Goal: Task Accomplishment & Management: Use online tool/utility

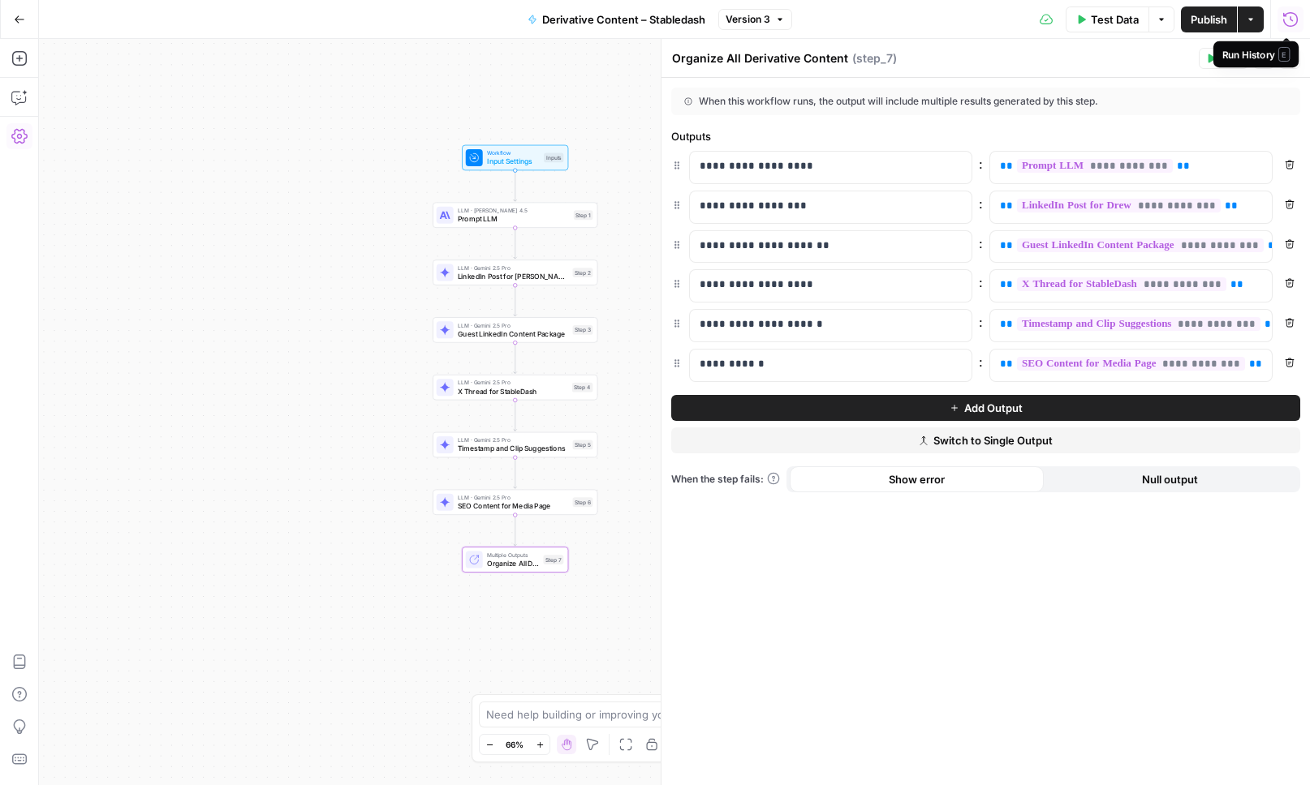
click at [1285, 15] on icon "button" at bounding box center [1290, 18] width 15 height 15
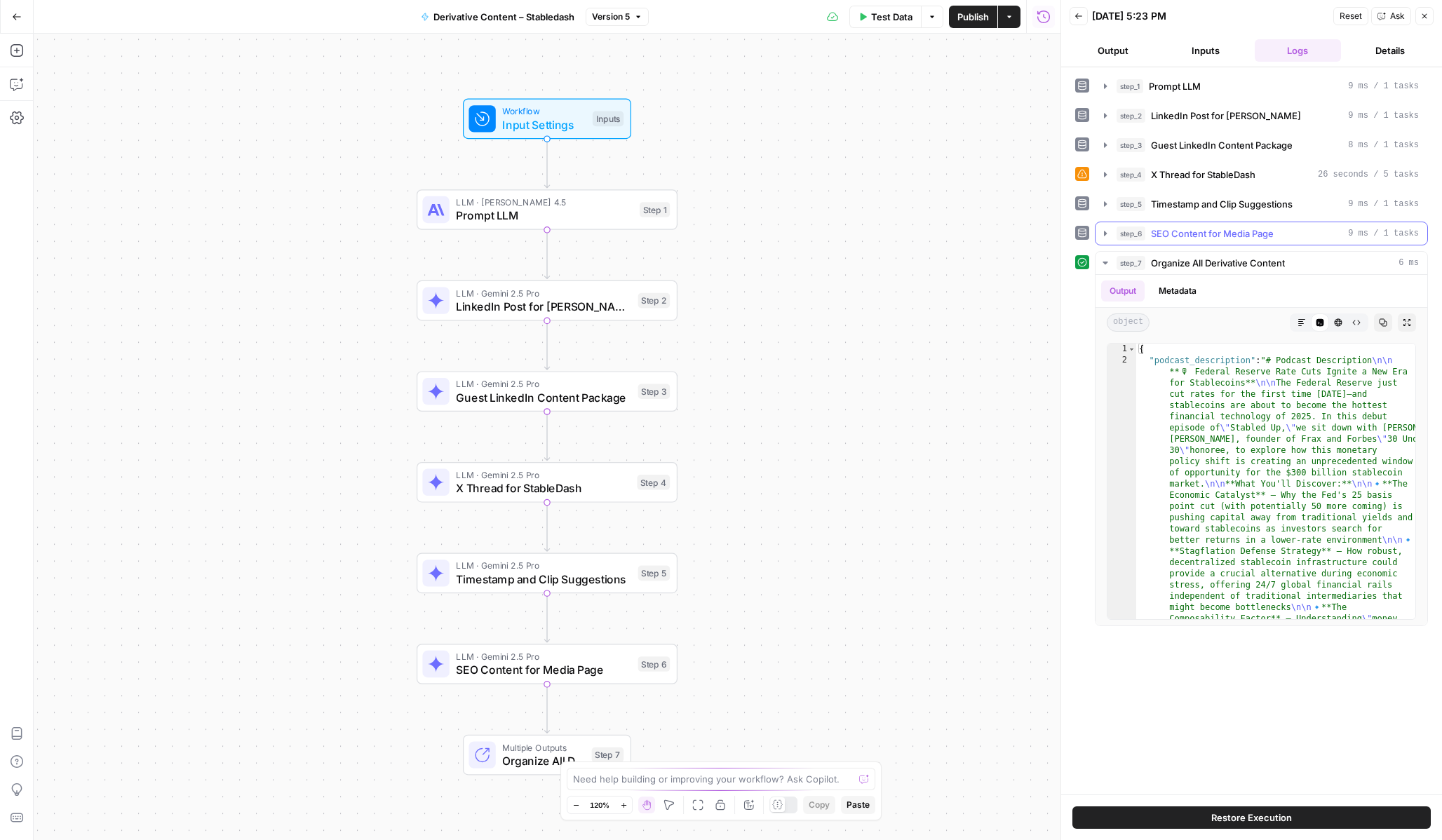
click at [1103, 237] on icon "button" at bounding box center [1105, 233] width 11 height 11
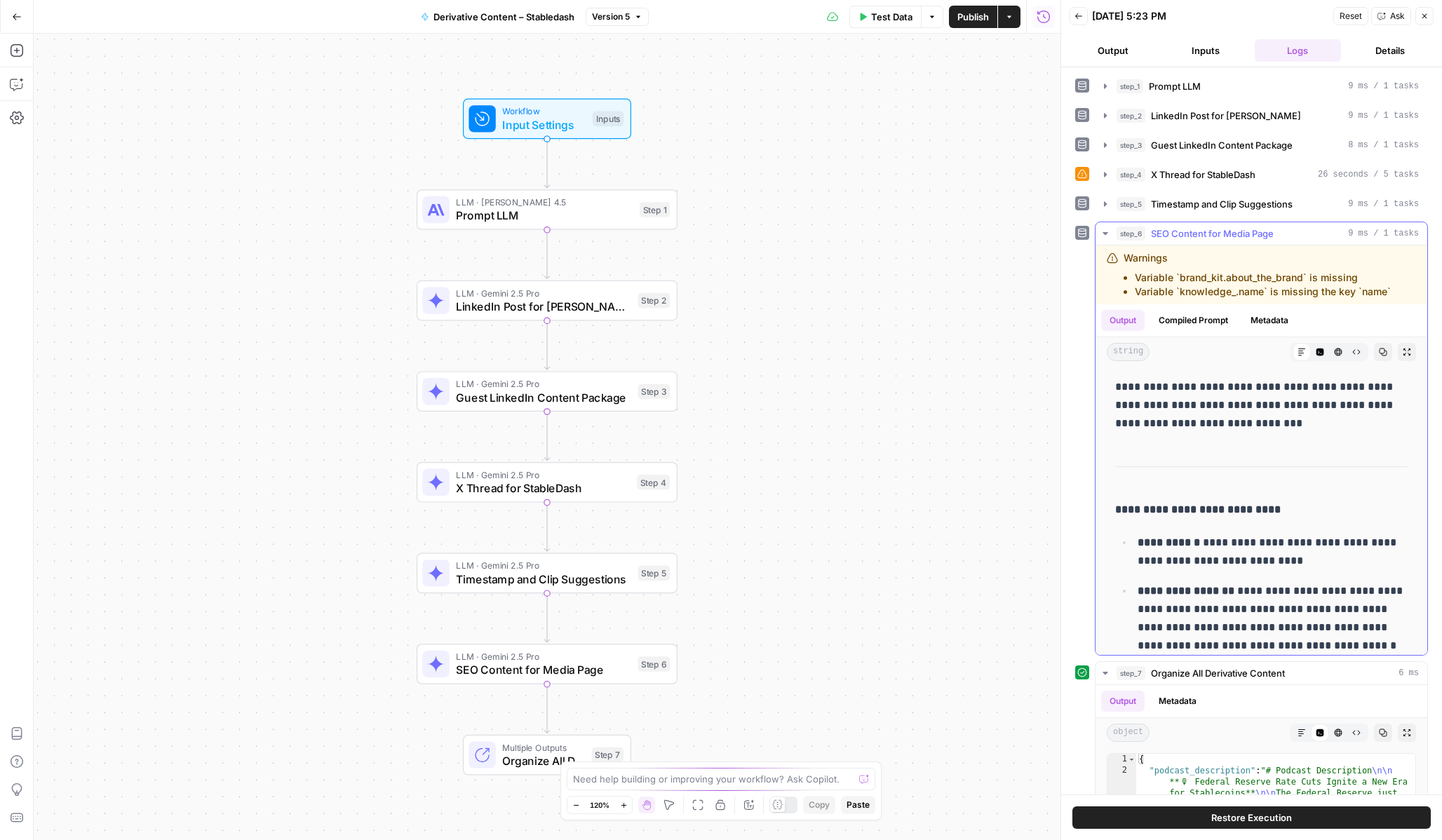
scroll to position [441, 0]
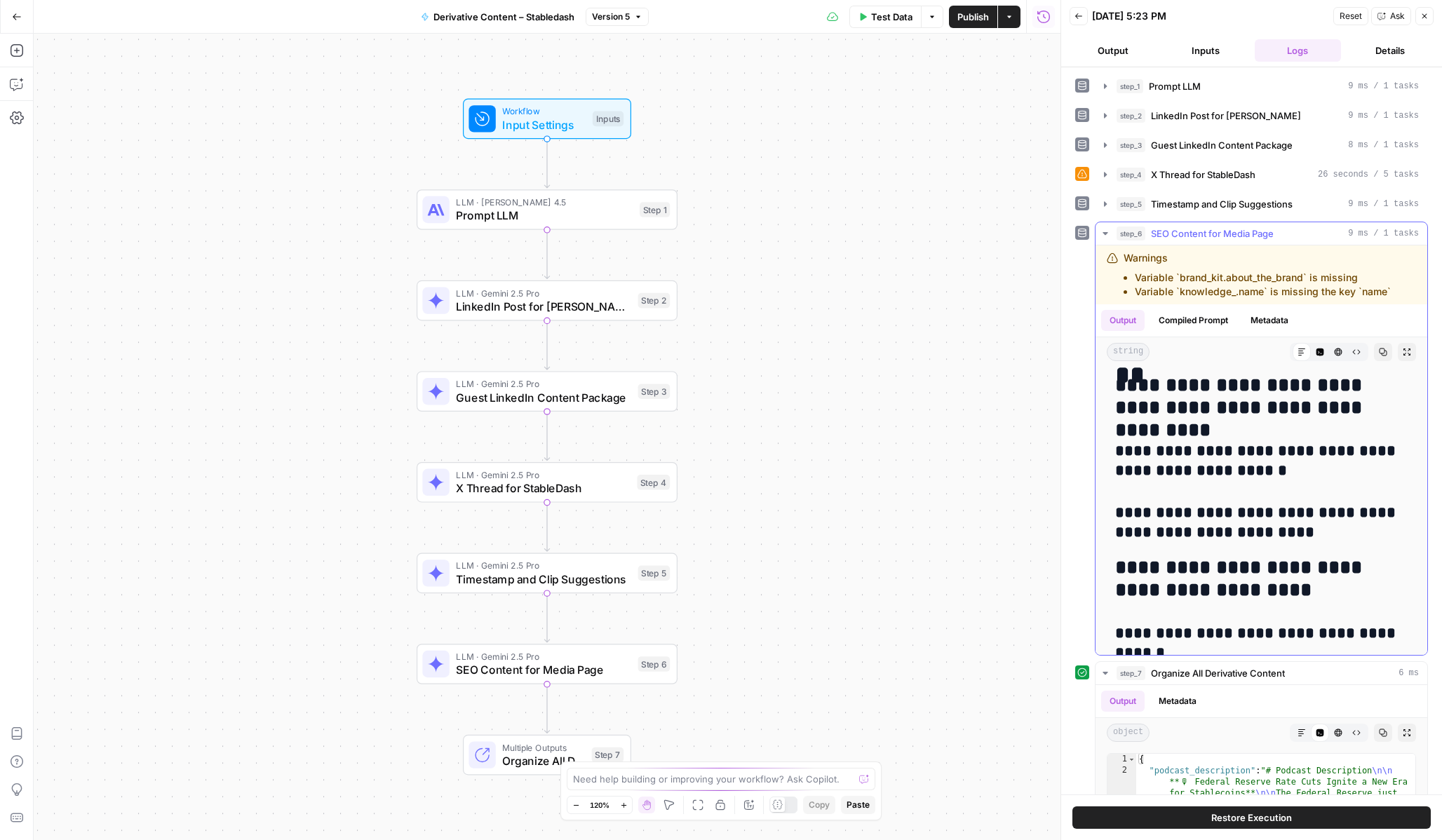
click at [1106, 239] on button "step_6 SEO Content for Media Page 9 ms / 1 tasks" at bounding box center [1261, 233] width 332 height 22
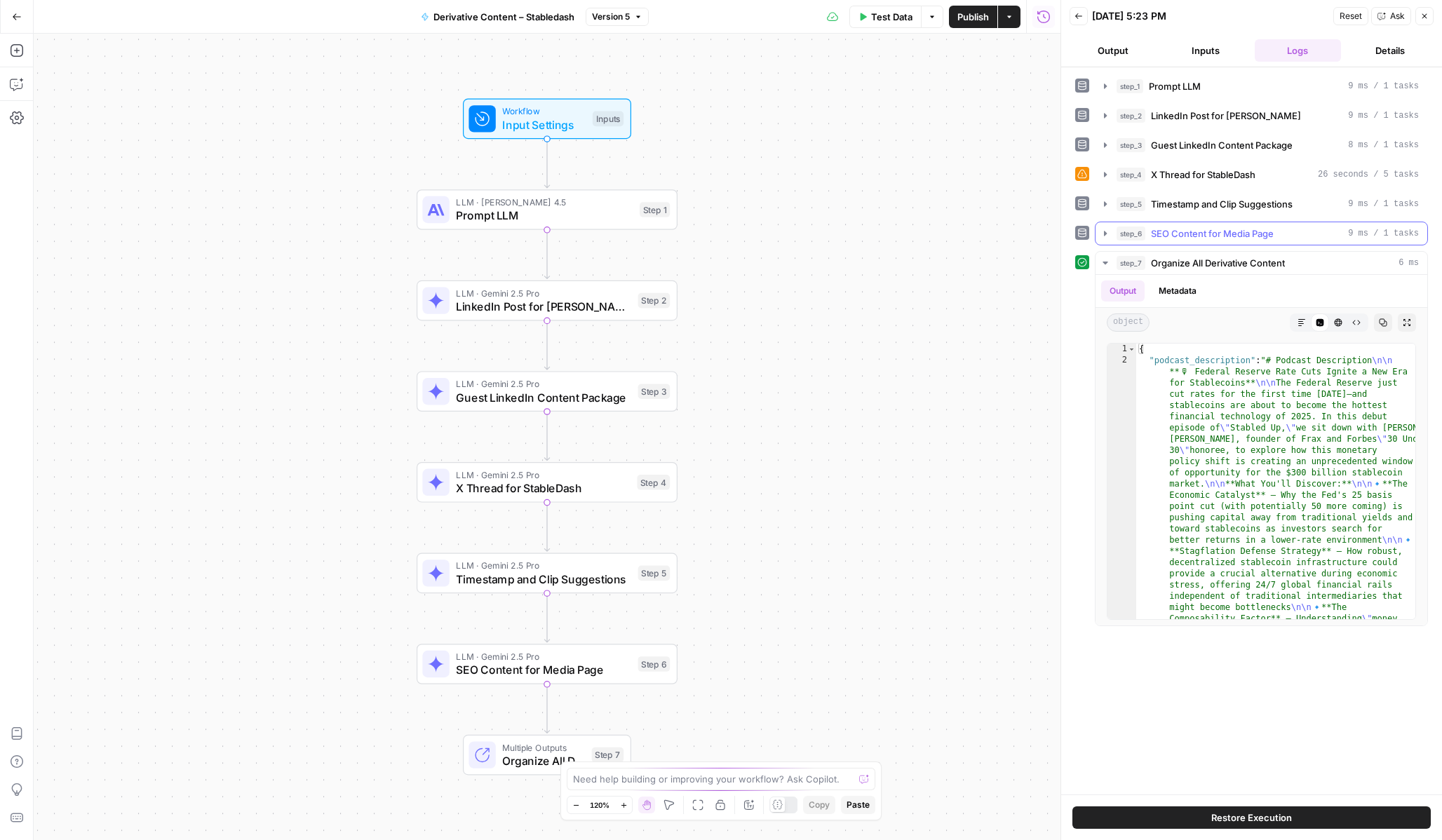
click at [1106, 239] on button "step_6 SEO Content for Media Page 9 ms / 1 tasks" at bounding box center [1261, 233] width 332 height 22
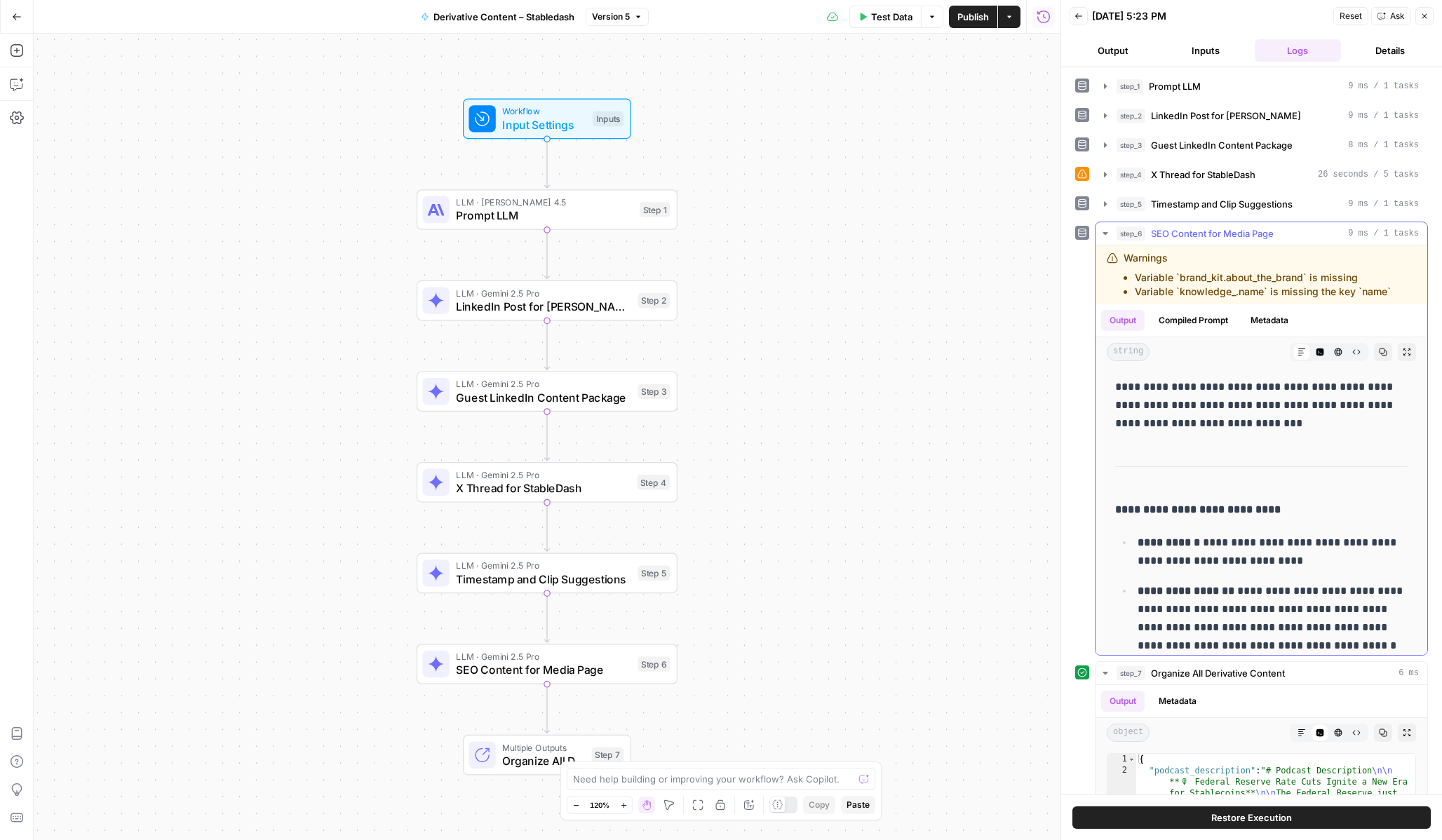
click at [1106, 239] on button "step_6 SEO Content for Media Page 9 ms / 1 tasks" at bounding box center [1261, 233] width 332 height 22
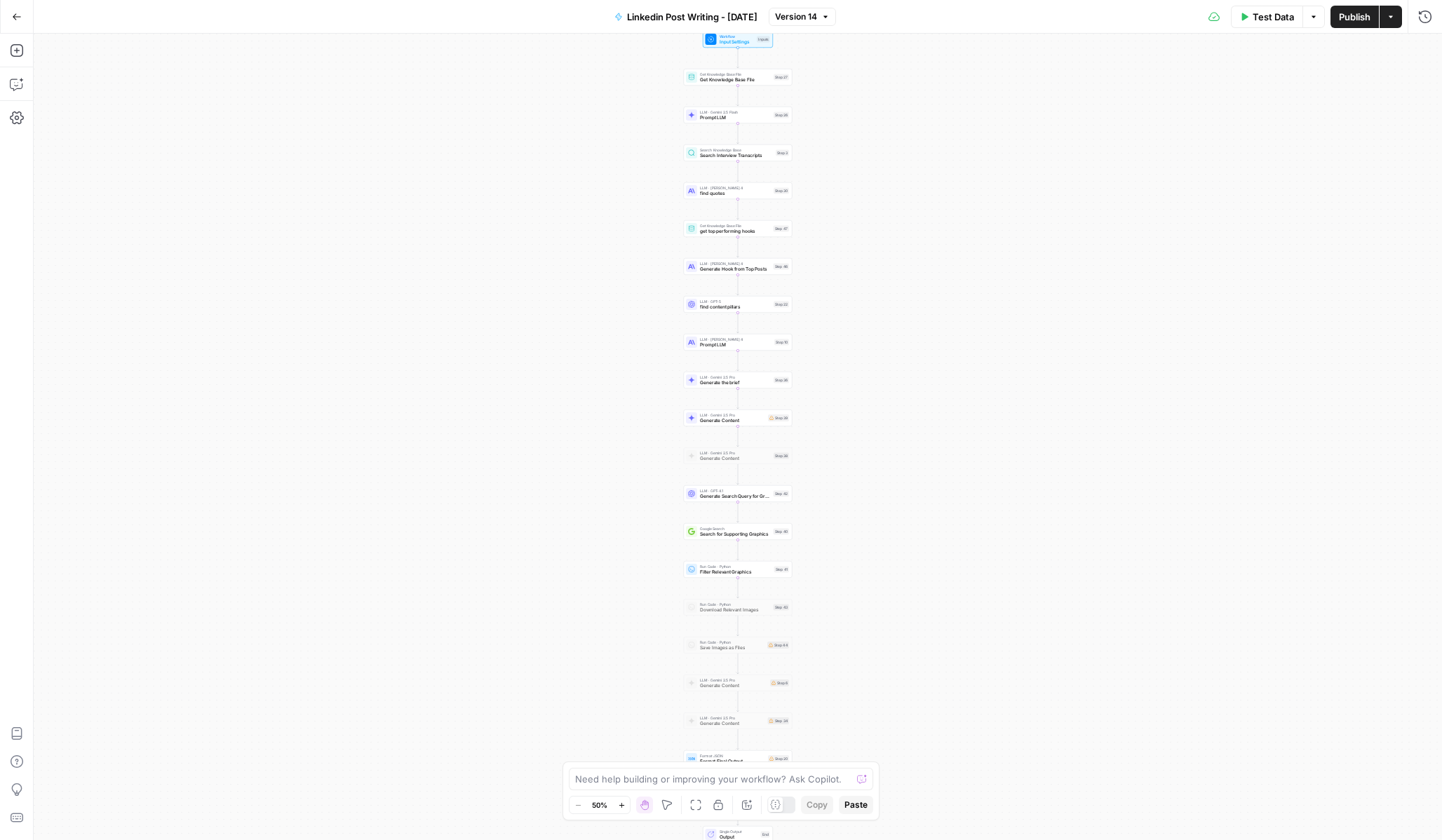
click at [14, 16] on icon "button" at bounding box center [17, 16] width 9 height 6
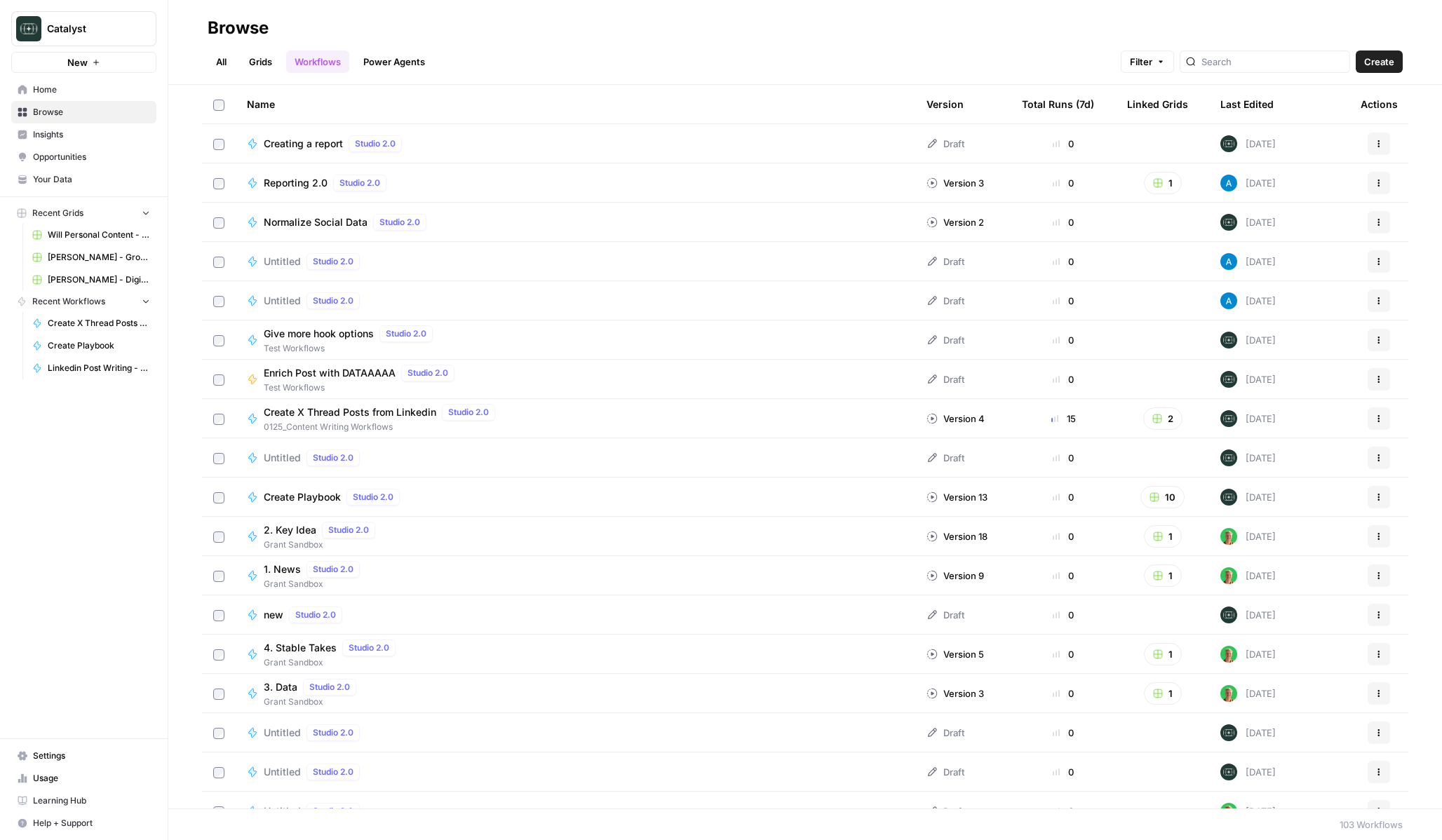
click at [265, 69] on link "Grids" at bounding box center [260, 61] width 40 height 22
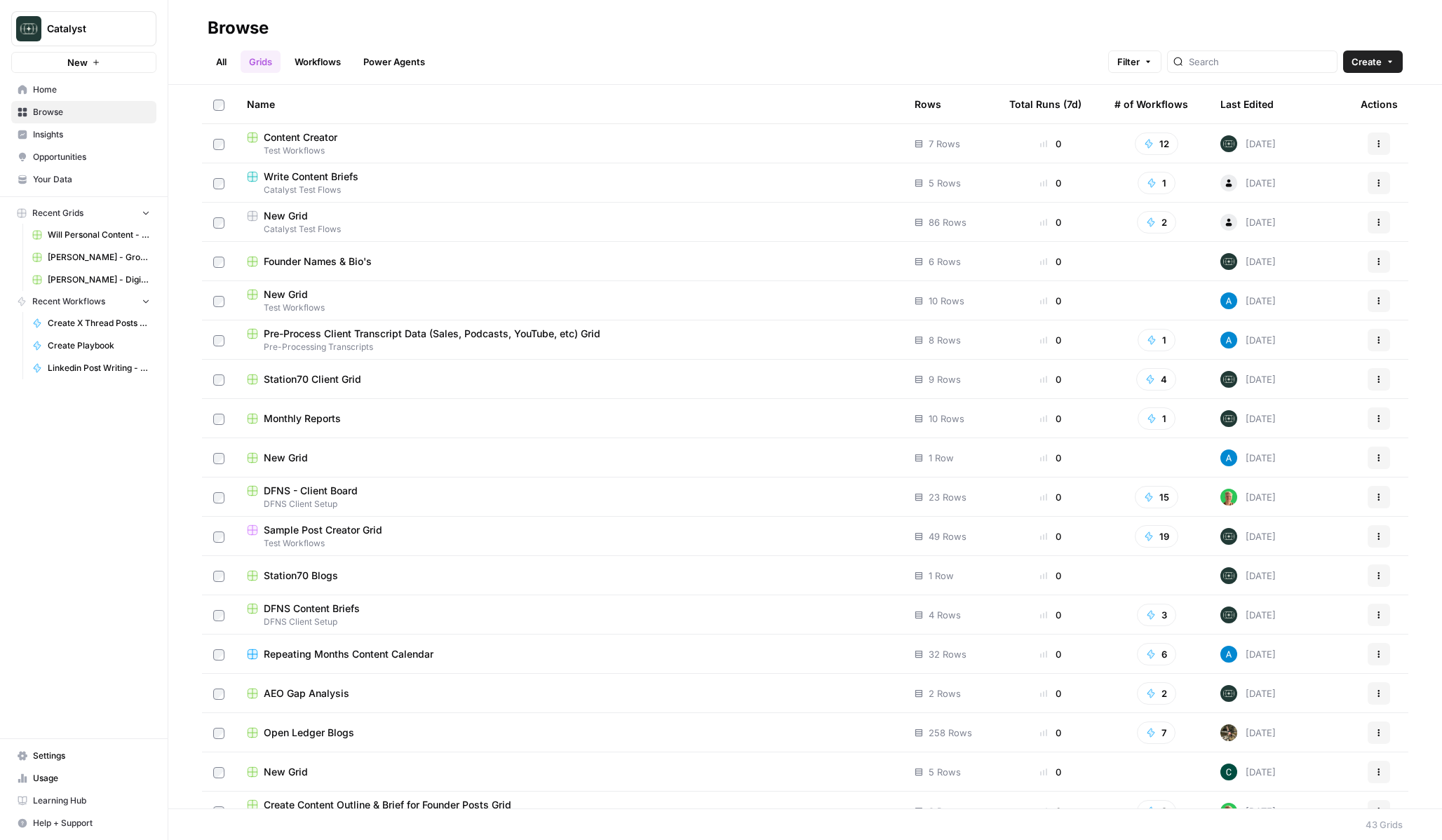
click at [333, 62] on link "Workflows" at bounding box center [317, 61] width 63 height 22
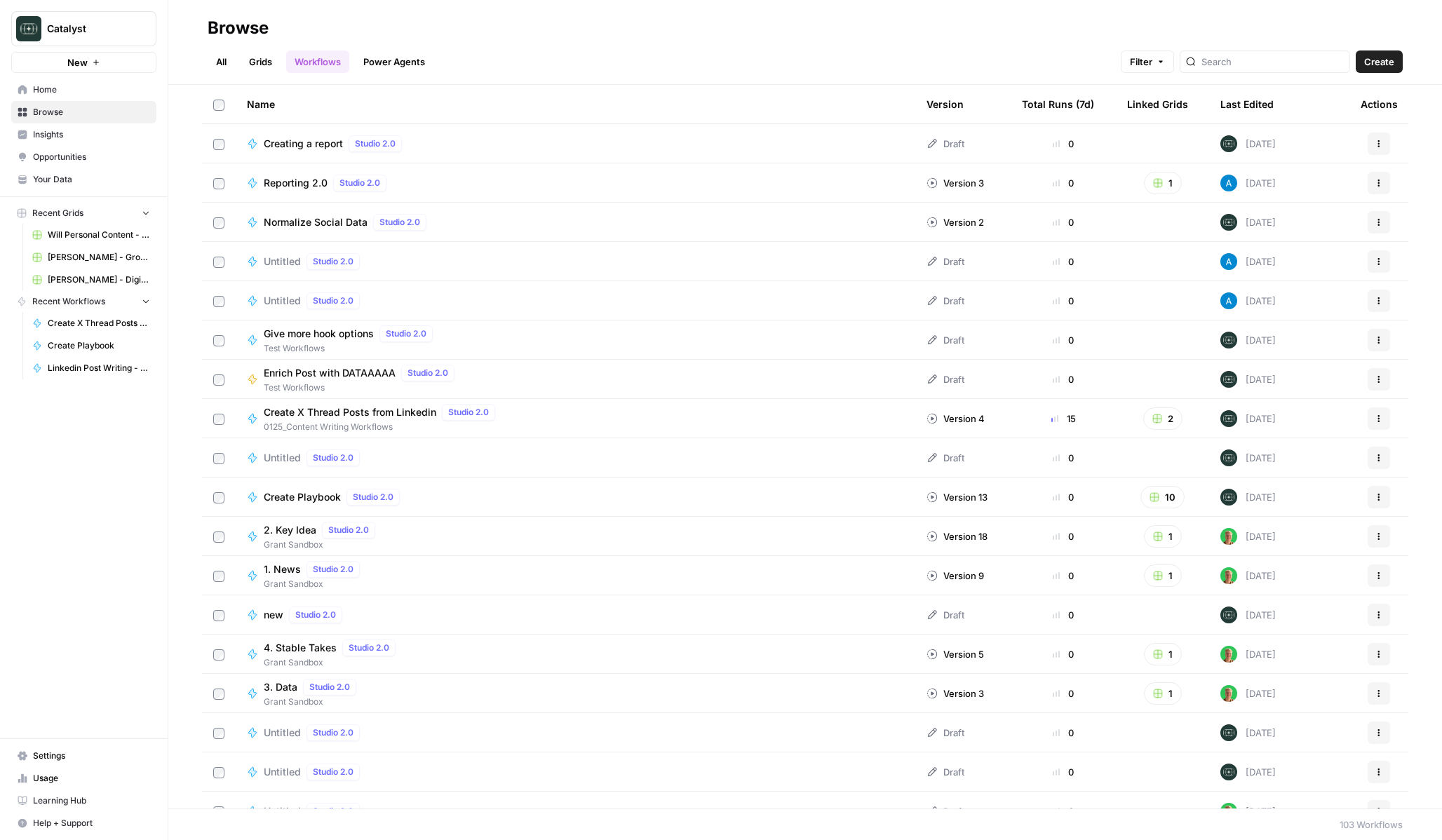
click at [271, 59] on link "Grids" at bounding box center [260, 61] width 40 height 22
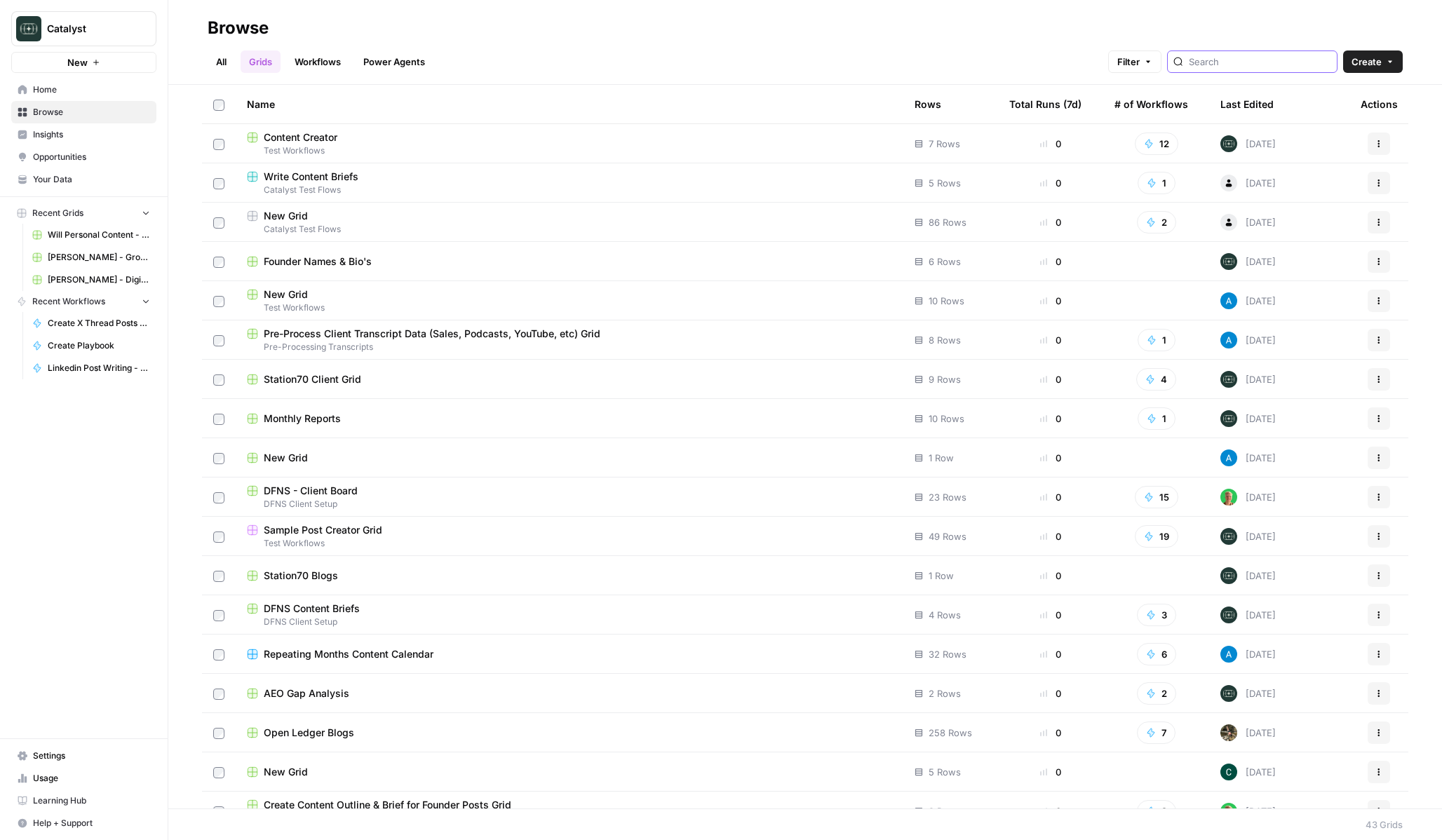
click at [1293, 62] on input "search" at bounding box center [1260, 61] width 143 height 14
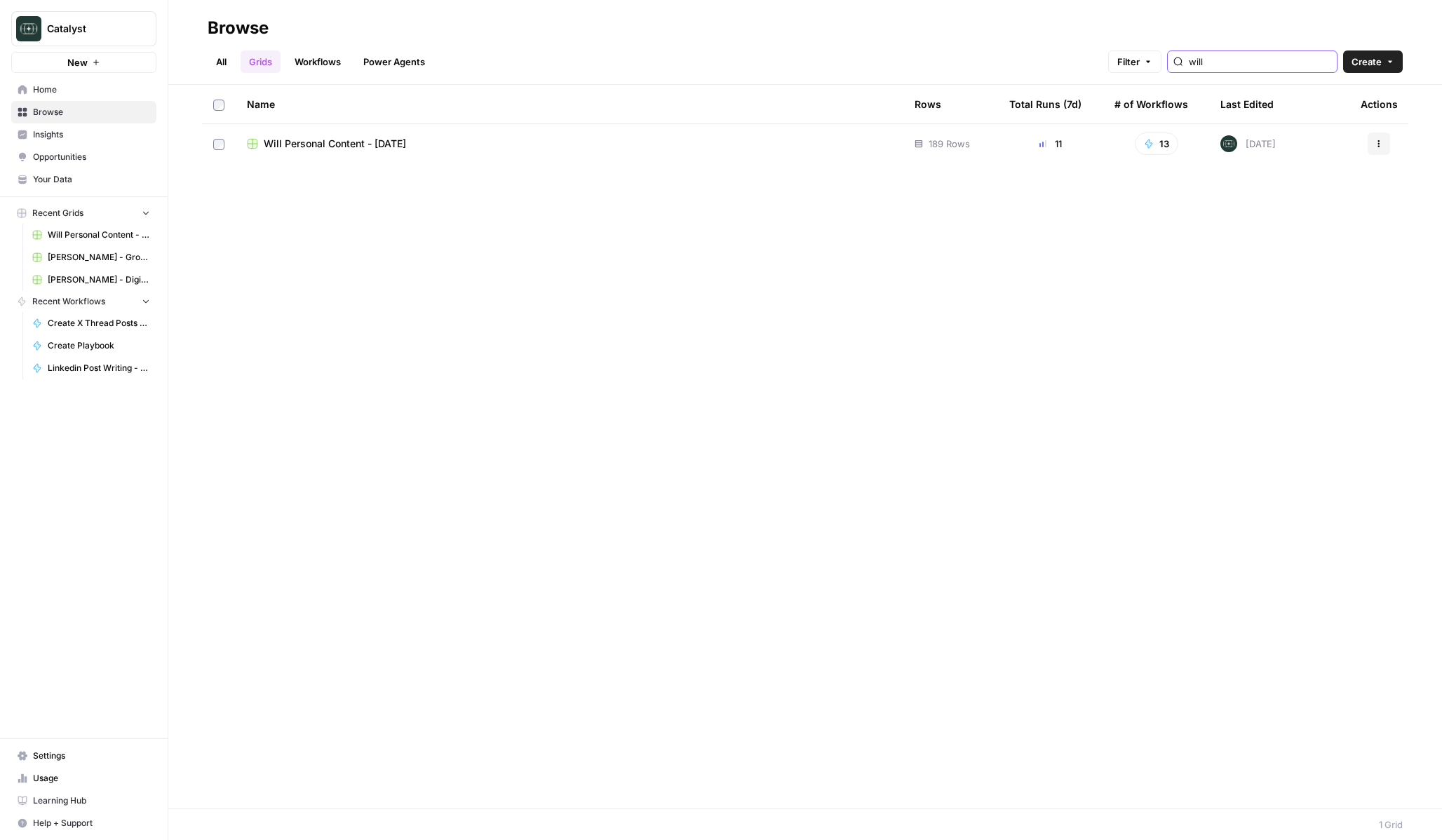
type input "will"
click at [329, 143] on span "Will Personal Content - [DATE]" at bounding box center [335, 143] width 143 height 14
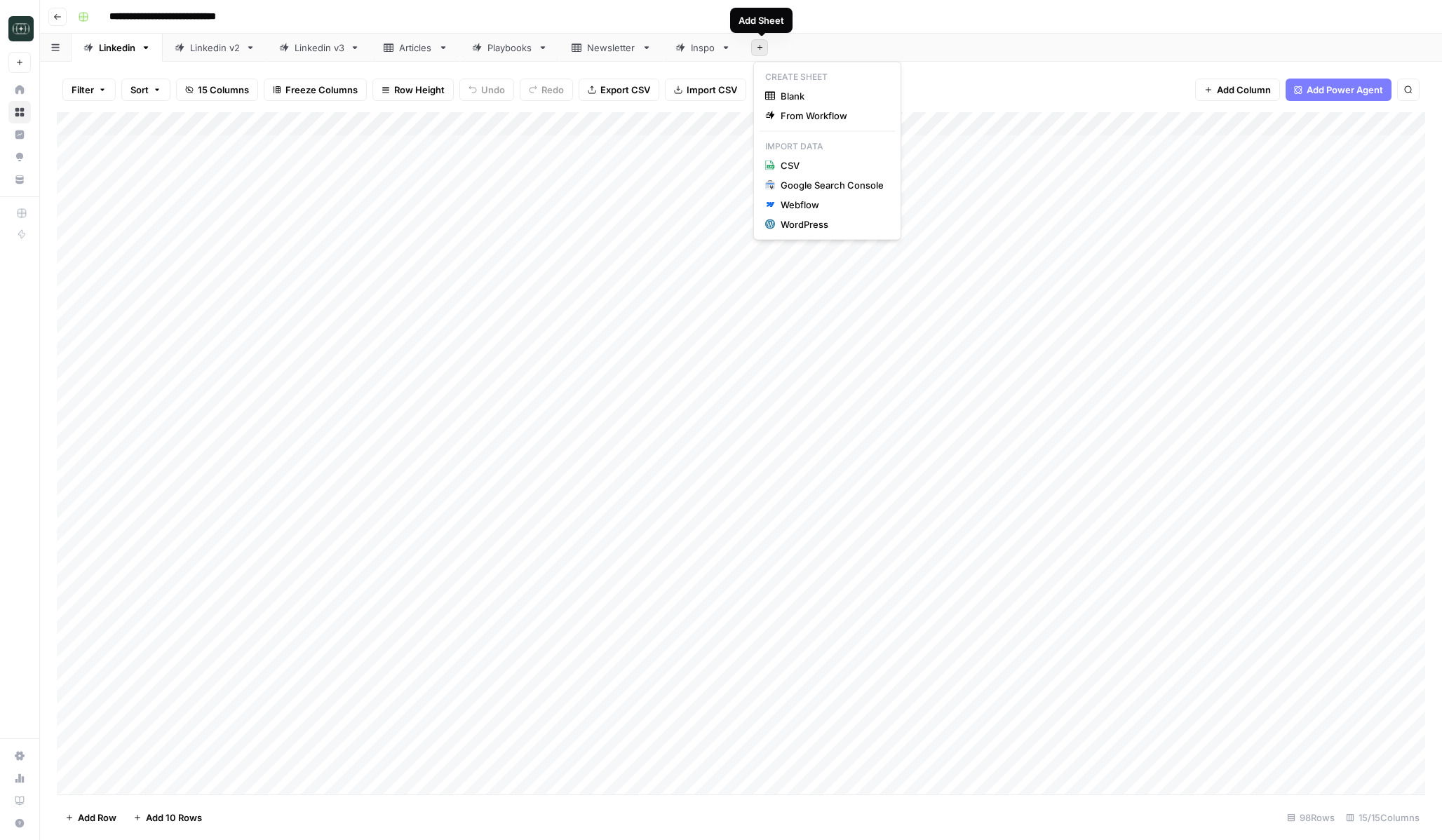
click at [764, 53] on button "Add Sheet" at bounding box center [759, 47] width 16 height 16
click at [782, 89] on span "Blank" at bounding box center [832, 96] width 103 height 14
click at [784, 42] on div "Blank" at bounding box center [782, 48] width 24 height 14
click at [797, 54] on link "Blank" at bounding box center [782, 48] width 79 height 28
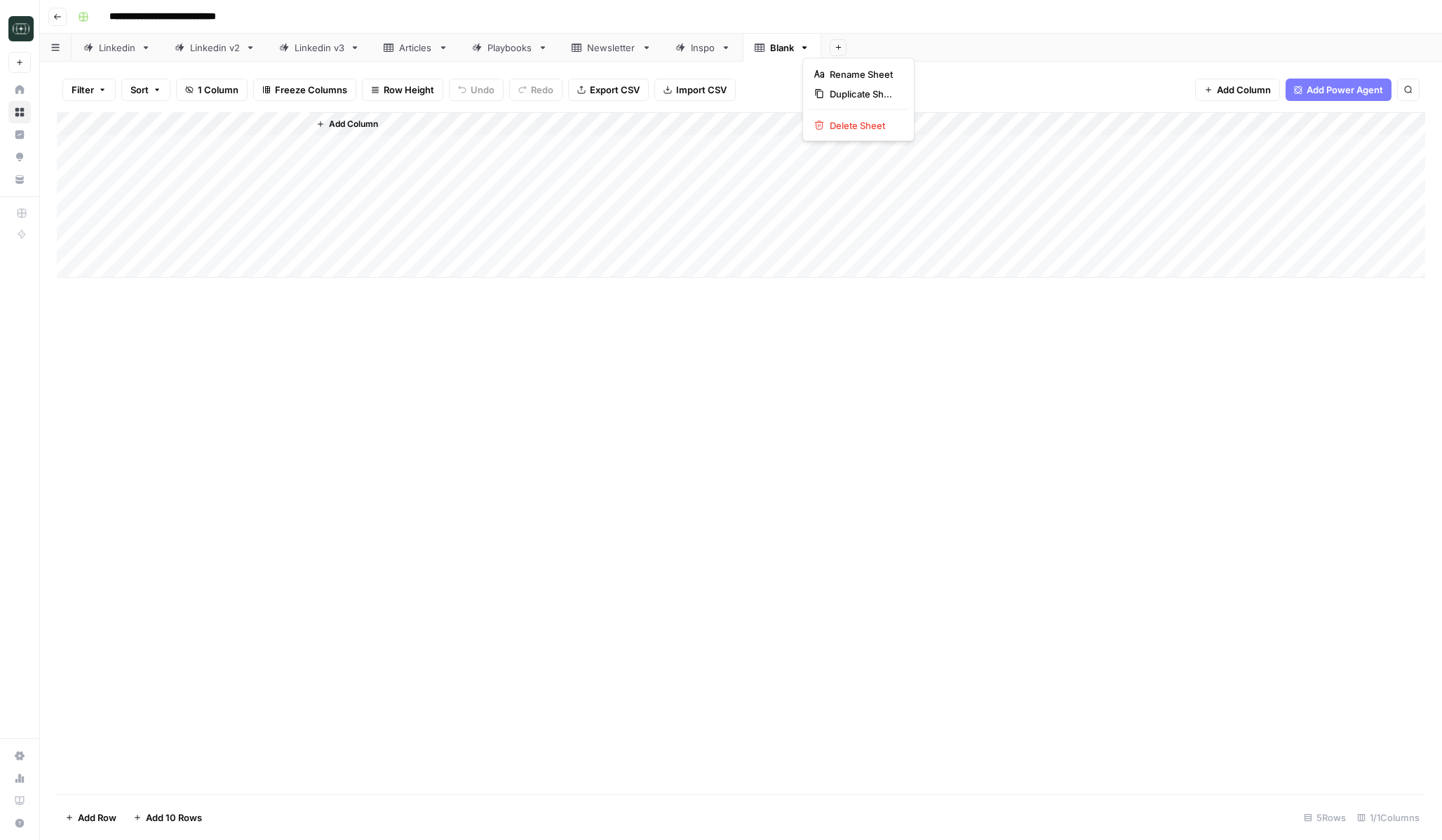
click at [805, 51] on icon "button" at bounding box center [804, 47] width 10 height 10
click at [832, 71] on span "Rename Sheet" at bounding box center [864, 74] width 67 height 14
type input "**********"
click at [160, 143] on div "Add Column" at bounding box center [741, 194] width 1369 height 165
click at [138, 120] on div "Add Column" at bounding box center [741, 194] width 1369 height 165
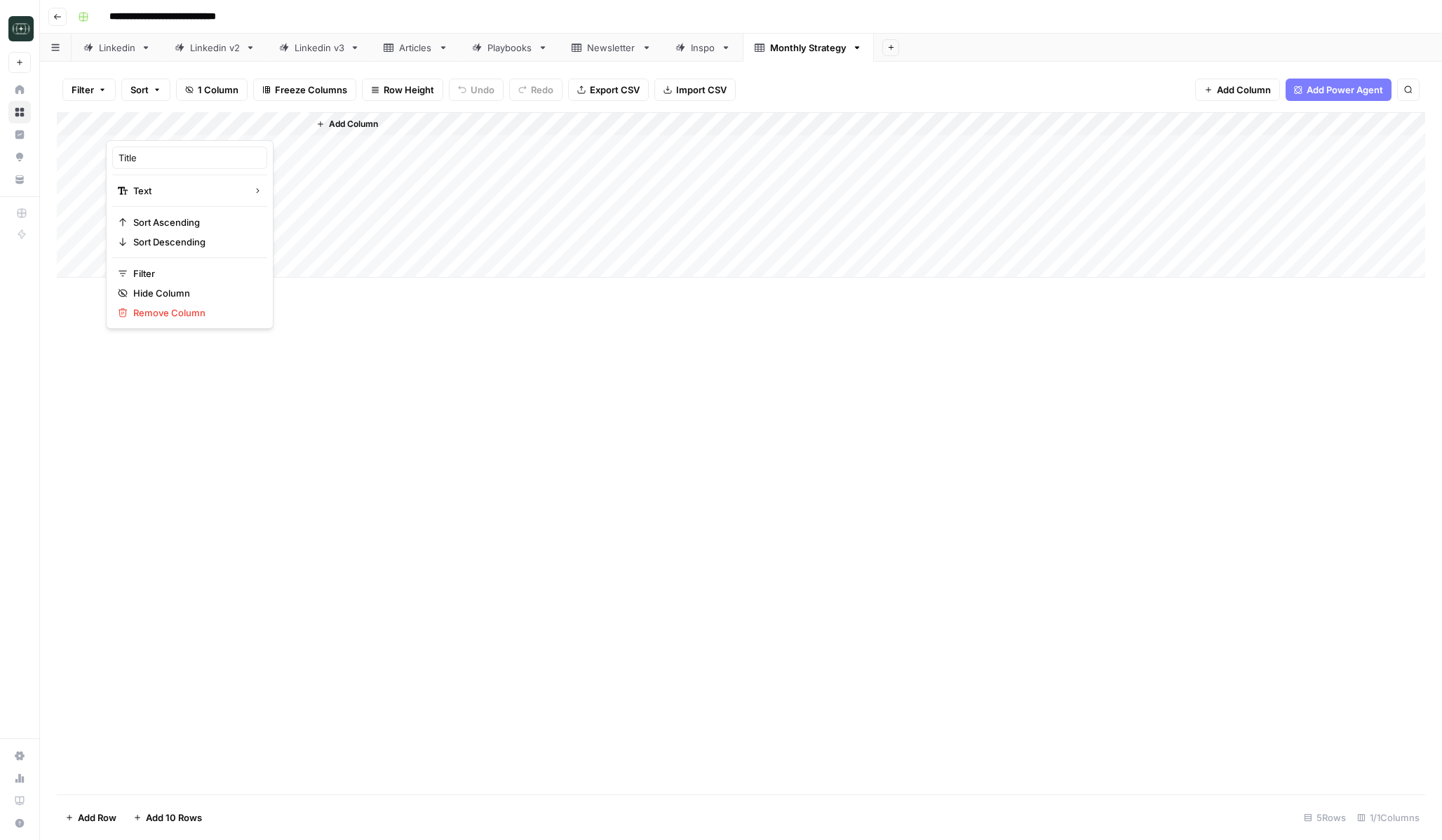
click at [138, 120] on div at bounding box center [207, 126] width 202 height 28
click at [142, 158] on input "Title" at bounding box center [189, 157] width 143 height 14
type input "Date"
drag, startPoint x: 306, startPoint y: 129, endPoint x: 208, endPoint y: 126, distance: 98.0
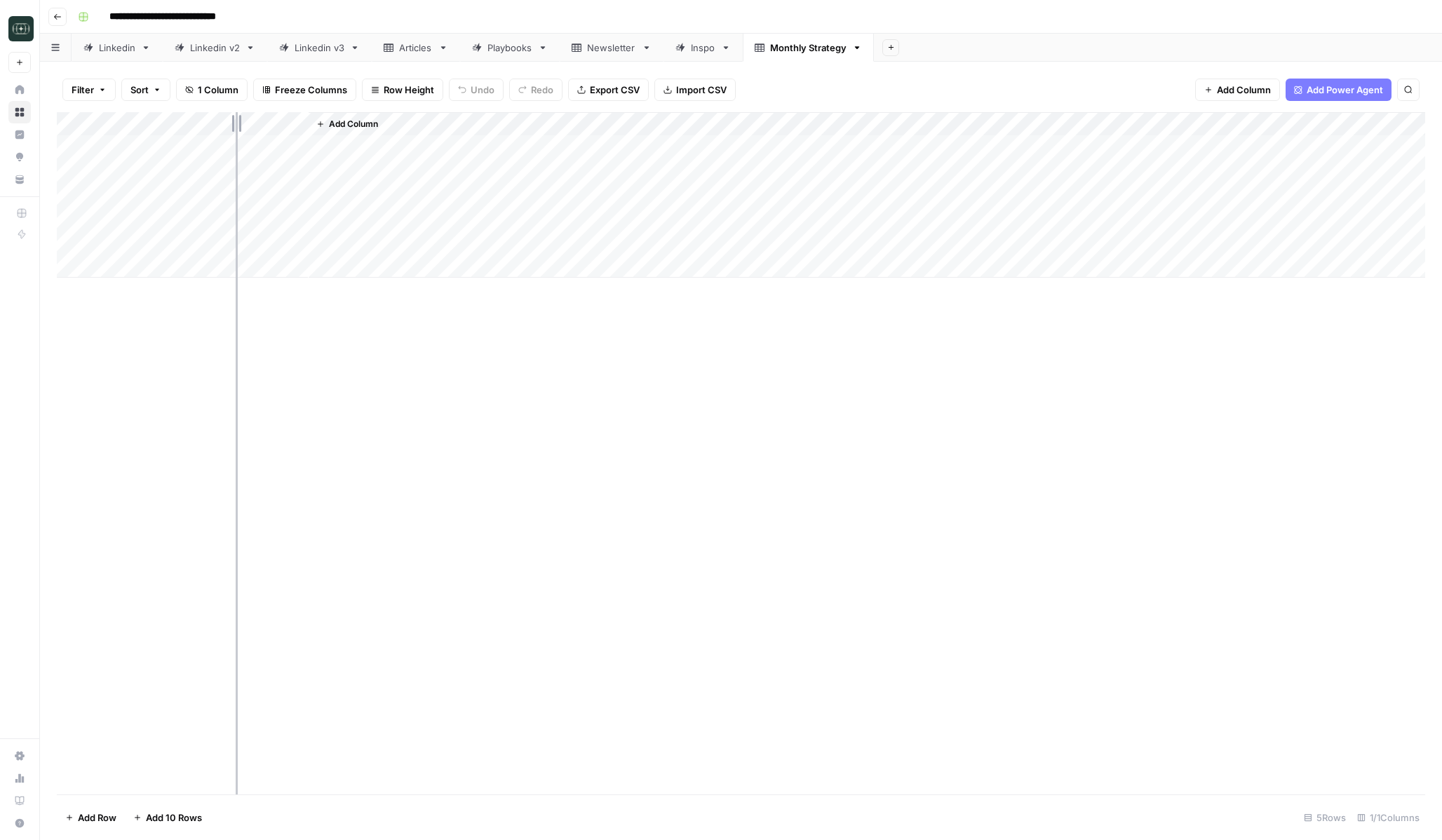
click at [208, 126] on div "Add Column" at bounding box center [741, 194] width 1369 height 165
click at [273, 127] on span "Add Column" at bounding box center [253, 124] width 49 height 13
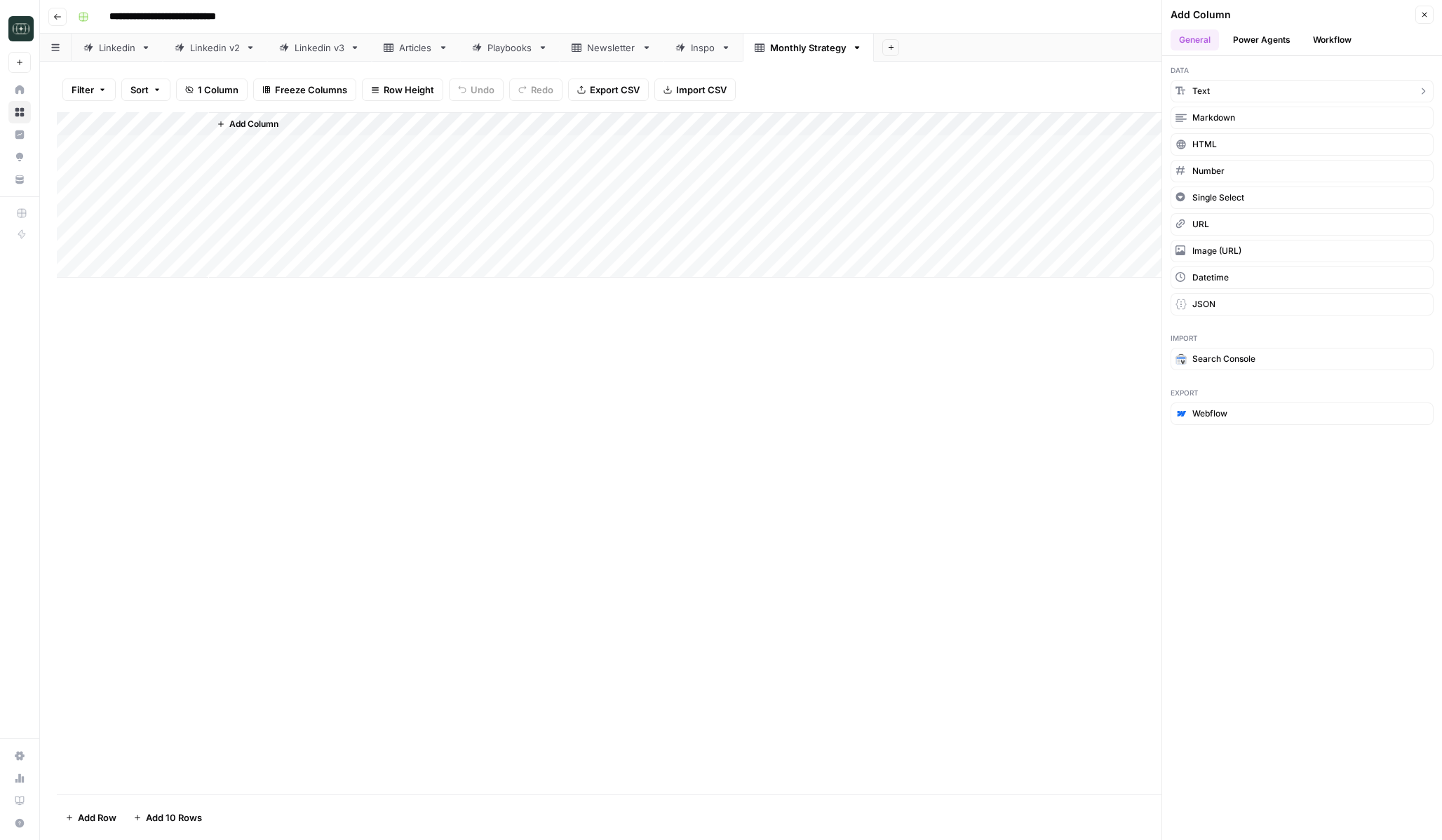
click at [1190, 99] on button "Text" at bounding box center [1302, 91] width 263 height 22
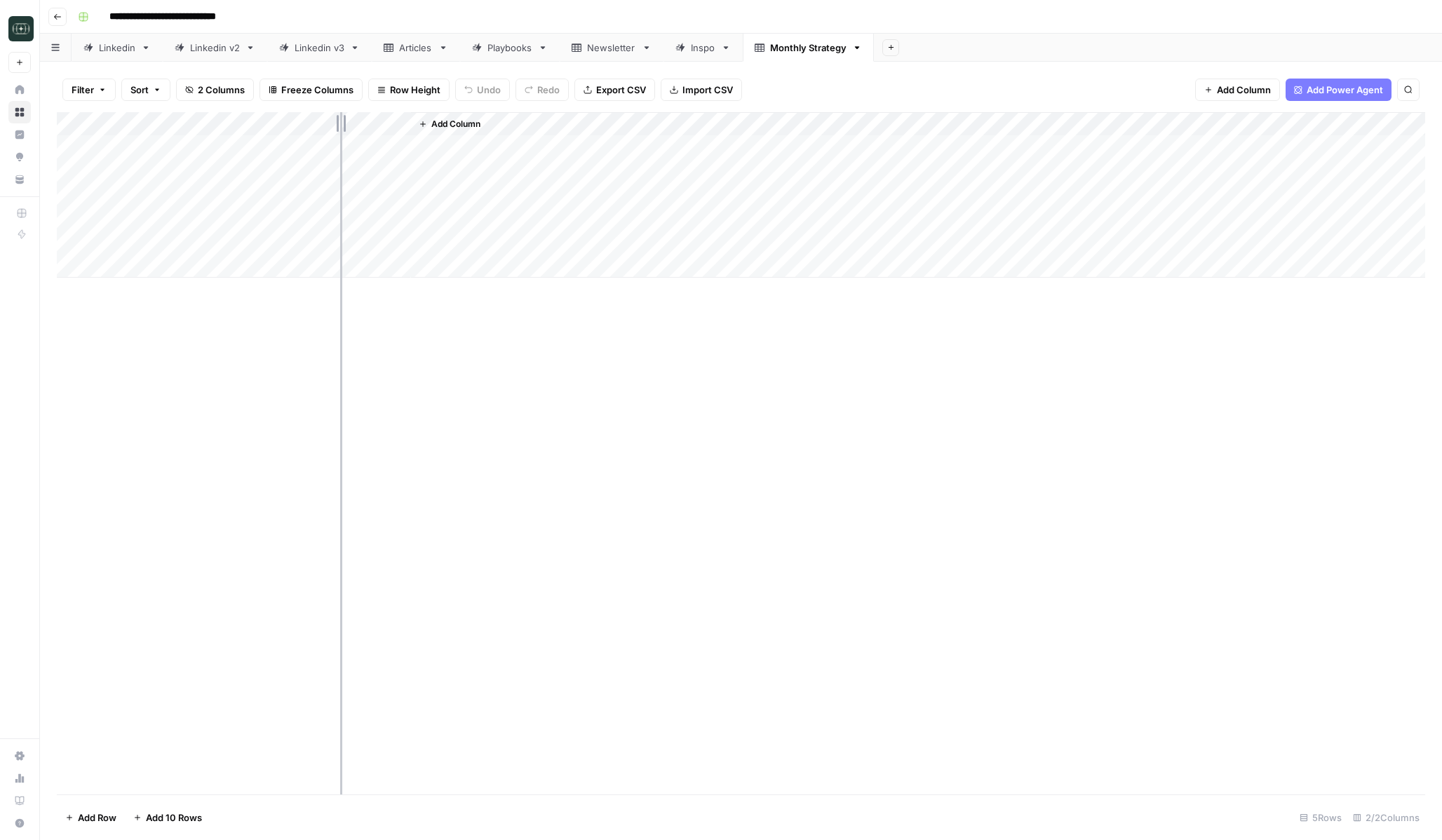
drag, startPoint x: 410, startPoint y: 124, endPoint x: 340, endPoint y: 124, distance: 70.0
click at [340, 124] on div "Add Column" at bounding box center [741, 194] width 1369 height 165
click at [249, 124] on div "Add Column" at bounding box center [741, 194] width 1369 height 165
click at [249, 150] on div "New Column" at bounding box center [291, 158] width 155 height 22
click at [269, 128] on div "Add Column" at bounding box center [741, 194] width 1369 height 165
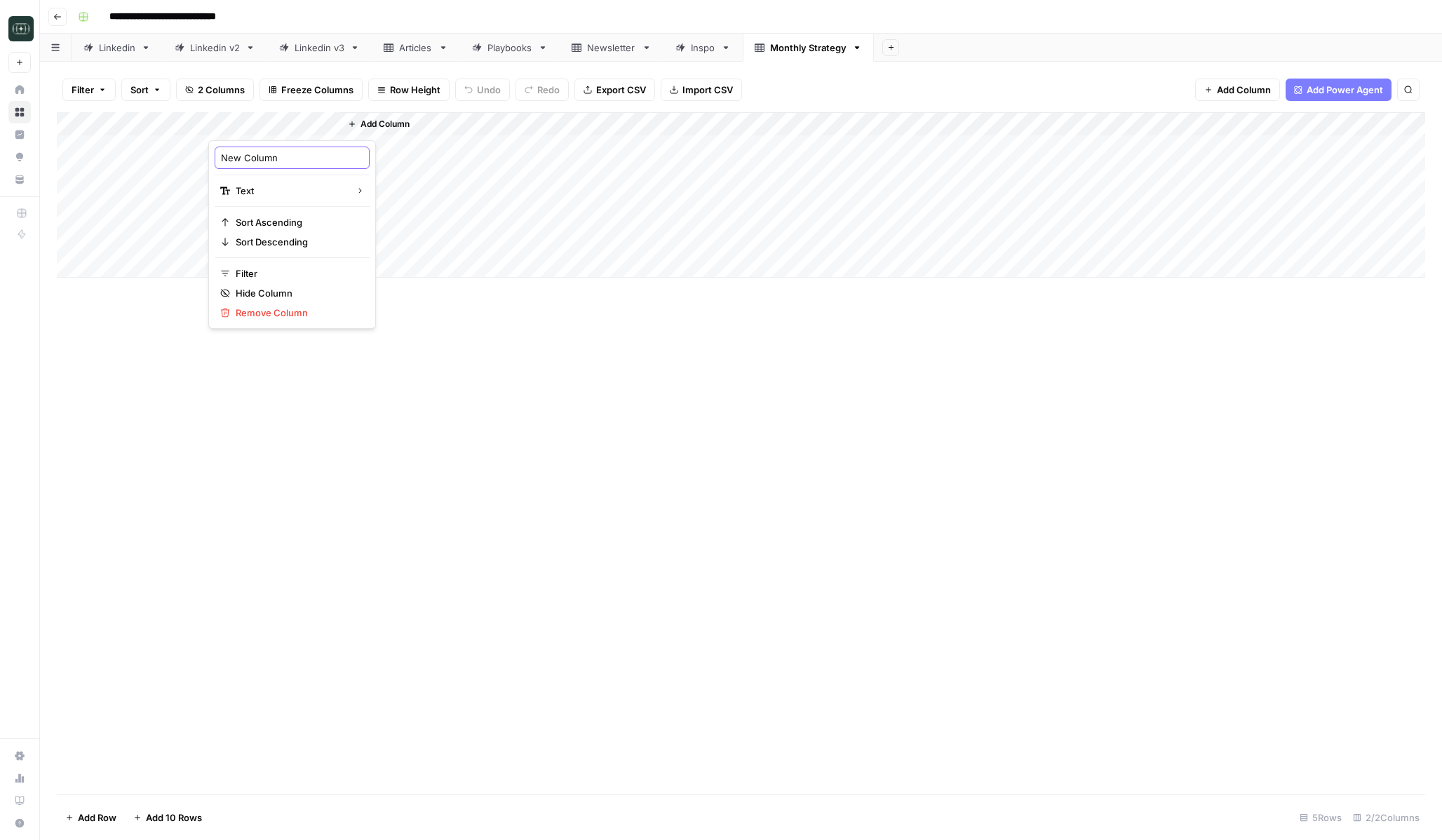
click at [269, 152] on input "New Column" at bounding box center [292, 157] width 143 height 14
type input "Previous Strategy"
click at [386, 130] on span "Add Column" at bounding box center [385, 124] width 49 height 13
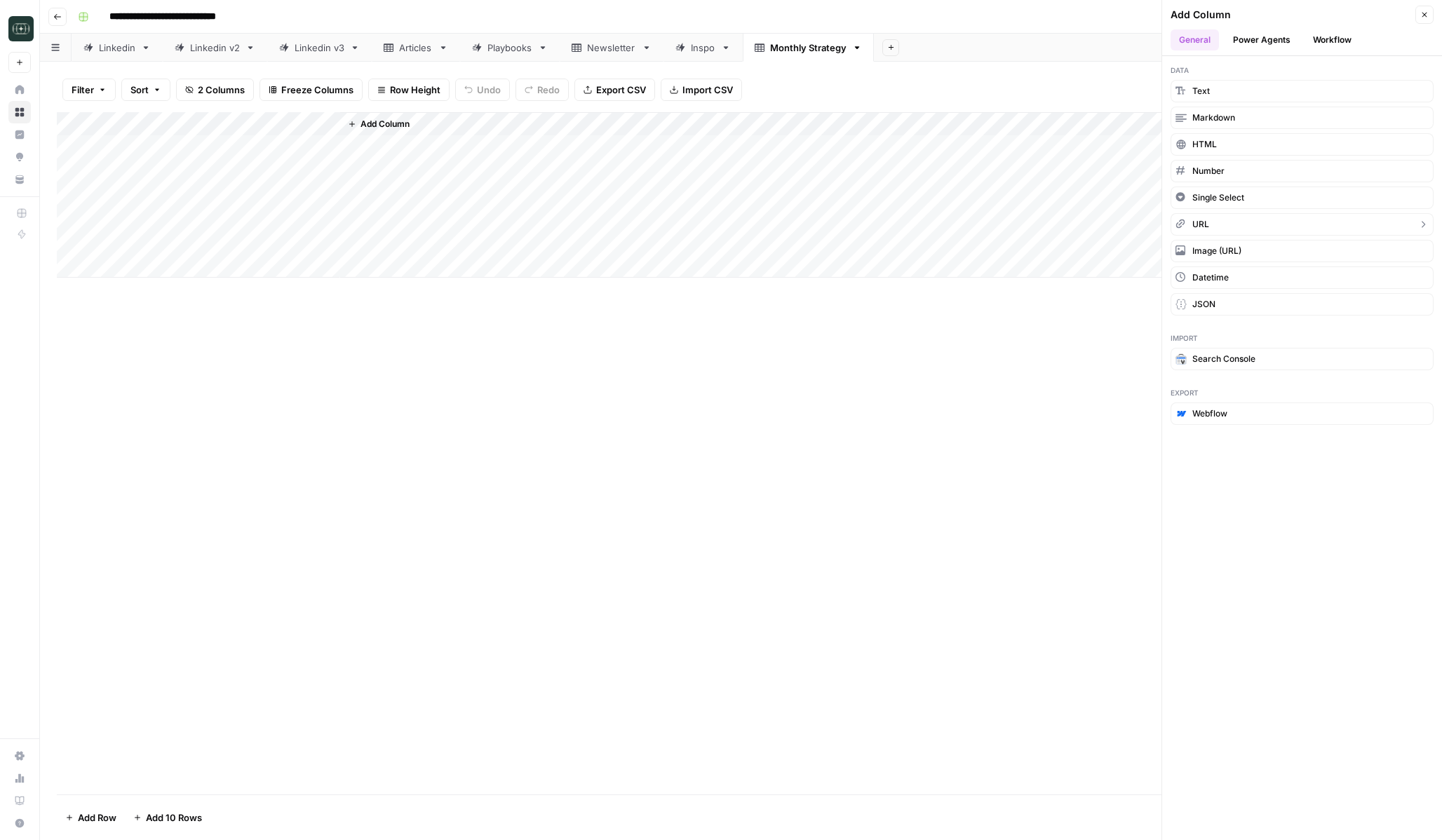
click at [1222, 220] on button "URL" at bounding box center [1302, 225] width 263 height 22
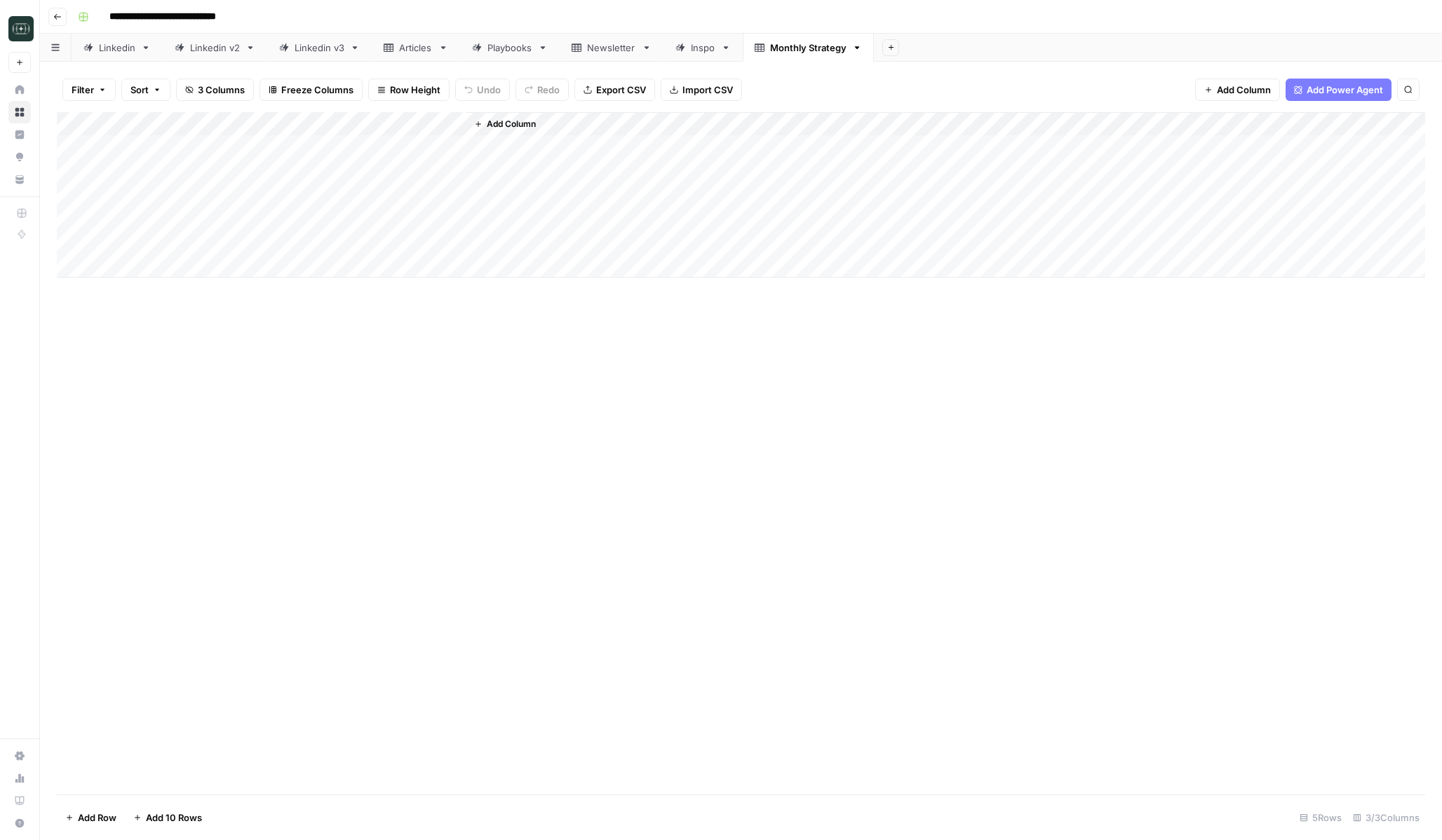
click at [395, 124] on div "Add Column" at bounding box center [741, 194] width 1369 height 165
click at [384, 164] on input "New Column" at bounding box center [423, 157] width 143 height 14
type input "Linkedin URL"
drag, startPoint x: 464, startPoint y: 127, endPoint x: 429, endPoint y: 128, distance: 35.0
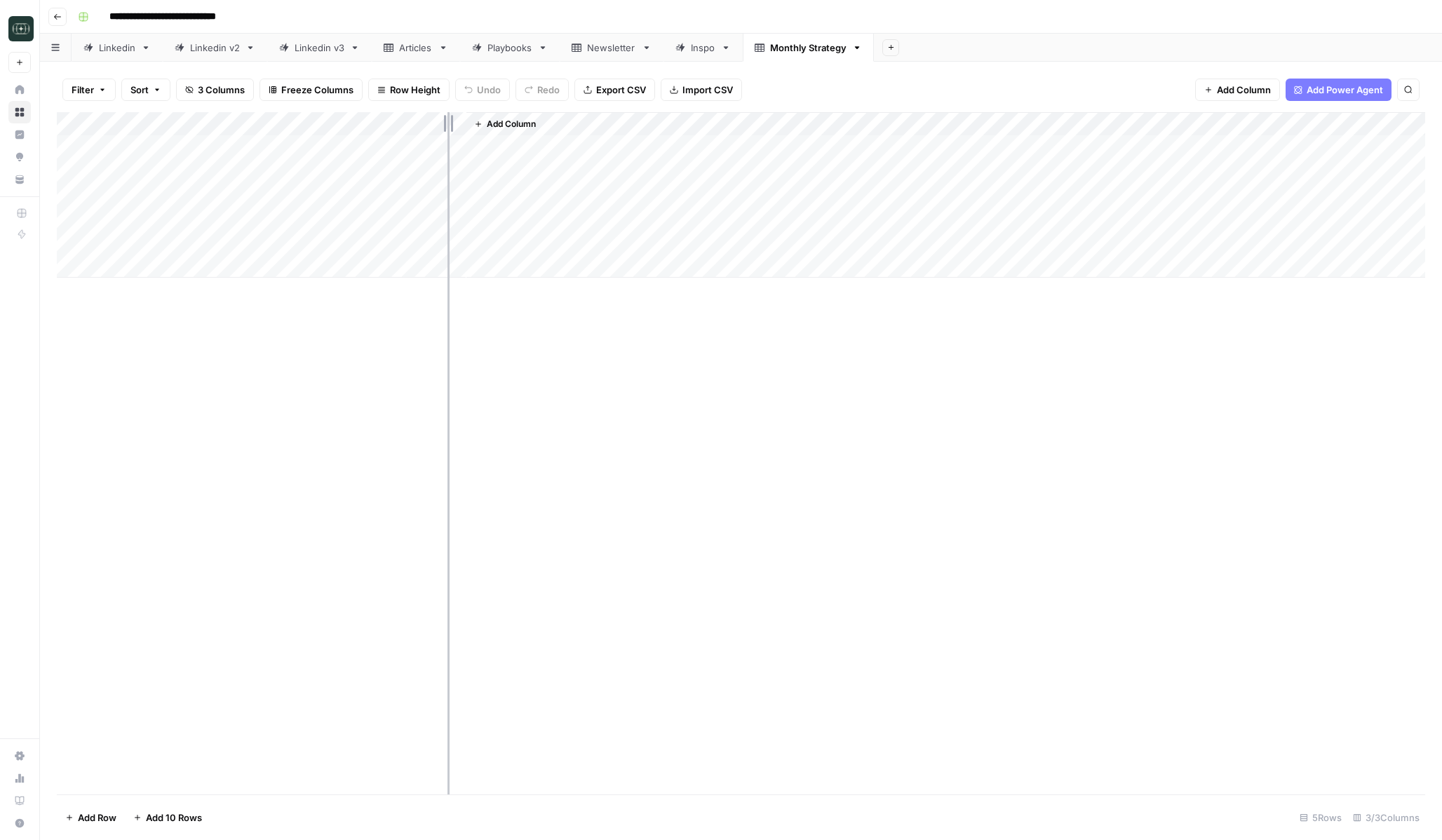
click at [429, 128] on div "Add Column" at bounding box center [741, 194] width 1369 height 165
click at [581, 413] on div "Add Column" at bounding box center [741, 453] width 1369 height 682
click at [157, 147] on div "Add Column" at bounding box center [741, 194] width 1369 height 165
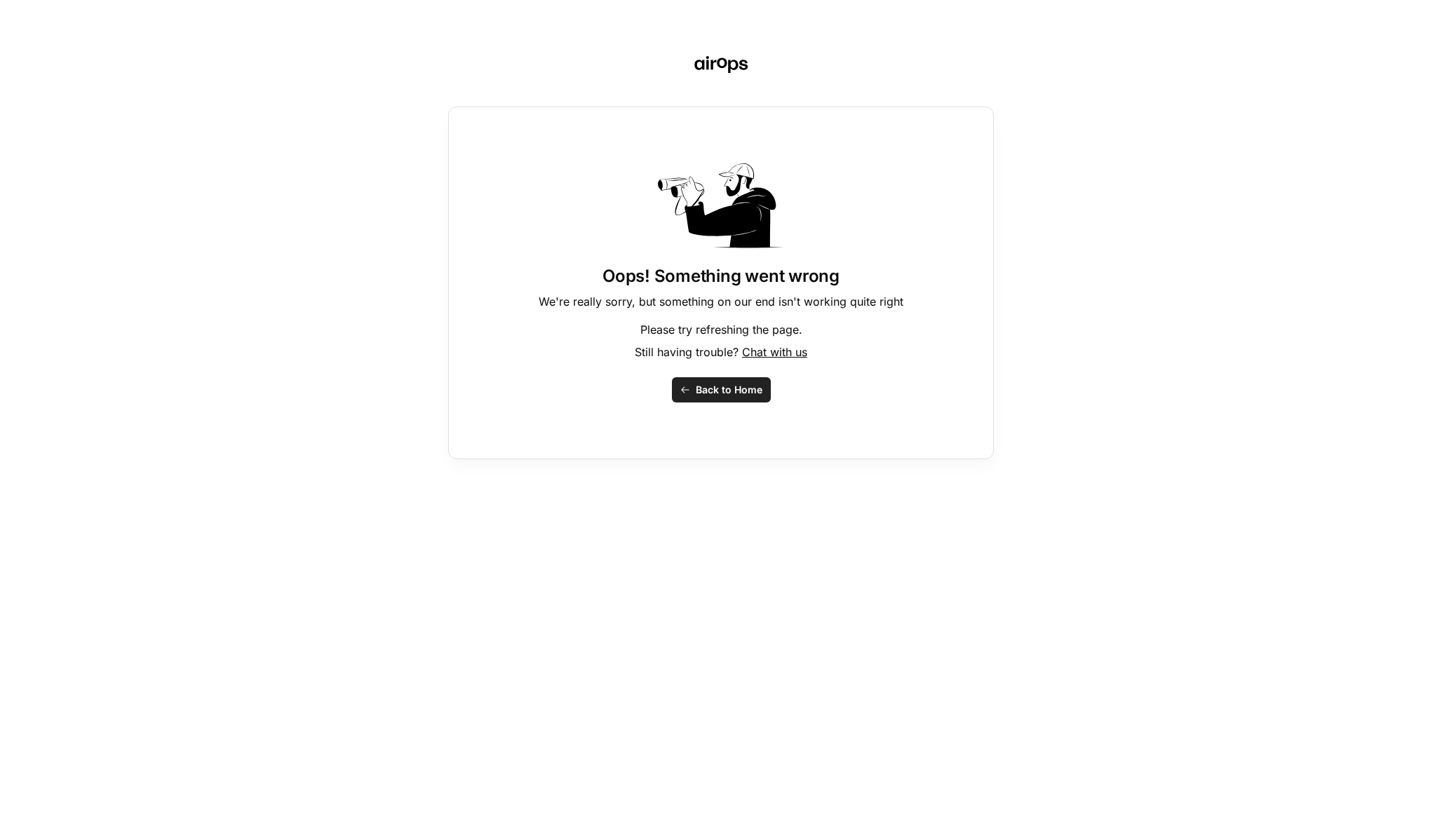
click at [718, 391] on span "Back to Home" at bounding box center [729, 390] width 67 height 14
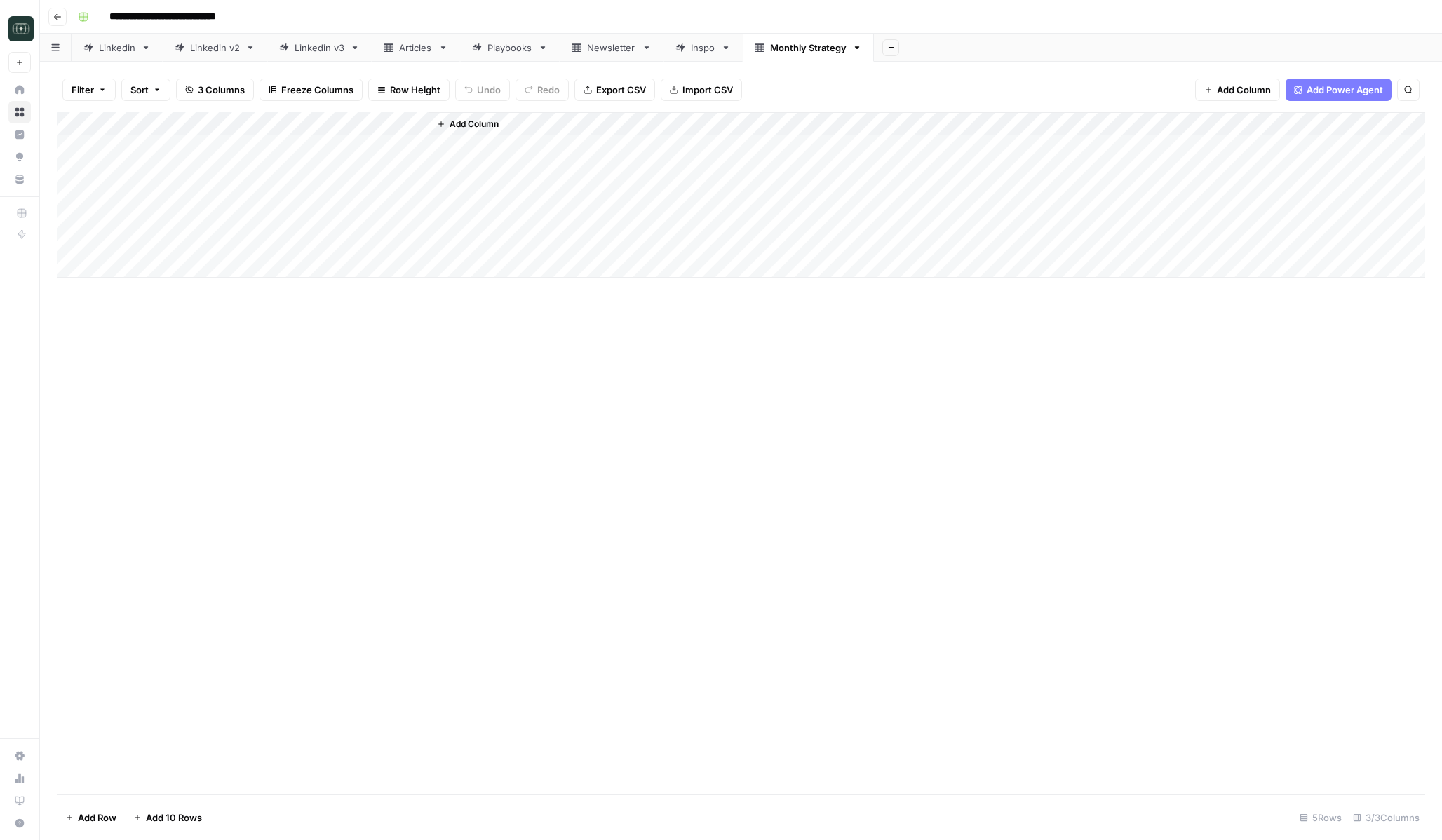
click at [135, 119] on div "Add Column" at bounding box center [741, 194] width 1369 height 165
click at [284, 315] on span "Datetime" at bounding box center [289, 312] width 67 height 14
click at [284, 315] on div "Add Column" at bounding box center [741, 453] width 1369 height 682
click at [185, 154] on div "Add Column" at bounding box center [741, 194] width 1369 height 165
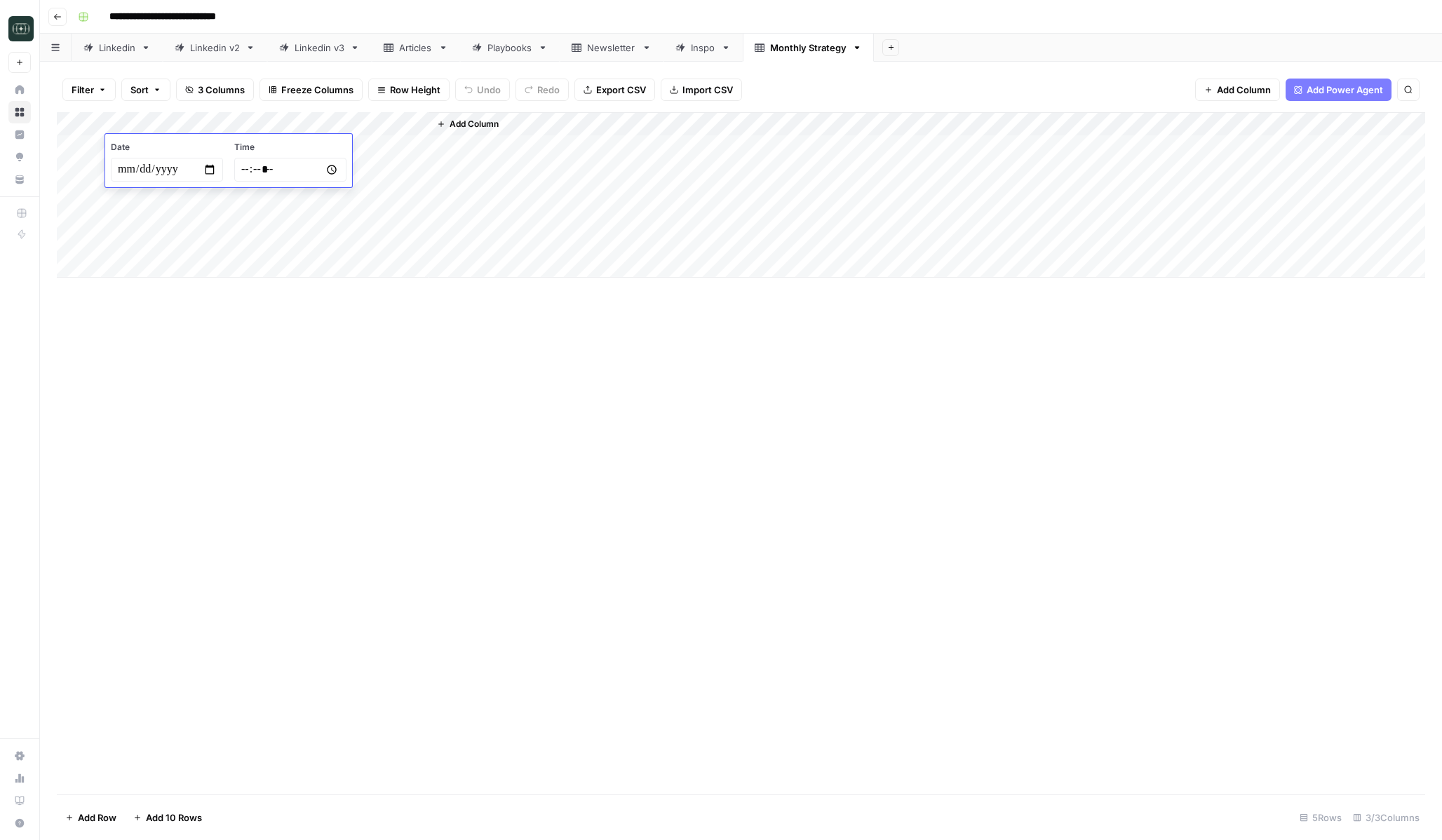
click at [127, 165] on input "date" at bounding box center [167, 170] width 112 height 24
click at [201, 165] on input "date" at bounding box center [167, 170] width 112 height 24
click at [213, 169] on input "date" at bounding box center [167, 170] width 112 height 24
type input "**********"
click at [267, 407] on div "Add Column" at bounding box center [741, 453] width 1369 height 682
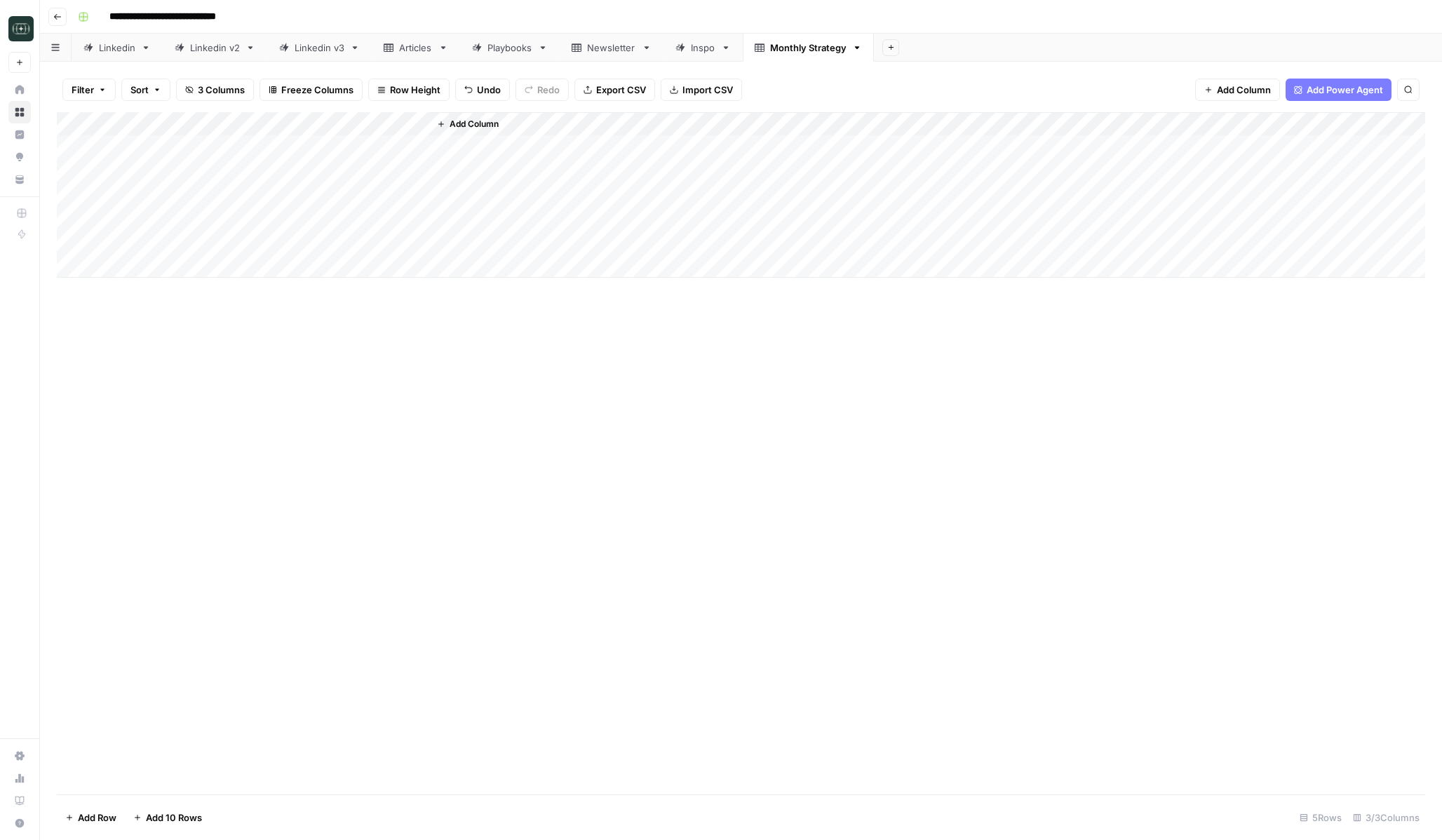
click at [267, 407] on div "Add Column" at bounding box center [741, 453] width 1369 height 682
click at [456, 128] on span "Add Column" at bounding box center [474, 124] width 49 height 13
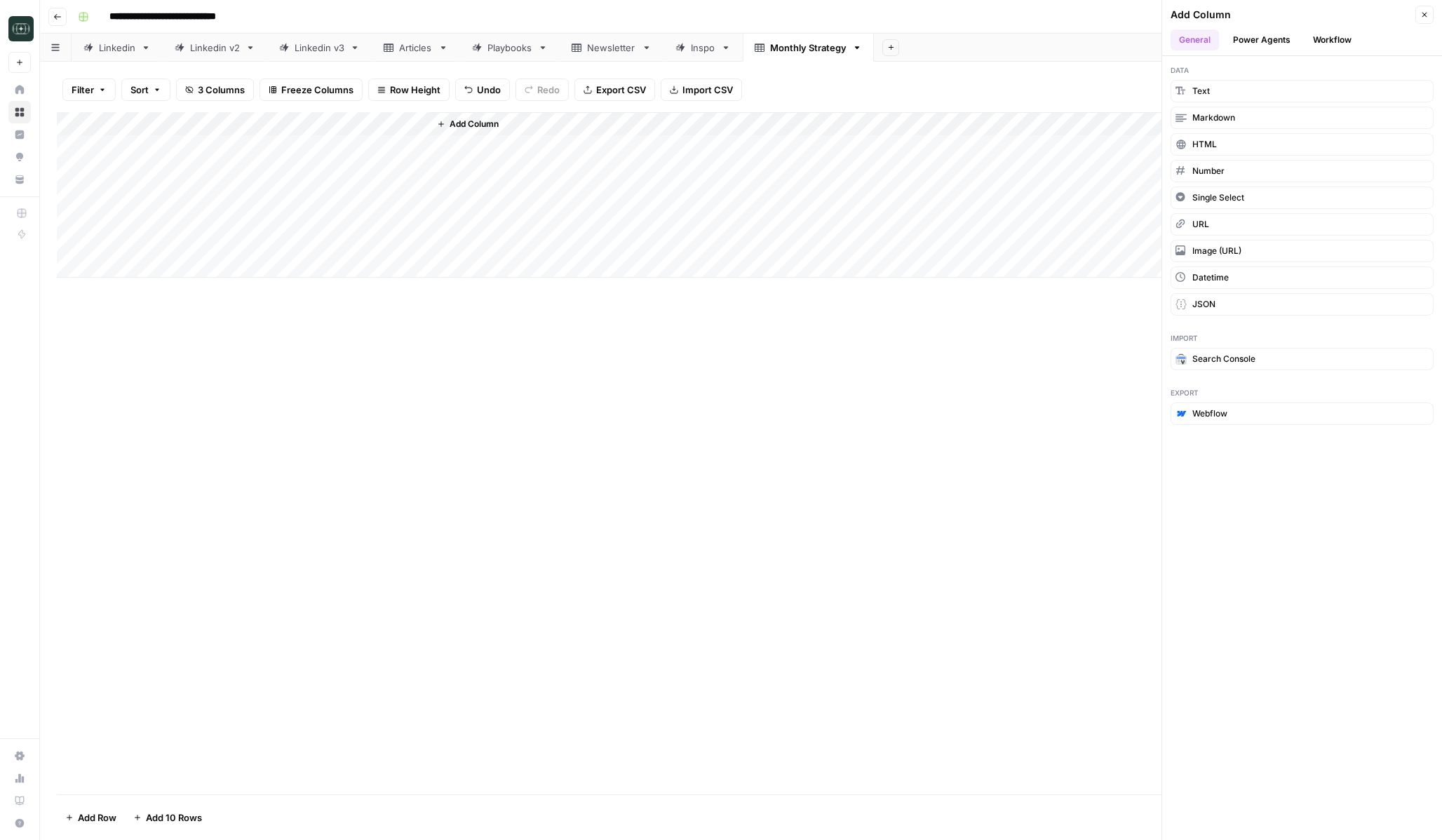
click at [456, 128] on span "Add Column" at bounding box center [474, 124] width 49 height 13
click at [493, 118] on span "Add Column" at bounding box center [474, 124] width 49 height 13
click at [492, 121] on span "Add Column" at bounding box center [474, 124] width 49 height 13
click at [1338, 43] on button "Workflow" at bounding box center [1332, 40] width 55 height 21
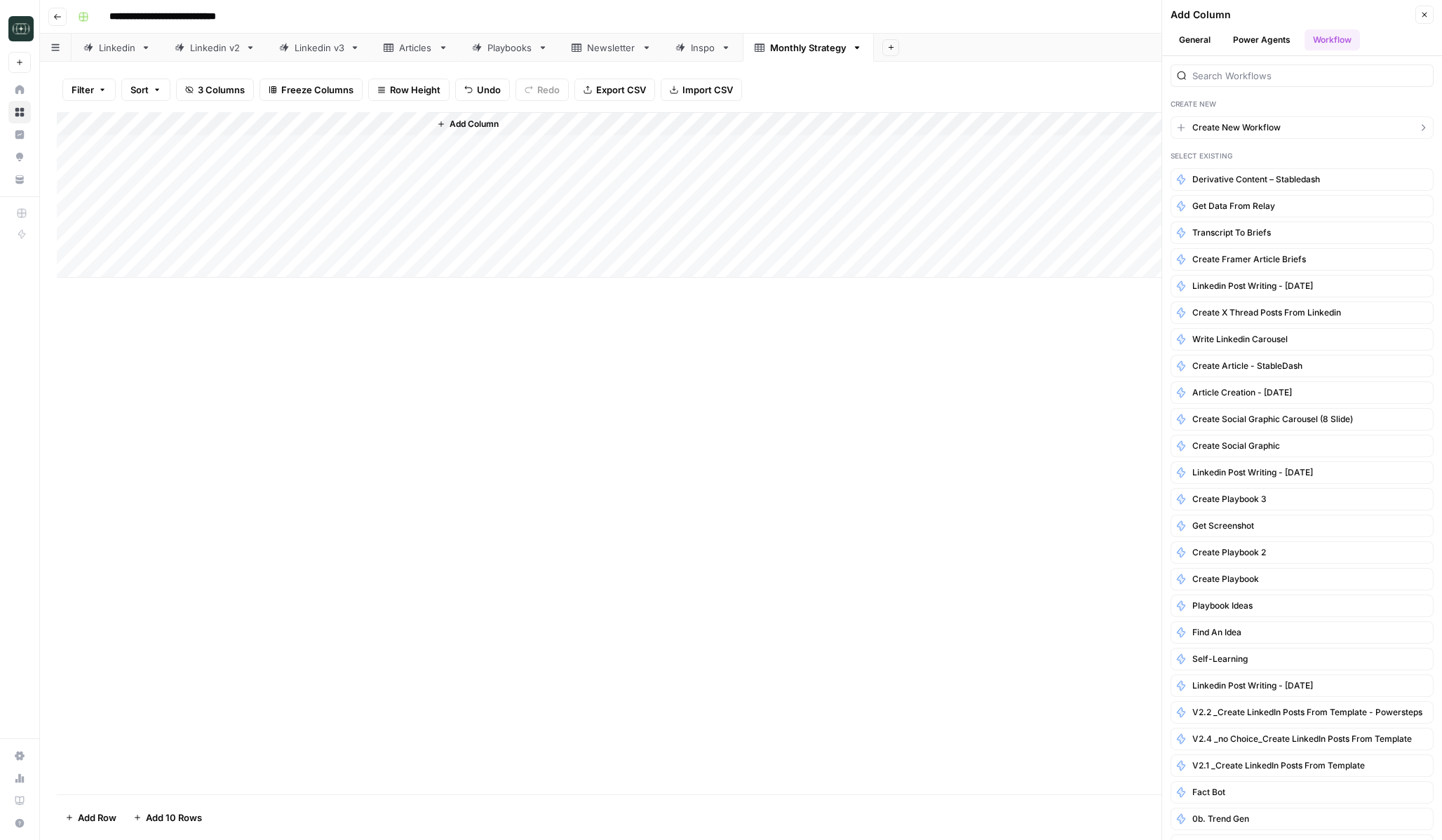
click at [1262, 128] on span "Create New Workflow" at bounding box center [1236, 127] width 88 height 13
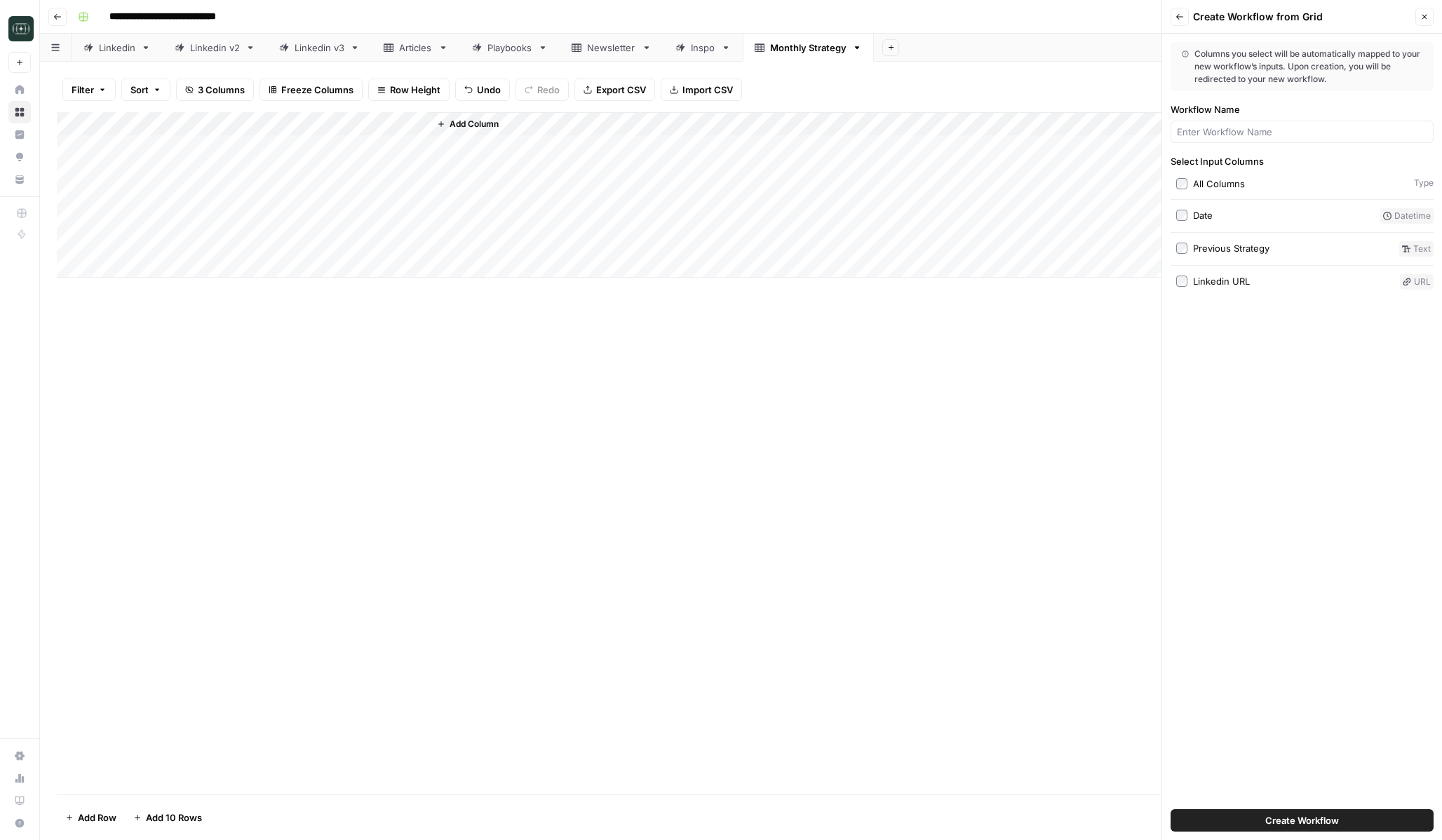
click at [1190, 182] on label "All Columns" at bounding box center [1292, 183] width 233 height 14
click at [1281, 819] on span "Create Workflow" at bounding box center [1302, 820] width 73 height 14
click at [1284, 131] on input "Workflow Name" at bounding box center [1302, 131] width 251 height 14
type input "Create Monthly Content Strategy"
click at [1277, 824] on span "Create Workflow" at bounding box center [1302, 820] width 73 height 14
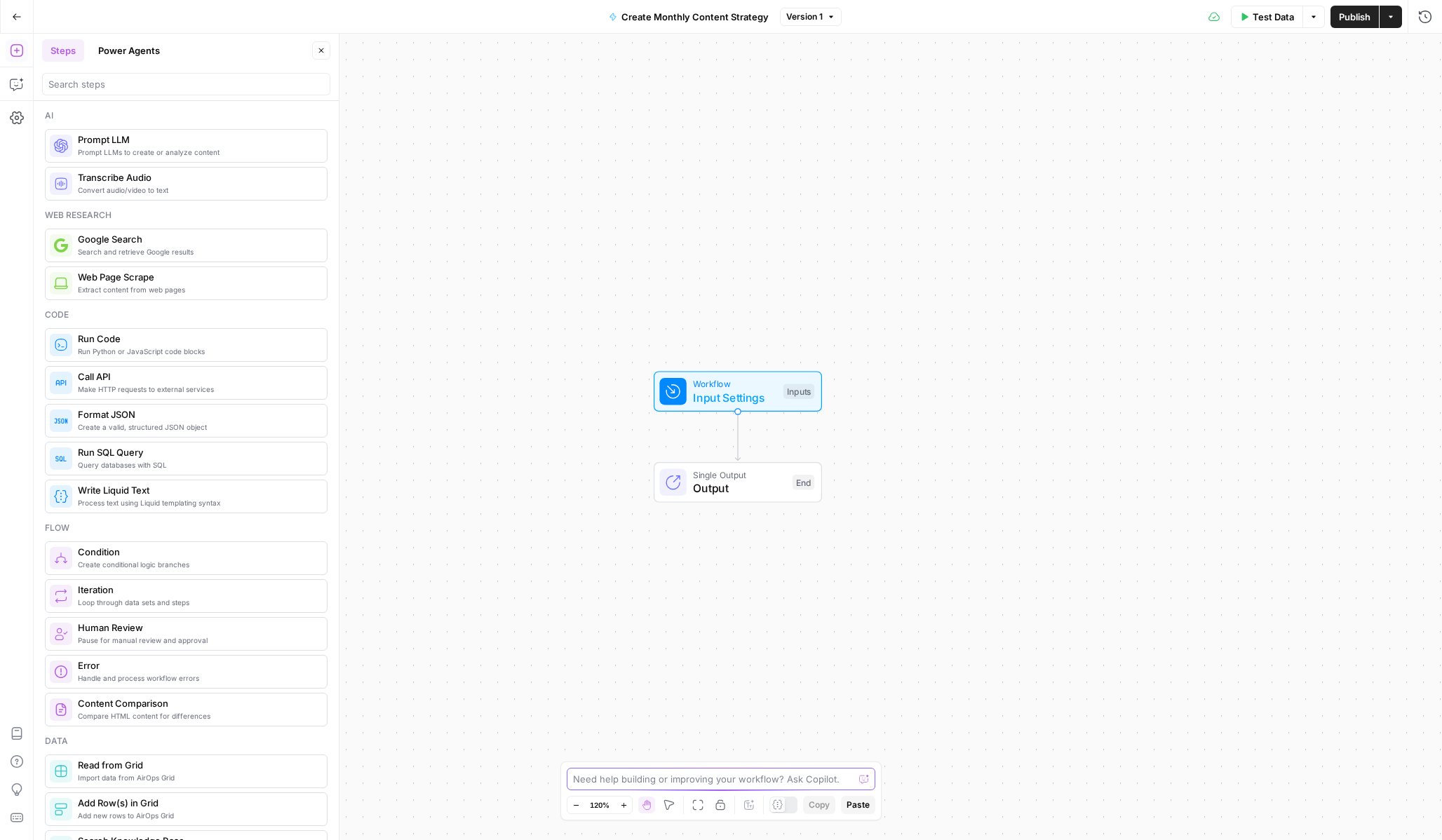
click at [774, 776] on textarea at bounding box center [713, 779] width 281 height 14
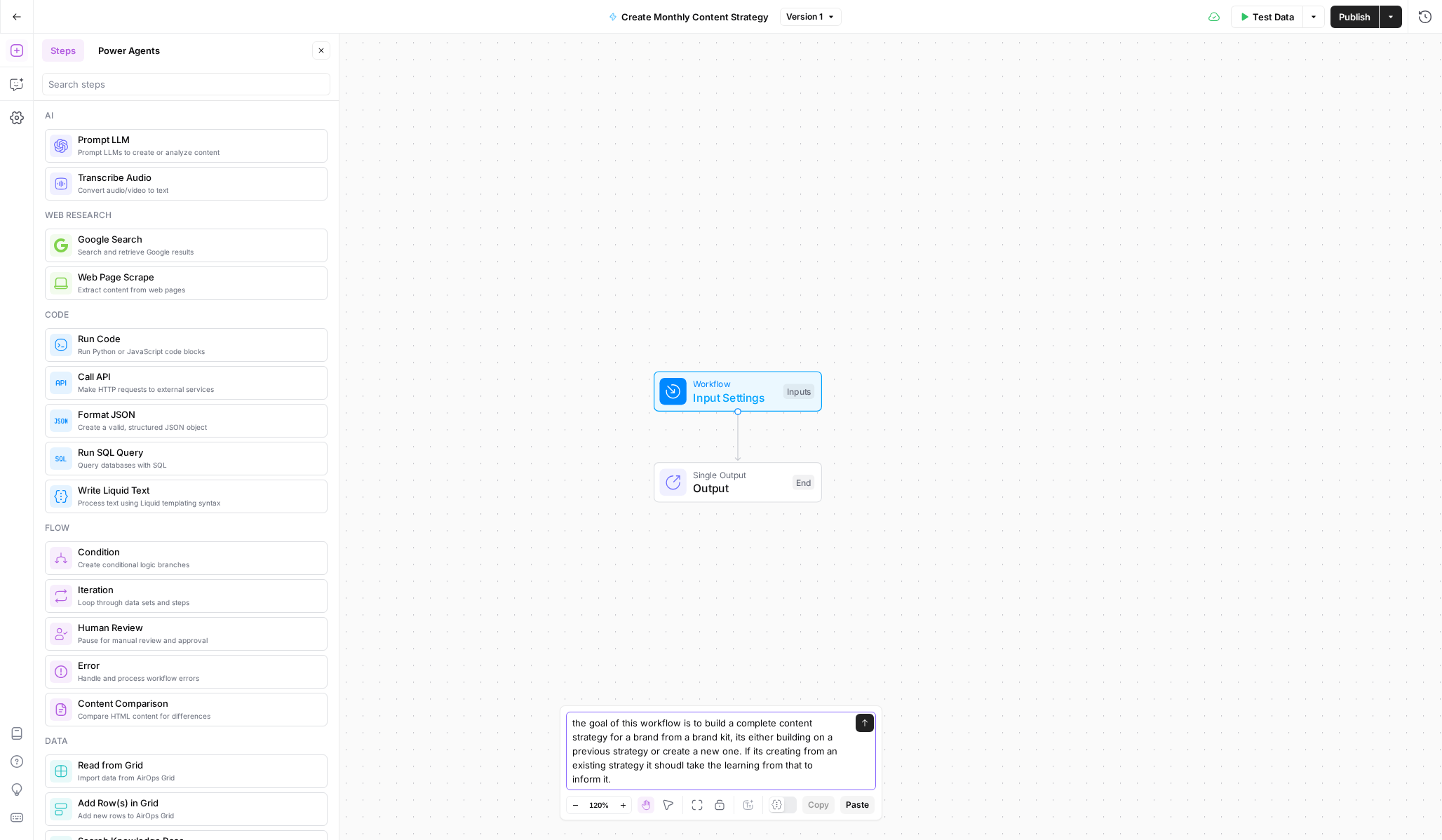
click at [586, 781] on textarea "the goal of this workflow is to build a complete content strategy for a brand f…" at bounding box center [707, 750] width 270 height 70
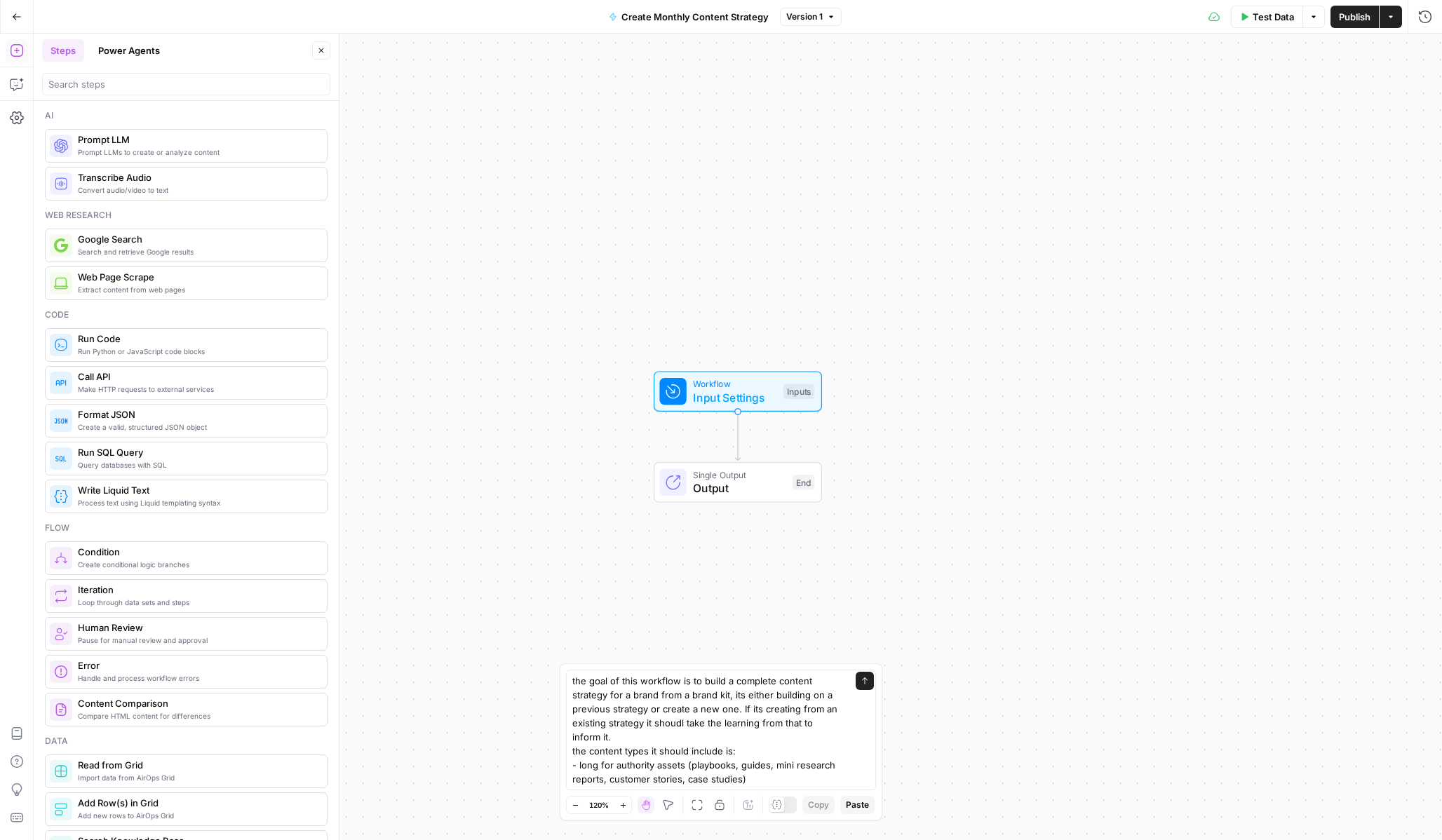
click at [574, 794] on div "the goal of this workflow is to build a complete content strategy for a brand f…" at bounding box center [720, 742] width 322 height 157
click at [616, 780] on textarea "the goal of this workflow is to build a complete content strategy for a brand f…" at bounding box center [707, 716] width 270 height 140
click at [580, 780] on textarea "the goal of this workflow is to build a complete content strategy for a brand f…" at bounding box center [707, 716] width 270 height 140
click at [675, 781] on textarea "the goal of this workflow is to build a complete content strategy for a brand f…" at bounding box center [707, 716] width 270 height 140
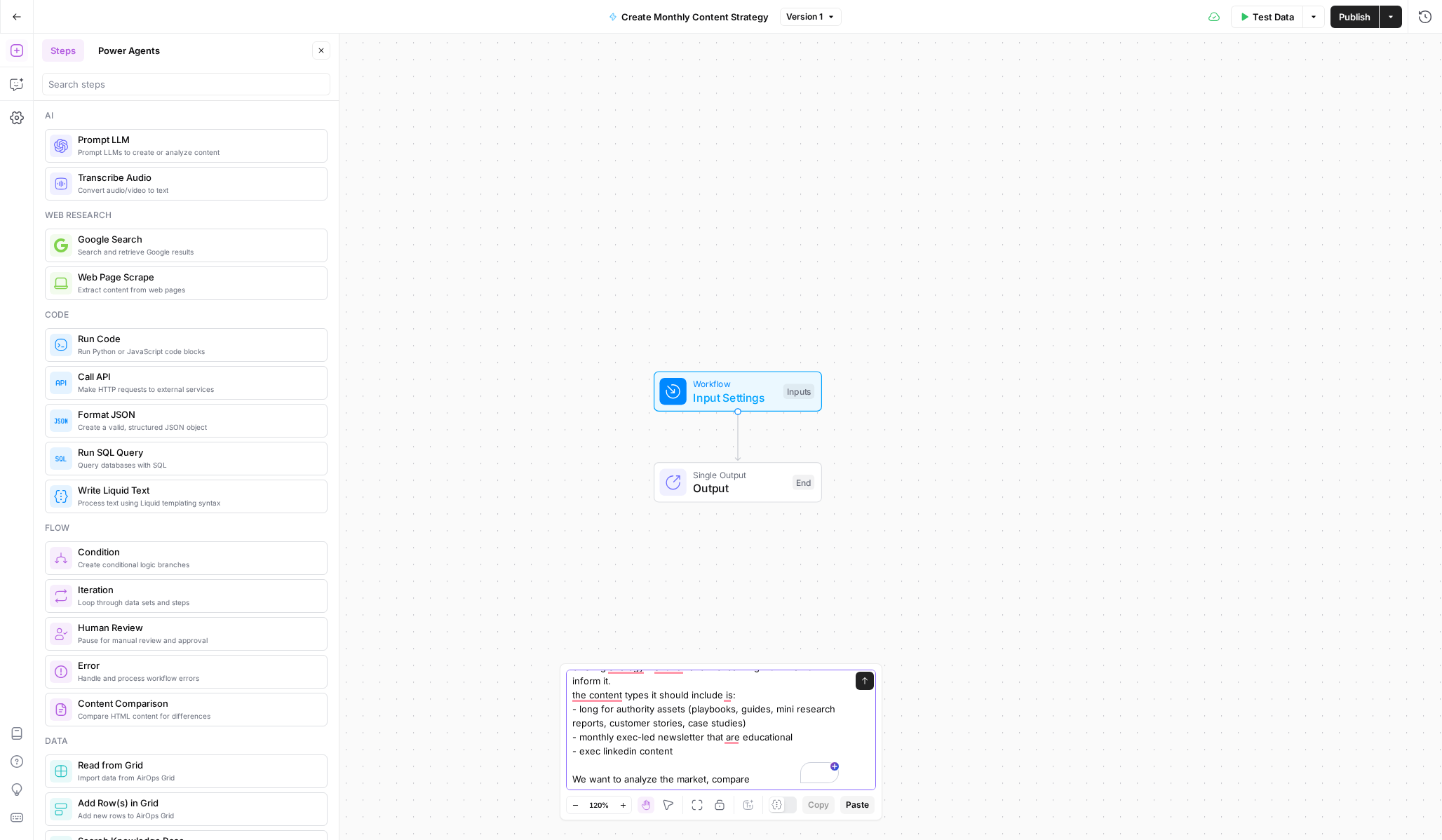
scroll to position [56, 0]
click at [765, 786] on textarea "the goal of this workflow is to build a complete content strategy for a brand f…" at bounding box center [707, 702] width 270 height 169
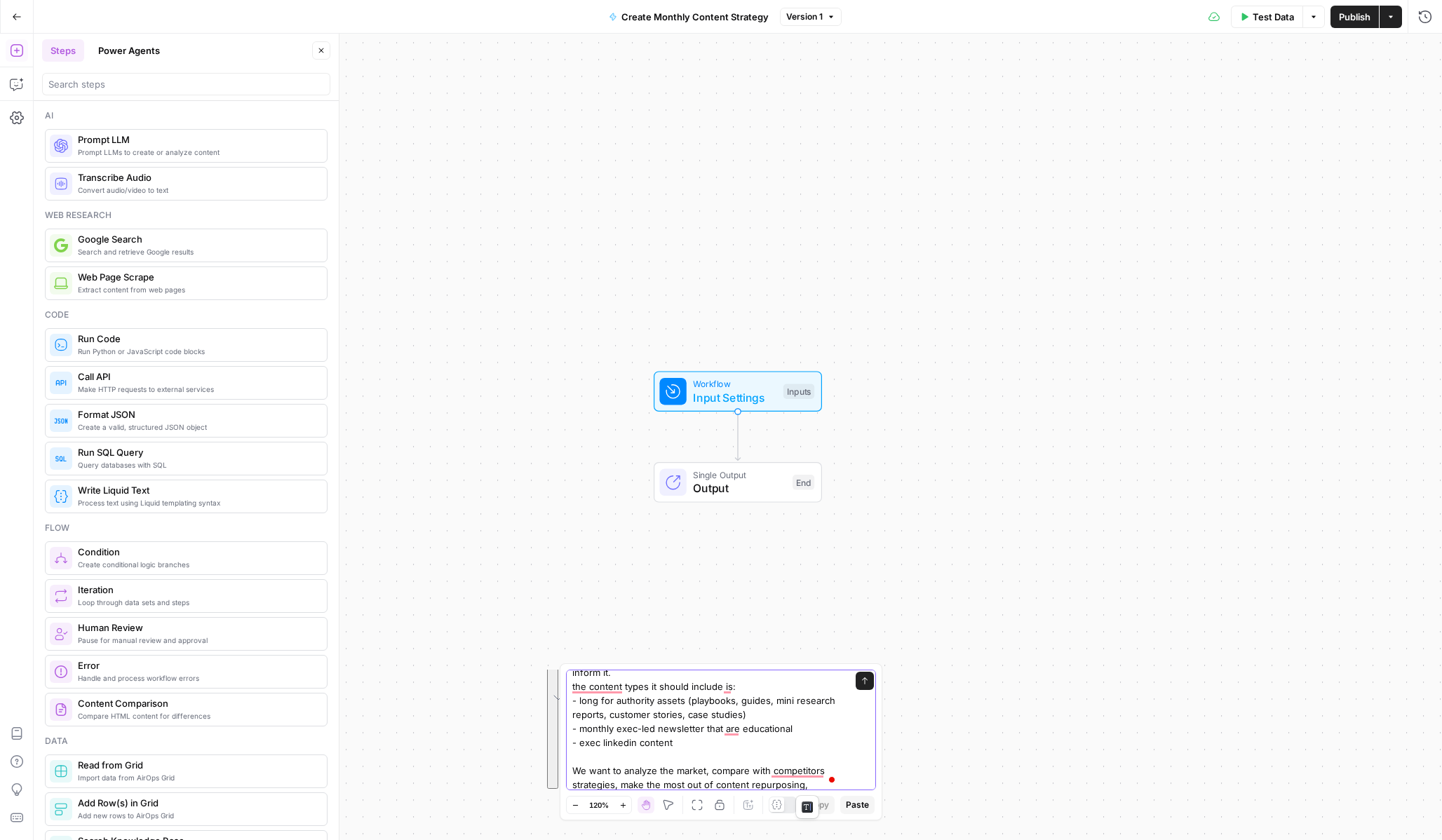
click at [812, 751] on textarea "the goal of this workflow is to build a complete content strategy for a brand f…" at bounding box center [707, 700] width 270 height 182
type textarea "the goal of this workflow is to build a complete content strategy for a brand f…"
click at [861, 744] on div "the goal of this workflow is to build a complete content strategy for a brand f…" at bounding box center [721, 730] width 310 height 121
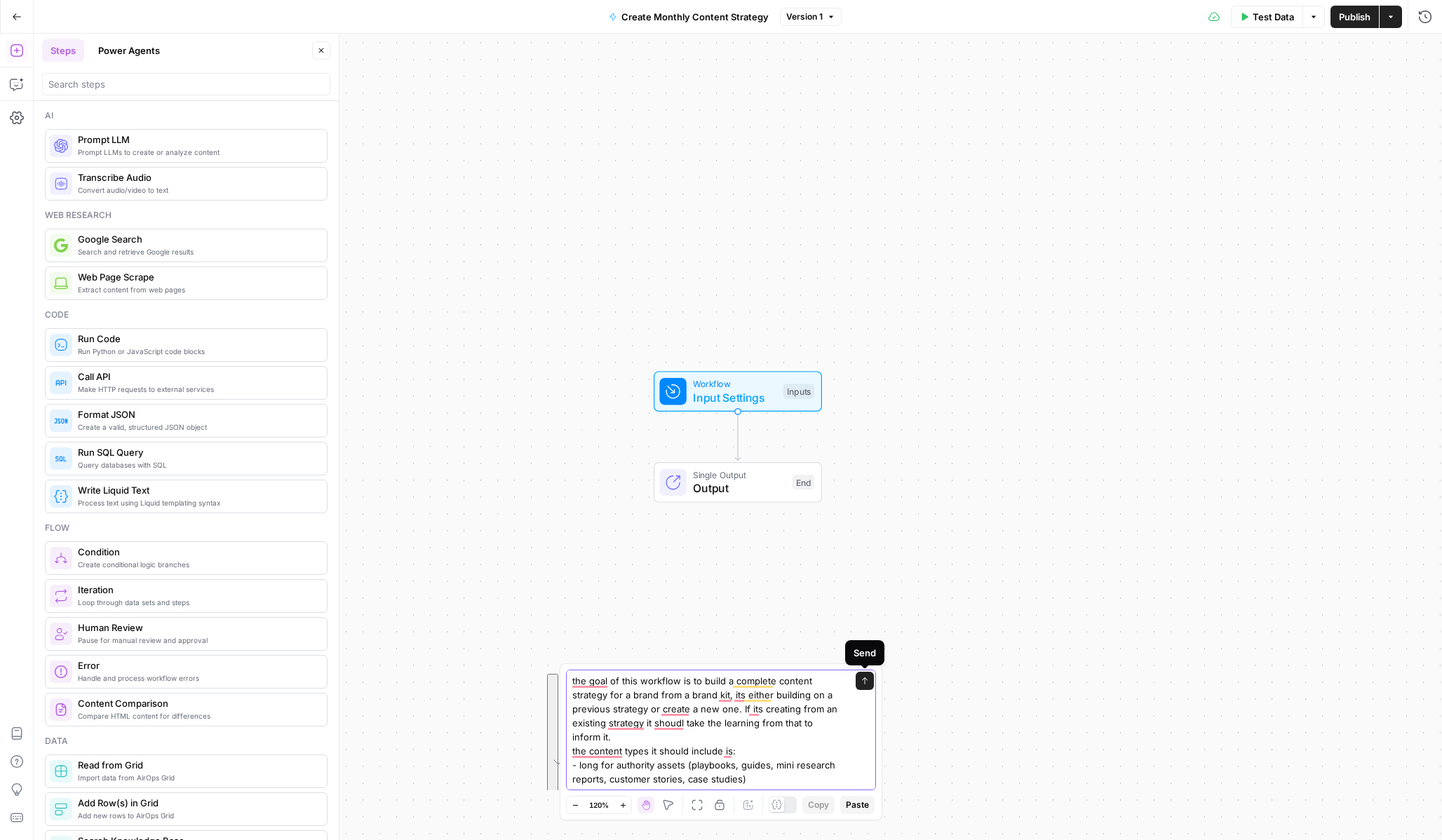
click at [858, 681] on button "Send" at bounding box center [865, 680] width 18 height 18
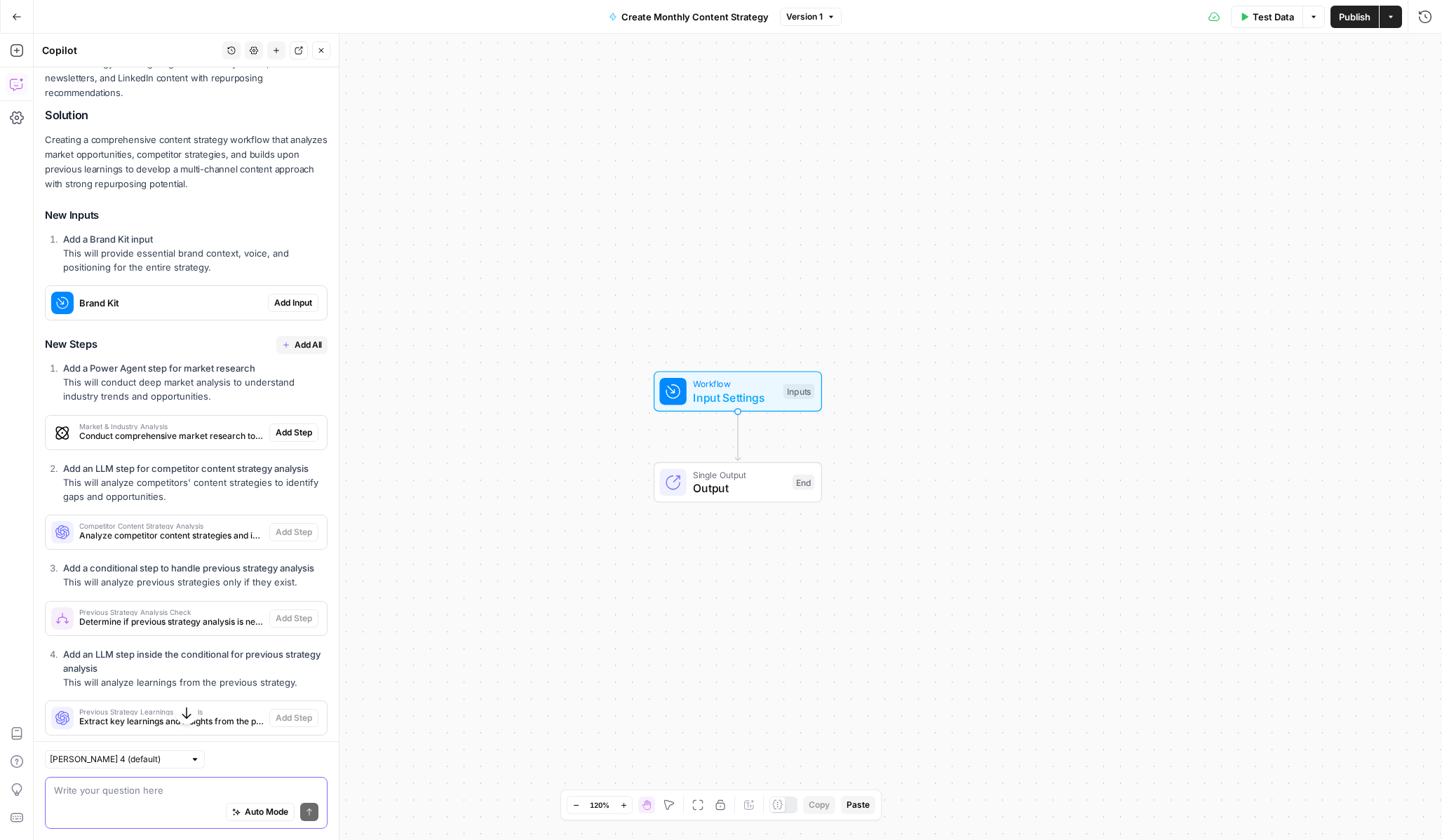
scroll to position [405, 0]
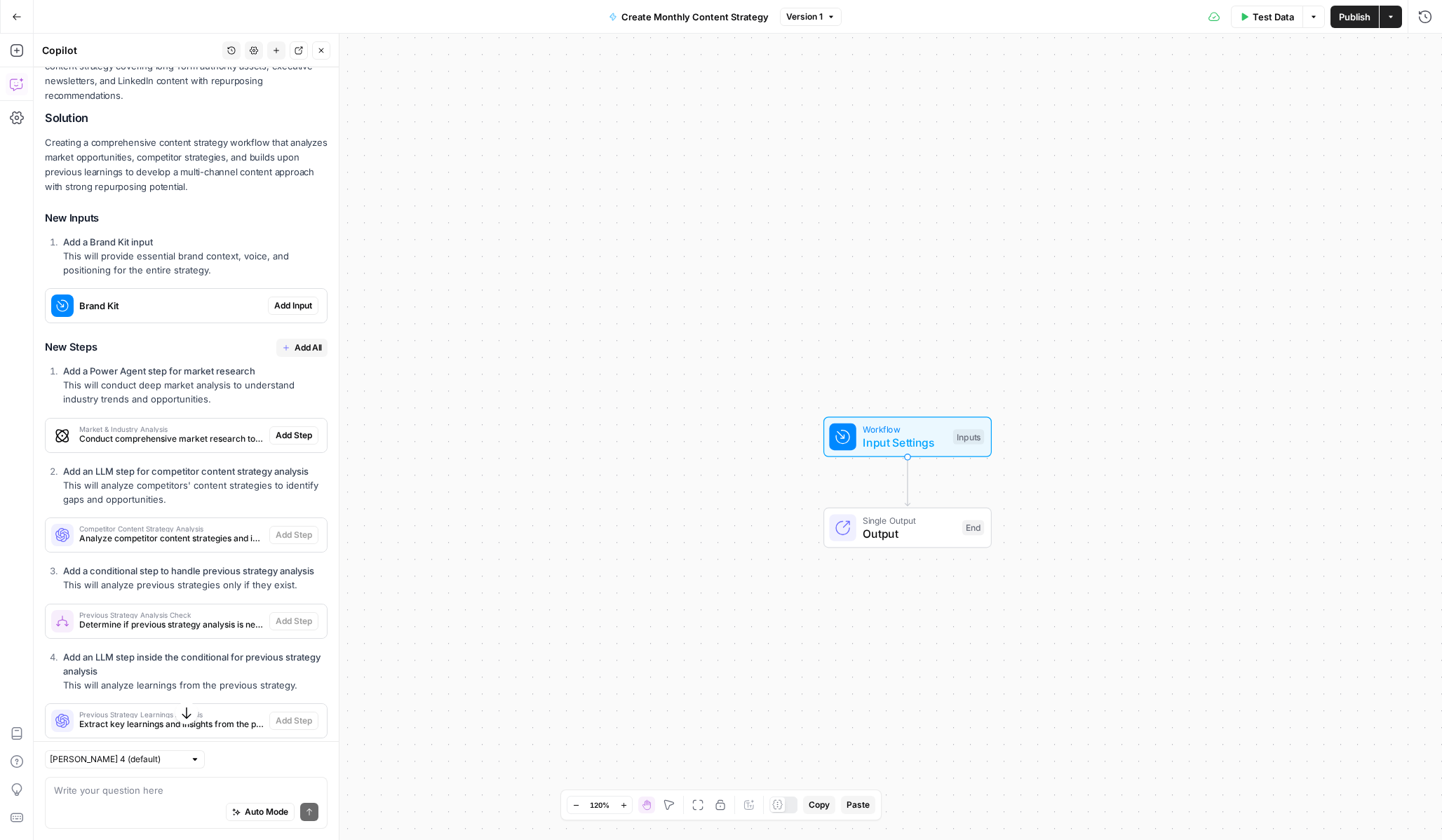
click at [282, 299] on span "Add Input" at bounding box center [293, 305] width 38 height 13
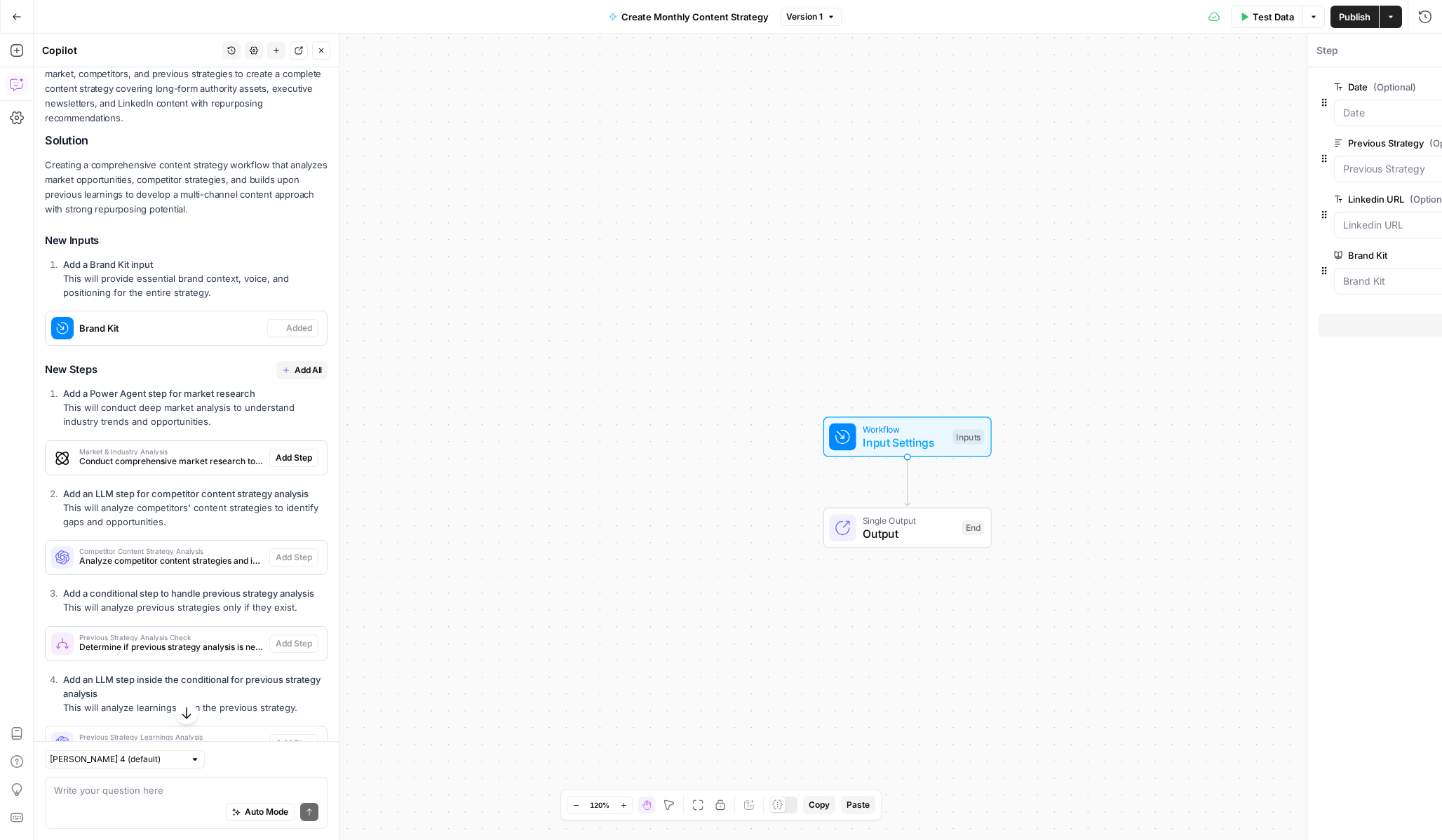
scroll to position [428, 0]
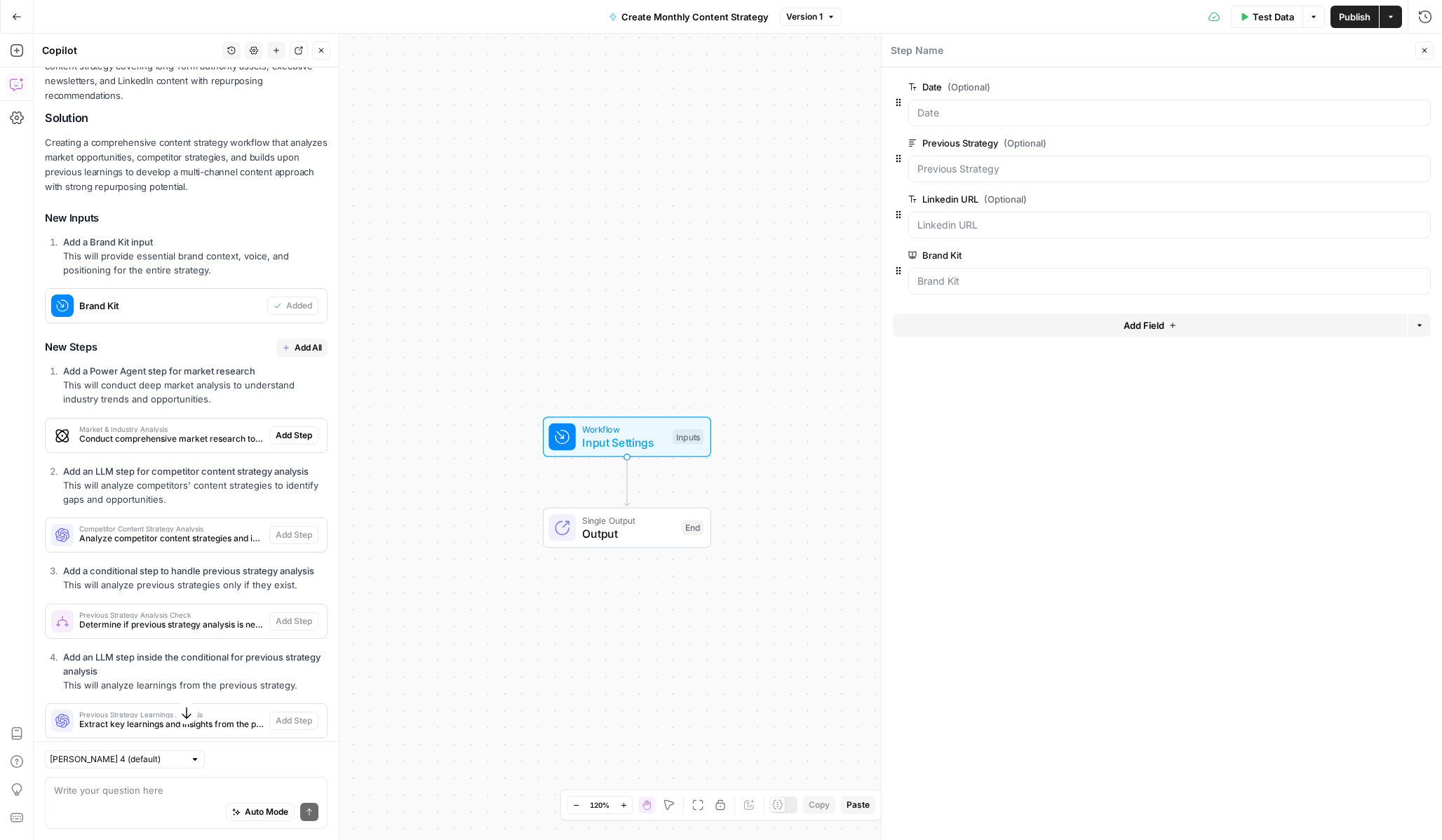
click at [296, 341] on span "Add All" at bounding box center [309, 347] width 28 height 13
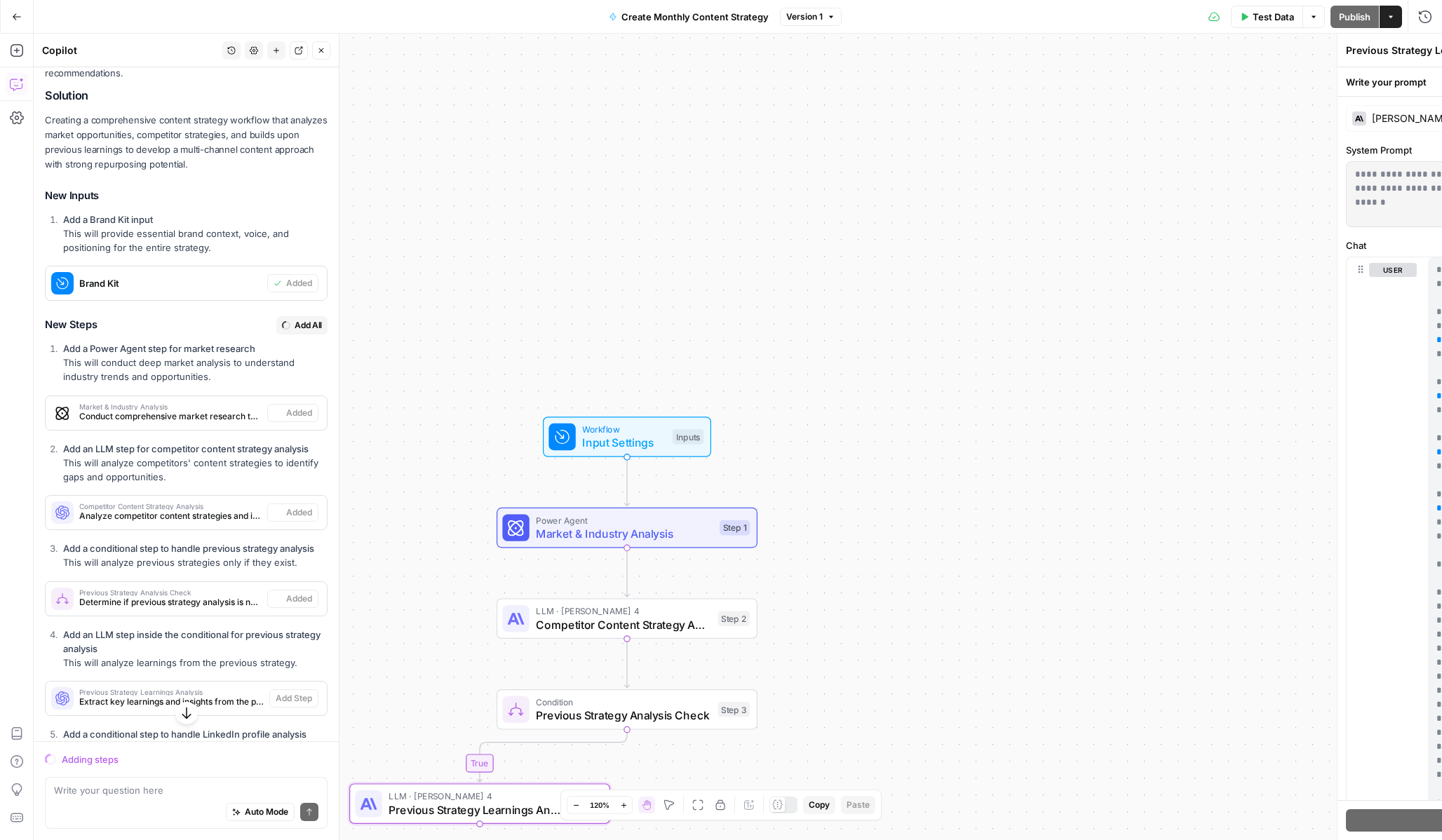
scroll to position [405, 0]
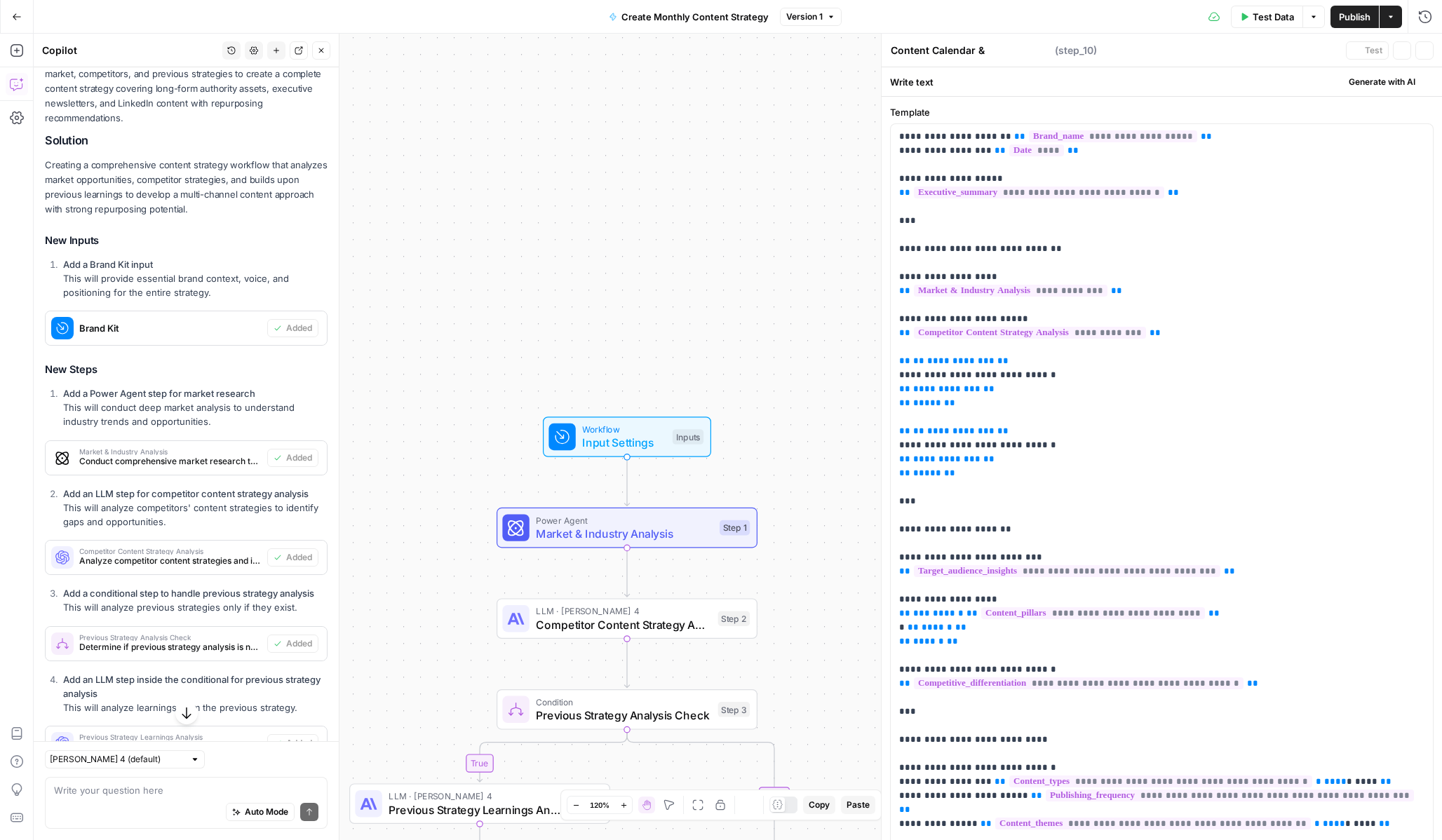
type textarea "Final Content Strategy Document"
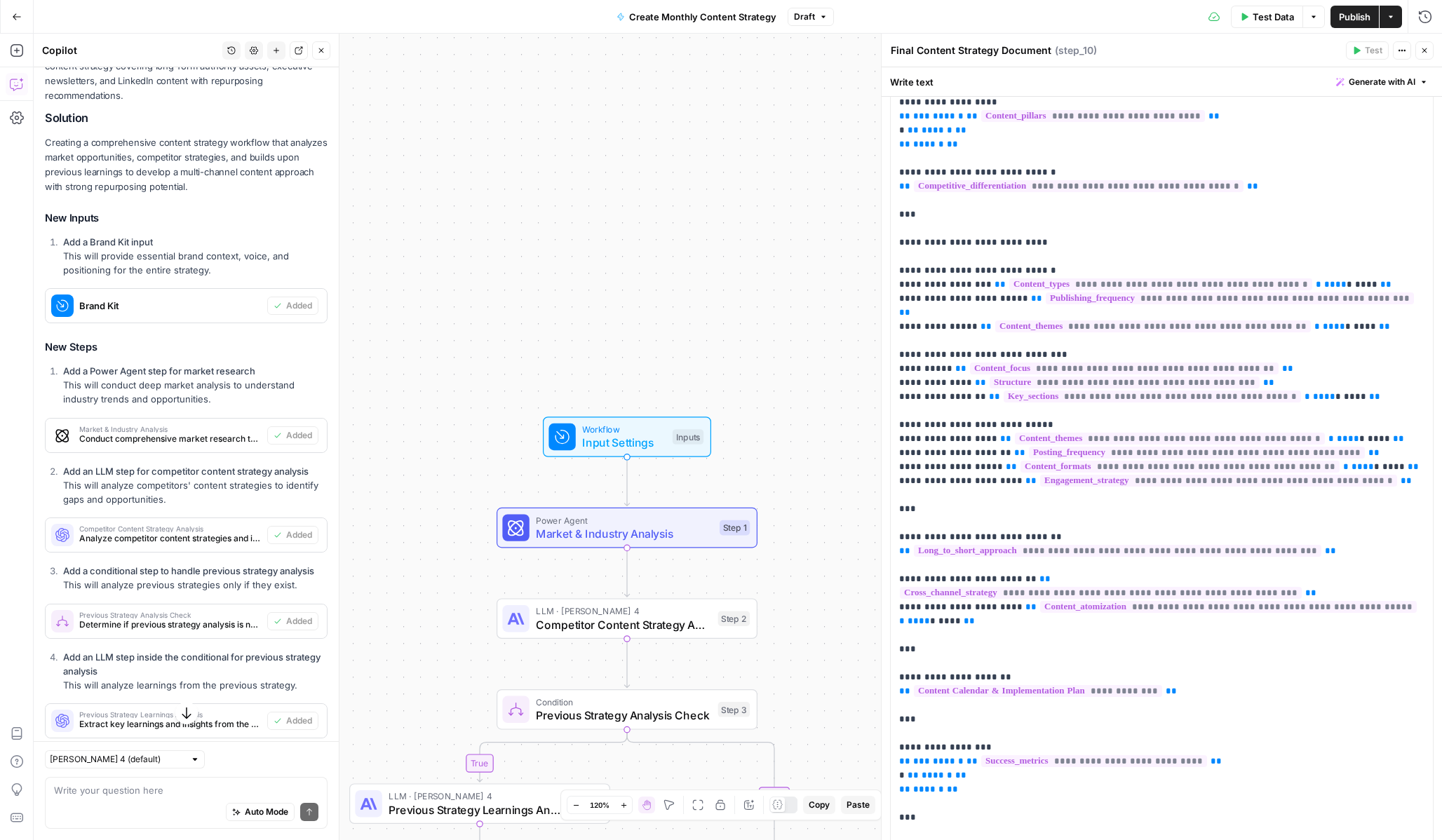
scroll to position [628, 0]
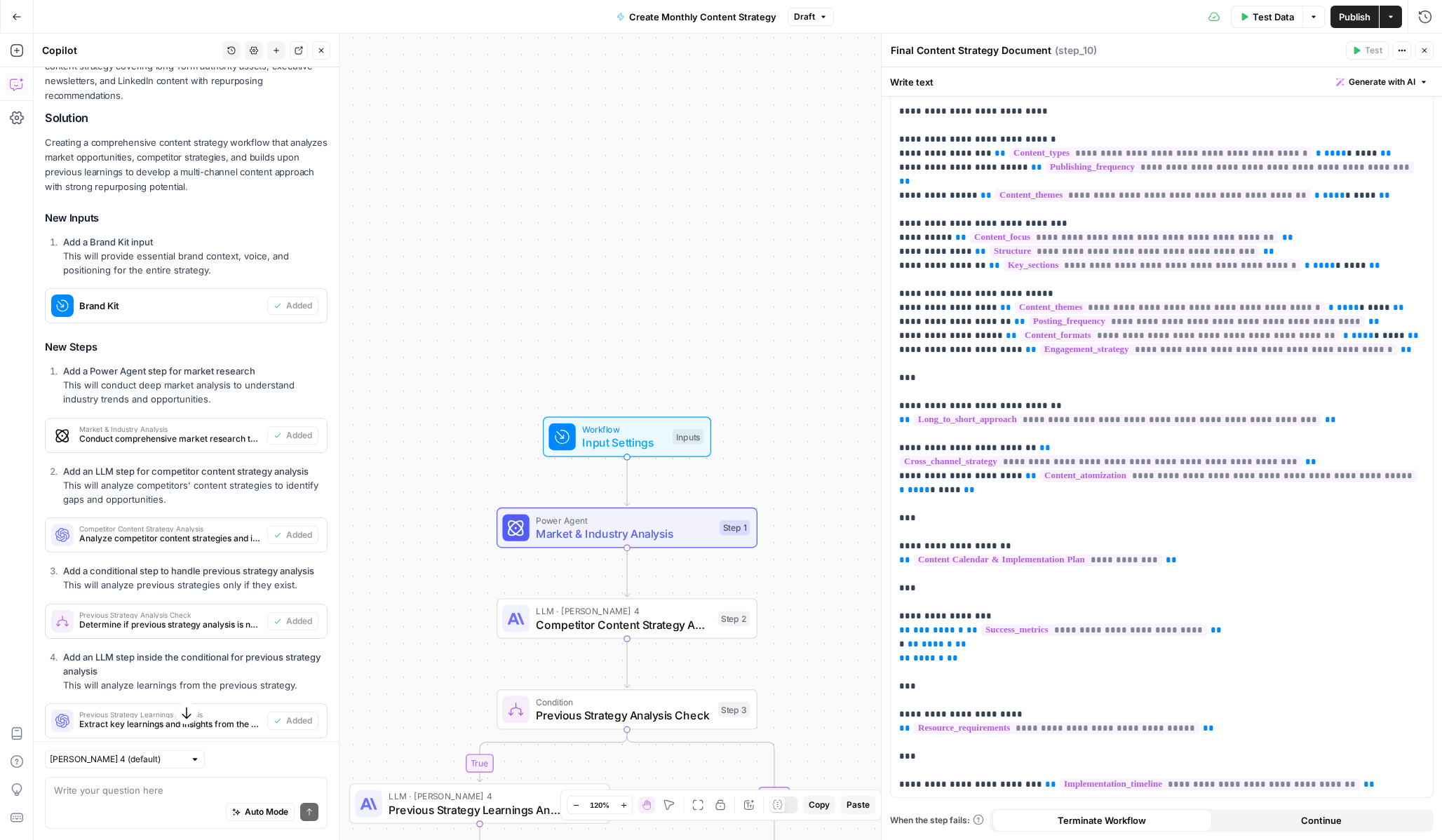
click at [590, 622] on span "Competitor Content Strategy Analysis" at bounding box center [623, 624] width 175 height 16
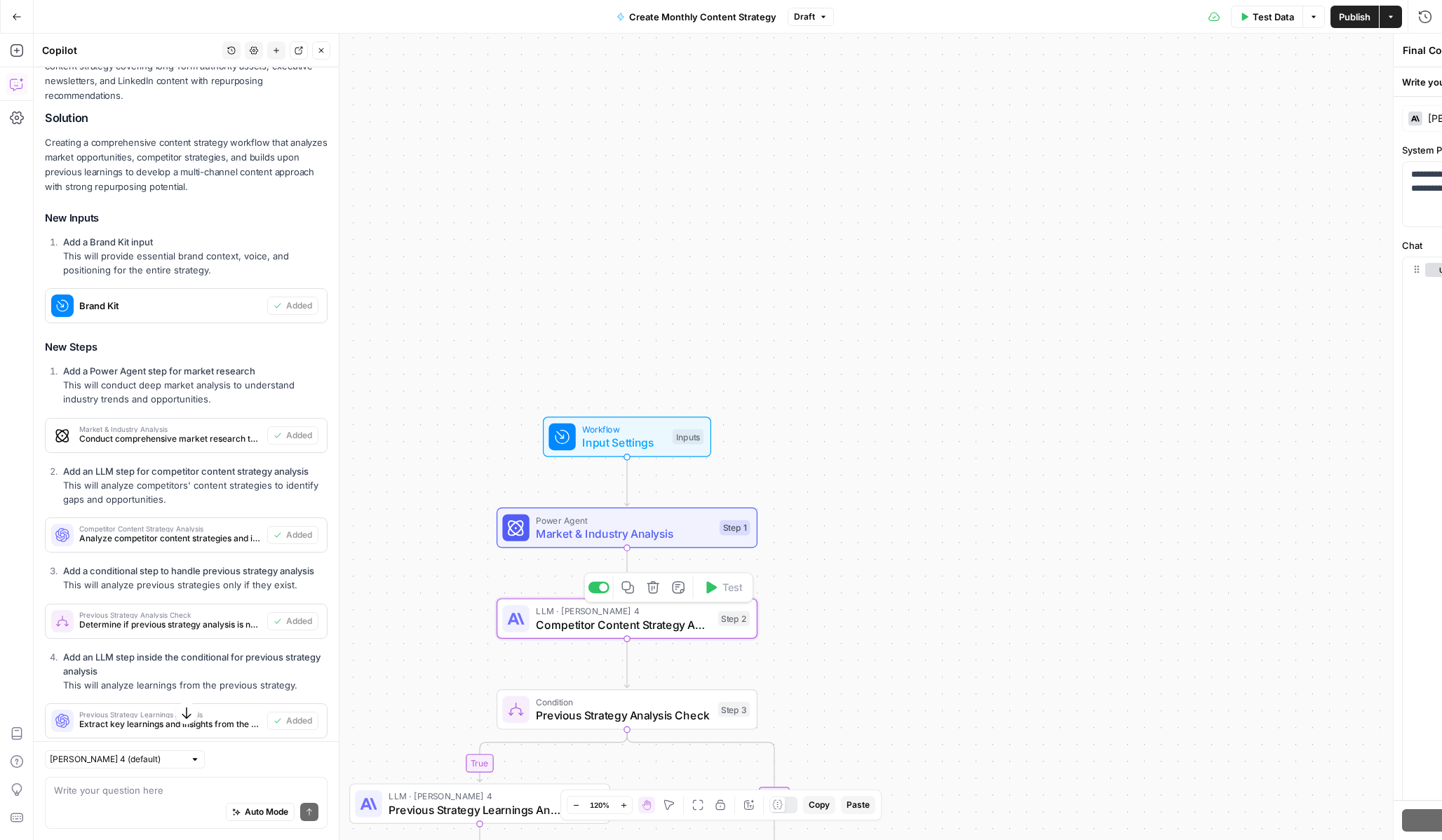
type textarea "Competitor Content Strategy Analysis"
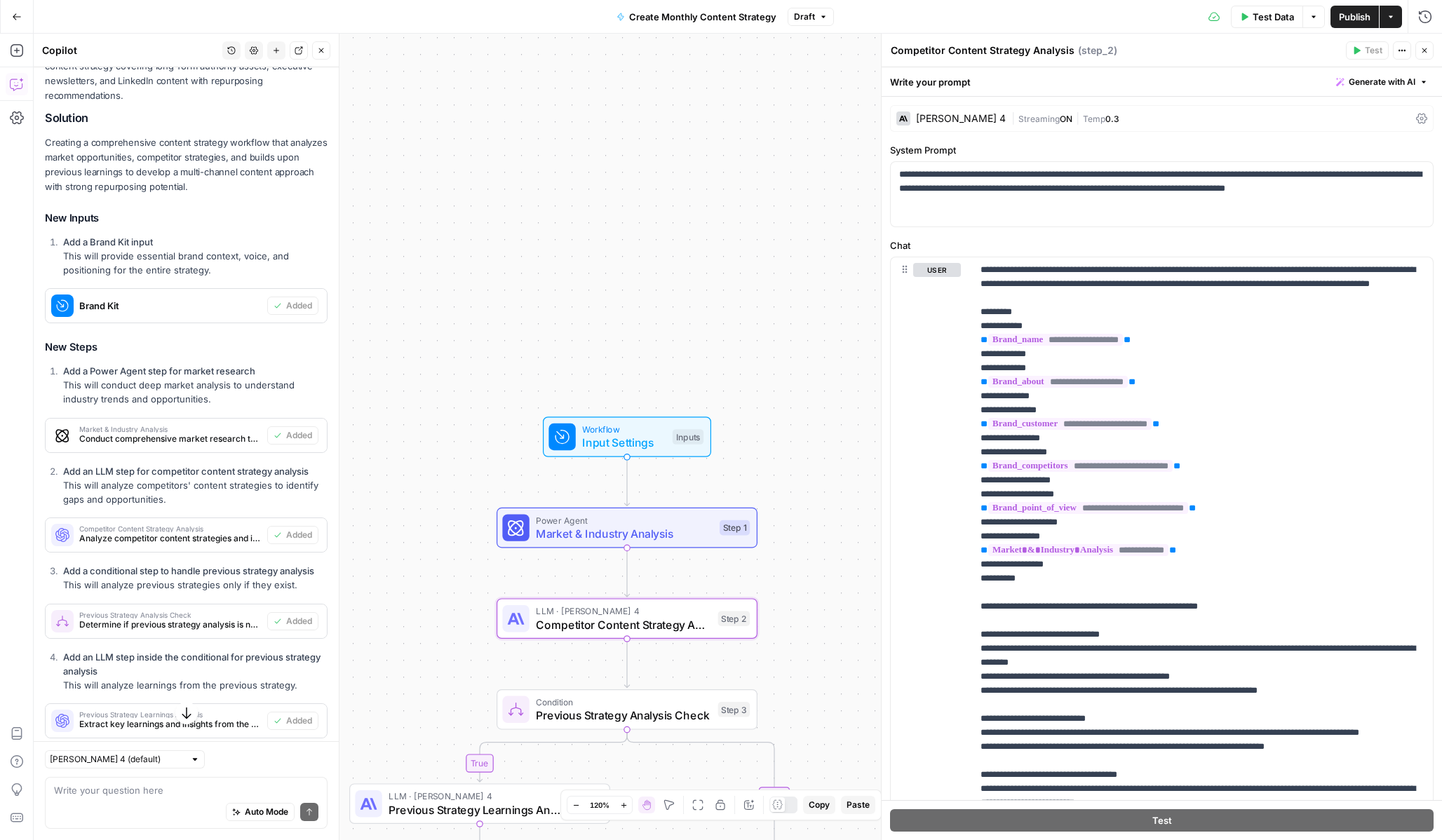
click at [971, 118] on div "[PERSON_NAME] 4" at bounding box center [961, 118] width 90 height 10
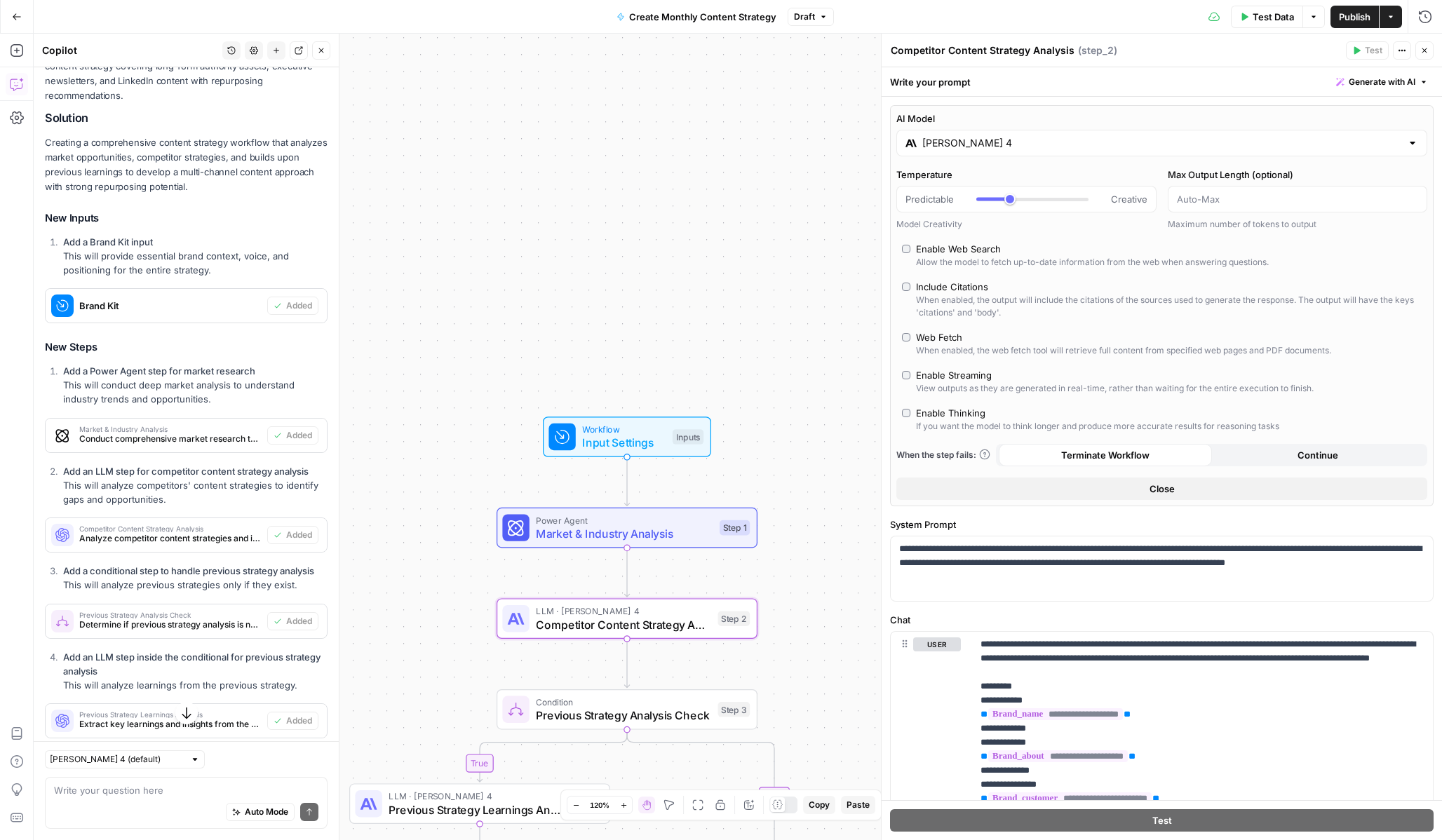
click at [968, 144] on input "[PERSON_NAME] 4" at bounding box center [1162, 143] width 479 height 14
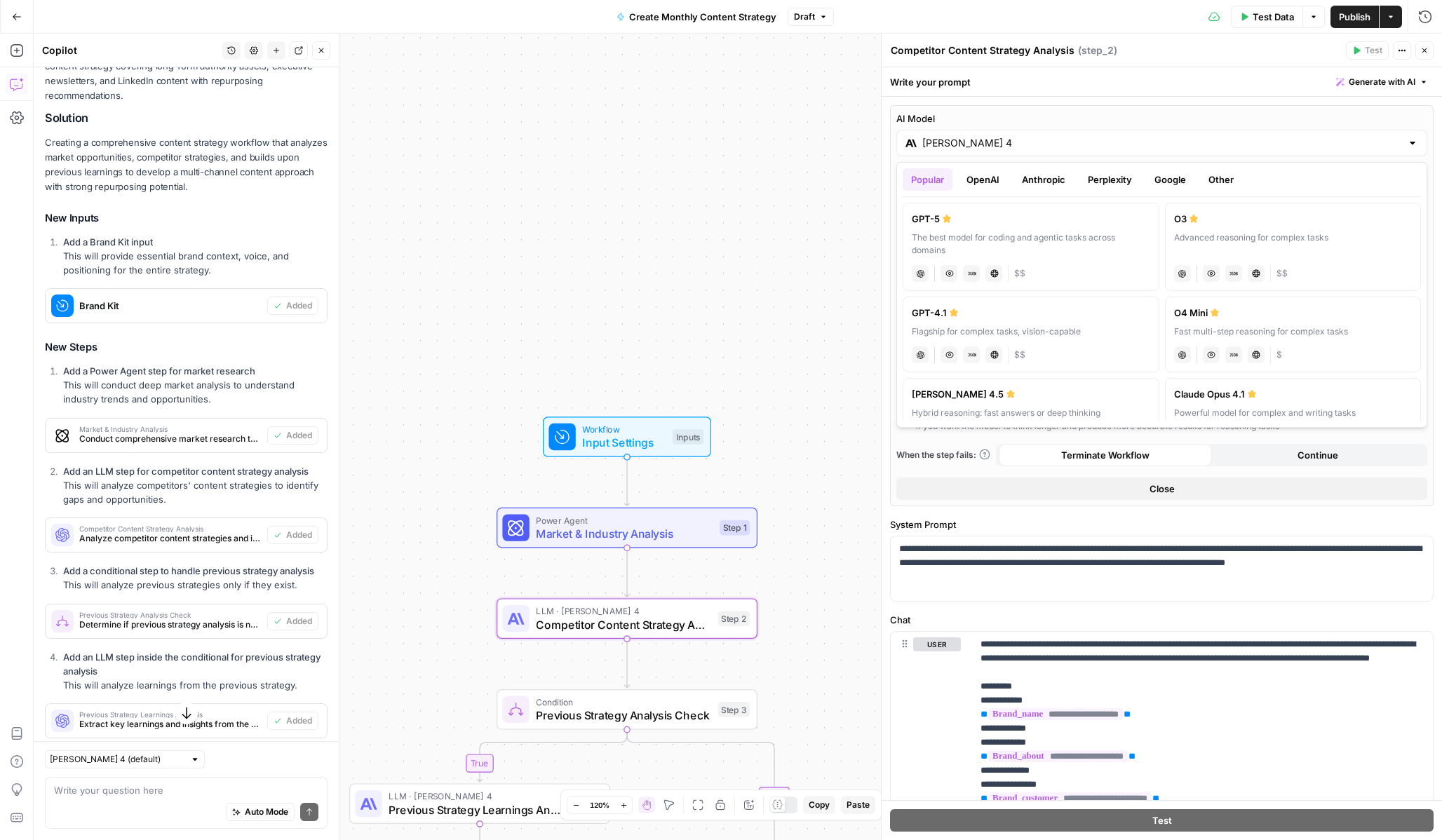
click at [1057, 175] on button "Anthropic" at bounding box center [1043, 180] width 61 height 22
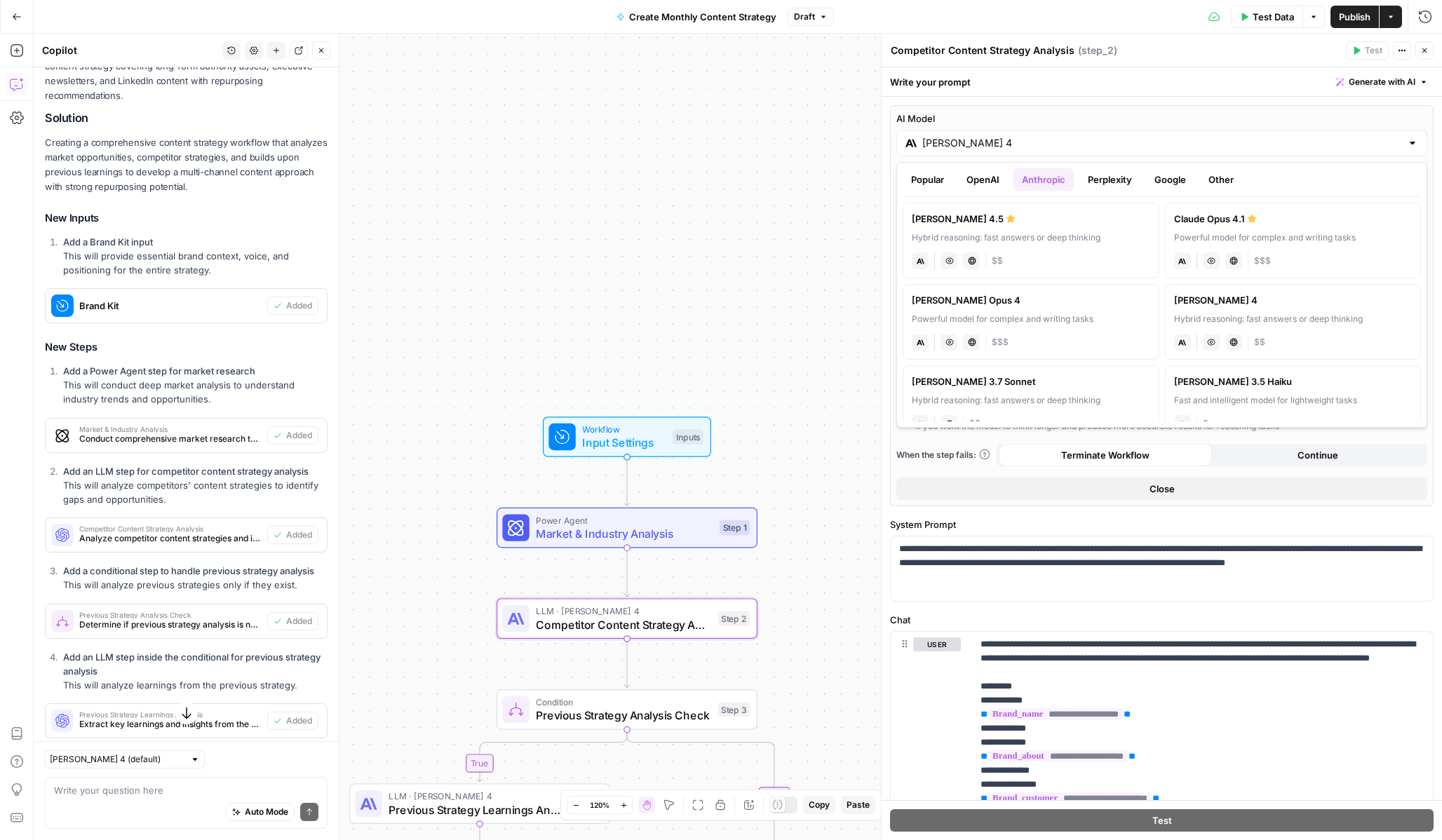
click at [1125, 244] on label "Claude Sonnet 4.5 Hybrid reasoning: fast answers or deep thinking anthropic Vis…" at bounding box center [1030, 240] width 257 height 76
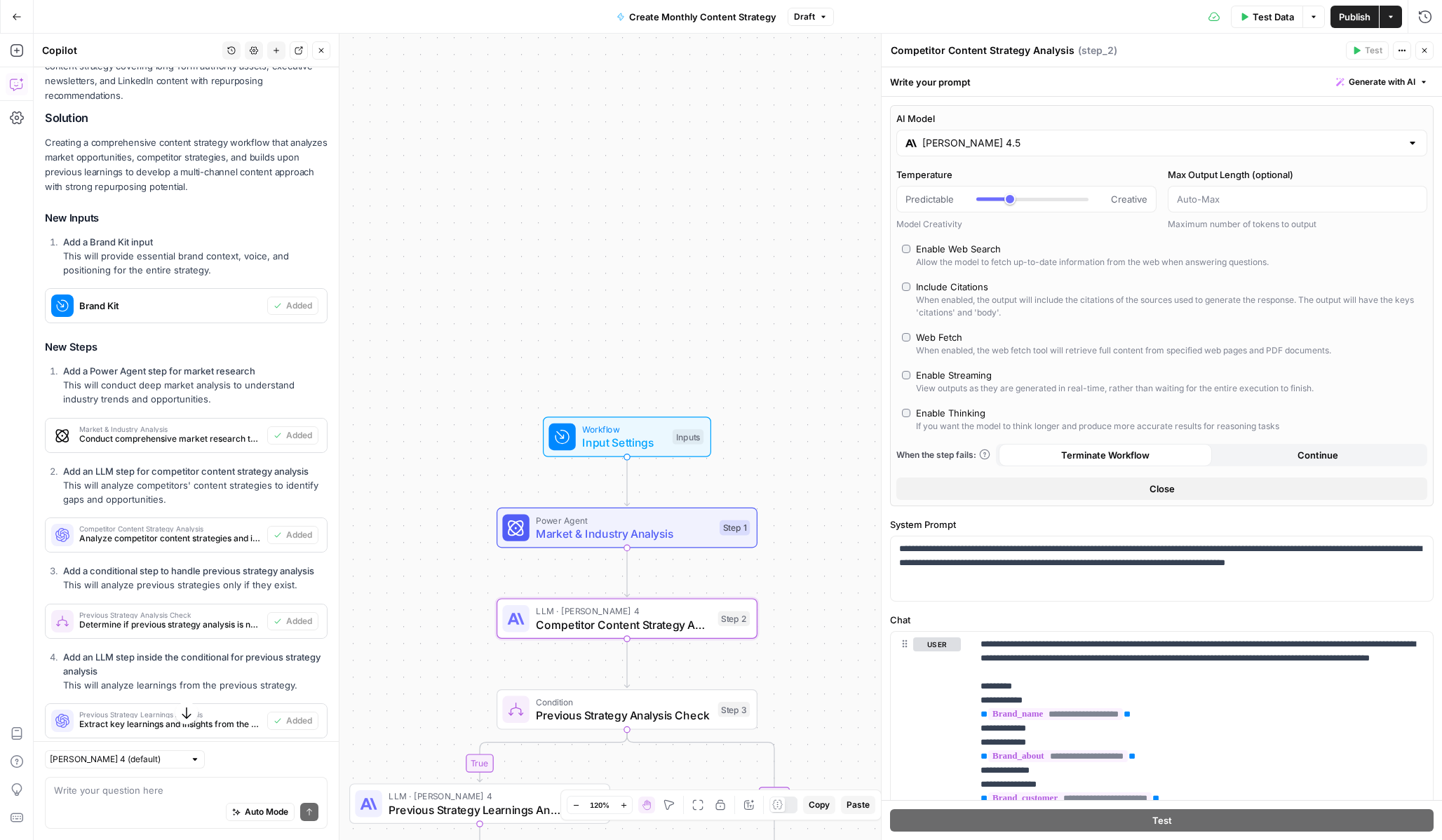
type input "Claude Sonnet 4.5"
click at [975, 430] on div "If you want the model to think longer and produce more accurate results for rea…" at bounding box center [1098, 426] width 363 height 13
type input "*"
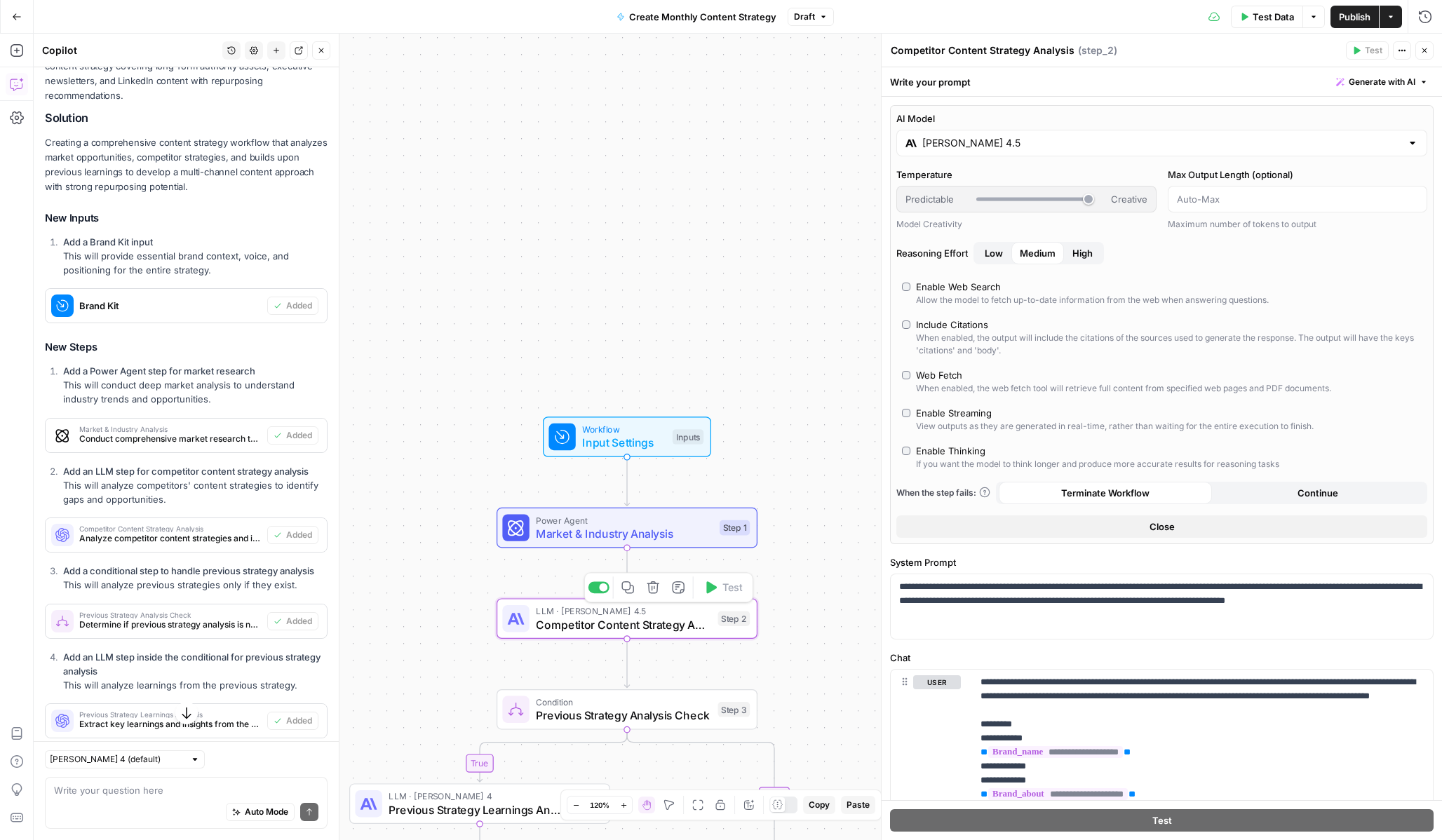
click at [609, 622] on span "Competitor Content Strategy Analysis" at bounding box center [623, 624] width 175 height 16
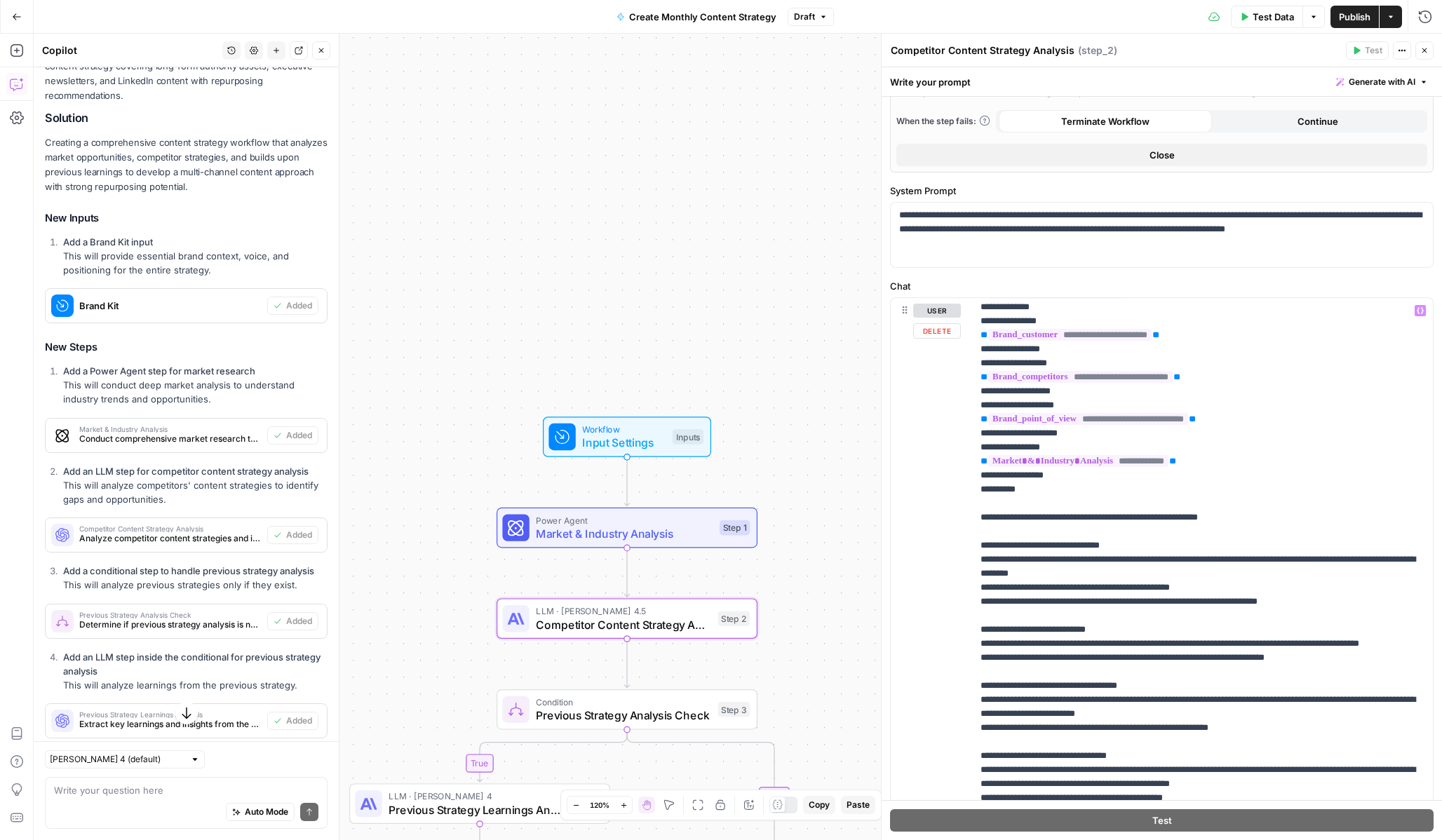
scroll to position [337, 0]
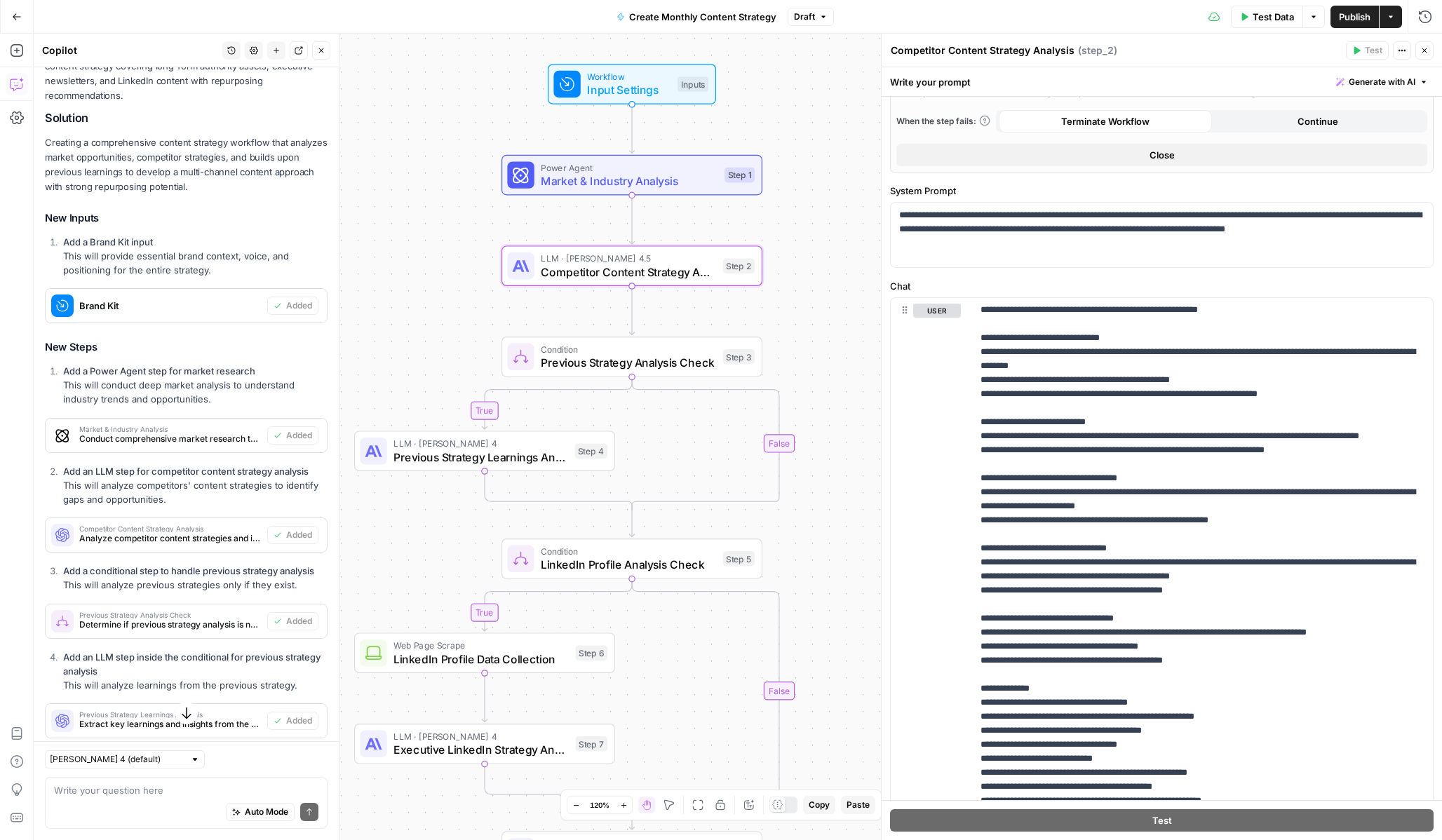
drag, startPoint x: 824, startPoint y: 666, endPoint x: 832, endPoint y: 296, distance: 370.1
click at [831, 296] on div "true true false false Workflow Input Settings Inputs Power Agent Market & Indus…" at bounding box center [737, 436] width 1408 height 806
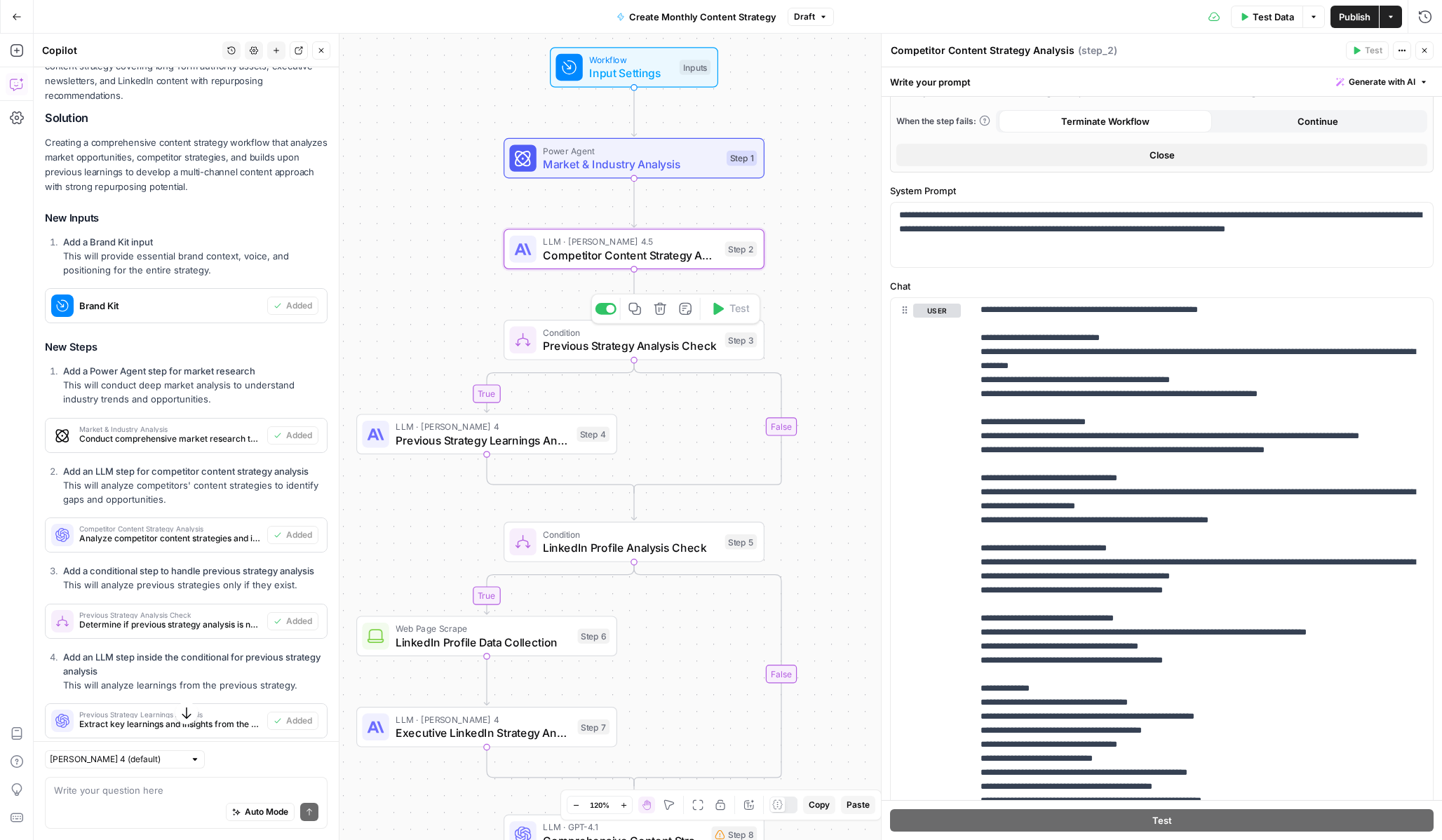
click at [668, 347] on span "Previous Strategy Analysis Check" at bounding box center [630, 345] width 175 height 16
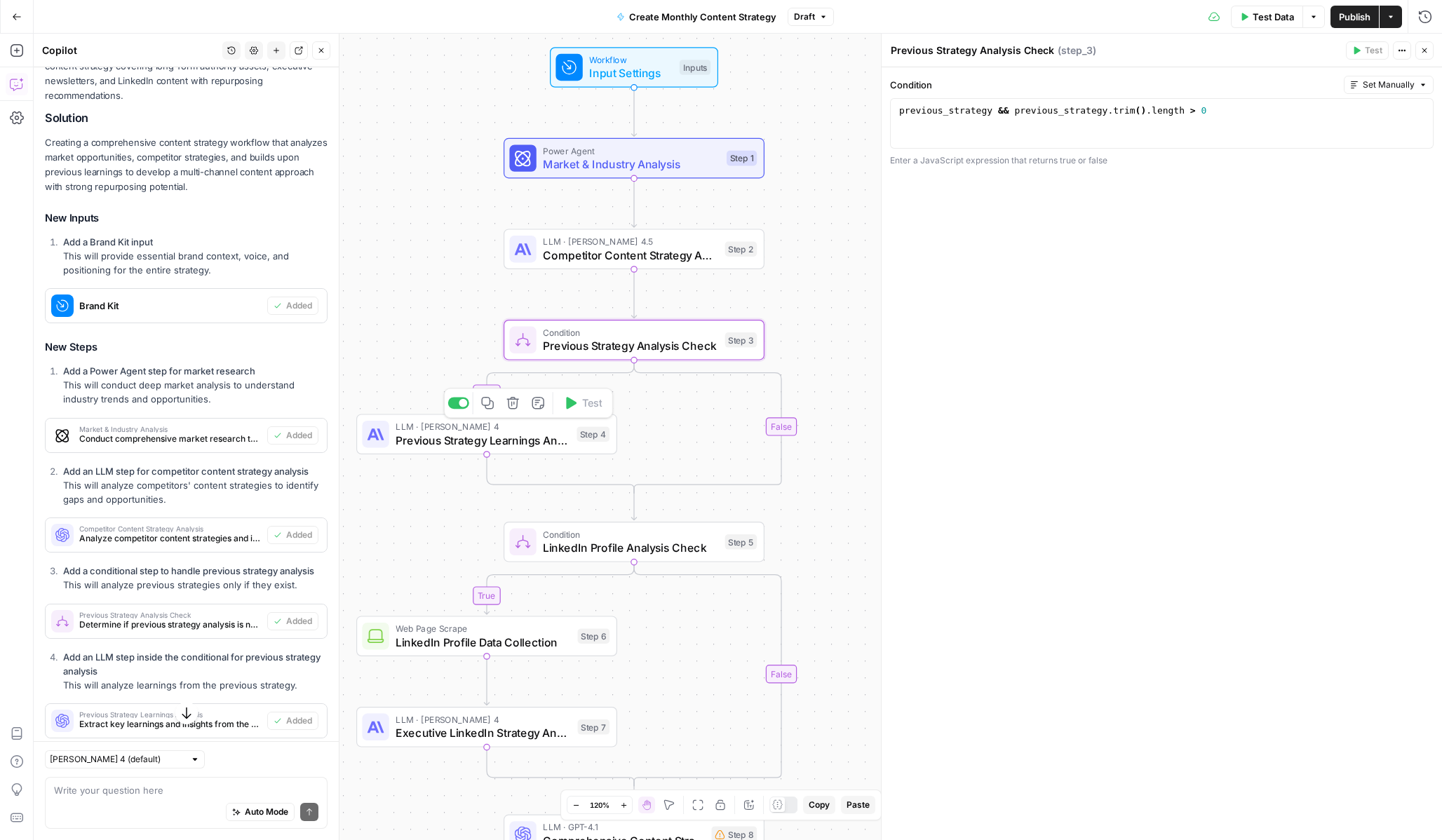
click at [474, 435] on span "Previous Strategy Learnings Analysis" at bounding box center [482, 440] width 174 height 16
type textarea "Previous Strategy Learnings Analysis"
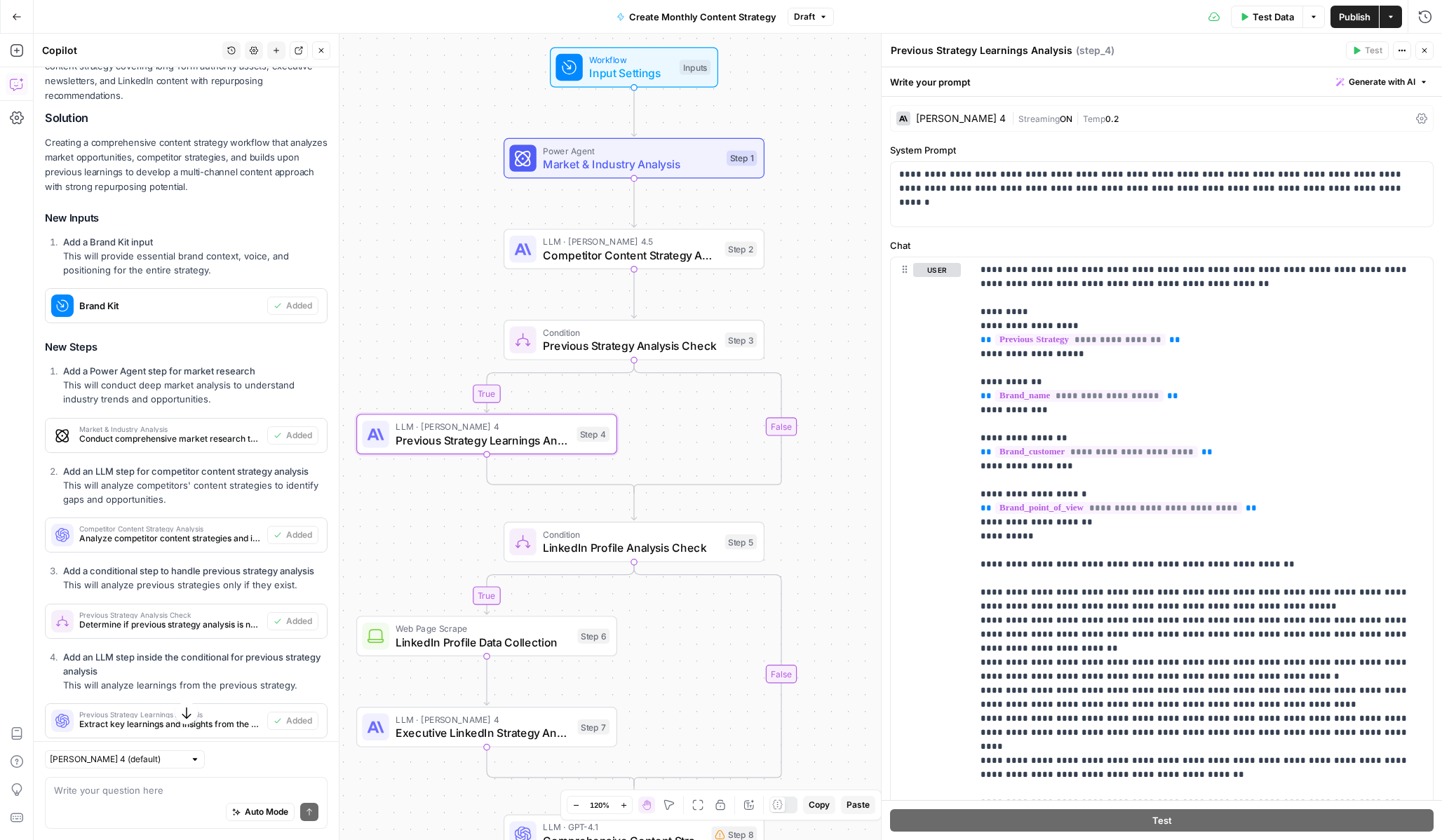
click at [970, 120] on div "Claude Sonnet 4" at bounding box center [961, 118] width 90 height 10
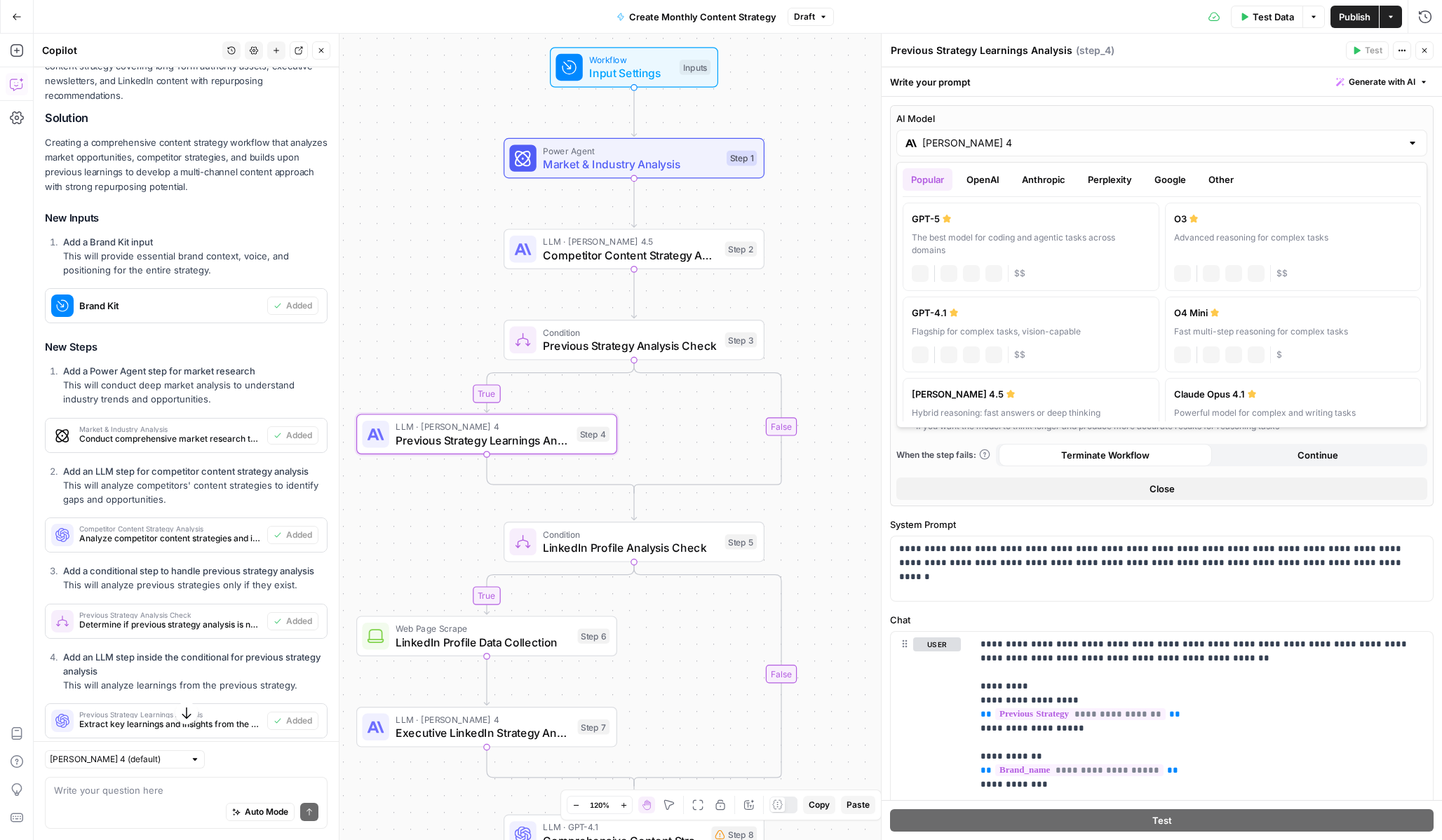
click at [1003, 155] on div "Claude Sonnet 4" at bounding box center [1162, 143] width 531 height 27
click at [1095, 403] on label "Claude Sonnet 4.5 Hybrid reasoning: fast answers or deep thinking anthropic Vis…" at bounding box center [1030, 416] width 257 height 76
type input "Claude Sonnet 4.5"
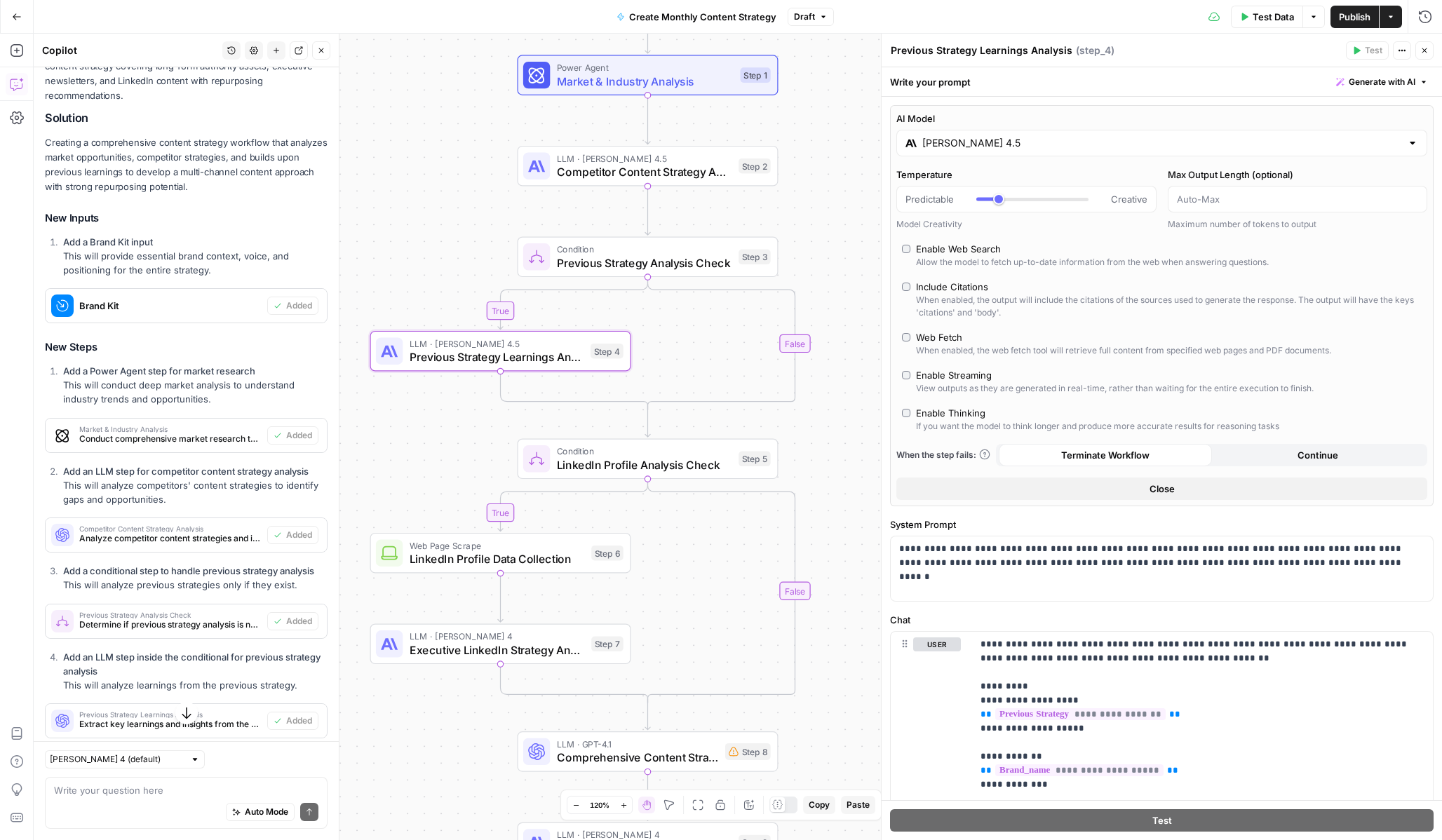
click at [628, 473] on div "Condition LinkedIn Profile Analysis Check Step 5 Copy step Delete step Add Note…" at bounding box center [648, 459] width 261 height 41
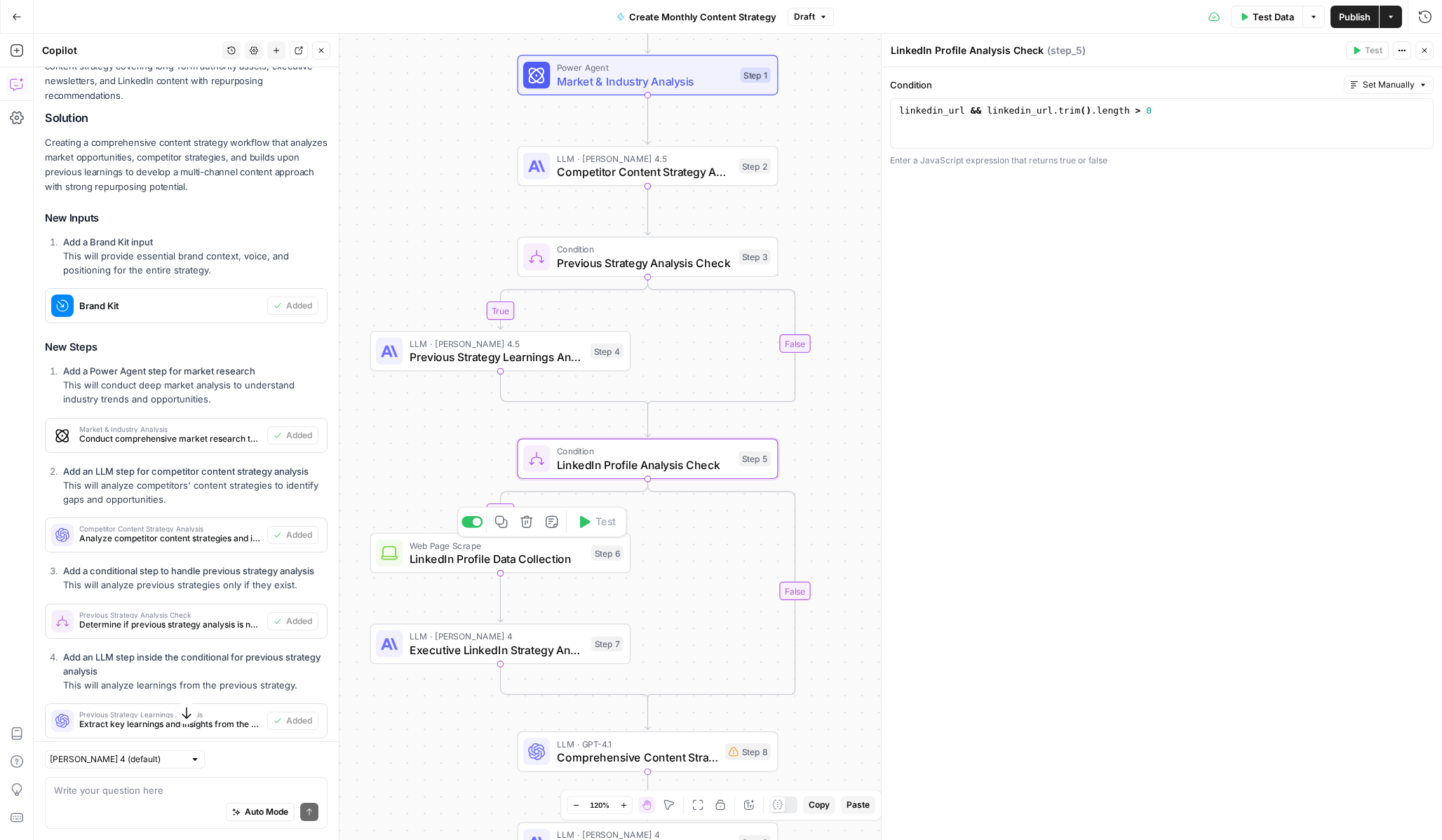
click at [449, 557] on span "LinkedIn Profile Data Collection" at bounding box center [497, 558] width 175 height 16
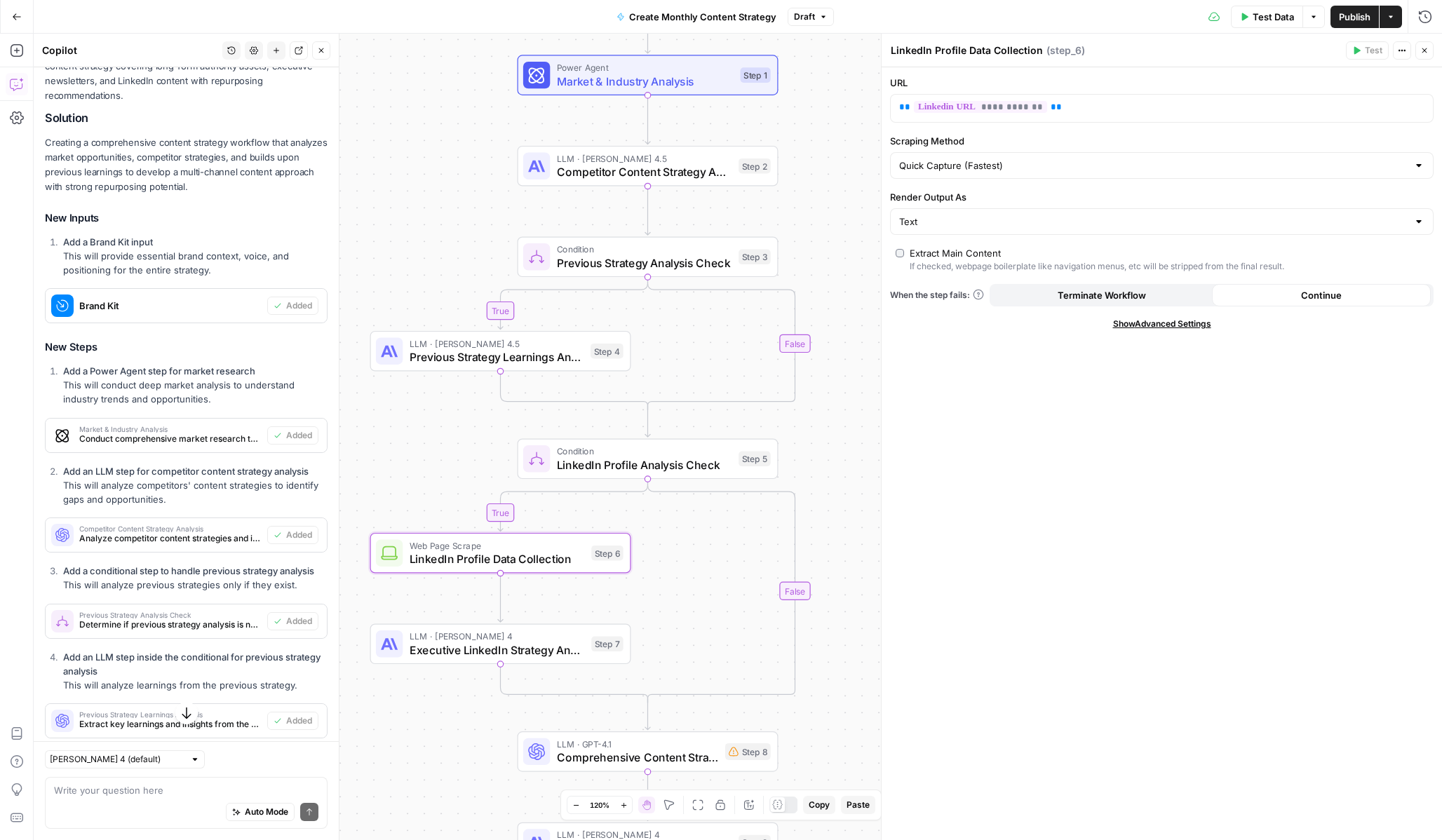
click at [439, 644] on span "Executive LinkedIn Strategy Analysis" at bounding box center [497, 649] width 175 height 16
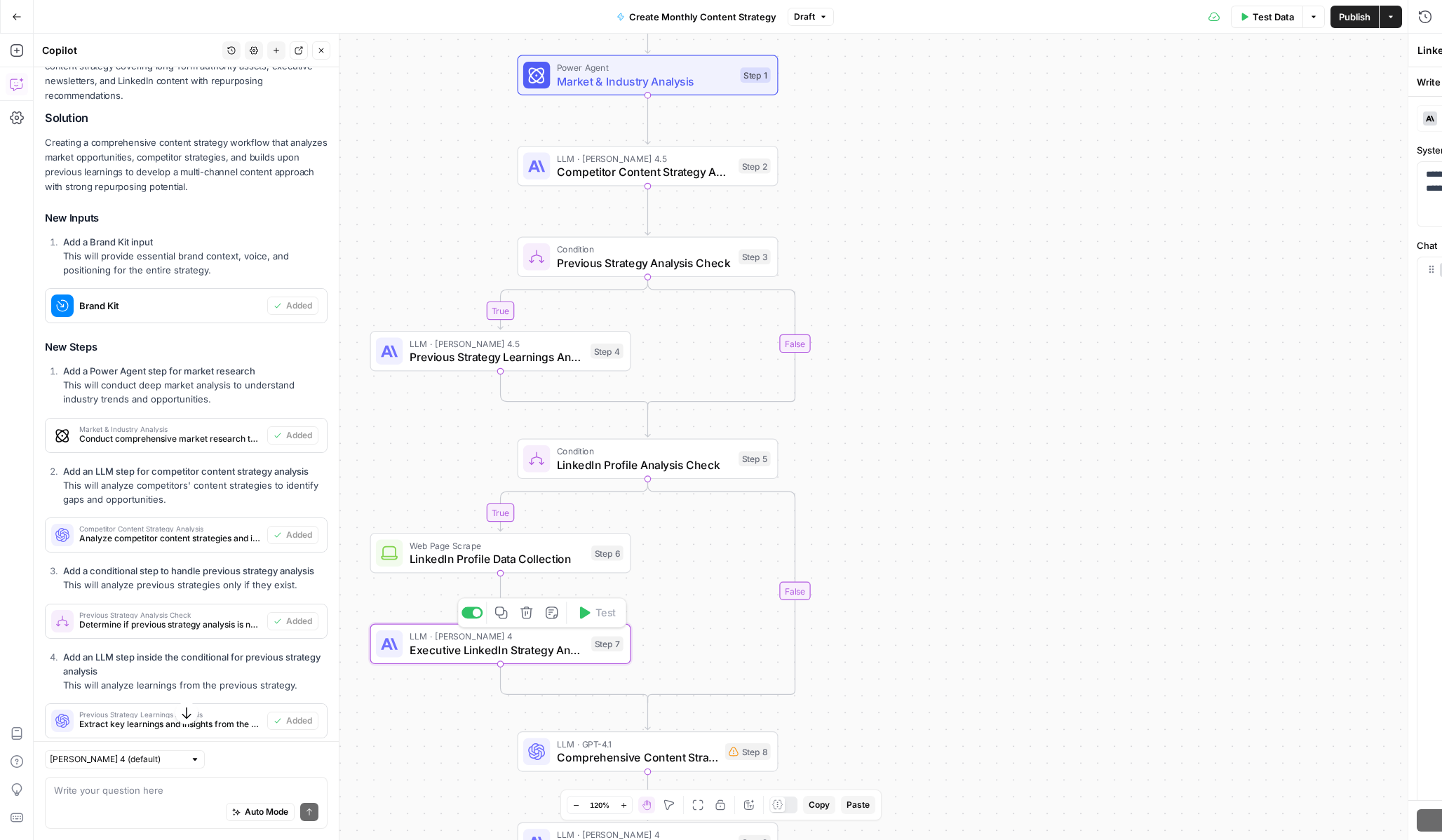
type textarea "Executive LinkedIn Strategy Analysis"
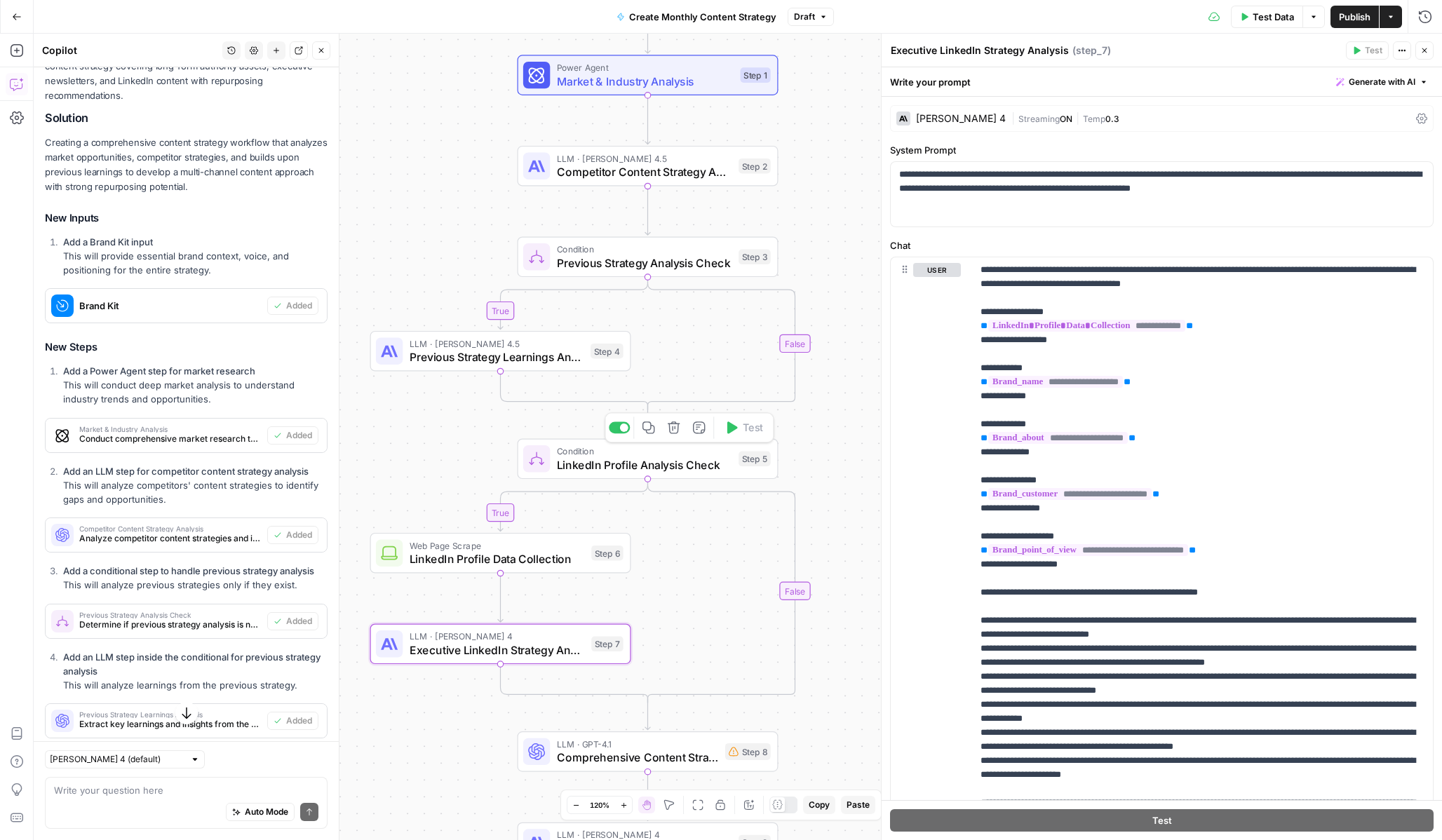
click at [622, 430] on div at bounding box center [624, 428] width 9 height 9
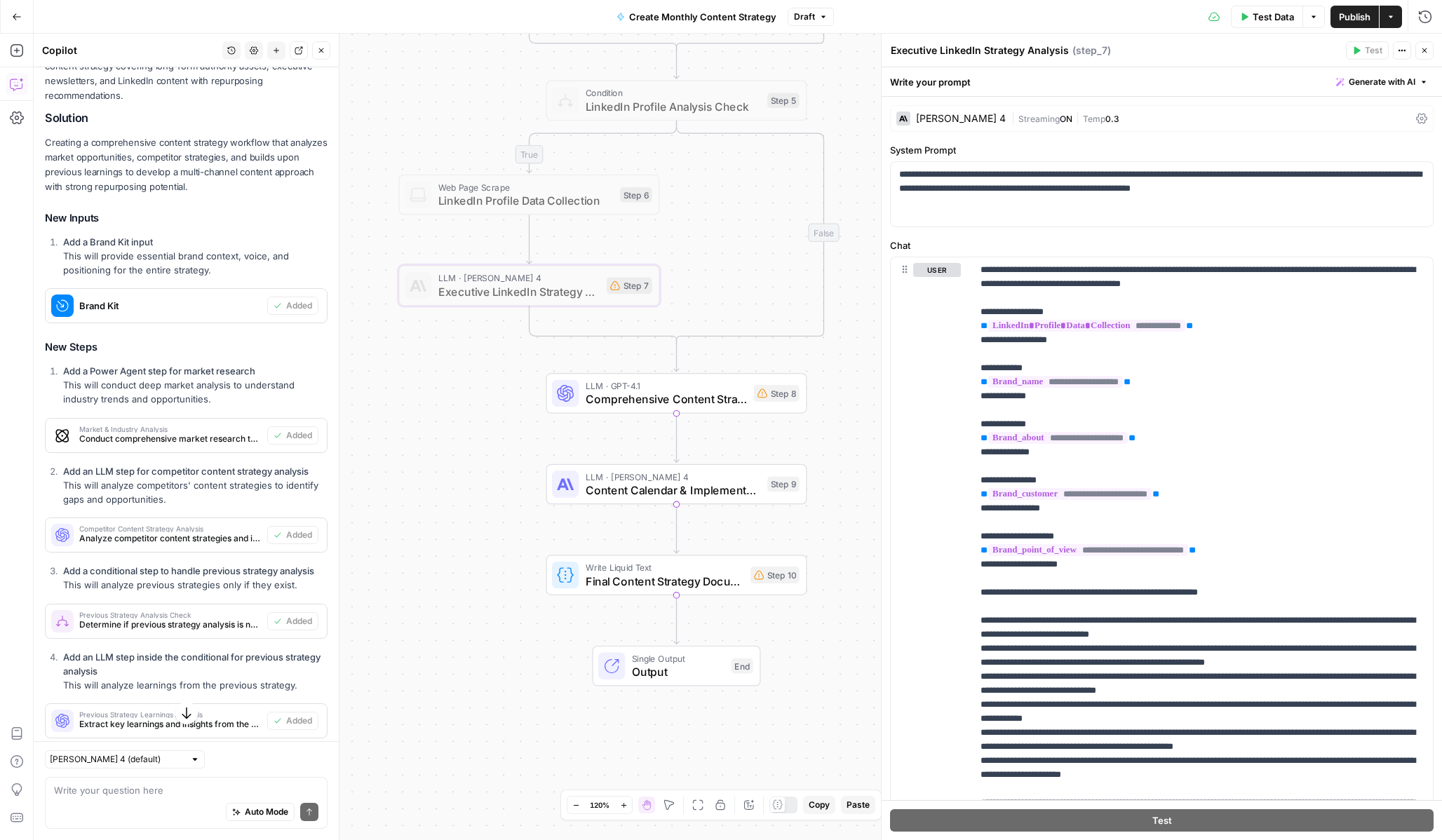
drag, startPoint x: 857, startPoint y: 694, endPoint x: 886, endPoint y: 336, distance: 359.2
click at [886, 336] on body "Catalyst New Home Browse Insights Opportunities Your Data Recent Grids Will Per…" at bounding box center [721, 420] width 1442 height 840
click at [664, 399] on span "Comprehensive Content Strategy Development" at bounding box center [666, 398] width 162 height 16
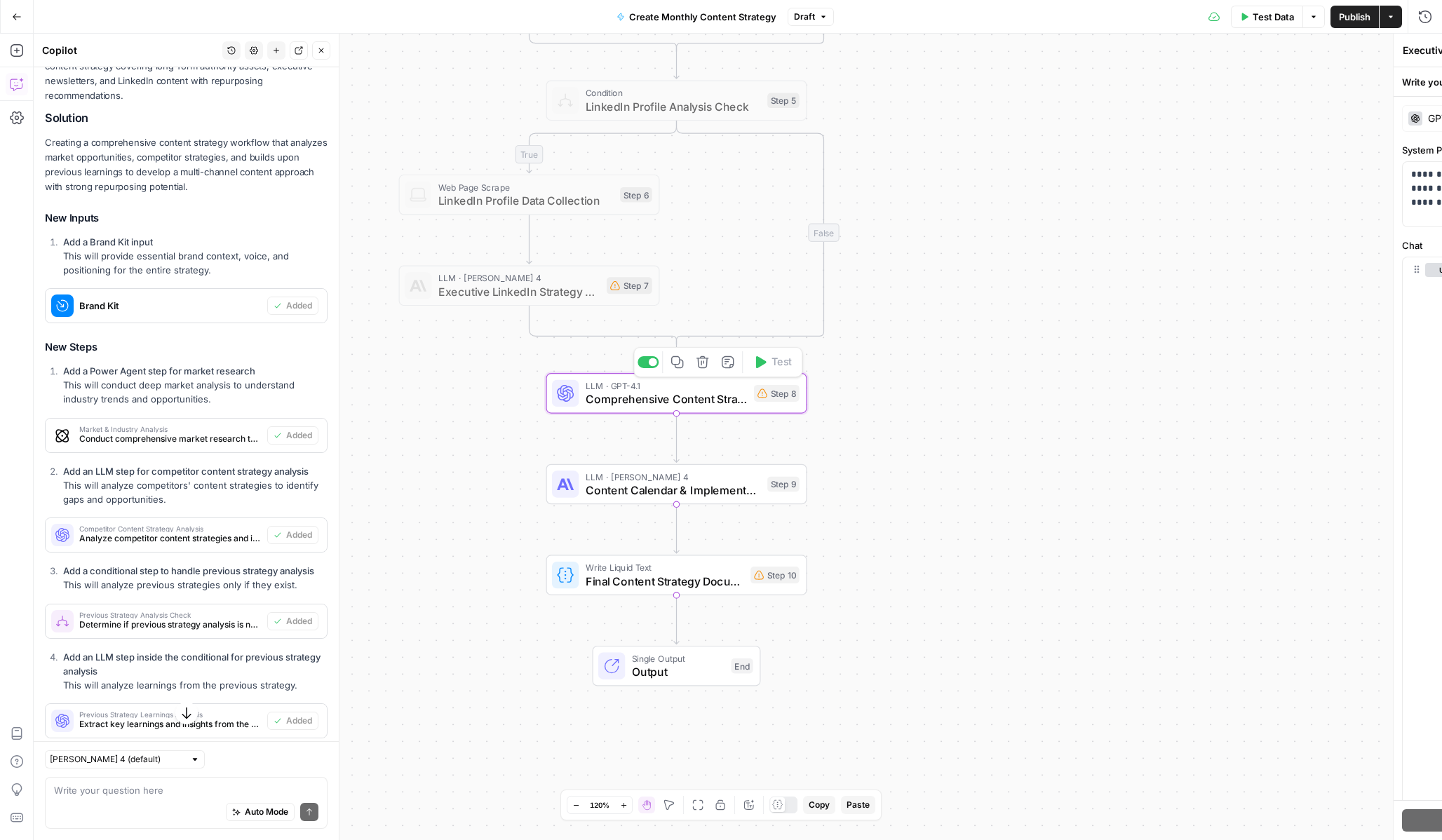
type textarea "Comprehensive Content Strategy Development"
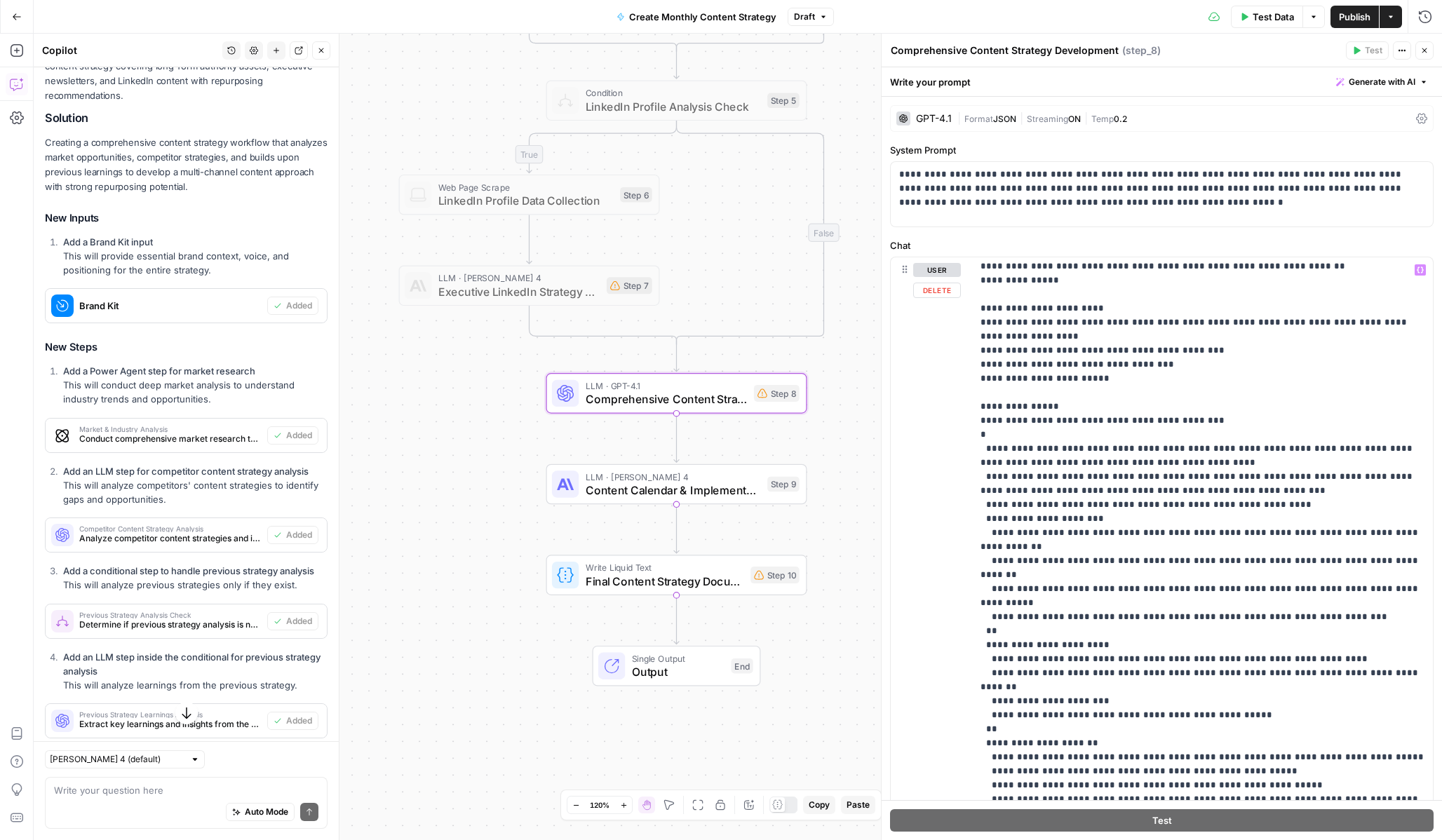
scroll to position [968, 0]
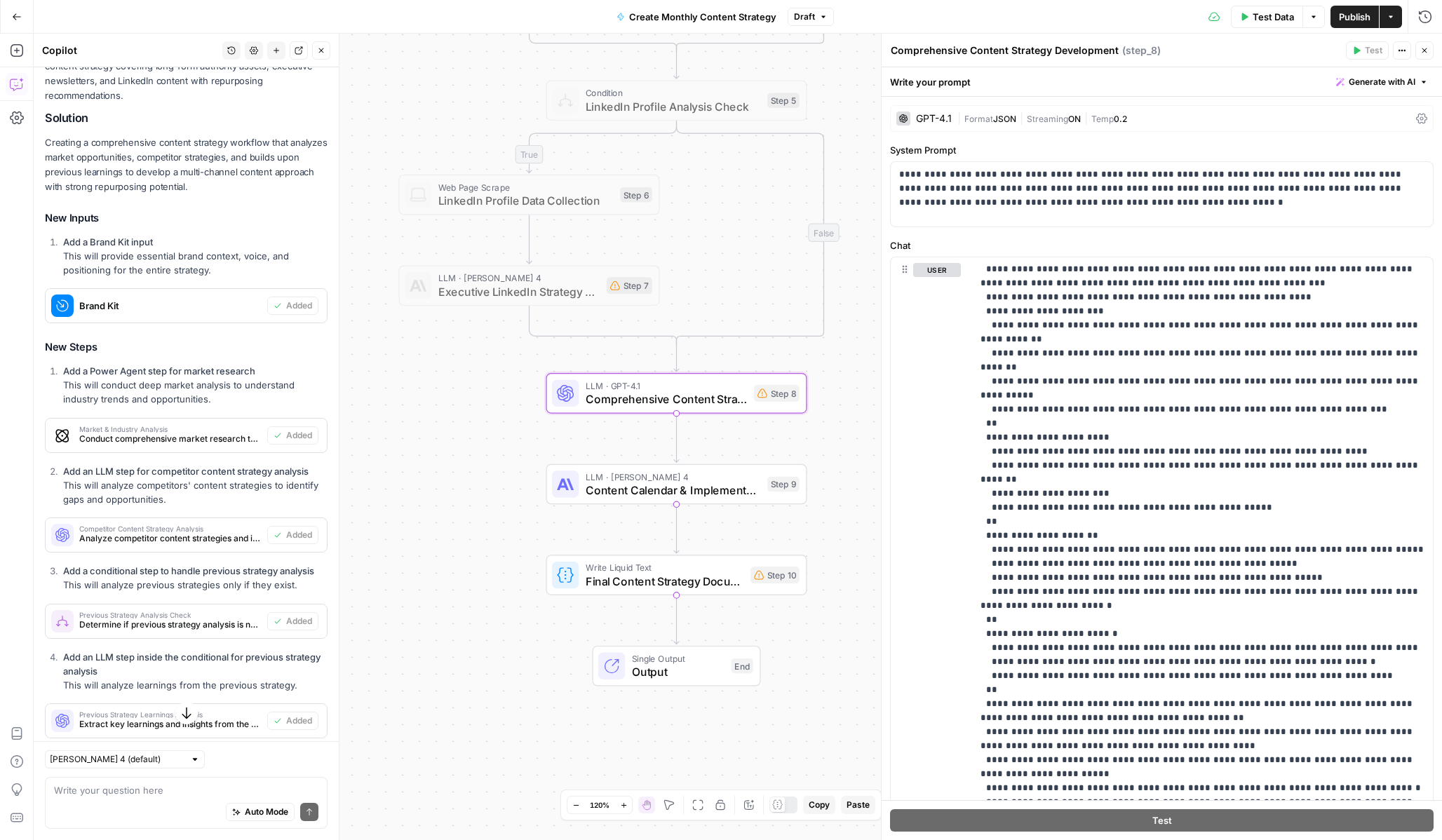
click at [941, 113] on div "GPT-4.1" at bounding box center [924, 118] width 55 height 14
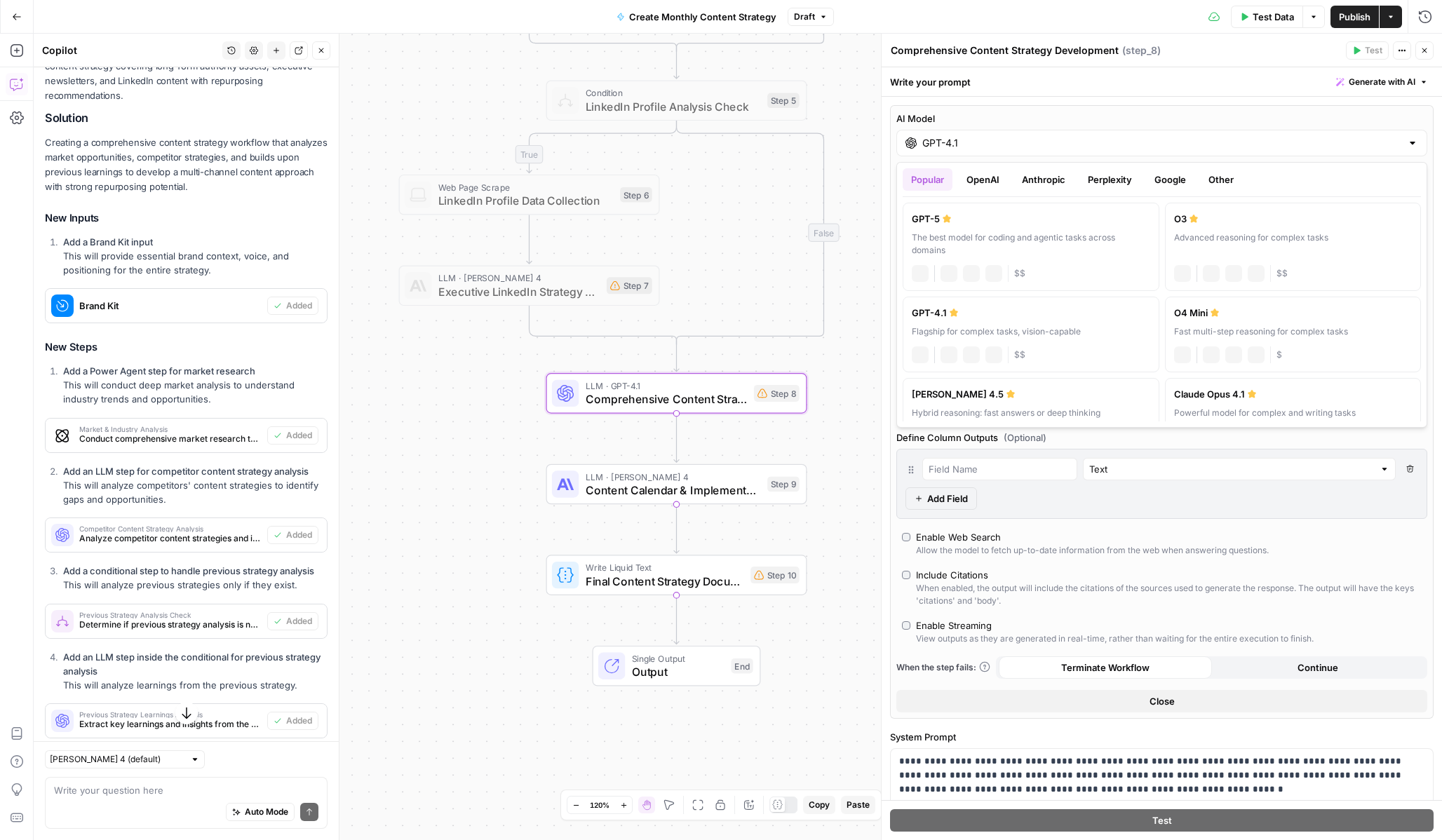
click at [931, 140] on input "GPT-4.1" at bounding box center [1162, 143] width 479 height 14
click at [1213, 415] on div "Powerful model for complex and writing tasks" at bounding box center [1293, 413] width 239 height 13
type input "Claude Opus 4.1"
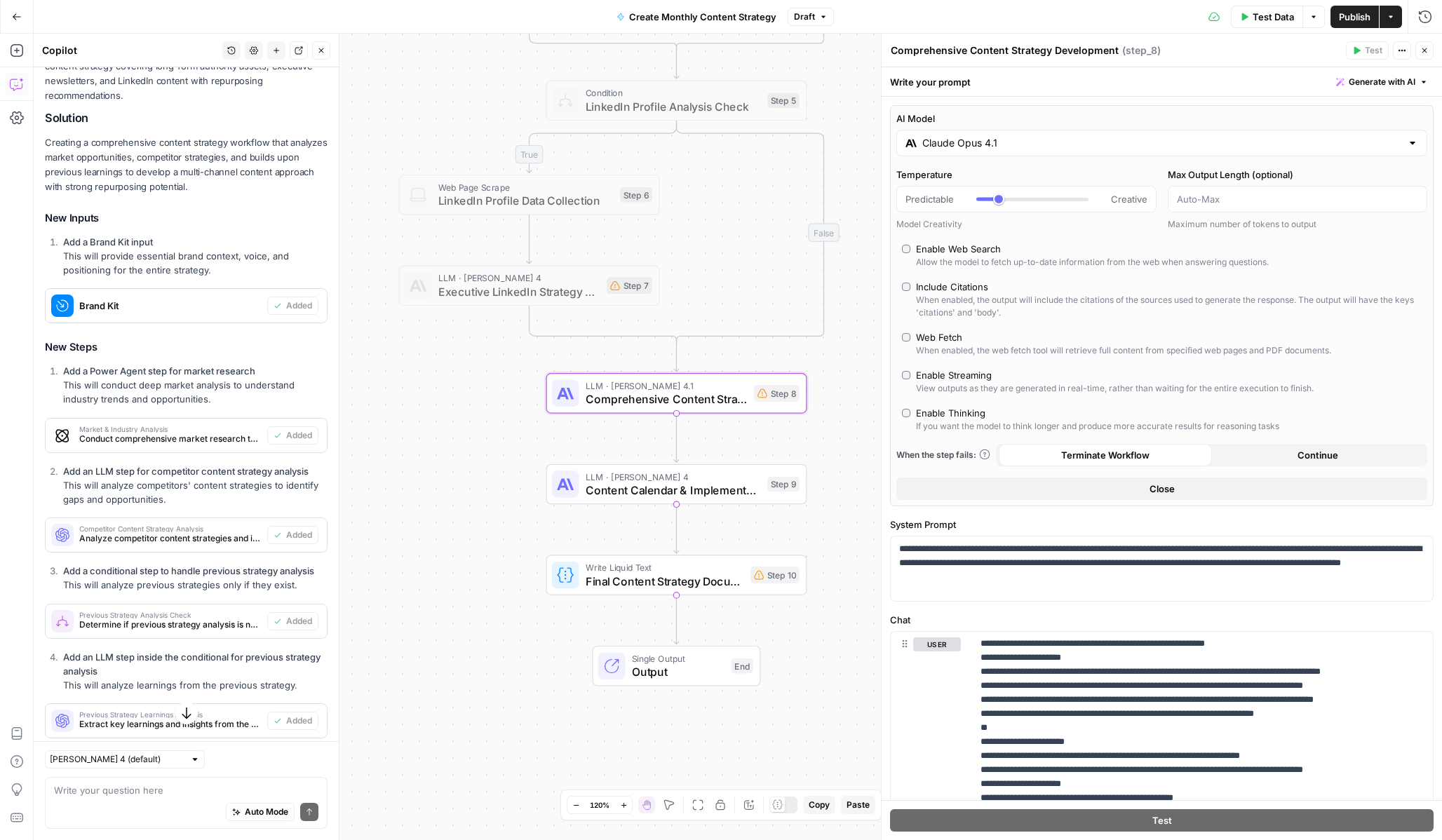
click at [607, 499] on div "LLM · Claude Sonnet 4 Content Calendar & Implementation Plan Step 9 Copy step D…" at bounding box center [677, 484] width 261 height 41
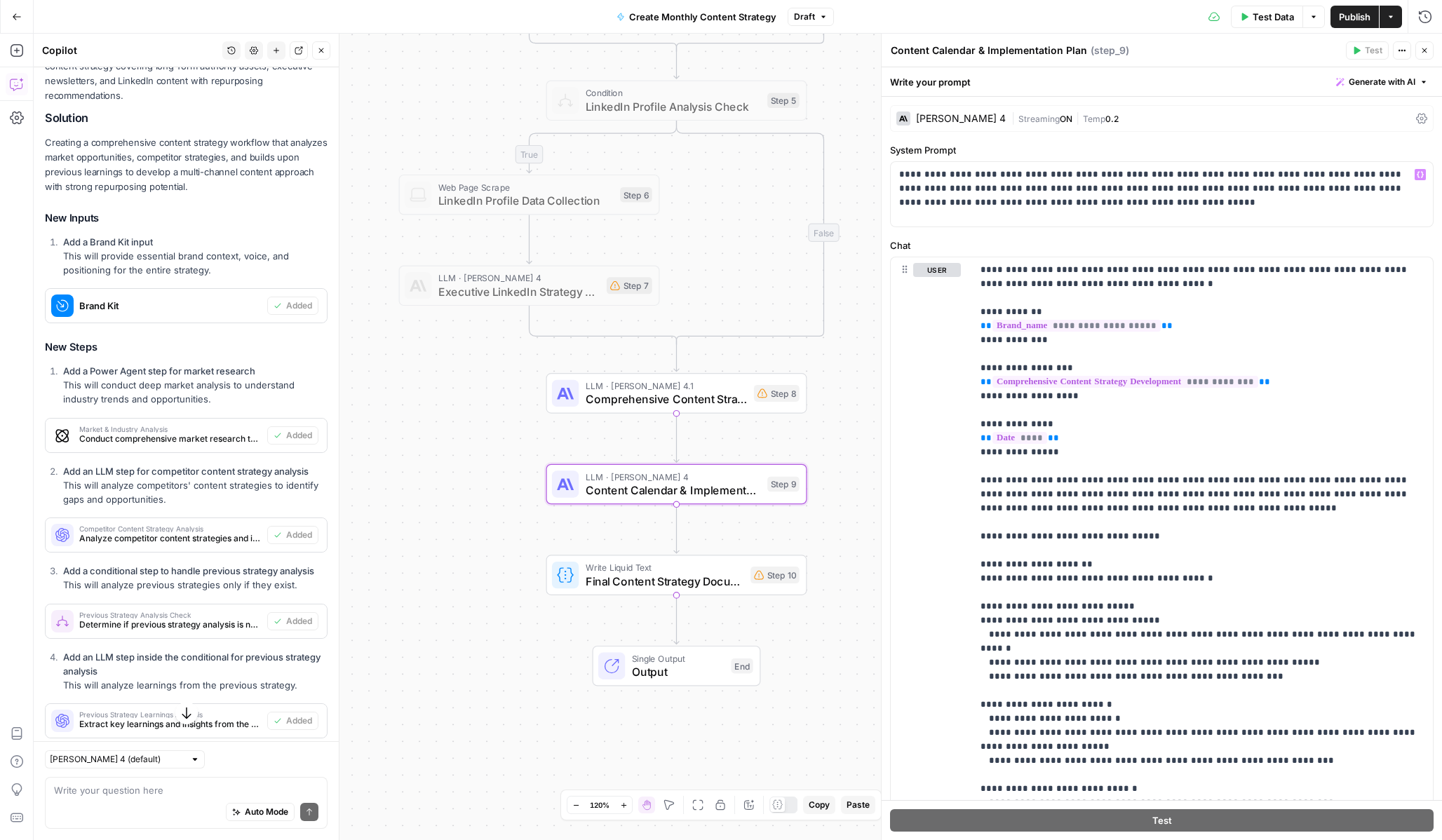
click at [964, 120] on div "Claude Sonnet 4" at bounding box center [961, 118] width 90 height 10
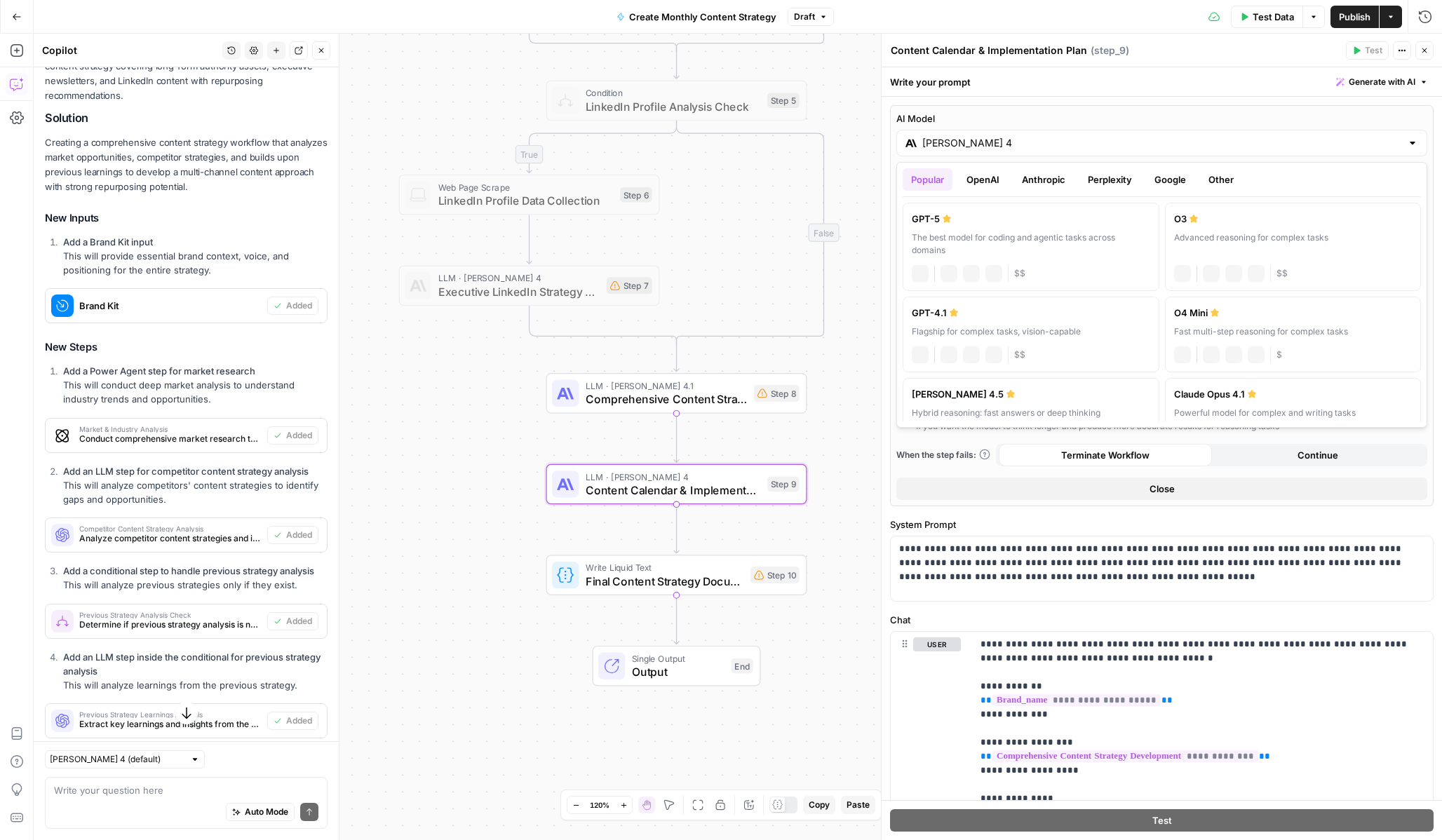
click at [976, 149] on input "Claude Sonnet 4" at bounding box center [1162, 143] width 479 height 14
click at [1069, 398] on div "Claude Sonnet 4.5" at bounding box center [1031, 394] width 239 height 14
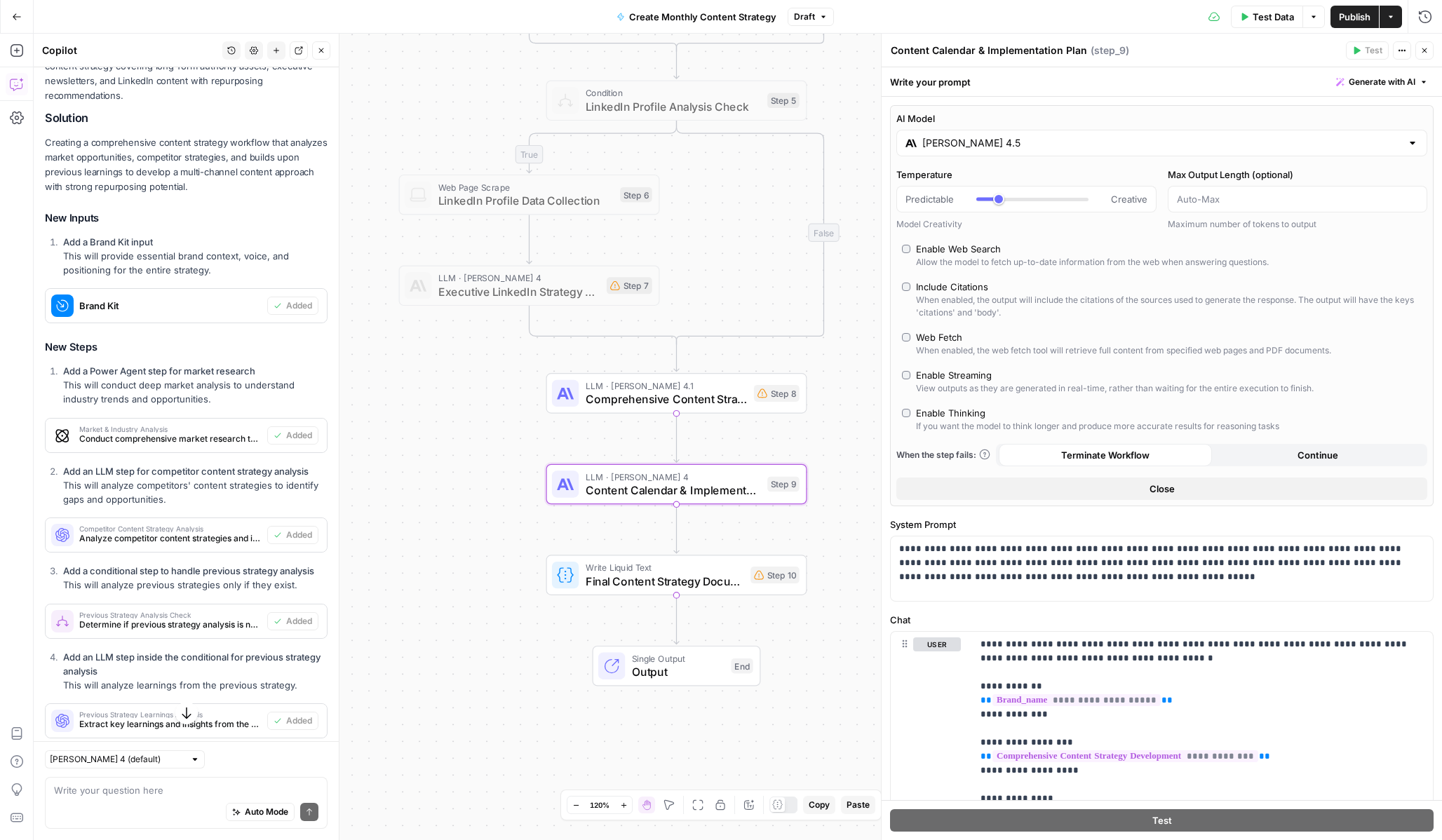
type input "Claude Sonnet 4.5"
click at [1426, 47] on icon "button" at bounding box center [1425, 51] width 9 height 9
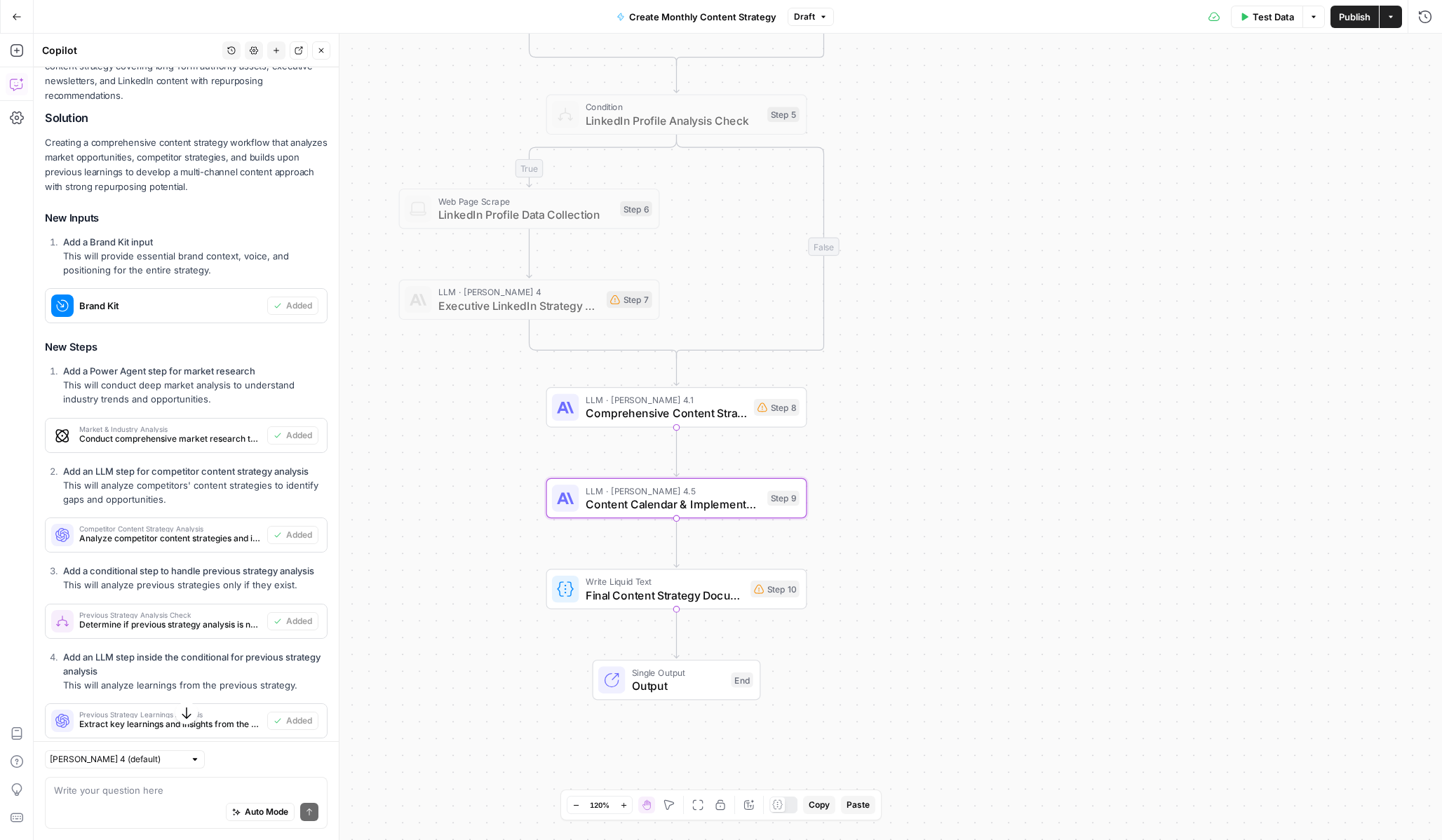
drag, startPoint x: 1119, startPoint y: 233, endPoint x: 1119, endPoint y: 251, distance: 18.0
click at [1119, 250] on div "true true false false Workflow Input Settings Inputs Power Agent Market & Indus…" at bounding box center [737, 436] width 1408 height 806
click at [719, 601] on span "Final Content Strategy Document" at bounding box center [664, 597] width 158 height 16
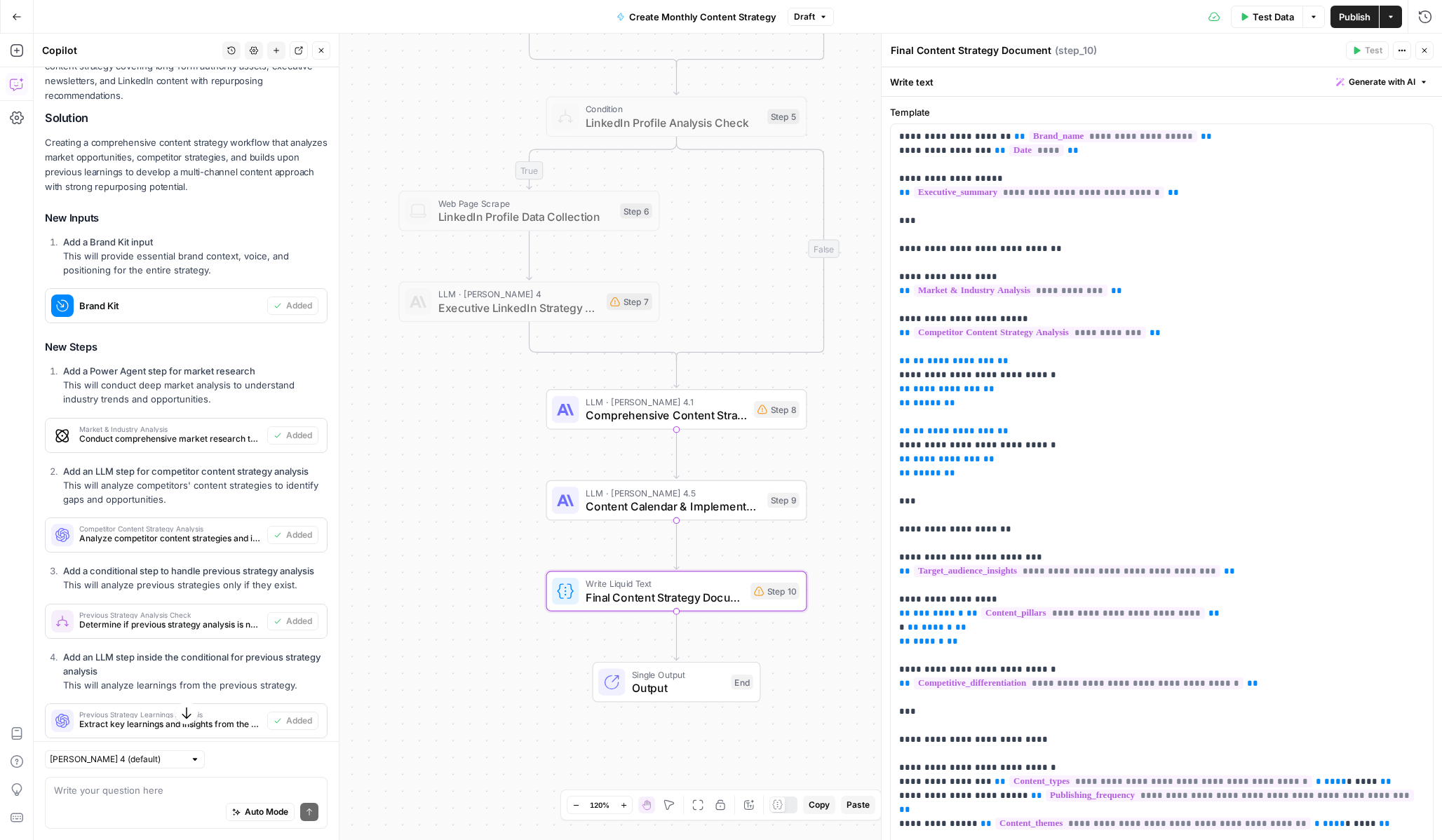
click at [1424, 54] on icon "button" at bounding box center [1425, 51] width 9 height 9
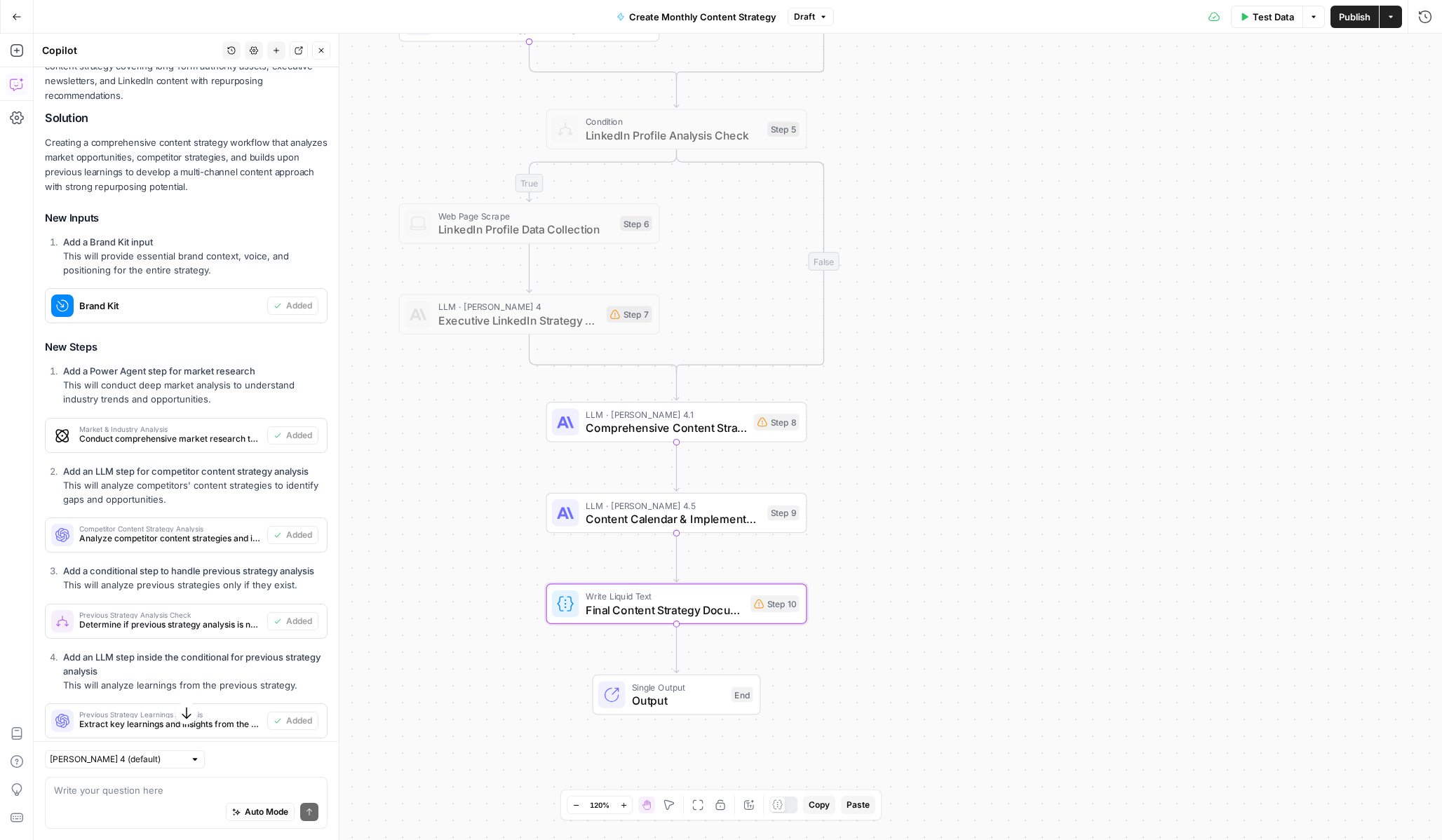
drag, startPoint x: 1150, startPoint y: 130, endPoint x: 1162, endPoint y: 175, distance: 46.6
click at [1162, 175] on div "true true false false Workflow Input Settings Inputs Power Agent Market & Indus…" at bounding box center [737, 436] width 1408 height 806
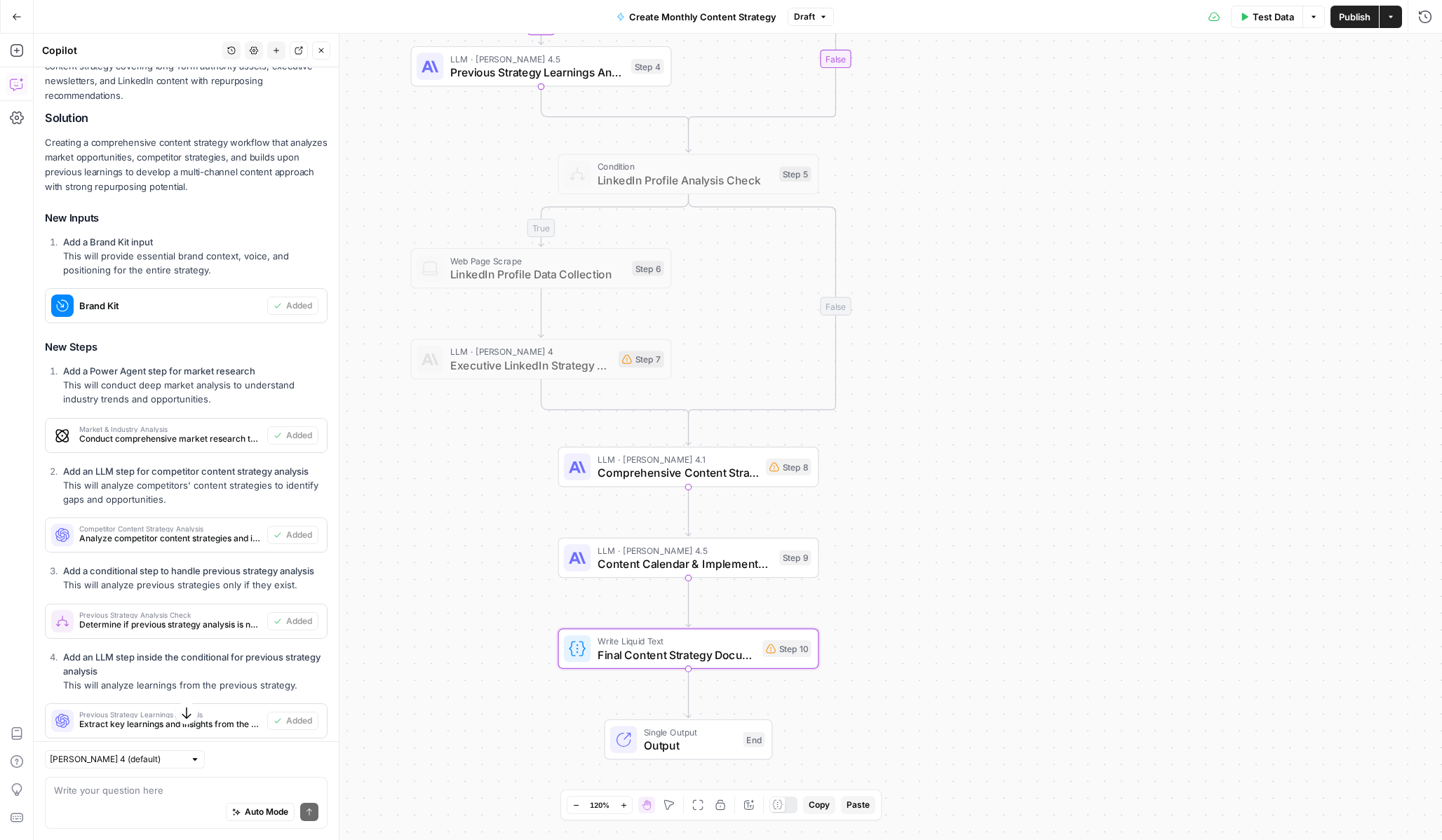
click at [169, 798] on div "Auto Mode Send" at bounding box center [186, 812] width 265 height 31
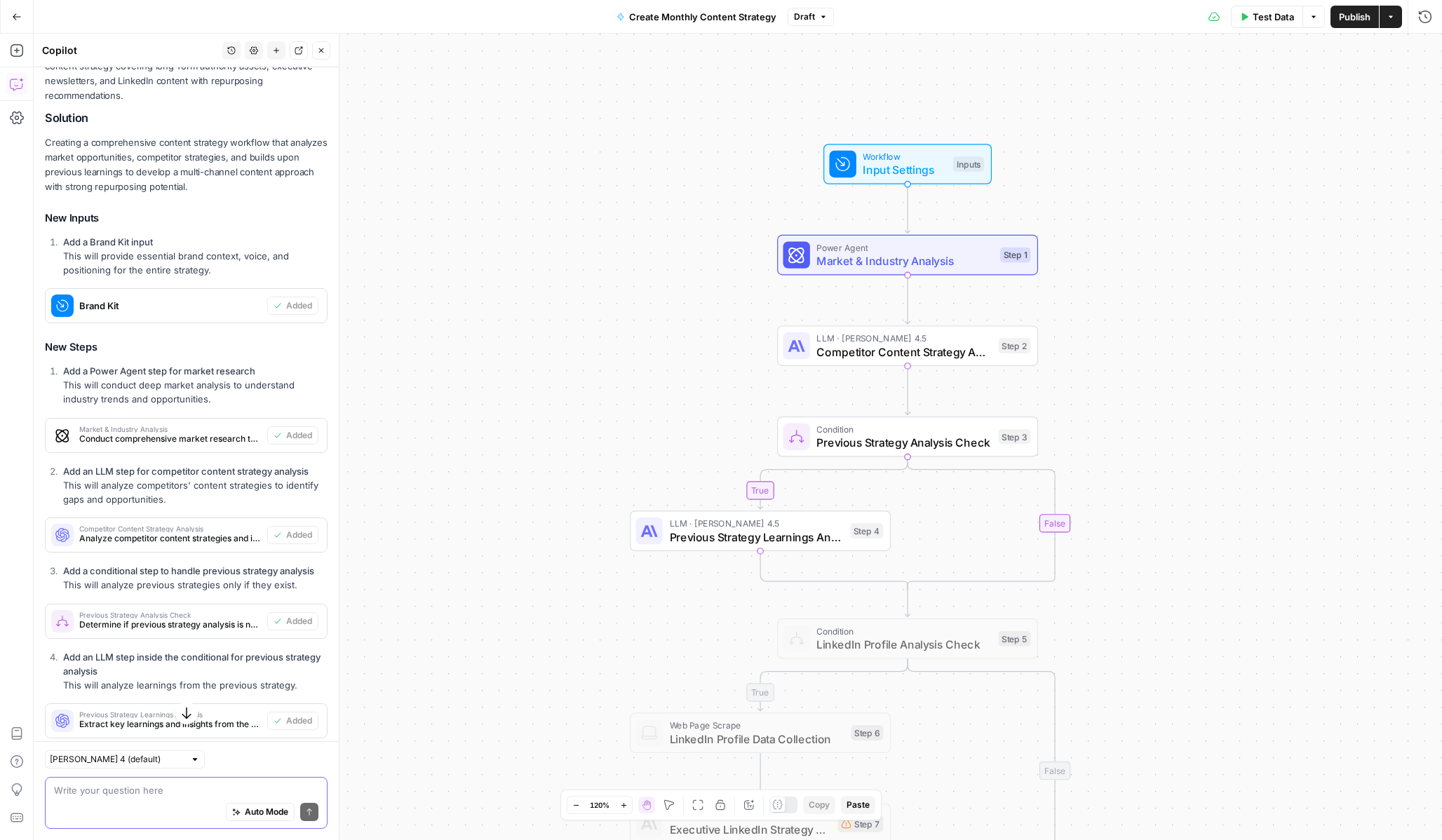
scroll to position [1071, 0]
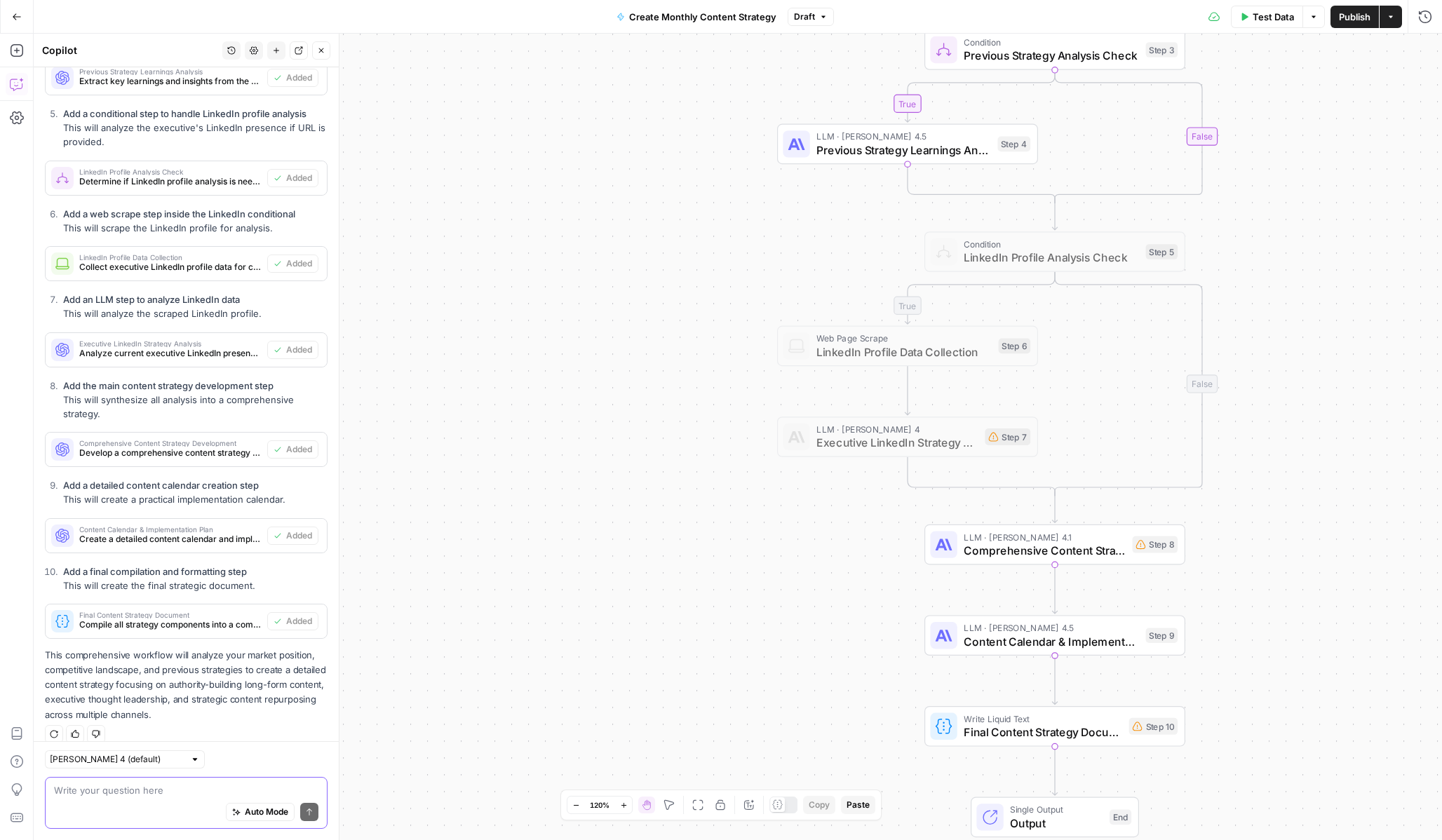
click at [124, 793] on textarea at bounding box center [186, 790] width 265 height 14
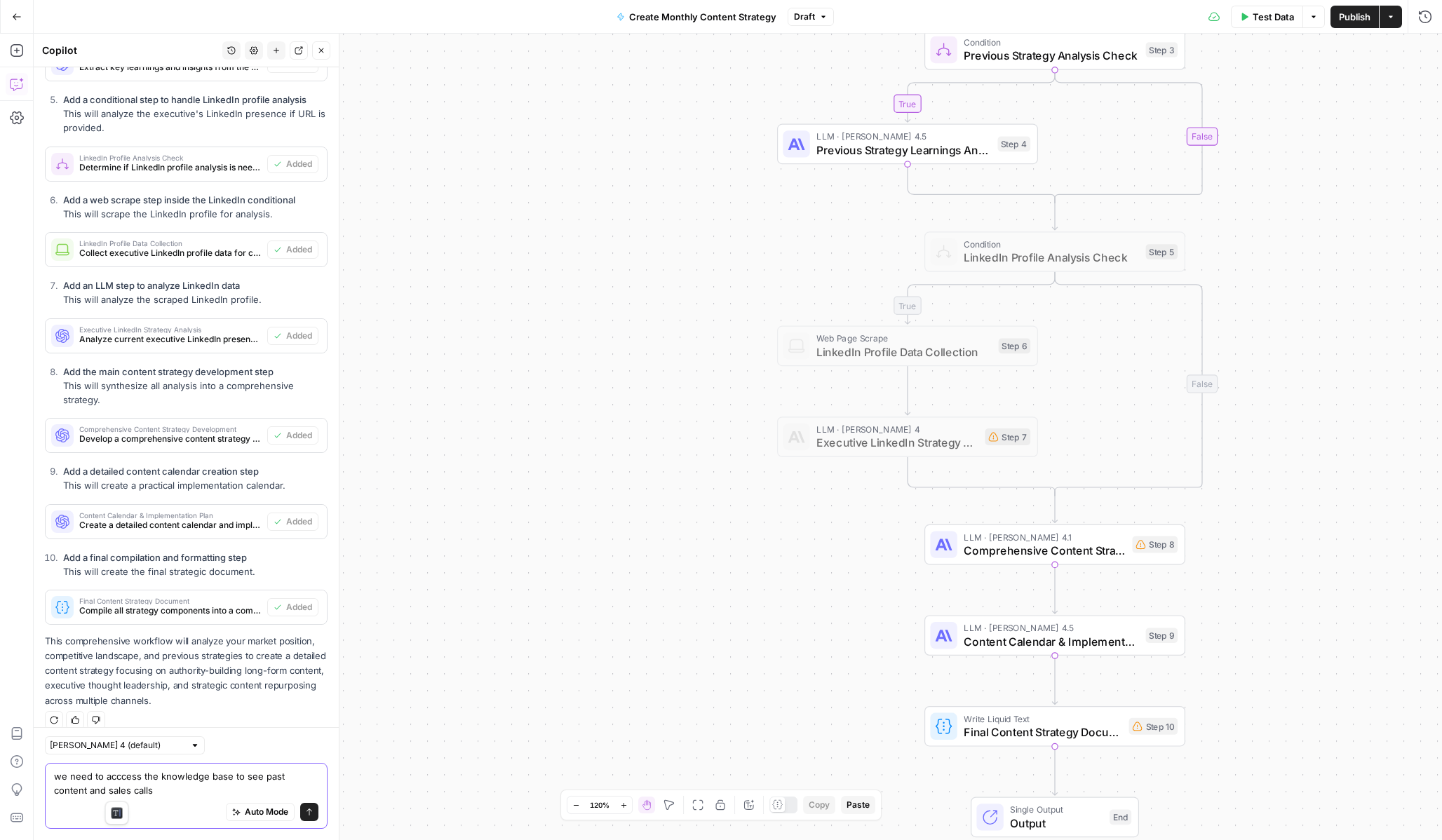
drag, startPoint x: 244, startPoint y: 787, endPoint x: 244, endPoint y: 775, distance: 12.0
click at [244, 775] on textarea "we need to acccess the knowledge base to see past content and sales calls" at bounding box center [186, 783] width 265 height 28
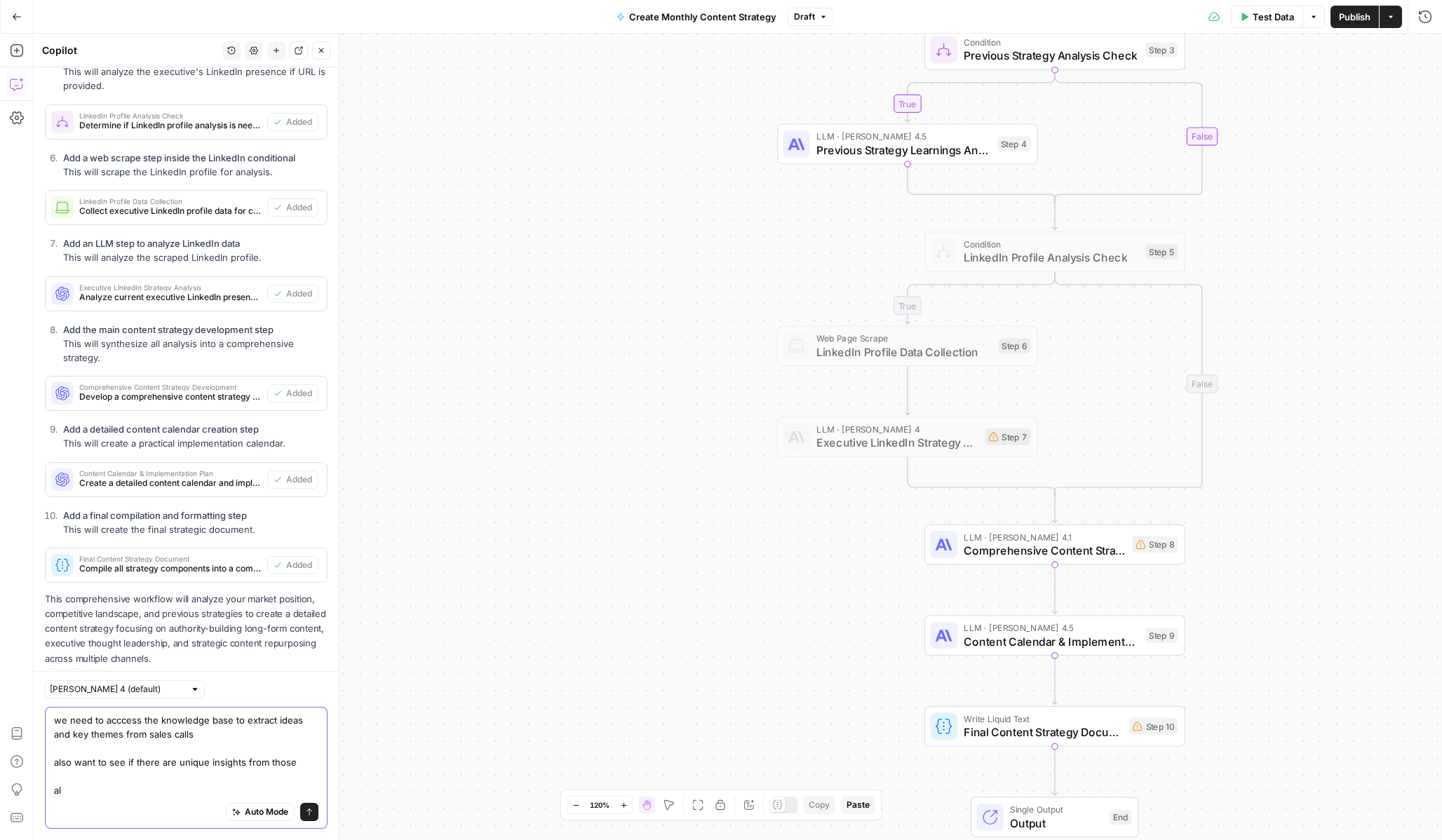
scroll to position [1141, 0]
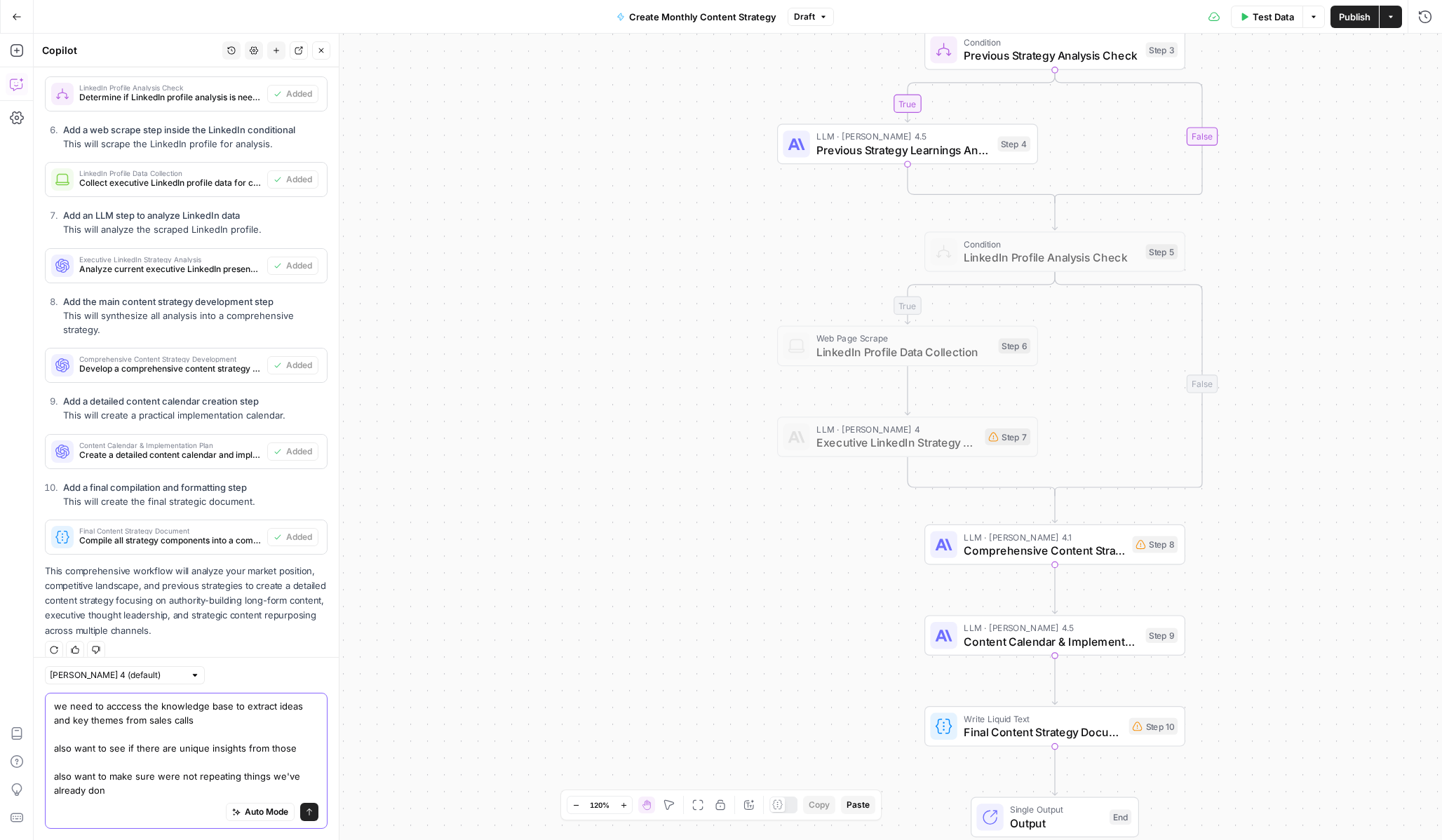
type textarea "we need to acccess the knowledge base to extract ideas and key themes from sale…"
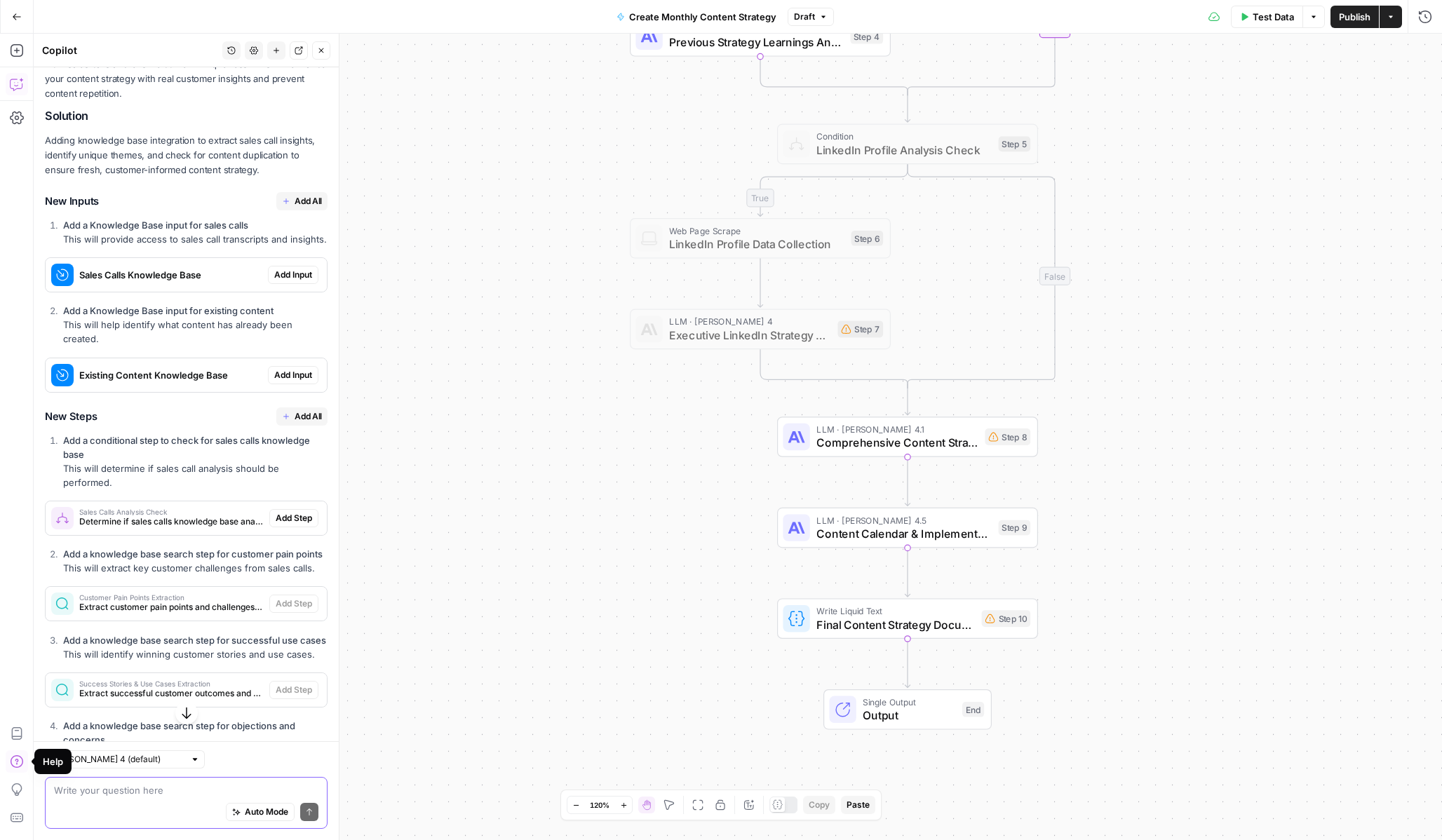
scroll to position [1880, 0]
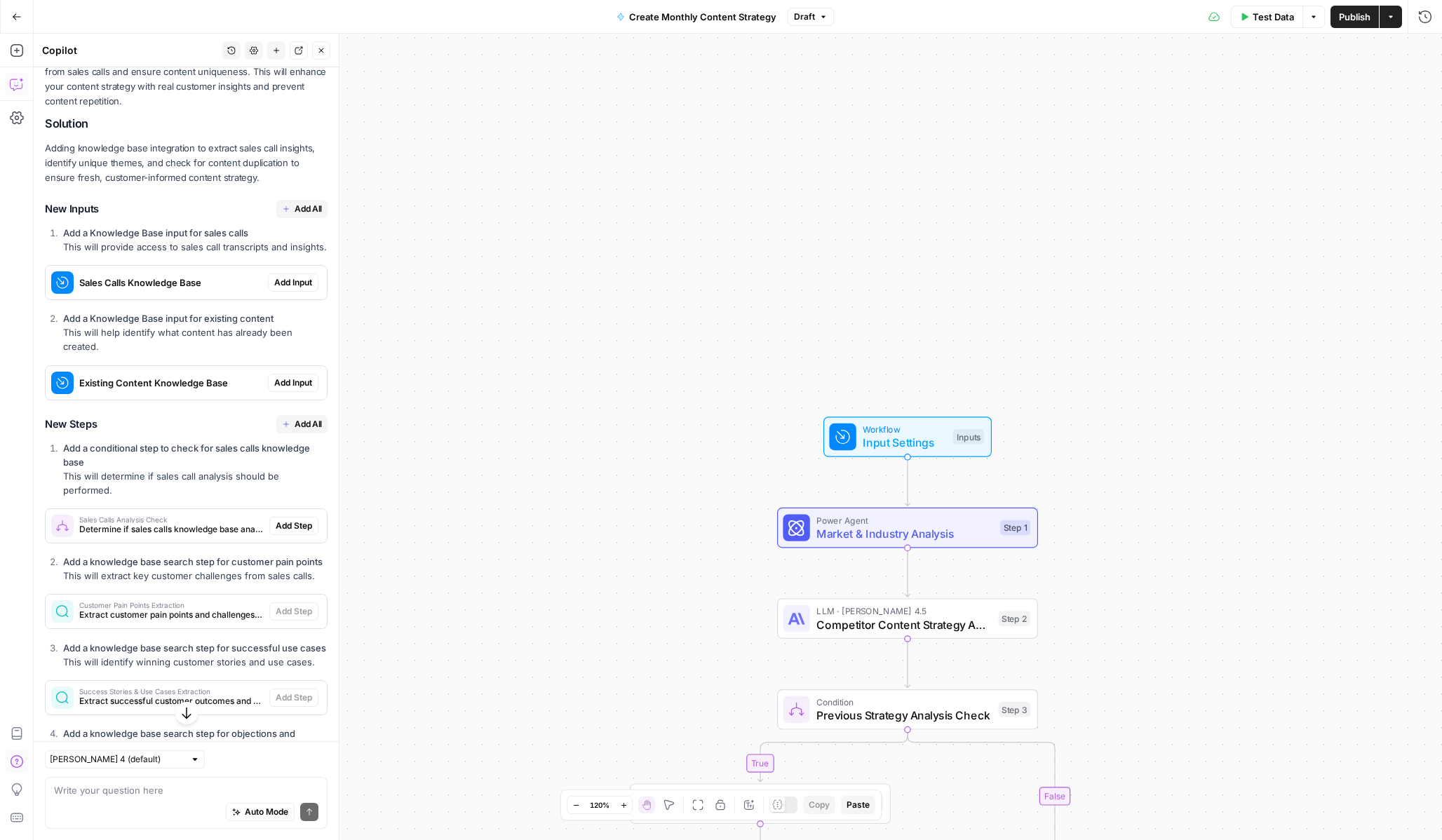
click at [318, 202] on button "Add All" at bounding box center [302, 208] width 51 height 18
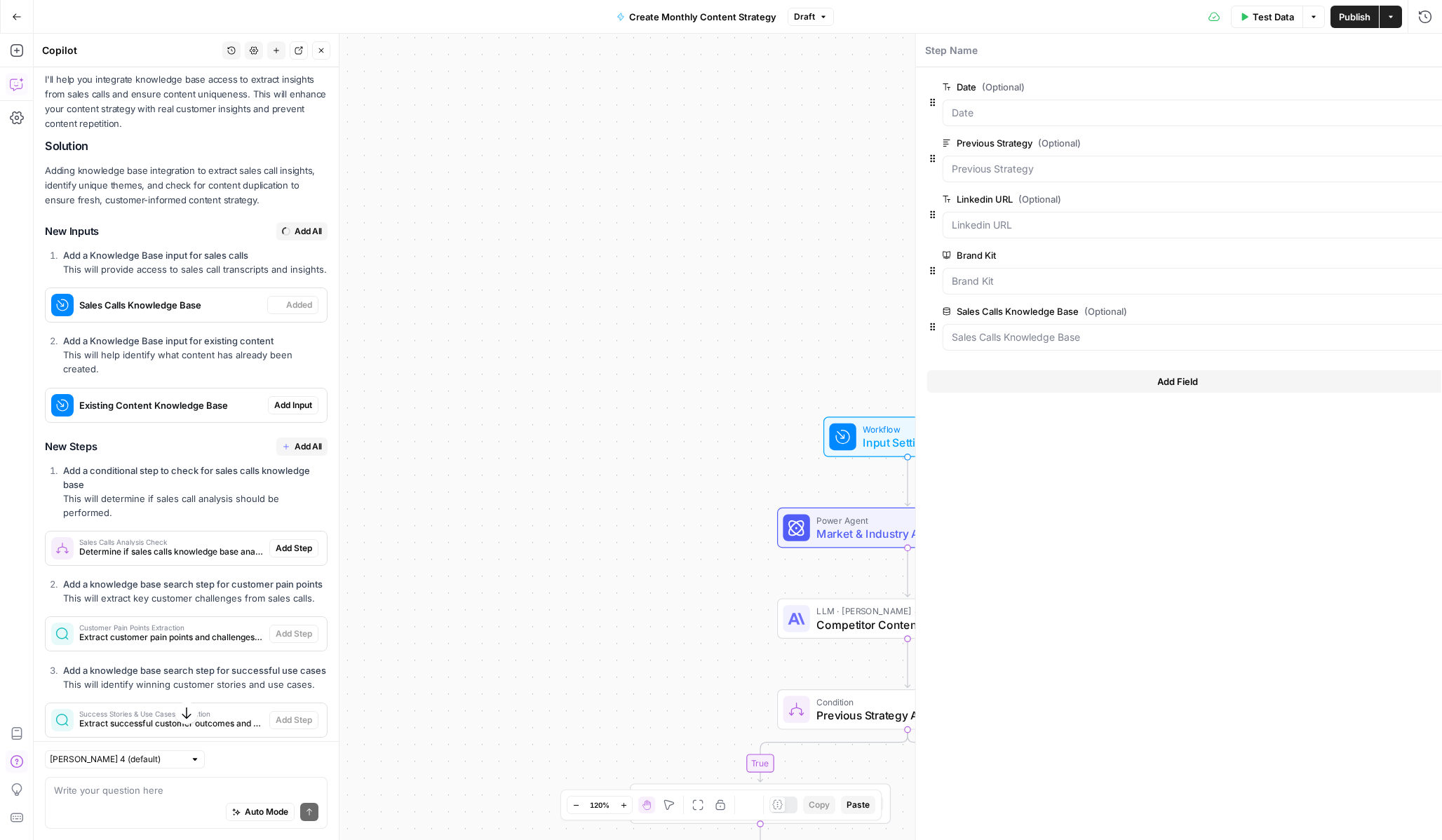
scroll to position [1903, 0]
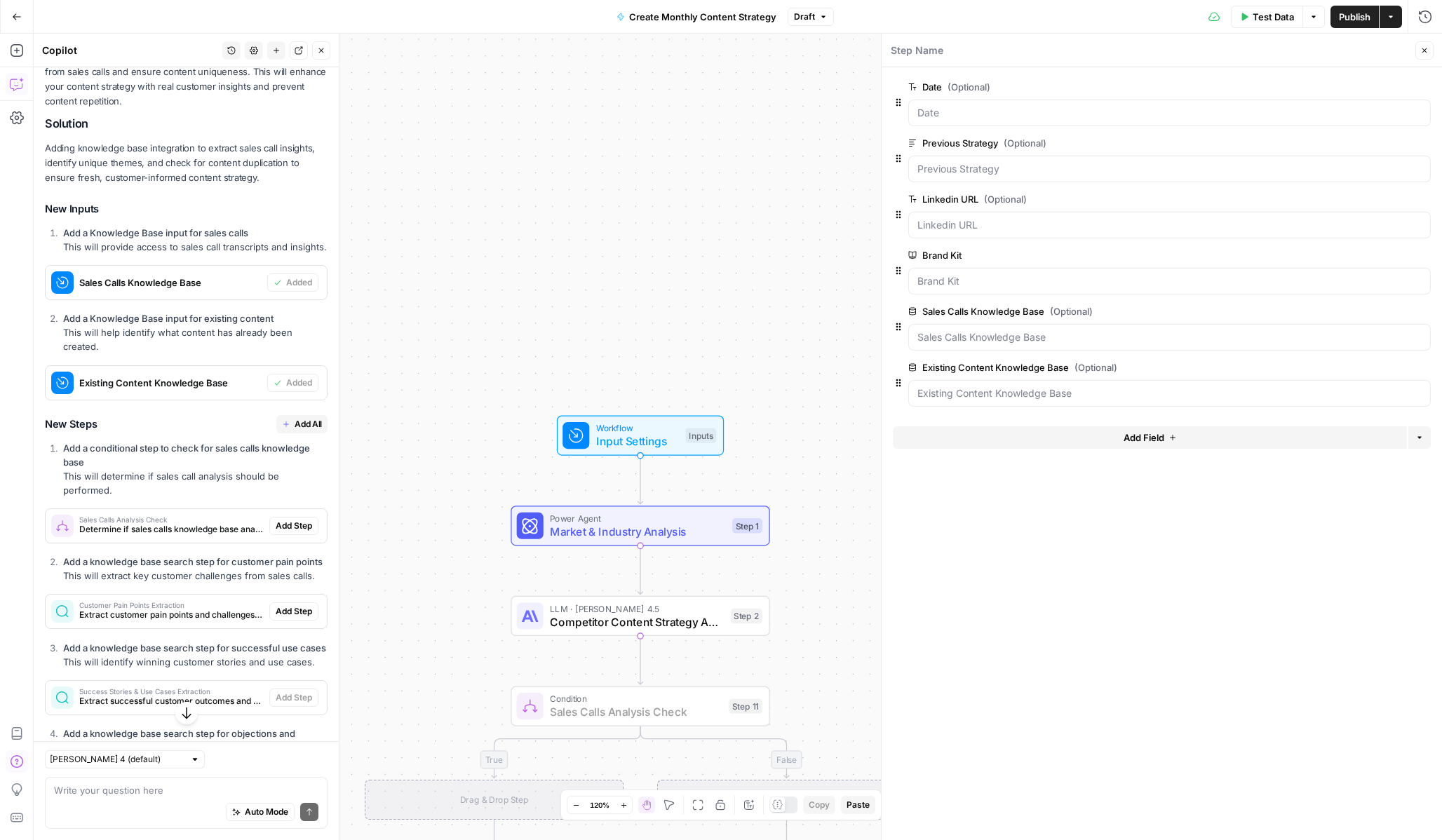
click at [288, 517] on button "Add Step" at bounding box center [294, 525] width 49 height 18
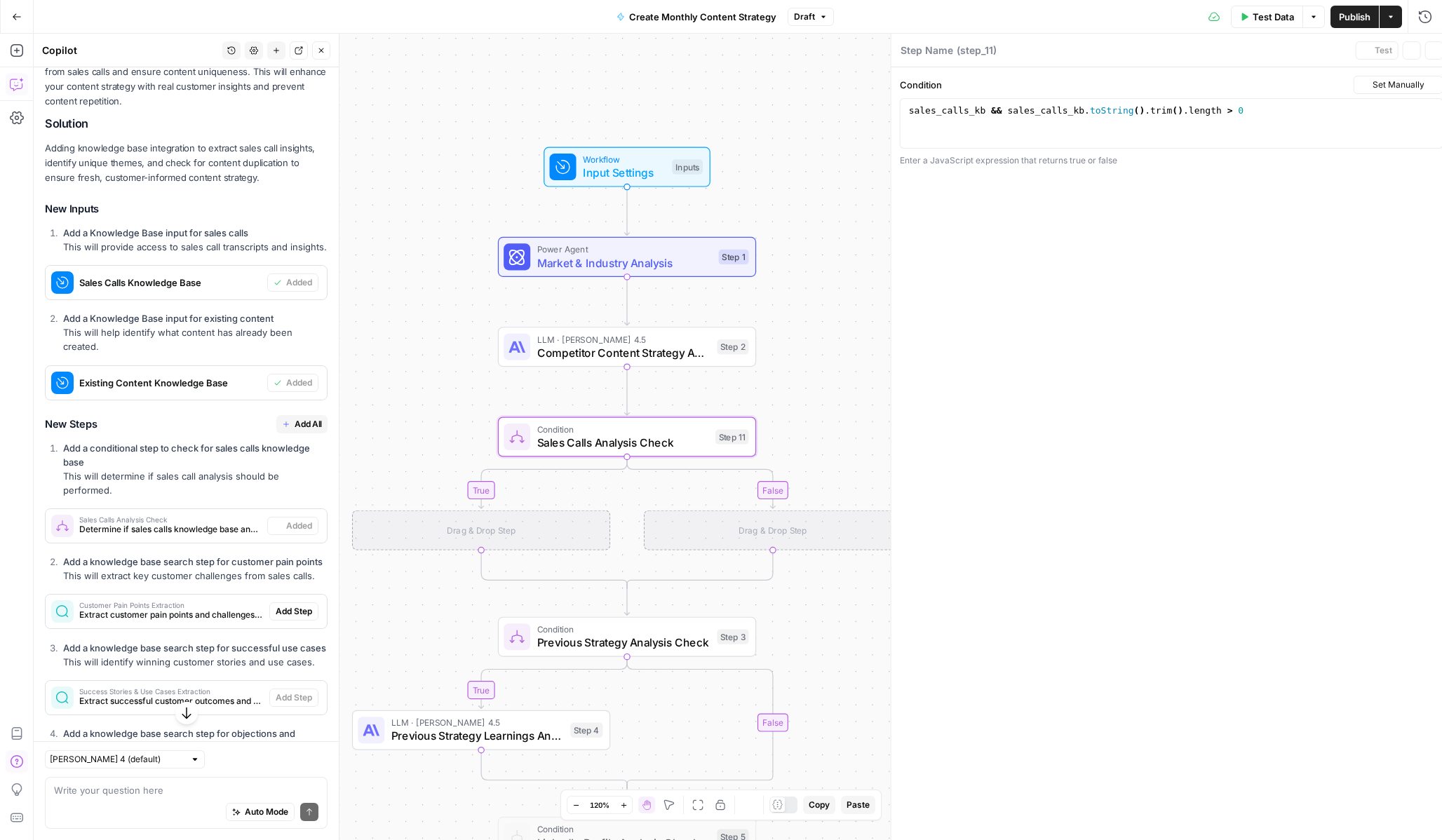
type textarea "Sales Calls Analysis Check"
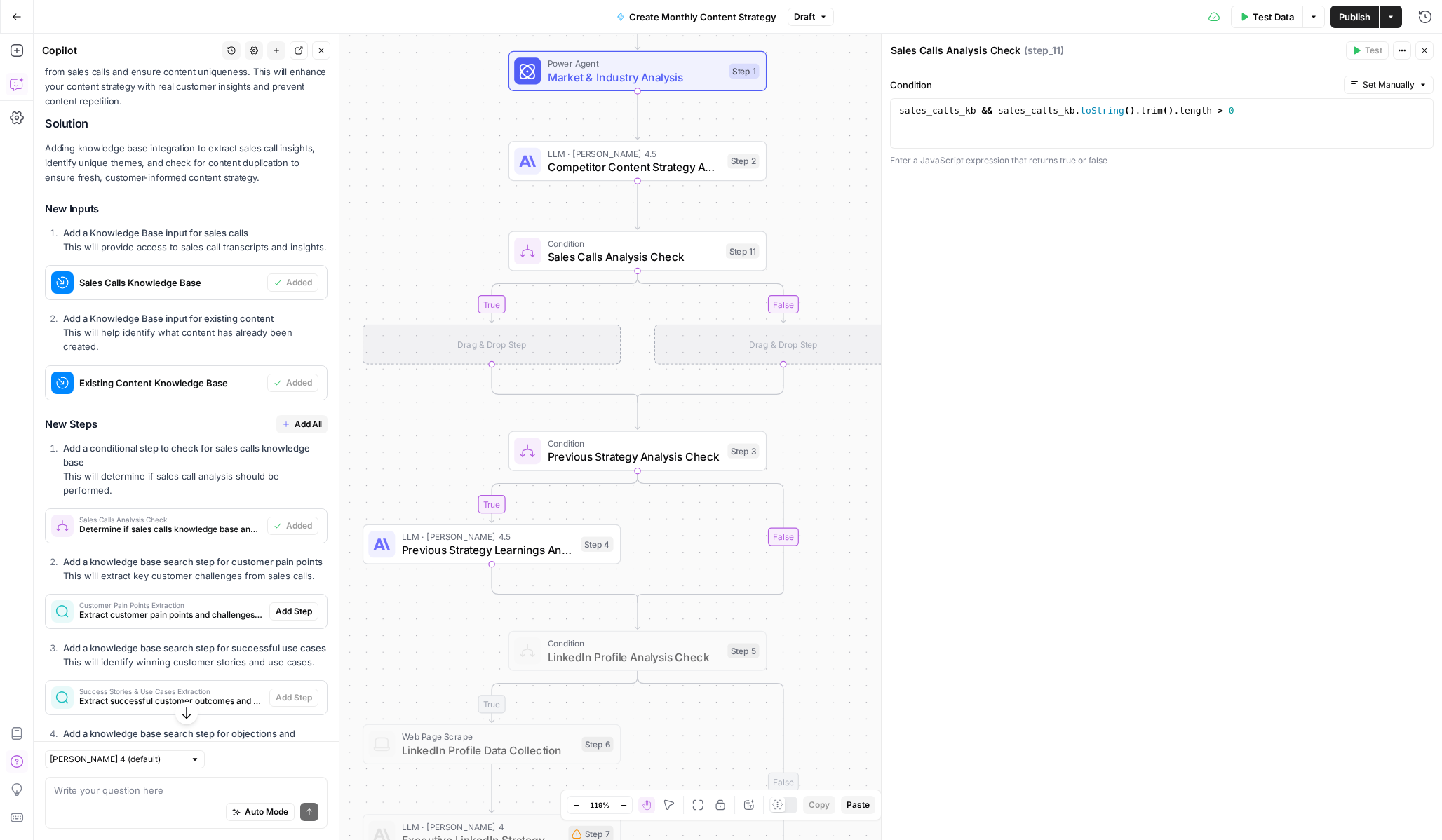
drag, startPoint x: 815, startPoint y: 641, endPoint x: 827, endPoint y: 408, distance: 233.3
click at [827, 408] on div "true true true false false false Workflow Input Settings Inputs Power Agent Mar…" at bounding box center [737, 436] width 1408 height 806
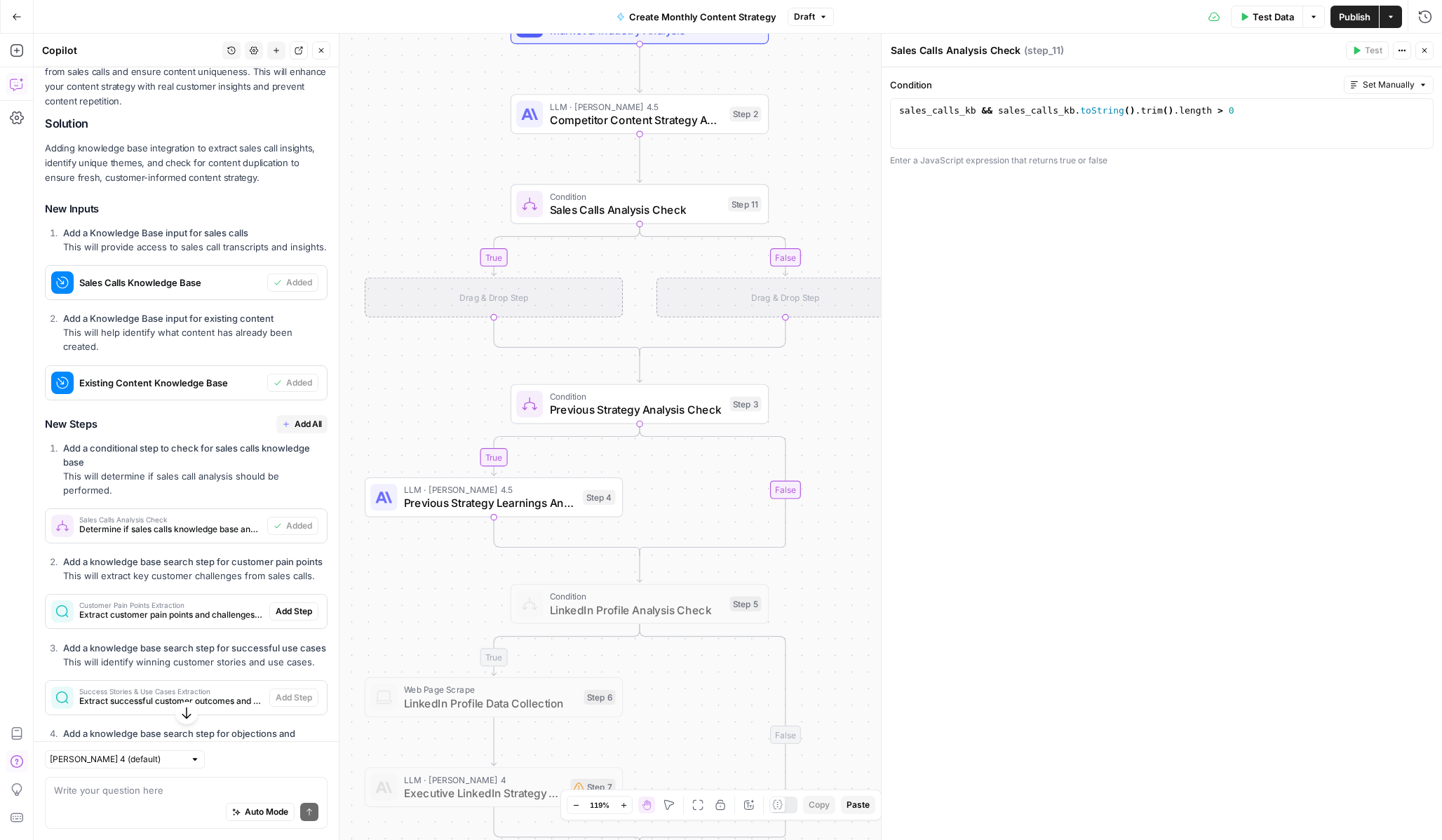
click at [470, 500] on span "Previous Strategy Learnings Analysis" at bounding box center [490, 503] width 173 height 16
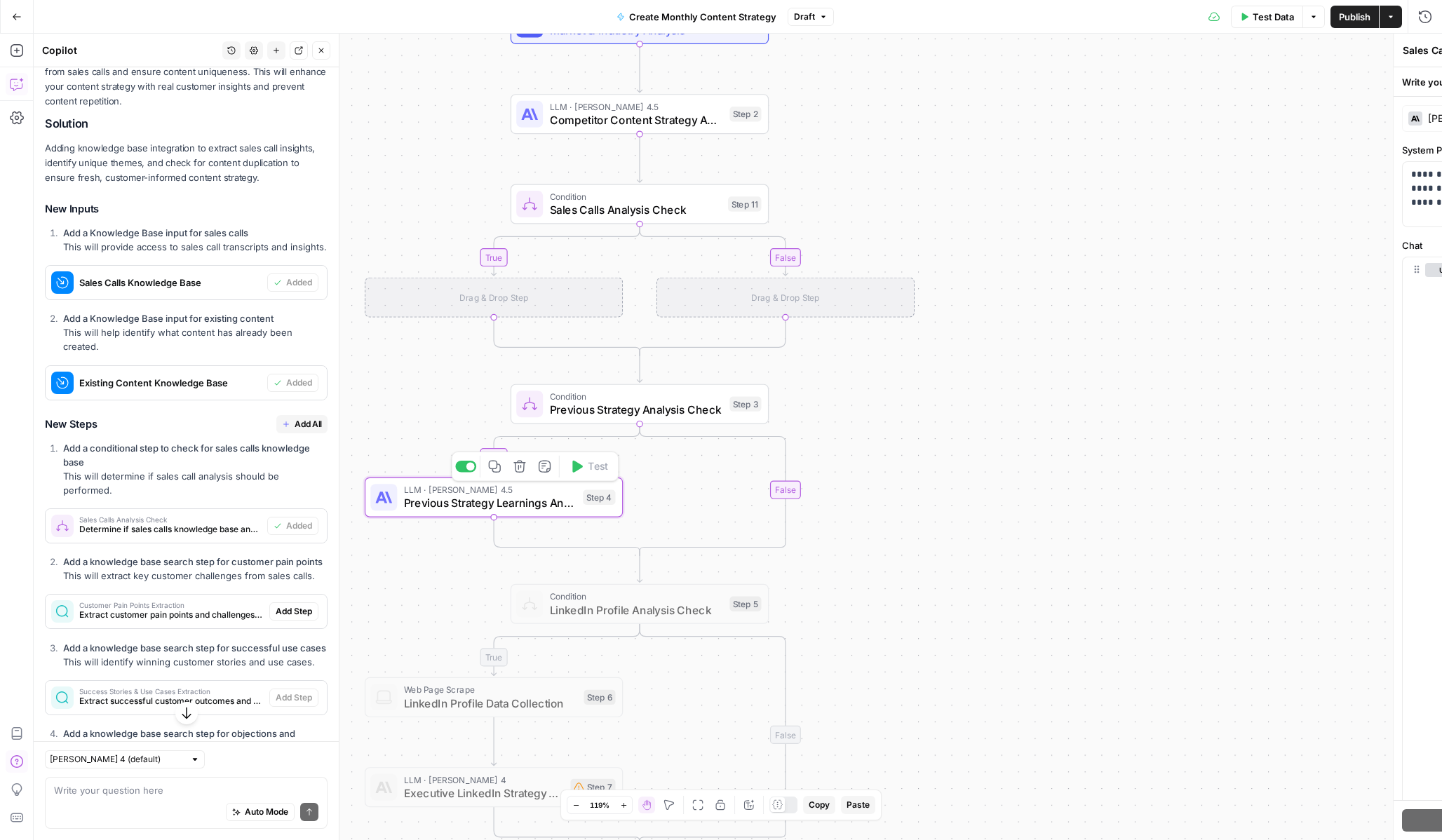
type textarea "Previous Strategy Learnings Analysis"
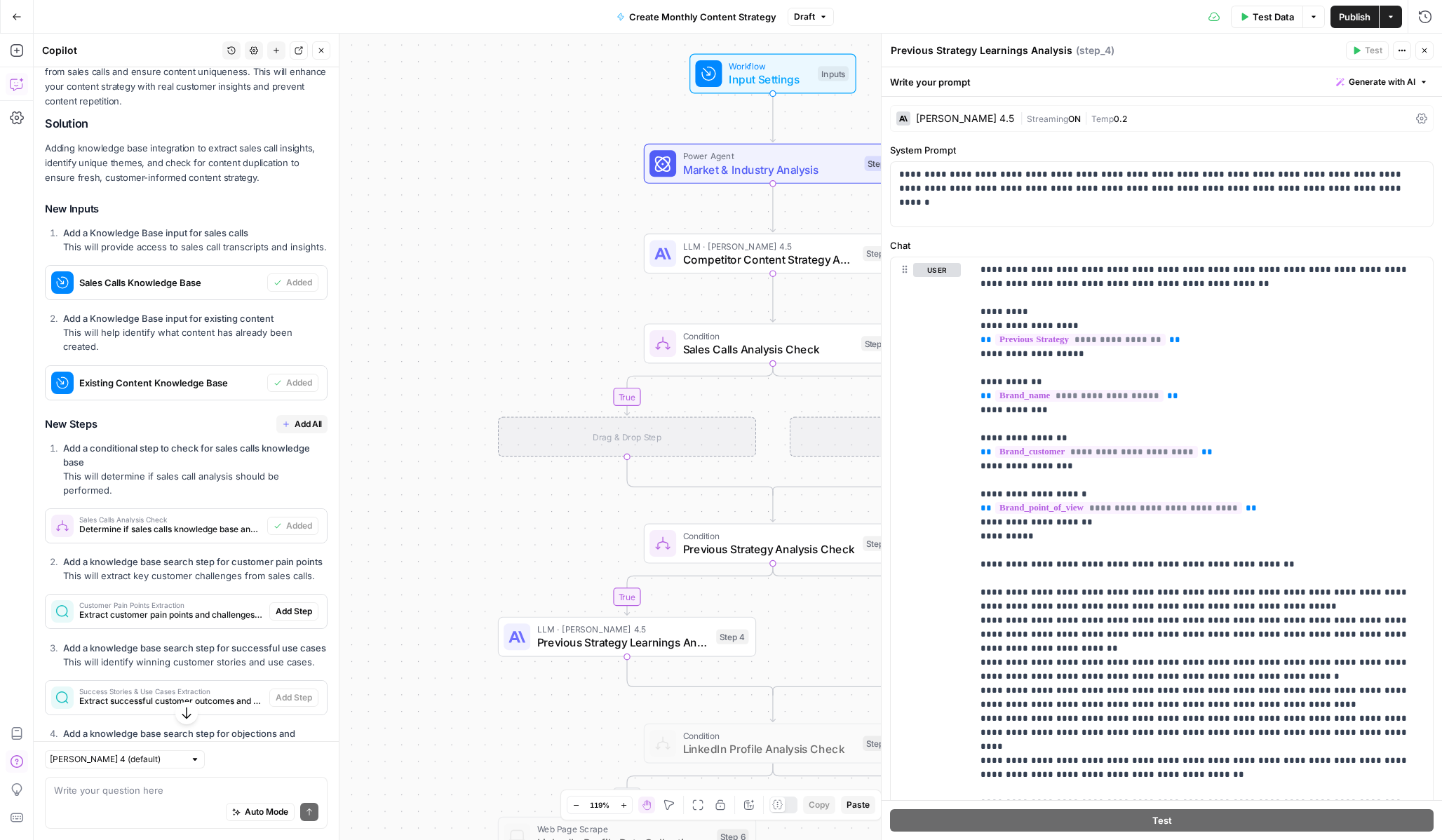
click at [322, 418] on span "Add All" at bounding box center [309, 424] width 28 height 13
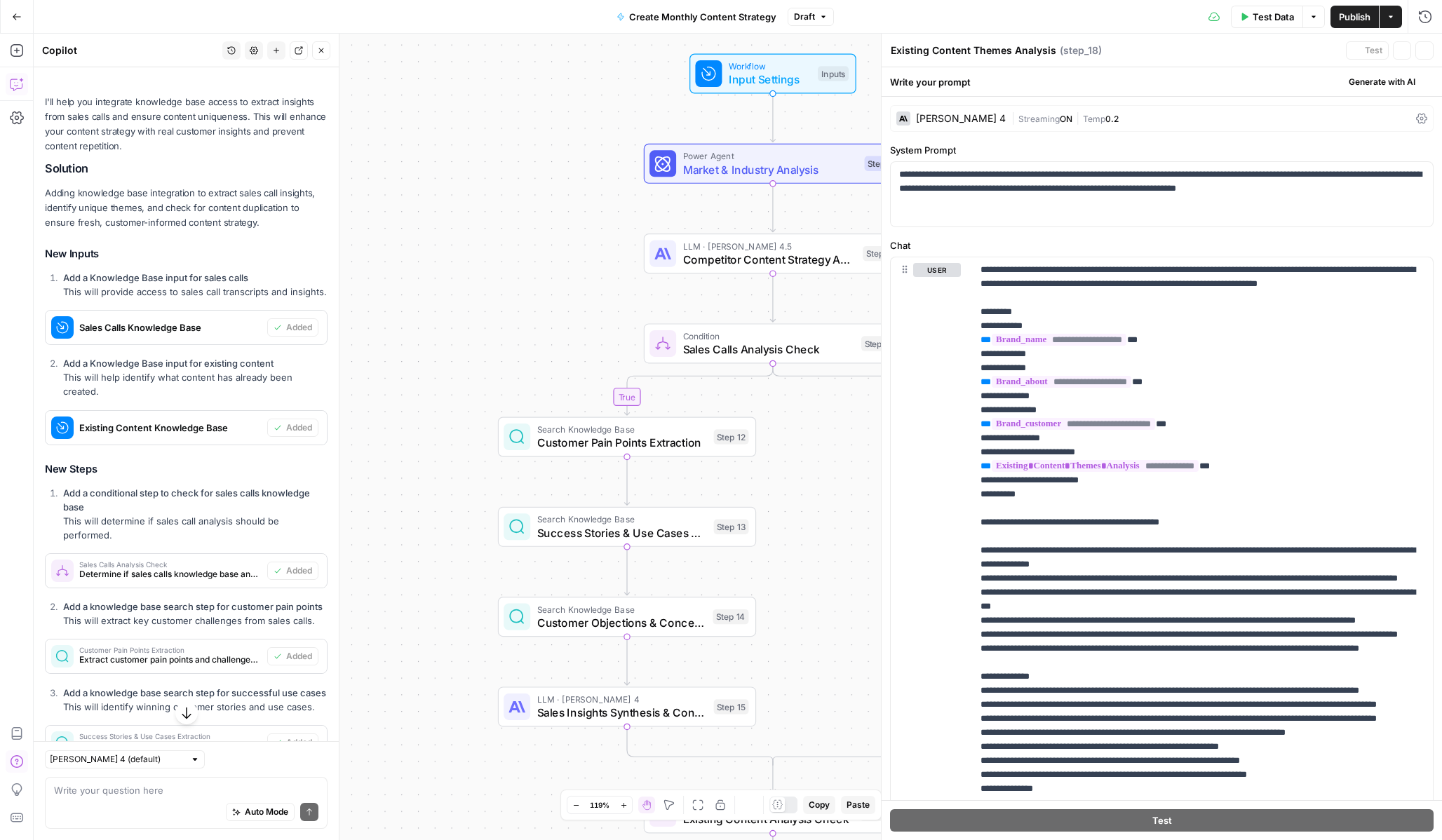
type textarea "Content Gap & Duplication Analysis"
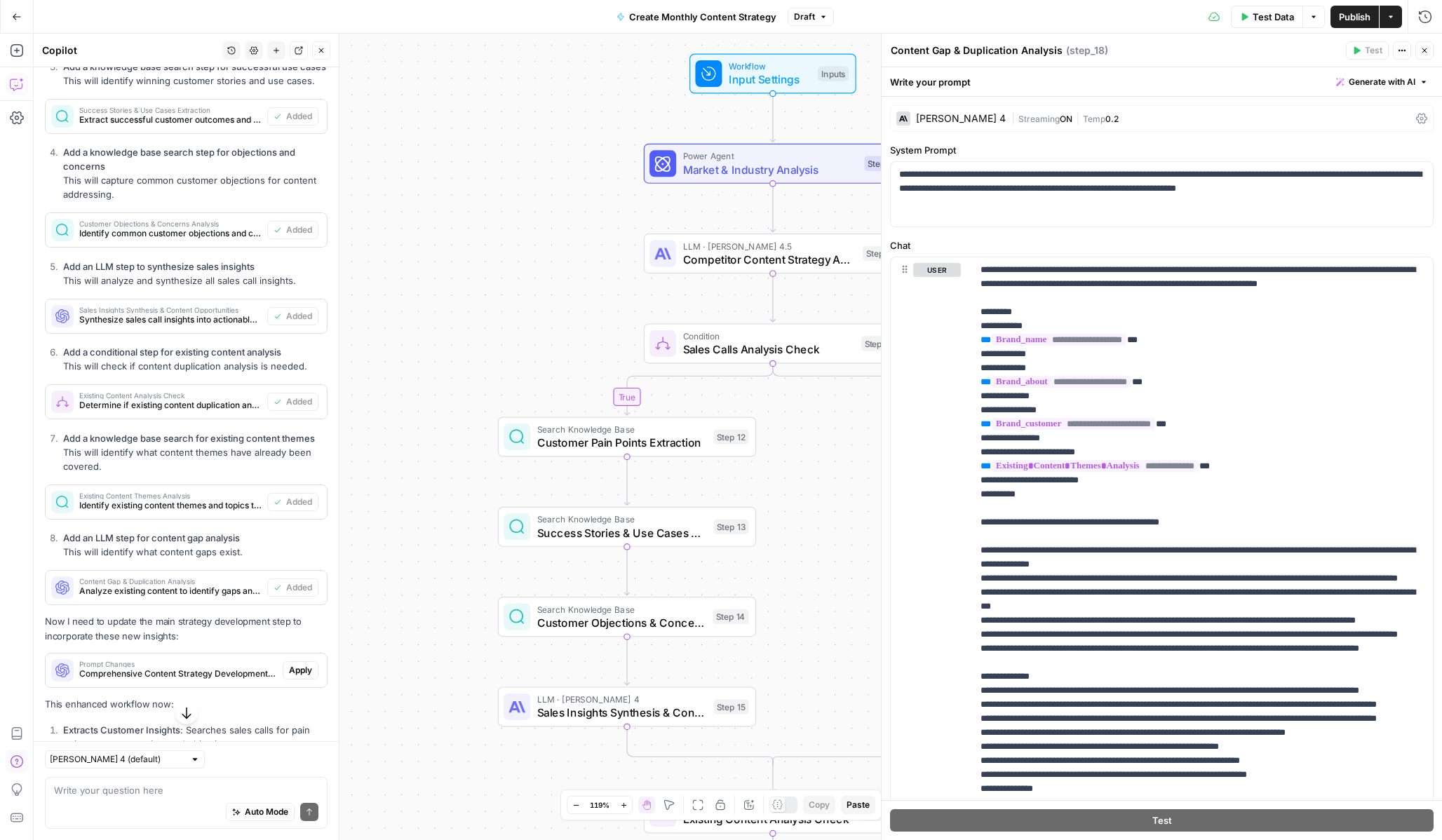
scroll to position [2499, 0]
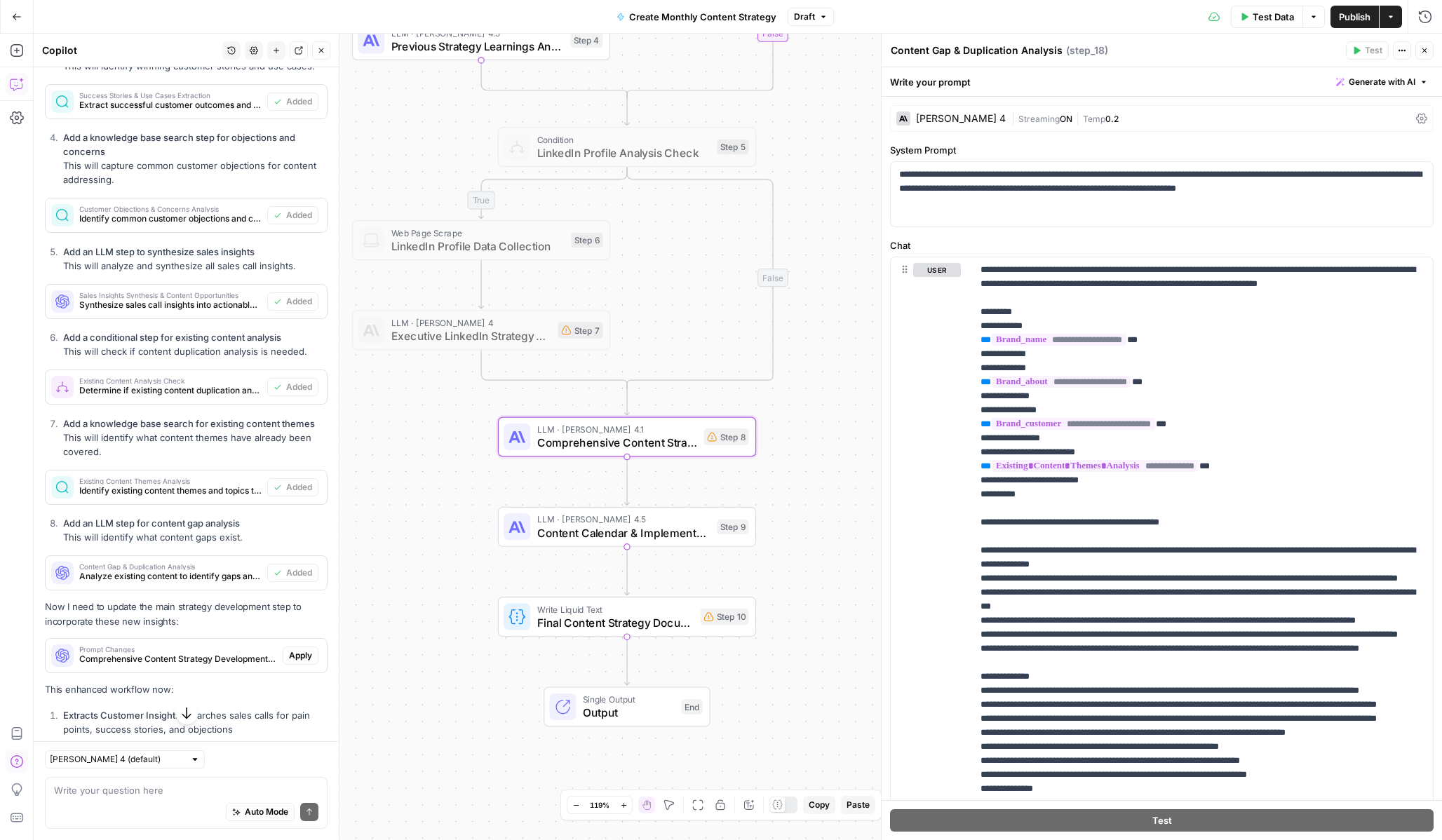
click at [305, 649] on span "Apply" at bounding box center [300, 655] width 23 height 13
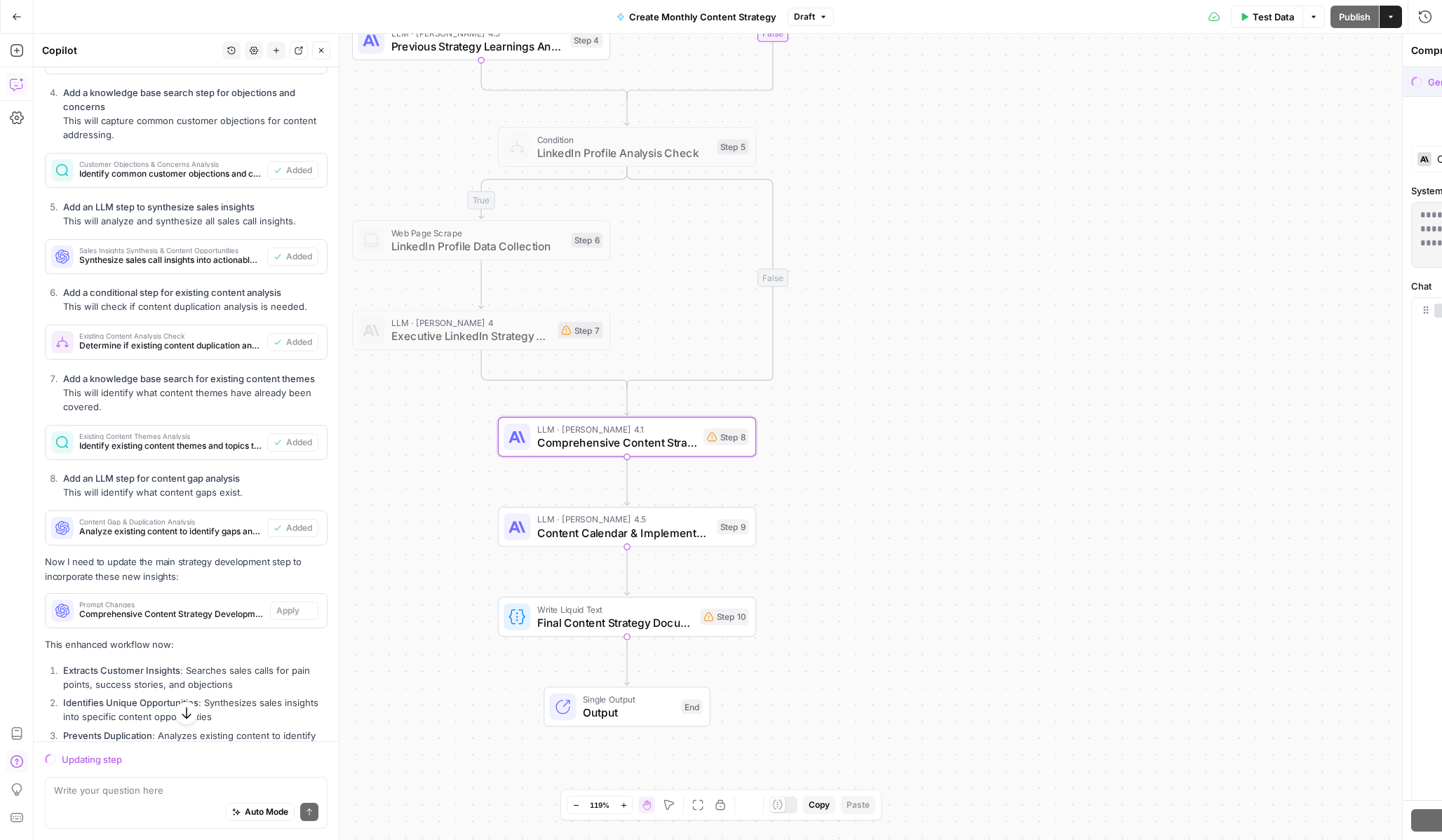
scroll to position [2454, 0]
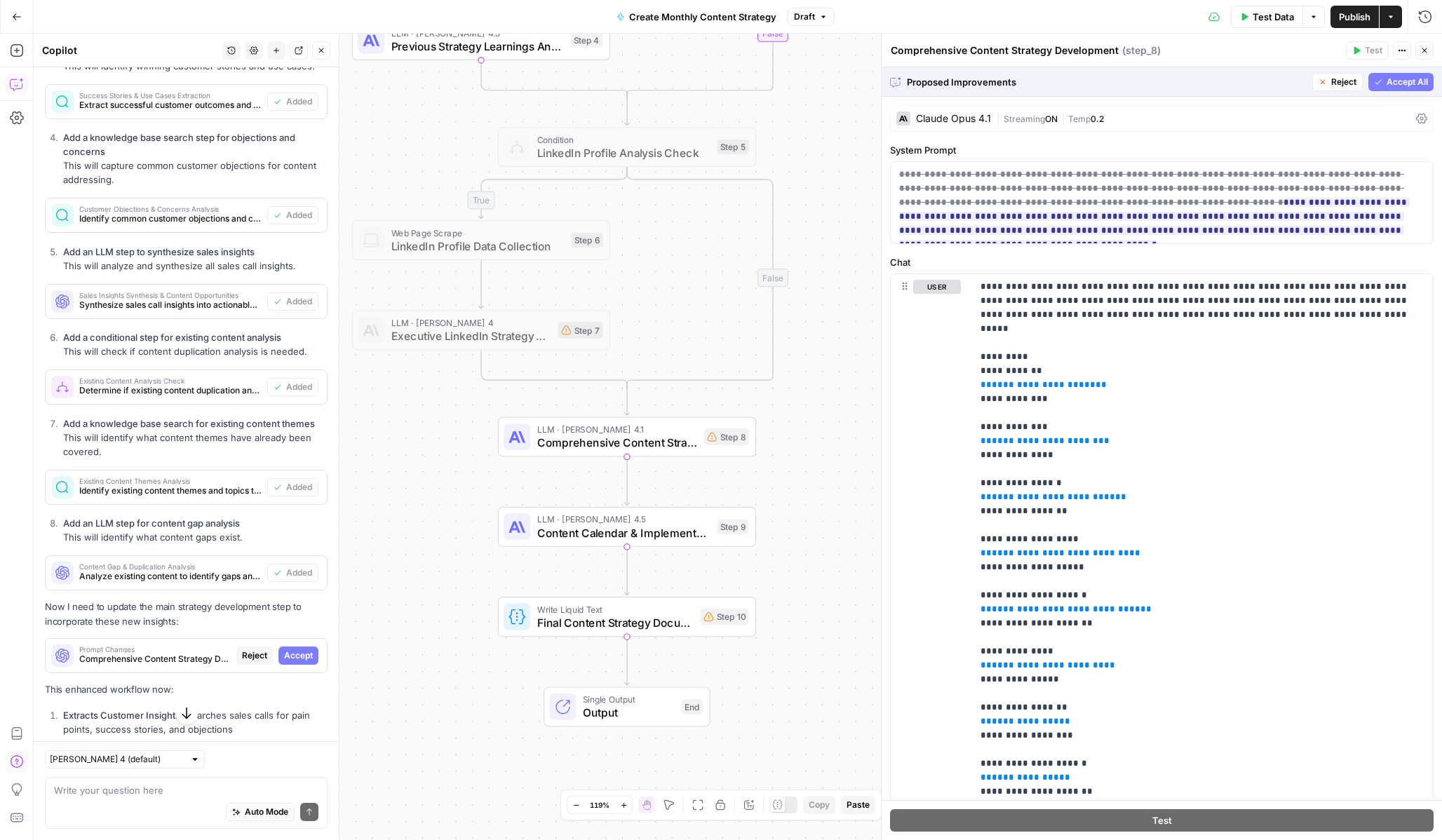
click at [1424, 79] on span "Accept All" at bounding box center [1407, 82] width 41 height 13
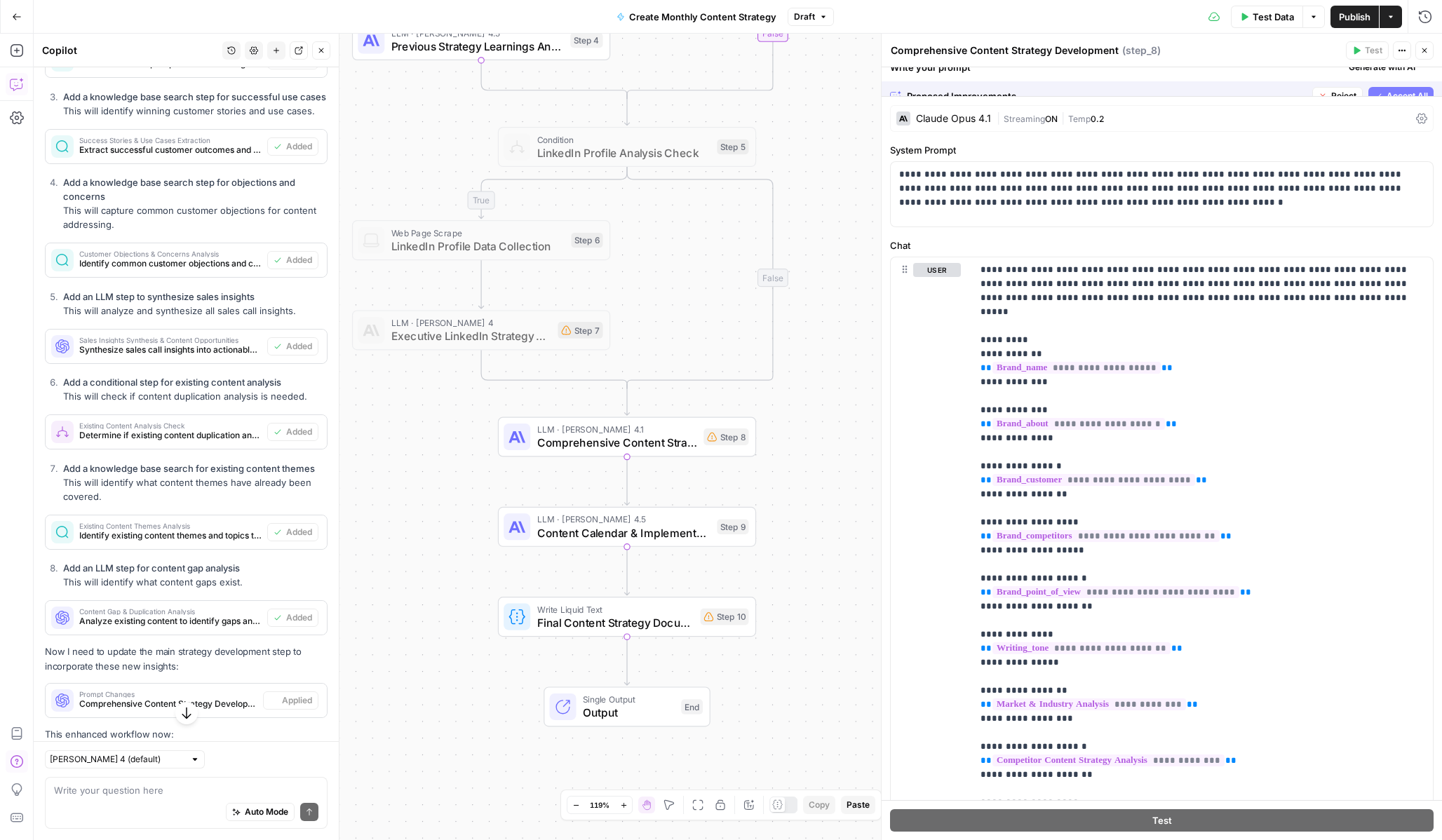
scroll to position [2499, 0]
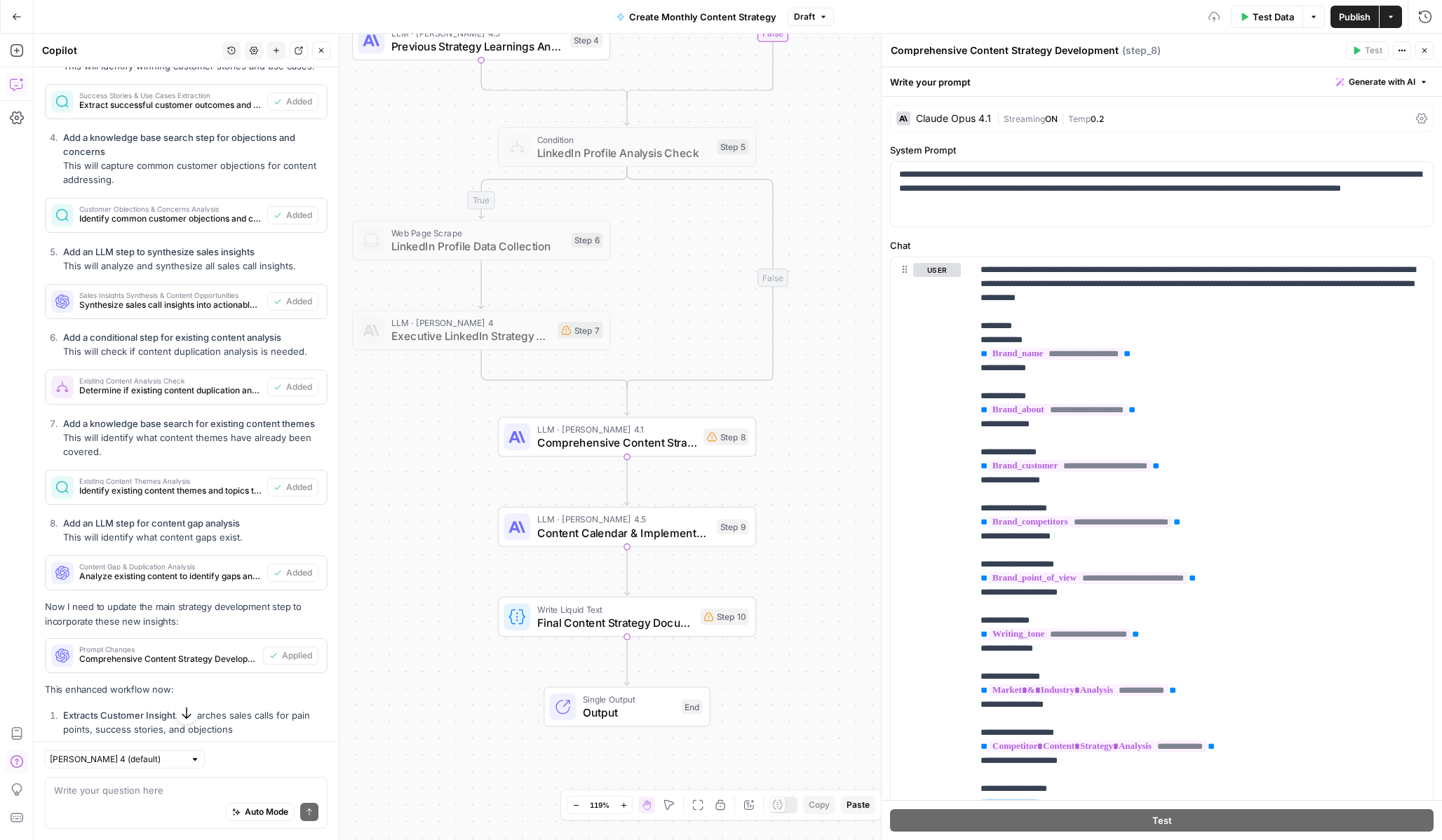
click at [1424, 50] on icon "button" at bounding box center [1425, 51] width 5 height 5
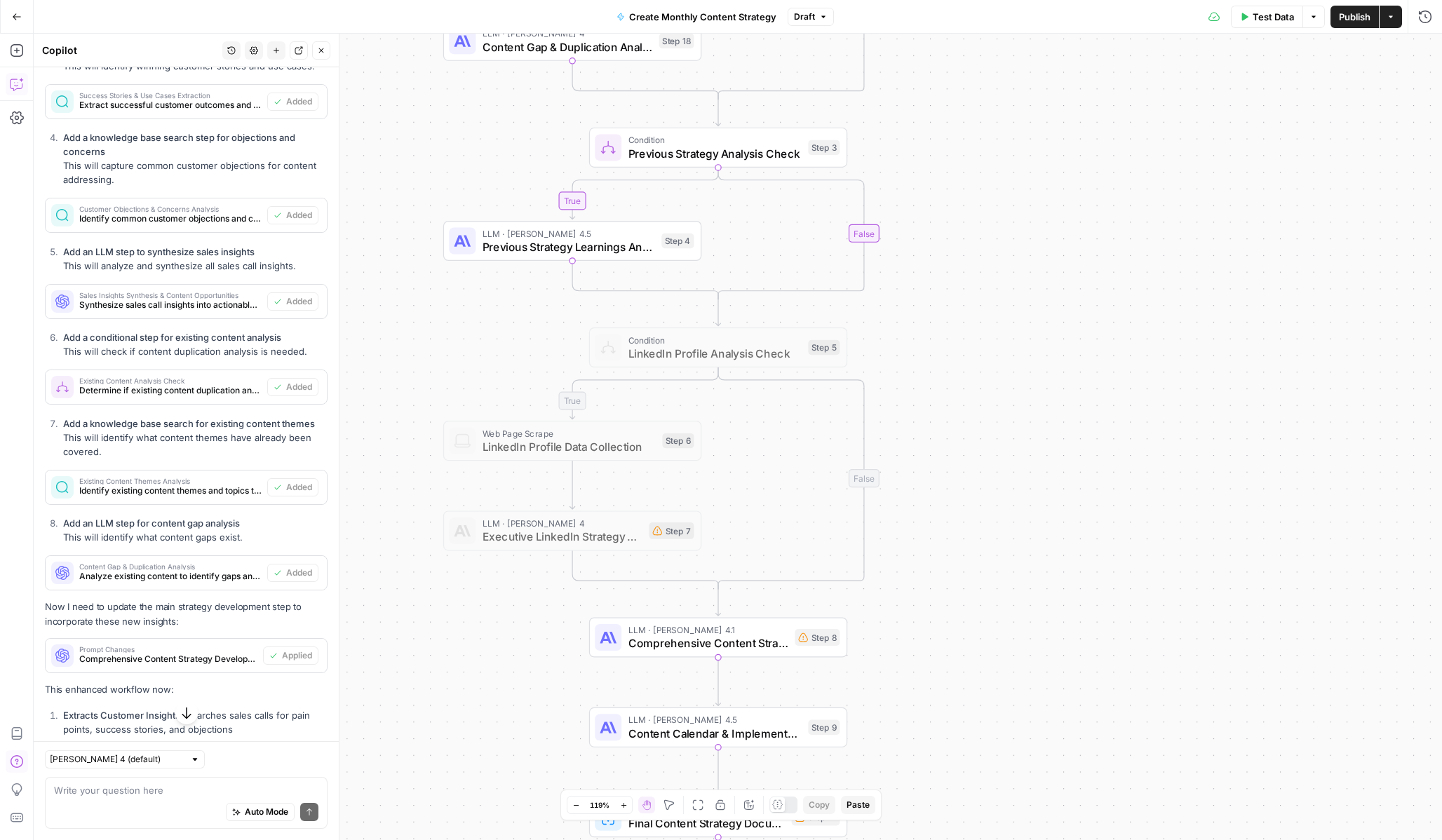
drag, startPoint x: 956, startPoint y: 338, endPoint x: 1047, endPoint y: 532, distance: 214.3
click at [1047, 532] on div "true true true true false false false false Workflow Input Settings Inputs Powe…" at bounding box center [737, 436] width 1408 height 806
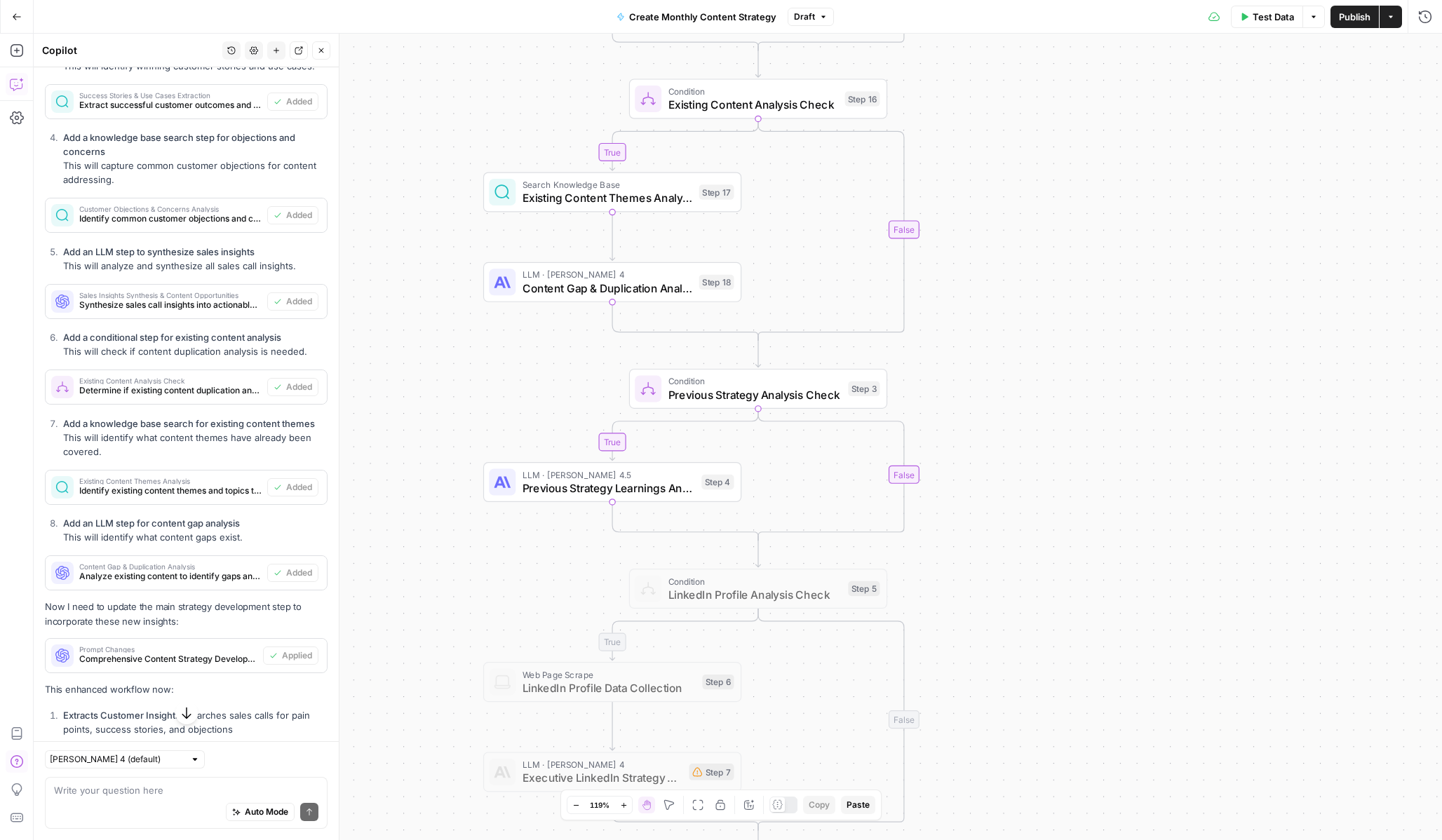
drag, startPoint x: 1035, startPoint y: 305, endPoint x: 1075, endPoint y: 543, distance: 241.3
click at [1075, 543] on div "true true true true false false false false Workflow Input Settings Inputs Powe…" at bounding box center [737, 436] width 1408 height 806
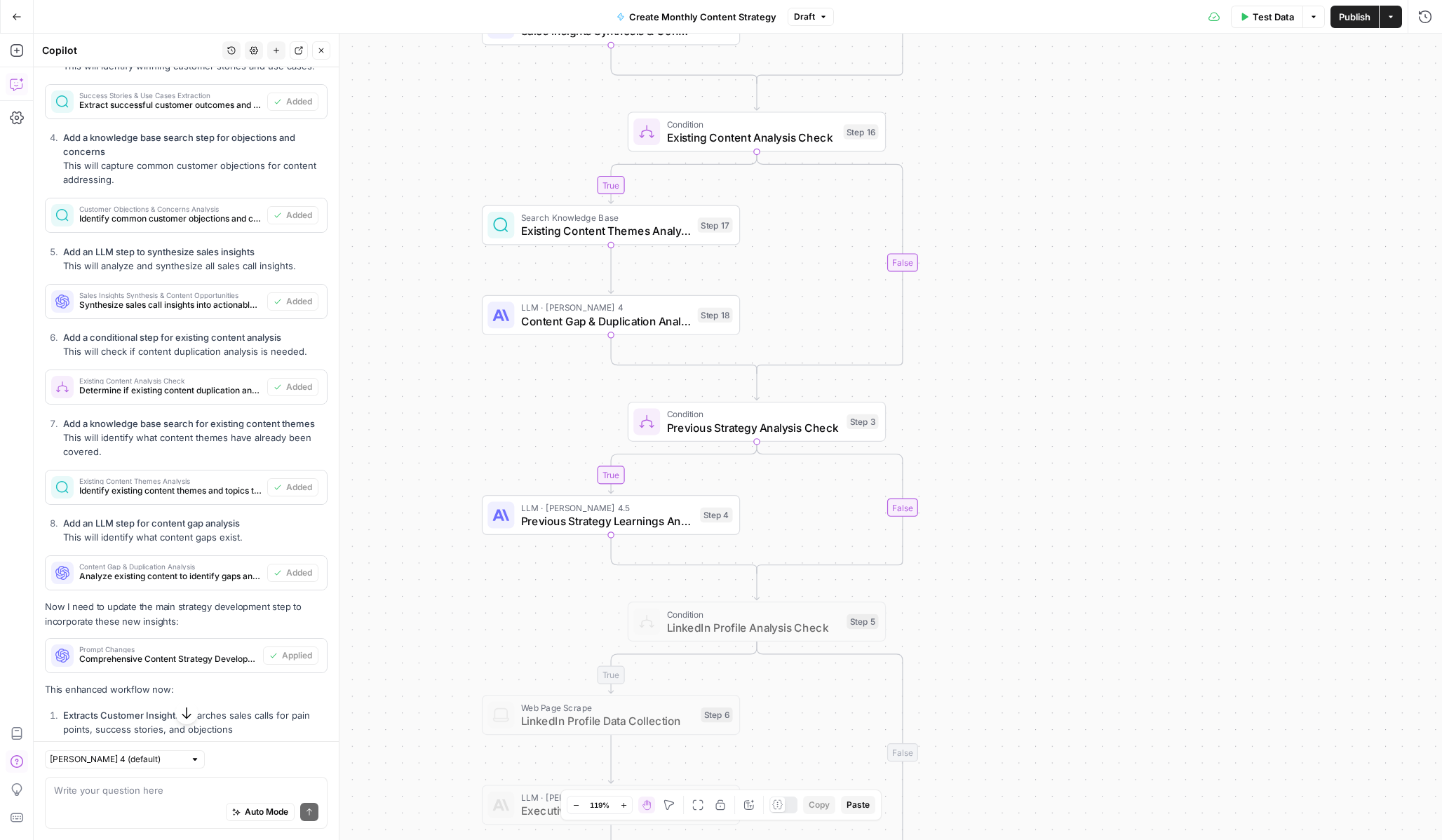
drag, startPoint x: 1044, startPoint y: 274, endPoint x: 1043, endPoint y: 307, distance: 33.0
click at [1043, 307] on div "true true true true false false false false Workflow Input Settings Inputs Powe…" at bounding box center [737, 436] width 1408 height 806
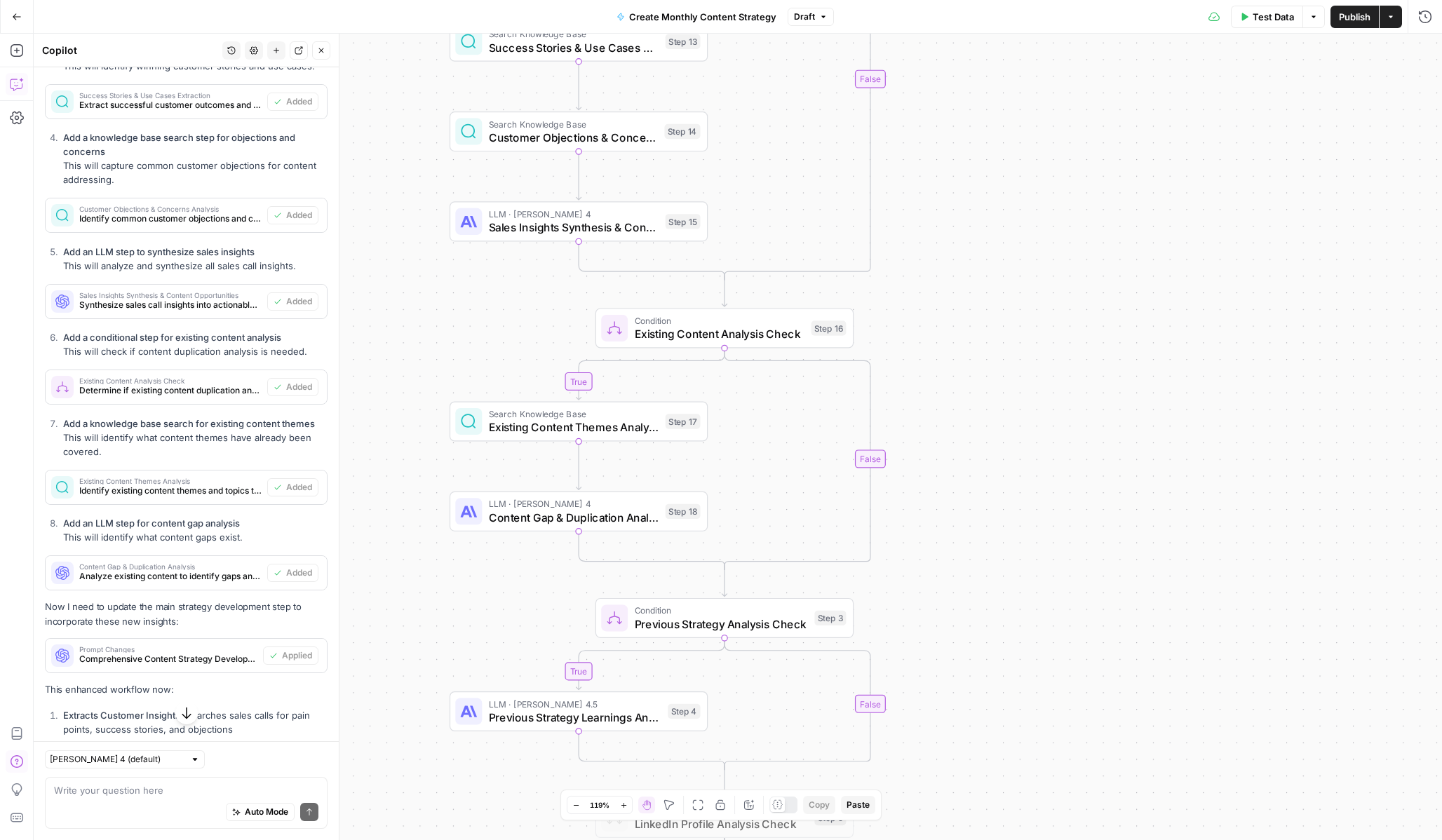
drag, startPoint x: 1043, startPoint y: 307, endPoint x: 1011, endPoint y: 503, distance: 198.6
click at [1011, 503] on div "true true true true false false false false Workflow Input Settings Inputs Powe…" at bounding box center [737, 436] width 1408 height 806
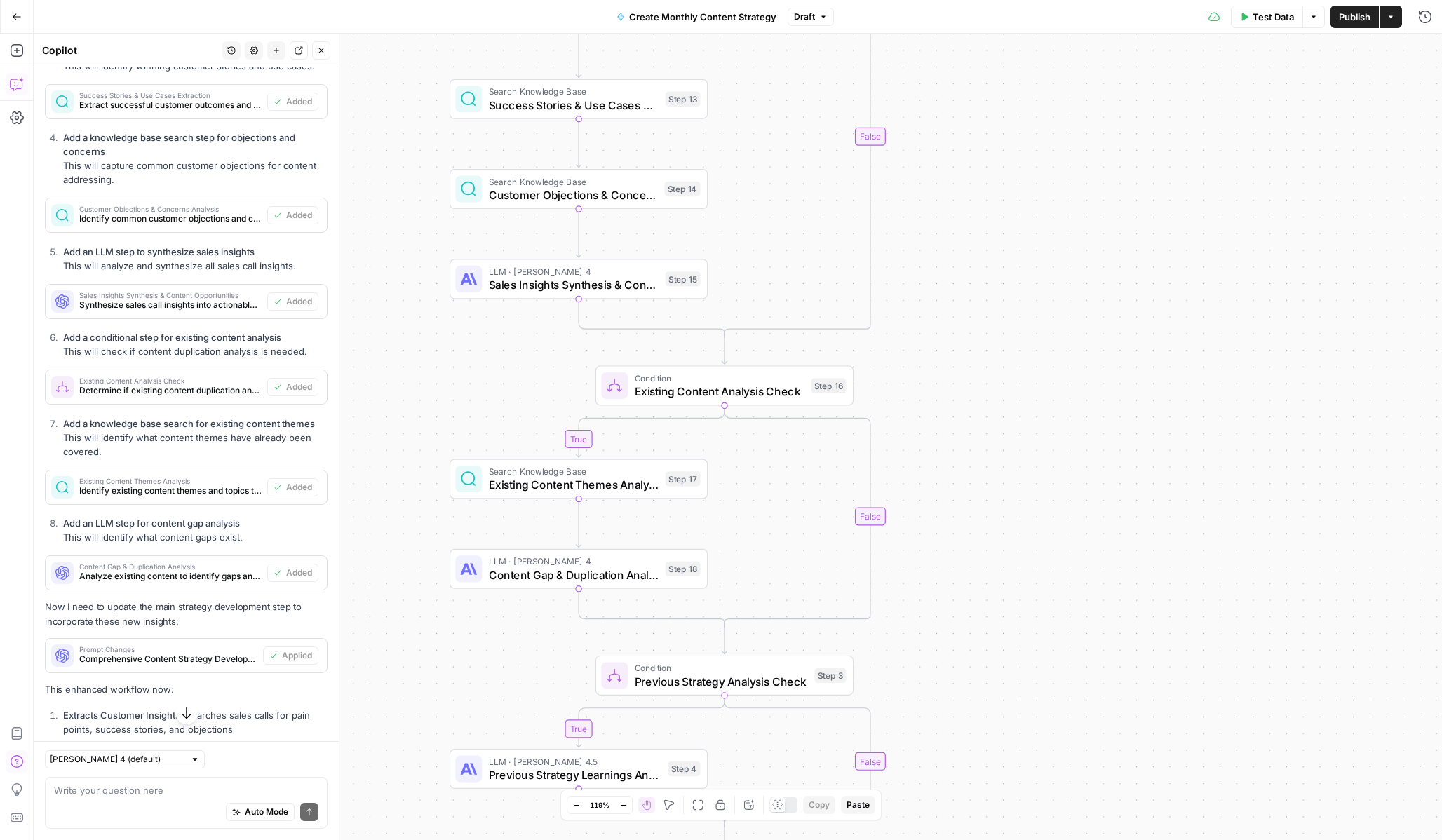
drag, startPoint x: 1028, startPoint y: 343, endPoint x: 1028, endPoint y: 401, distance: 58.0
click at [1028, 401] on div "true true true true false false false false Workflow Input Settings Inputs Powe…" at bounding box center [737, 436] width 1408 height 806
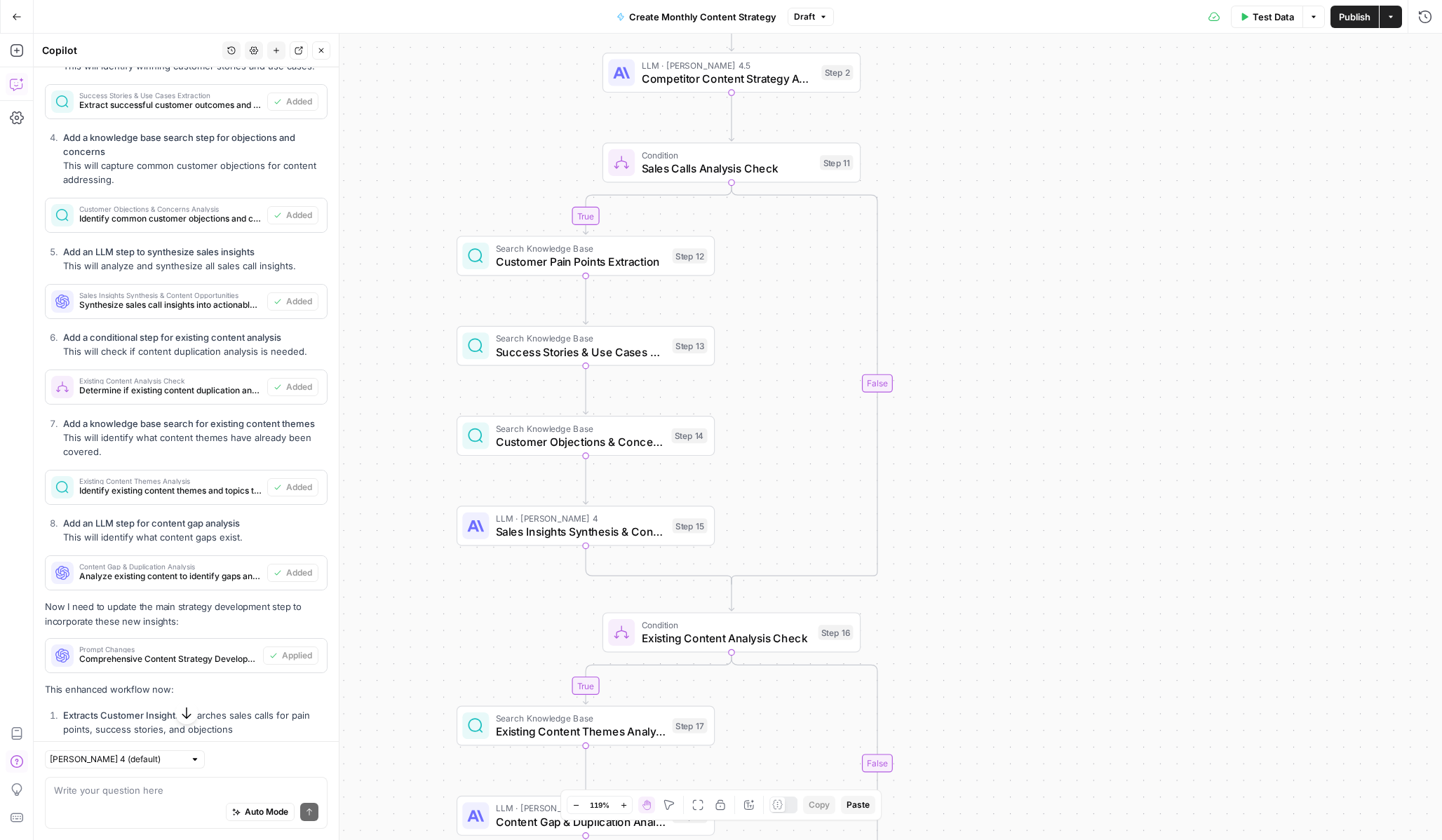
drag, startPoint x: 1034, startPoint y: 325, endPoint x: 1043, endPoint y: 561, distance: 236.2
click at [1043, 563] on div "true true true true false false false false Workflow Input Settings Inputs Powe…" at bounding box center [737, 436] width 1408 height 806
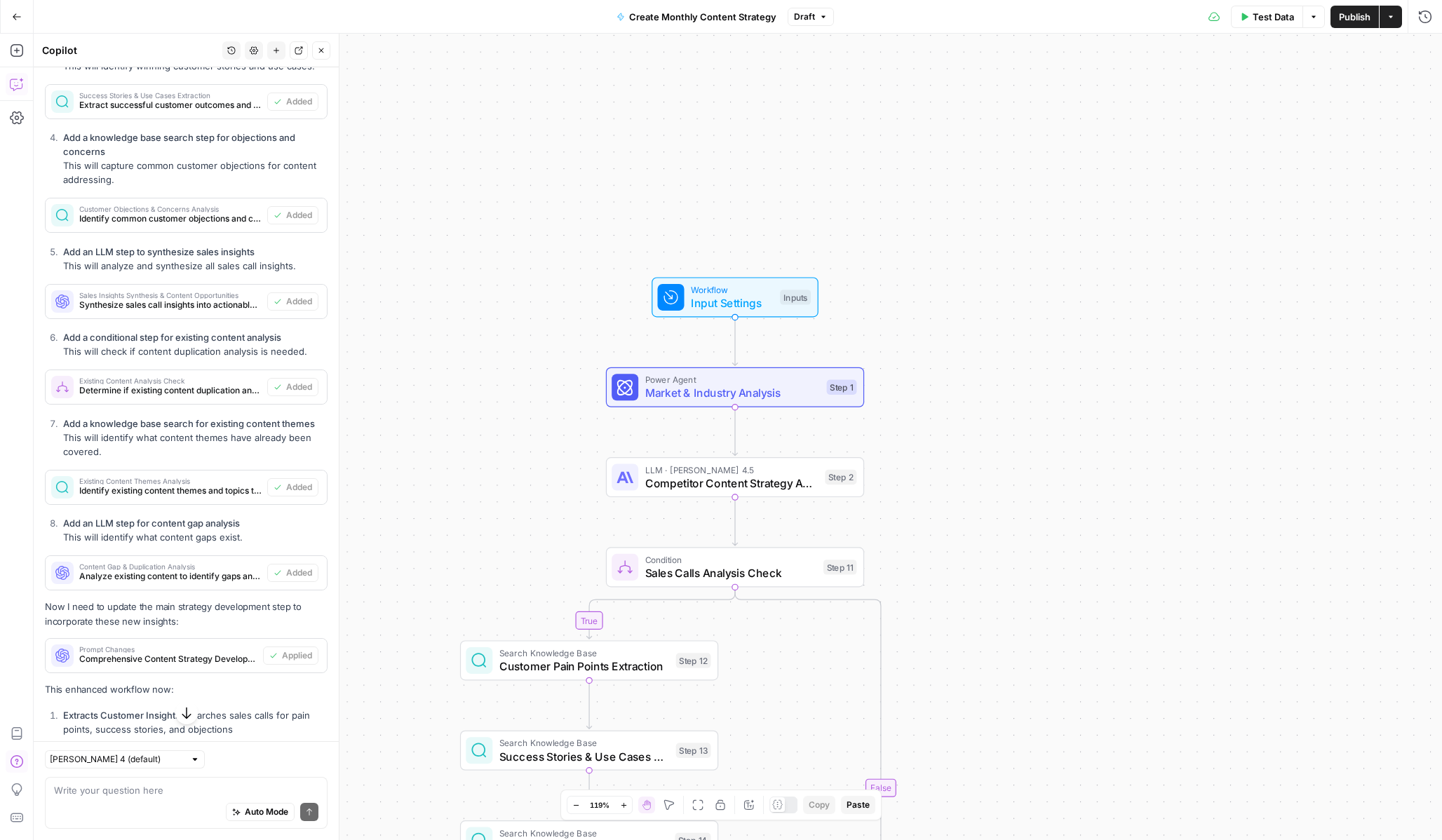
drag, startPoint x: 1014, startPoint y: 244, endPoint x: 1011, endPoint y: 665, distance: 421.0
click at [1011, 665] on div "true true true true false false false false Workflow Input Settings Inputs Powe…" at bounding box center [737, 436] width 1408 height 806
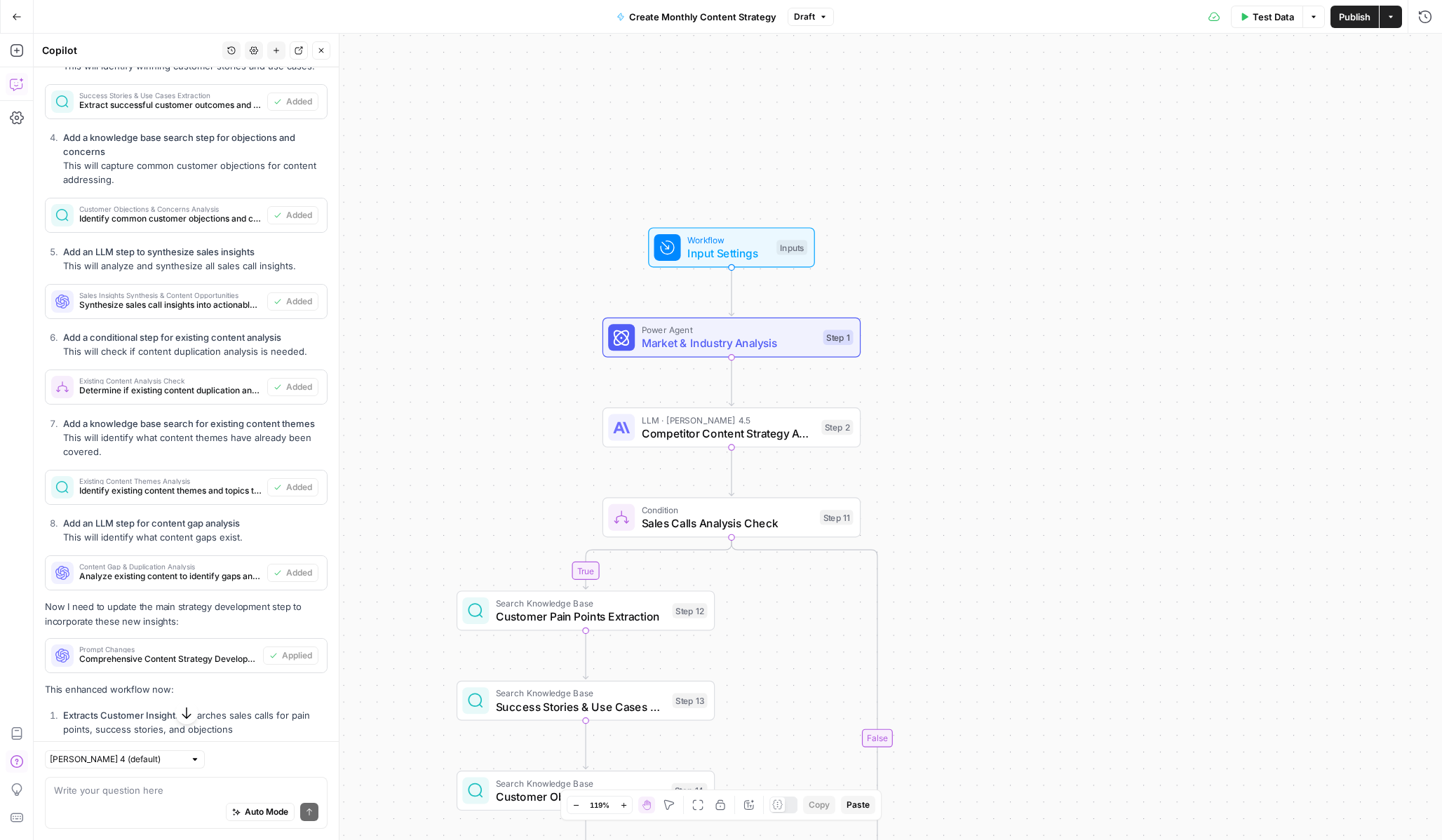
drag, startPoint x: 1016, startPoint y: 512, endPoint x: 1015, endPoint y: 416, distance: 96.0
click at [1015, 416] on div "true true true true false false false false Workflow Input Settings Inputs Powe…" at bounding box center [737, 436] width 1408 height 806
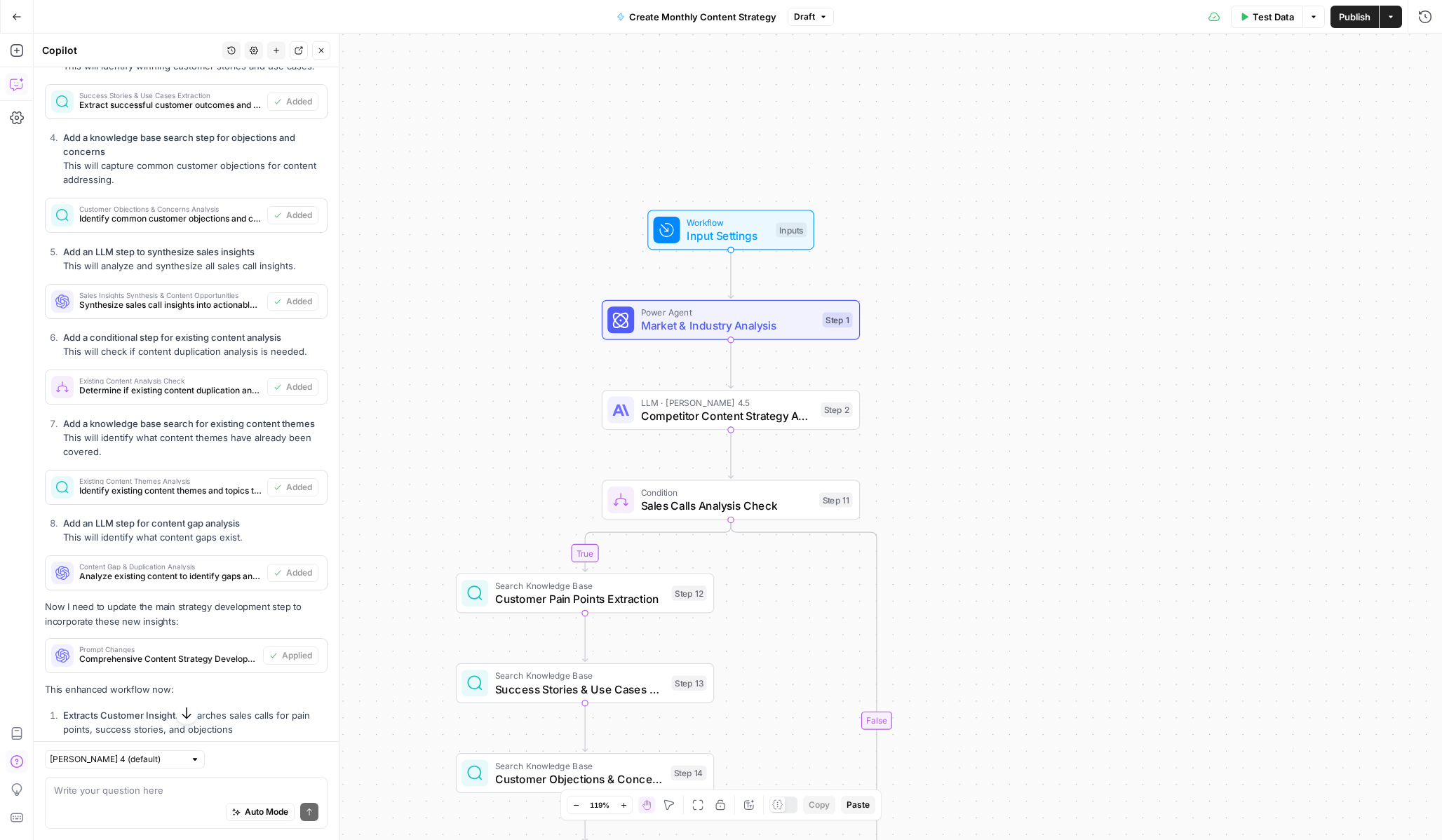
click at [1015, 416] on div "true true true true false false false false Workflow Input Settings Inputs Powe…" at bounding box center [737, 436] width 1408 height 806
click at [775, 503] on span "Sales Calls Analysis Check" at bounding box center [727, 505] width 172 height 16
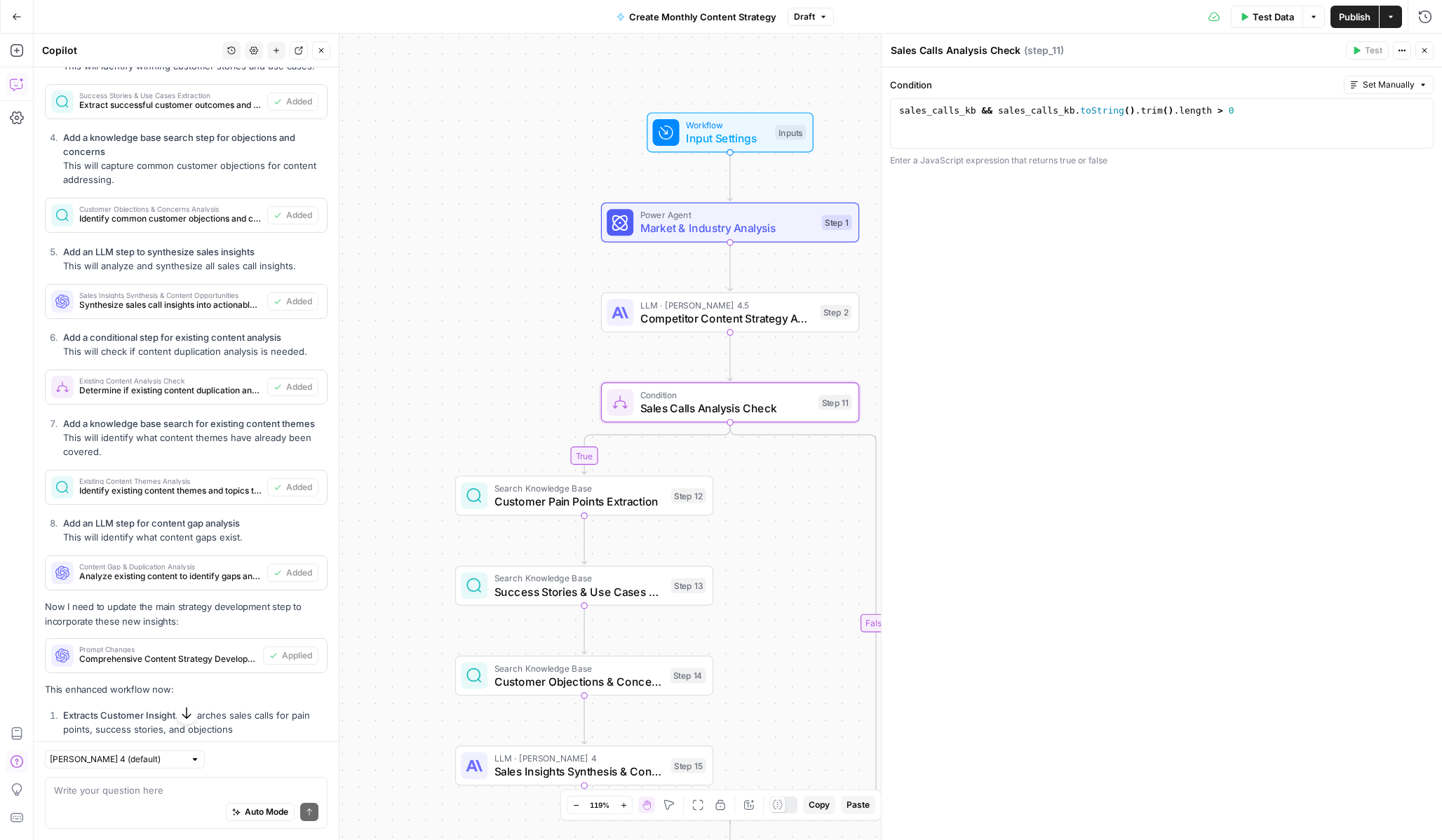
drag, startPoint x: 775, startPoint y: 640, endPoint x: 774, endPoint y: 542, distance: 98.0
click at [774, 542] on div "true true true true false false false false Workflow Input Settings Inputs Powe…" at bounding box center [737, 436] width 1408 height 806
click at [174, 805] on div "Auto Mode Send" at bounding box center [186, 812] width 265 height 31
type textarea "rather than having them"
click at [511, 498] on span "Customer Pain Points Extraction" at bounding box center [579, 500] width 169 height 16
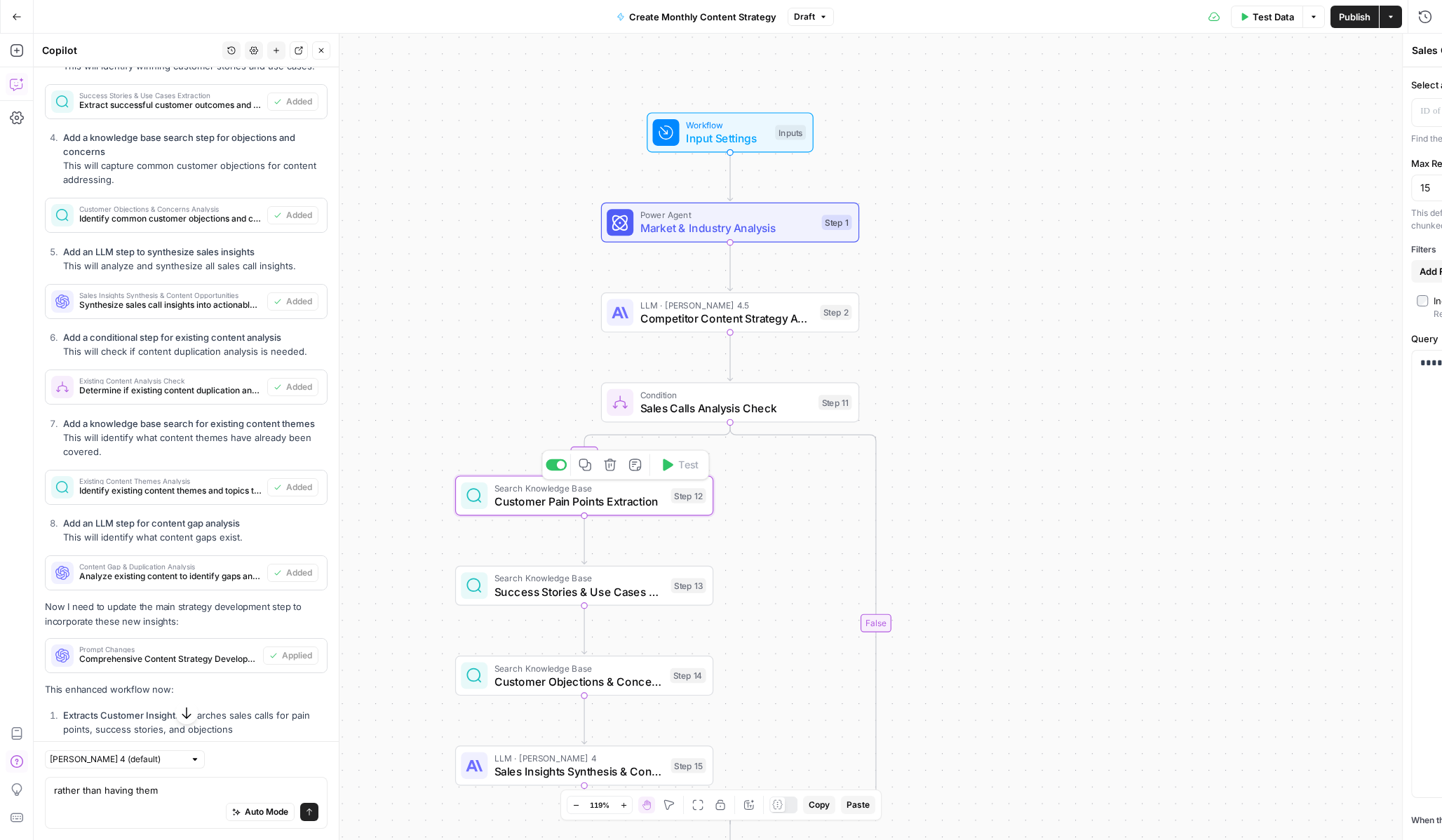
type textarea "Customer Pain Points Extraction"
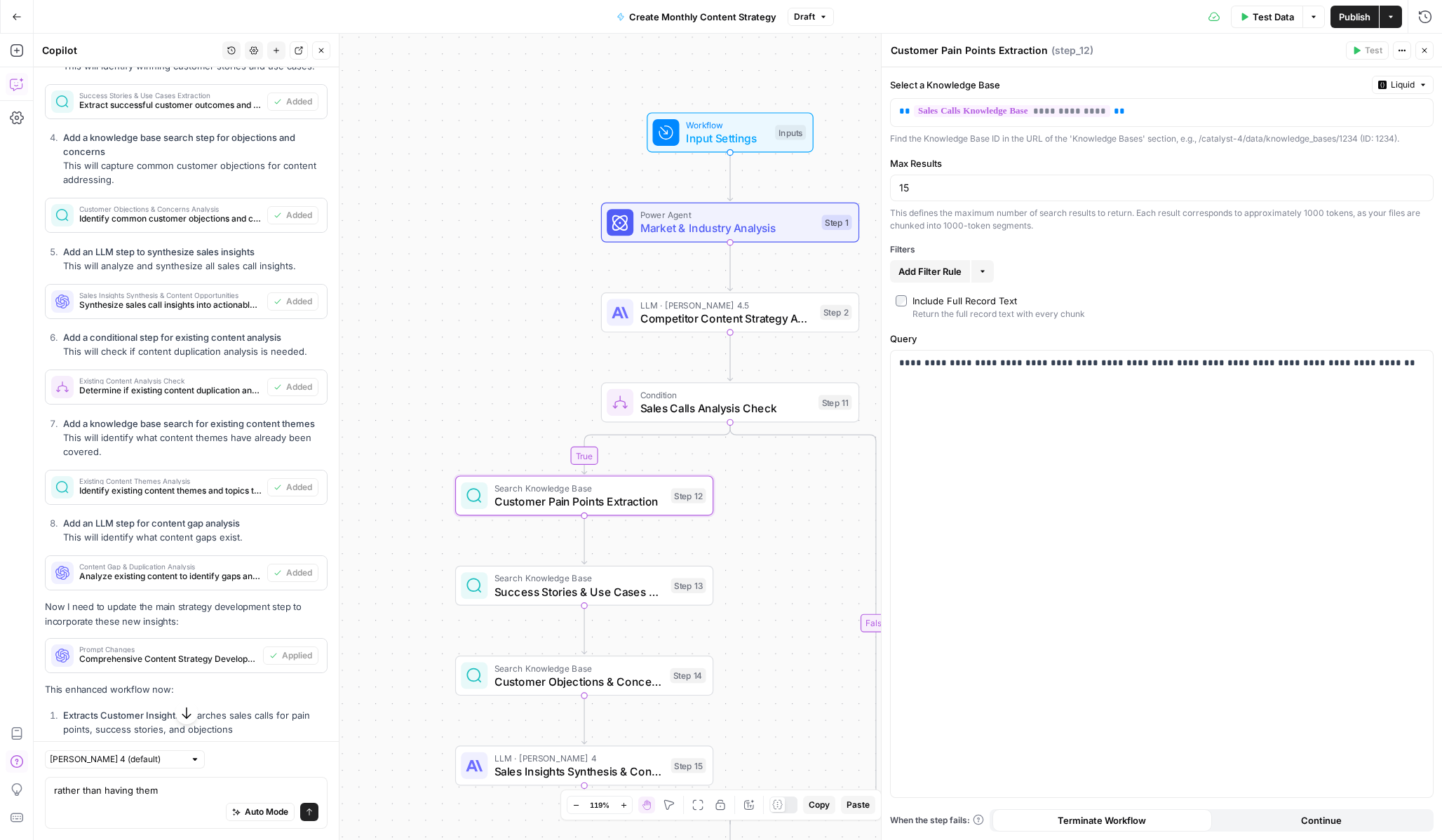
scroll to position [2654, 0]
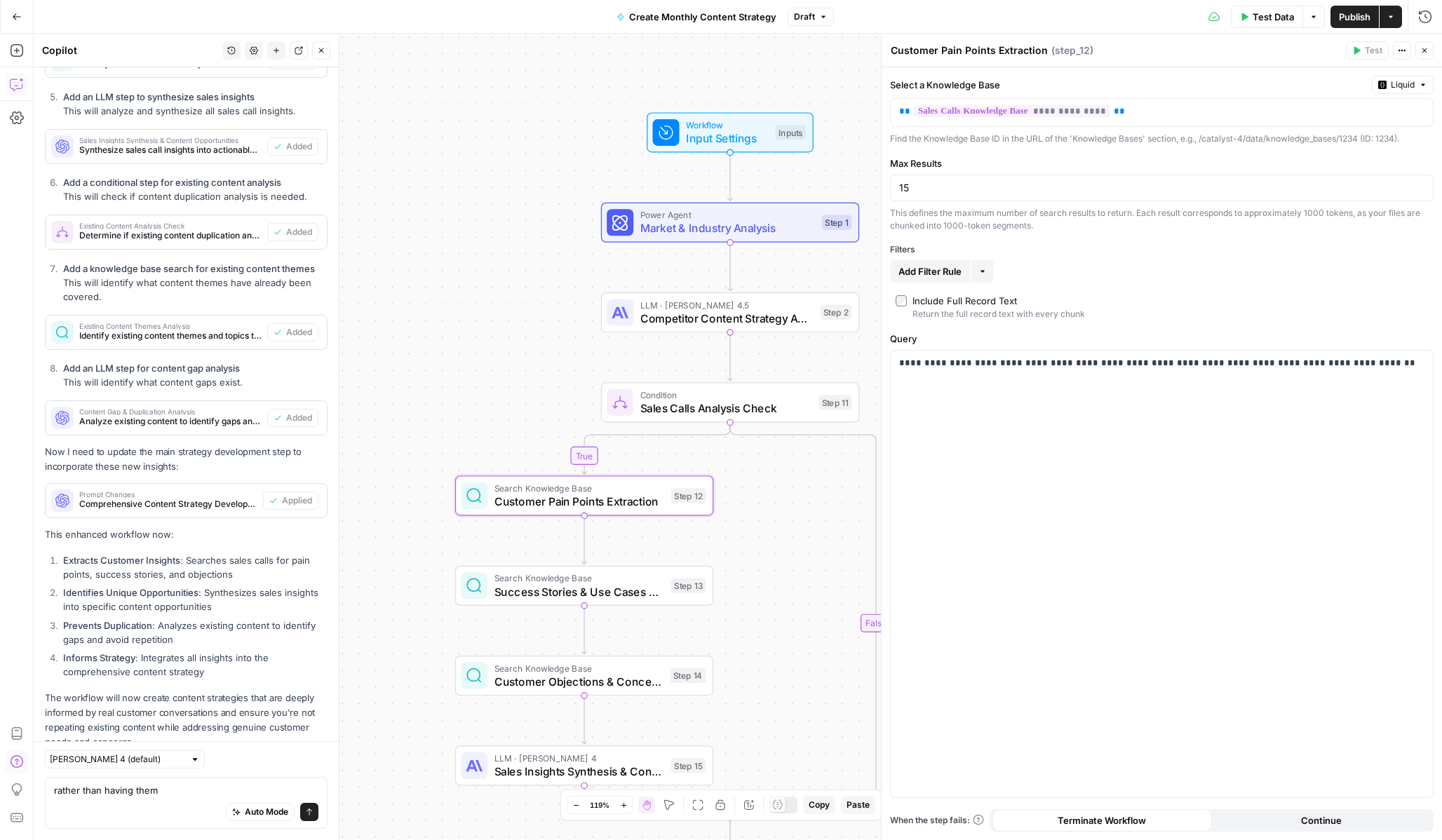
click at [690, 130] on span "Input Settings" at bounding box center [727, 137] width 83 height 16
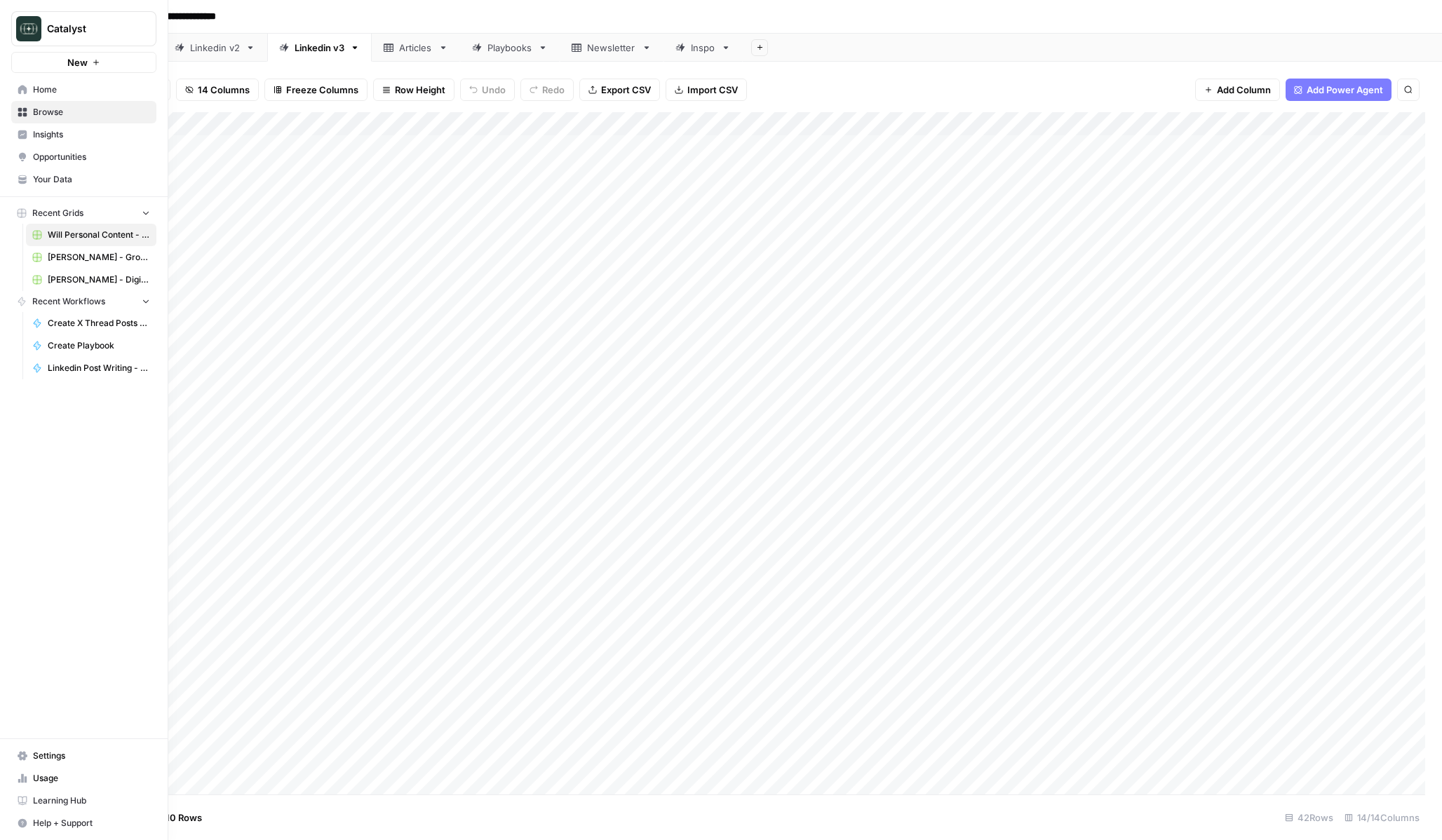
click at [62, 174] on span "Your Data" at bounding box center [91, 179] width 117 height 13
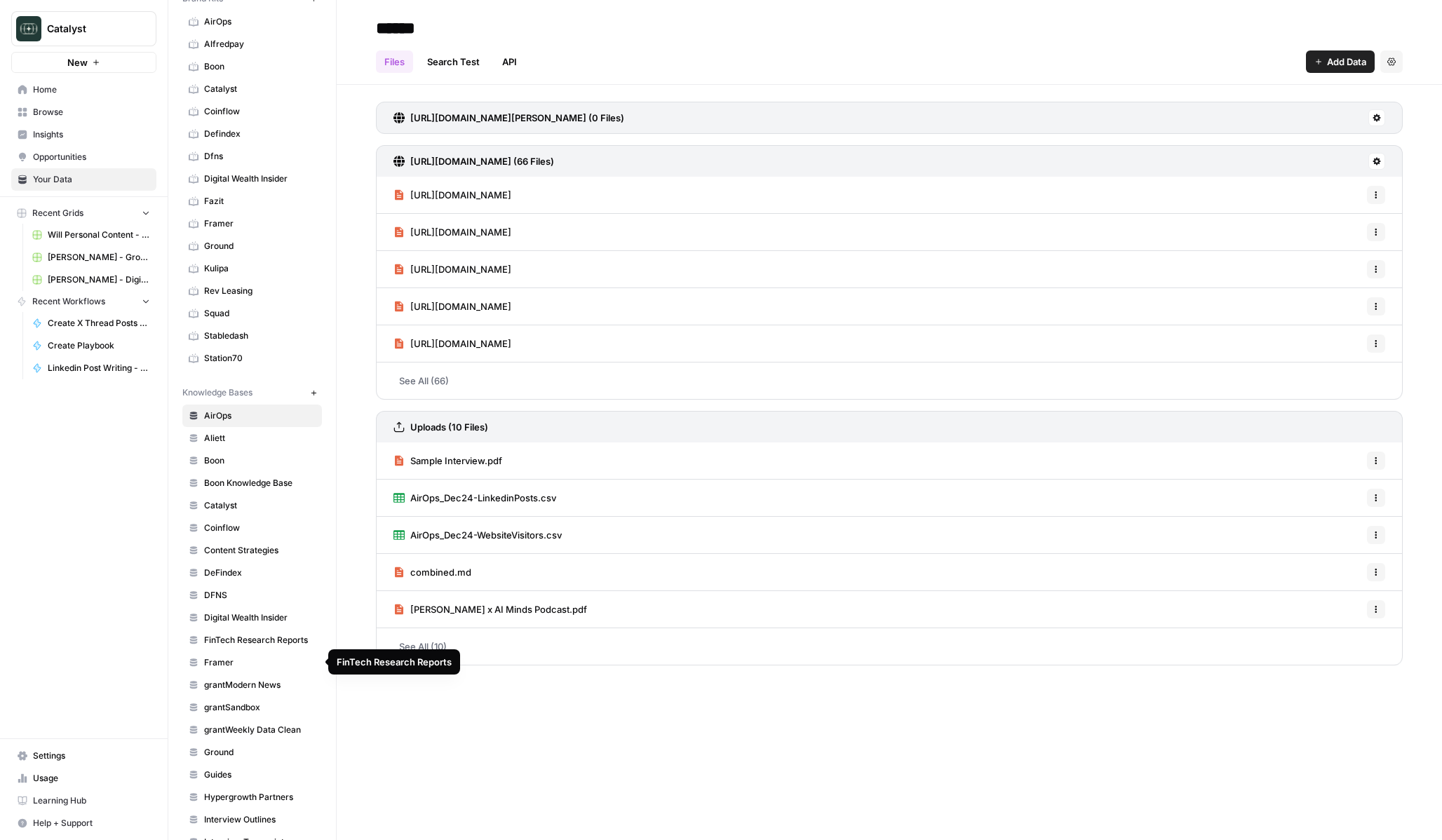
scroll to position [69, 0]
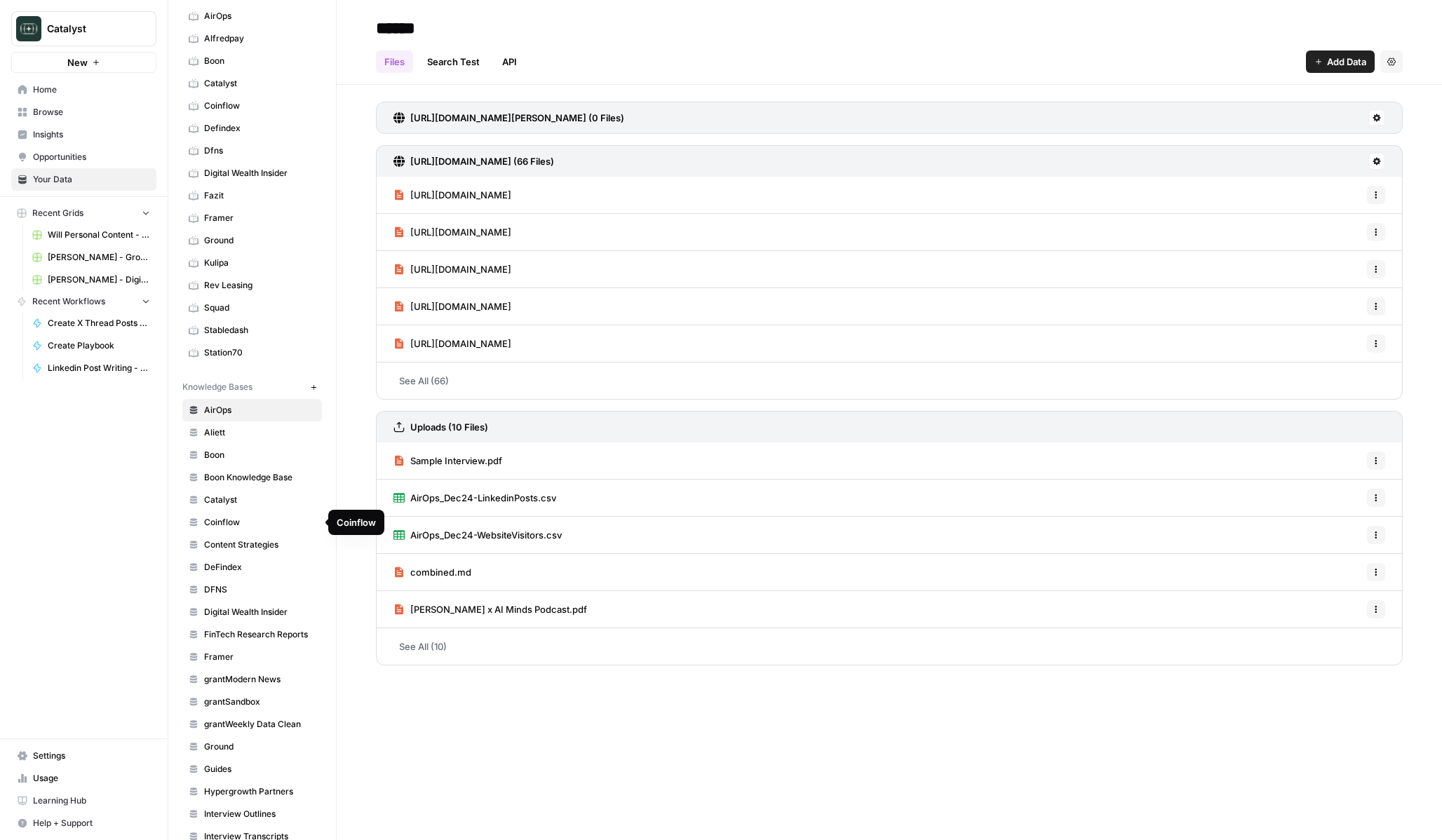
click at [255, 503] on span "Catalyst" at bounding box center [259, 500] width 112 height 13
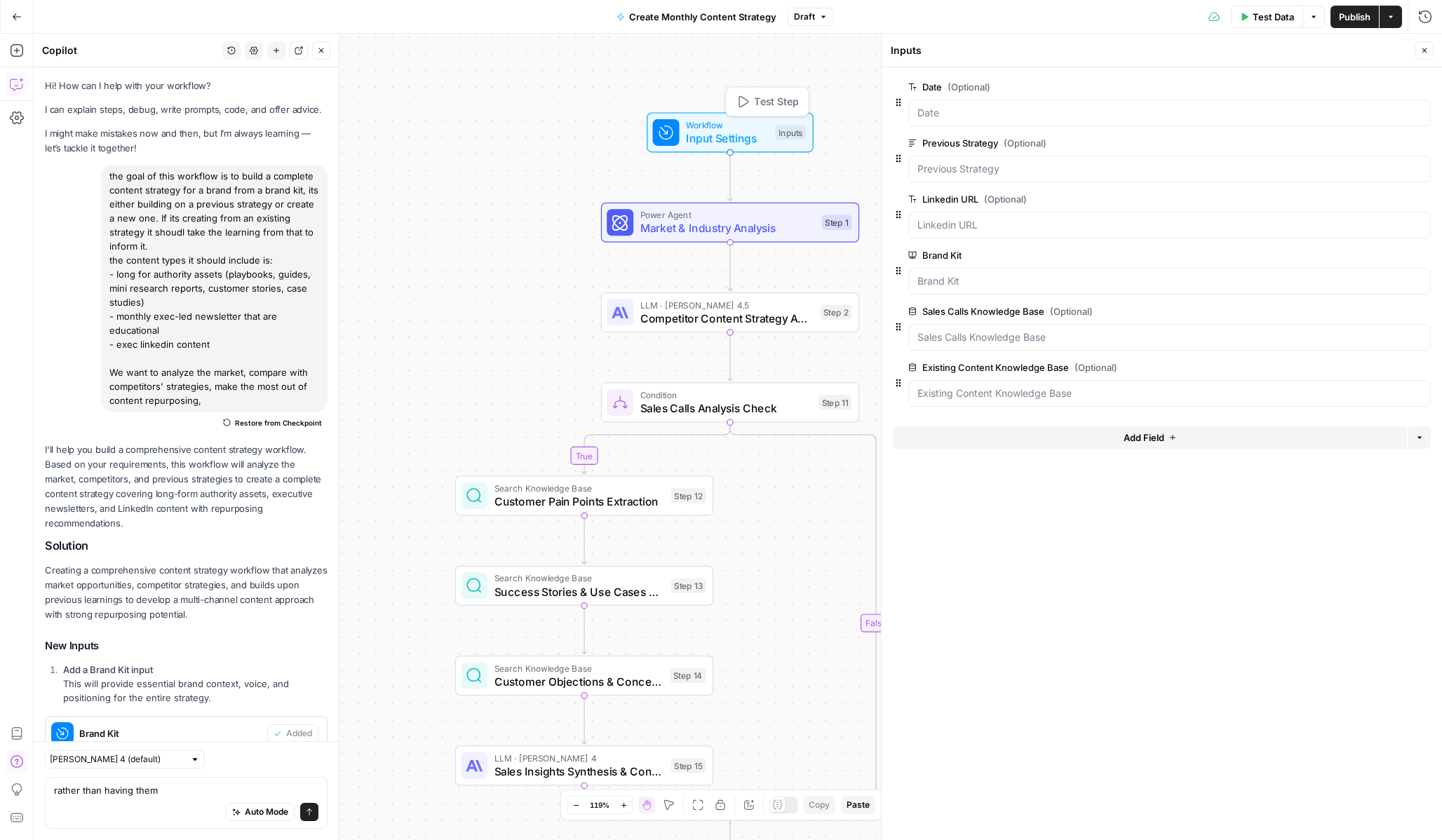
scroll to position [2654, 0]
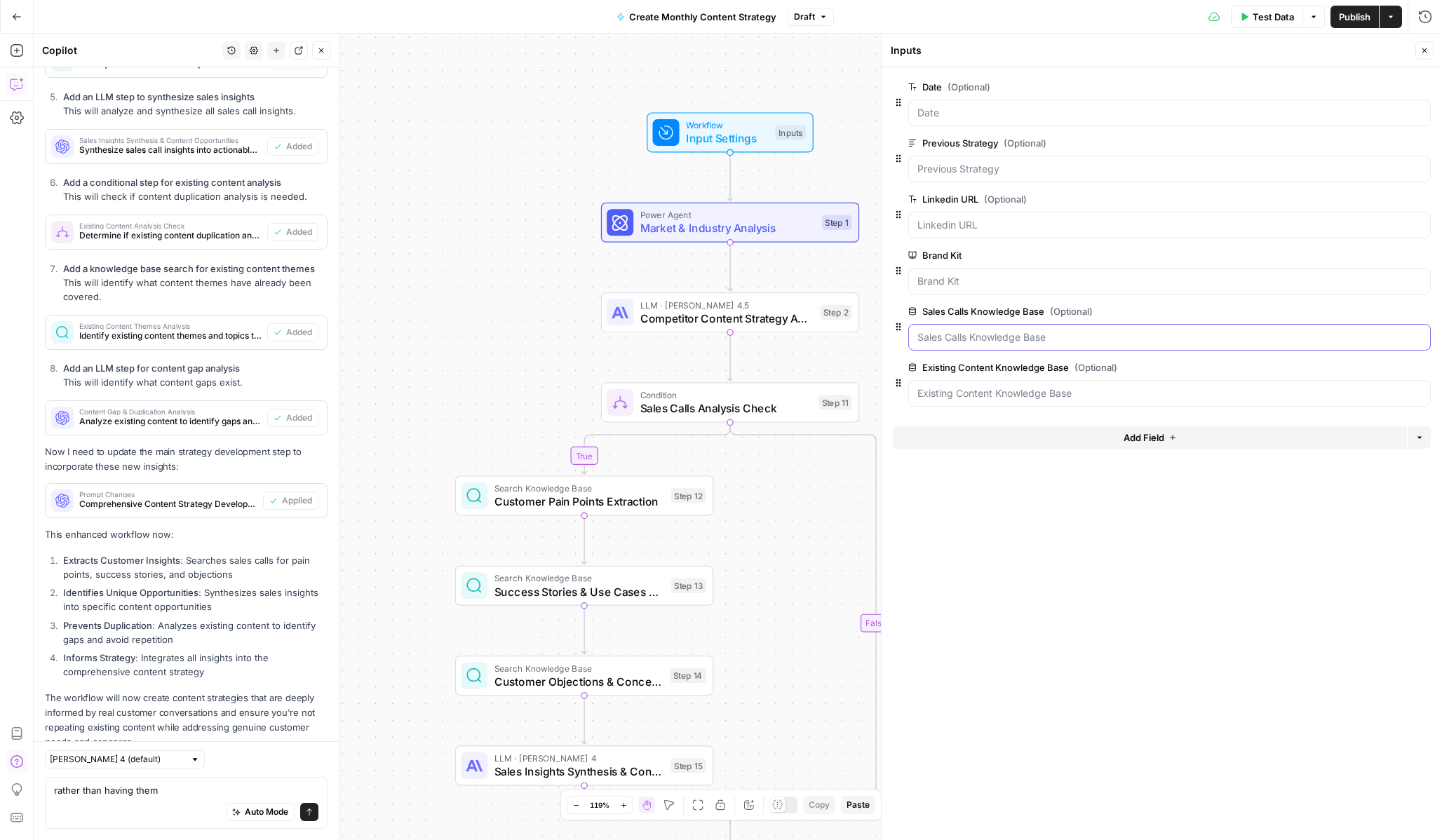
click at [971, 340] on Base "Sales Calls Knowledge Base (Optional)" at bounding box center [1169, 337] width 504 height 14
click at [1258, 13] on span "Test Data" at bounding box center [1273, 16] width 41 height 14
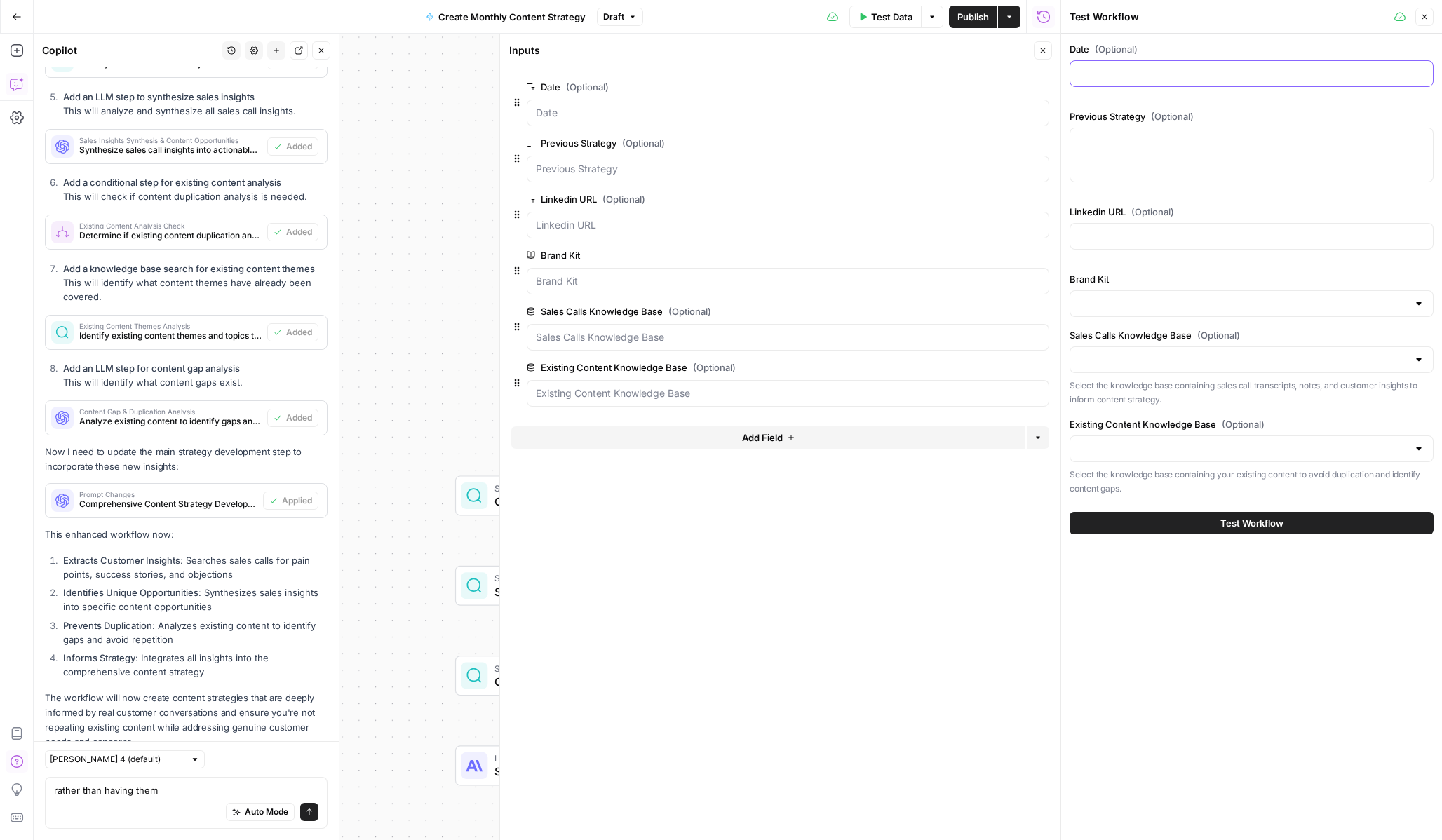
click at [1162, 76] on input "Date (Optional)" at bounding box center [1252, 73] width 346 height 14
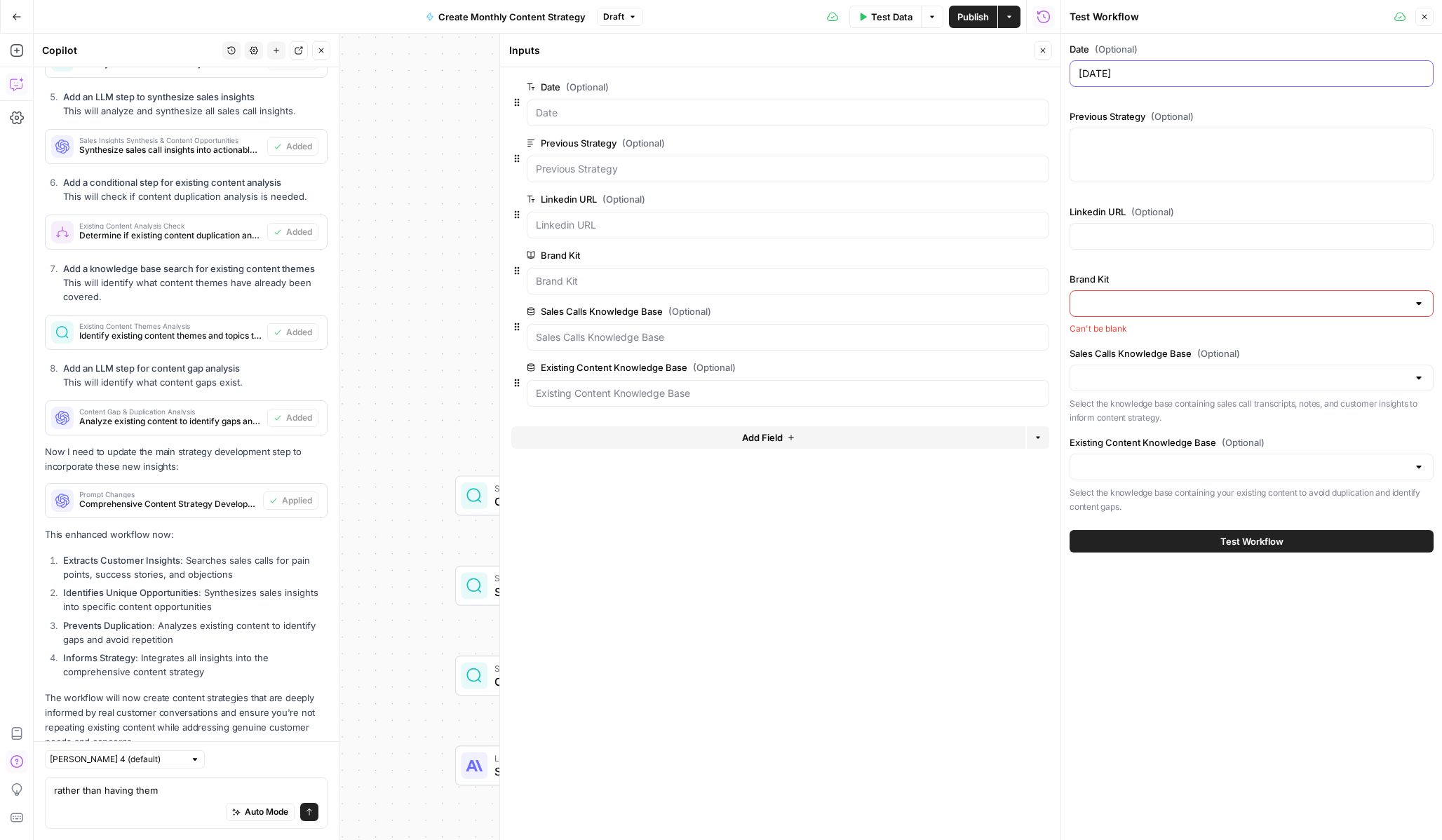
type input "[DATE]"
click at [1148, 245] on div at bounding box center [1251, 236] width 364 height 27
paste input "[URL][DOMAIN_NAME]"
type input "[URL][DOMAIN_NAME]"
click at [1147, 294] on div at bounding box center [1251, 303] width 364 height 27
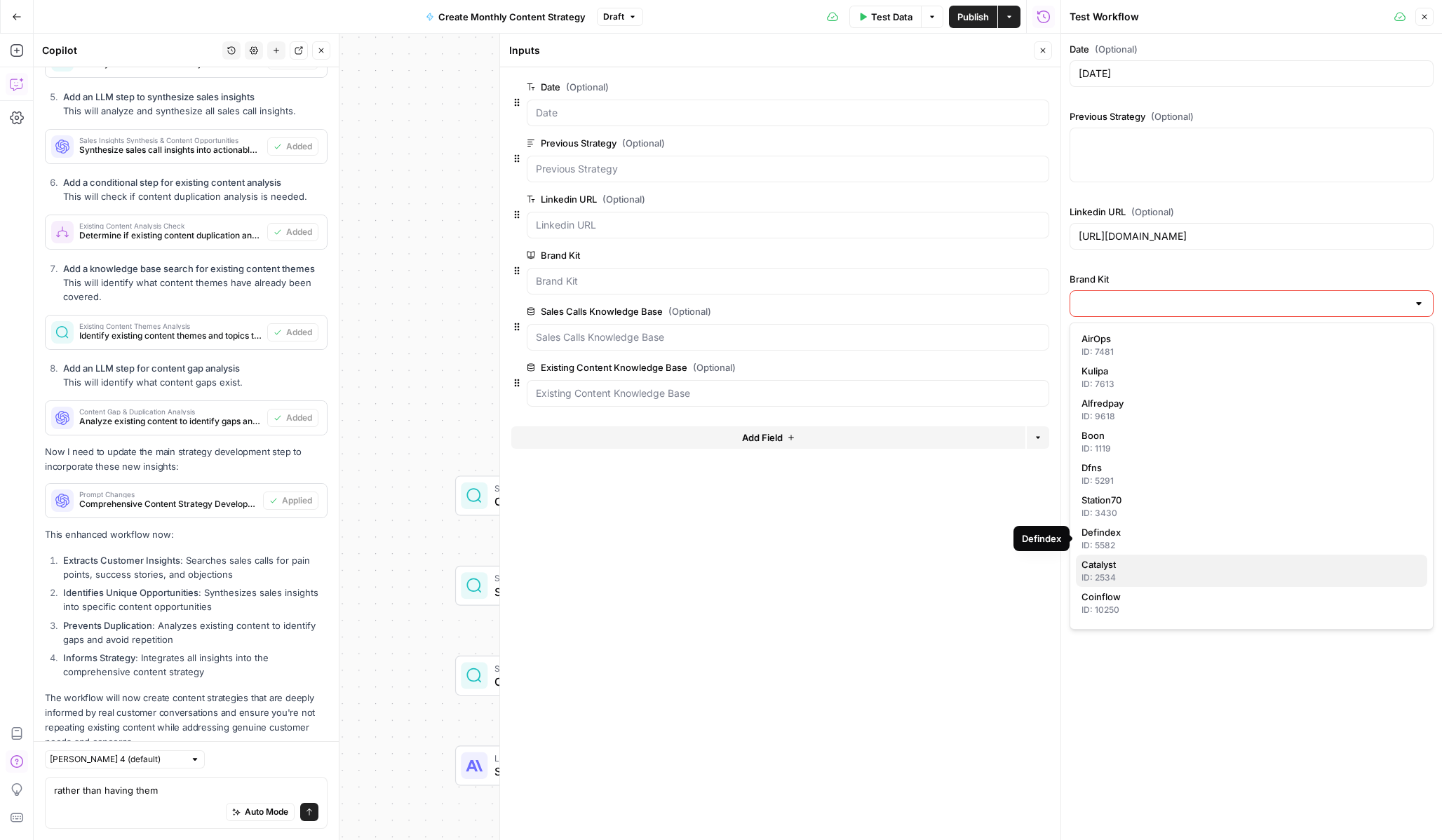
click at [1122, 576] on div "ID: 2534" at bounding box center [1251, 577] width 340 height 13
type input "Catalyst"
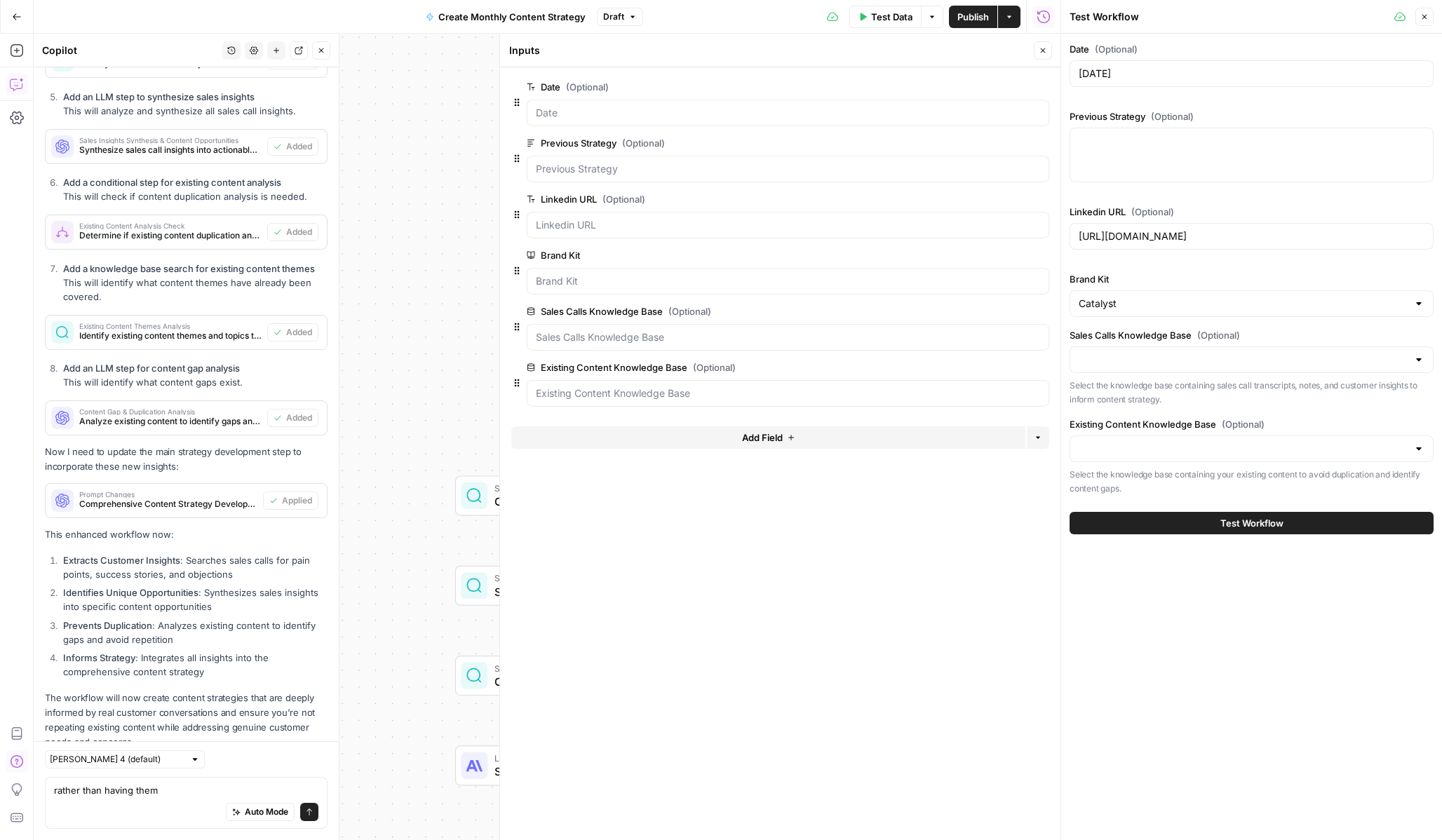
click at [1128, 373] on div "Sales Calls Knowledge Base (Optional) Select the knowledge base containing sale…" at bounding box center [1251, 367] width 364 height 78
click at [1123, 360] on input "Sales Calls Knowledge Base (Optional)" at bounding box center [1243, 360] width 329 height 14
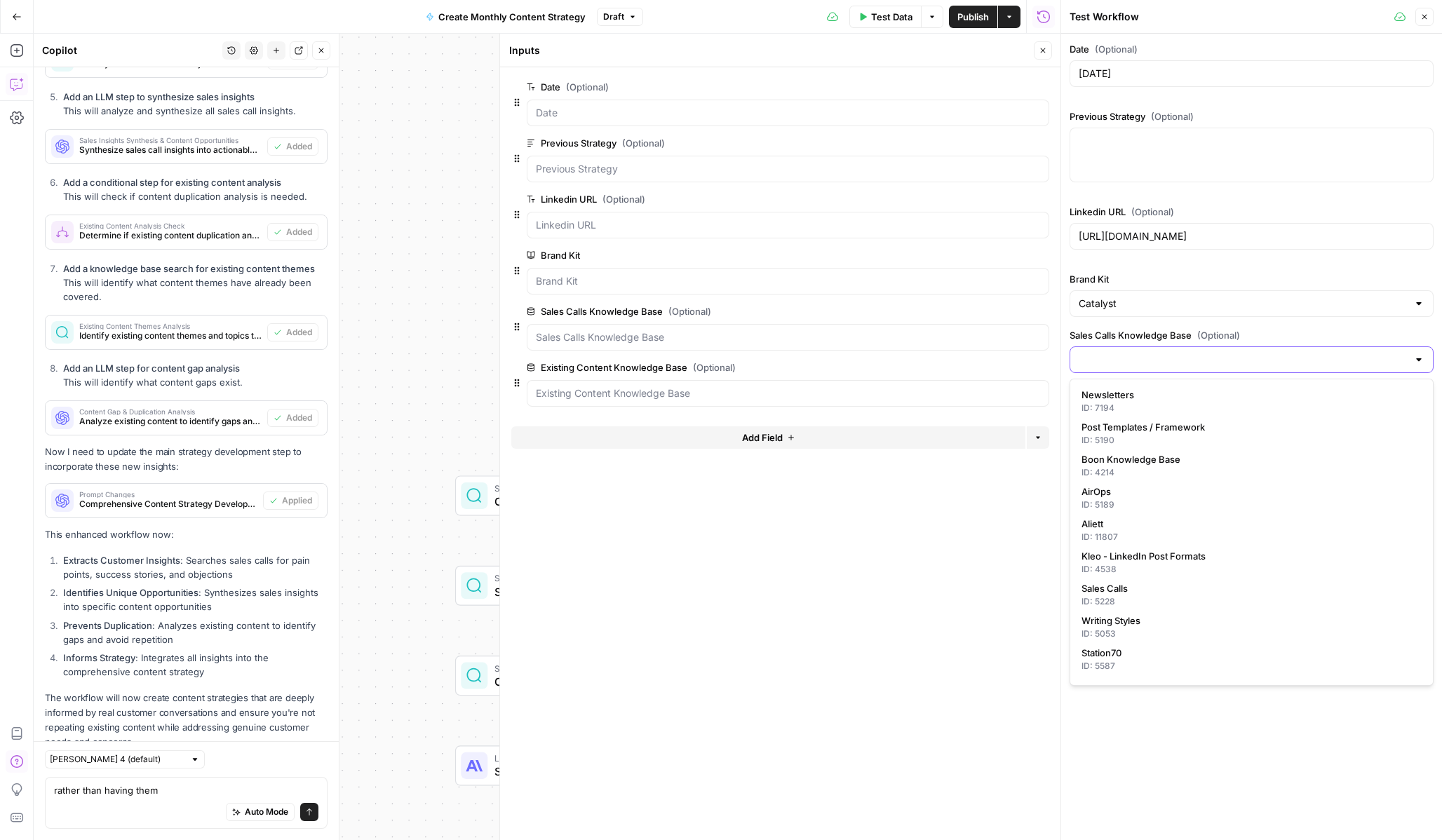
paste input "9869"
type input "9869"
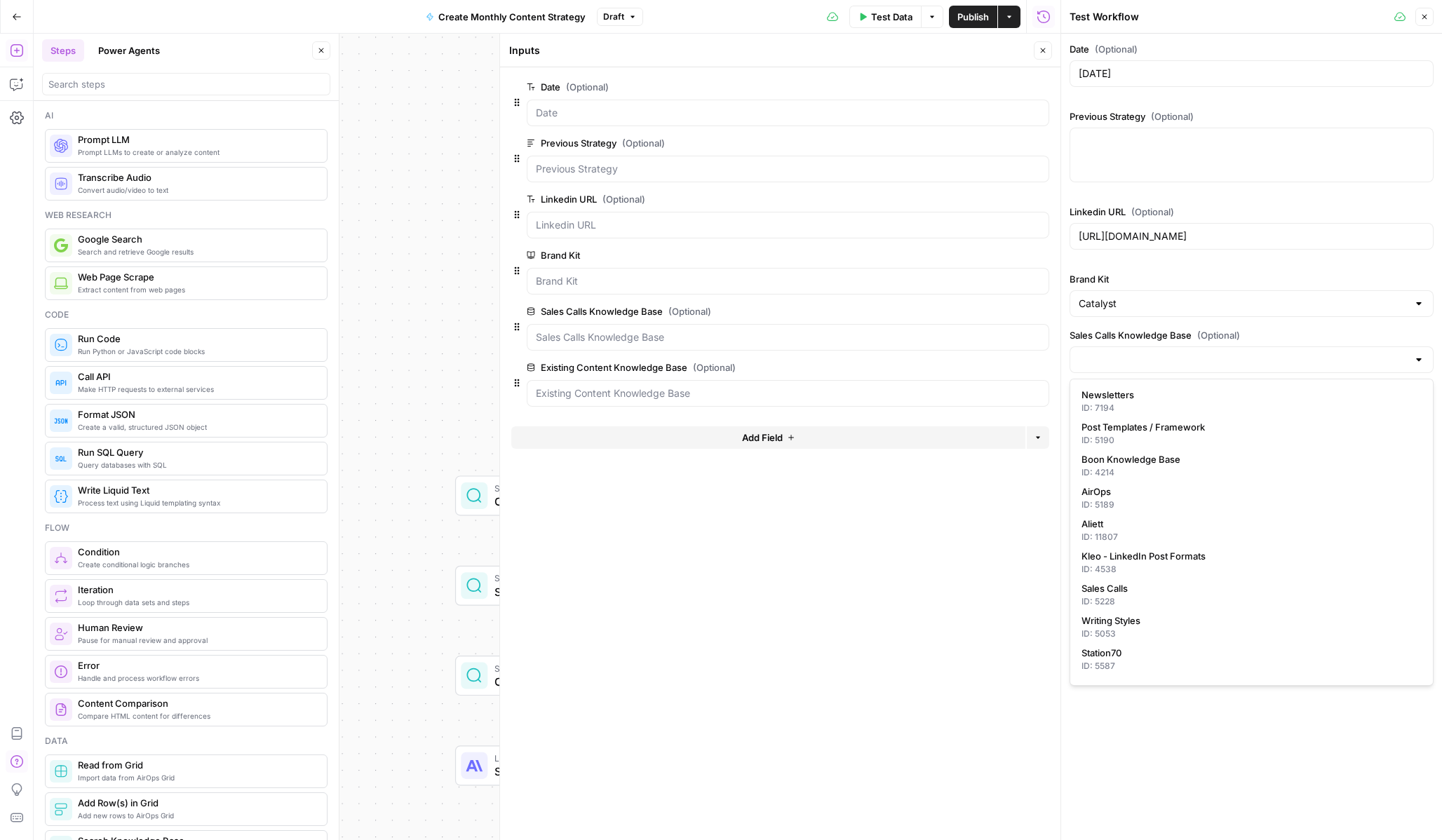
click at [1135, 366] on div at bounding box center [1251, 360] width 364 height 27
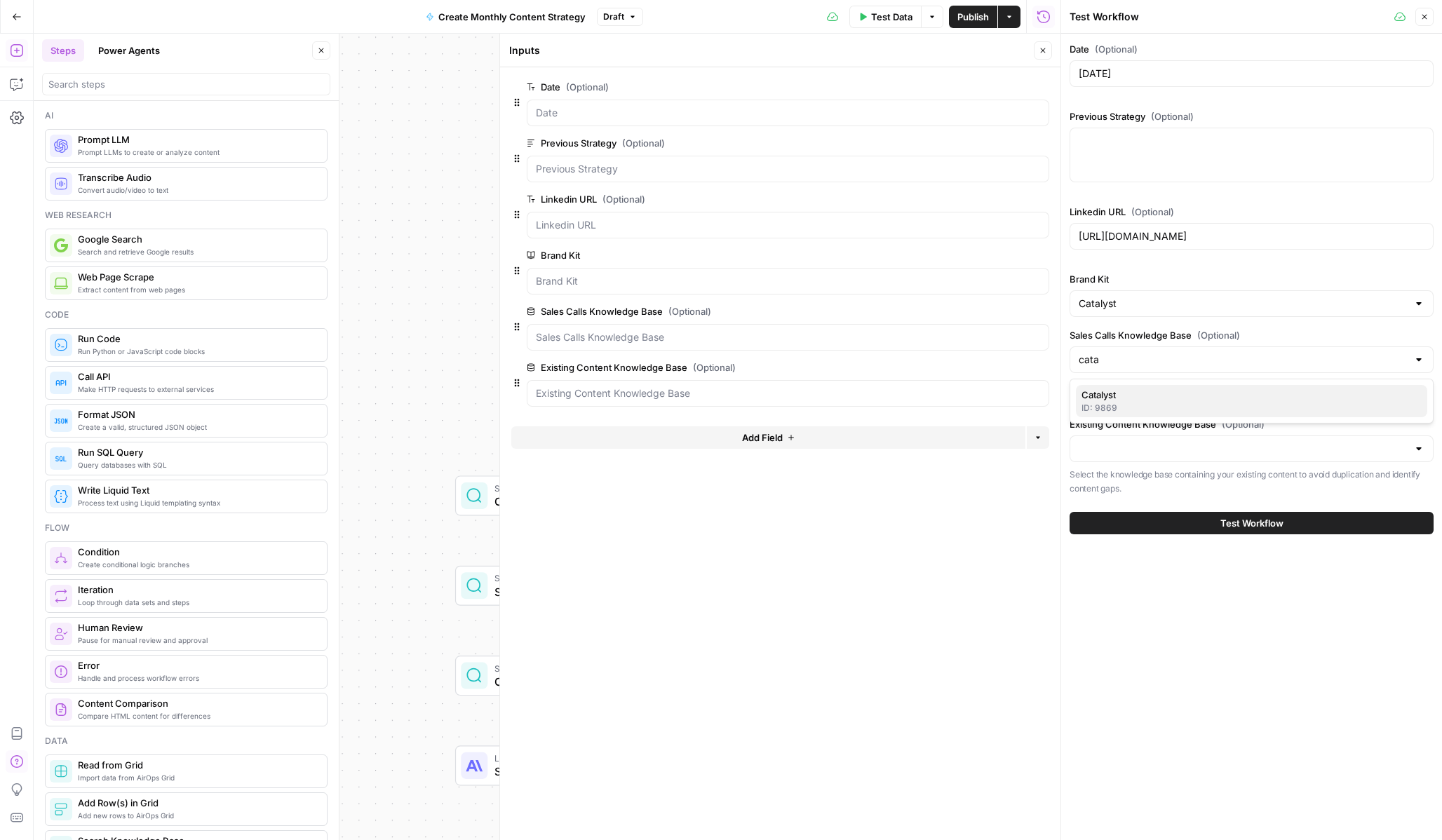
click at [1133, 392] on span "Catalyst" at bounding box center [1248, 395] width 335 height 14
type input "Catalyst"
click at [1120, 453] on input "Existing Content Knowledge Base (Optional)" at bounding box center [1243, 449] width 329 height 14
click at [1123, 483] on span "Catalyst" at bounding box center [1248, 484] width 335 height 14
type input "Catalyst"
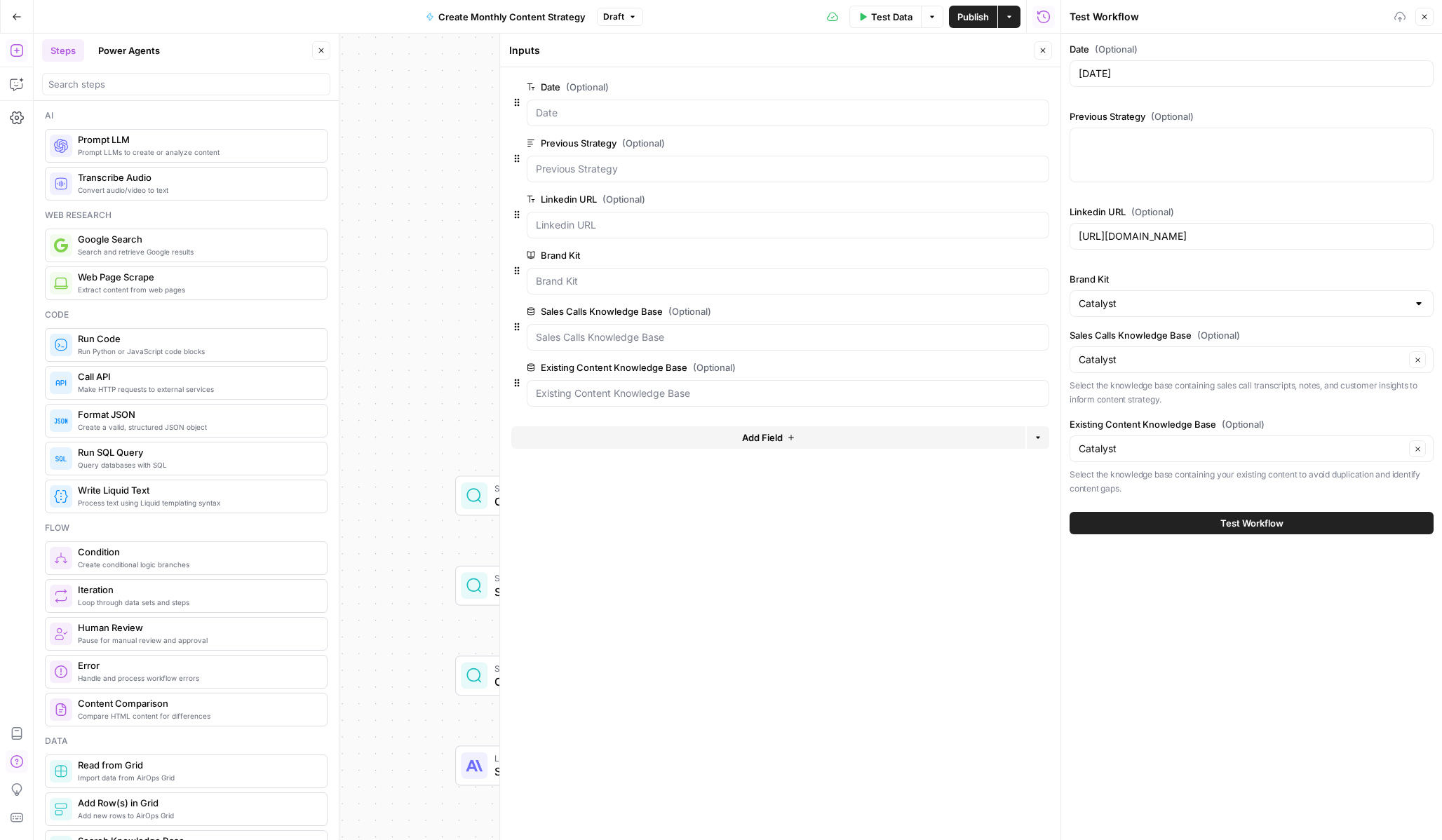
click at [1130, 613] on div "Date (Optional) October 5, 2025 Previous Strategy (Optional) Linkedin URL (Opti…" at bounding box center [1252, 436] width 381 height 806
click at [1239, 525] on span "Test Workflow" at bounding box center [1252, 523] width 63 height 14
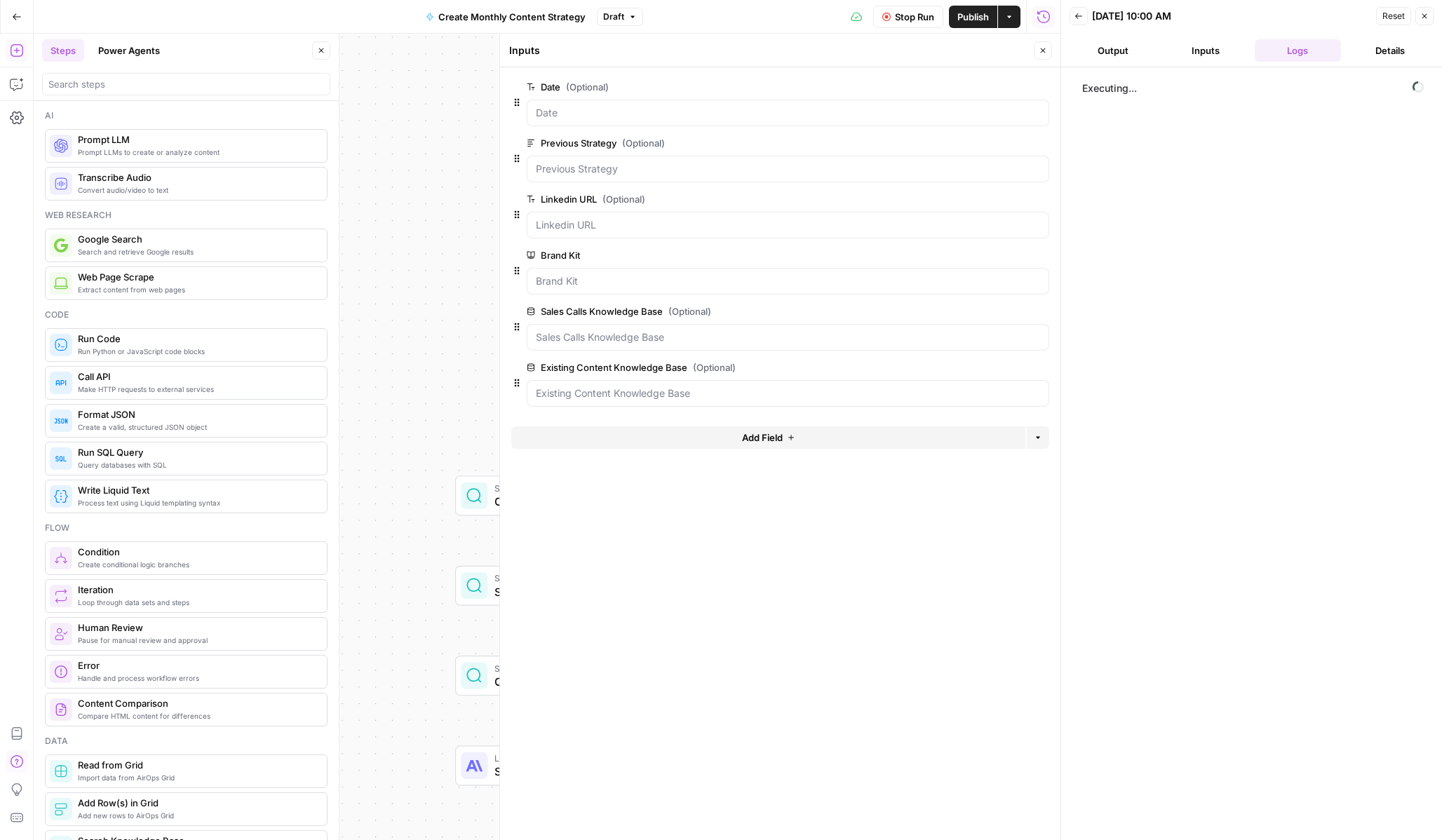
click at [1044, 47] on icon "button" at bounding box center [1043, 51] width 9 height 9
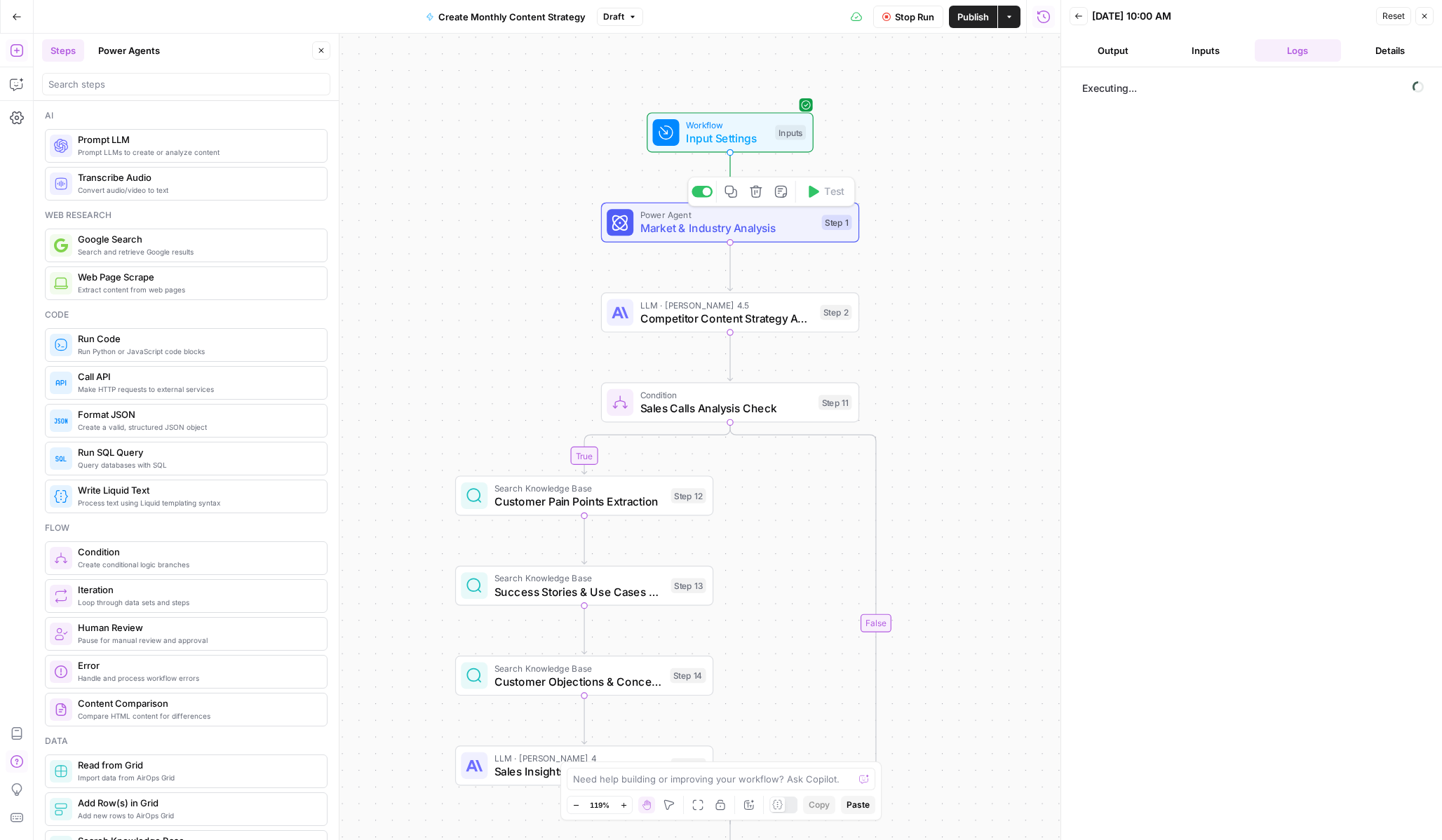
click at [743, 223] on span "Market & Industry Analysis" at bounding box center [728, 228] width 175 height 16
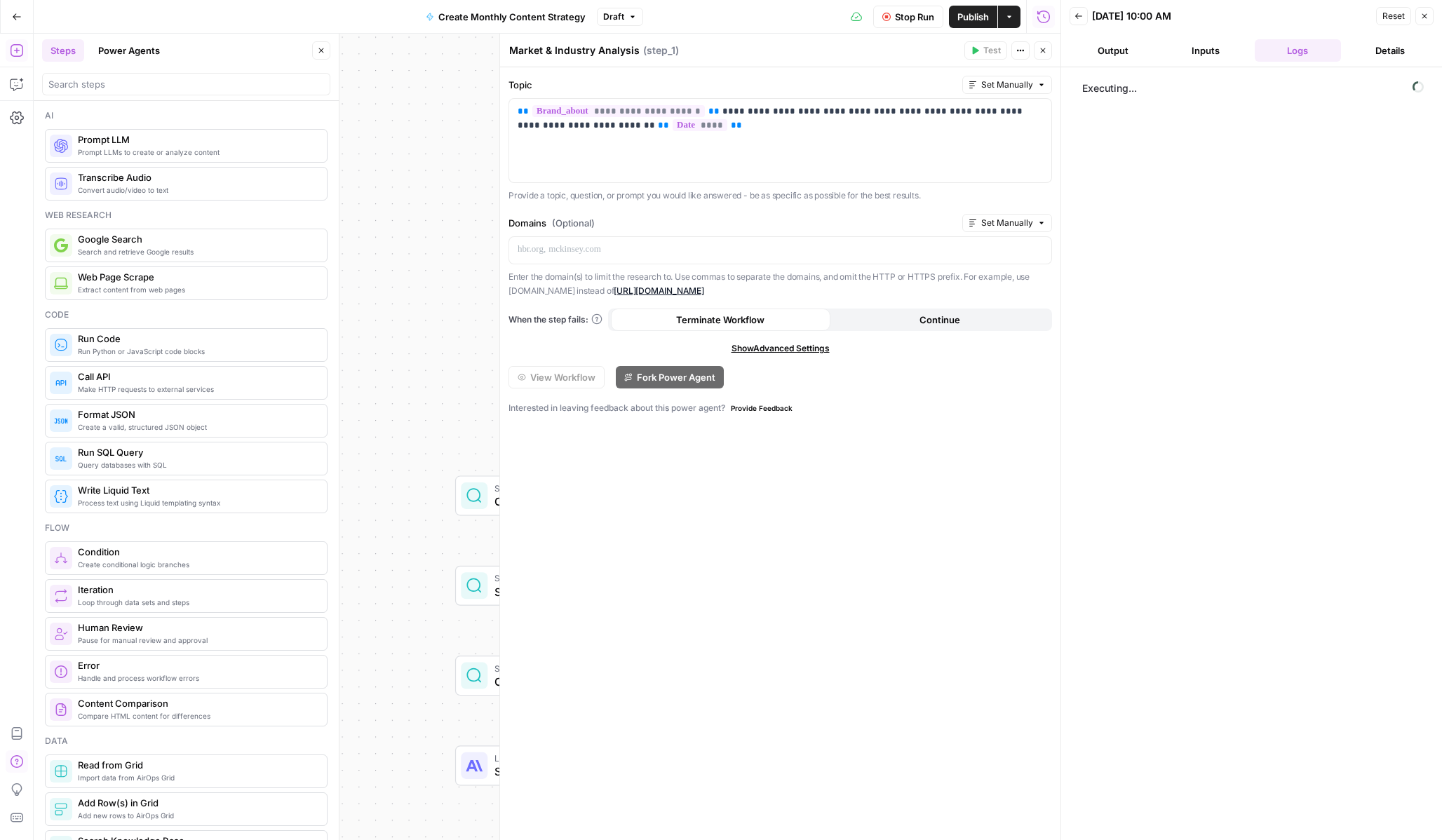
click at [1051, 54] on button "Close" at bounding box center [1043, 50] width 18 height 18
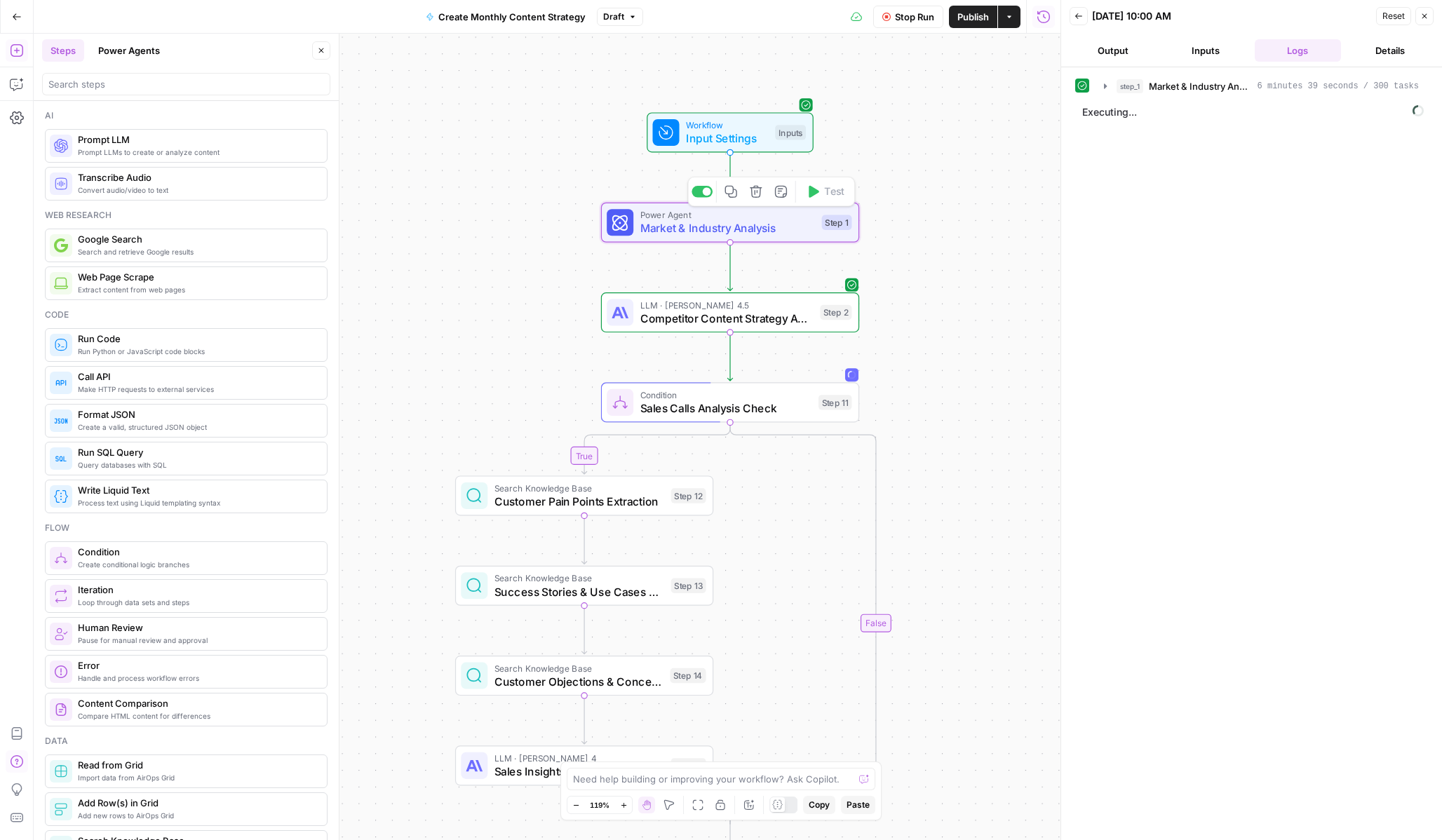
click at [740, 226] on span "Market & Industry Analysis" at bounding box center [728, 228] width 175 height 16
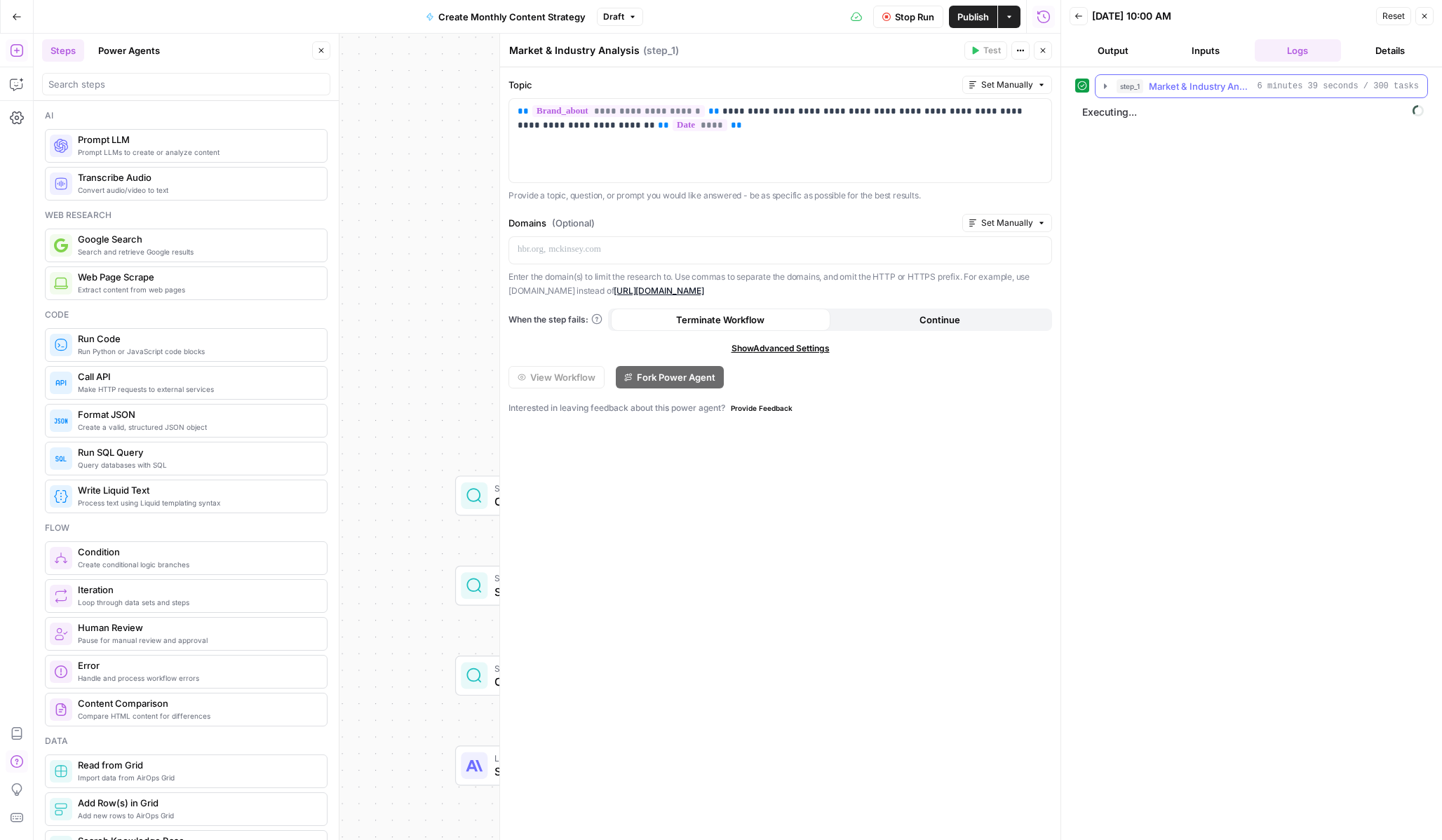
click at [1106, 90] on icon "button" at bounding box center [1105, 86] width 11 height 11
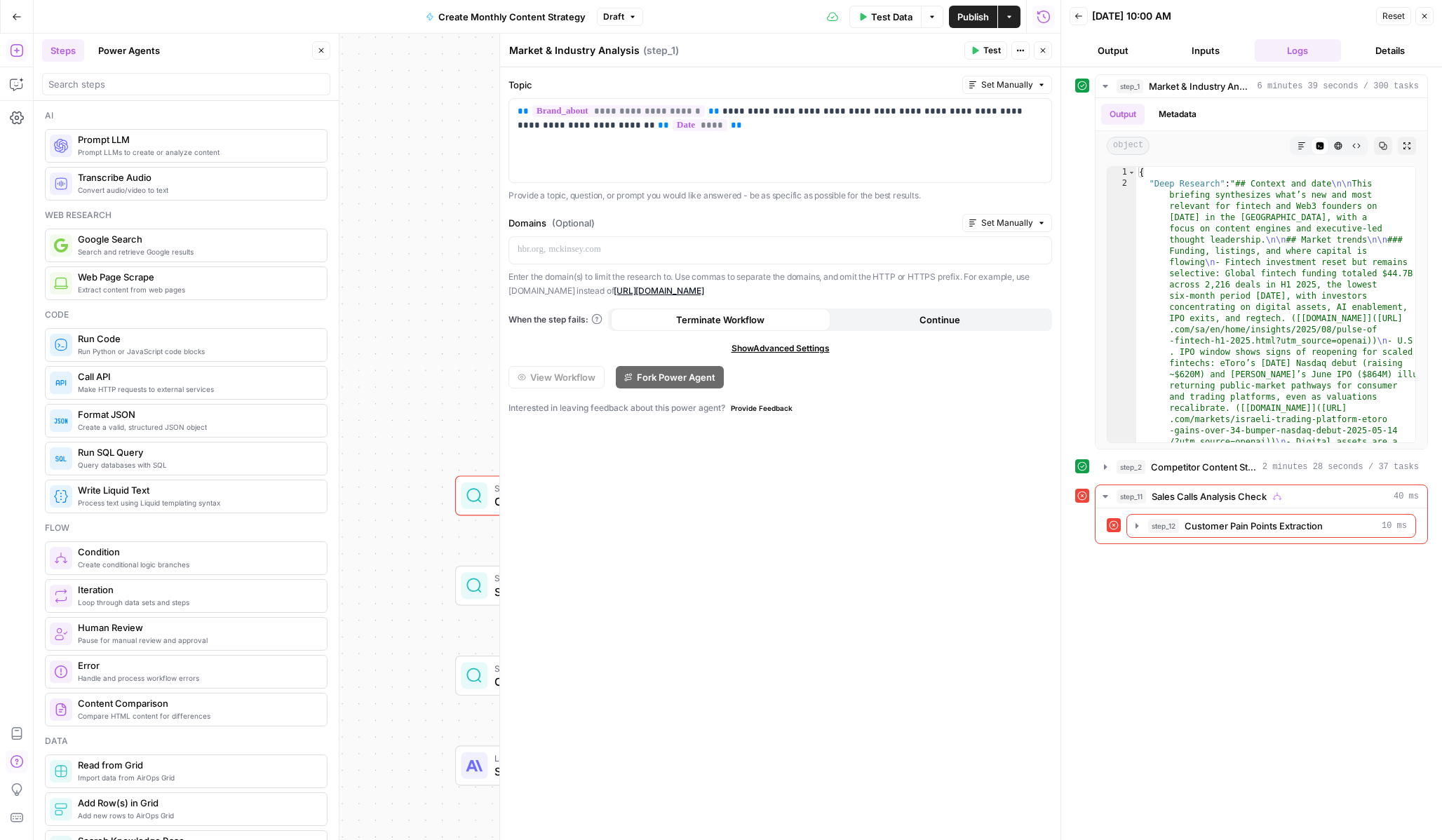
click at [1040, 50] on icon "button" at bounding box center [1043, 51] width 9 height 9
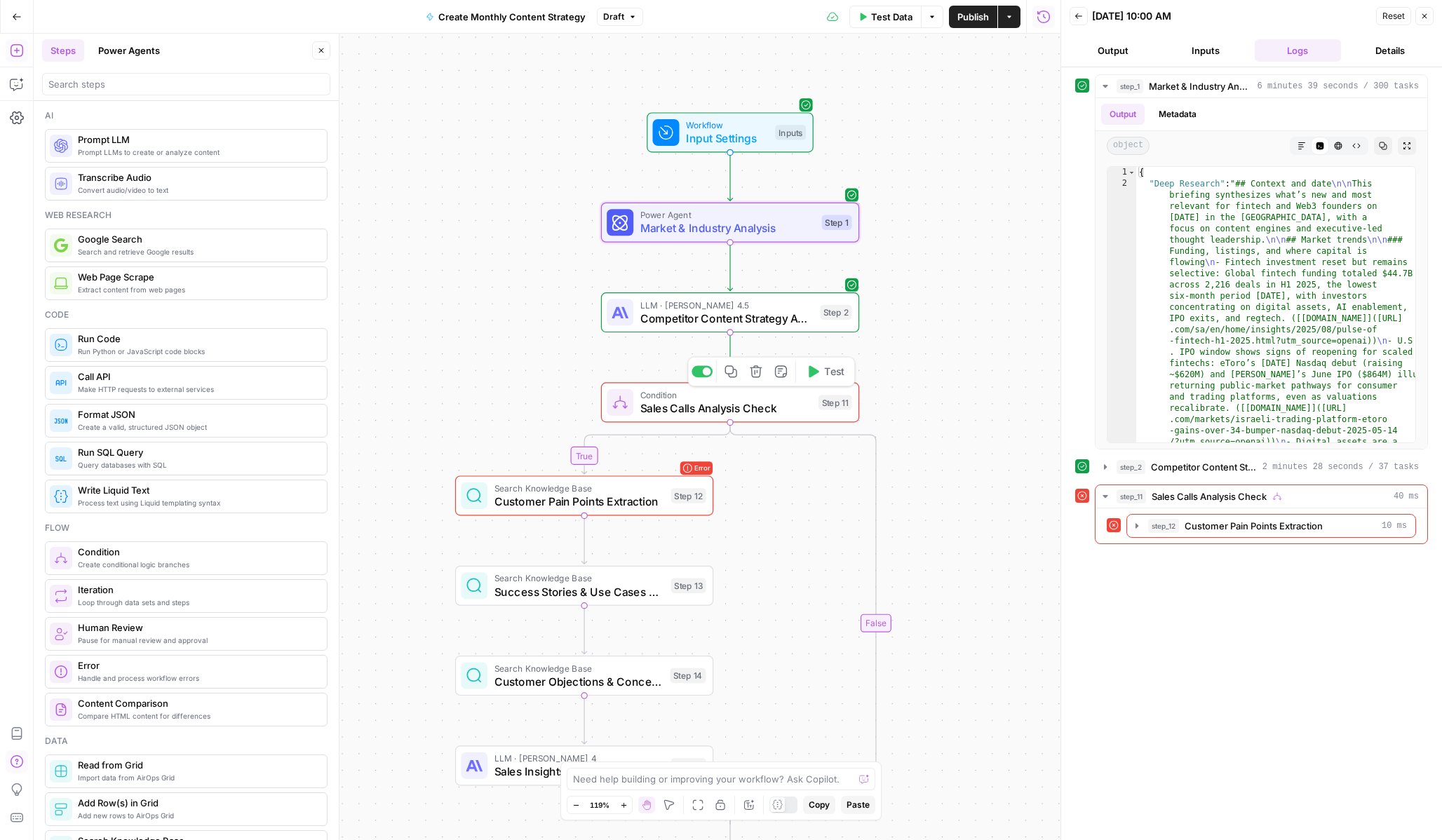
click at [762, 404] on span "Sales Calls Analysis Check" at bounding box center [726, 407] width 172 height 16
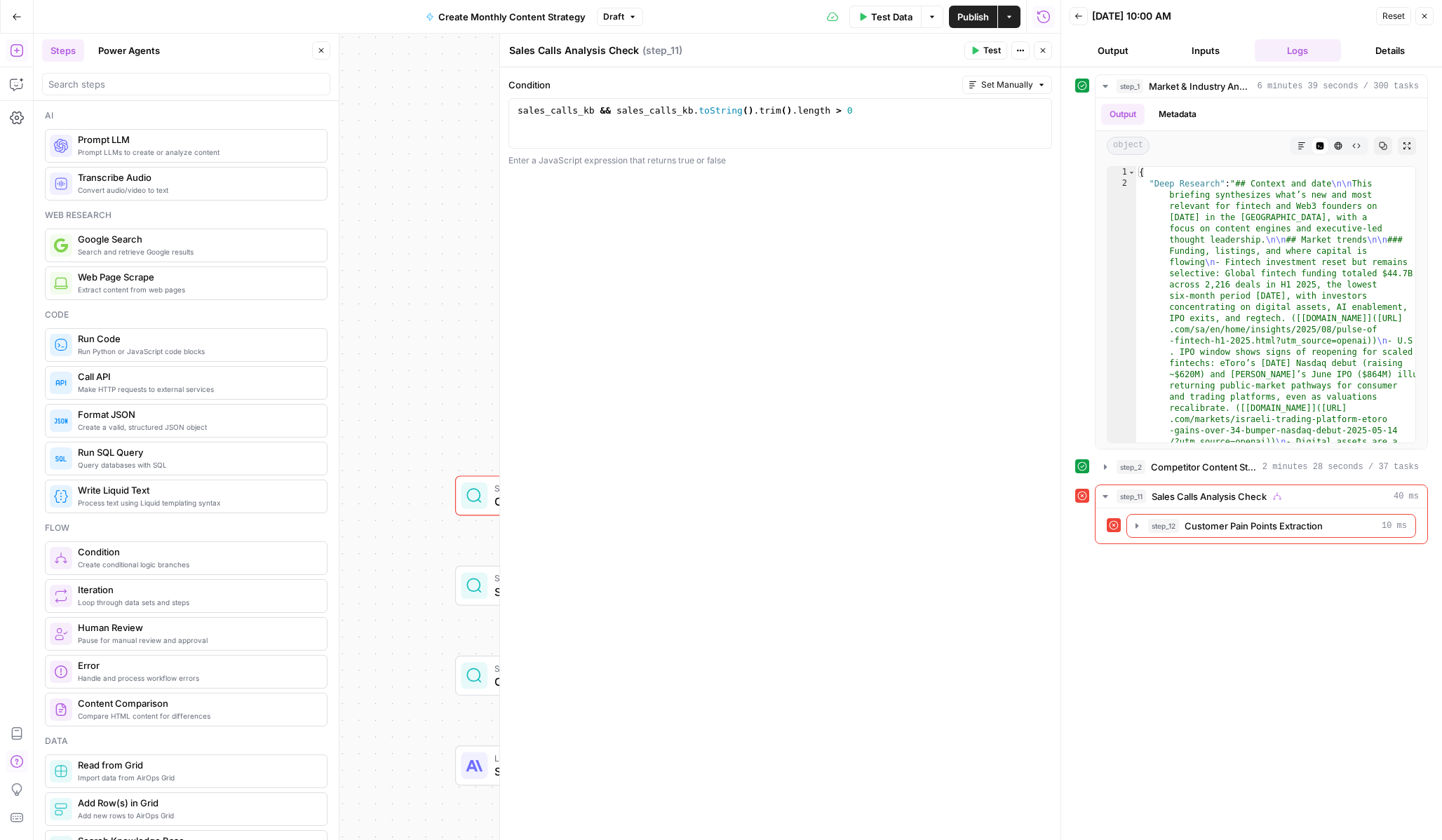
click at [1043, 47] on icon "button" at bounding box center [1043, 51] width 9 height 9
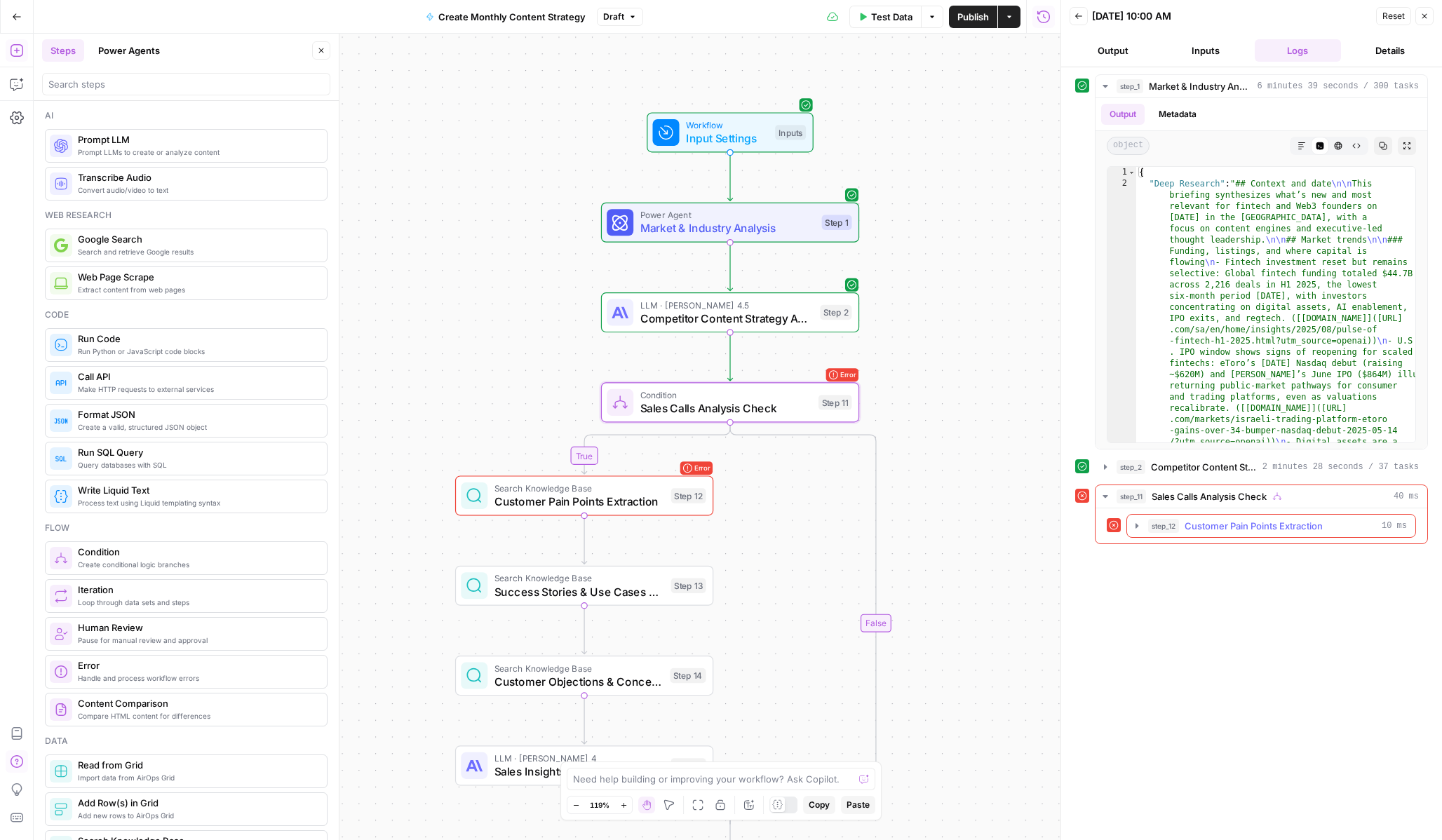
click at [1136, 524] on icon "button" at bounding box center [1137, 525] width 3 height 5
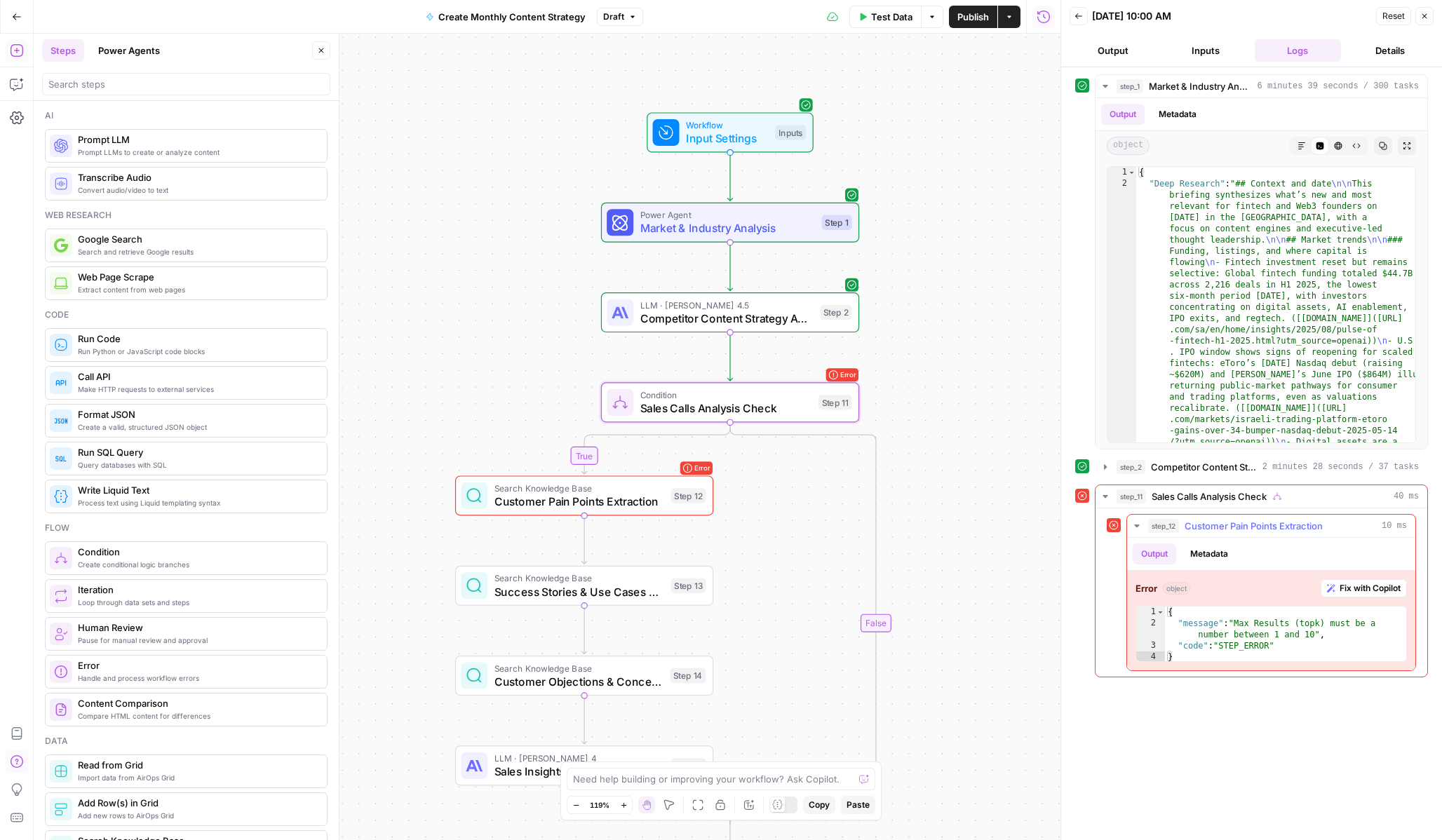
click at [1379, 589] on span "Fix with Copilot" at bounding box center [1370, 588] width 61 height 13
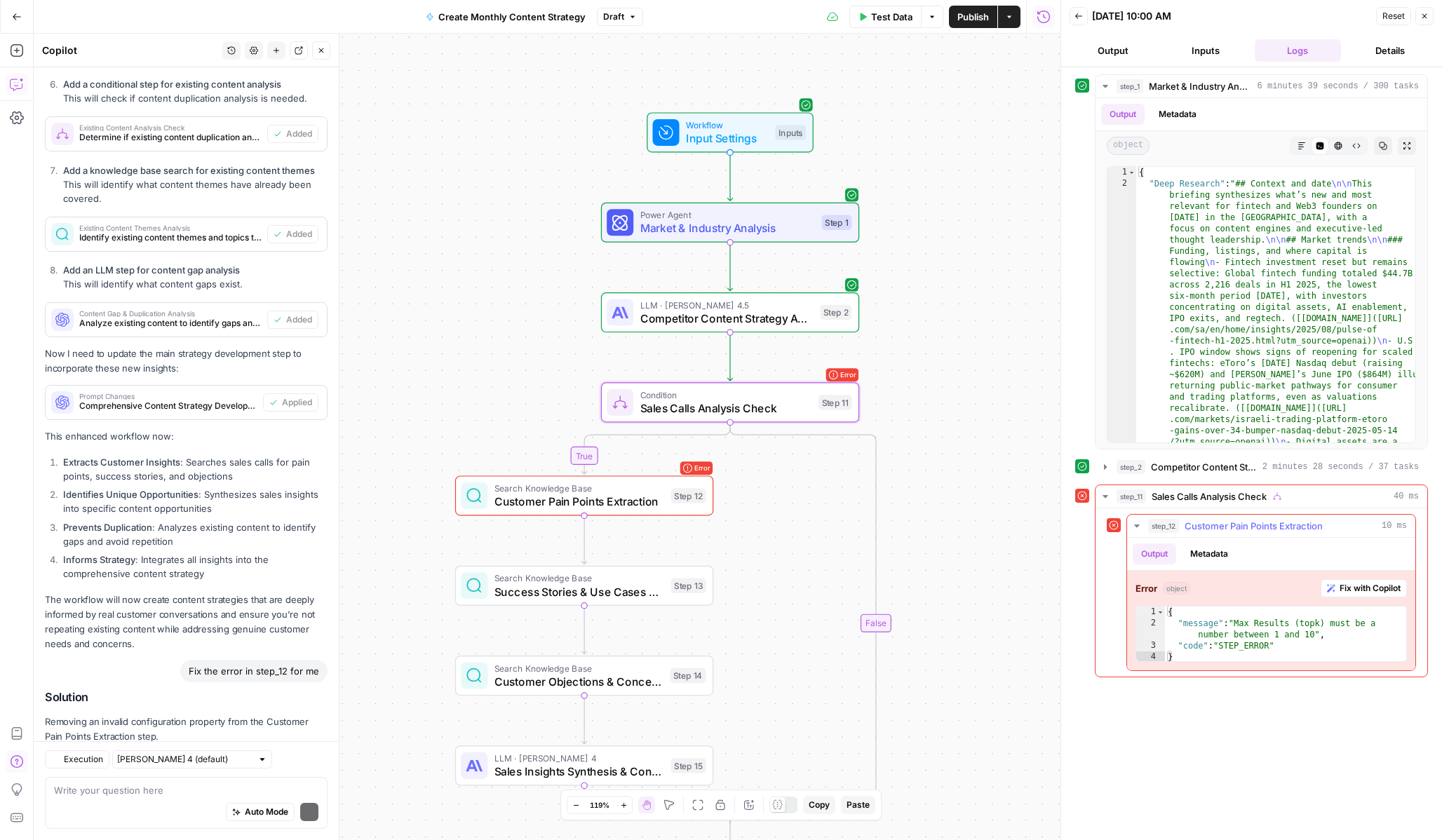
scroll to position [2858, 0]
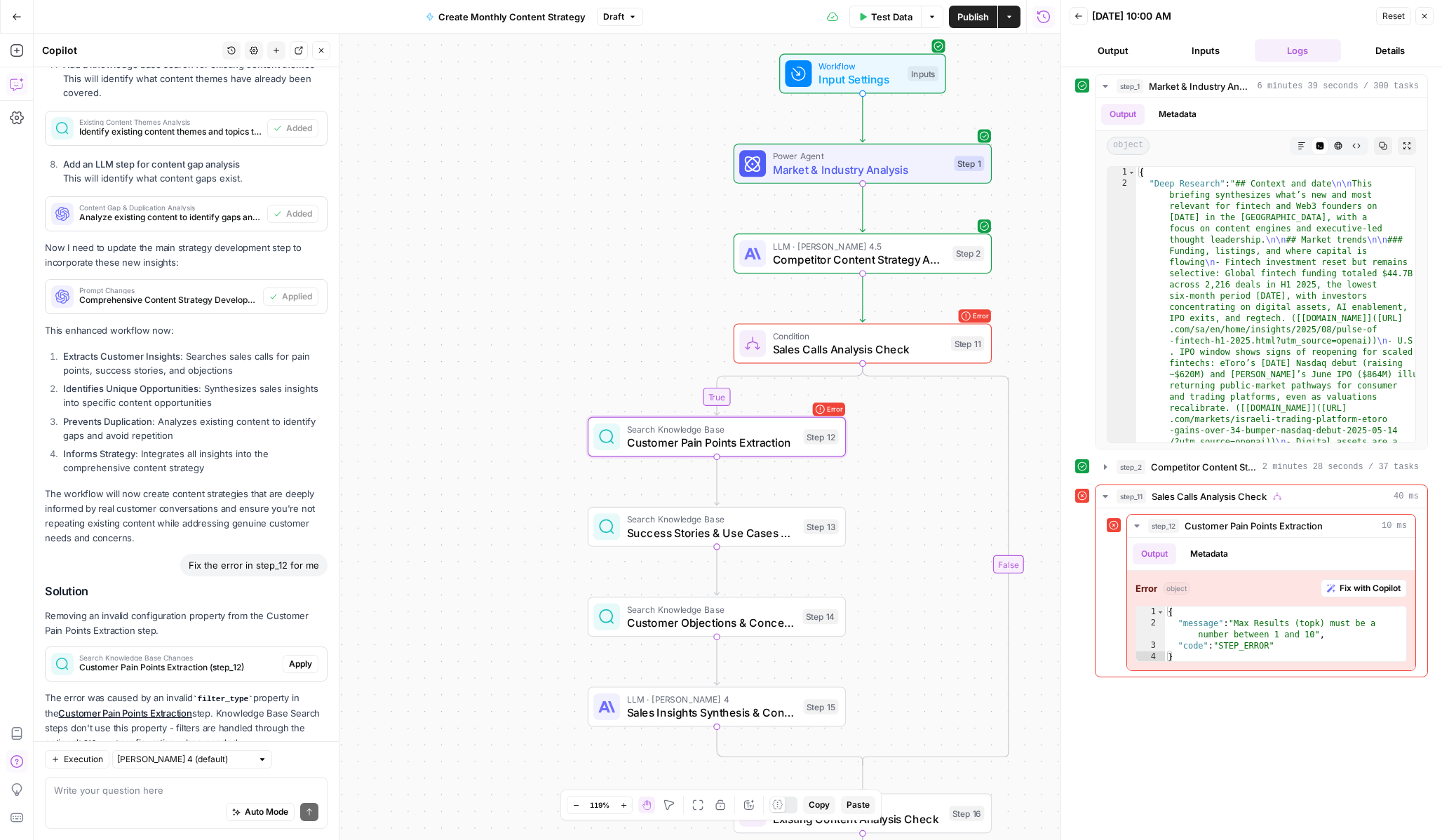
click at [190, 654] on span "Search Knowledge Base Changes" at bounding box center [178, 658] width 198 height 7
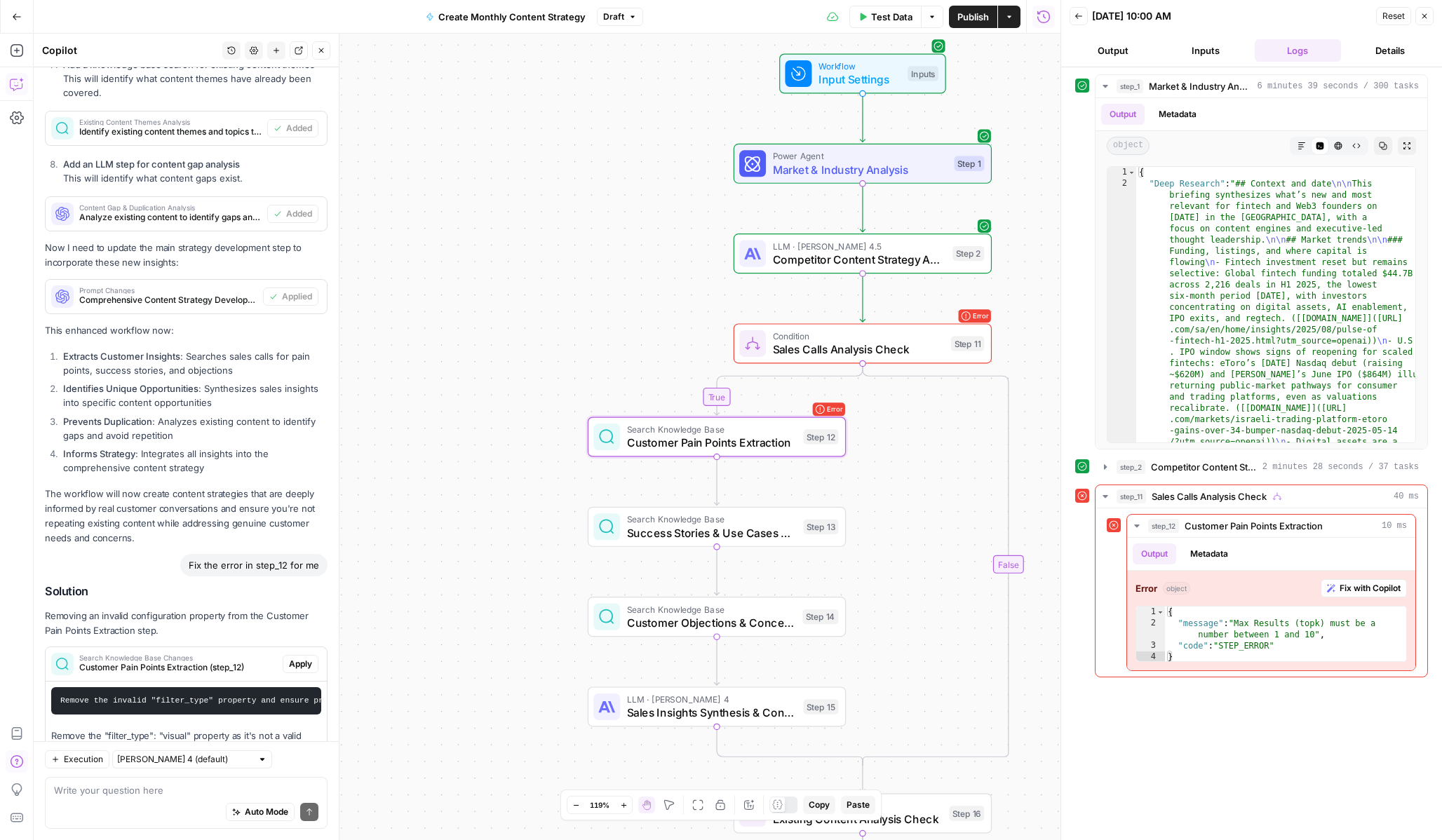
click at [190, 654] on span "Search Knowledge Base Changes" at bounding box center [178, 658] width 198 height 7
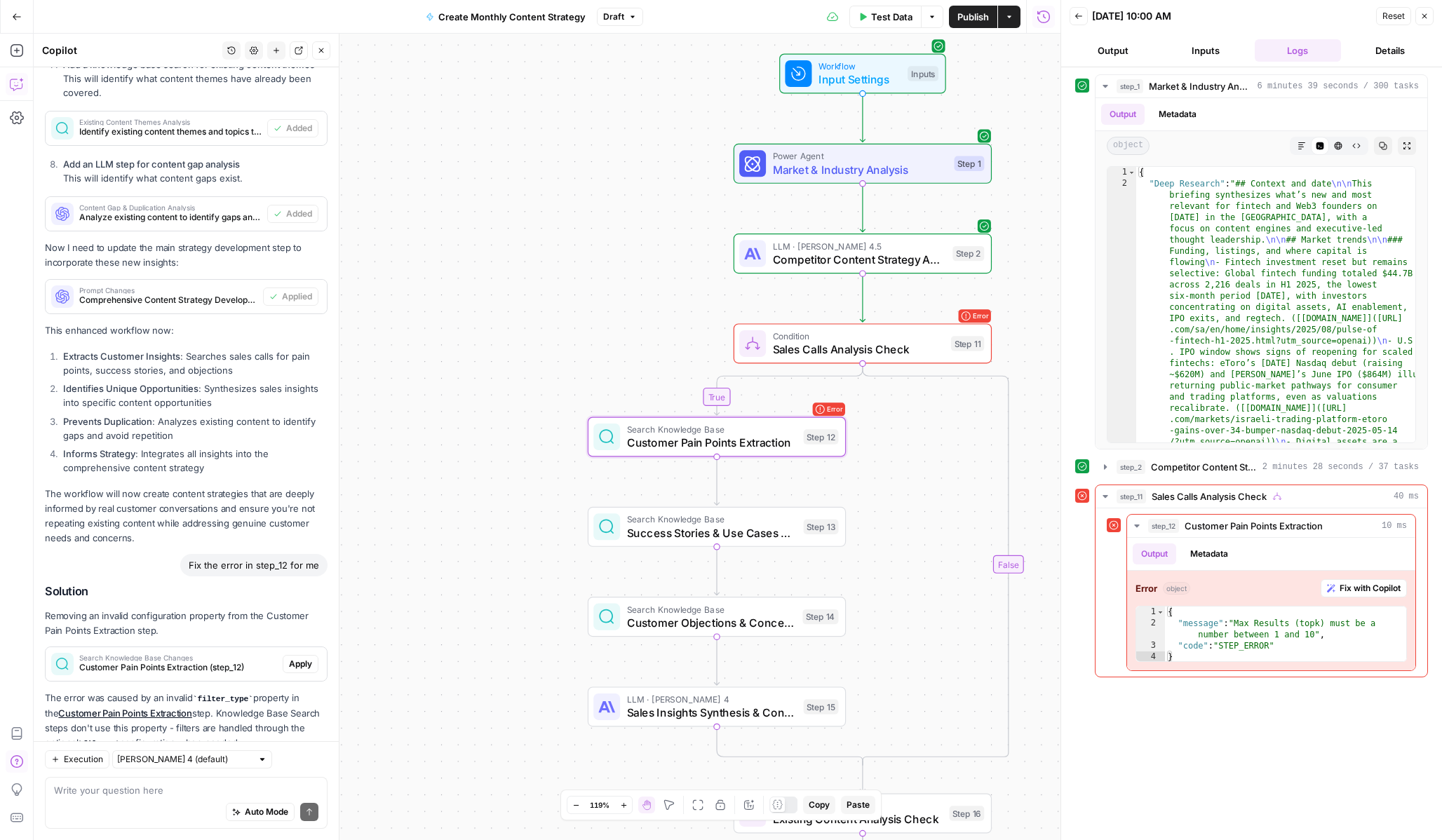
click at [298, 658] on span "Apply" at bounding box center [300, 664] width 23 height 13
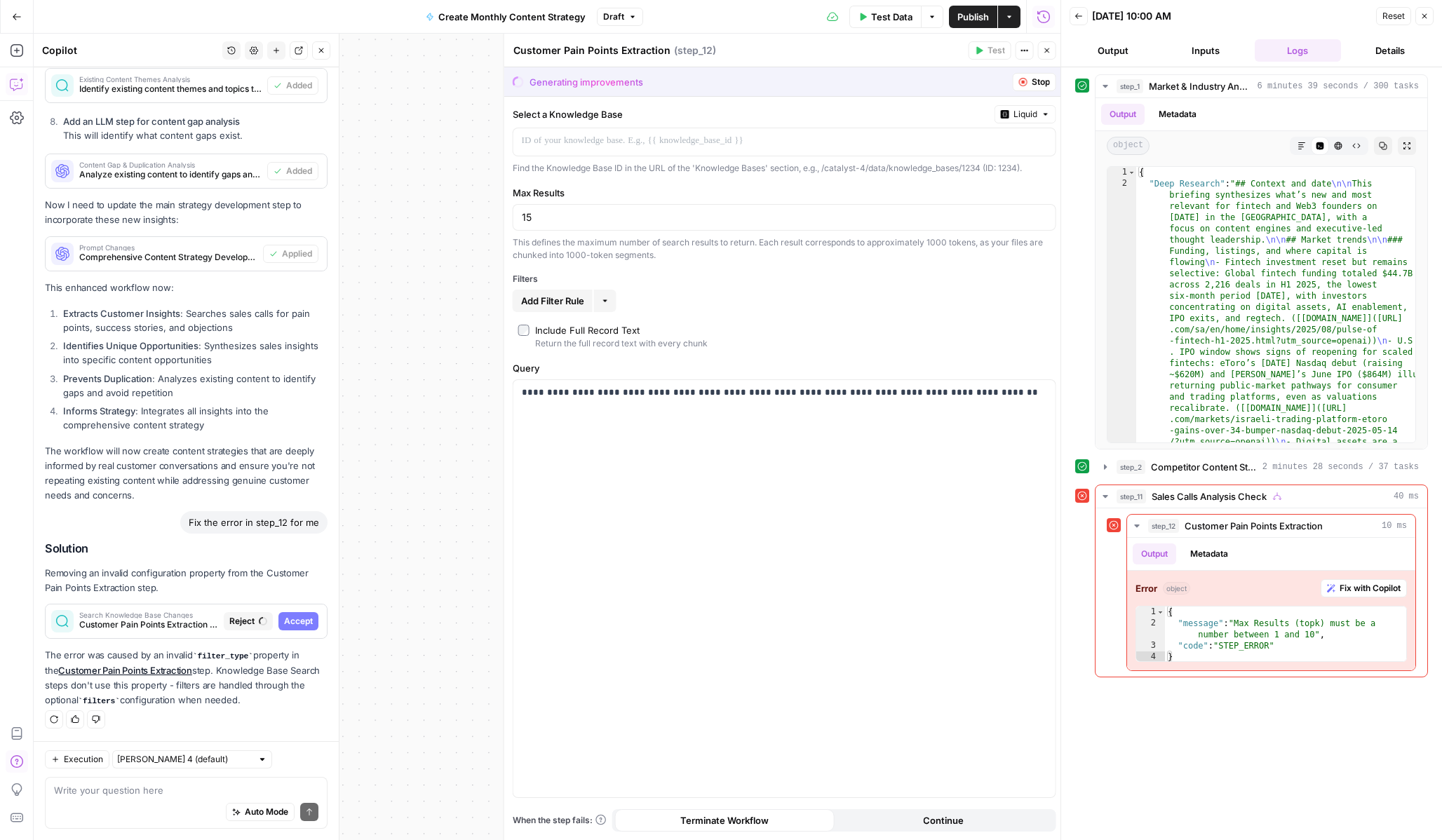
scroll to position [2813, 0]
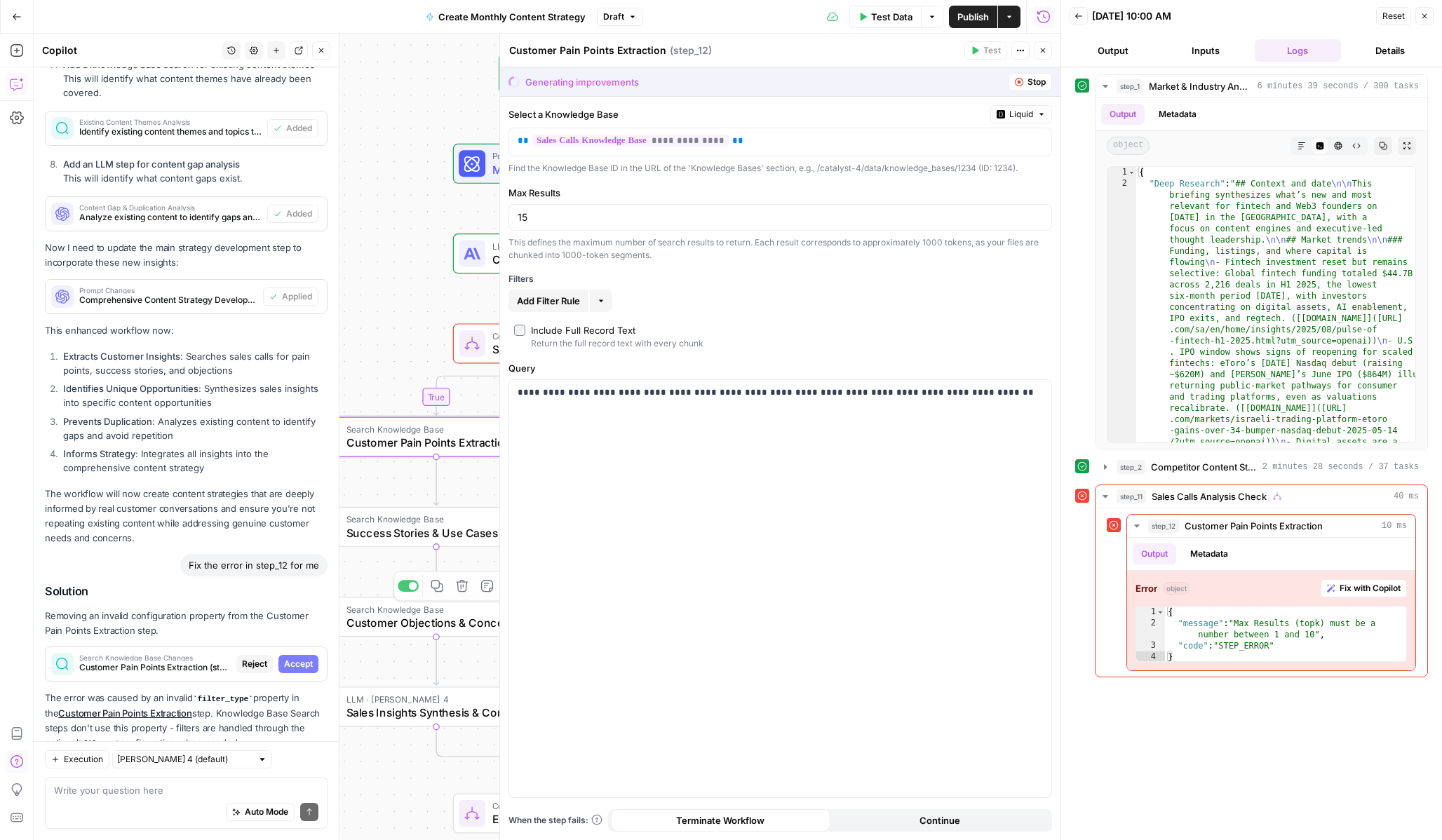
click at [303, 658] on span "Accept" at bounding box center [298, 664] width 29 height 13
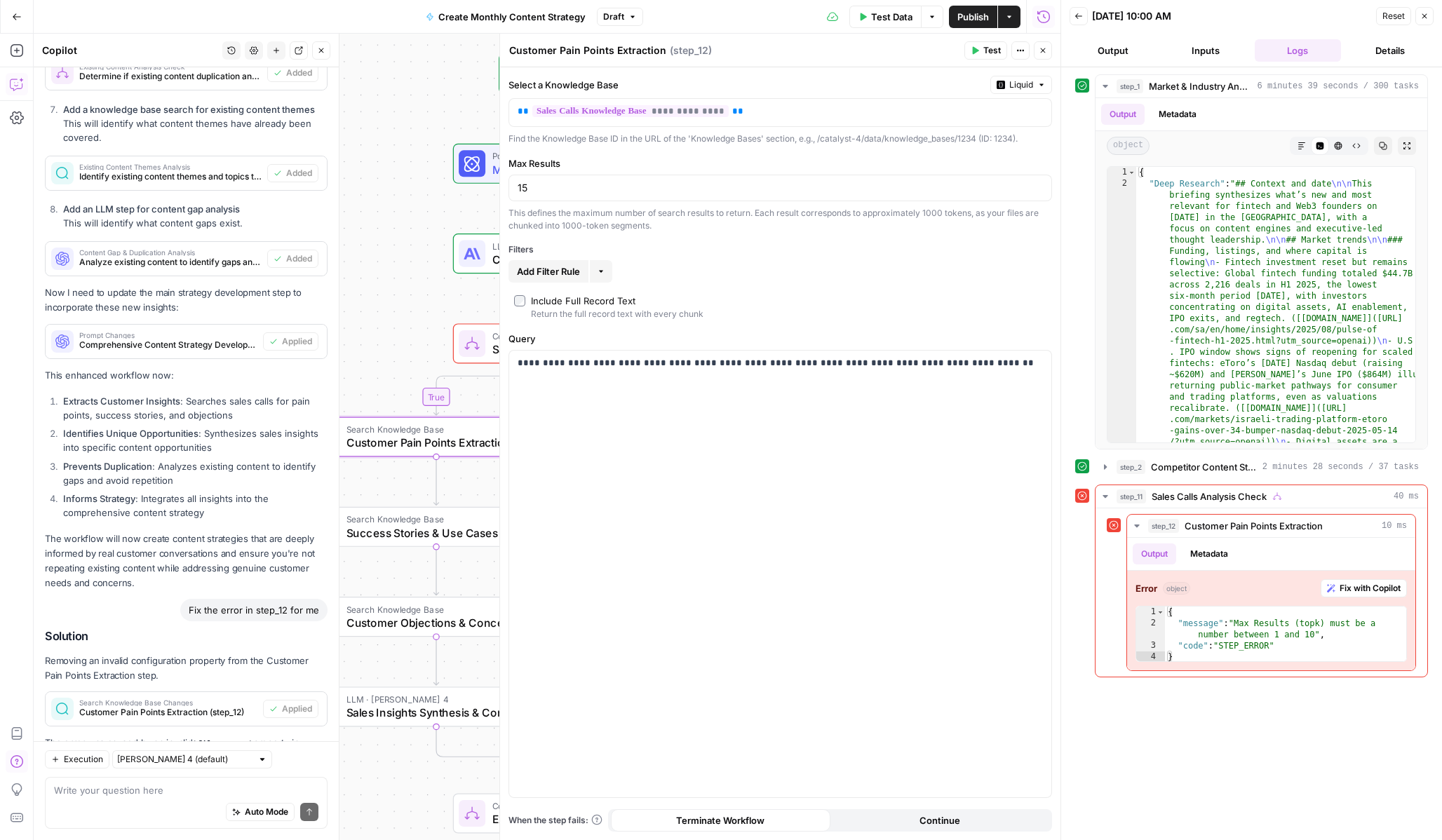
scroll to position [2858, 0]
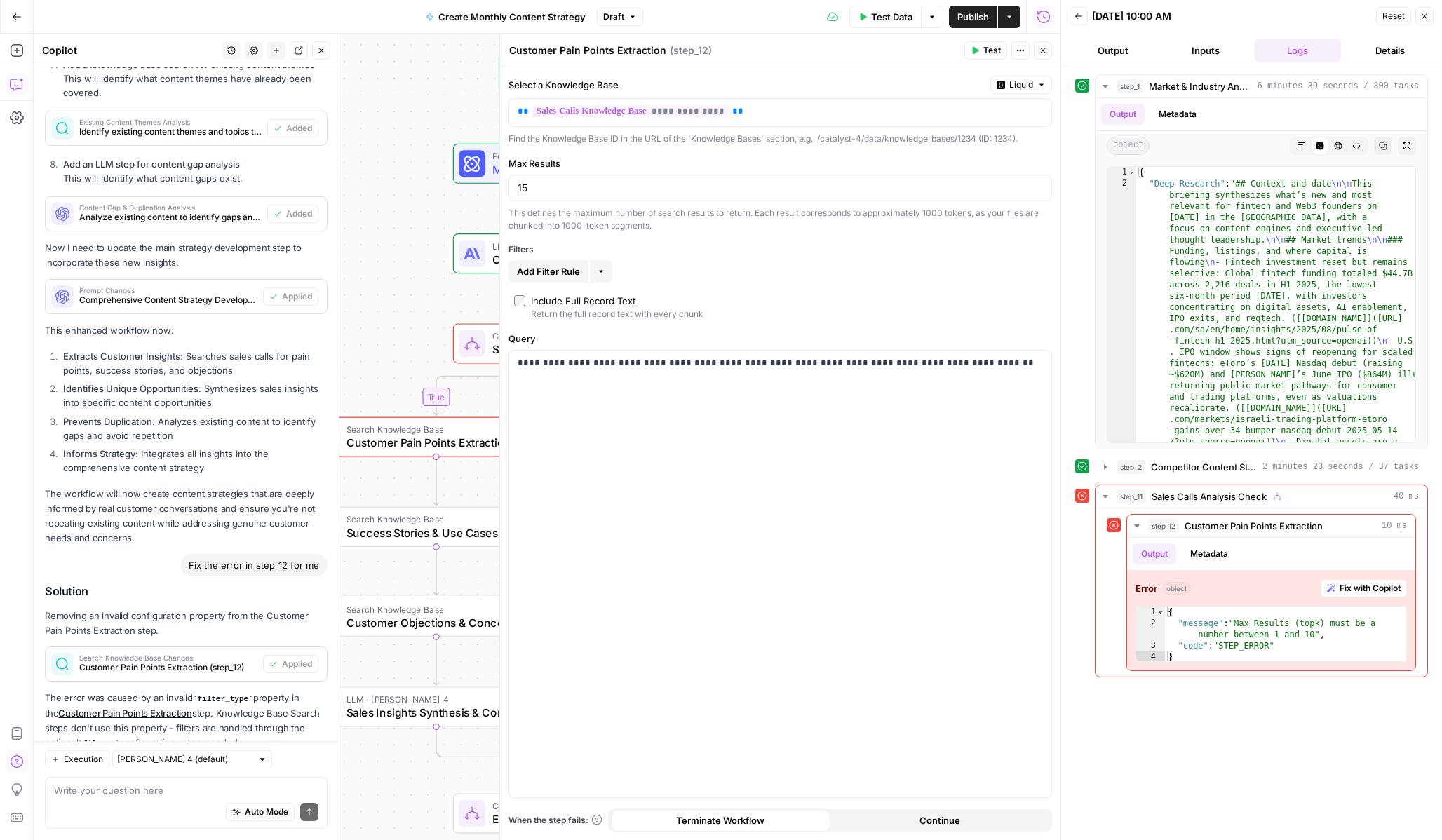
click at [1051, 50] on button "Close" at bounding box center [1043, 50] width 18 height 18
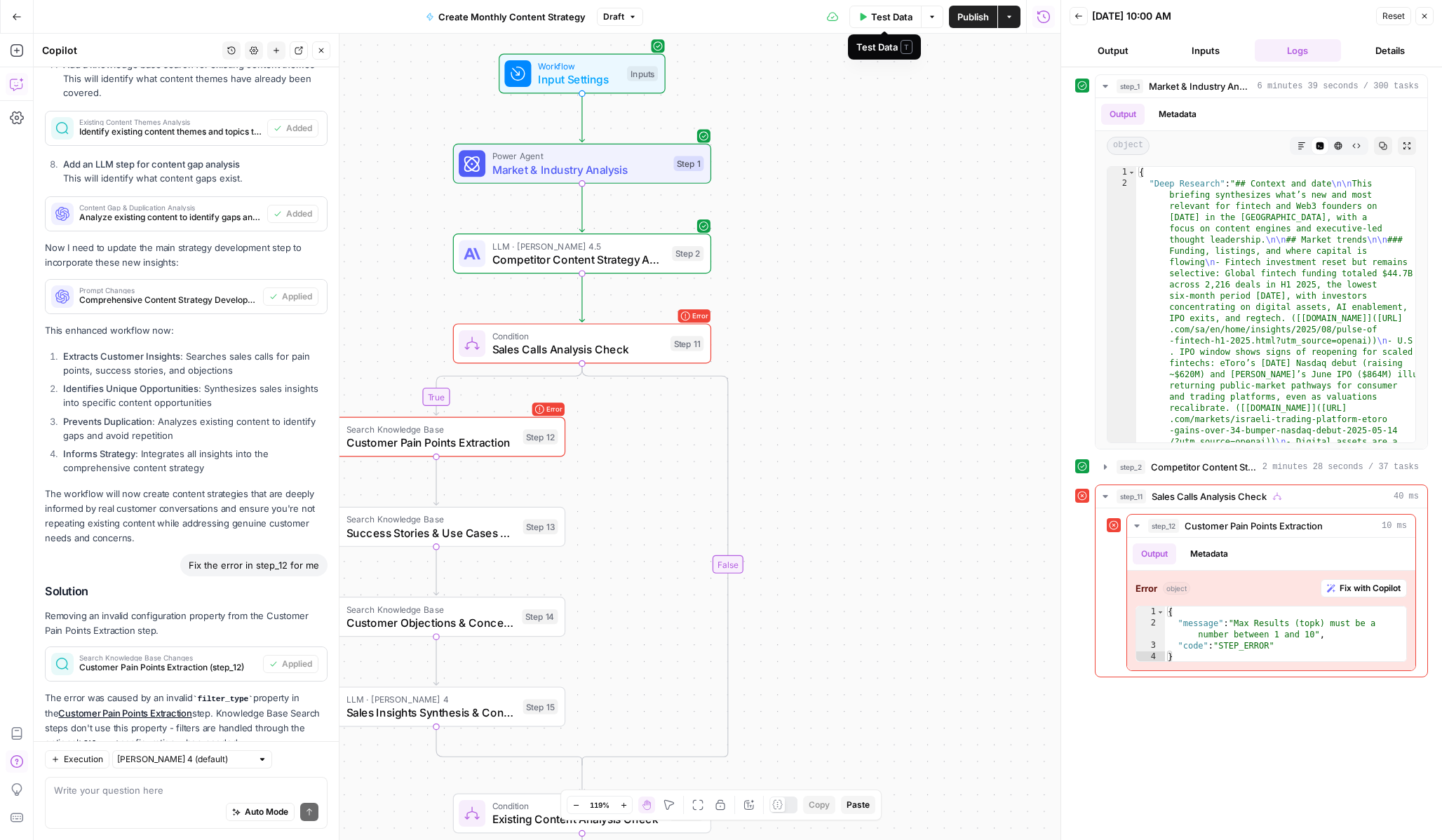
click at [879, 17] on span "Test Data" at bounding box center [892, 16] width 41 height 14
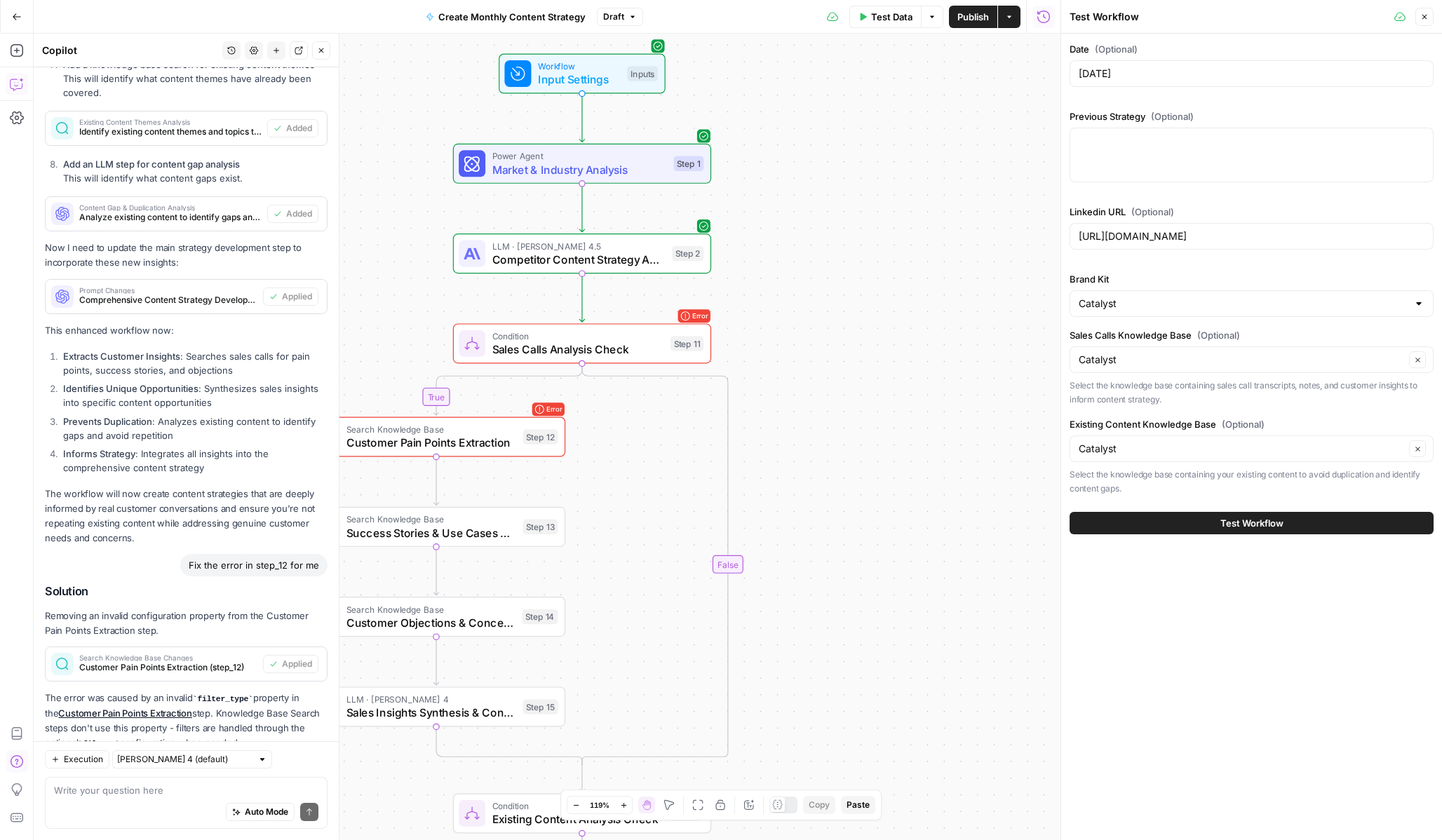
click at [1247, 527] on span "Test Workflow" at bounding box center [1252, 523] width 63 height 14
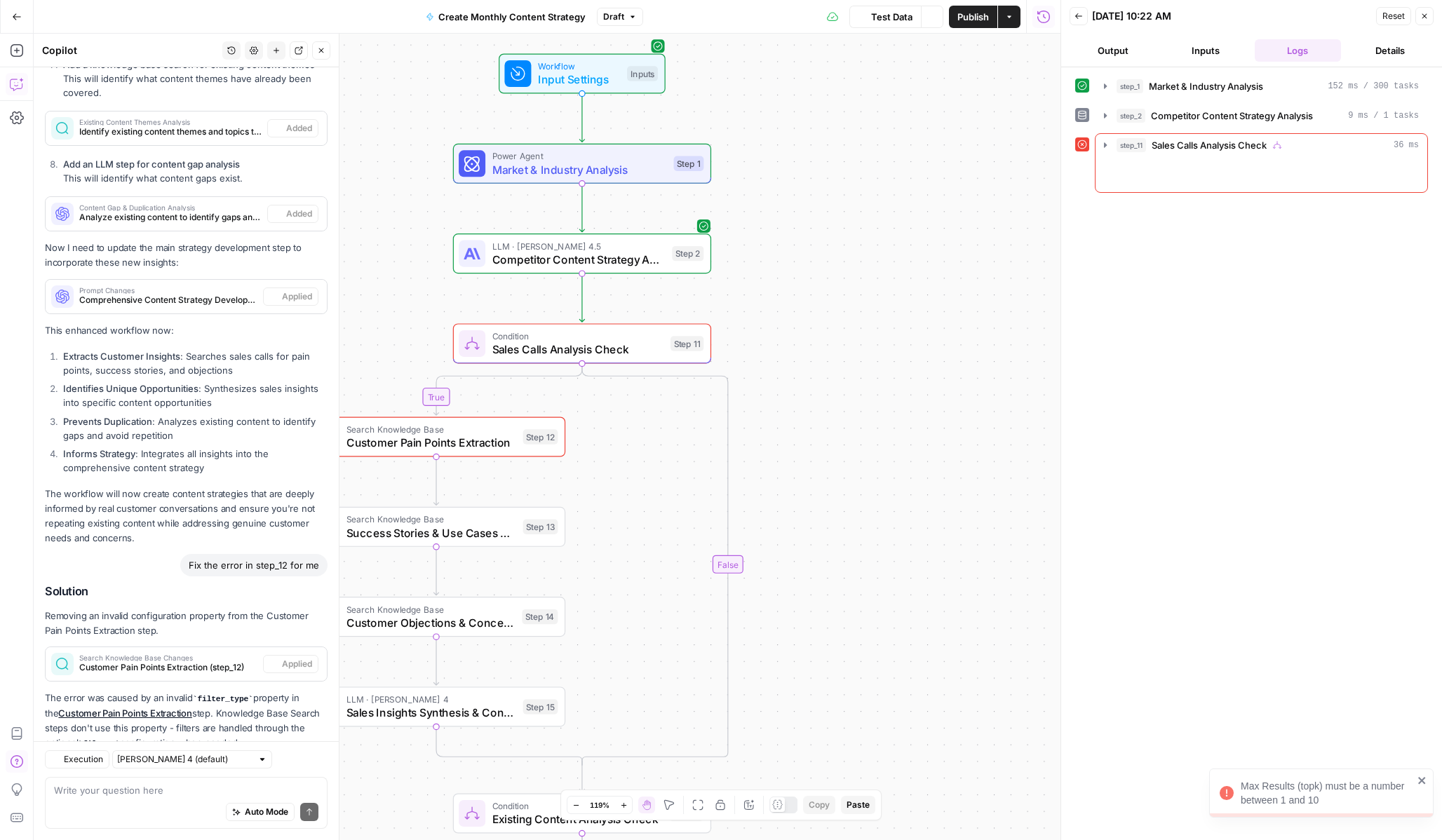
scroll to position [2858, 0]
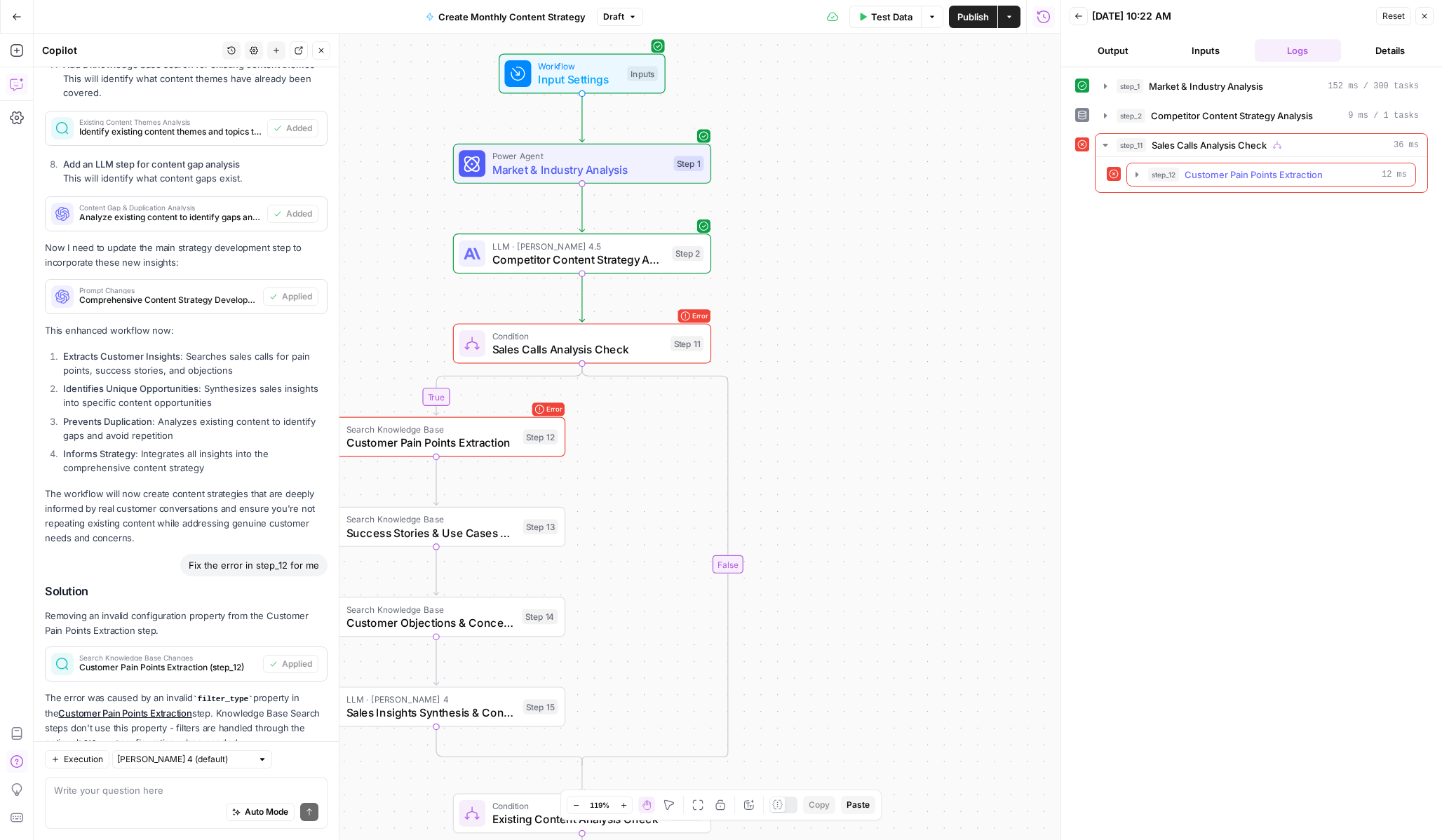
click at [1127, 165] on div "step_12 Customer Pain Points Extraction 12 ms" at bounding box center [1271, 175] width 290 height 24
click at [1139, 178] on icon "button" at bounding box center [1137, 175] width 11 height 11
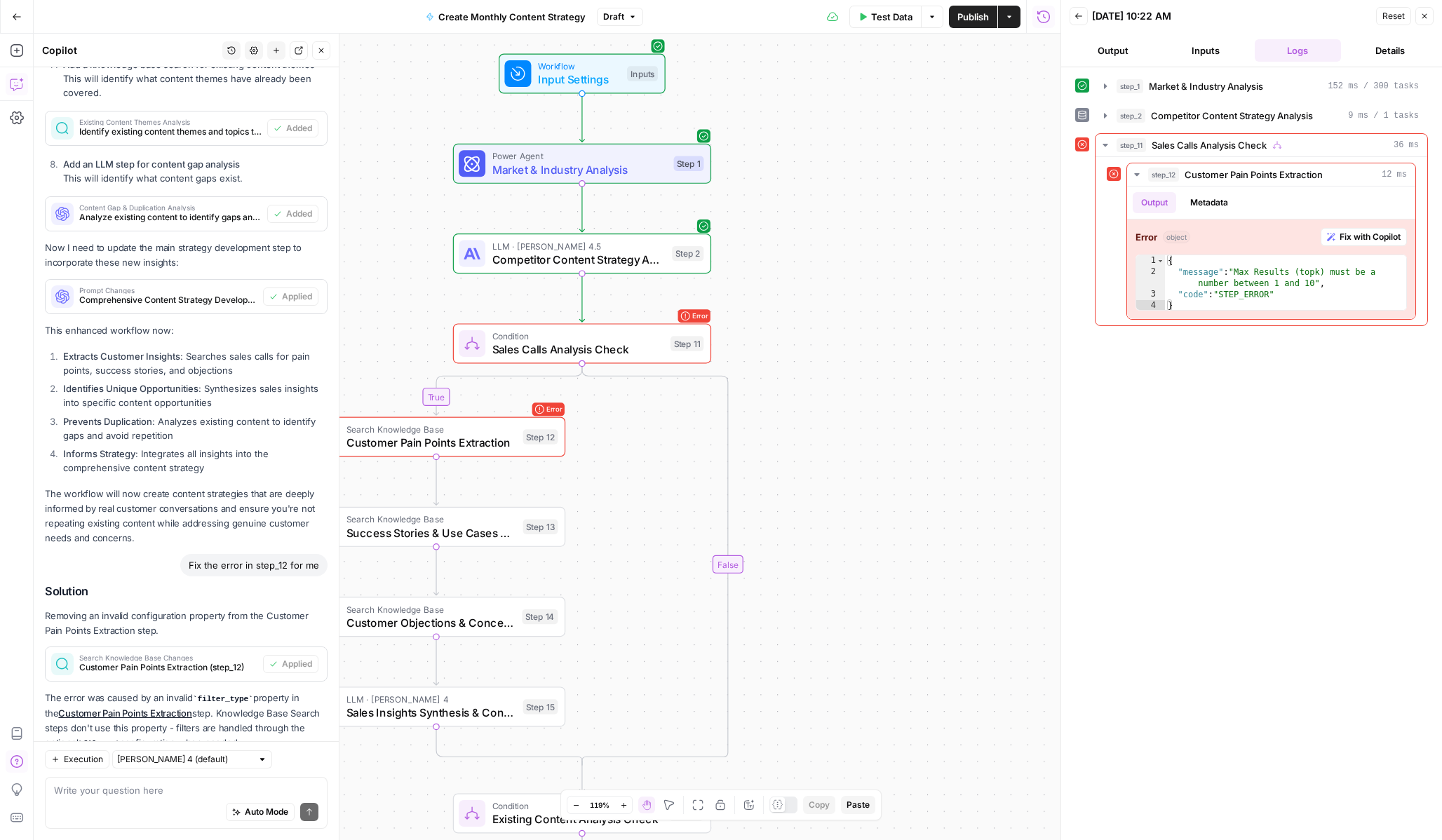
click at [621, 343] on span "Sales Calls Analysis Check" at bounding box center [578, 348] width 172 height 16
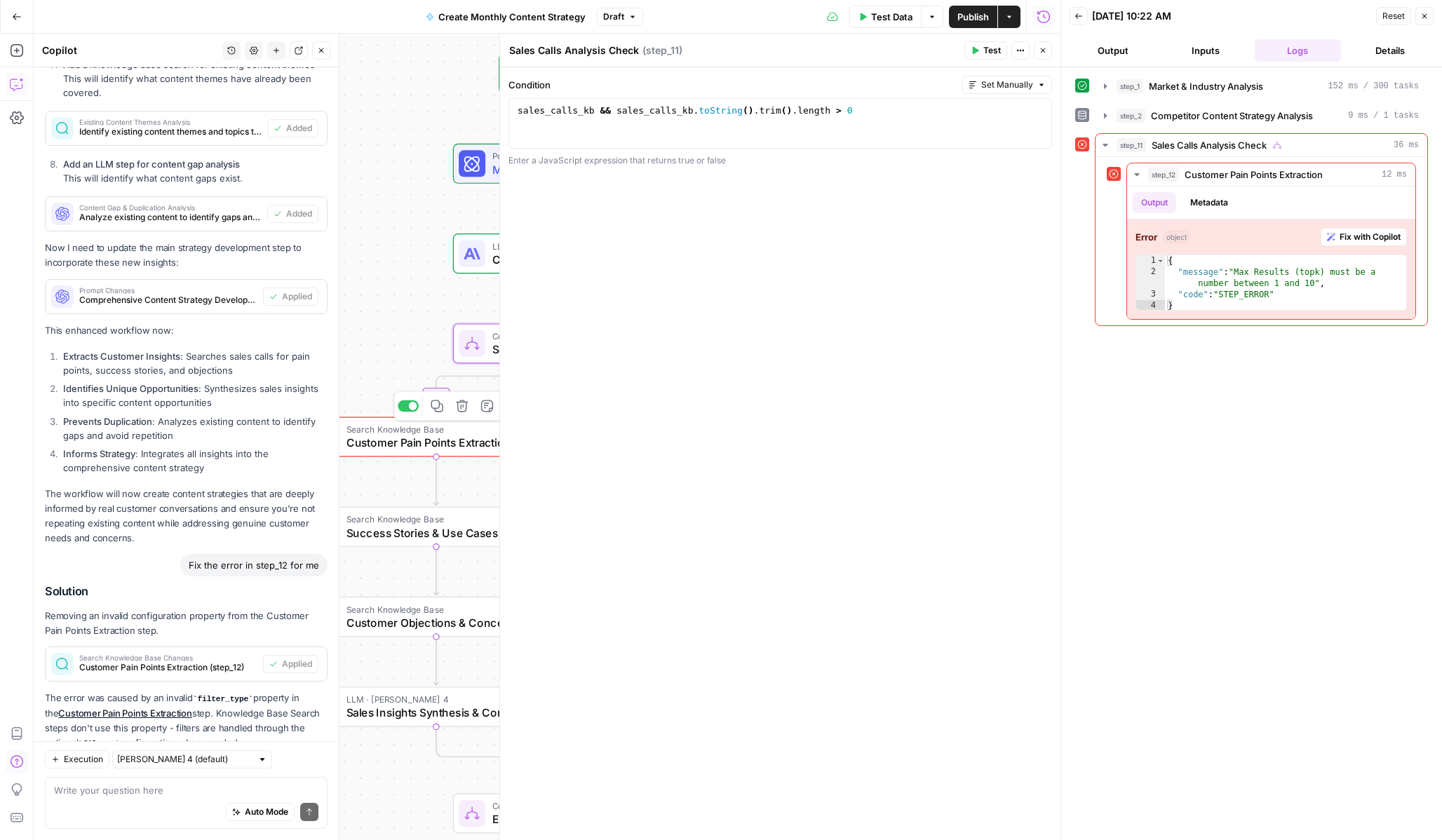
click at [441, 433] on span "Search Knowledge Base" at bounding box center [431, 429] width 169 height 13
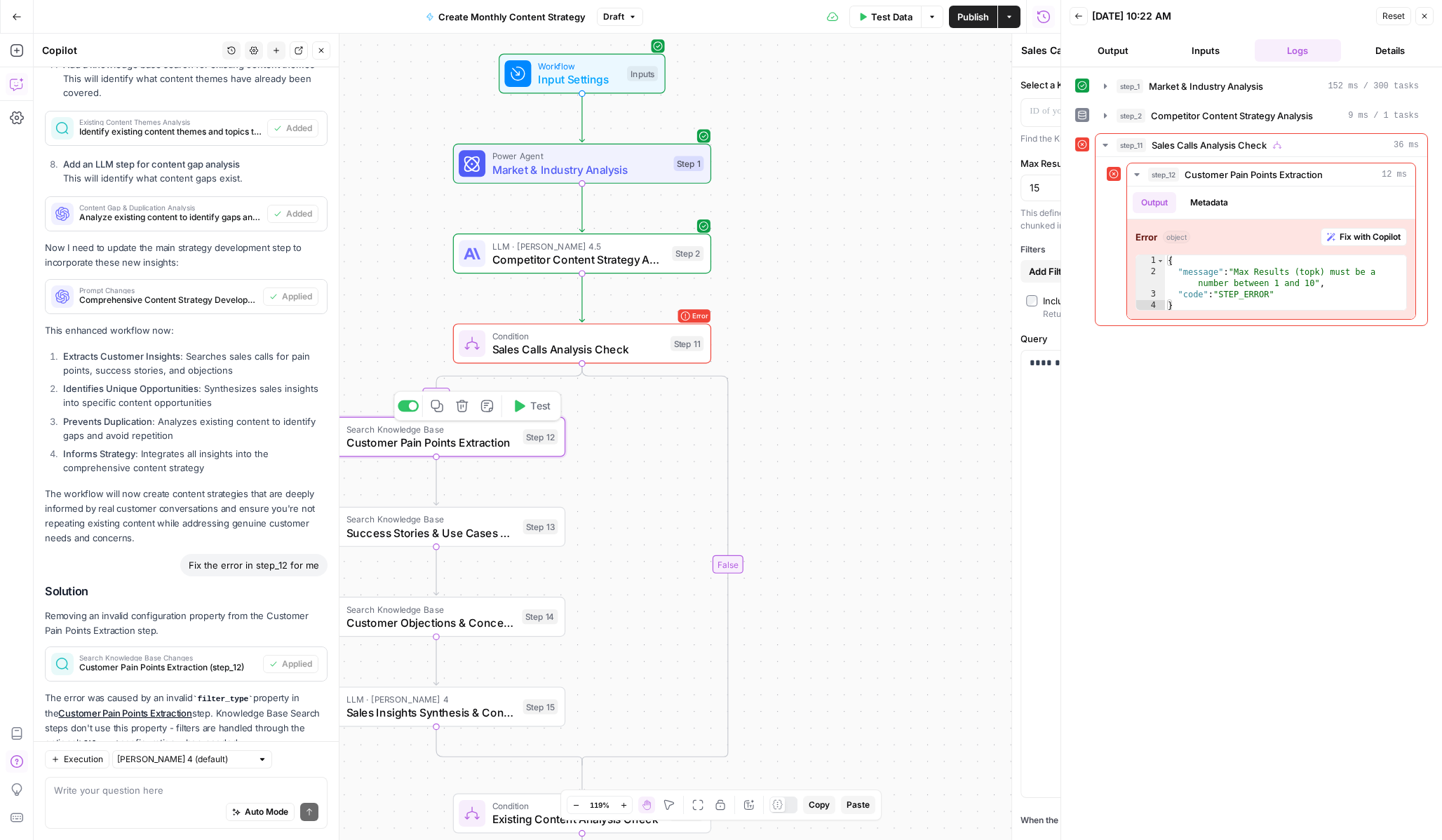
type textarea "Customer Pain Points Extraction"
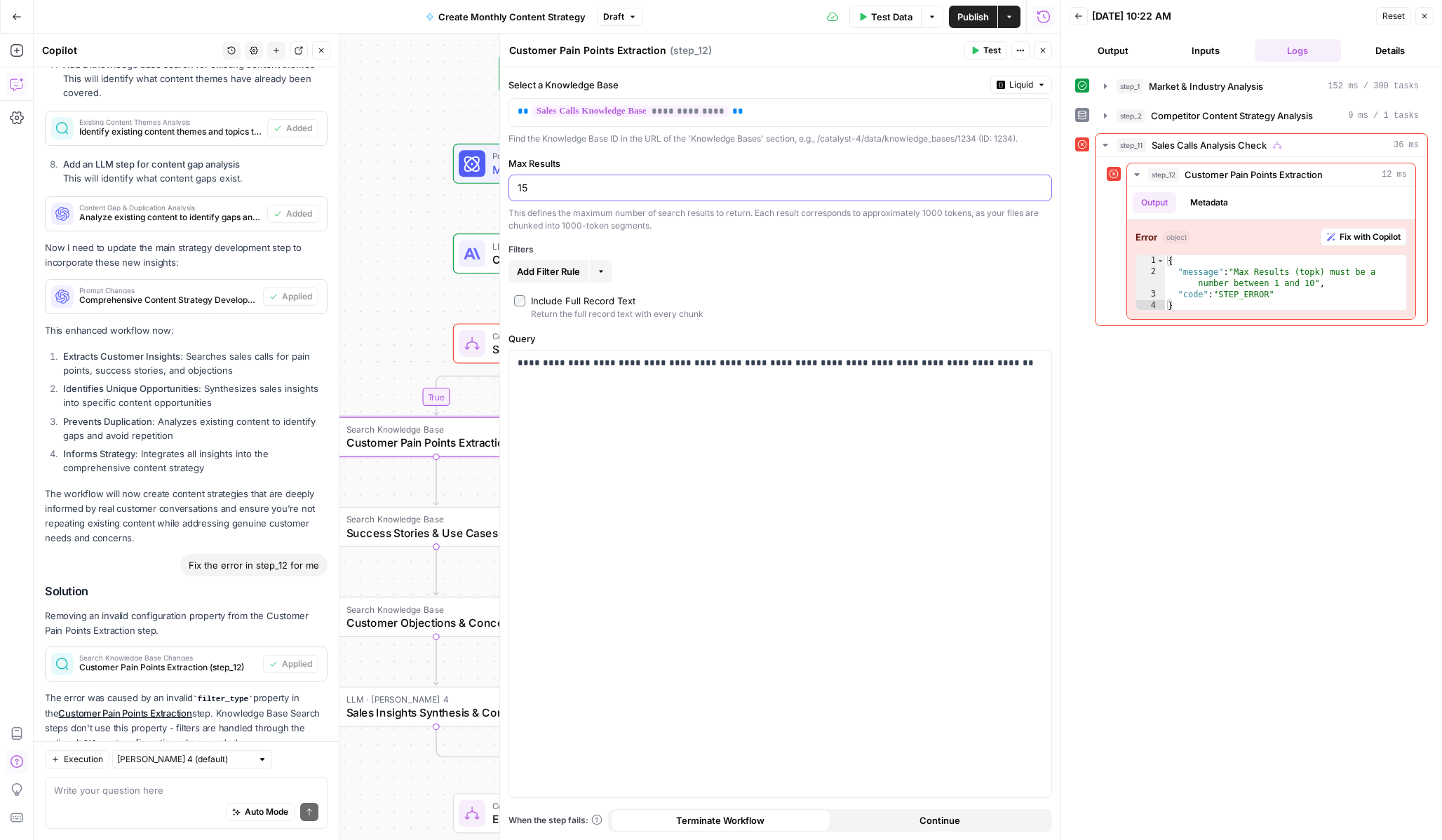
click at [614, 192] on input "15" at bounding box center [781, 188] width 526 height 14
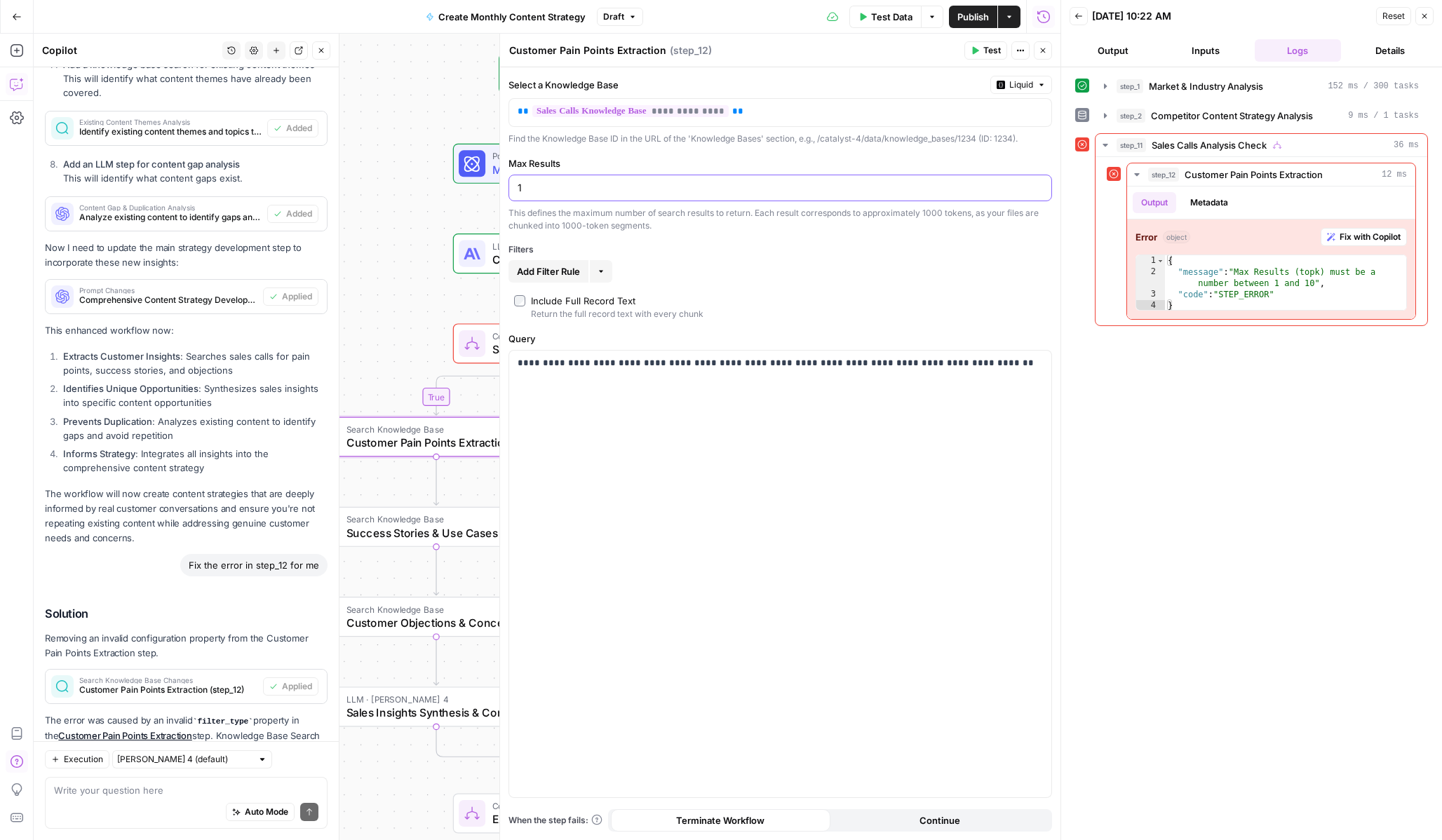
scroll to position [2880, 0]
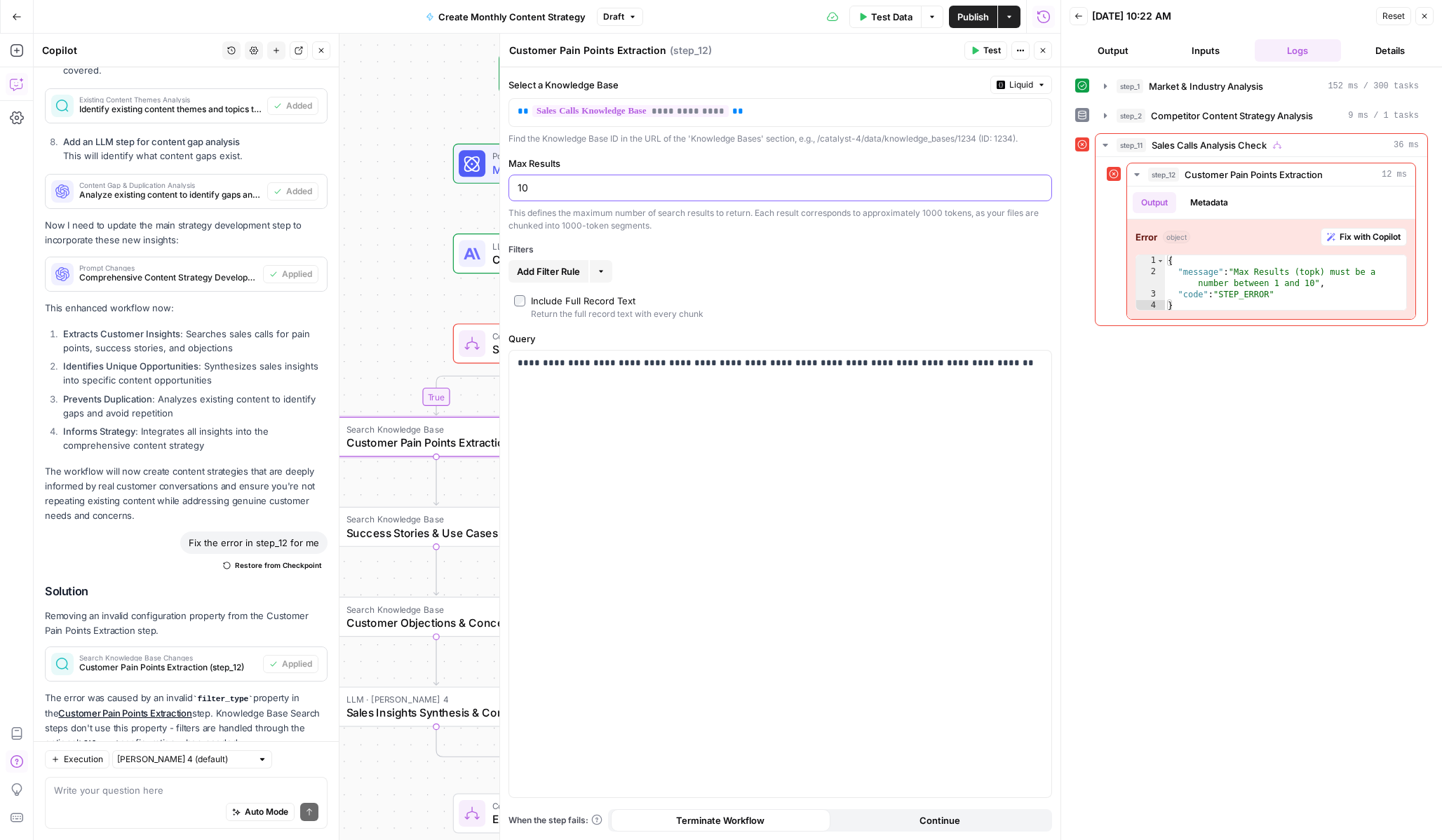
type input "10"
click at [893, 15] on span "Test Data" at bounding box center [892, 16] width 41 height 14
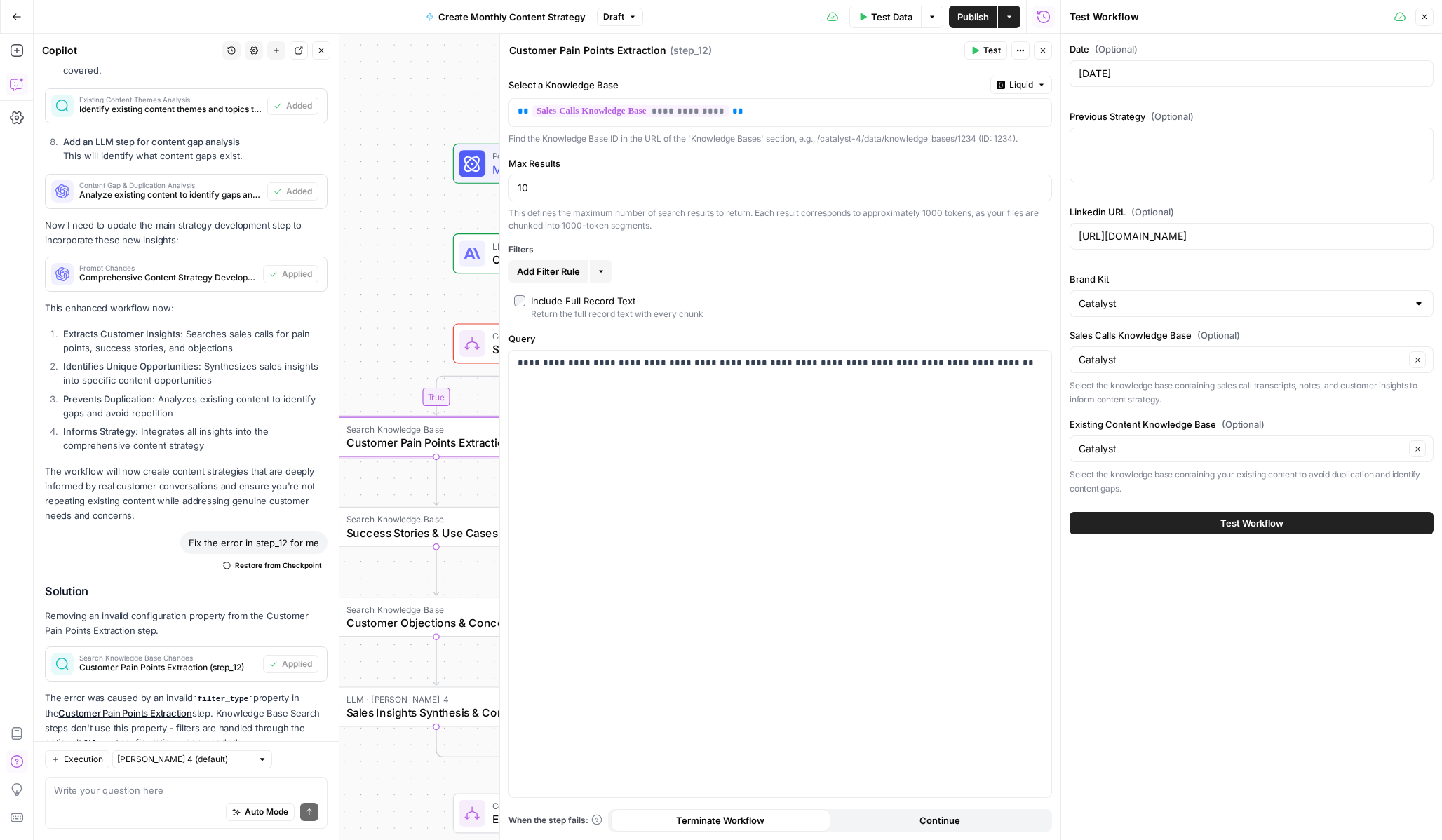
click at [1139, 522] on button "Test Workflow" at bounding box center [1251, 523] width 364 height 22
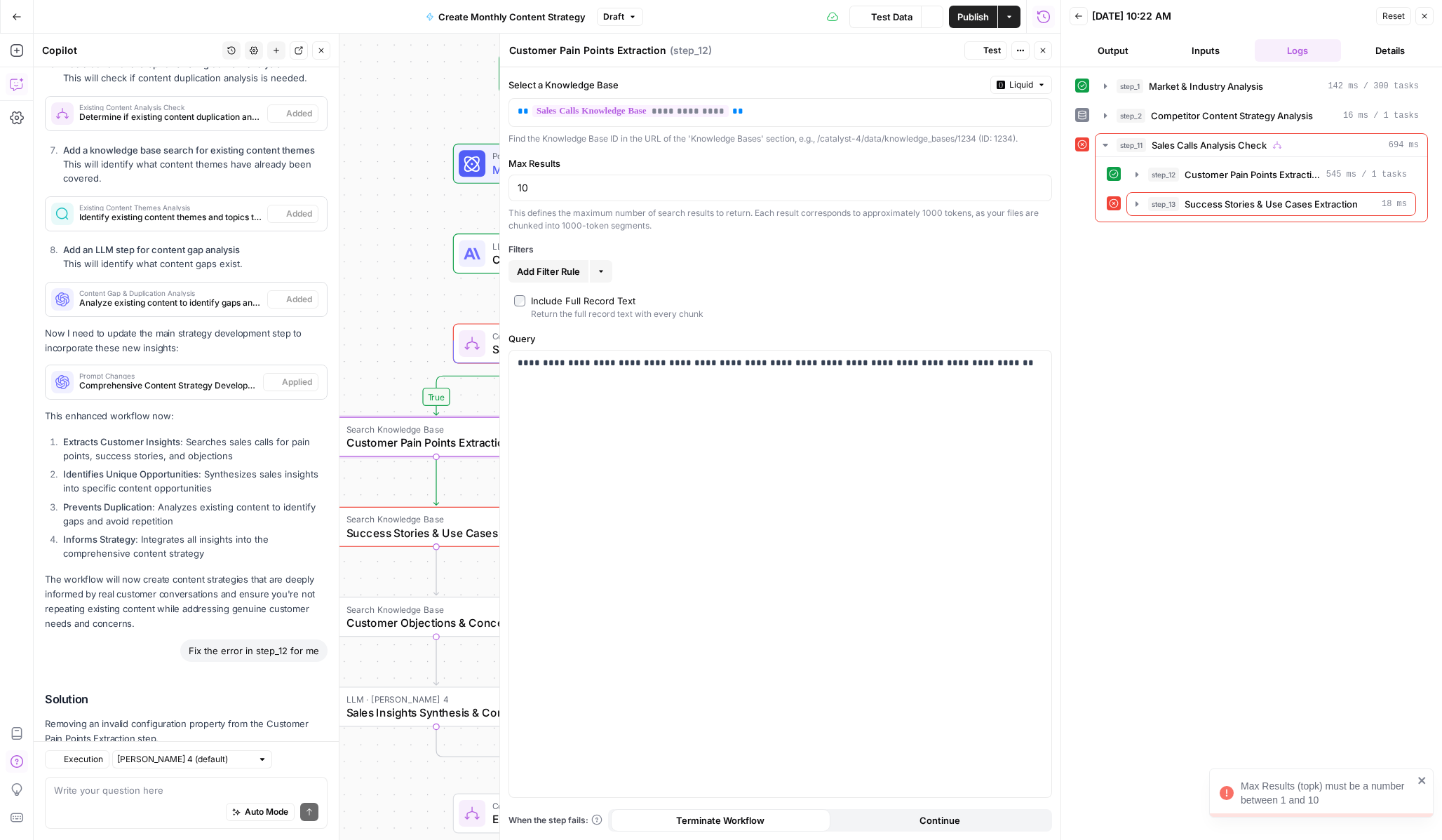
scroll to position [2880, 0]
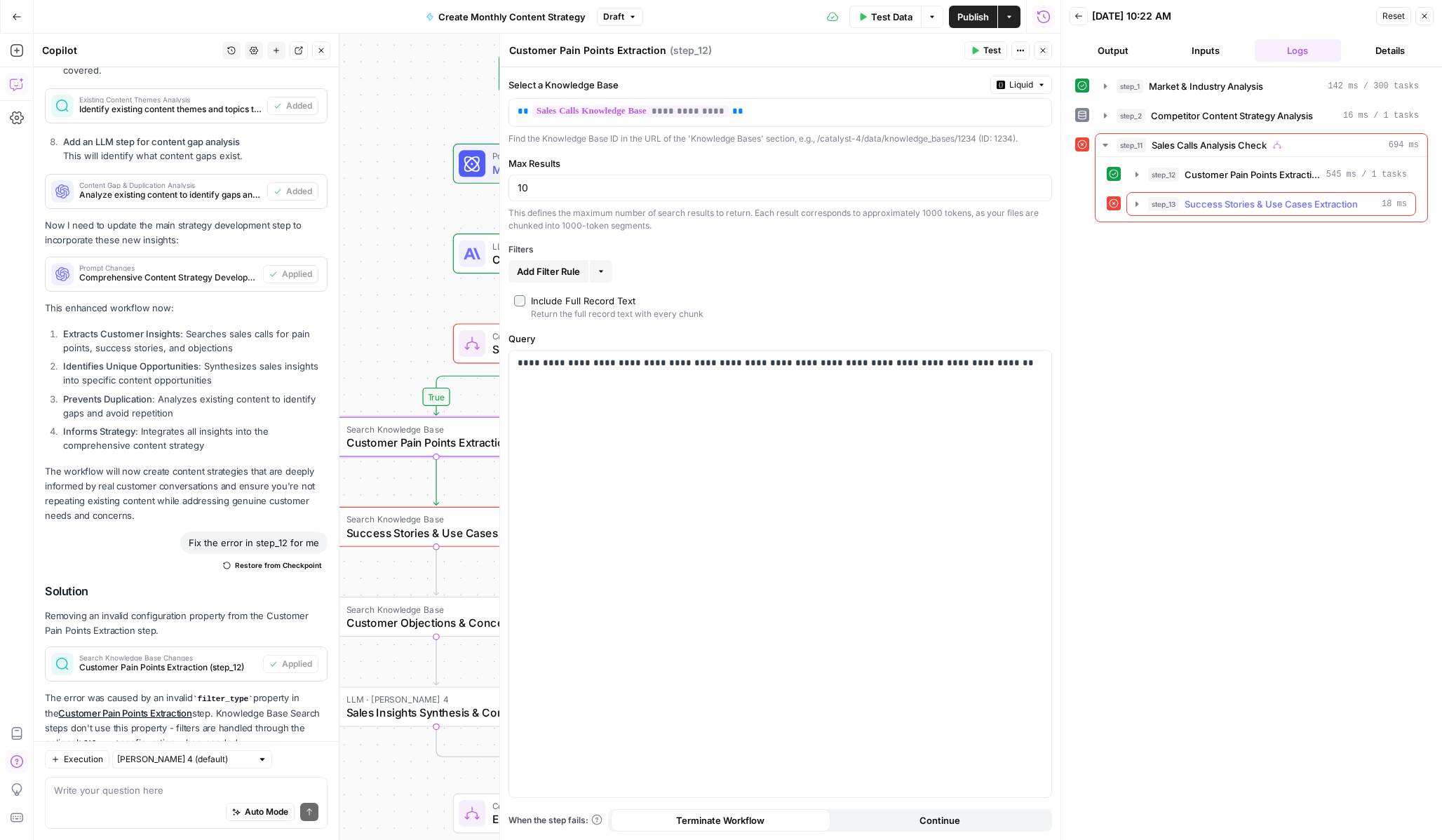
click at [1137, 195] on button "step_13 Success Stories & Use Cases Extraction 18 ms" at bounding box center [1271, 204] width 288 height 22
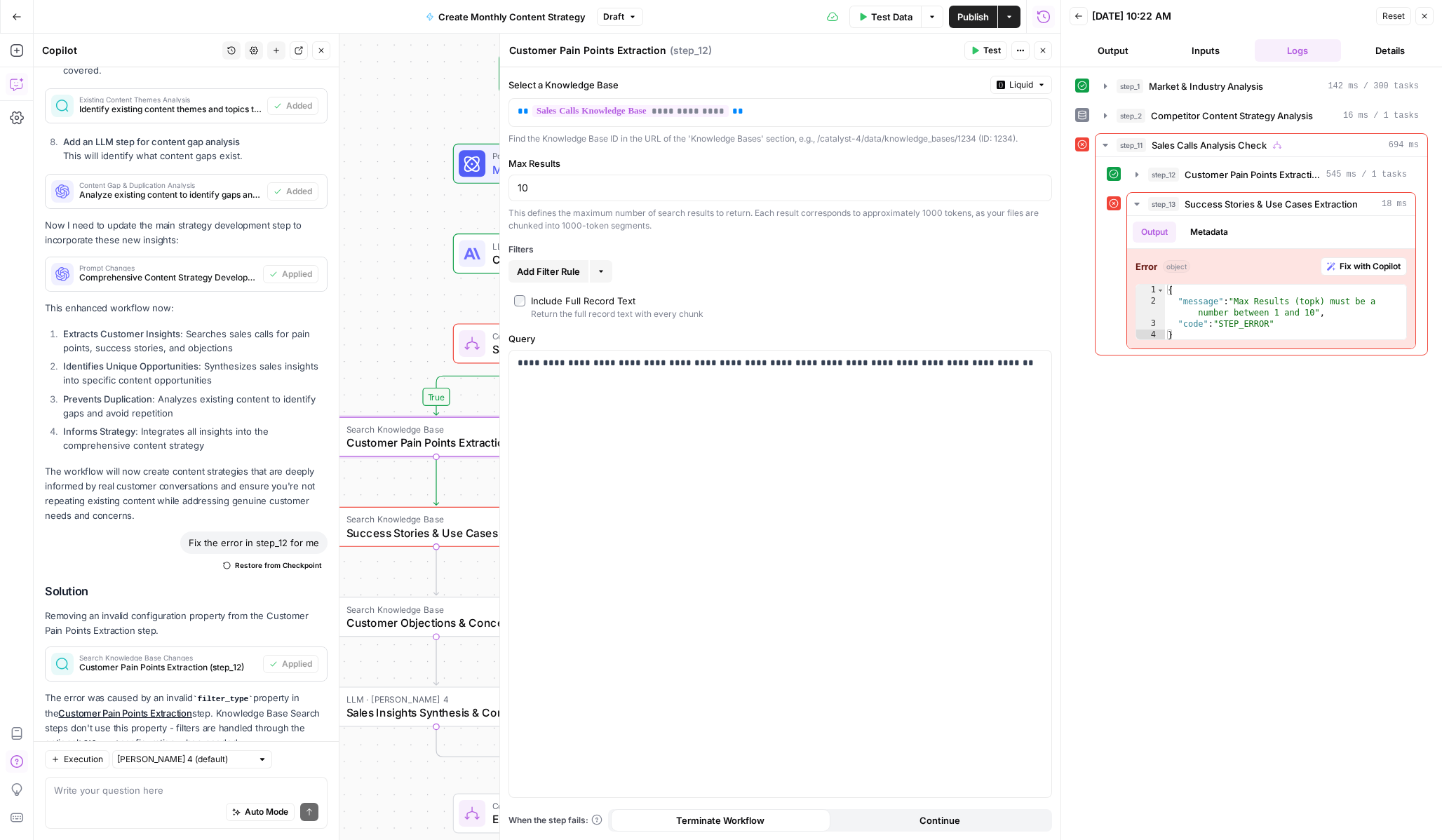
click at [1045, 62] on header "Customer Pain Points Extraction Customer Pain Points Extraction ( step_12 ) Tes…" at bounding box center [780, 50] width 560 height 34
click at [1041, 49] on icon "button" at bounding box center [1043, 51] width 9 height 9
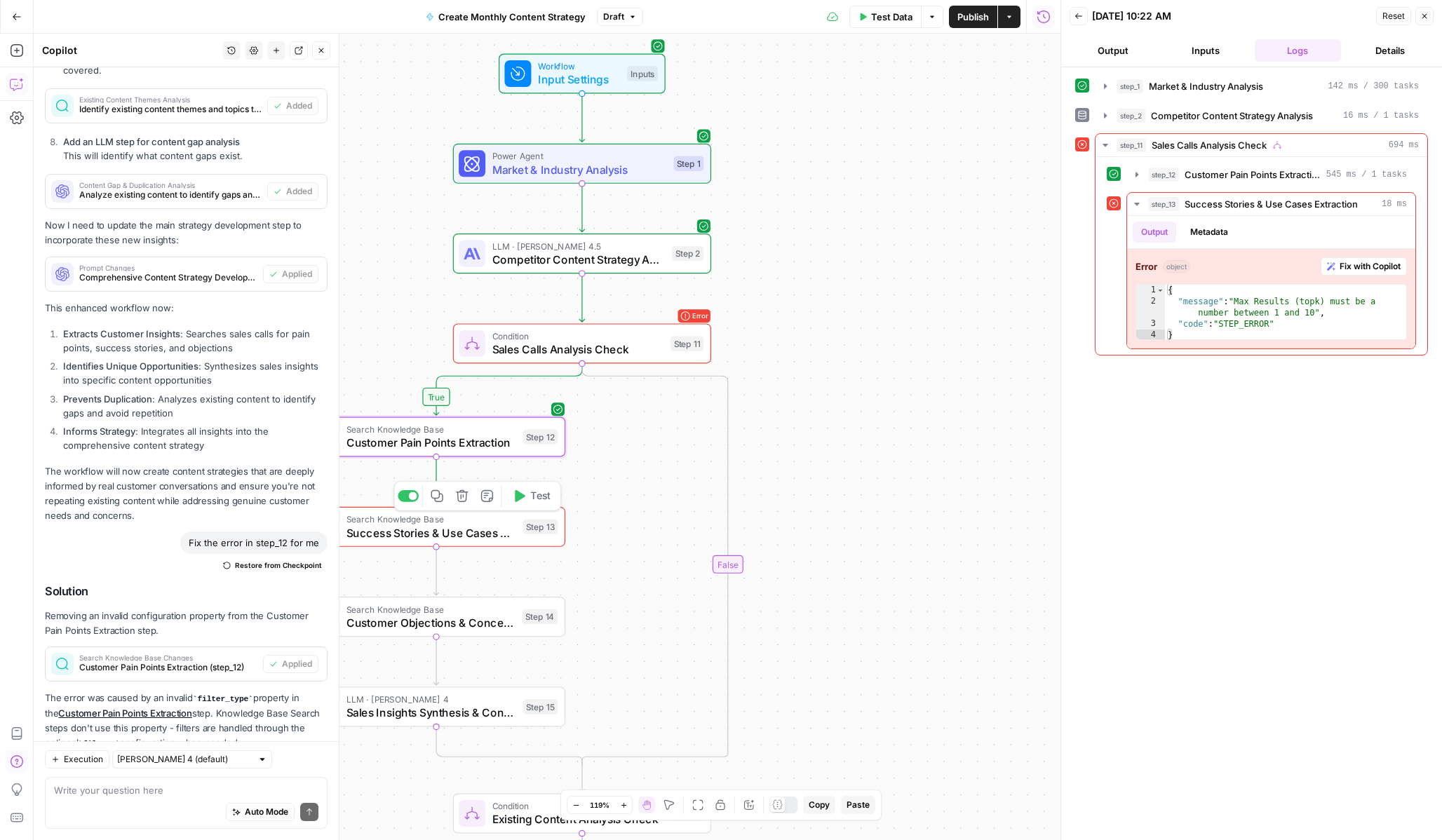
click at [479, 529] on span "Success Stories & Use Cases Extraction" at bounding box center [431, 532] width 169 height 16
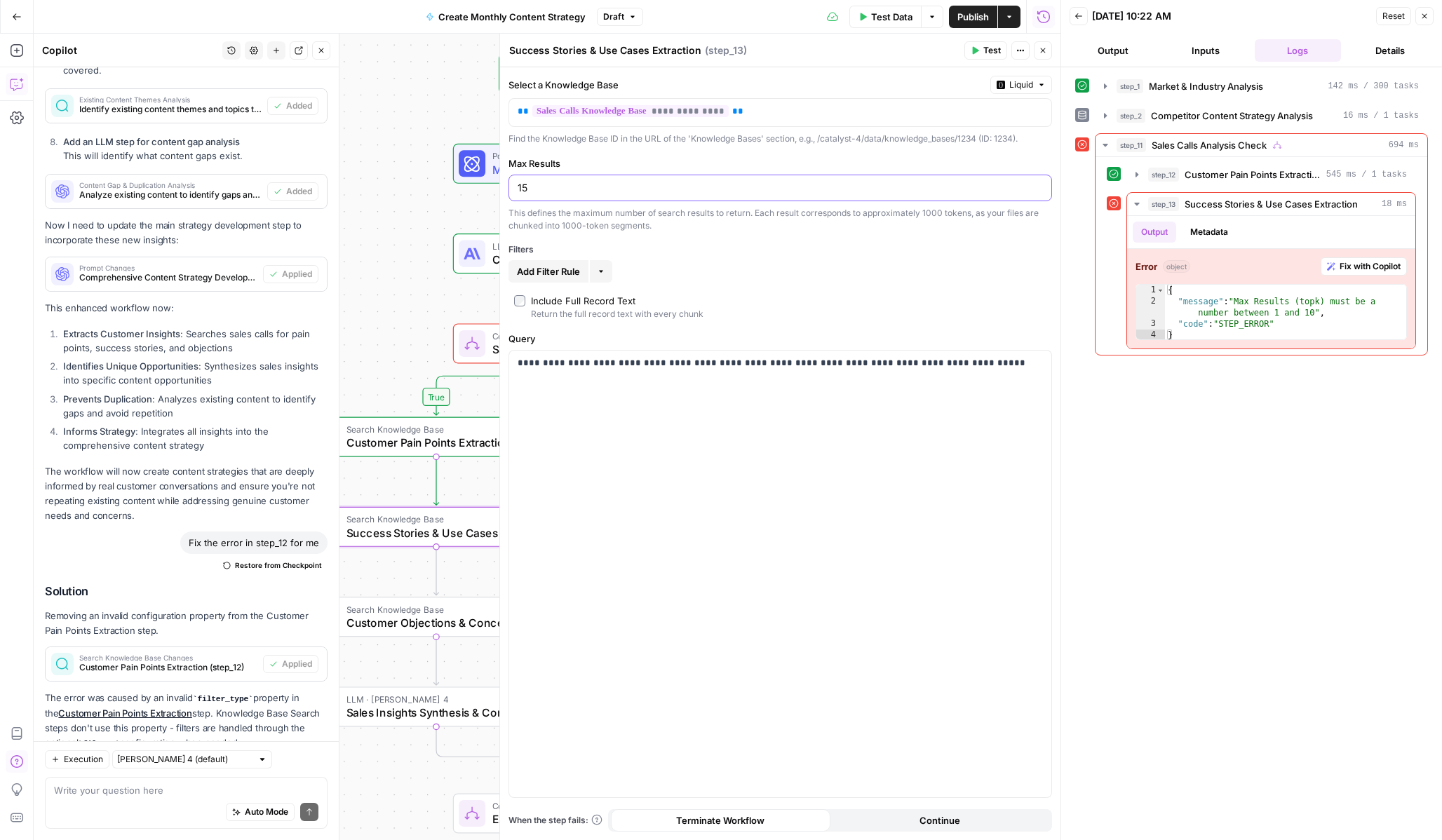
click at [728, 192] on input "15" at bounding box center [781, 188] width 526 height 14
type input "10"
click at [399, 626] on span "Customer Objections & Concerns Analysis" at bounding box center [431, 622] width 169 height 16
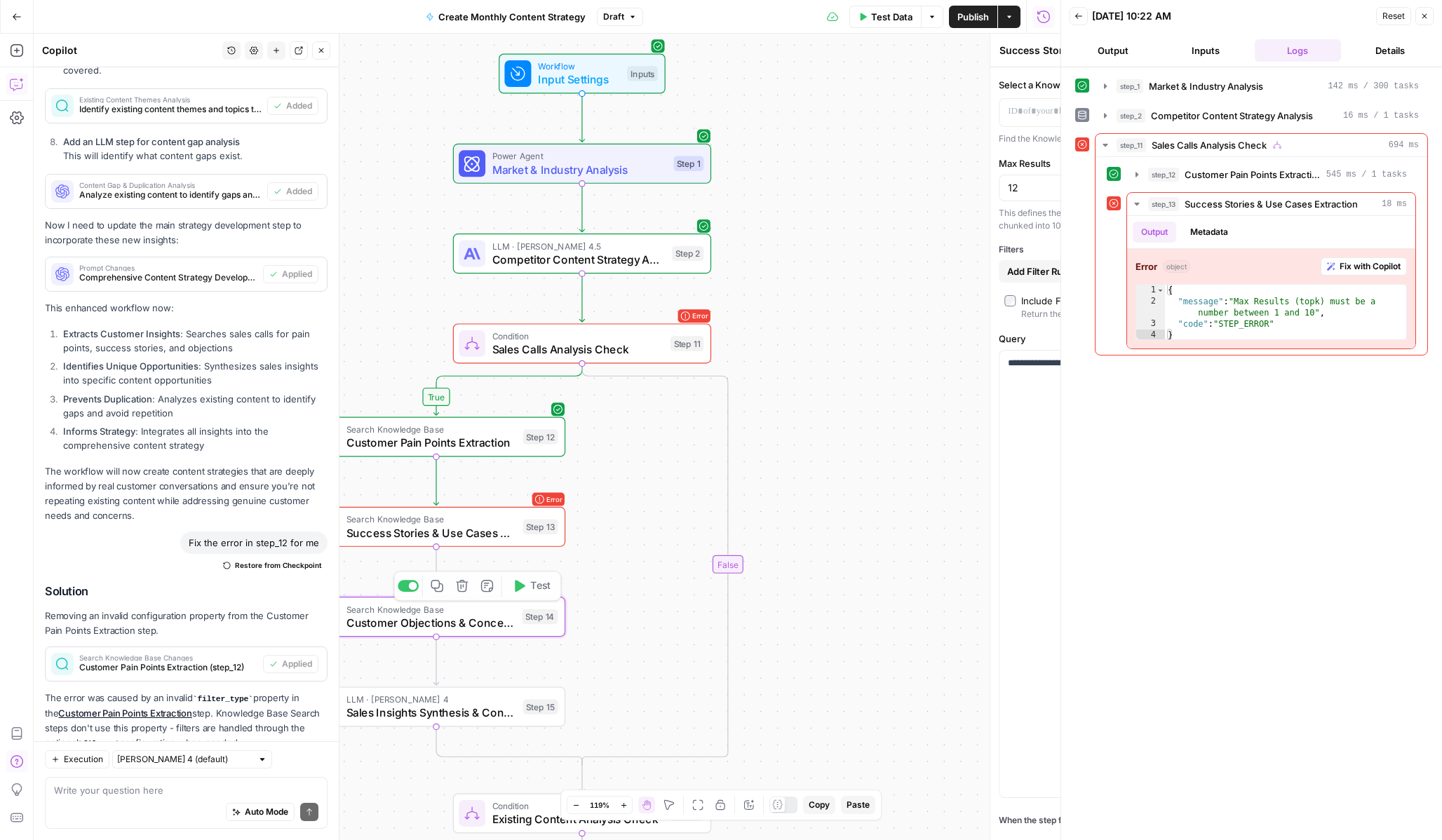
type textarea "Customer Objections & Concerns Analysis"
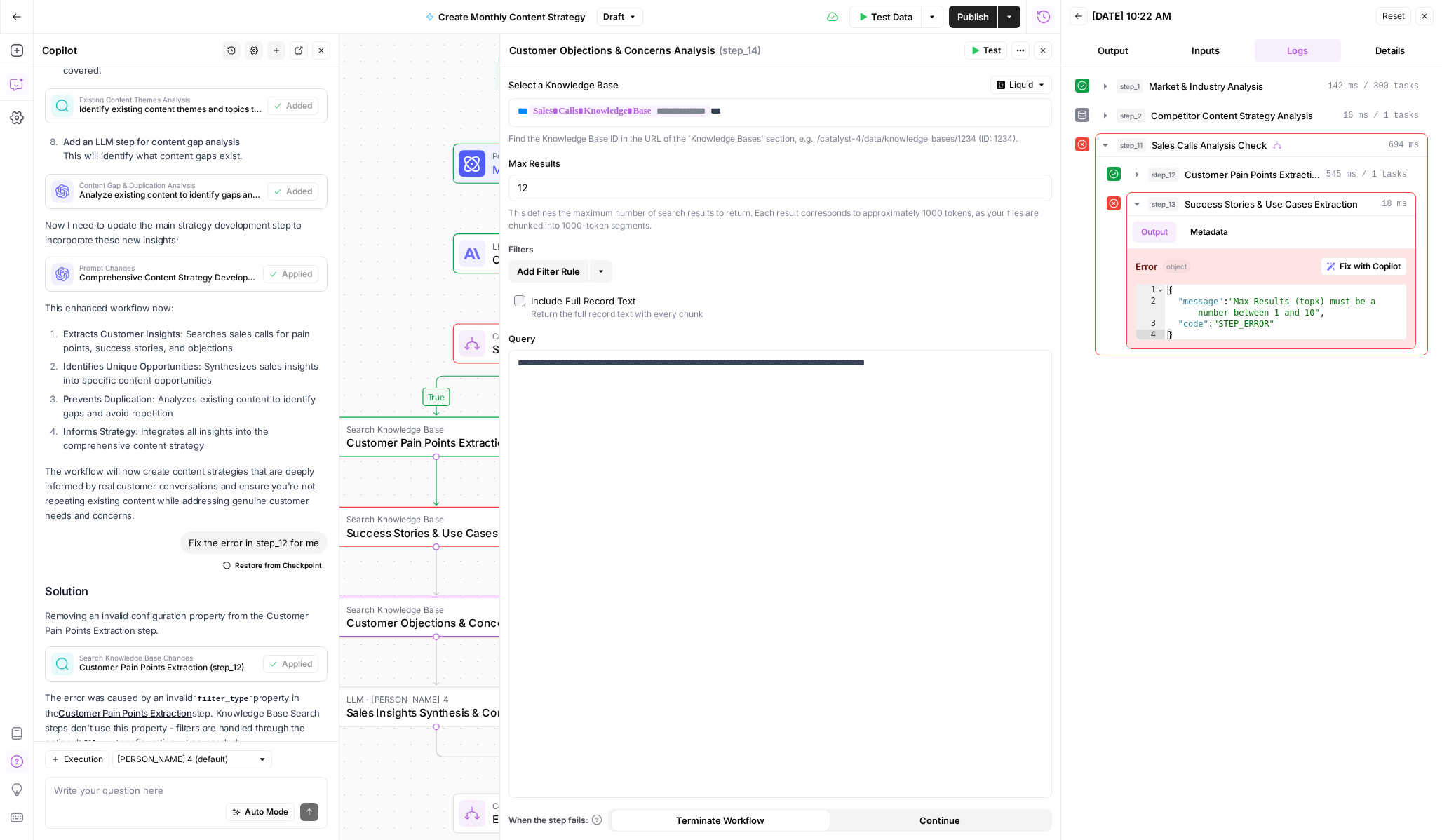
click at [614, 195] on div "12" at bounding box center [780, 188] width 544 height 27
type input "10"
click at [376, 715] on span "Sales Insights Synthesis & Content Opportunities" at bounding box center [431, 712] width 169 height 16
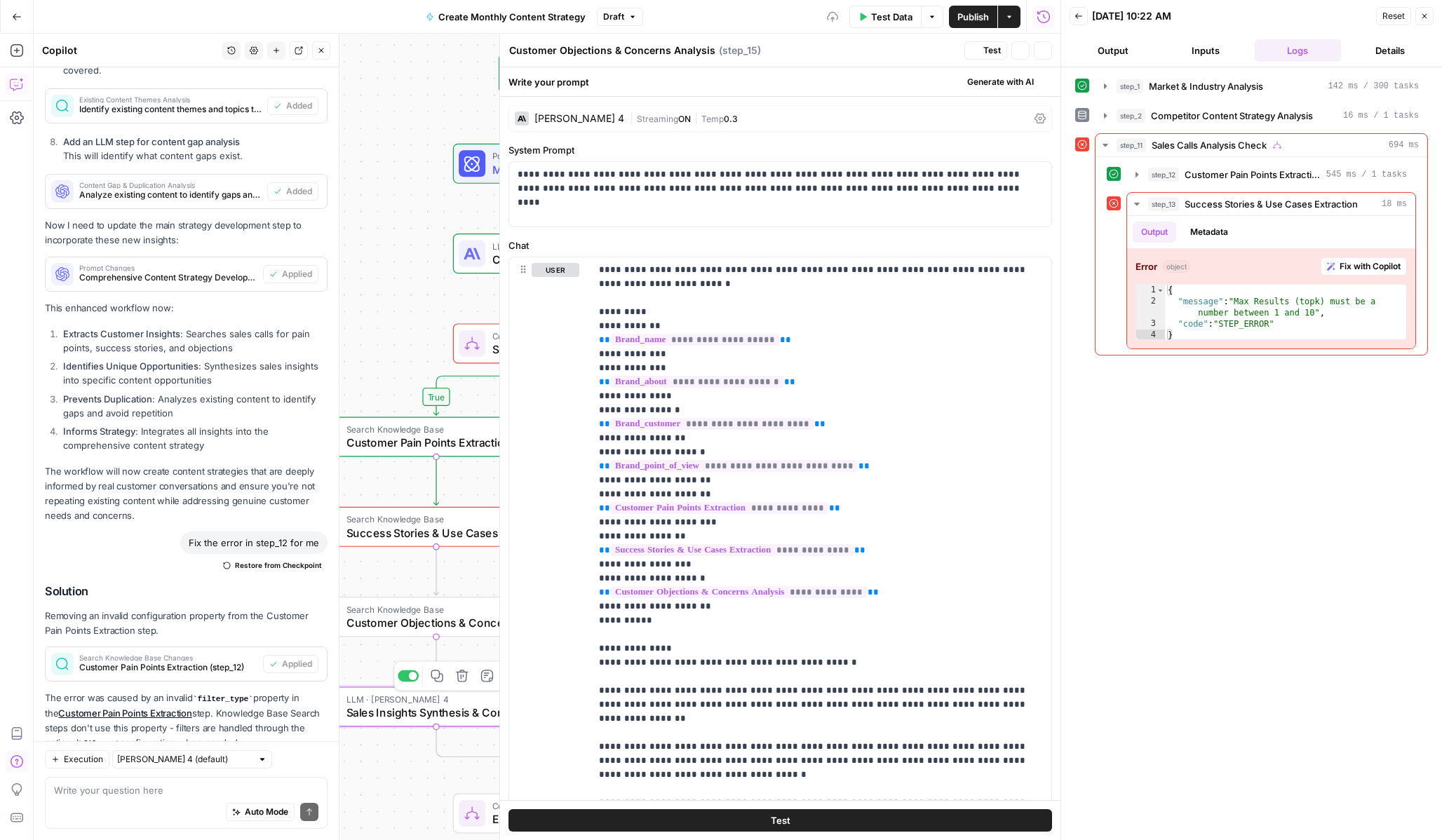
type textarea "Sales Insights Synthesis & Content Opportunities"
click at [1040, 58] on button "Close" at bounding box center [1043, 50] width 18 height 18
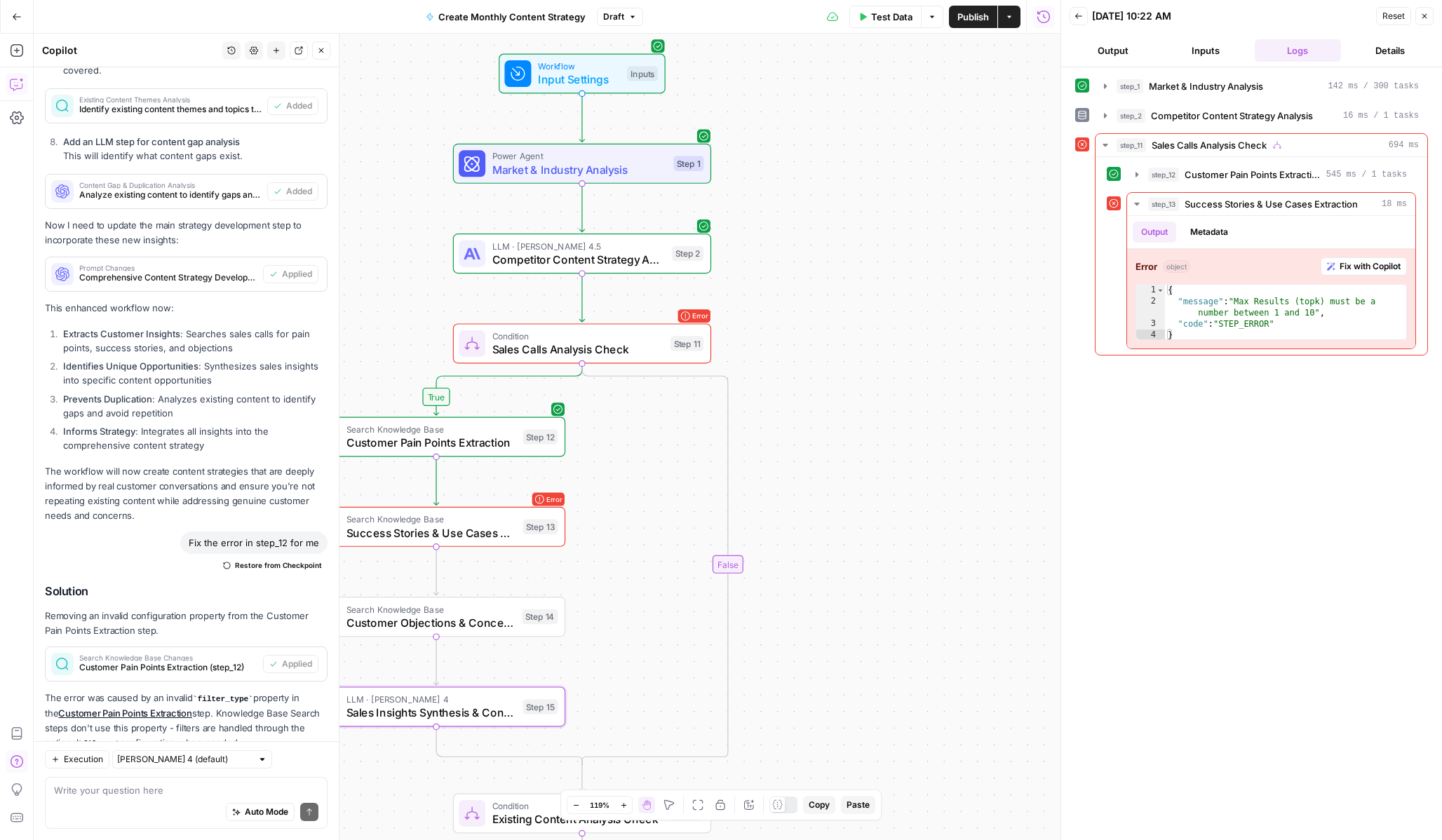
click at [871, 10] on span "Test Data" at bounding box center [892, 16] width 41 height 14
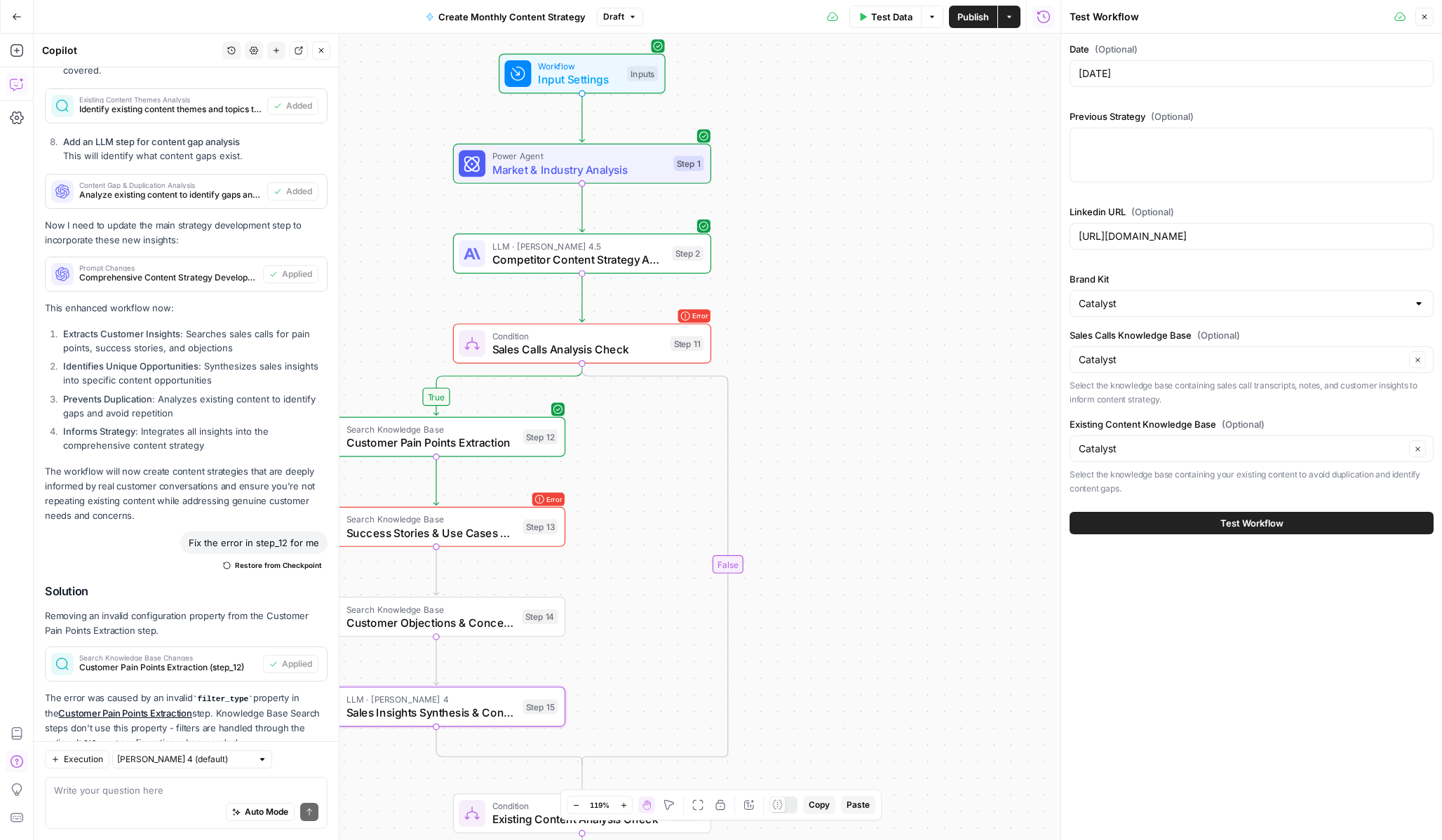
click at [1266, 515] on button "Test Workflow" at bounding box center [1251, 523] width 364 height 22
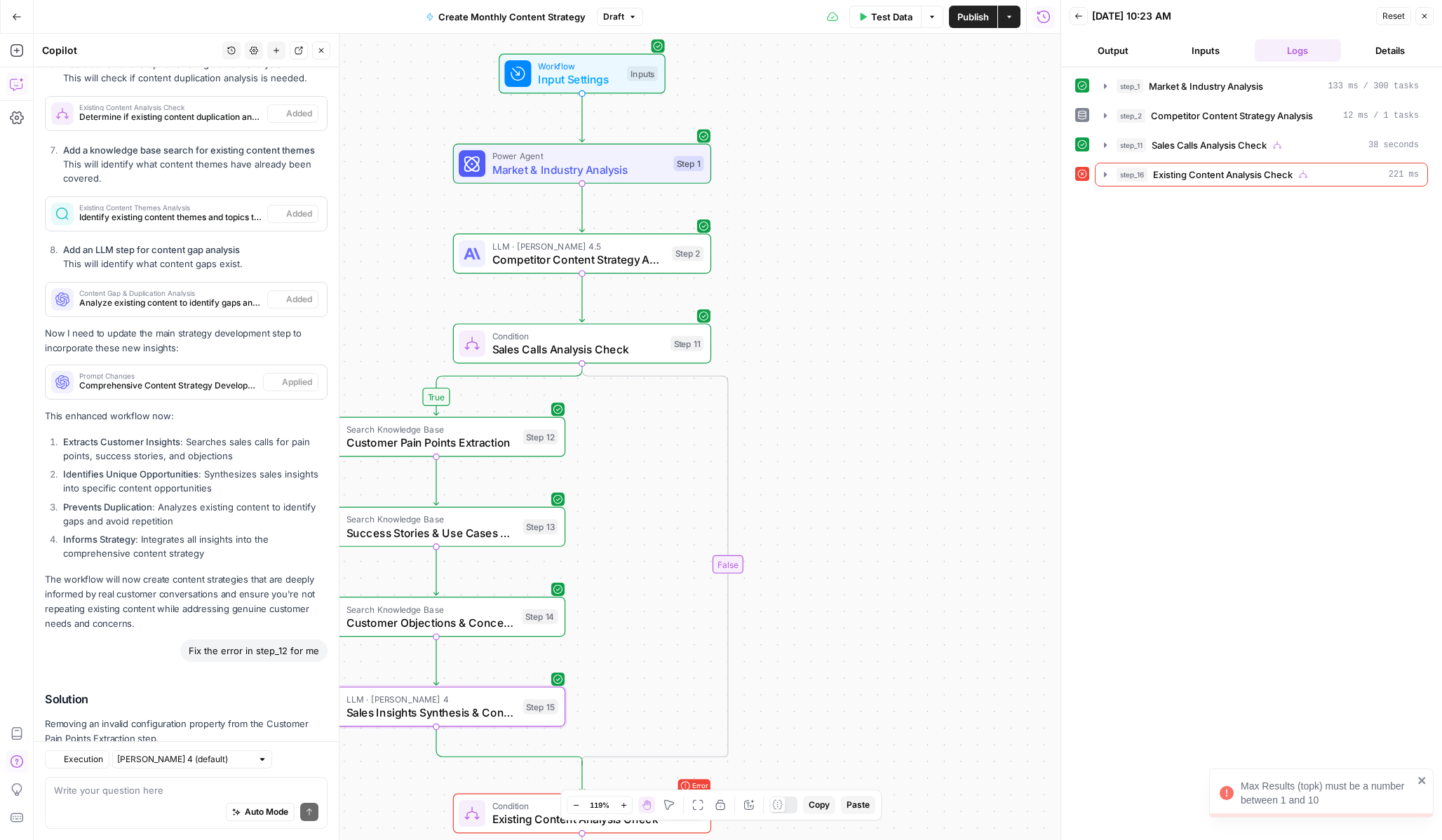
scroll to position [2880, 0]
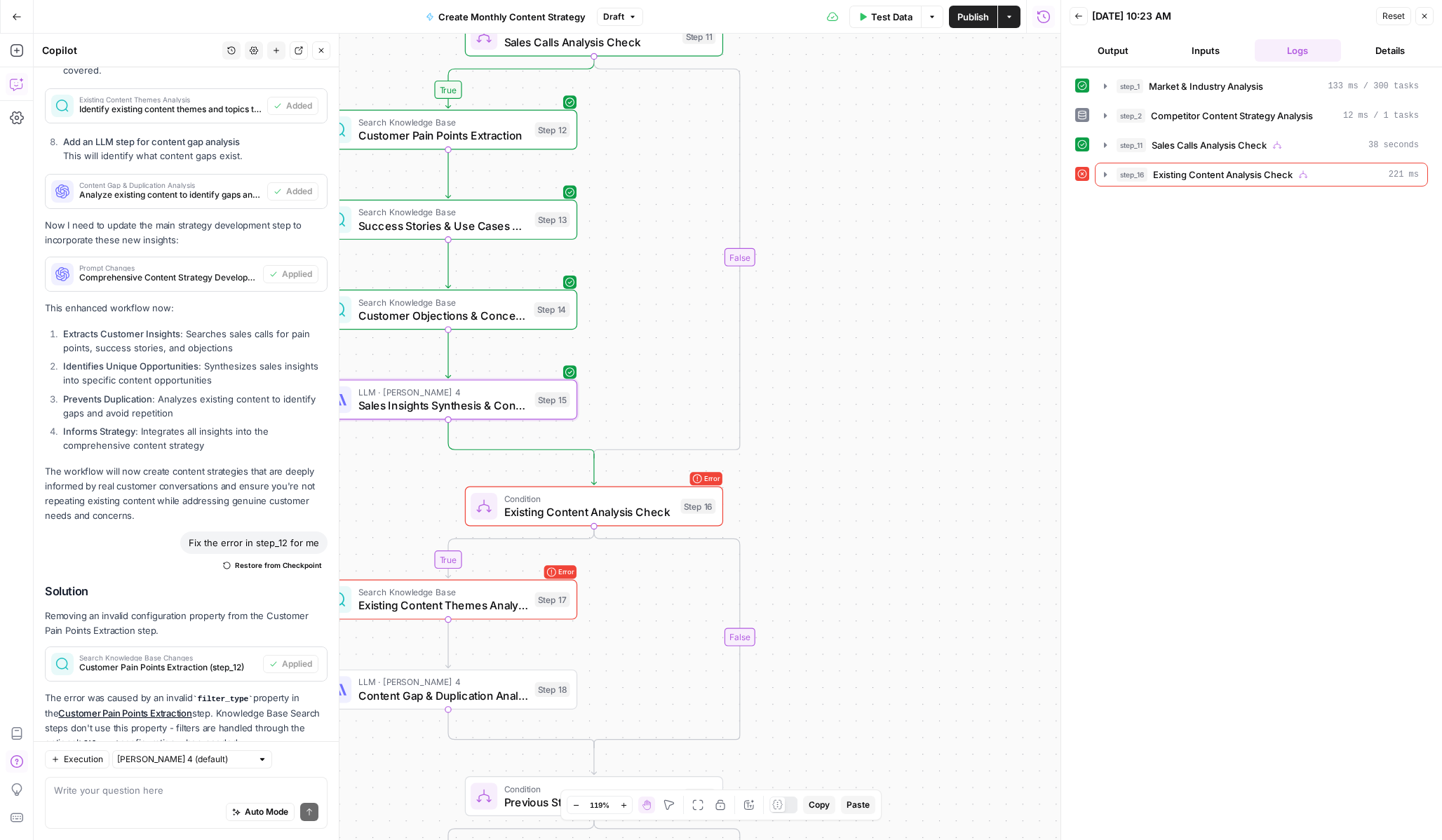
drag, startPoint x: 881, startPoint y: 488, endPoint x: 911, endPoint y: 160, distance: 329.4
click at [910, 162] on div "true true true true false false false false Workflow Input Settings Inputs Powe…" at bounding box center [547, 436] width 1027 height 806
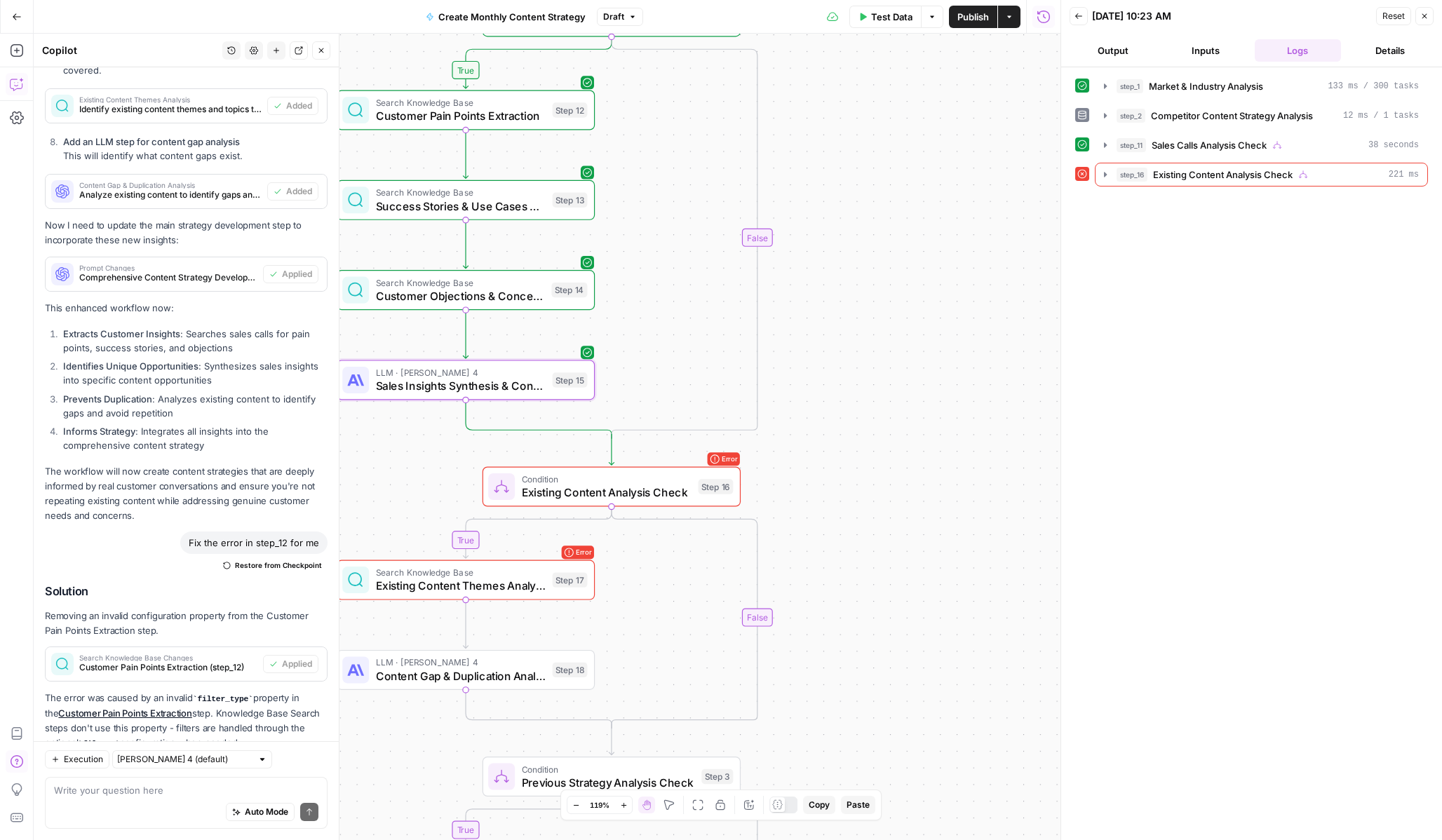
click at [579, 493] on span "Existing Content Analysis Check" at bounding box center [607, 492] width 169 height 16
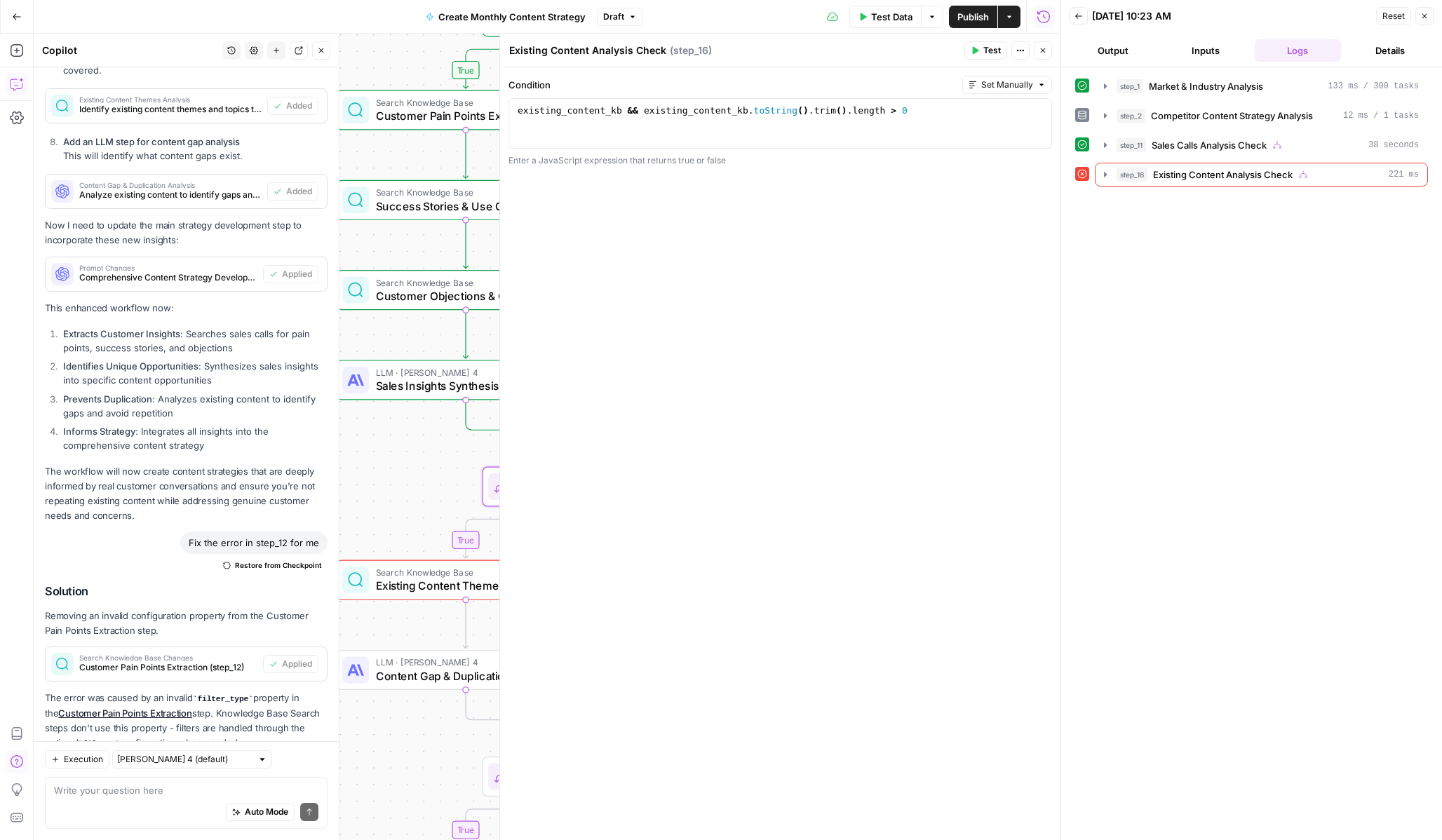
click at [1042, 51] on icon "button" at bounding box center [1043, 51] width 5 height 5
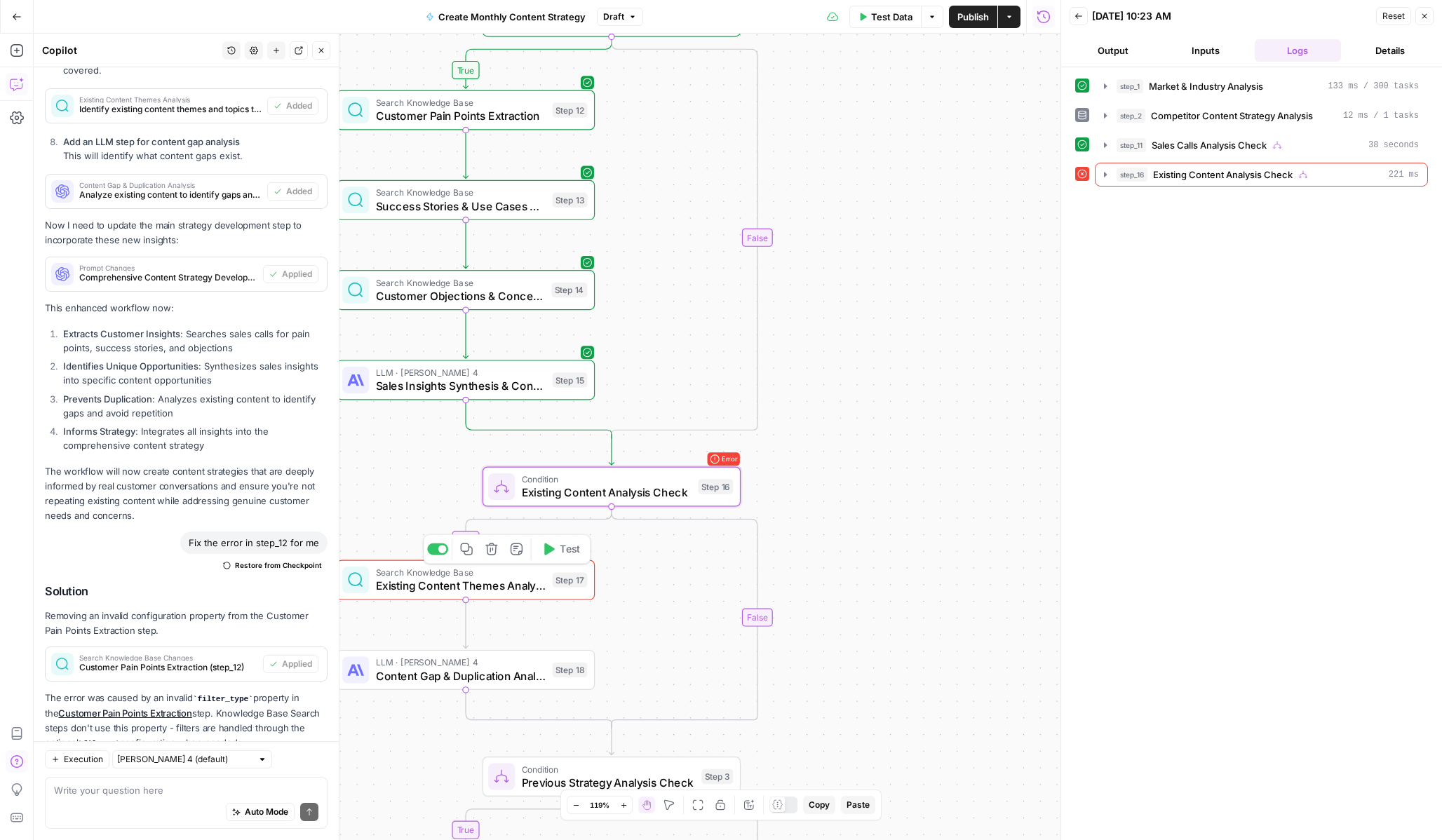
click at [482, 587] on span "Existing Content Themes Analysis" at bounding box center [461, 586] width 169 height 16
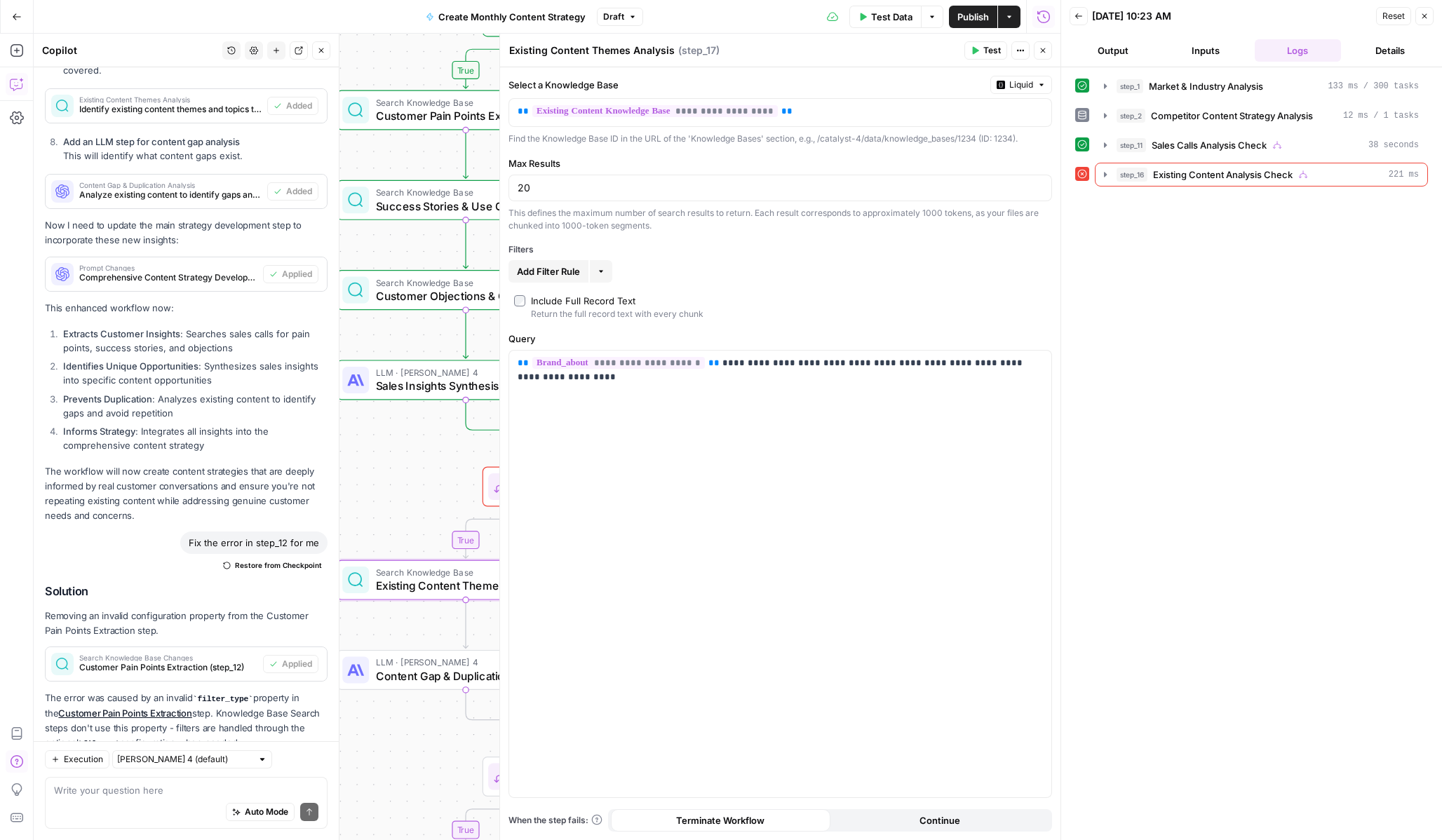
click at [572, 180] on div "20" at bounding box center [780, 188] width 544 height 27
click at [572, 182] on input "20" at bounding box center [781, 188] width 526 height 14
type input "2"
type input "10"
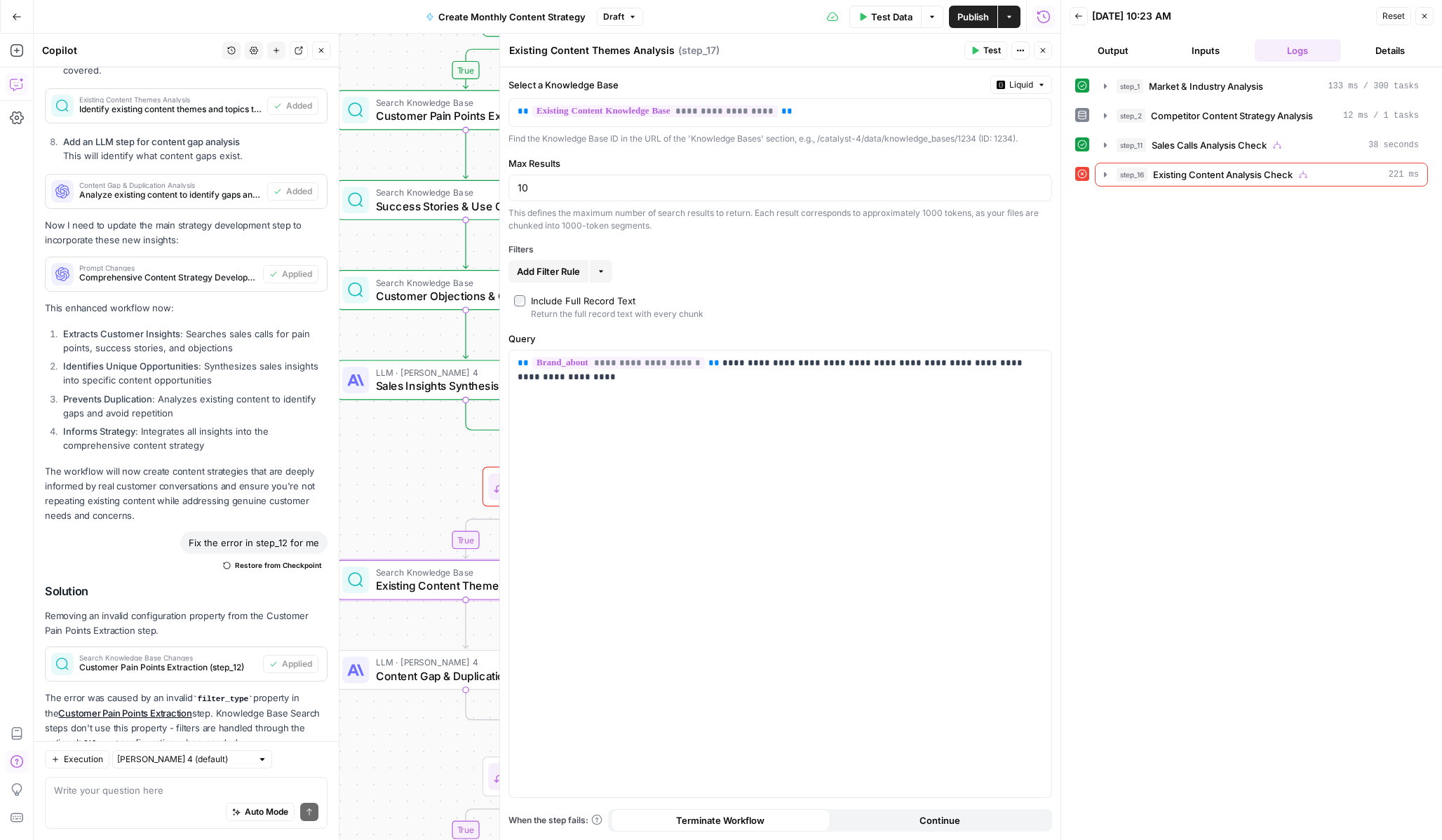
click at [1042, 48] on icon "button" at bounding box center [1043, 51] width 9 height 9
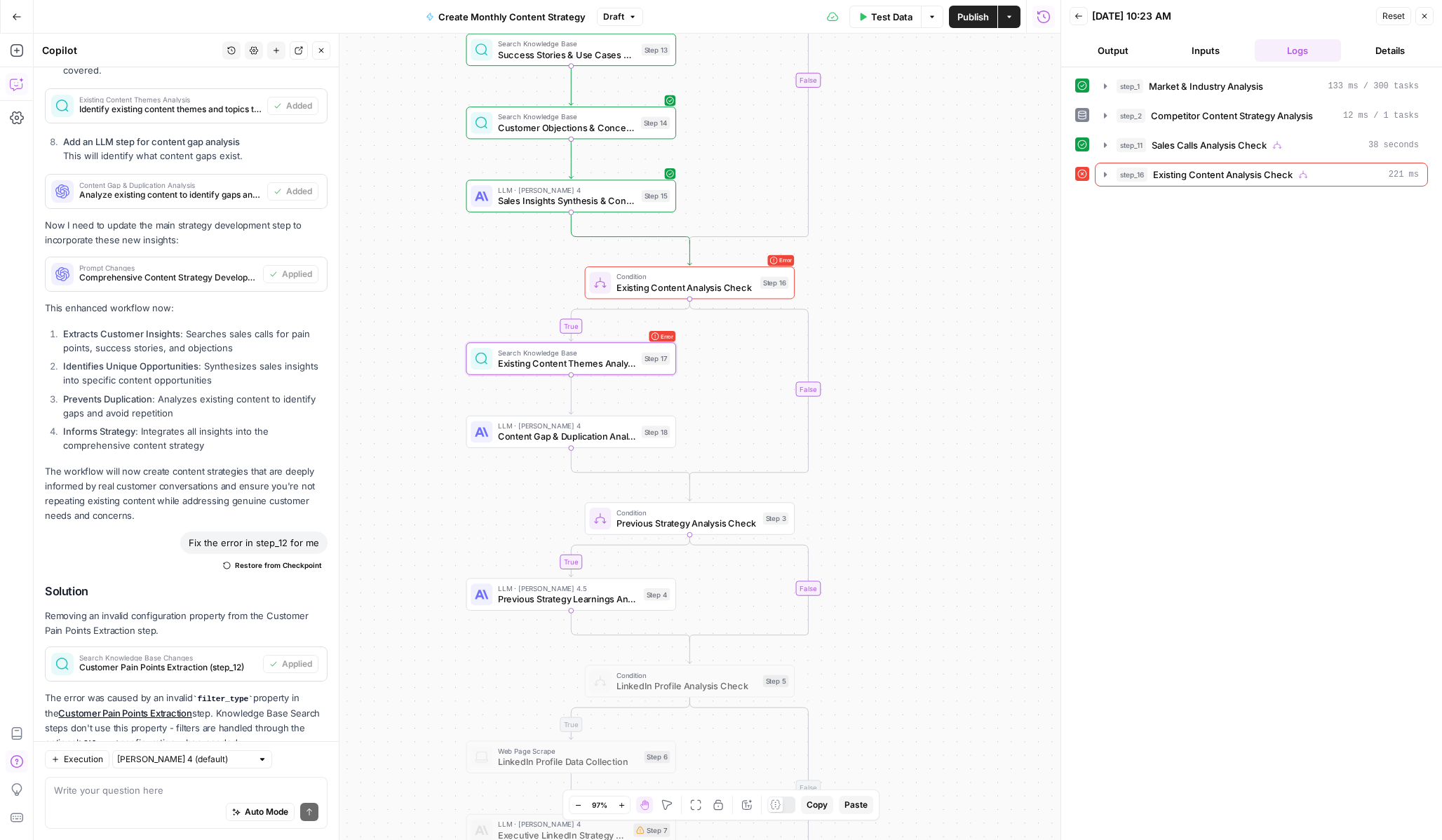
drag, startPoint x: 917, startPoint y: 514, endPoint x: 939, endPoint y: 305, distance: 210.2
click at [939, 305] on div "true true true true false false false false Workflow Input Settings Inputs Powe…" at bounding box center [547, 436] width 1027 height 806
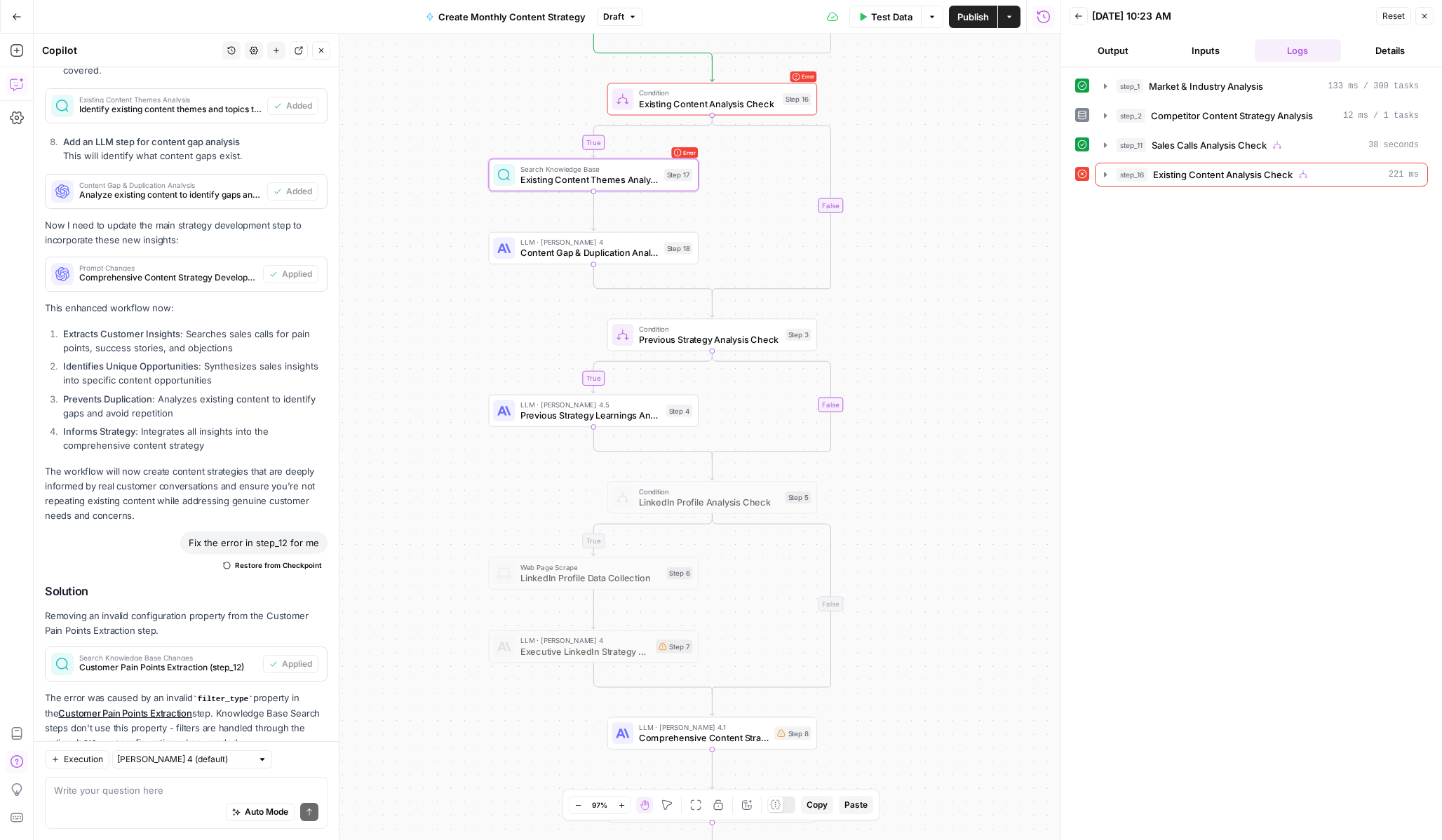
drag, startPoint x: 909, startPoint y: 471, endPoint x: 931, endPoint y: 296, distance: 176.4
click at [931, 296] on div "true true true true false false false false Workflow Input Settings Inputs Powe…" at bounding box center [547, 436] width 1027 height 806
click at [689, 474] on div "true true true true false false false false Workflow Input Settings Inputs Powe…" at bounding box center [547, 436] width 1027 height 806
click at [691, 470] on div at bounding box center [689, 472] width 16 height 10
click at [877, 14] on span "Test Data" at bounding box center [892, 16] width 41 height 14
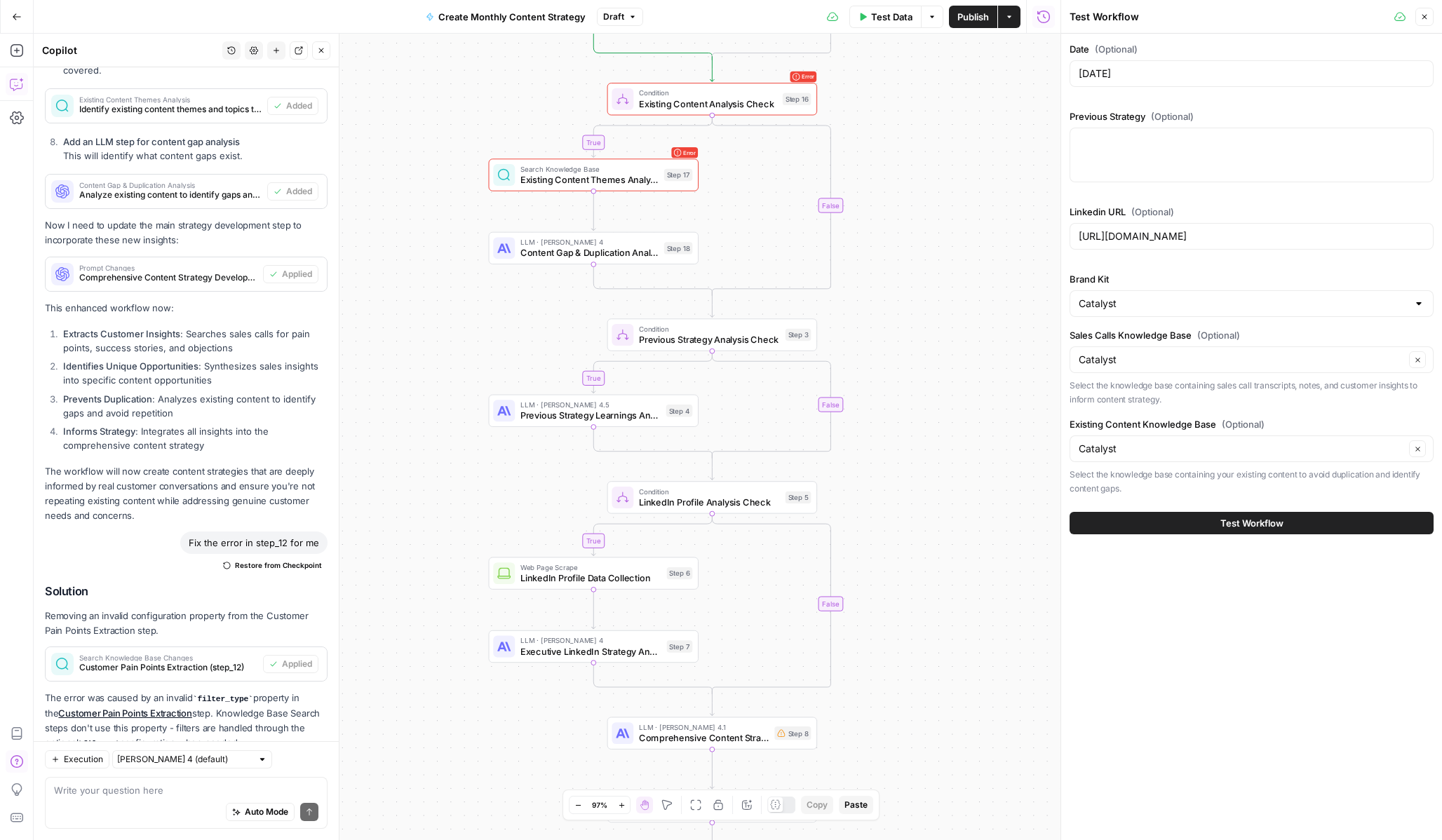
click at [1179, 519] on button "Test Workflow" at bounding box center [1251, 523] width 364 height 22
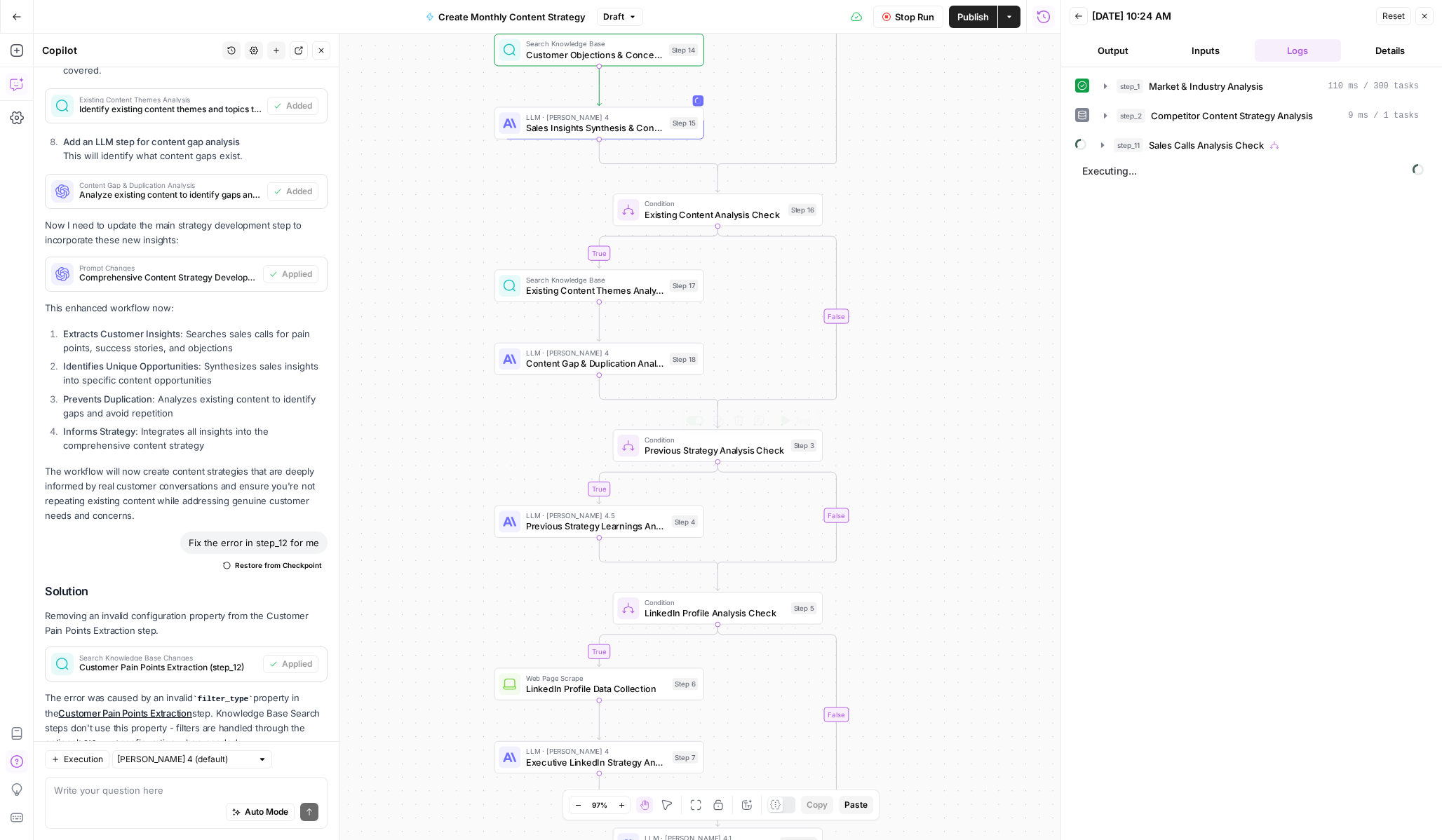
drag, startPoint x: 903, startPoint y: 405, endPoint x: 911, endPoint y: 487, distance: 82.4
click at [911, 487] on div "true true true true false false false false Workflow Input Settings Inputs Powe…" at bounding box center [547, 436] width 1027 height 806
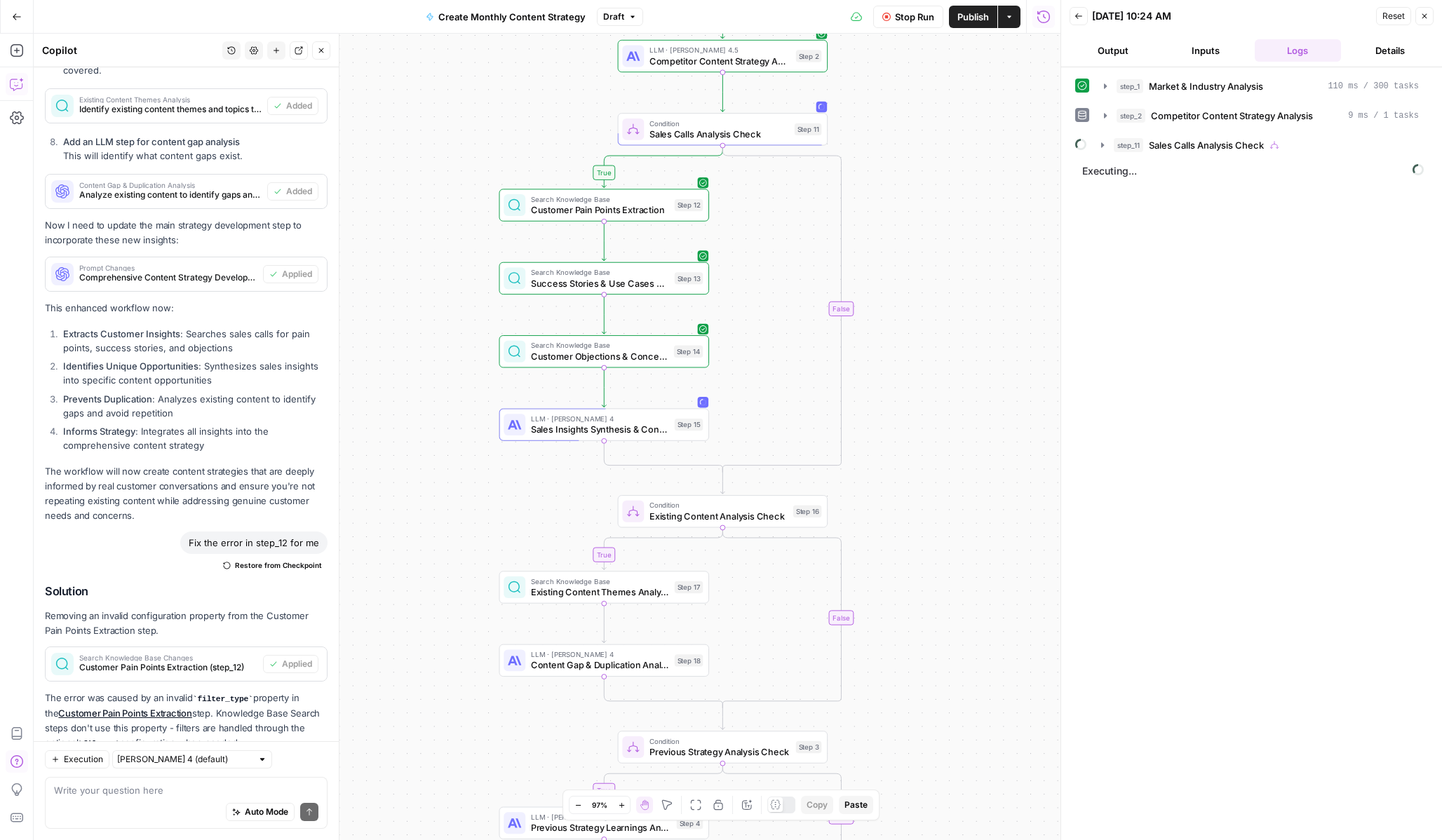
drag, startPoint x: 939, startPoint y: 361, endPoint x: 935, endPoint y: 580, distance: 219.0
click at [935, 580] on div "true true true true false false false false Workflow Input Settings Inputs Powe…" at bounding box center [547, 436] width 1027 height 806
click at [1107, 116] on icon "button" at bounding box center [1105, 115] width 11 height 11
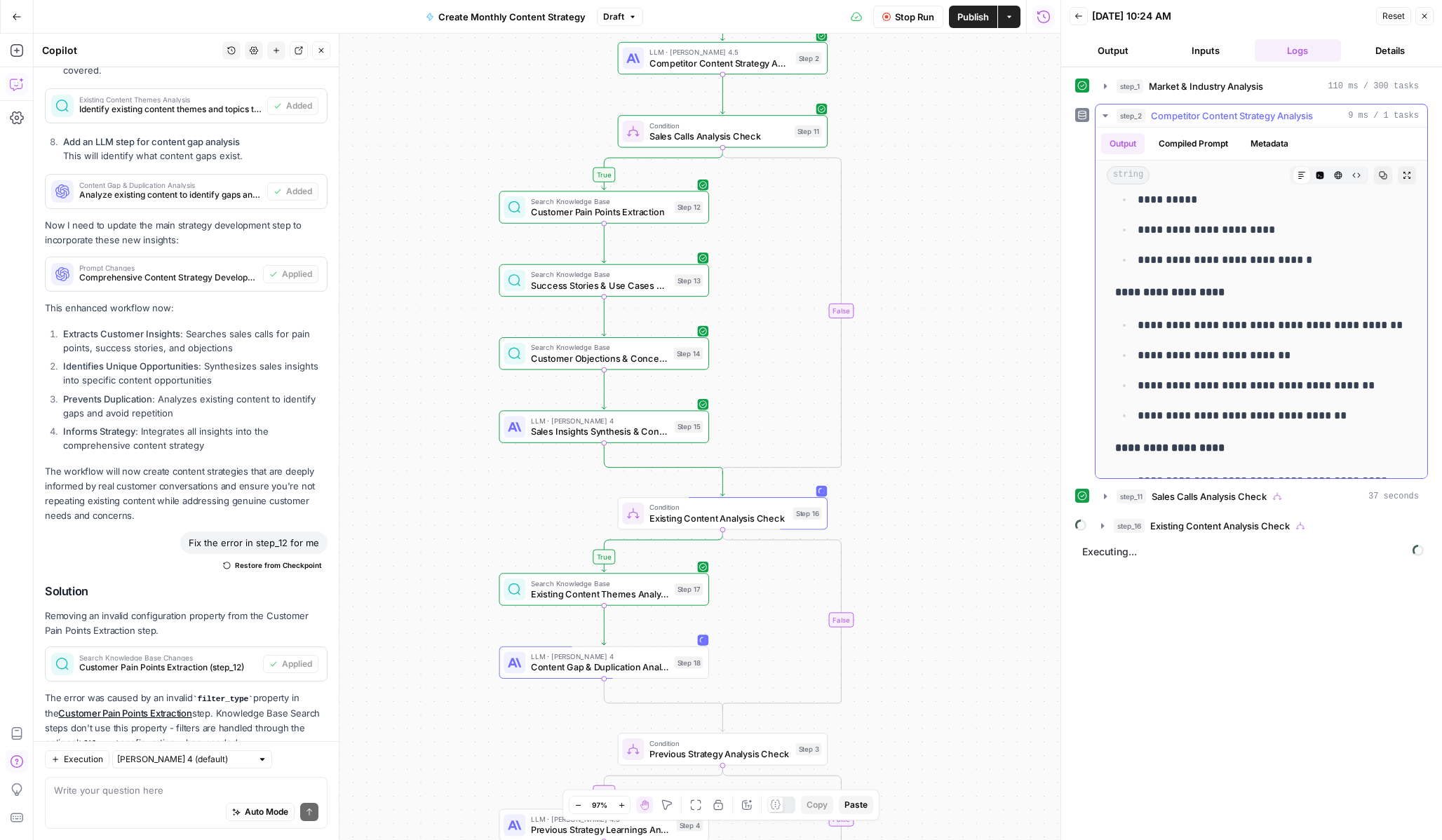
scroll to position [3384, 0]
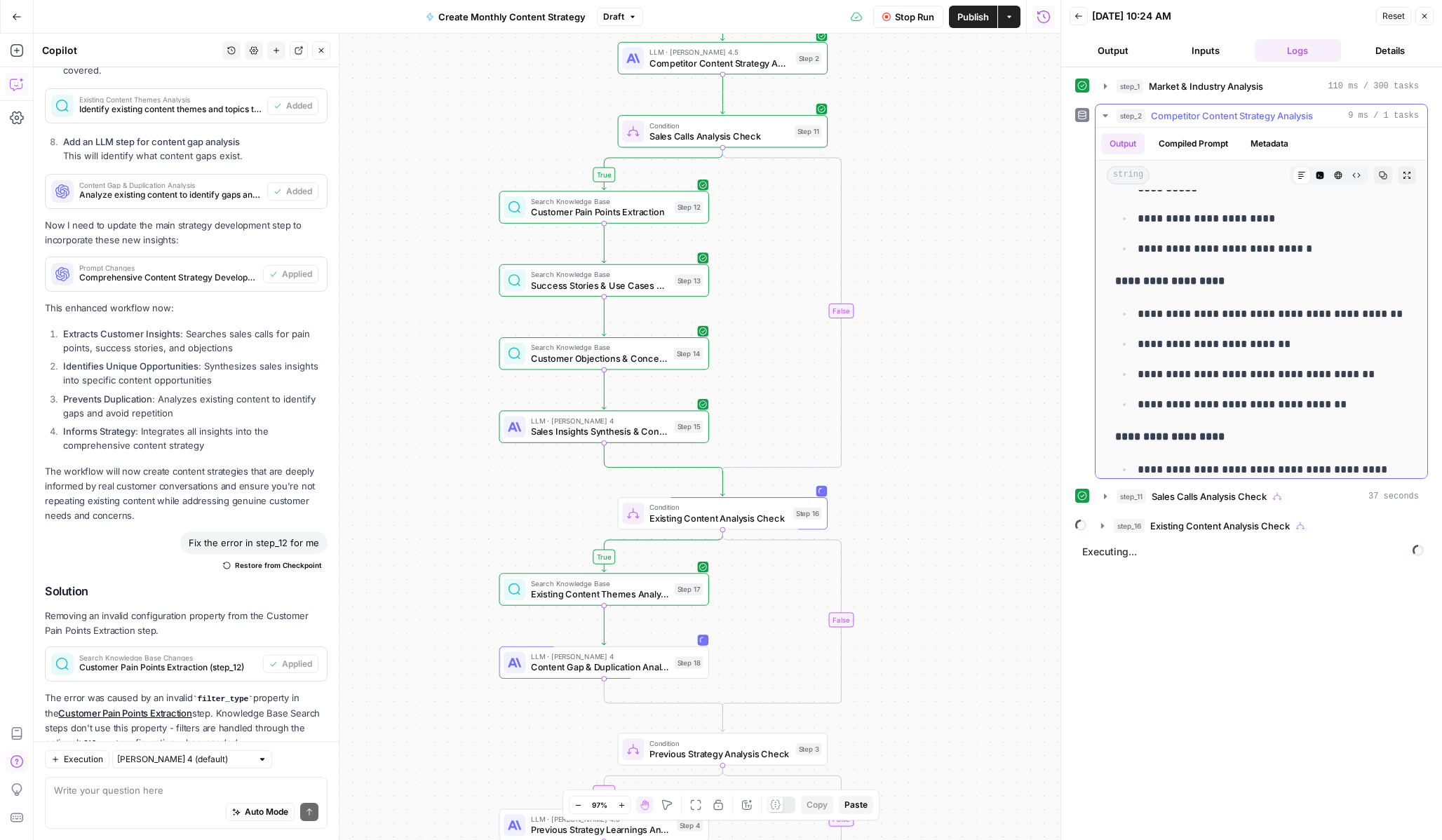
click at [1107, 117] on icon "button" at bounding box center [1105, 115] width 11 height 11
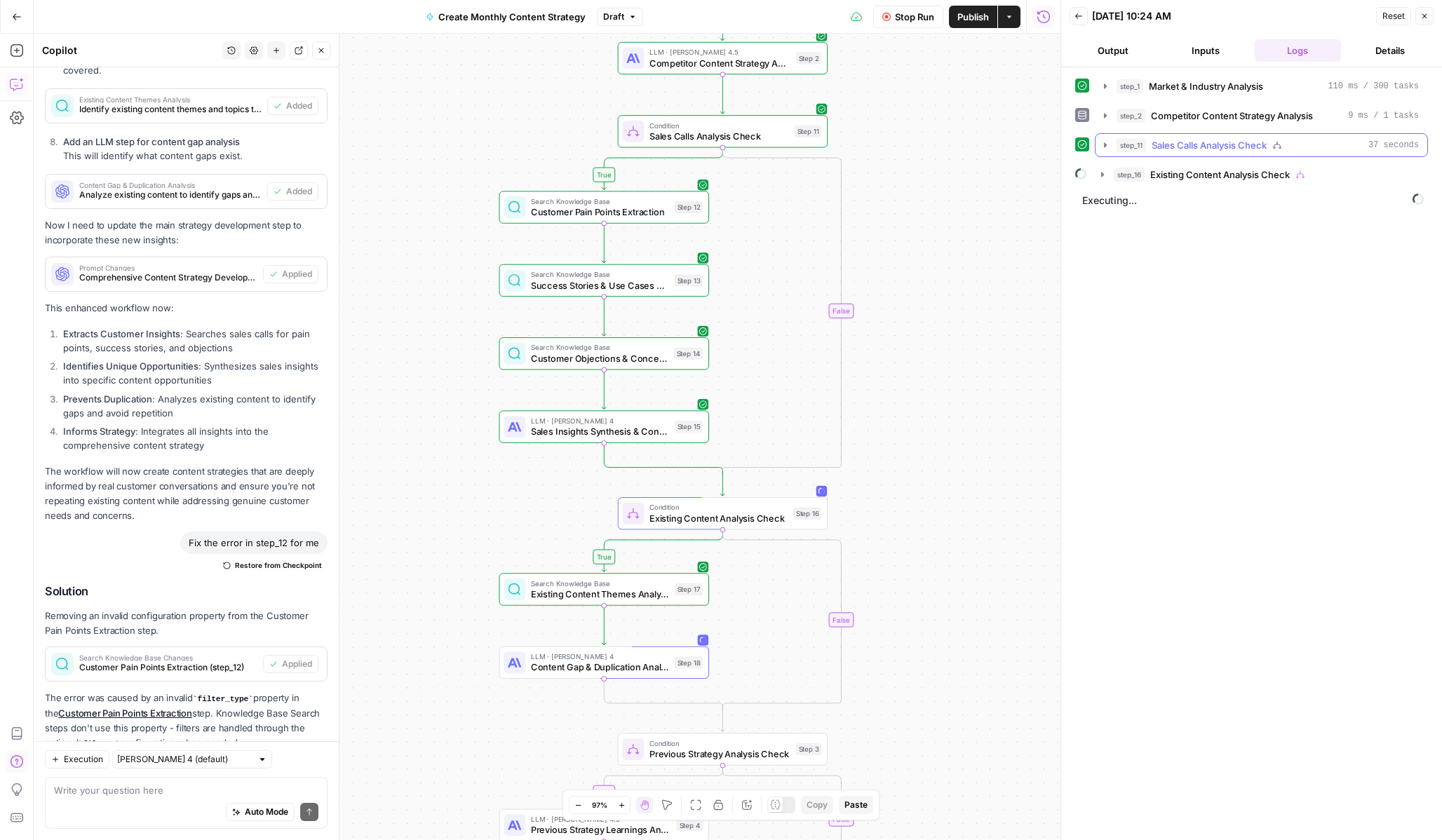
click at [1108, 143] on icon "button" at bounding box center [1105, 144] width 11 height 11
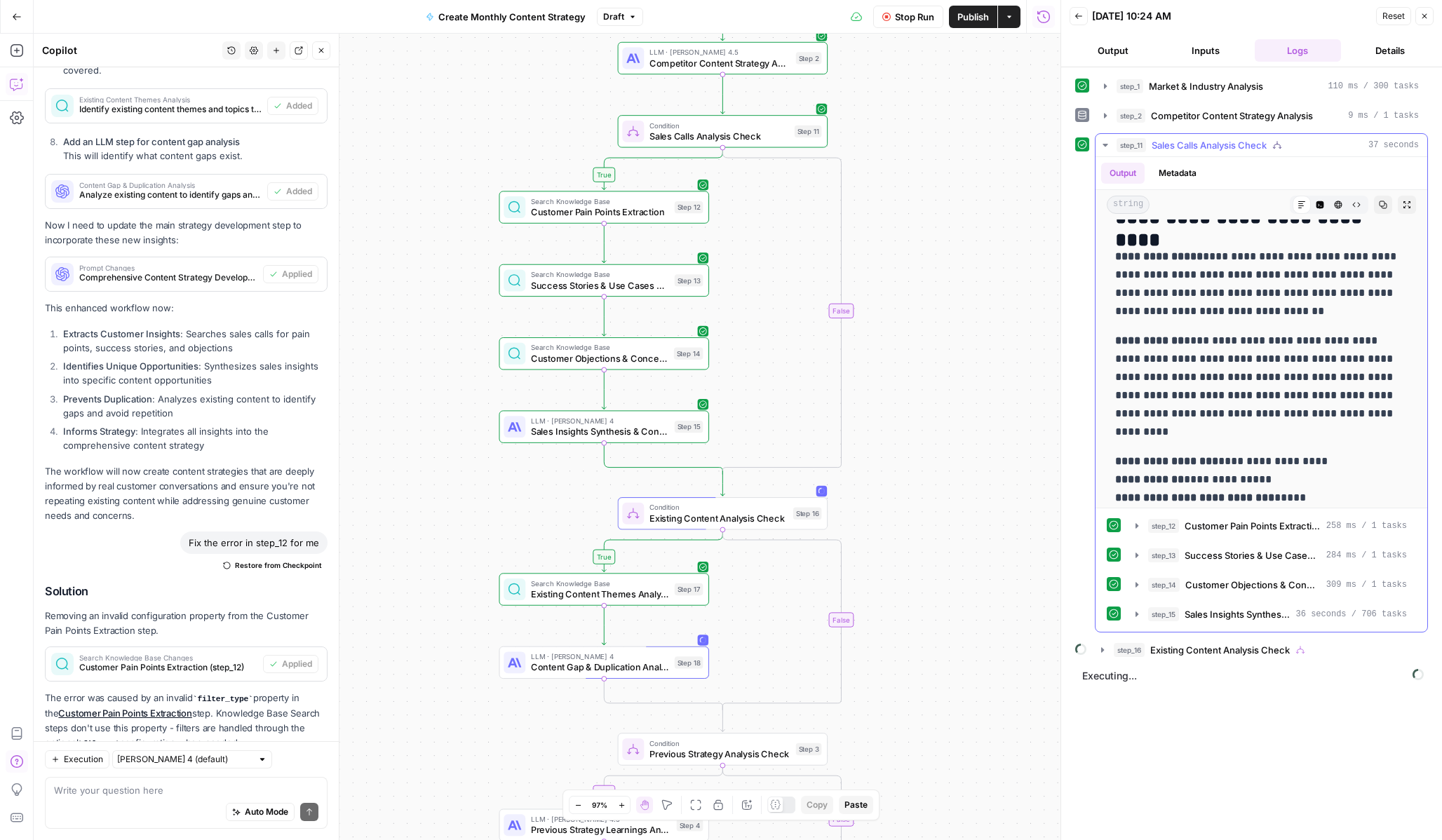
scroll to position [273, 0]
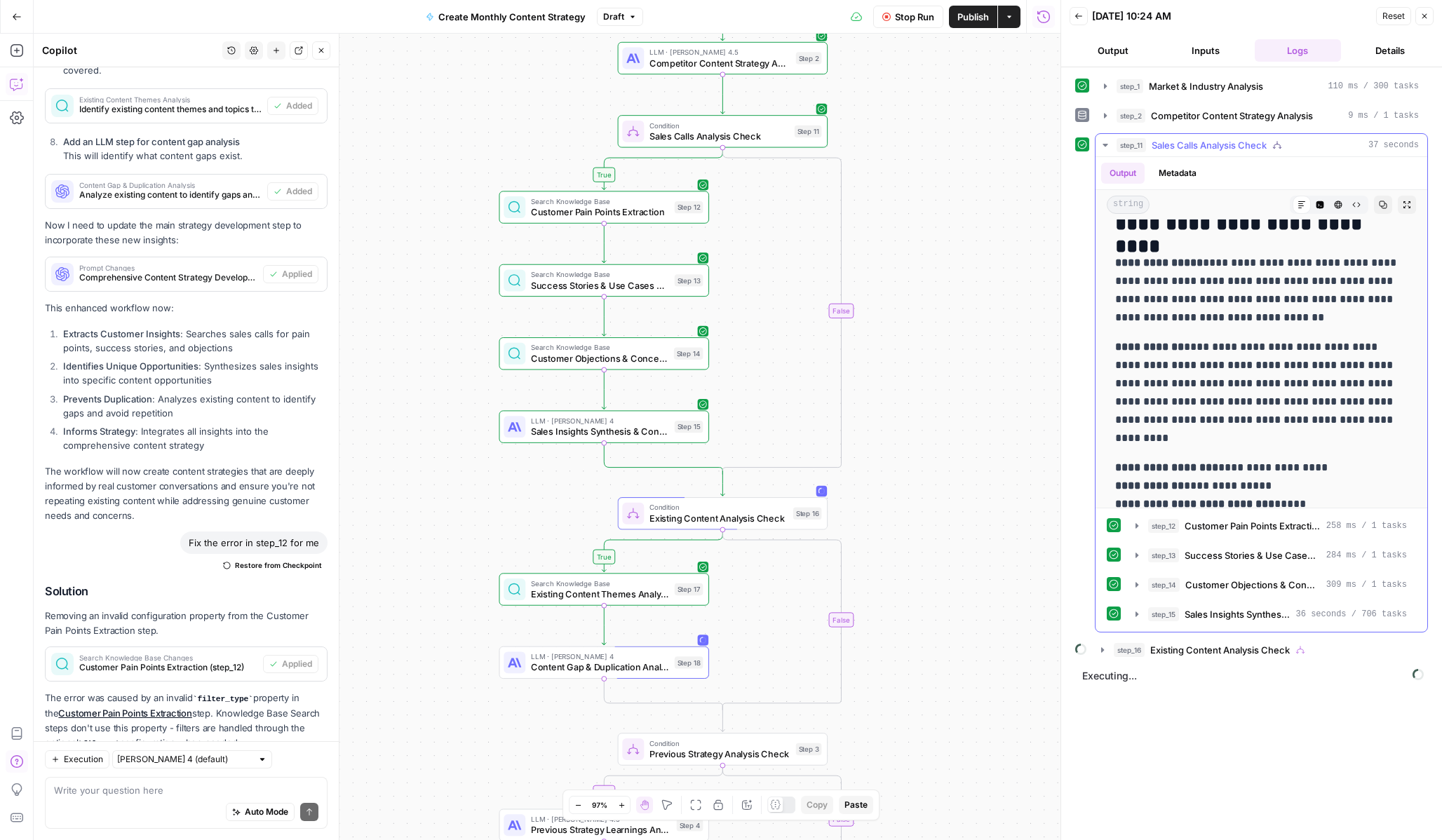
click at [1103, 147] on icon "button" at bounding box center [1105, 144] width 11 height 11
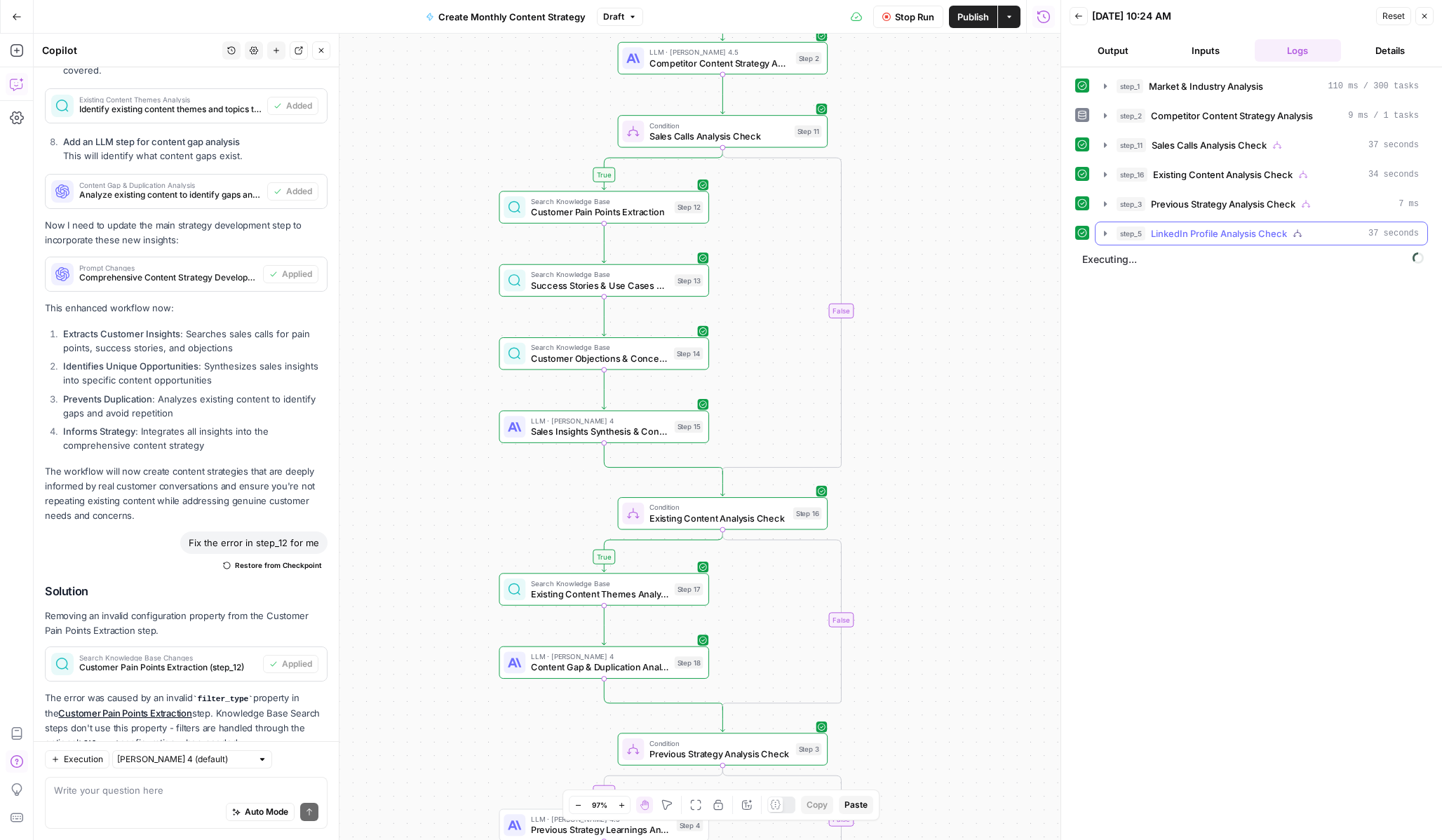
click at [1107, 239] on button "step_5 LinkedIn Profile Analysis Check 37 seconds" at bounding box center [1261, 233] width 332 height 22
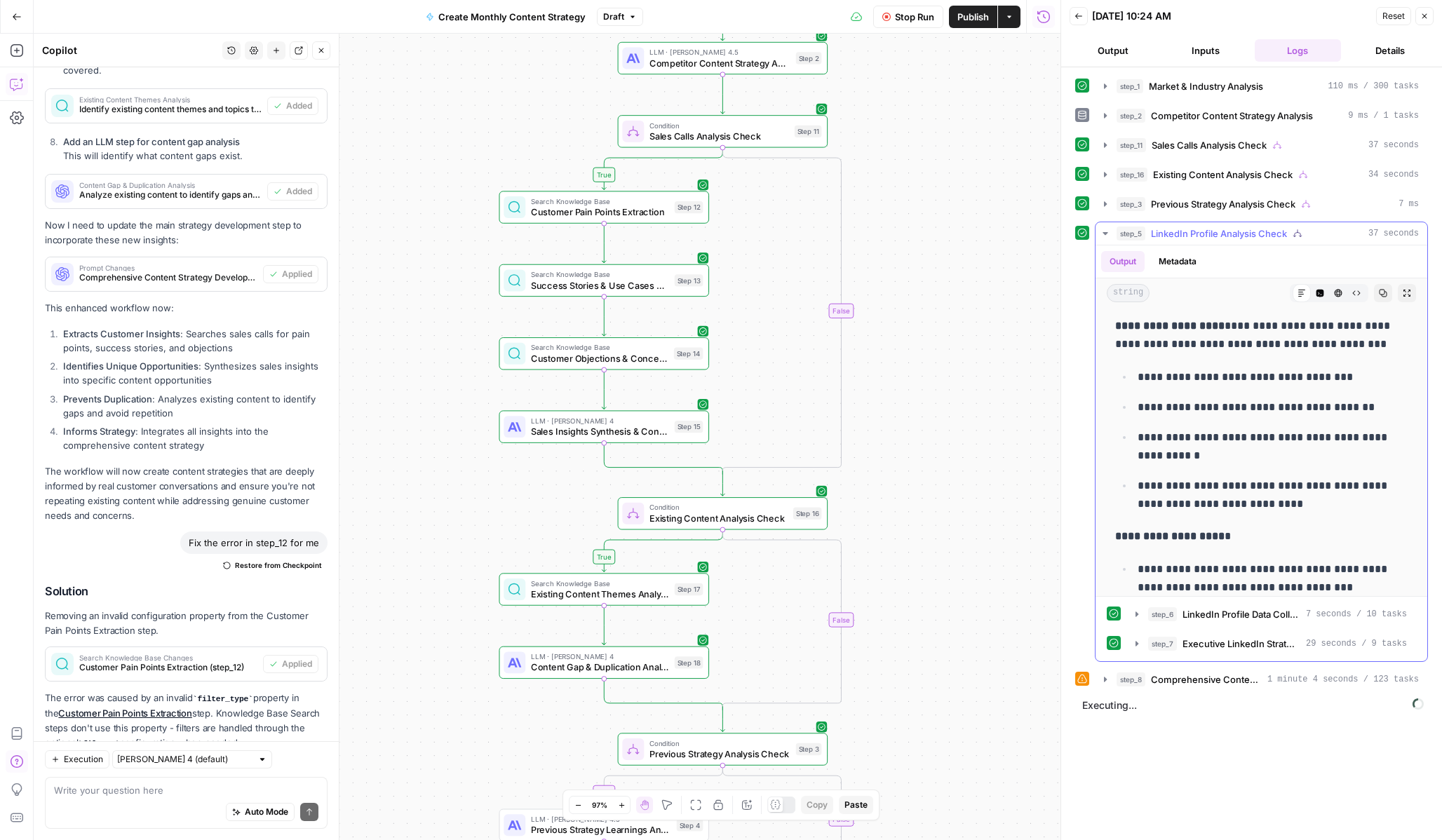
scroll to position [3095, 0]
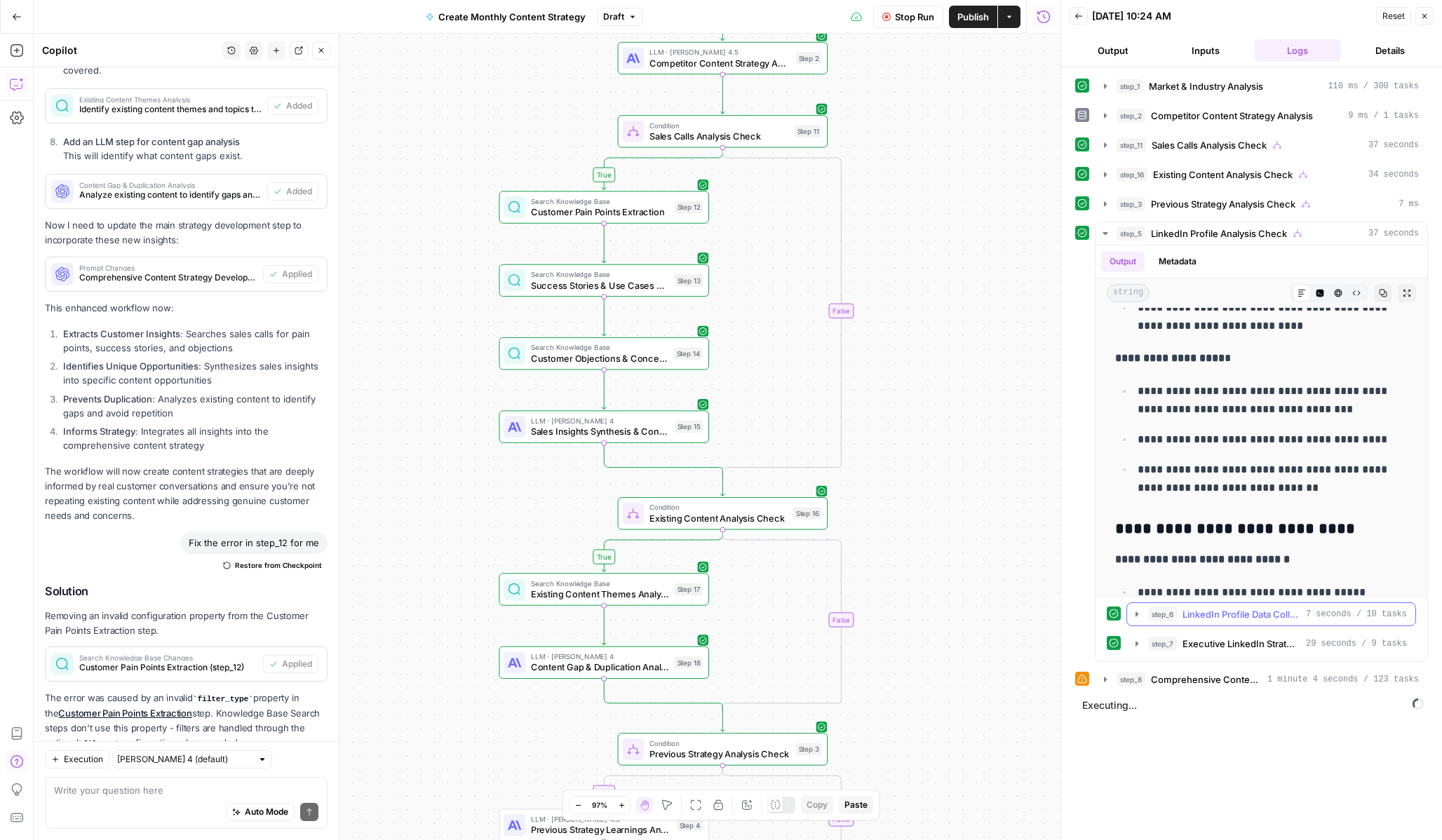
click at [1225, 620] on span "LinkedIn Profile Data Collection" at bounding box center [1241, 614] width 118 height 14
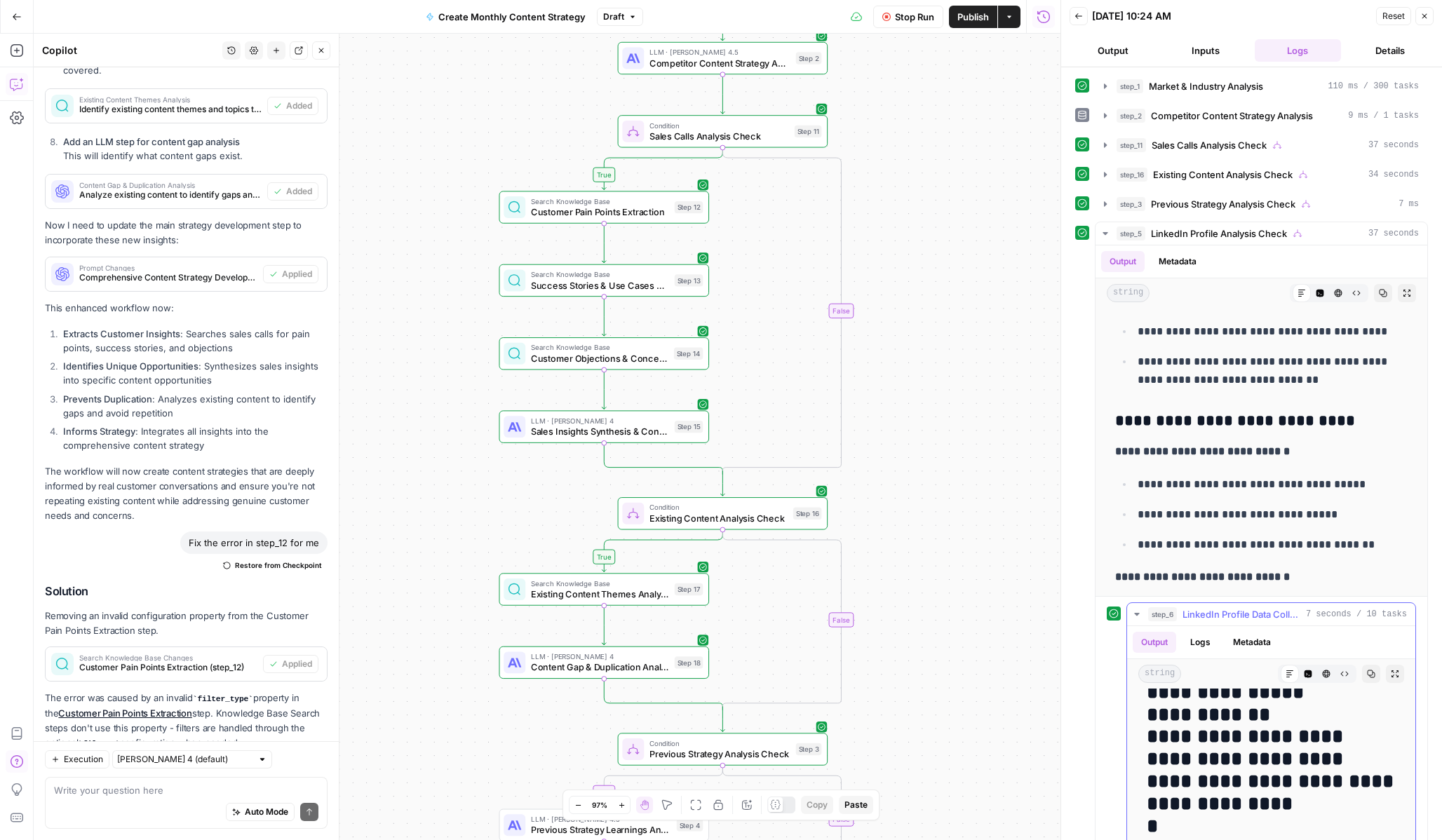
scroll to position [1120, 0]
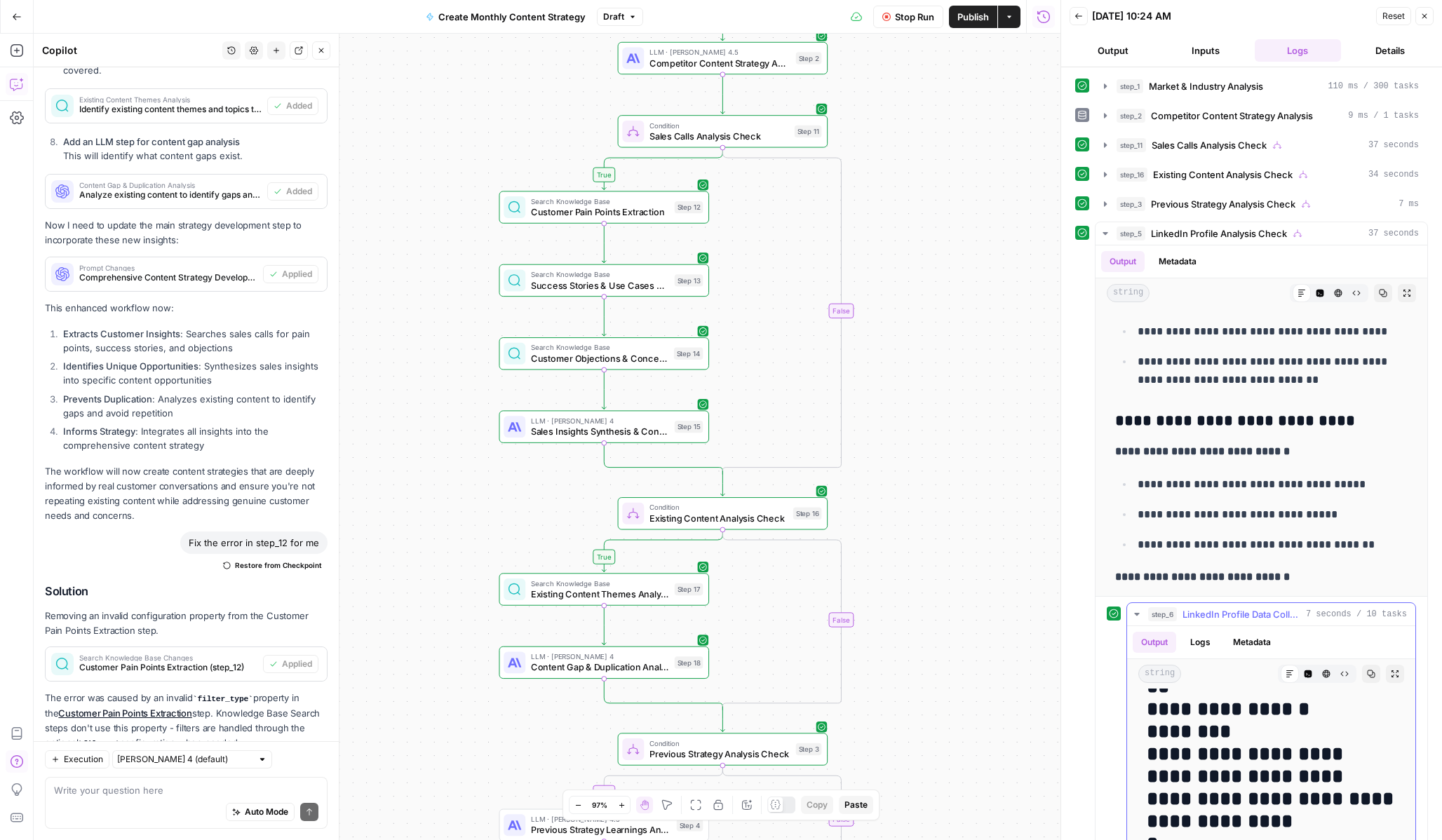
click at [1136, 620] on button "step_6 LinkedIn Profile Data Collection 7 seconds / 10 tasks" at bounding box center [1271, 614] width 288 height 22
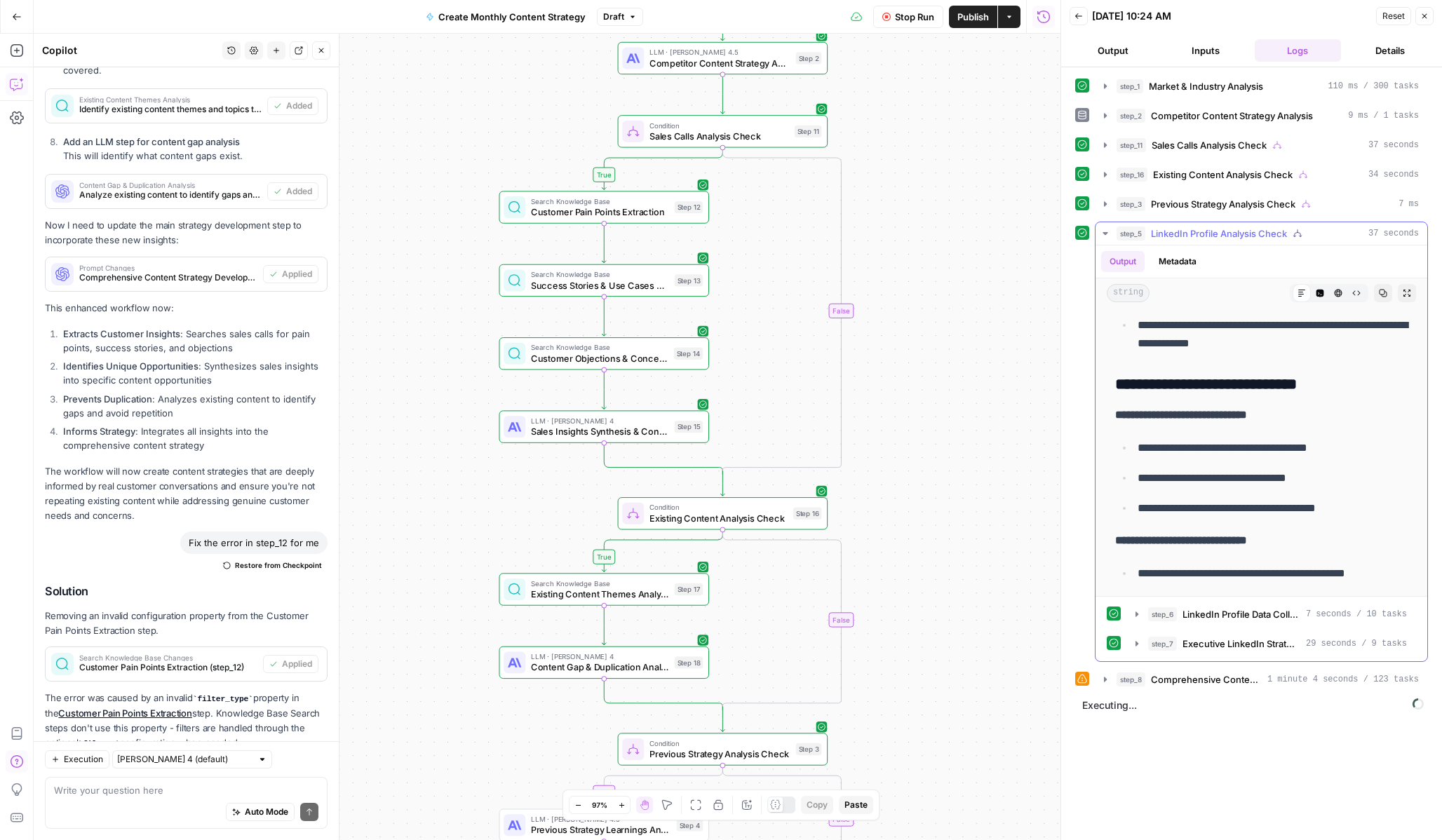
click at [1104, 237] on icon "button" at bounding box center [1105, 233] width 11 height 11
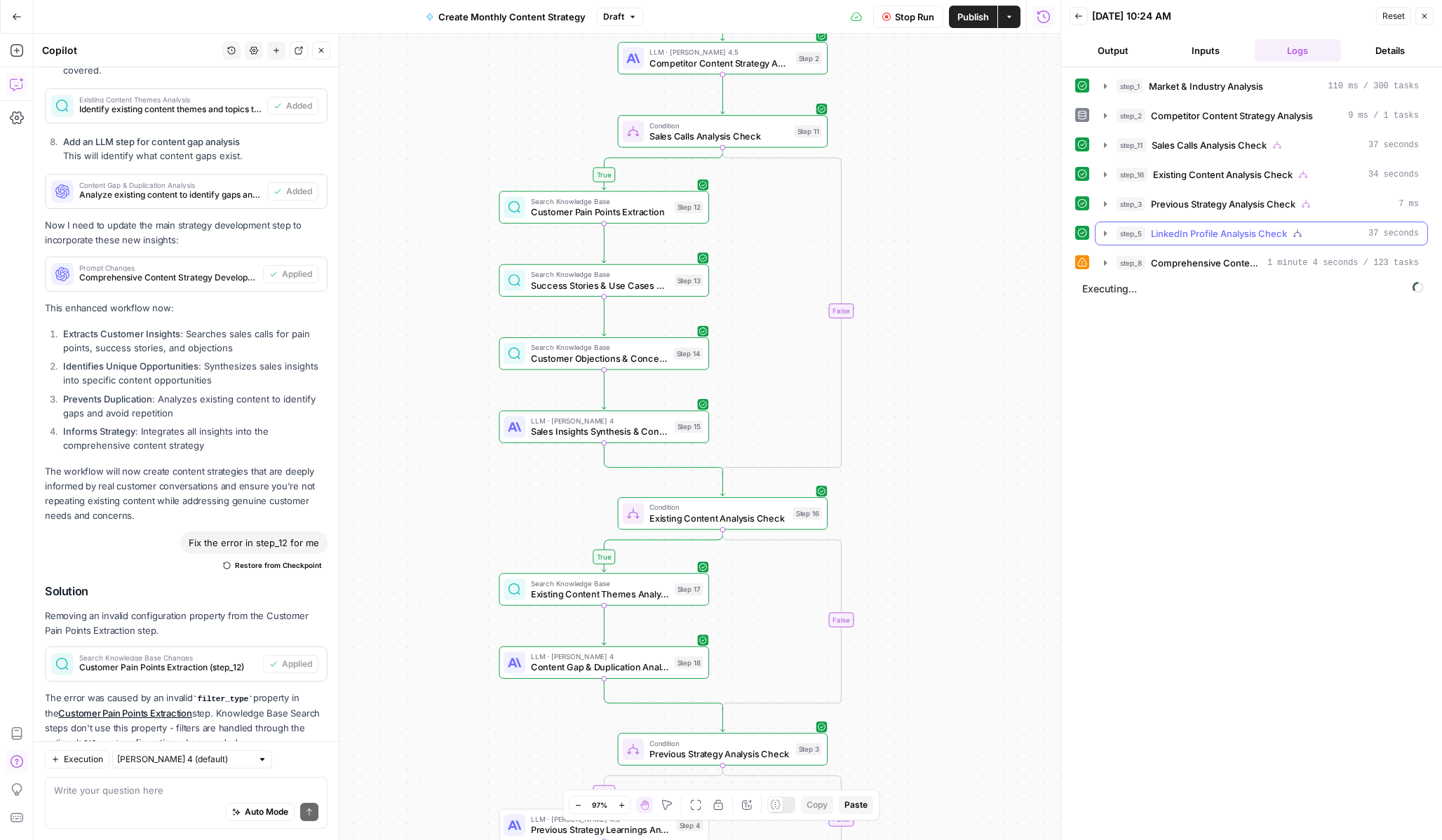
click at [1107, 231] on icon "button" at bounding box center [1105, 233] width 11 height 11
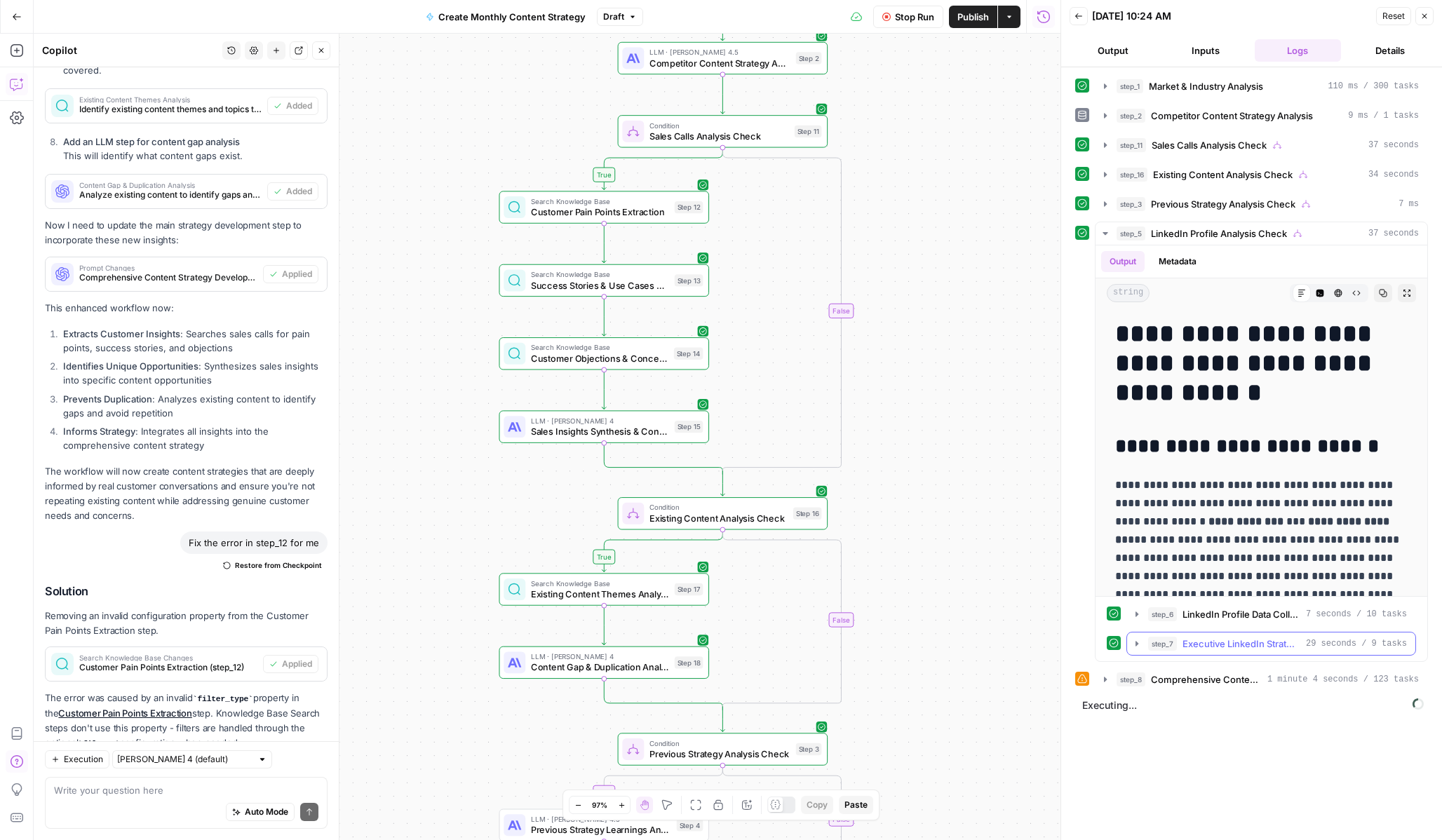
click at [1131, 645] on button "step_7 Executive LinkedIn Strategy Analysis 29 seconds / 9 tasks" at bounding box center [1271, 644] width 288 height 22
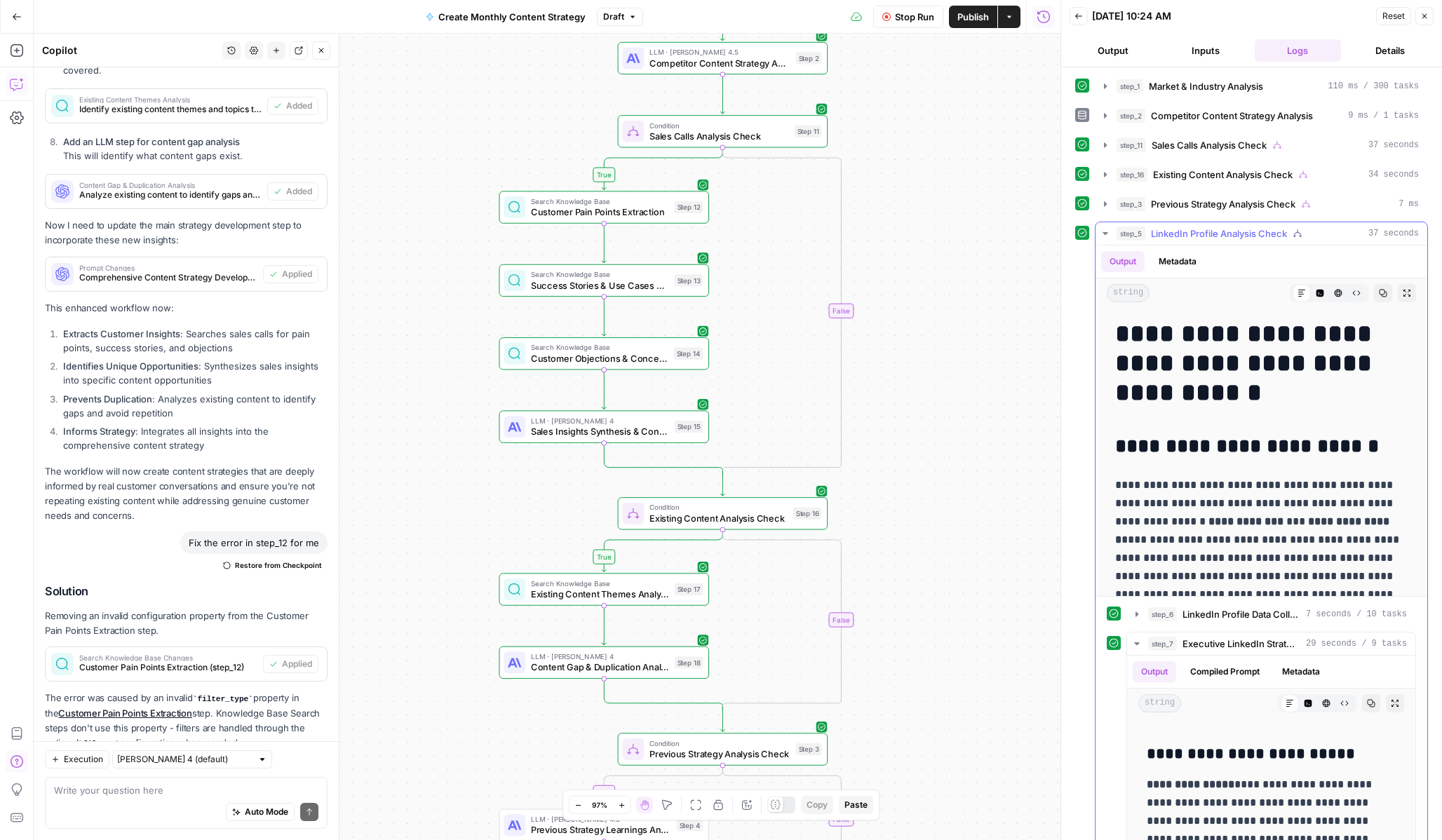
scroll to position [370, 0]
click at [1106, 231] on icon "button" at bounding box center [1105, 233] width 11 height 11
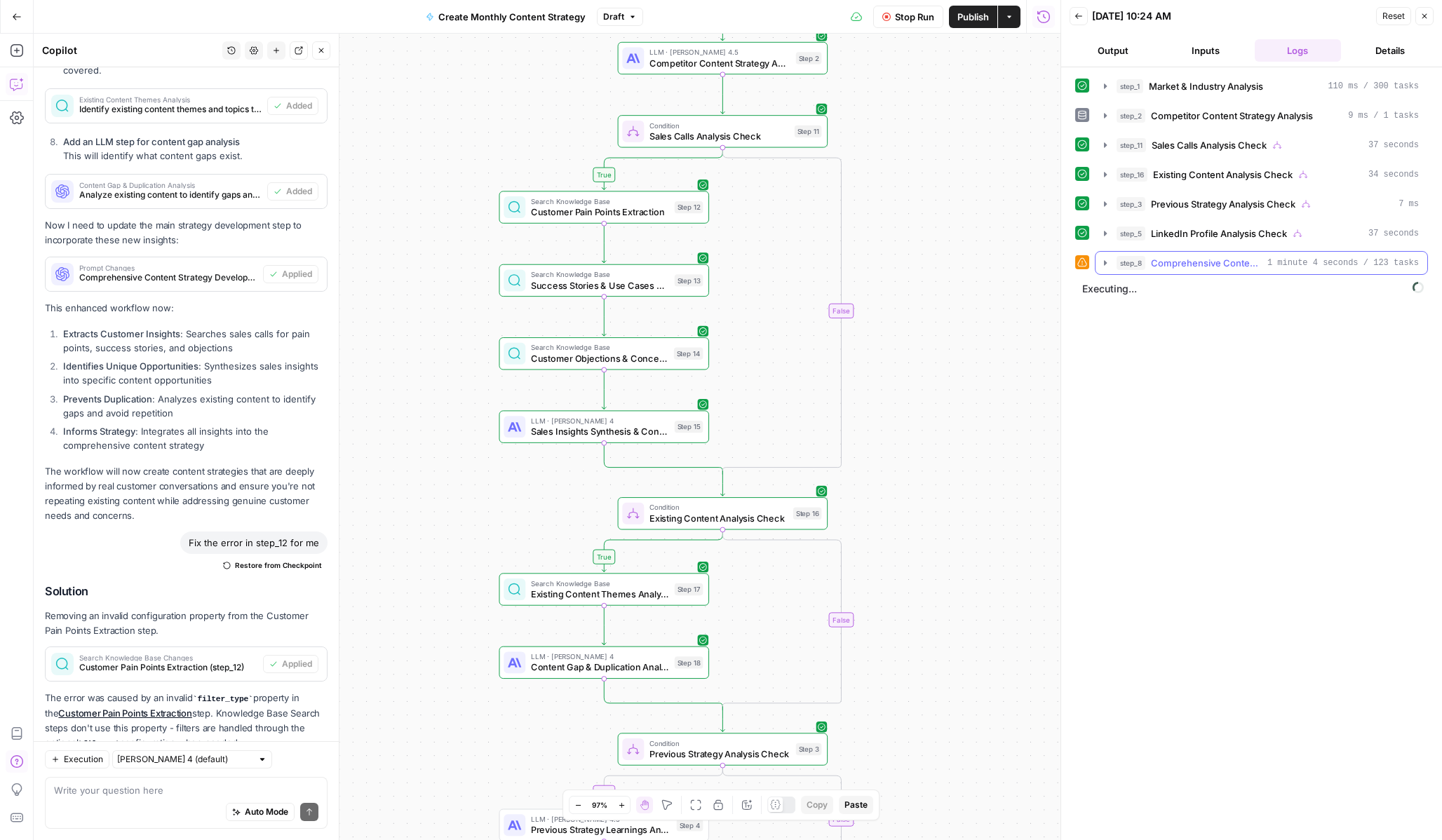
click at [1104, 262] on icon "button" at bounding box center [1105, 263] width 3 height 5
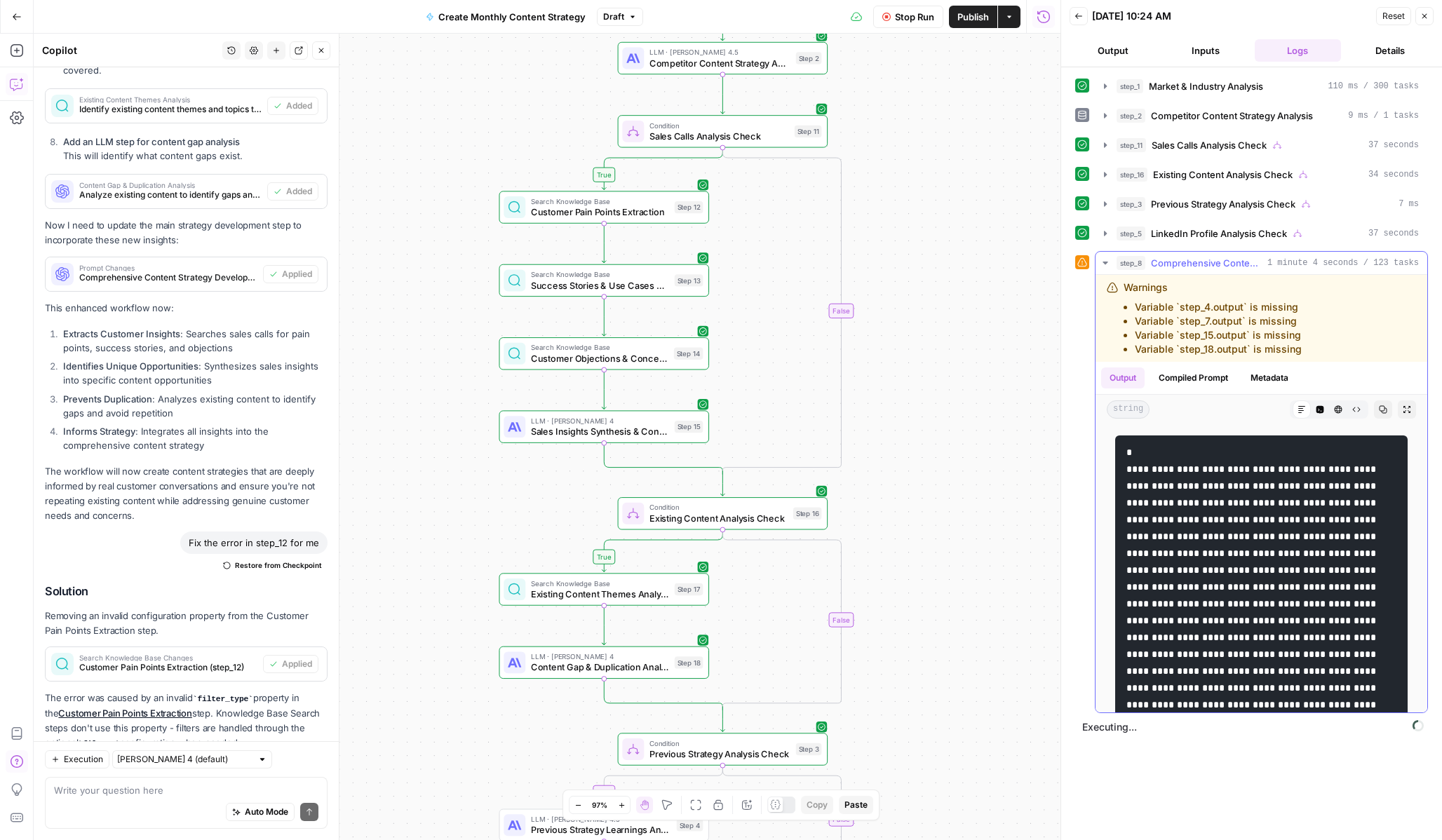
click at [1104, 262] on icon "button" at bounding box center [1105, 263] width 5 height 3
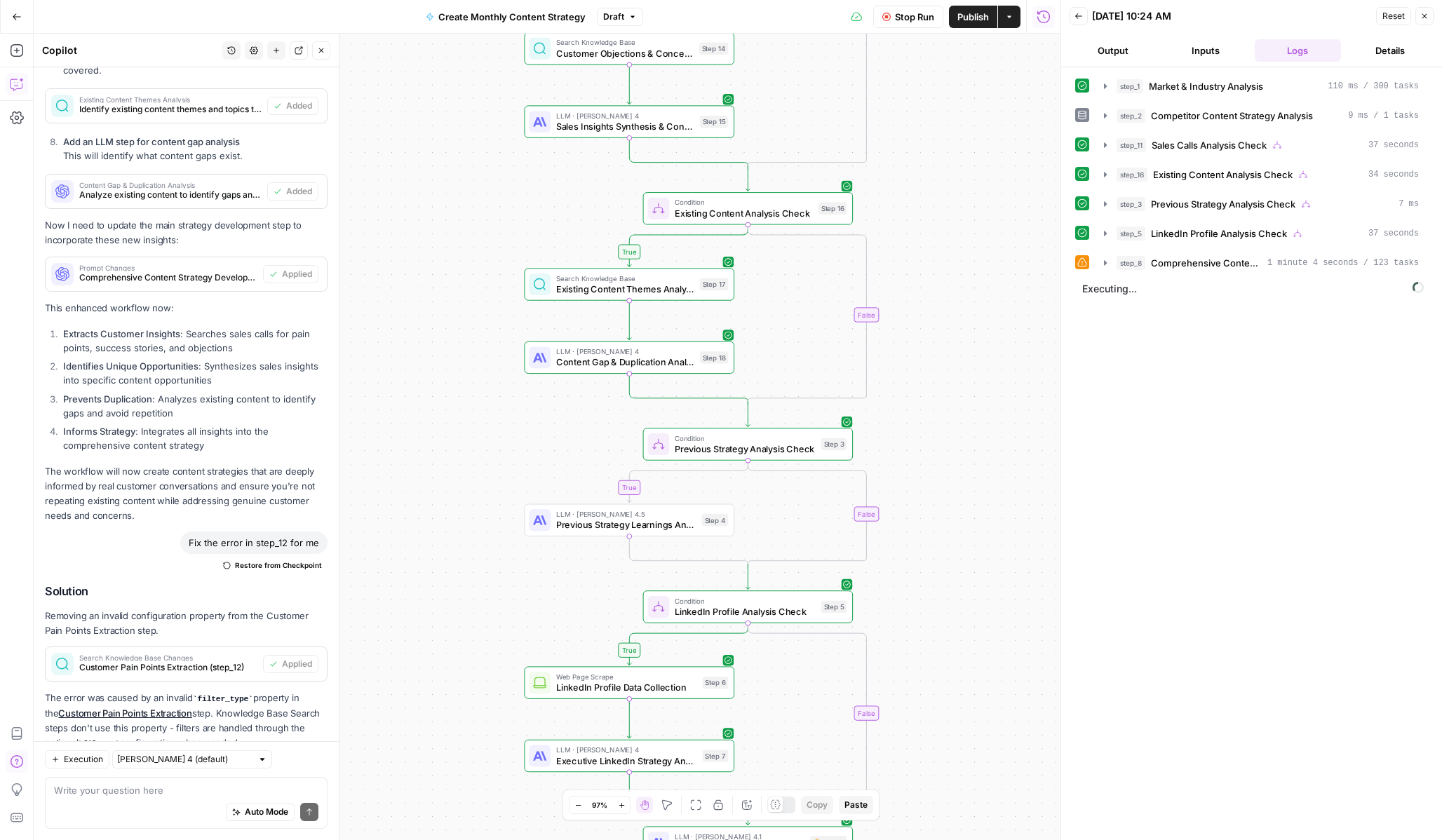
drag, startPoint x: 957, startPoint y: 418, endPoint x: 983, endPoint y: 220, distance: 199.7
click at [983, 220] on div "true true true true false false false false Workflow Input Settings Inputs Powe…" at bounding box center [547, 436] width 1027 height 806
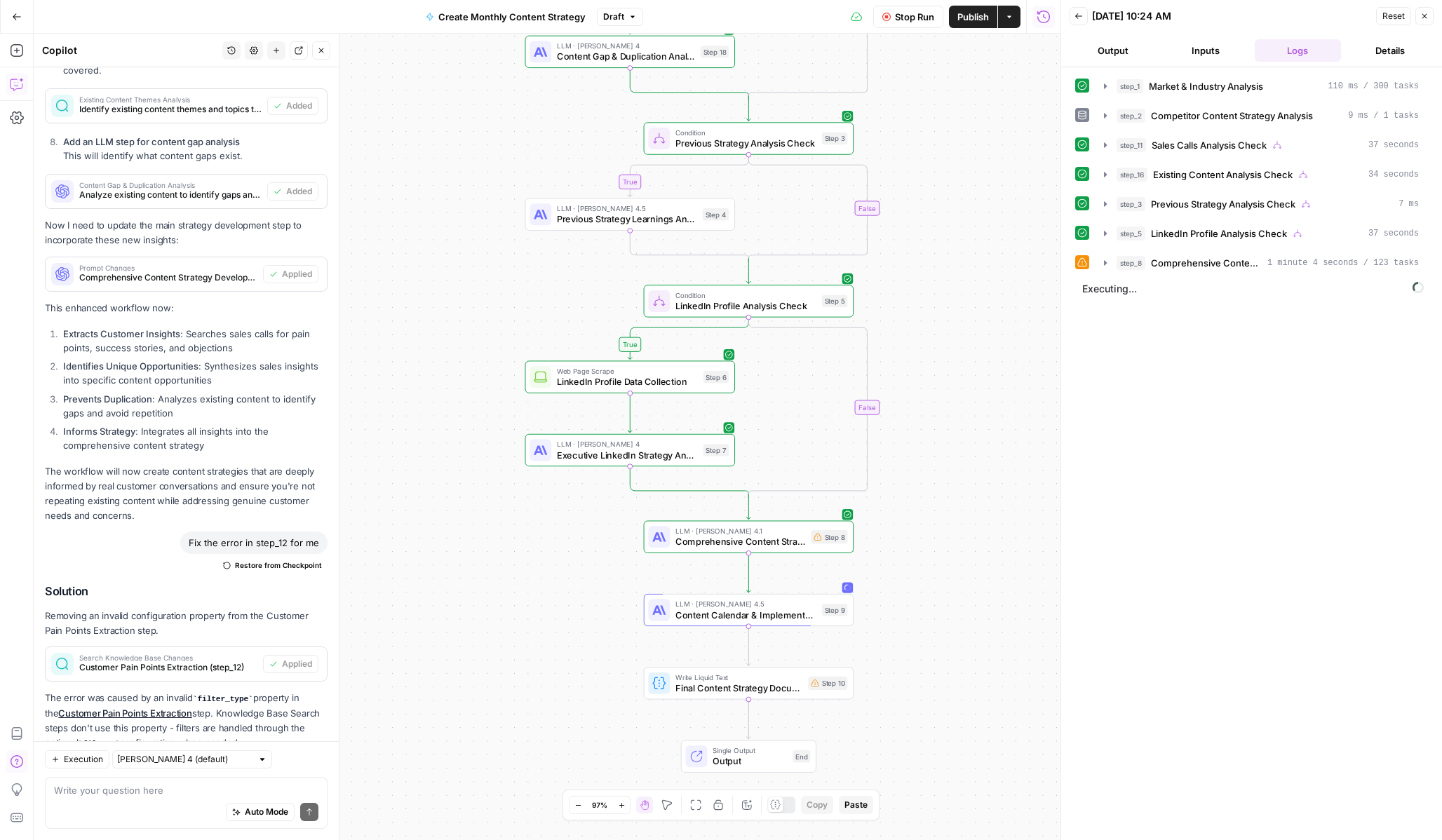
drag, startPoint x: 982, startPoint y: 604, endPoint x: 982, endPoint y: 302, distance: 302.0
click at [982, 302] on div "true true true true false false false false Workflow Input Settings Inputs Powe…" at bounding box center [547, 436] width 1027 height 806
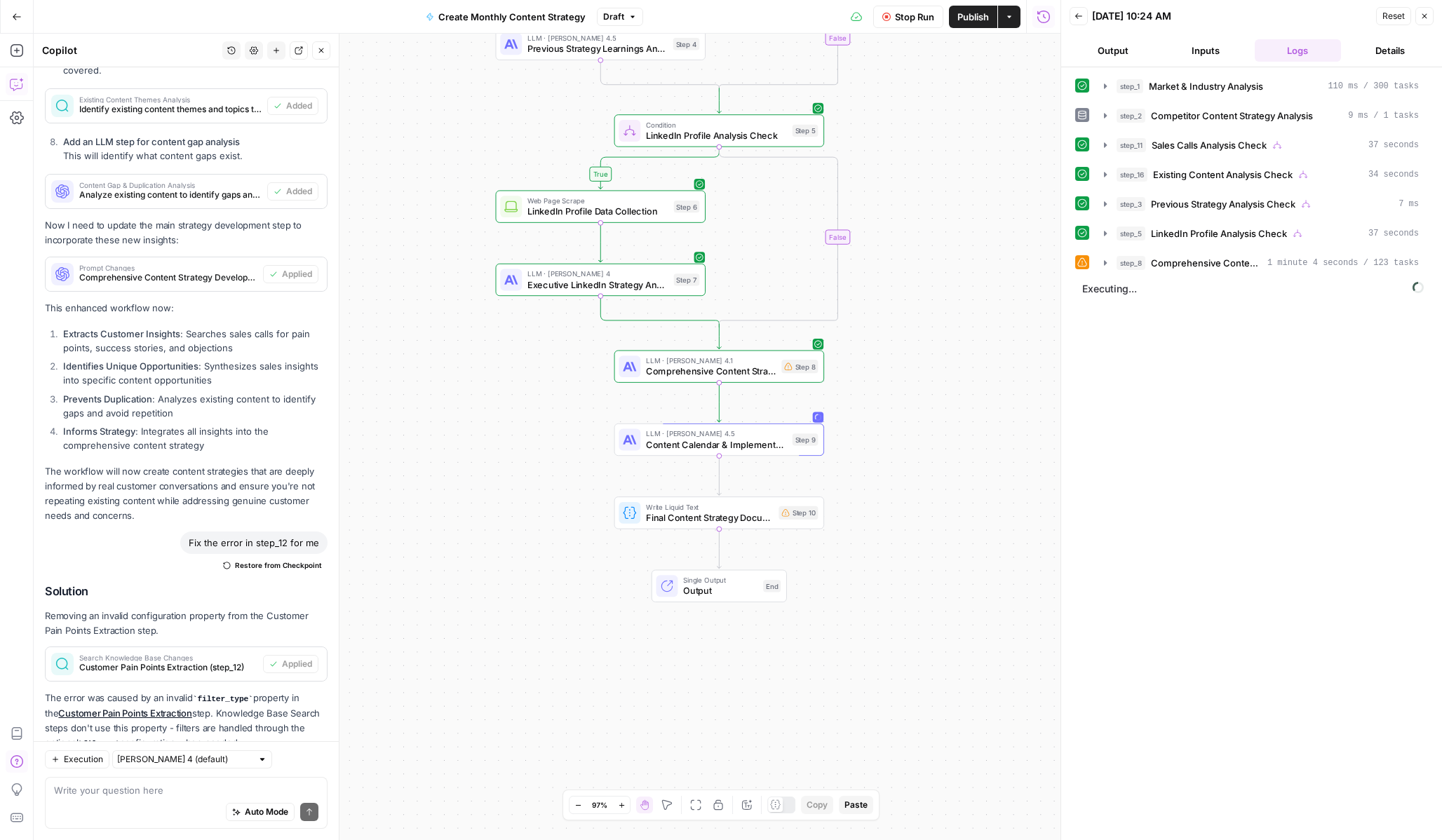
drag, startPoint x: 961, startPoint y: 537, endPoint x: 931, endPoint y: 369, distance: 170.7
click at [931, 369] on div "true true true true false false false false Workflow Input Settings Inputs Powe…" at bounding box center [547, 436] width 1027 height 806
click at [1097, 255] on button "step_8 Comprehensive Content Strategy Development 1 minute 4 seconds / 123 tasks" at bounding box center [1261, 263] width 332 height 22
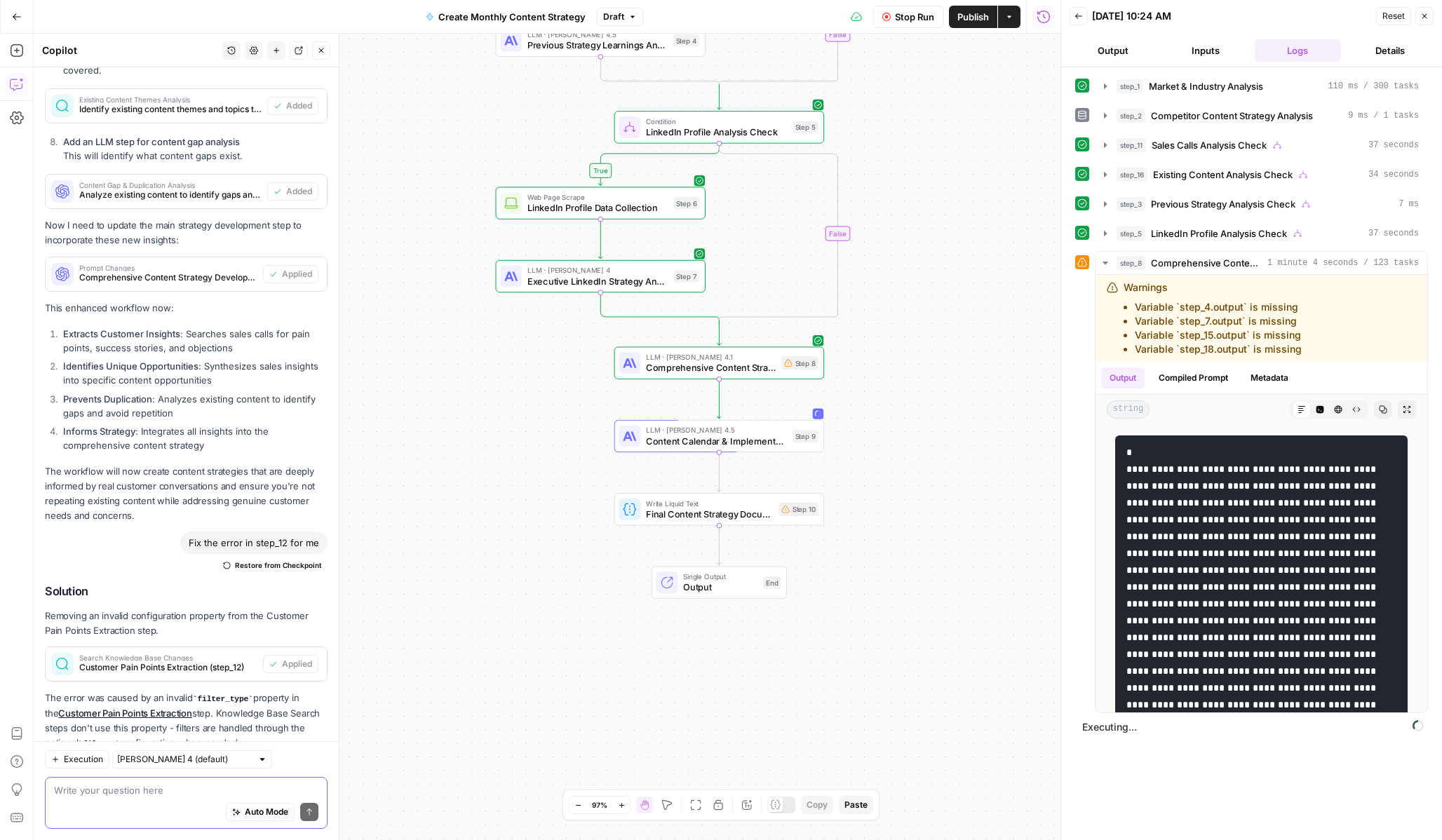
click at [182, 792] on textarea at bounding box center [186, 790] width 265 height 14
type textarea "i want to make sure"
click at [173, 760] on input "[PERSON_NAME] 4 (default)" at bounding box center [184, 760] width 135 height 14
click at [193, 808] on span "Claude Opus 4.1" at bounding box center [169, 810] width 91 height 14
type input "Claude Opus 4.1"
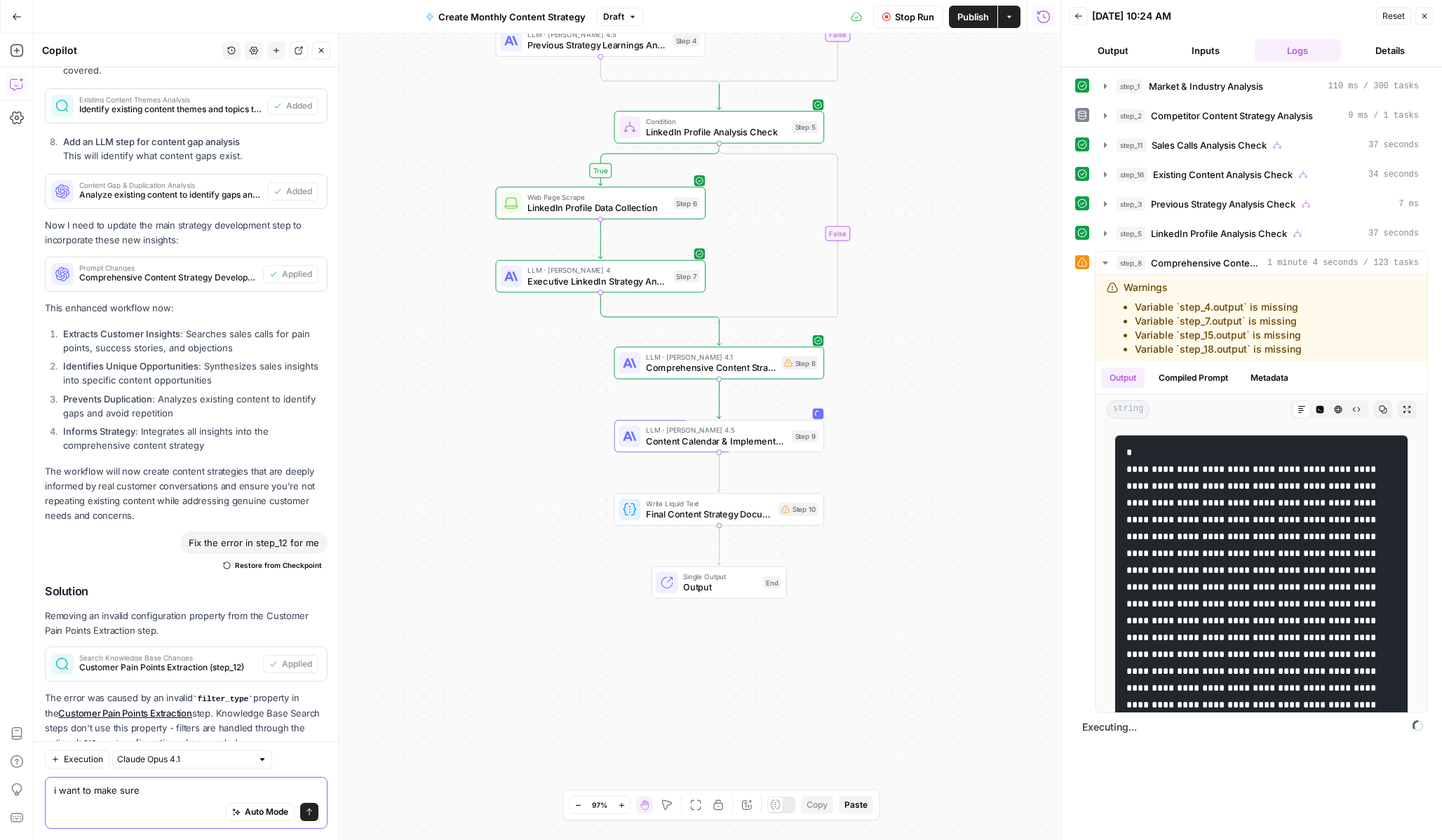
click at [181, 791] on textarea "i want to make sure" at bounding box center [186, 790] width 265 height 14
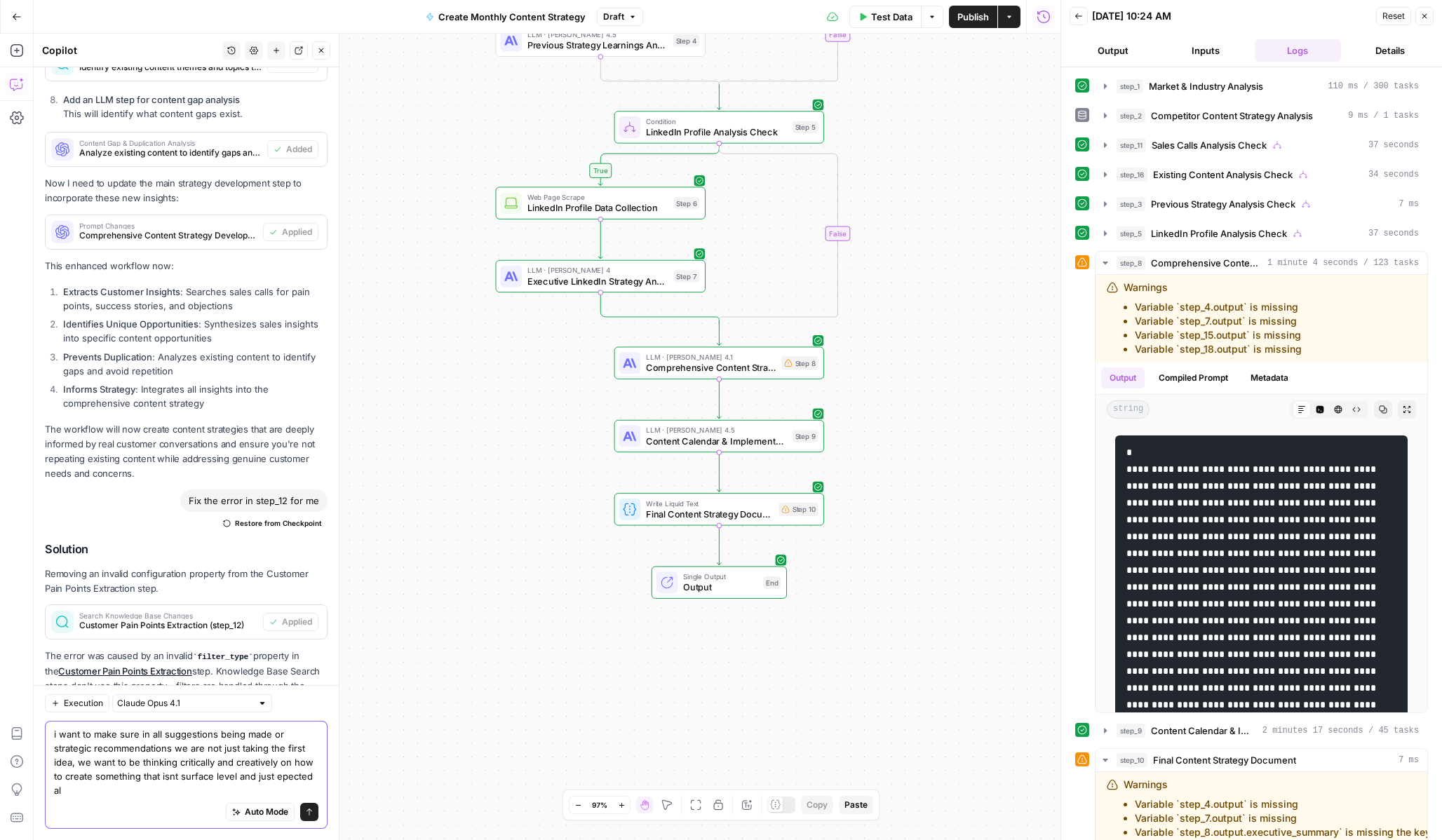
scroll to position [2937, 0]
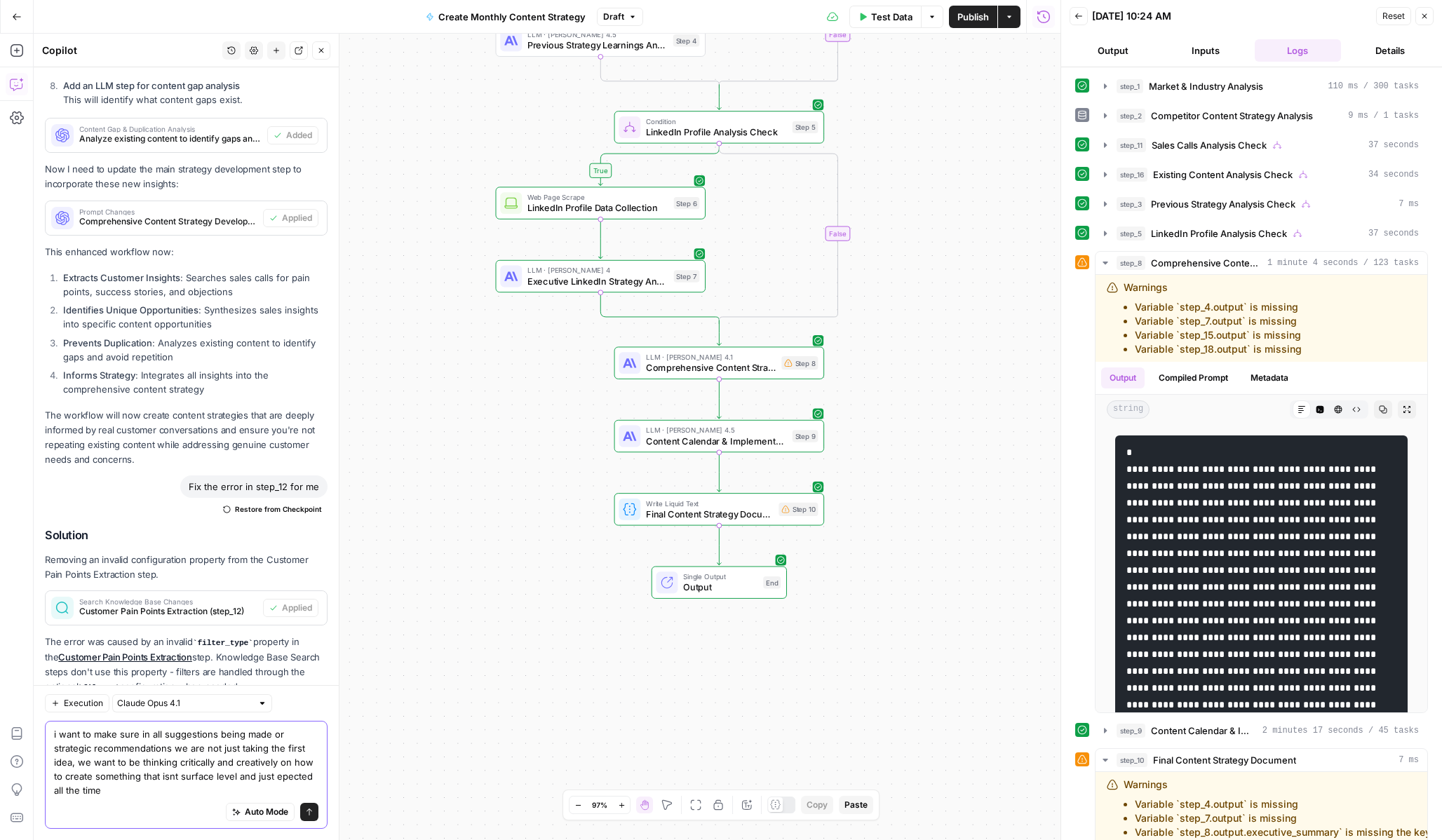
type textarea "i want to make sure in all suggestions being made or strategic recommendations …"
click at [315, 812] on button "Send" at bounding box center [309, 811] width 18 height 18
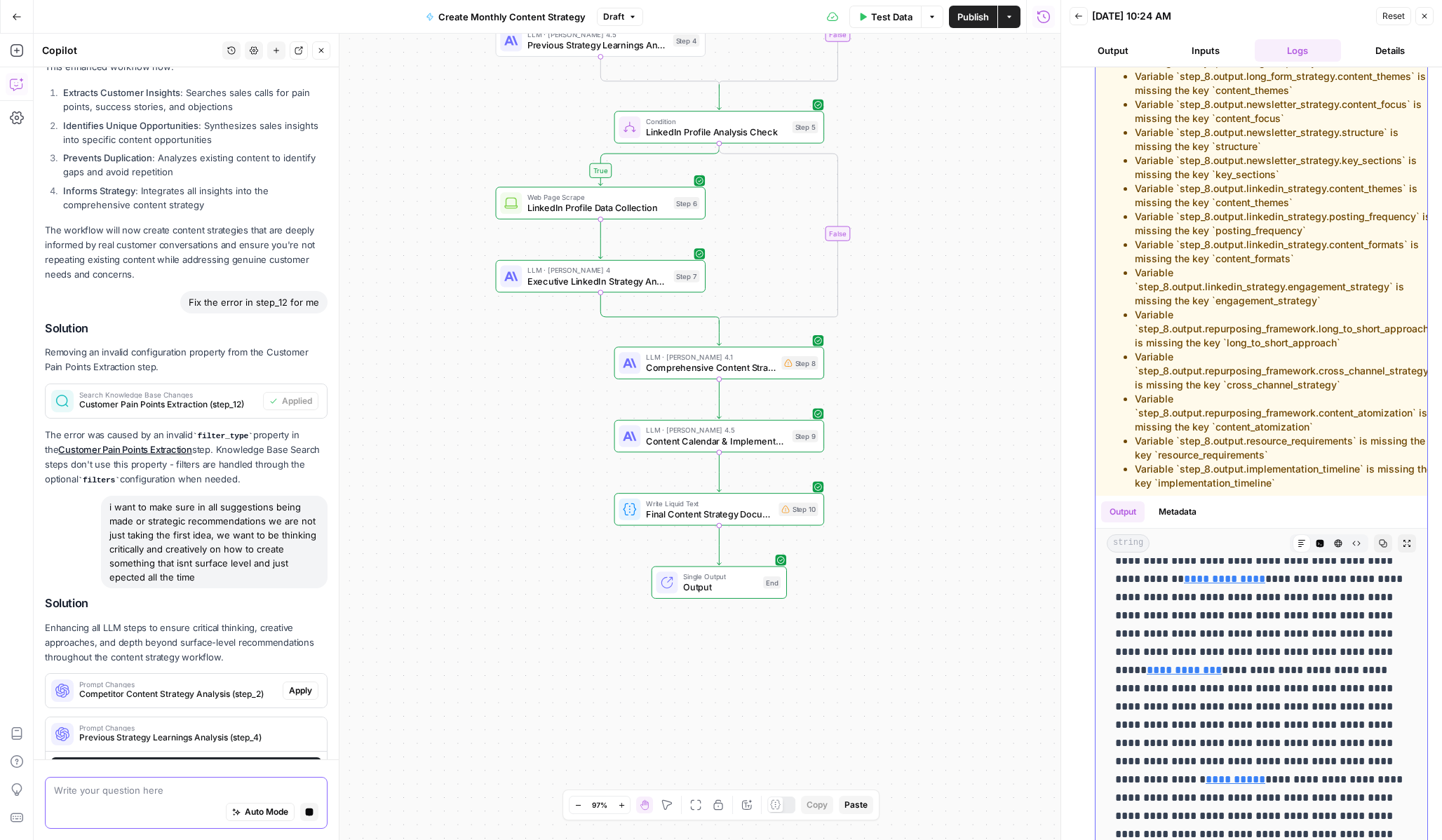
scroll to position [3083, 0]
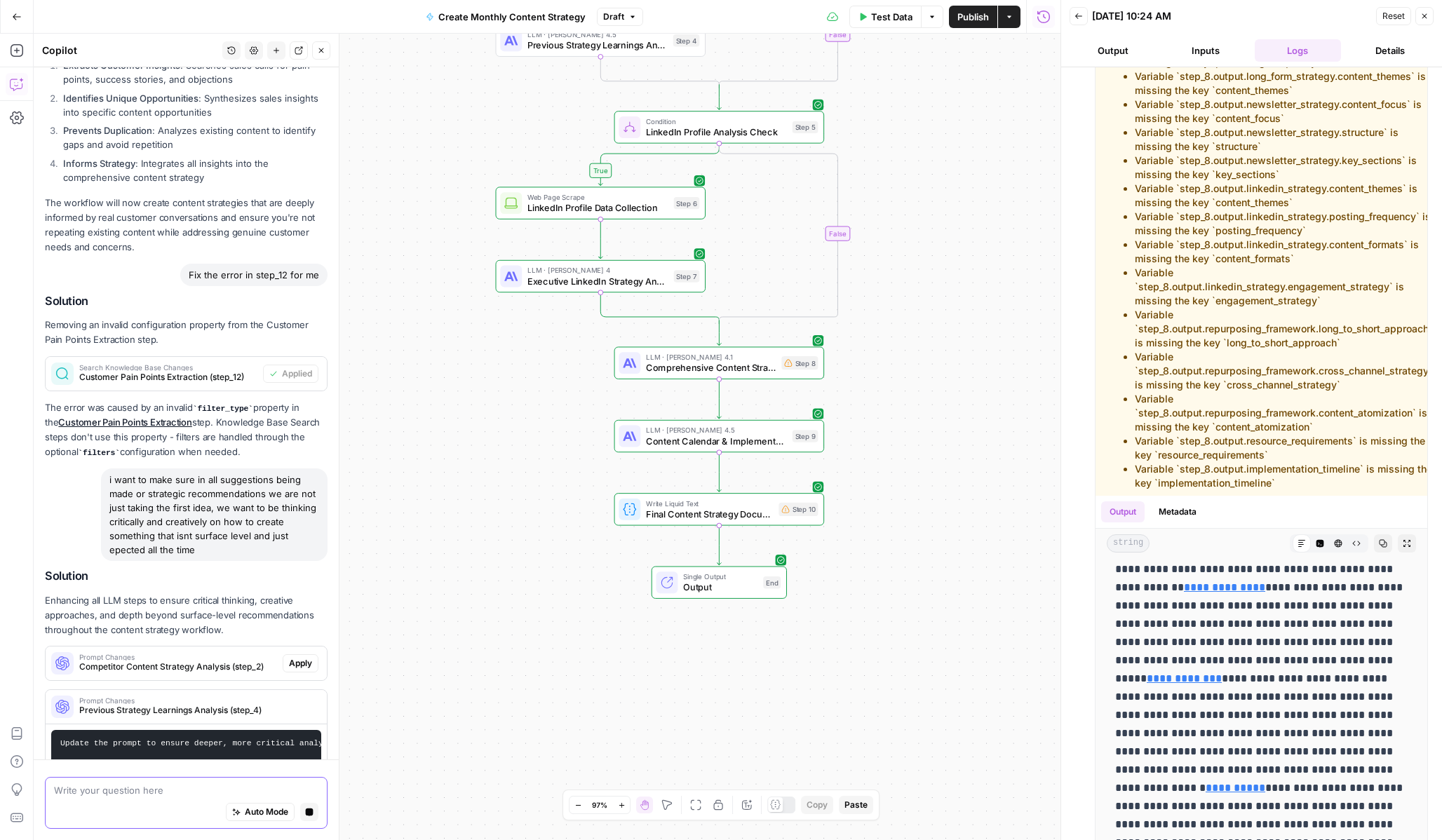
click at [1424, 16] on icon "button" at bounding box center [1425, 16] width 5 height 5
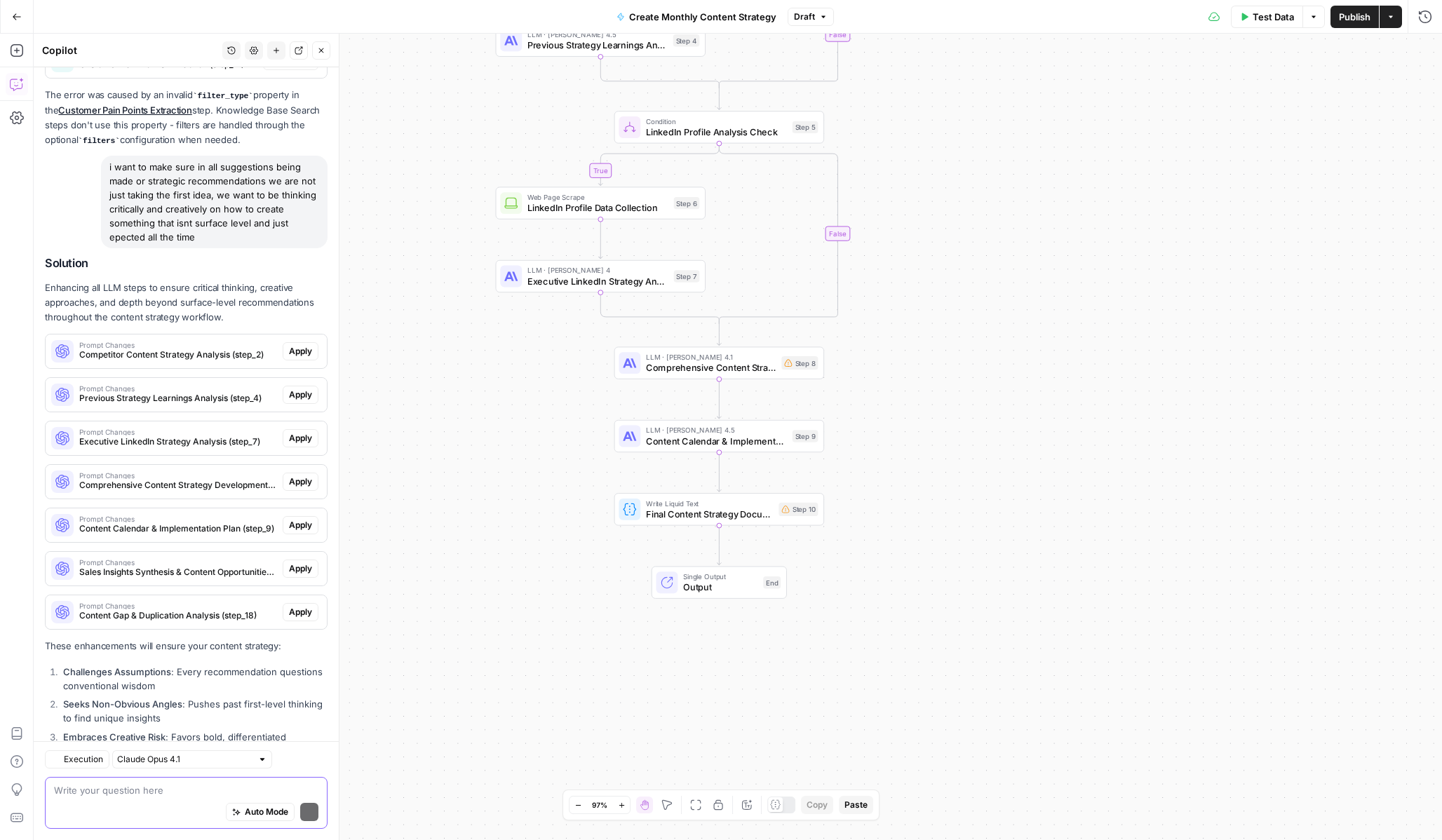
scroll to position [3612, 0]
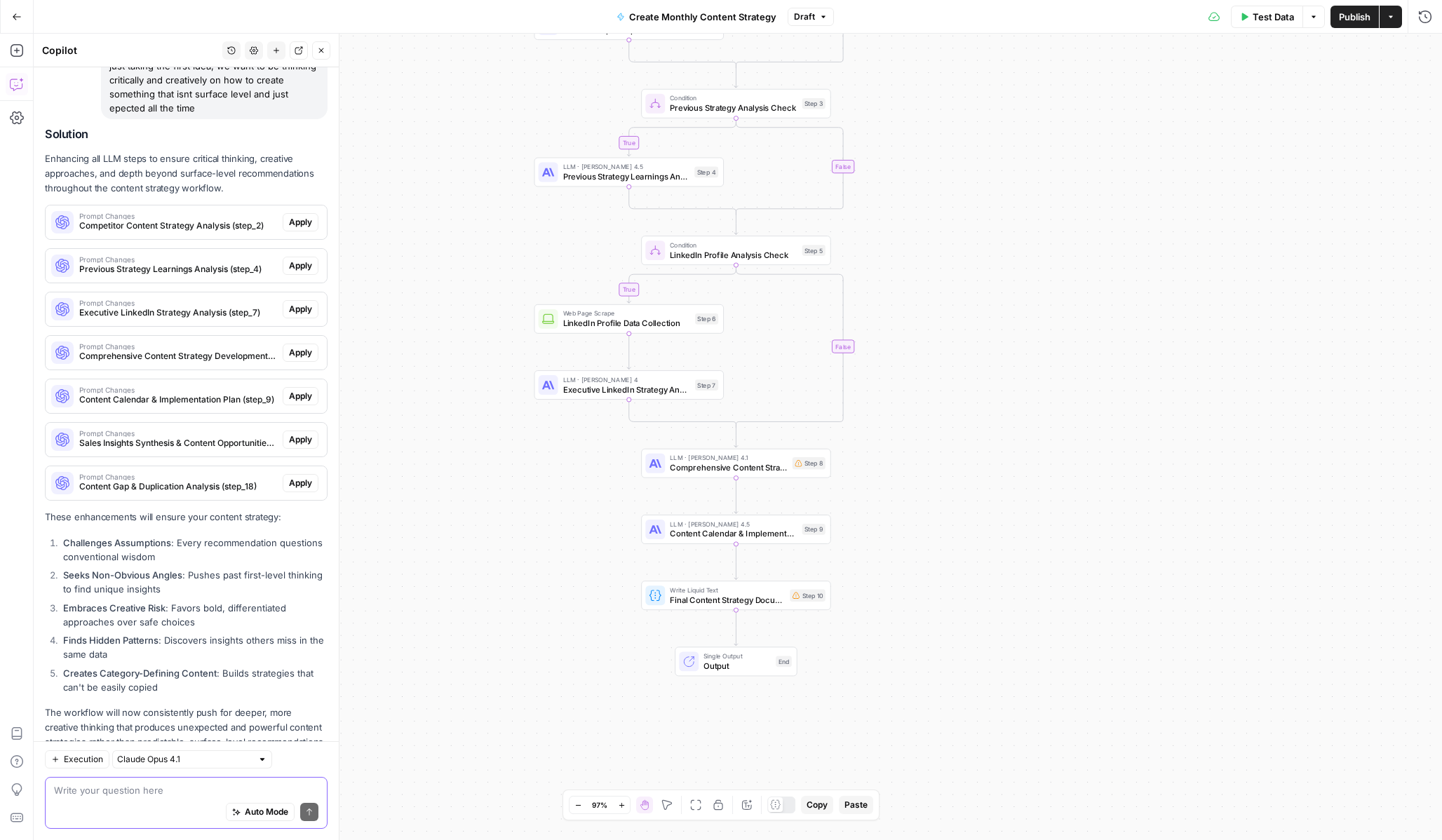
click at [292, 216] on span "Apply" at bounding box center [300, 222] width 23 height 13
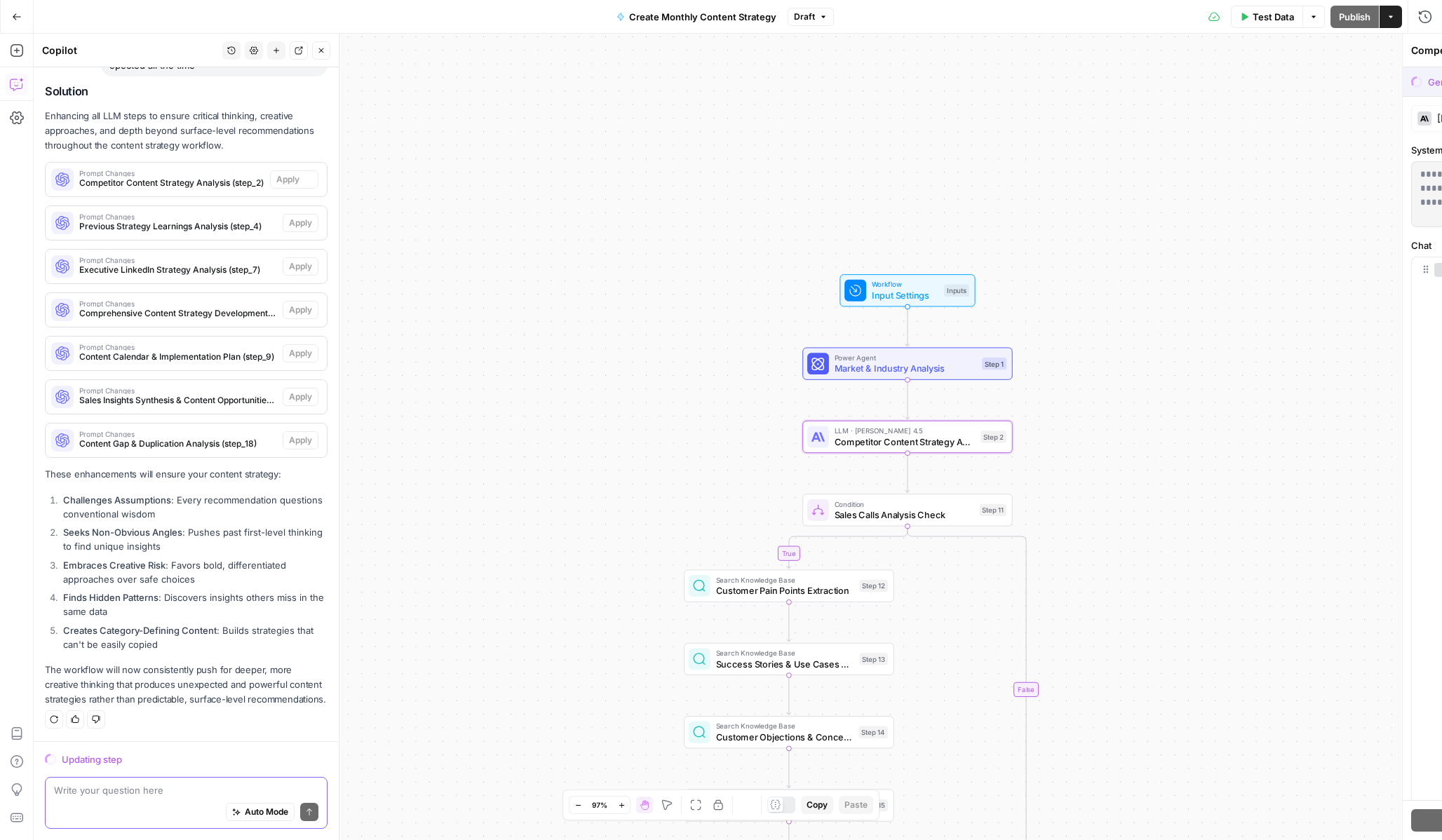
scroll to position [3545, 0]
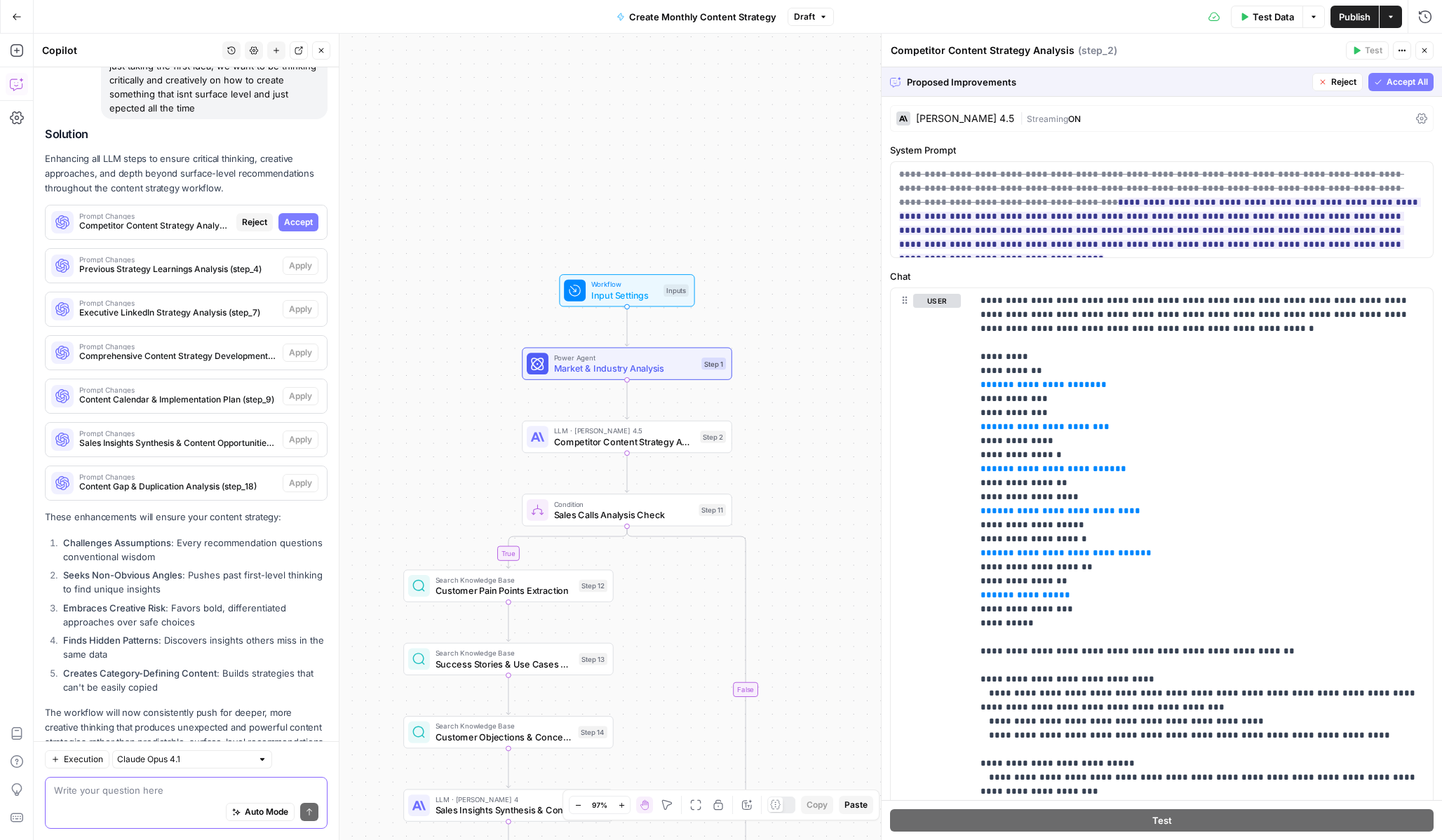
click at [1387, 84] on span "Accept All" at bounding box center [1407, 82] width 41 height 13
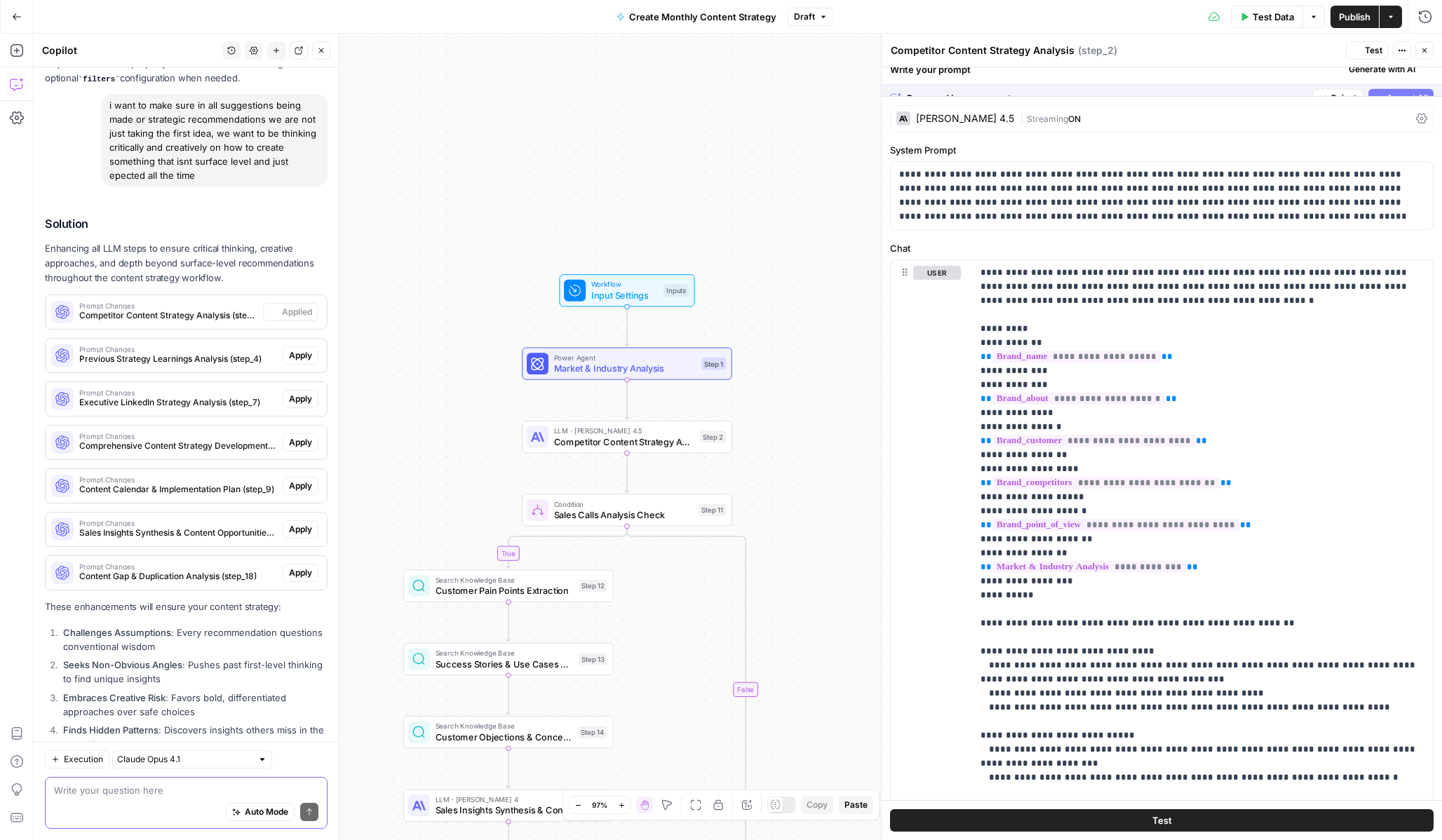
scroll to position [3635, 0]
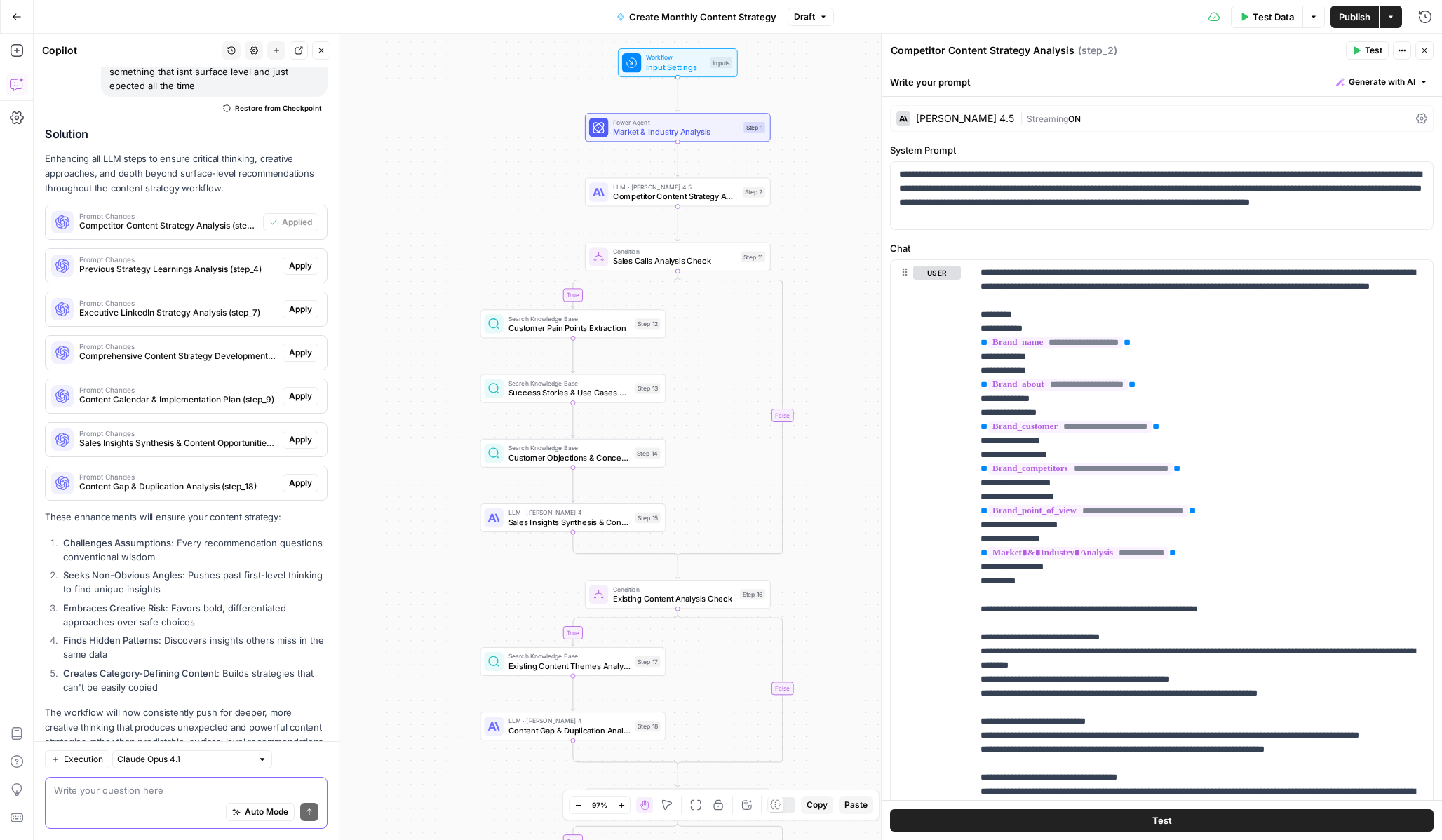
click at [307, 259] on span "Apply" at bounding box center [300, 265] width 23 height 13
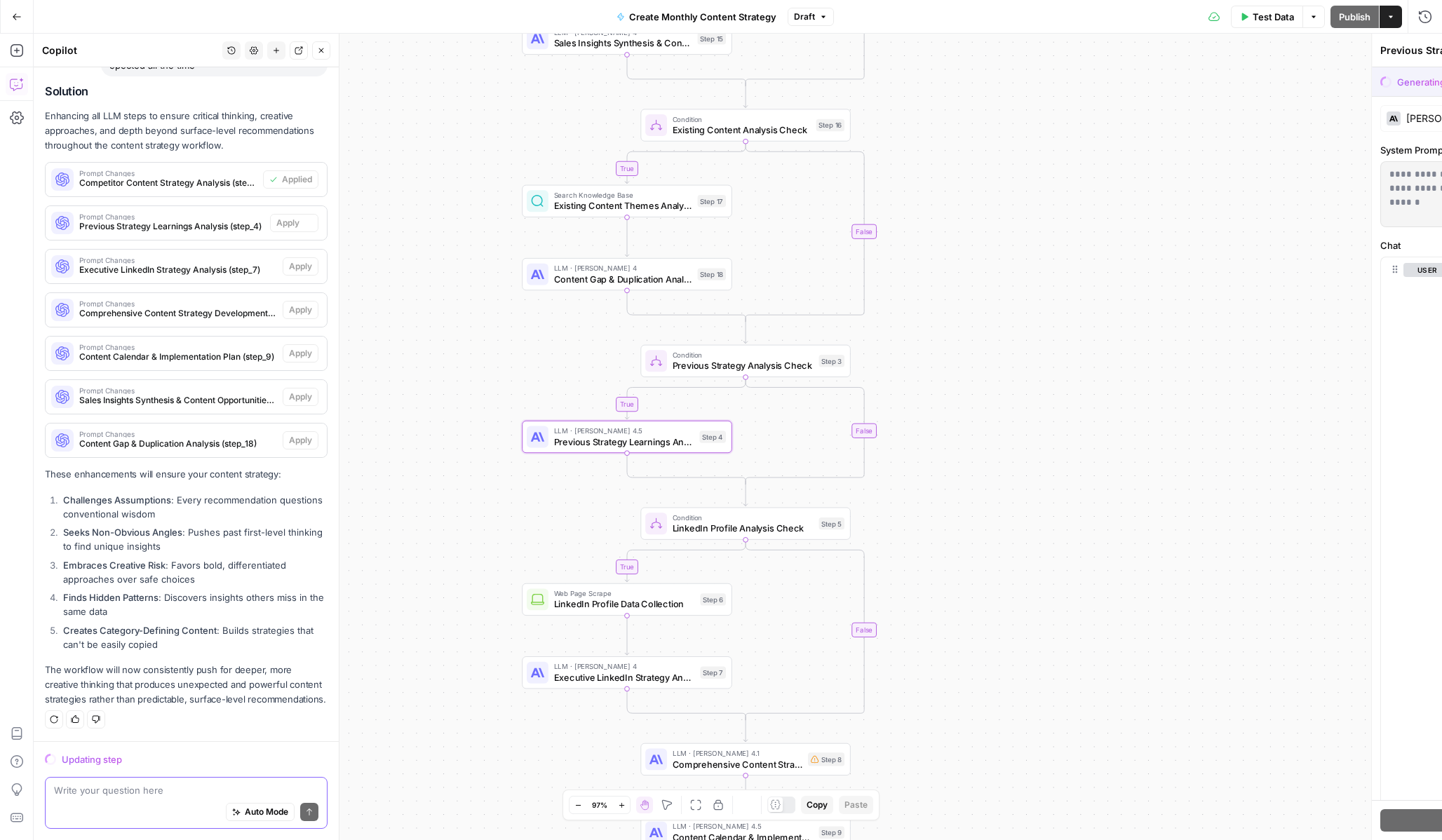
scroll to position [3545, 0]
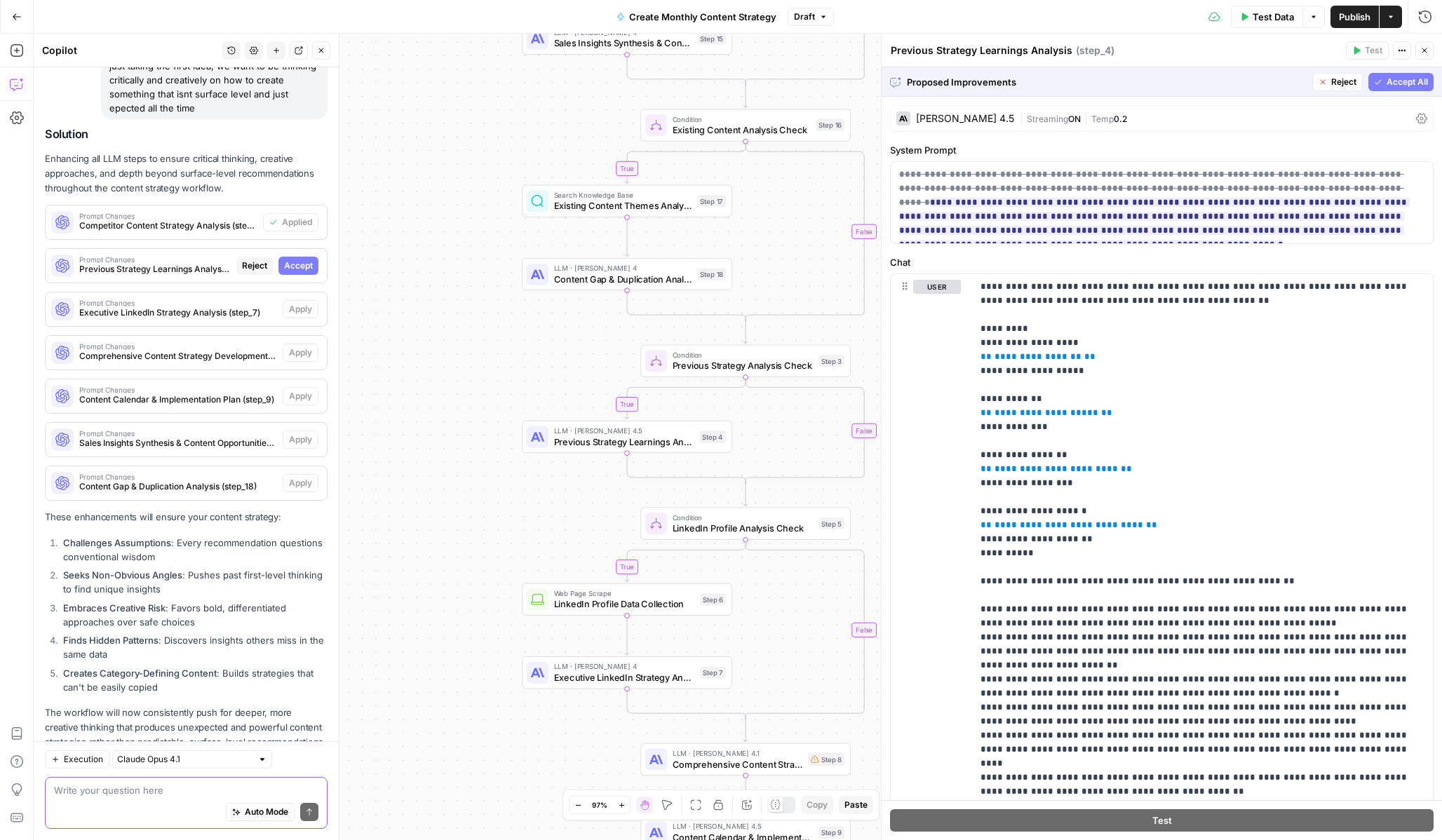
click at [1403, 77] on span "Accept All" at bounding box center [1407, 82] width 41 height 13
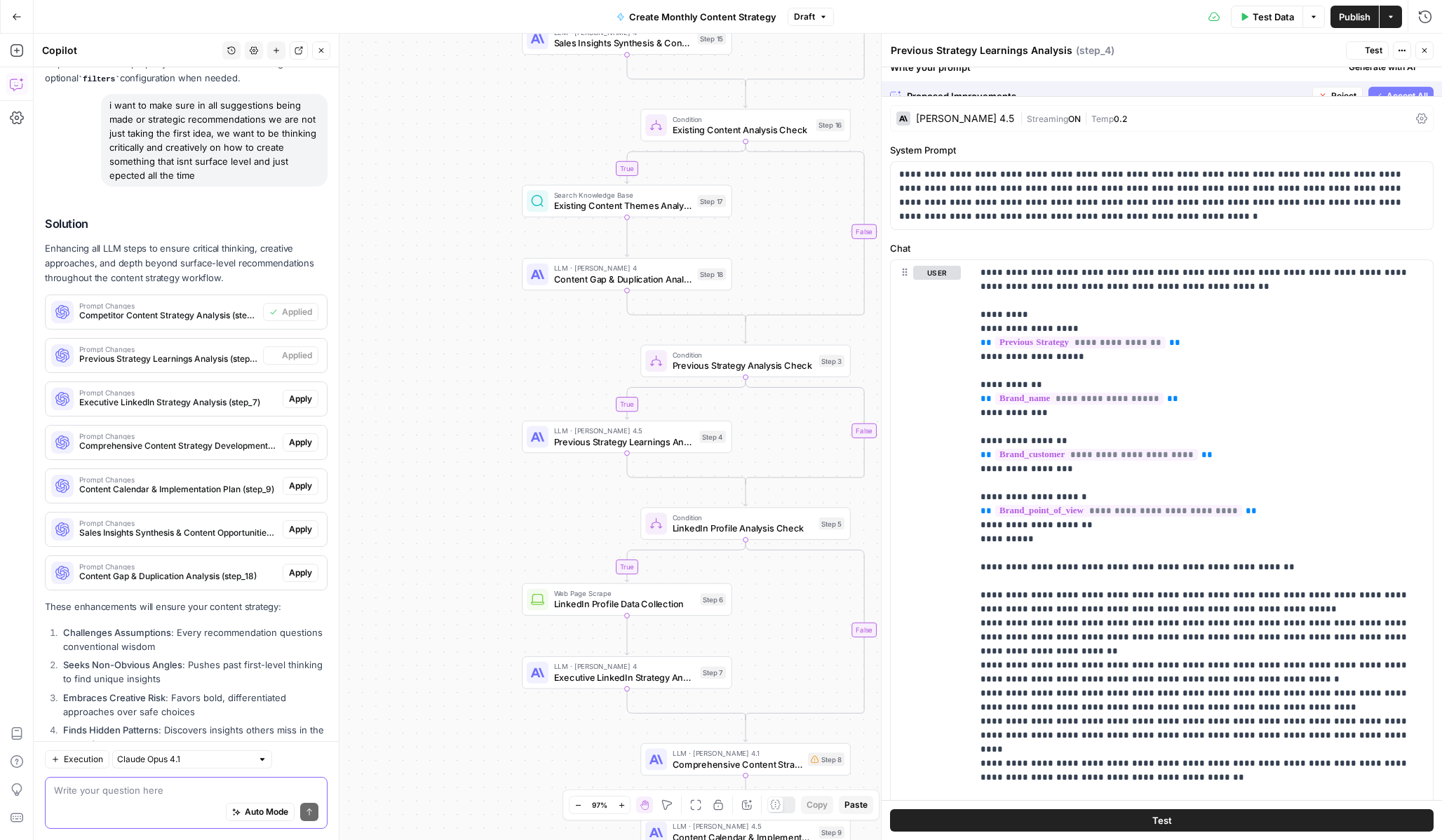
scroll to position [3635, 0]
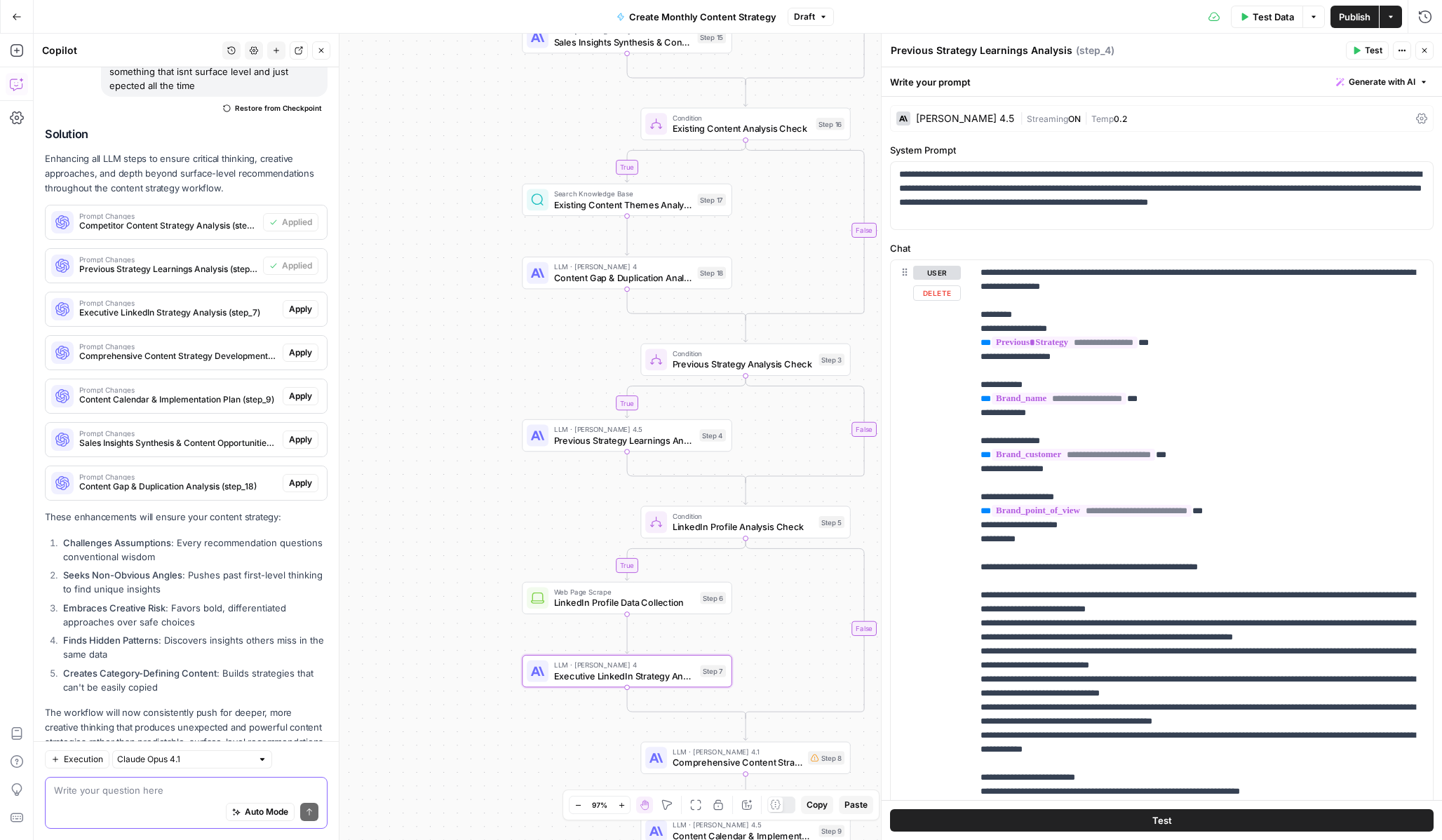
click at [308, 302] on span "Apply" at bounding box center [300, 309] width 23 height 13
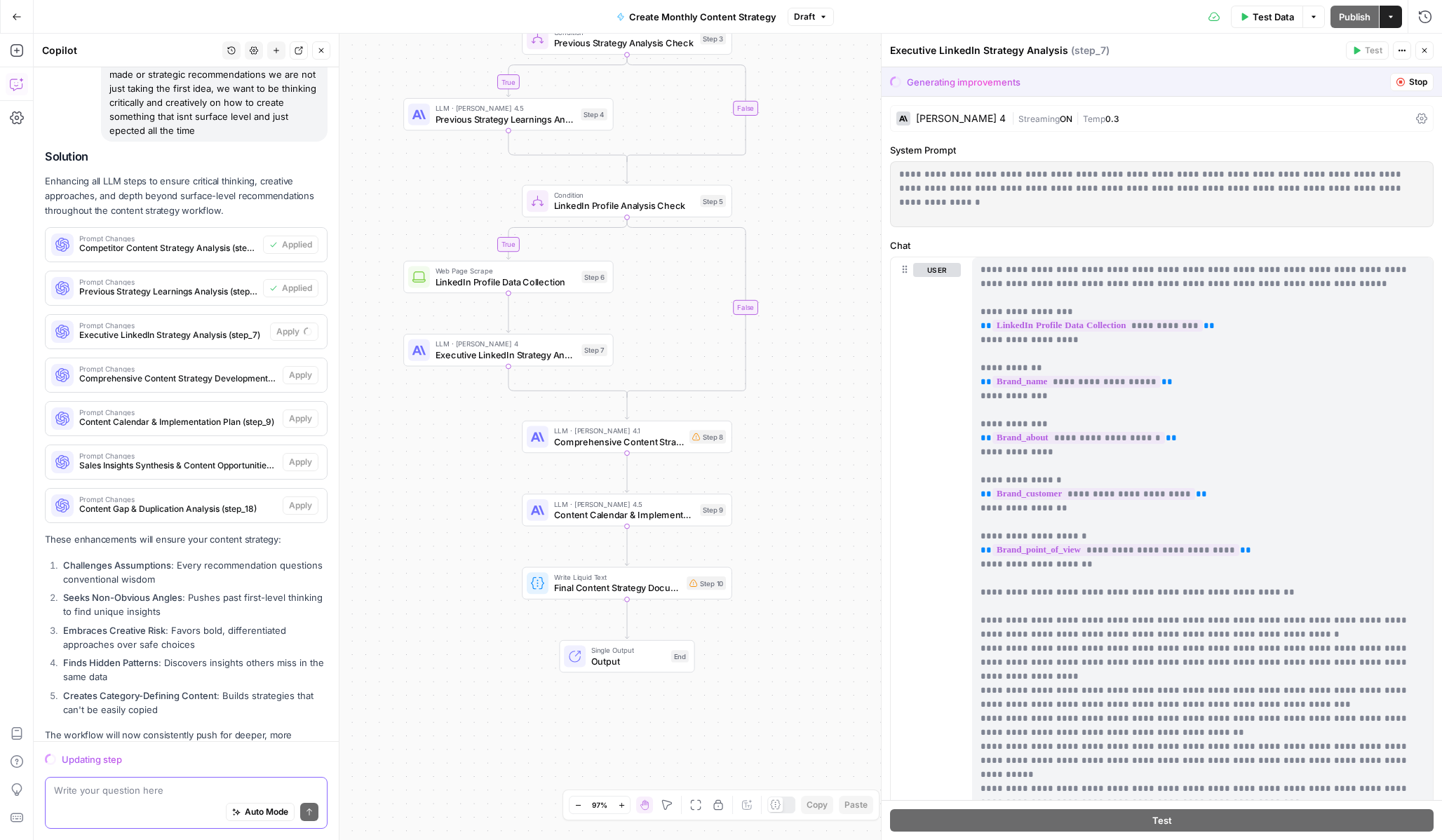
scroll to position [3545, 0]
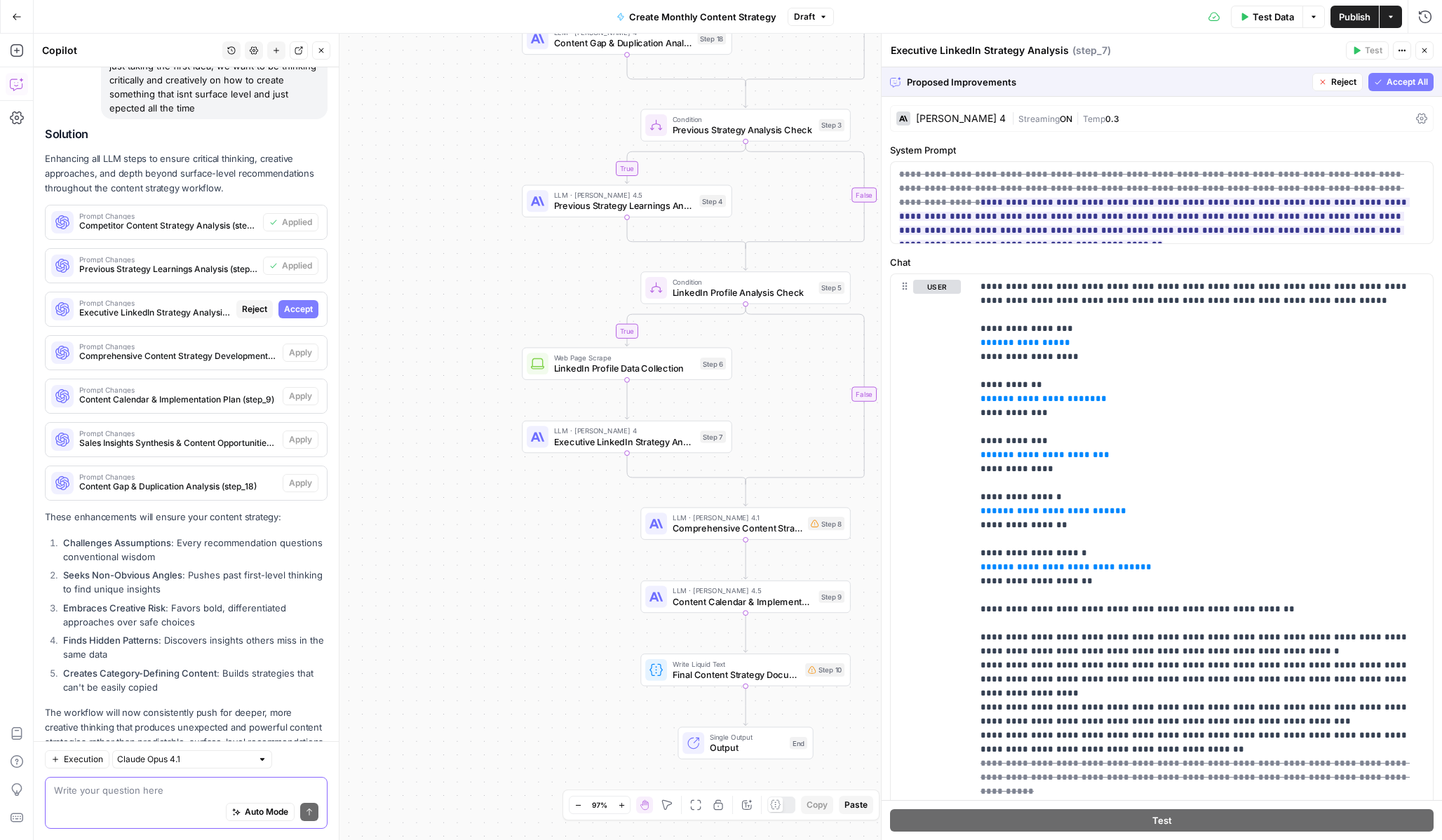
click at [1390, 82] on span "Accept All" at bounding box center [1407, 82] width 41 height 13
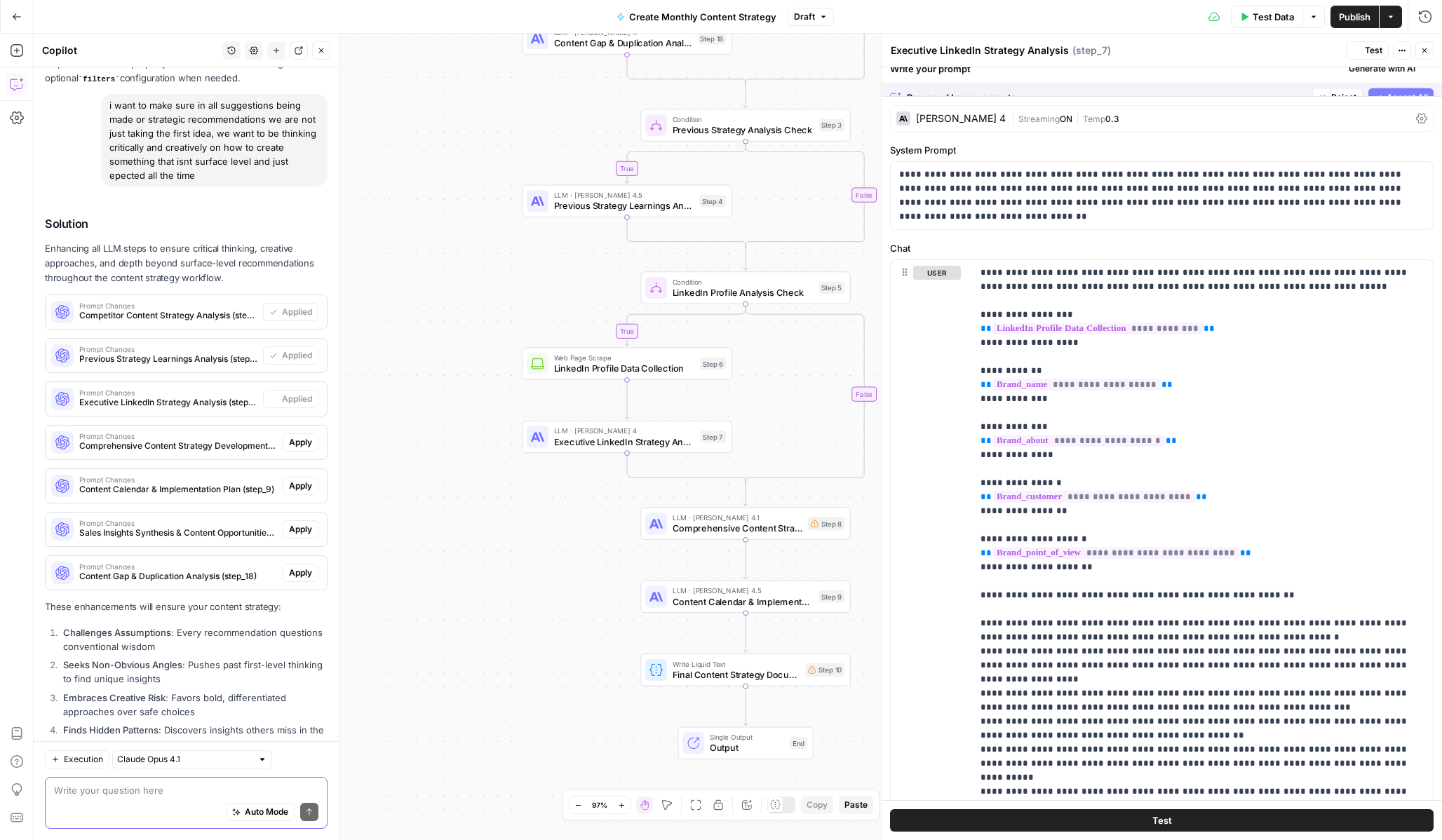
scroll to position [3635, 0]
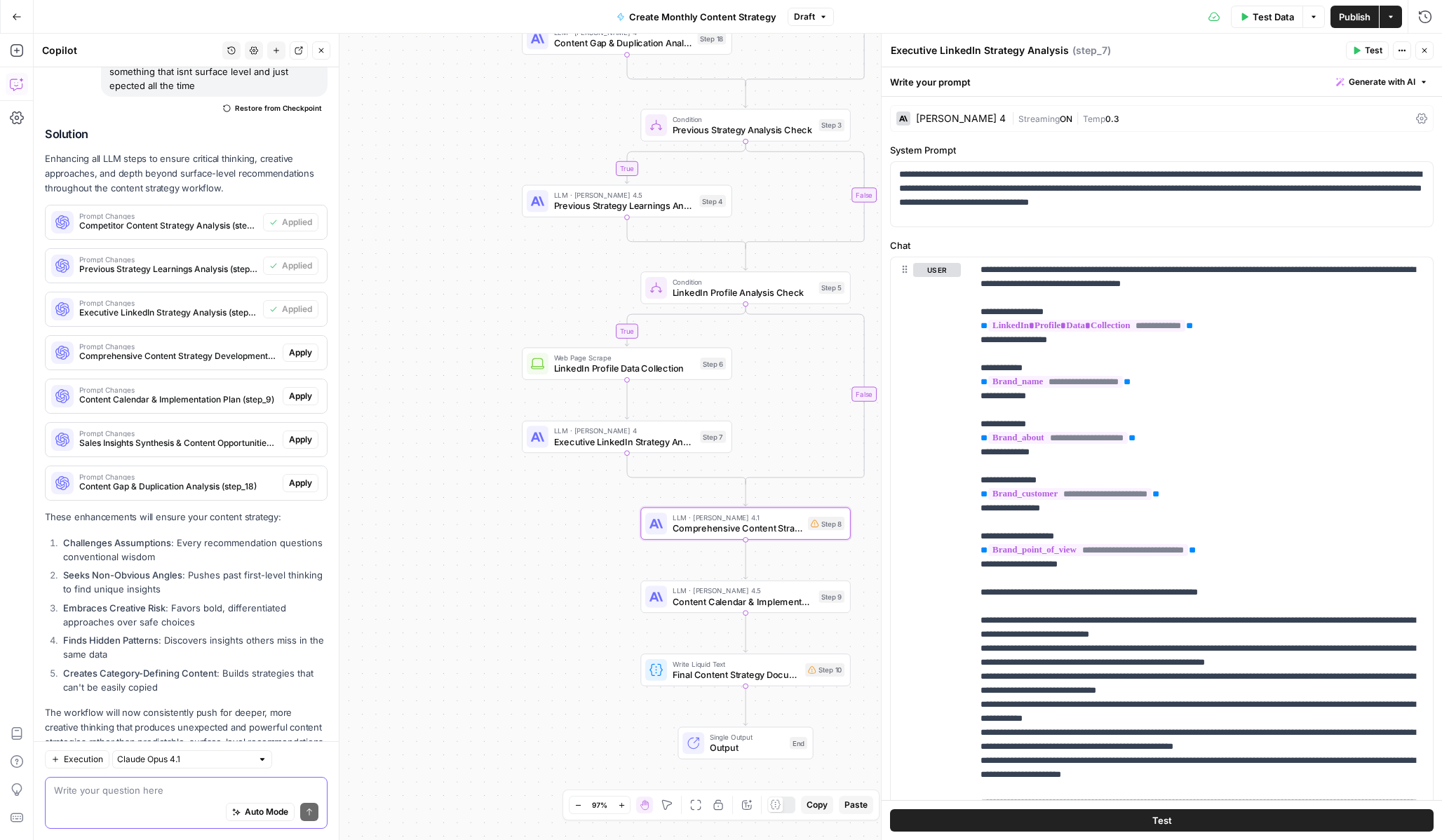
click at [302, 347] on span "Apply" at bounding box center [300, 353] width 23 height 13
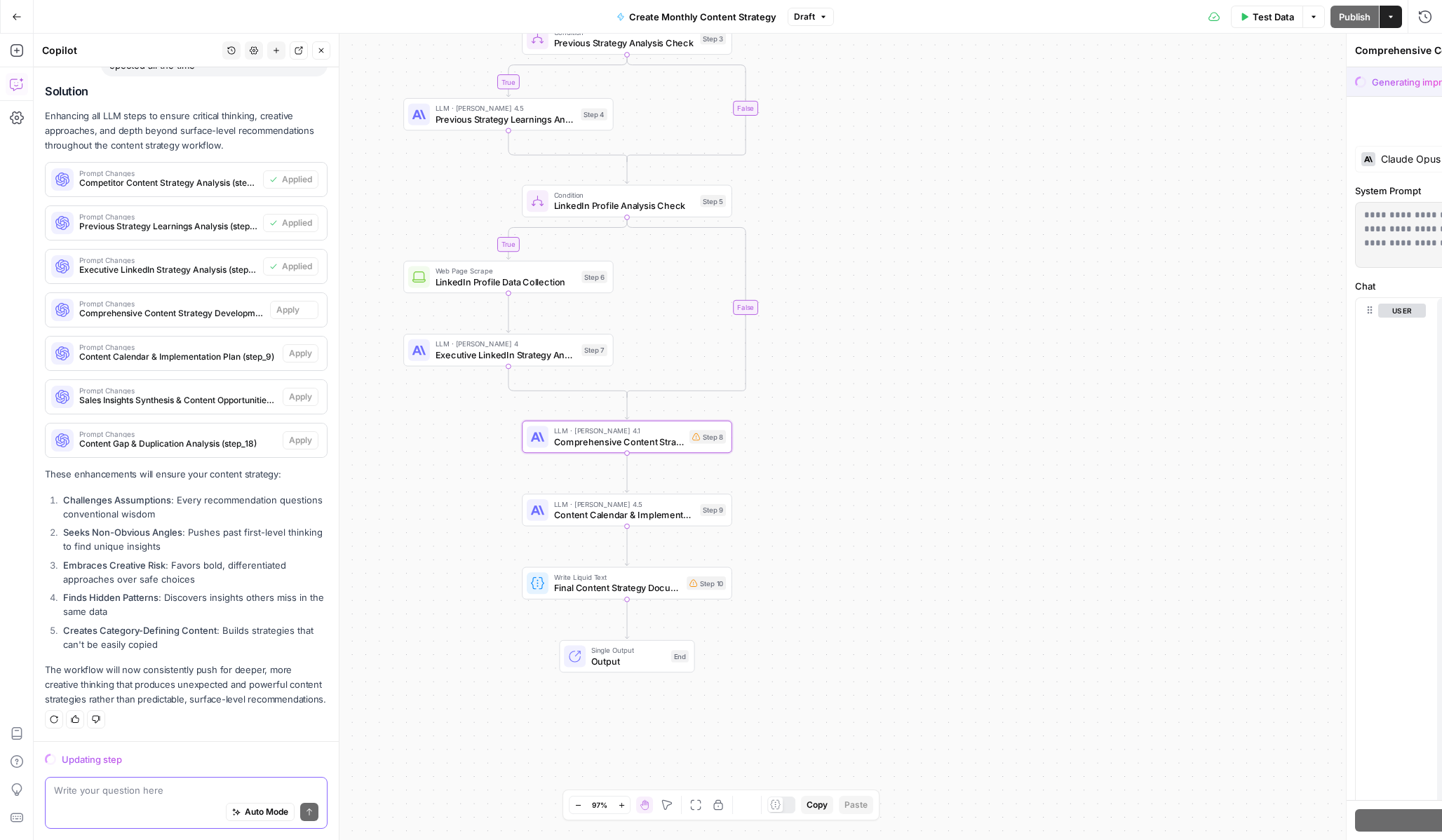
scroll to position [3545, 0]
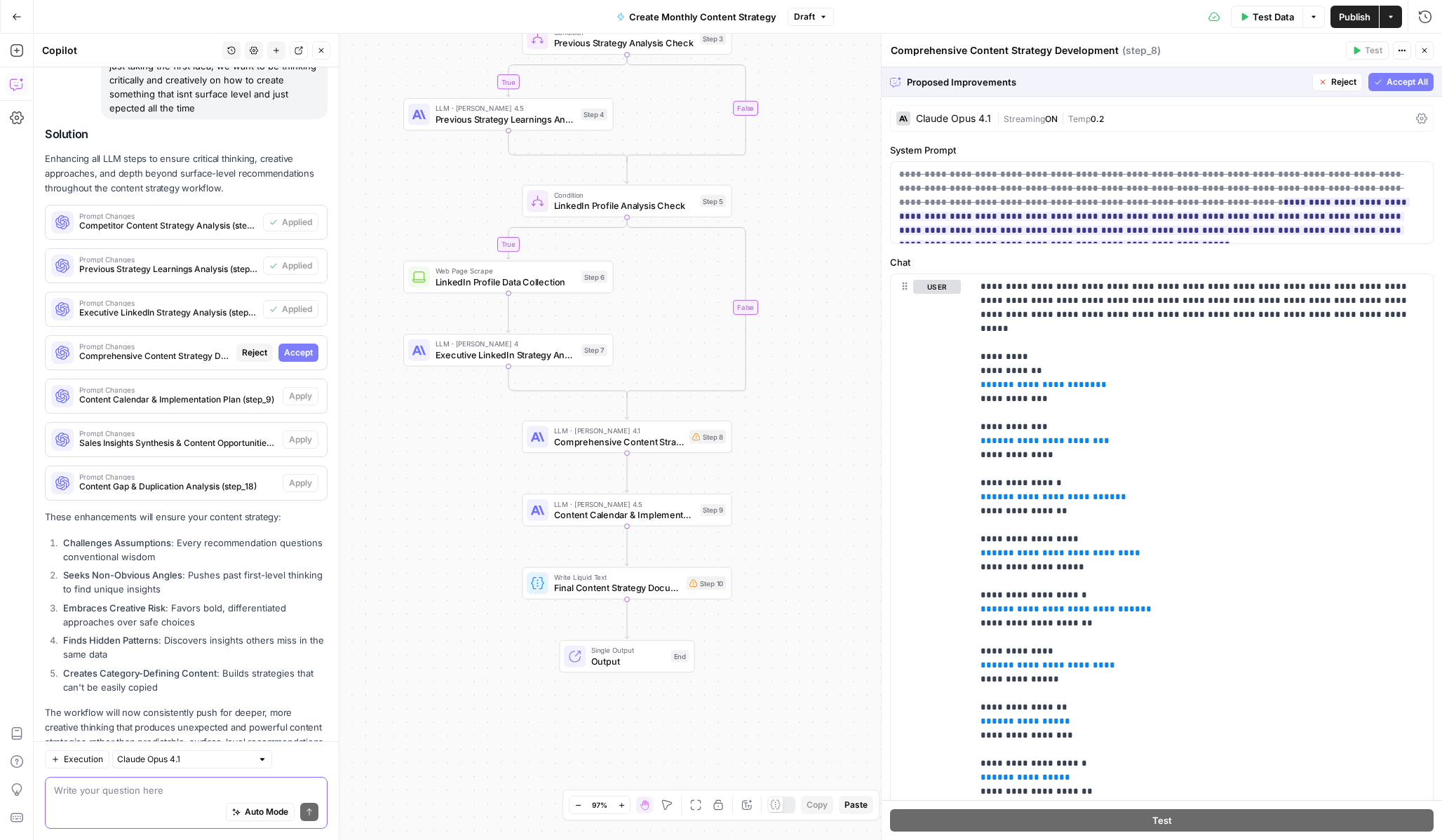
click at [1394, 87] on span "Accept All" at bounding box center [1407, 82] width 41 height 13
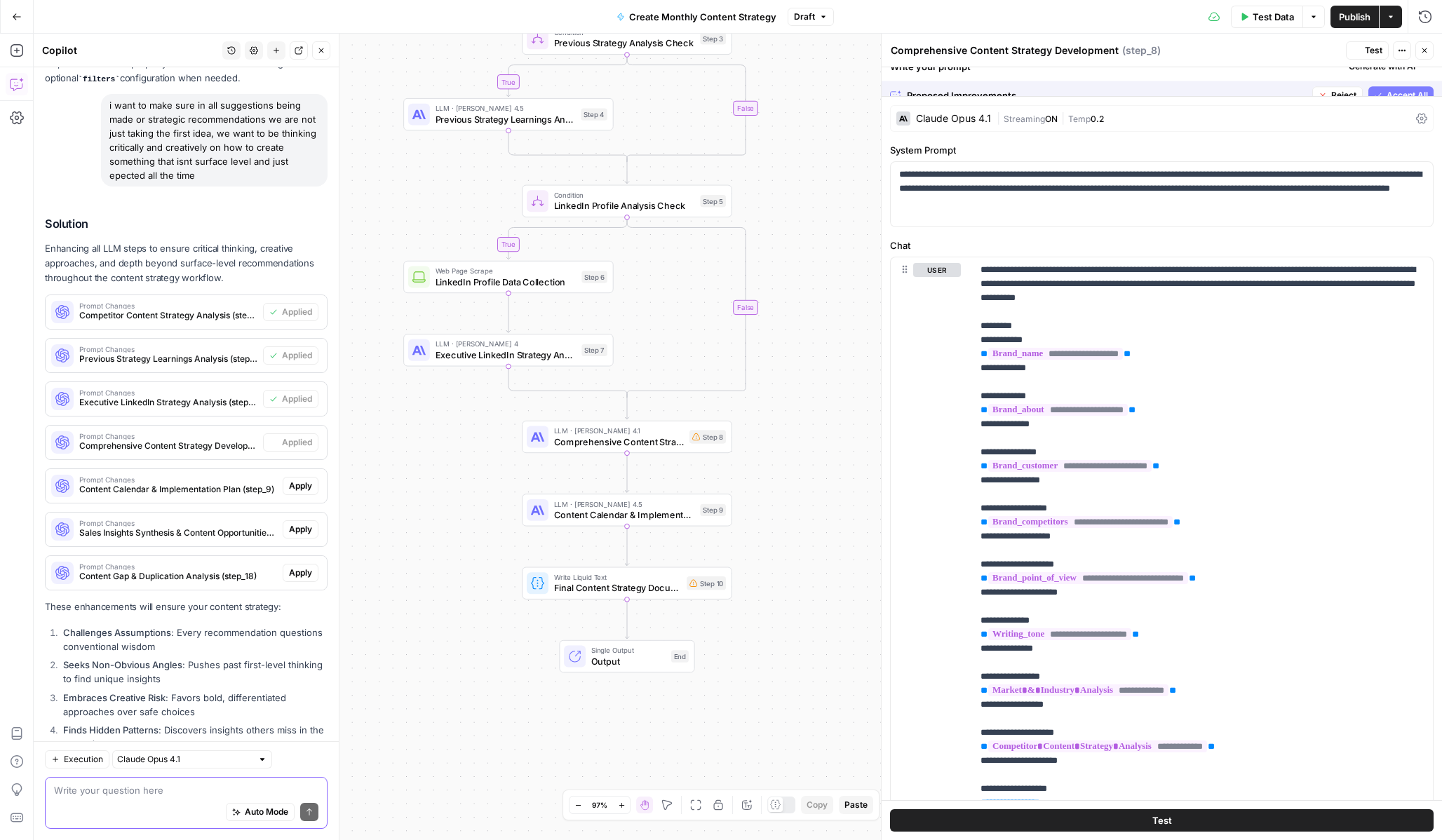
scroll to position [3635, 0]
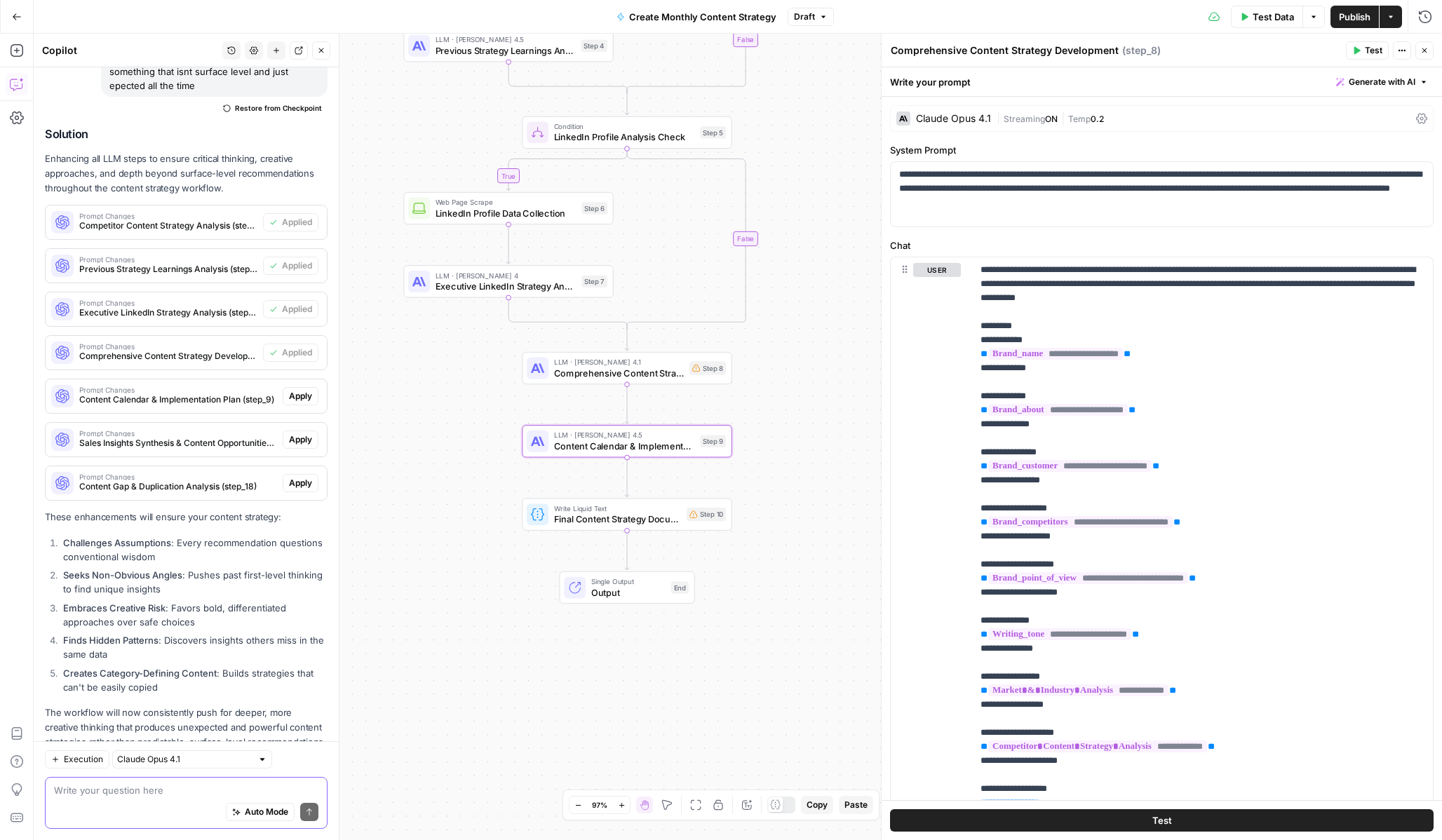
click at [296, 390] on span "Apply" at bounding box center [300, 396] width 23 height 13
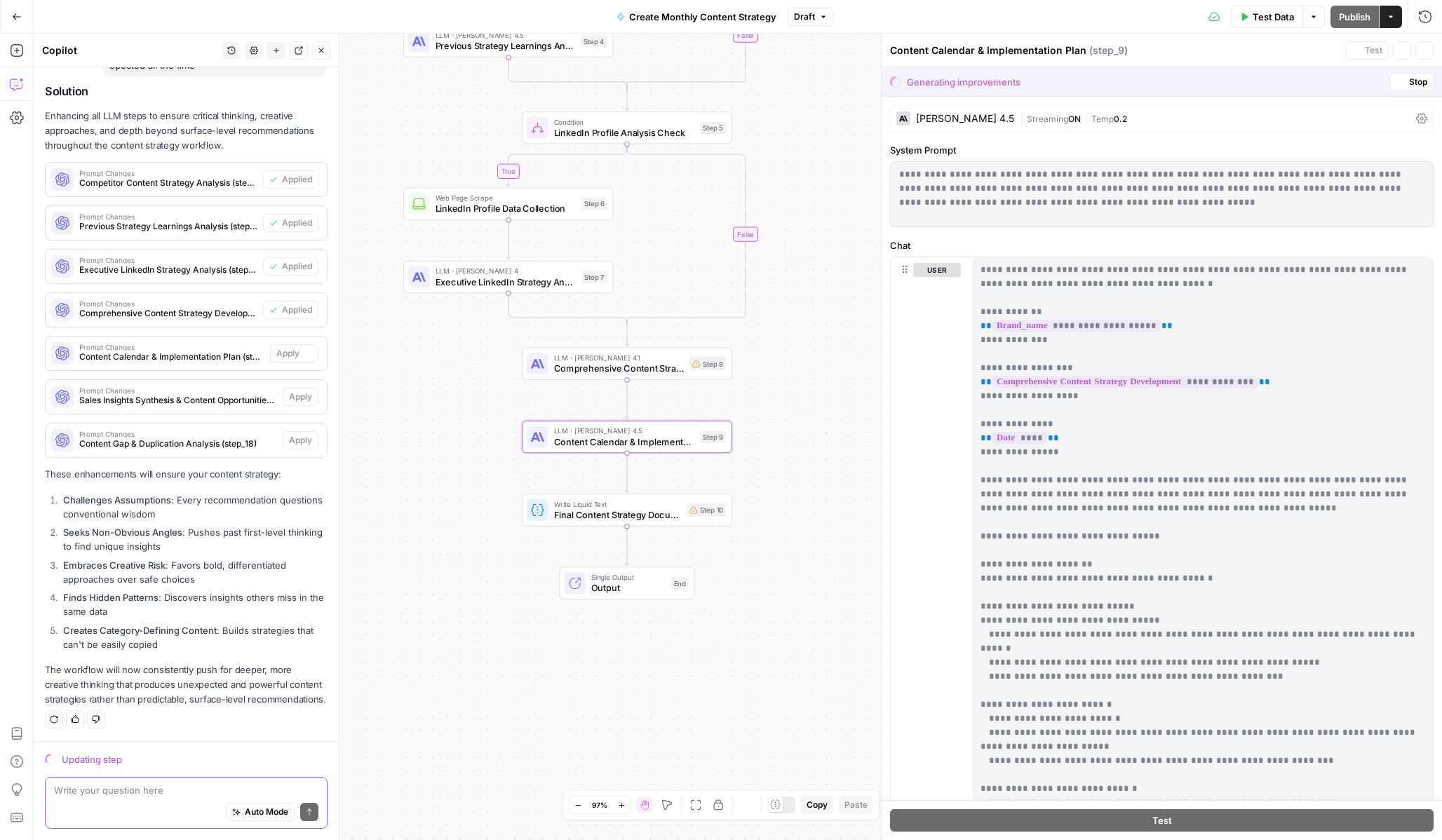
scroll to position [3545, 0]
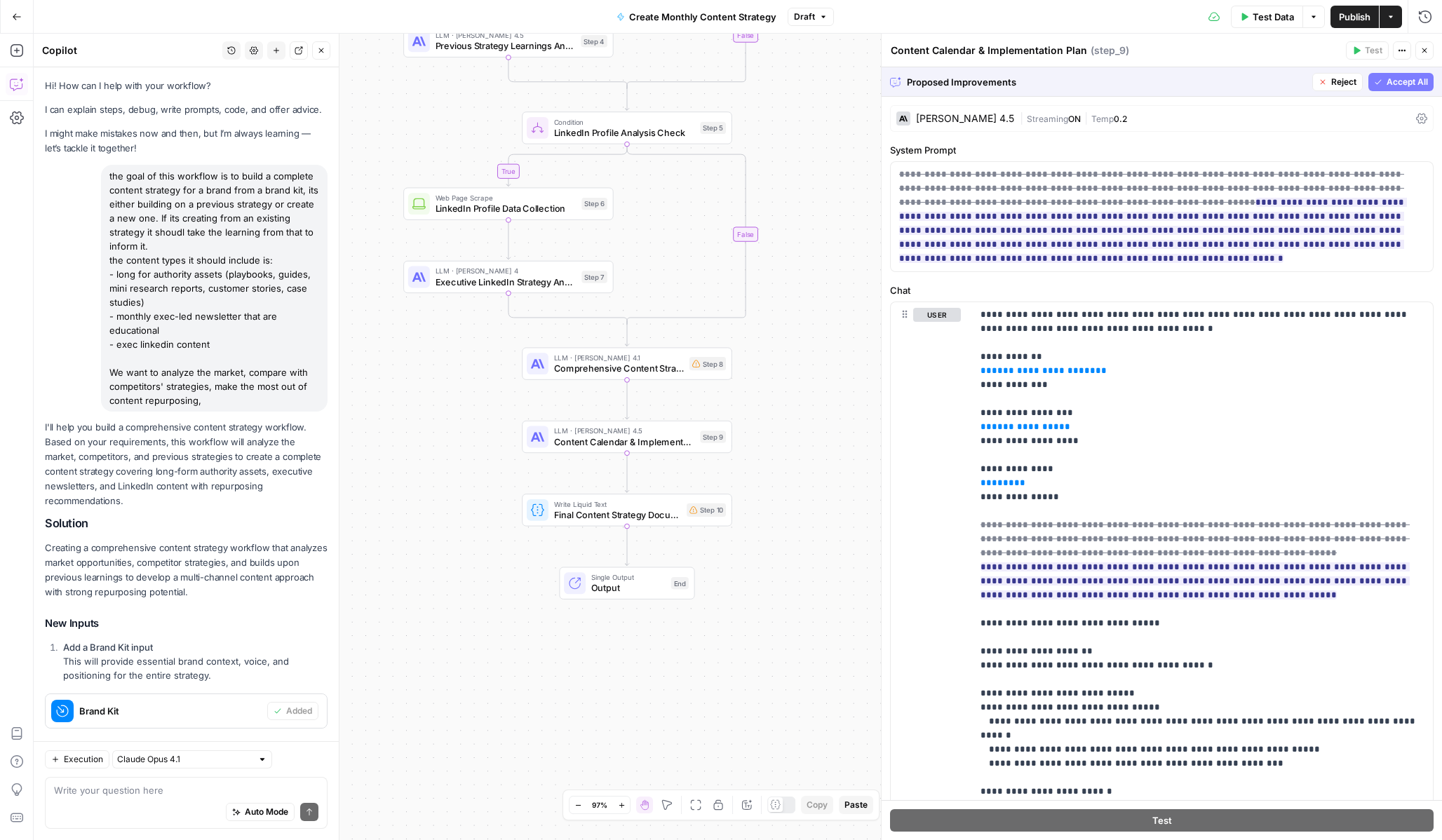
scroll to position [3545, 0]
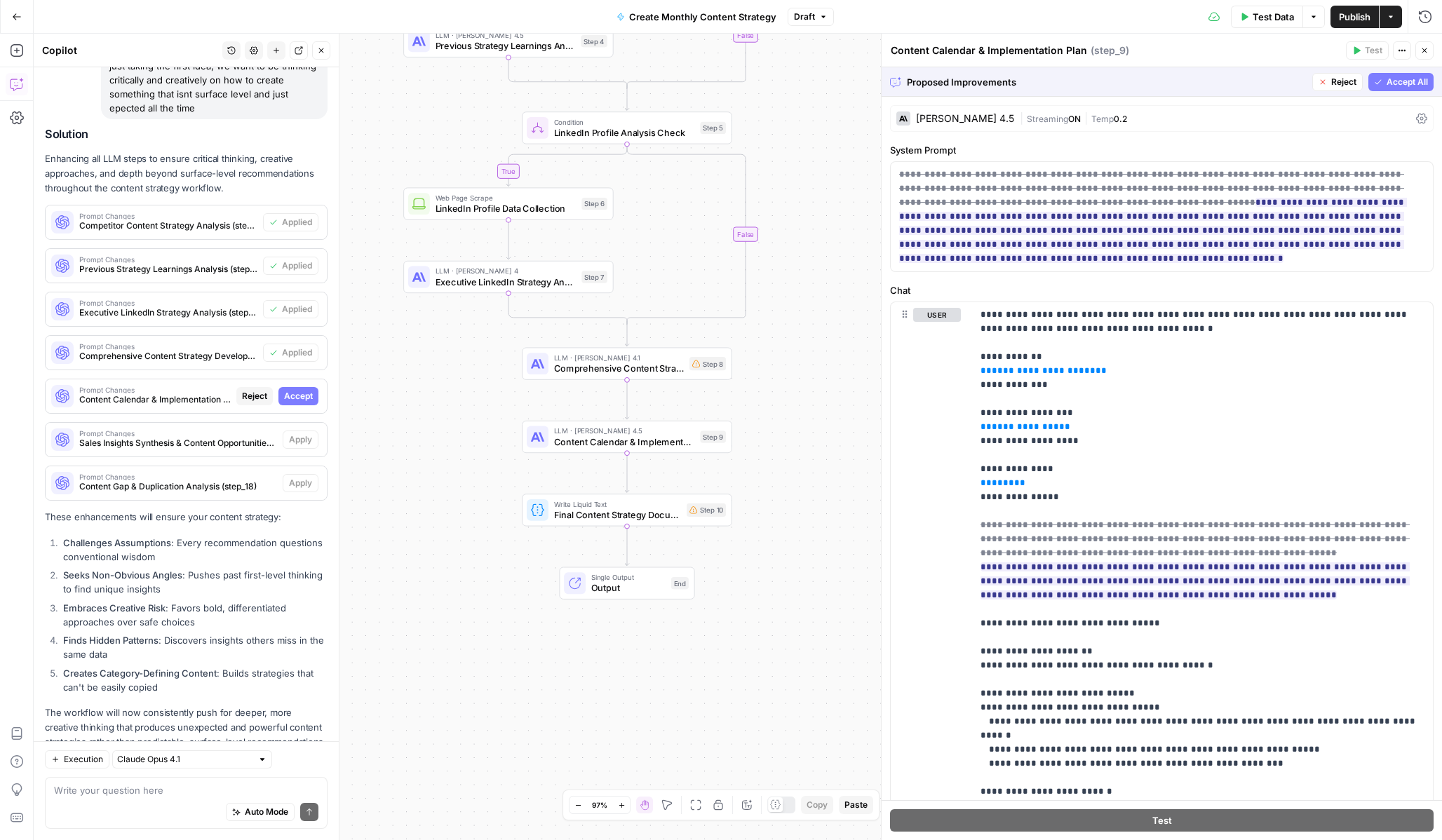
click at [1401, 85] on span "Accept All" at bounding box center [1407, 82] width 41 height 13
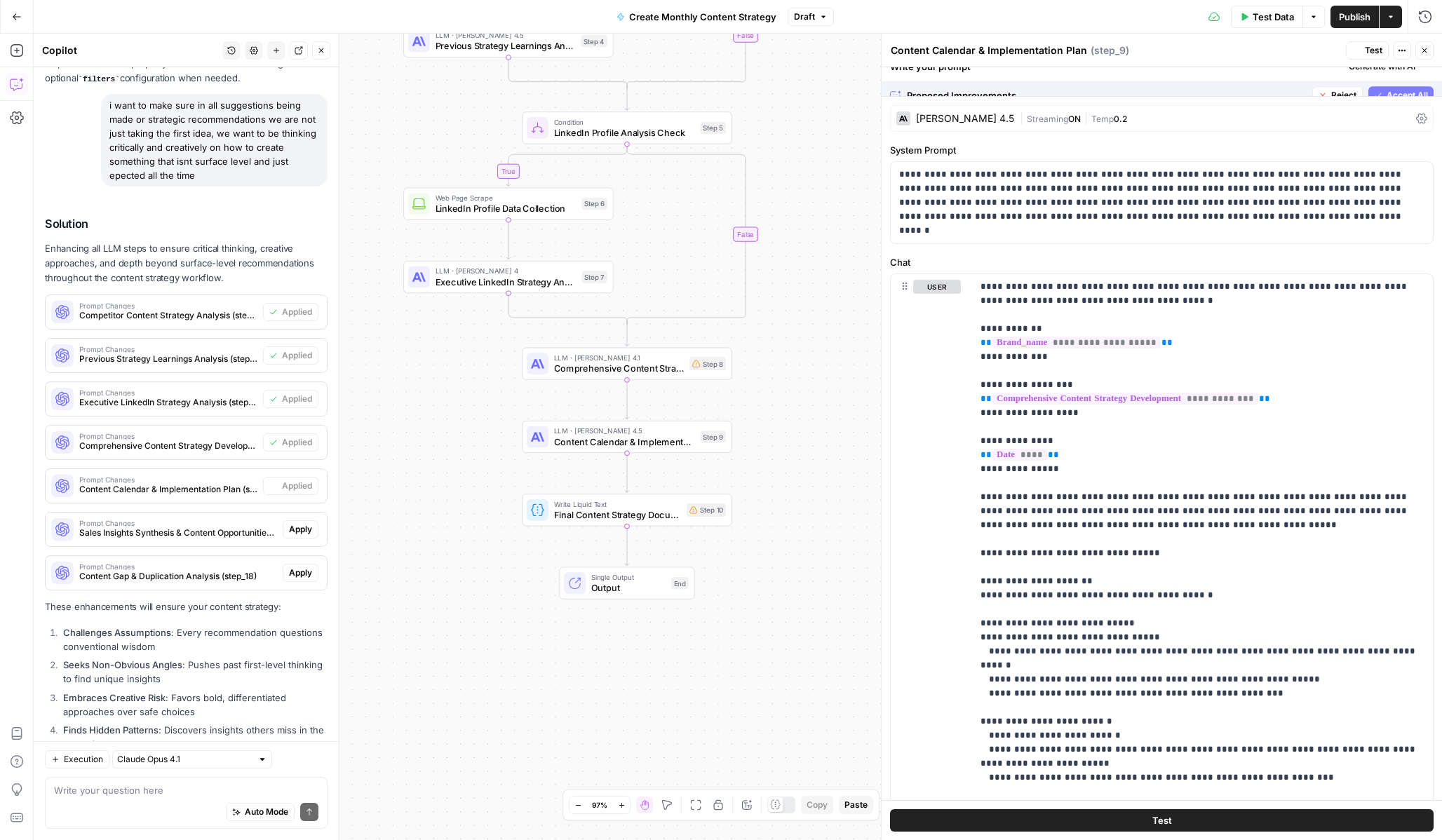
scroll to position [3635, 0]
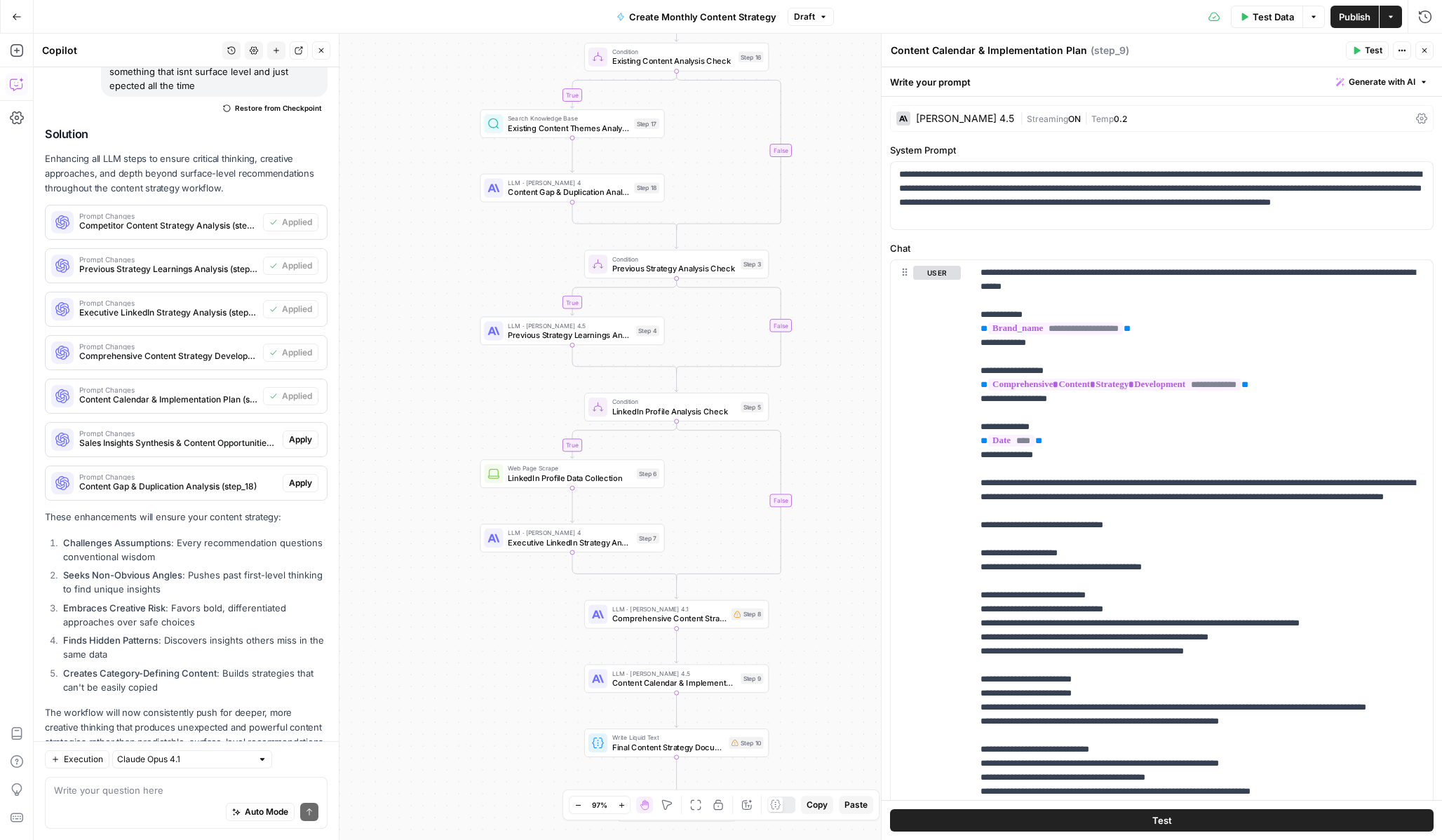
click at [306, 433] on span "Apply" at bounding box center [300, 439] width 23 height 13
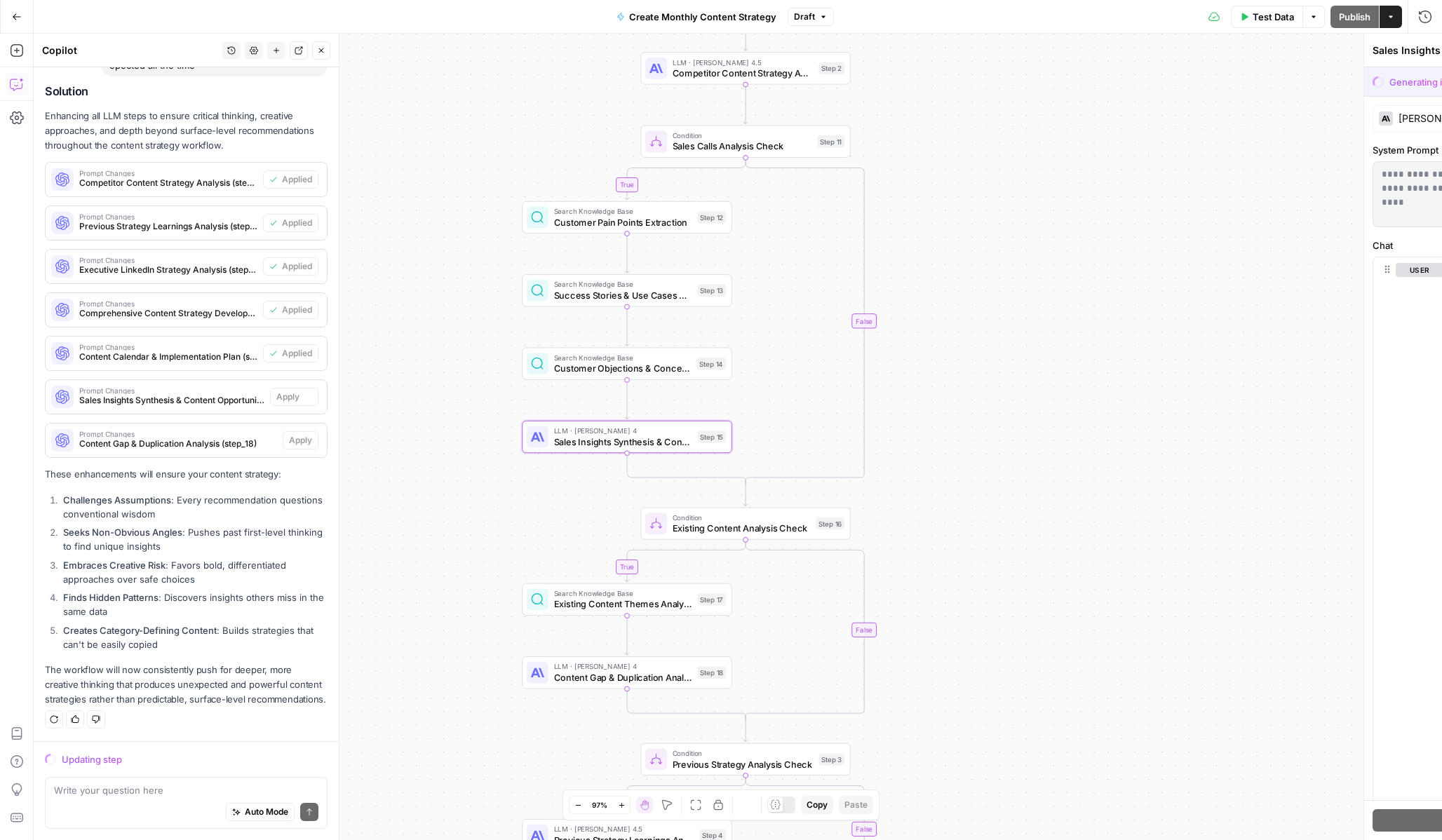
scroll to position [3545, 0]
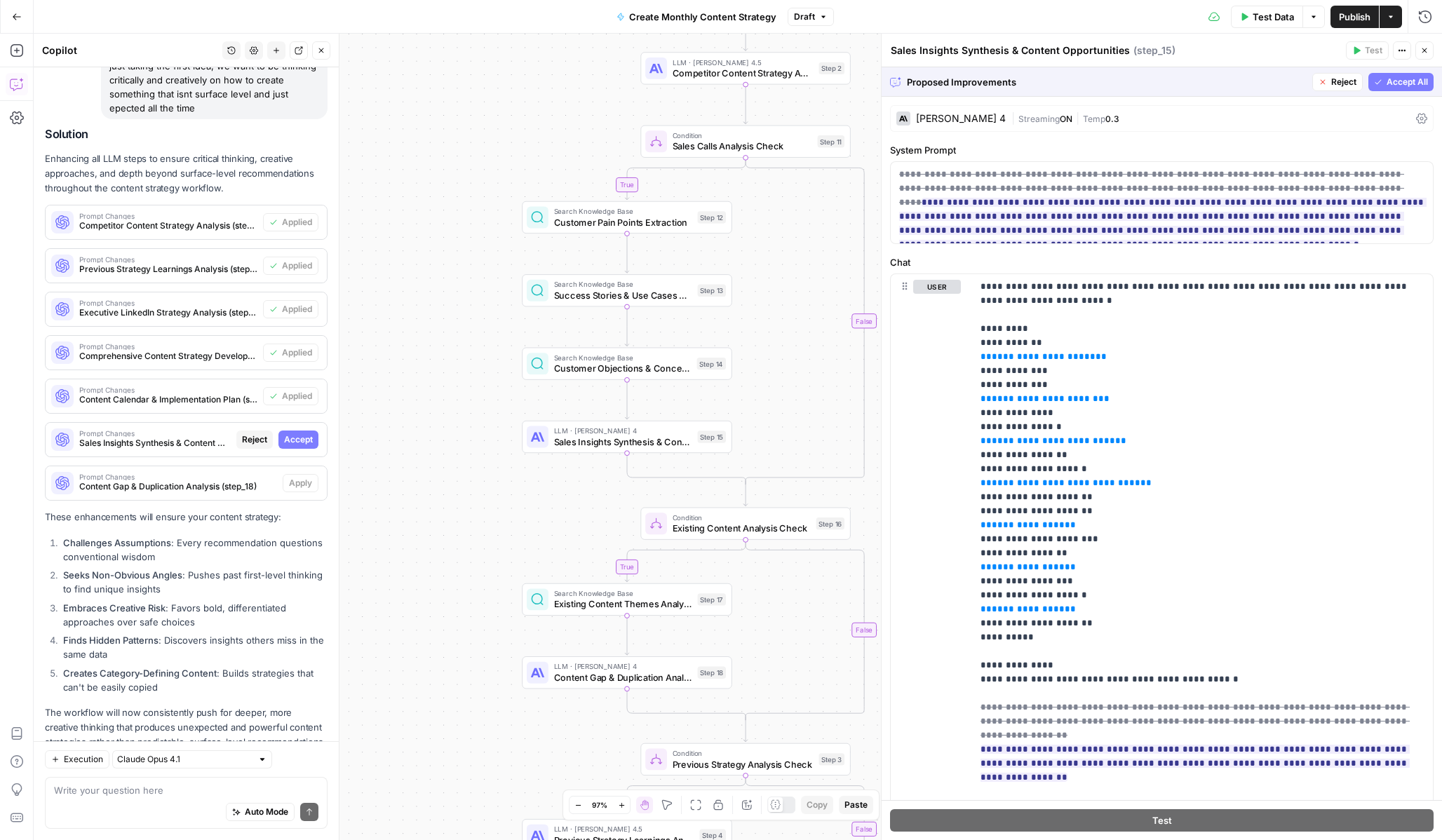
click at [1403, 83] on span "Accept All" at bounding box center [1407, 82] width 41 height 13
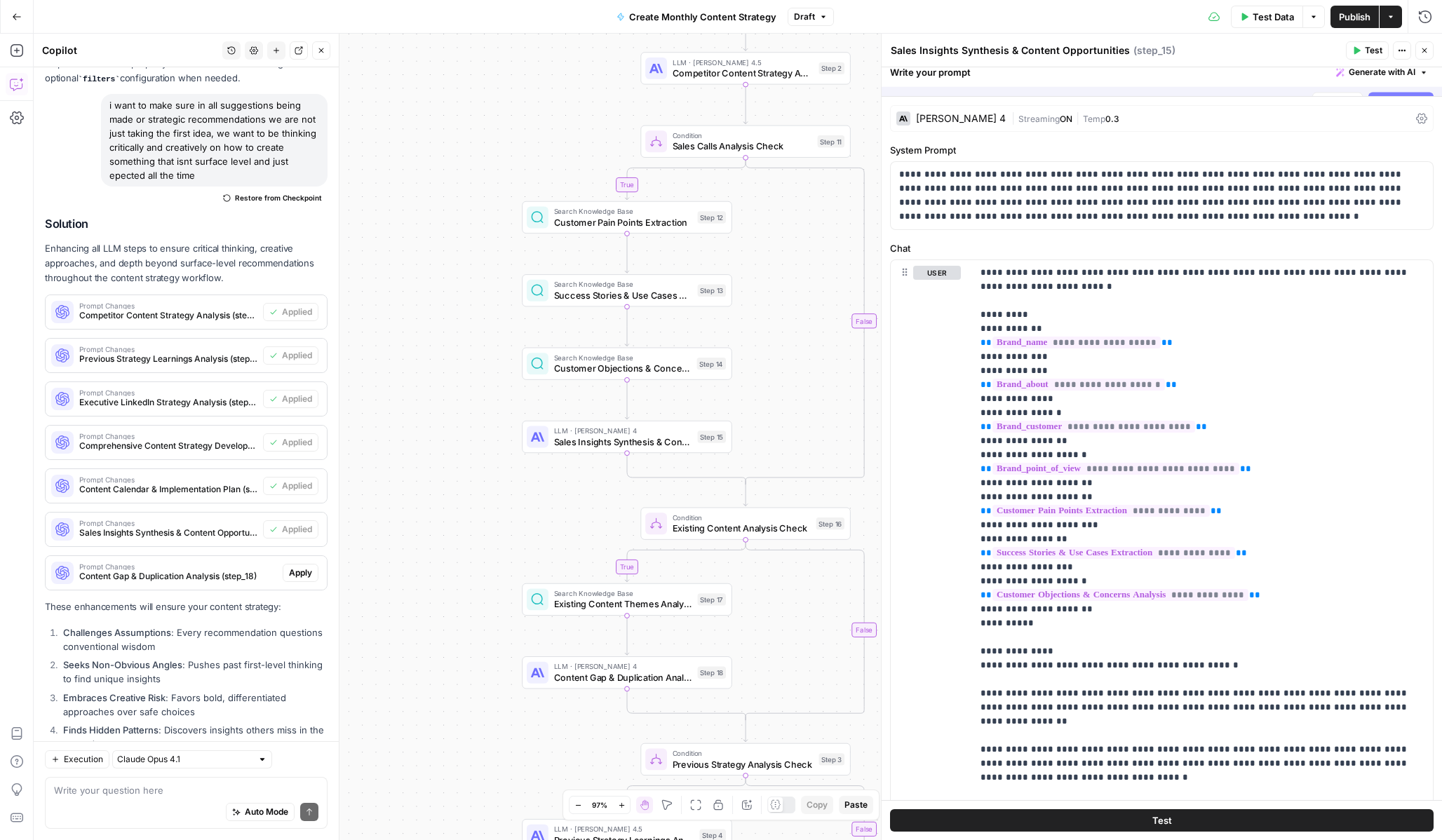
scroll to position [3635, 0]
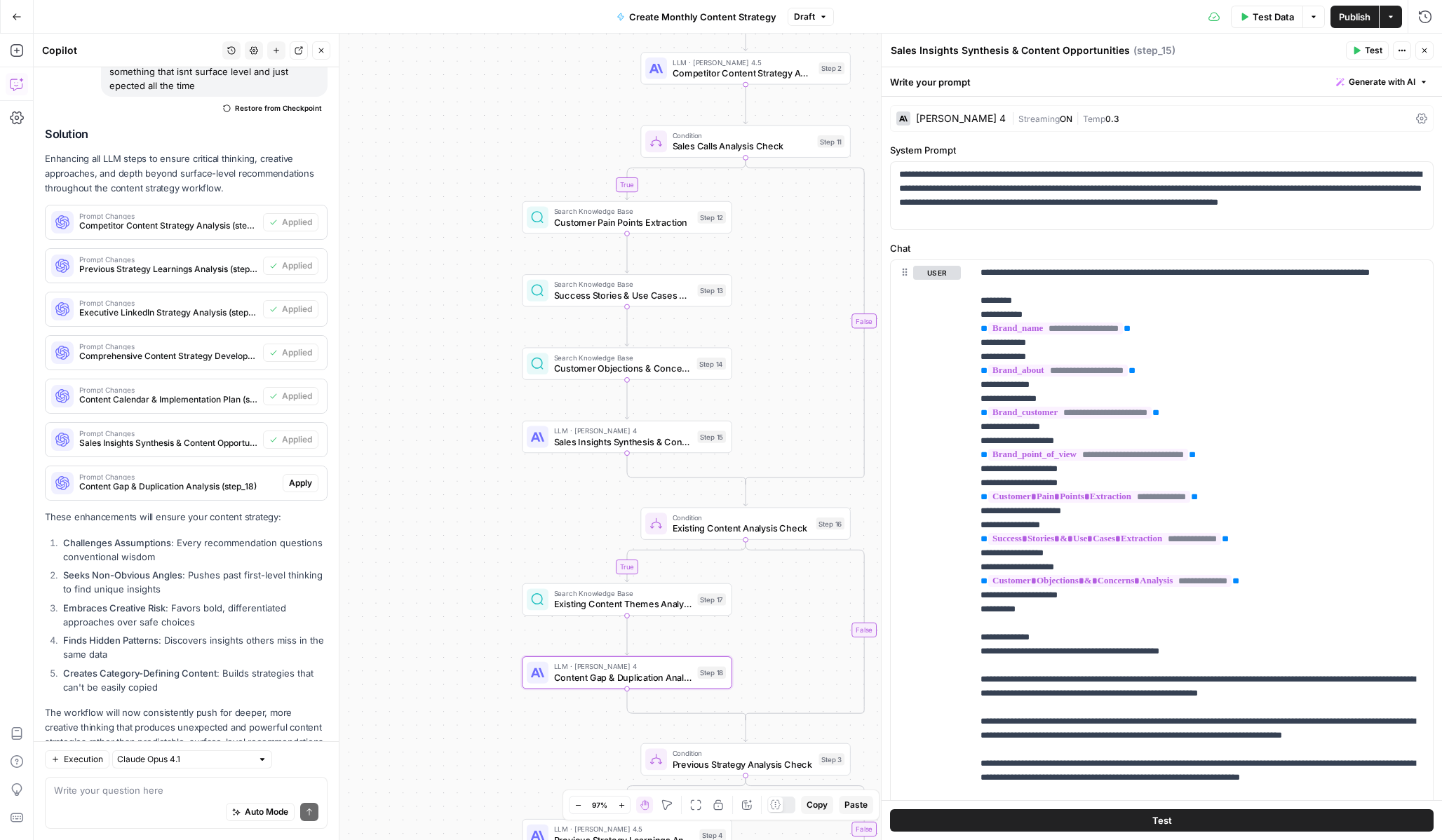
click at [297, 477] on span "Apply" at bounding box center [300, 483] width 23 height 13
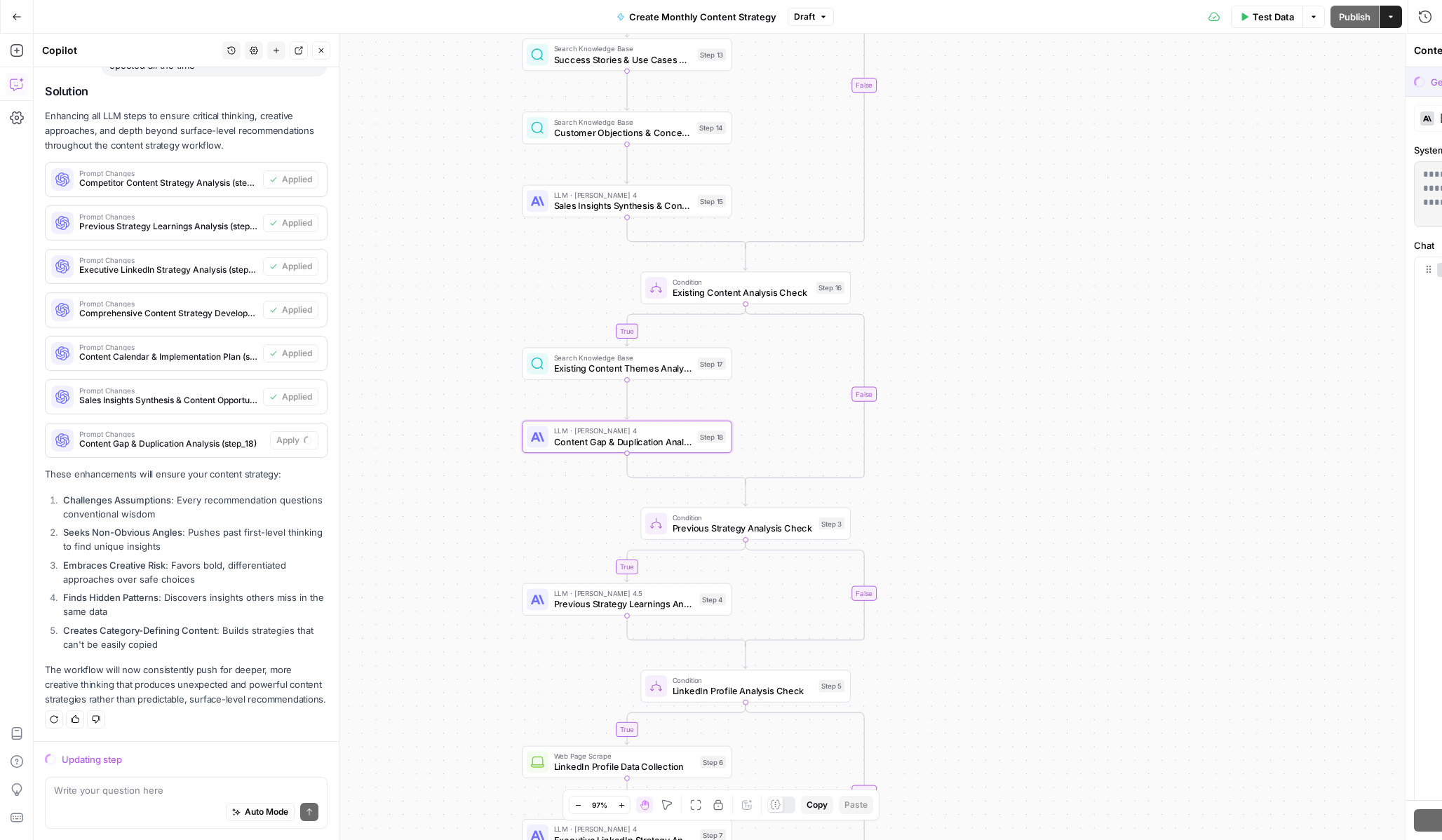
scroll to position [3545, 0]
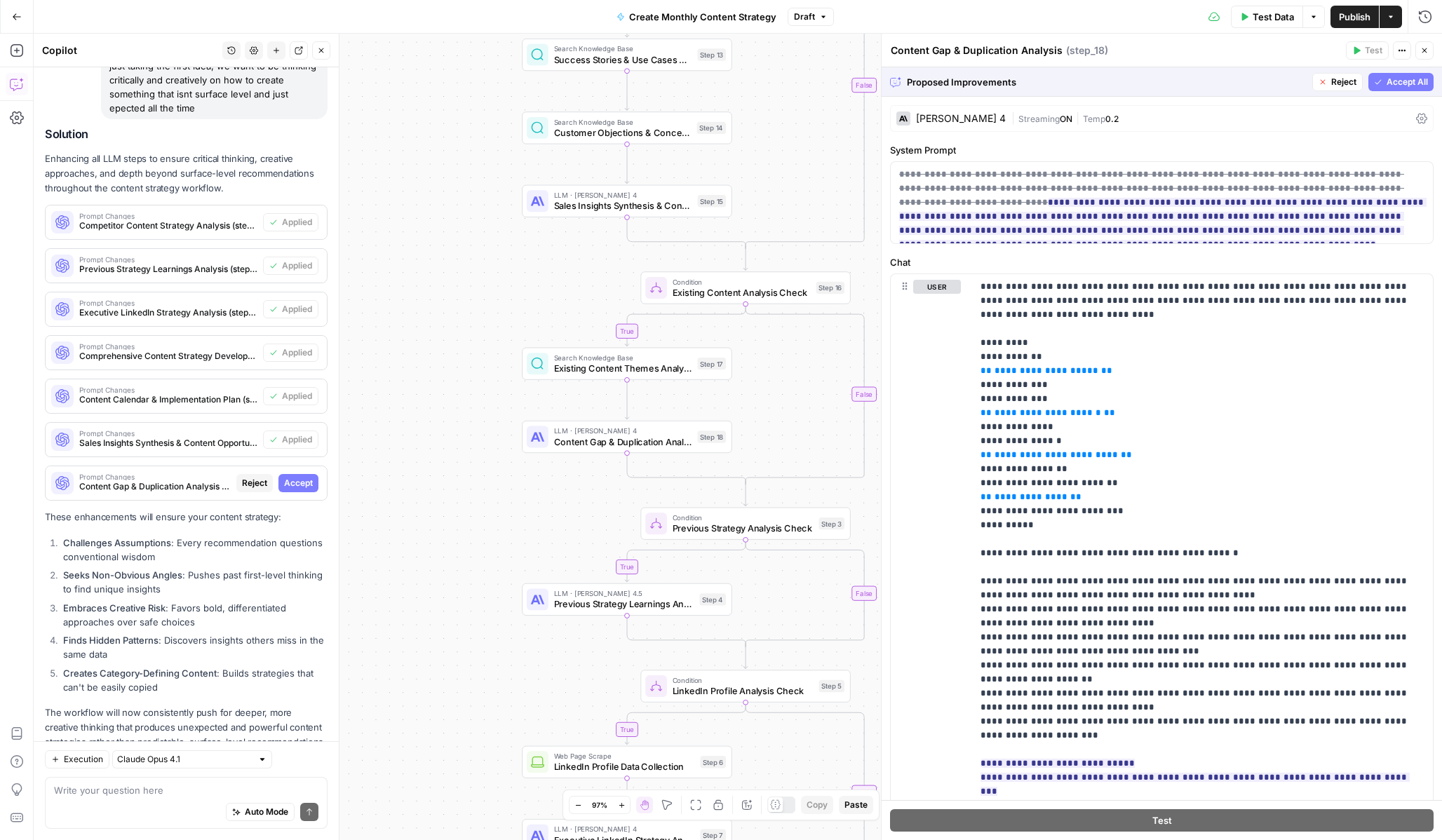
click at [1389, 84] on span "Accept All" at bounding box center [1407, 82] width 41 height 13
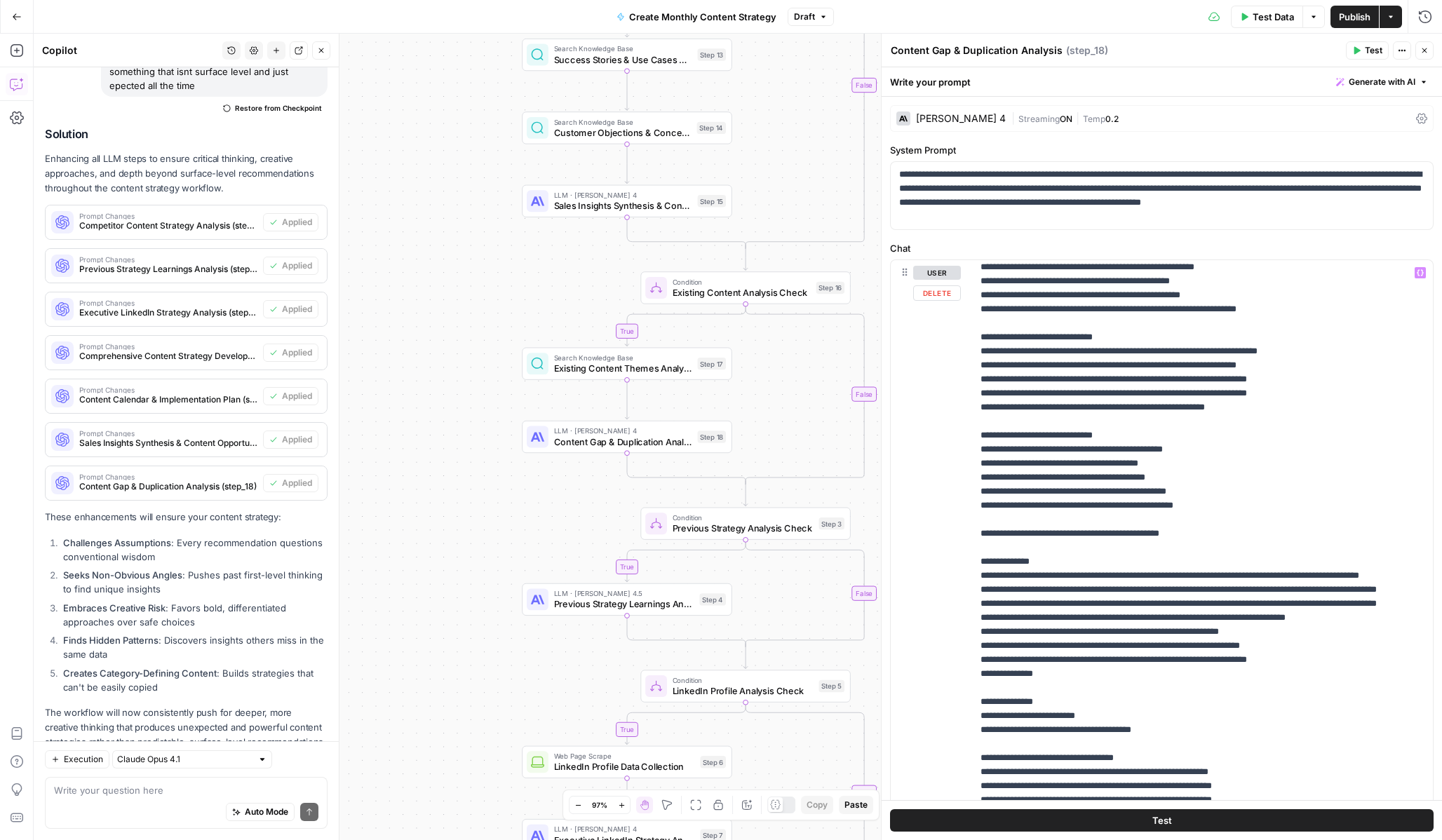
scroll to position [556, 0]
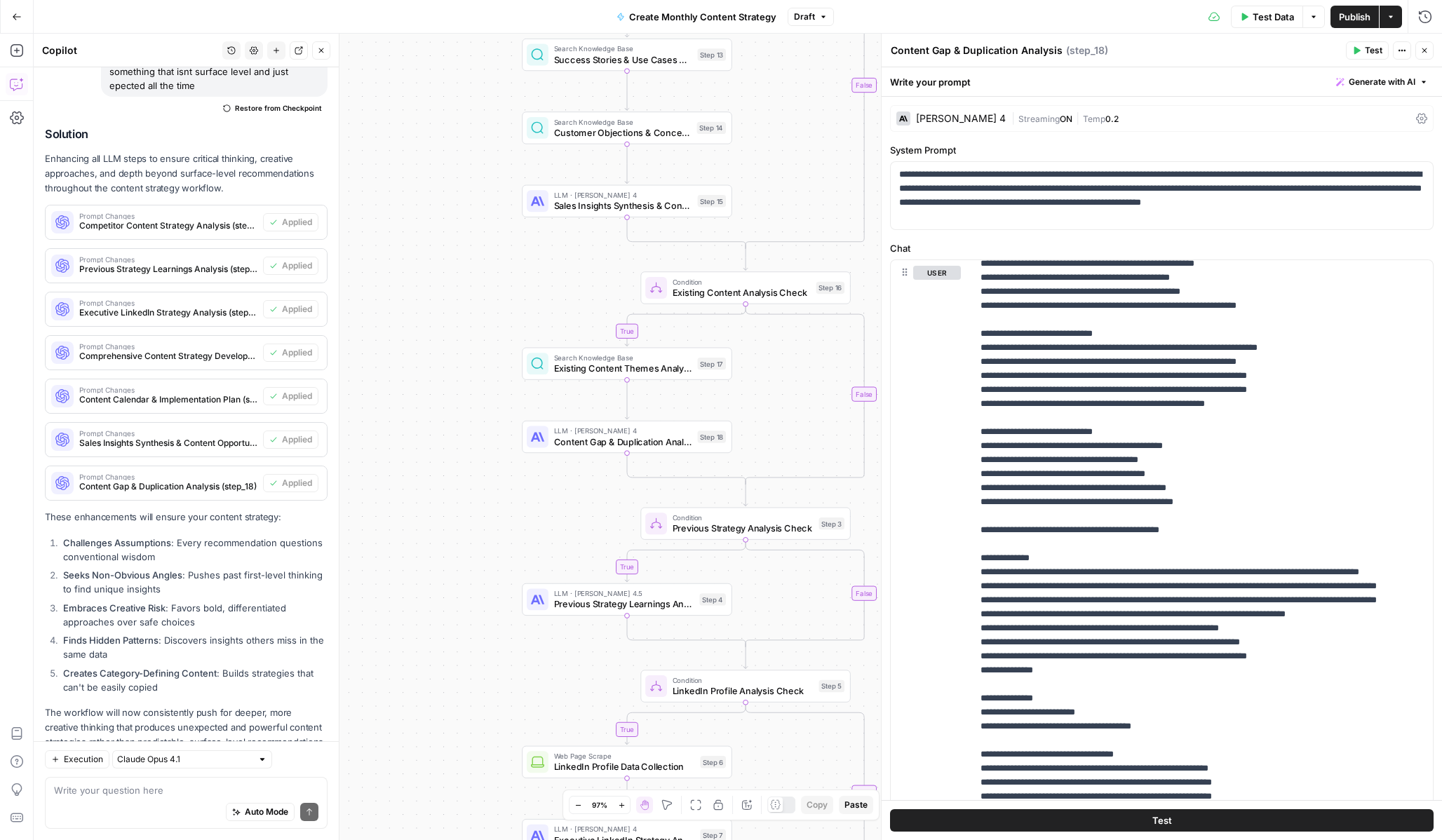
click at [1422, 54] on icon "button" at bounding box center [1425, 51] width 9 height 9
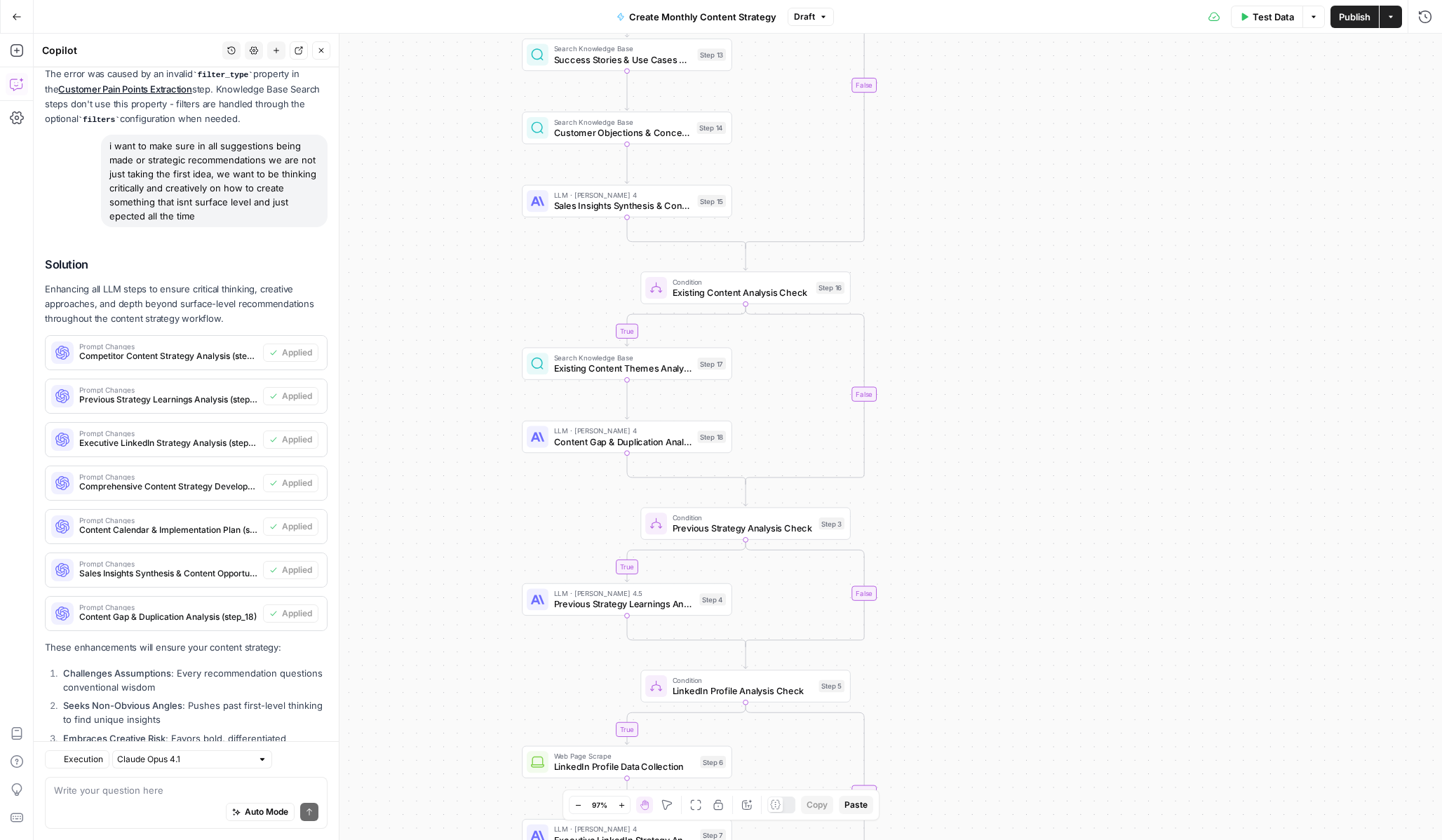
scroll to position [3635, 0]
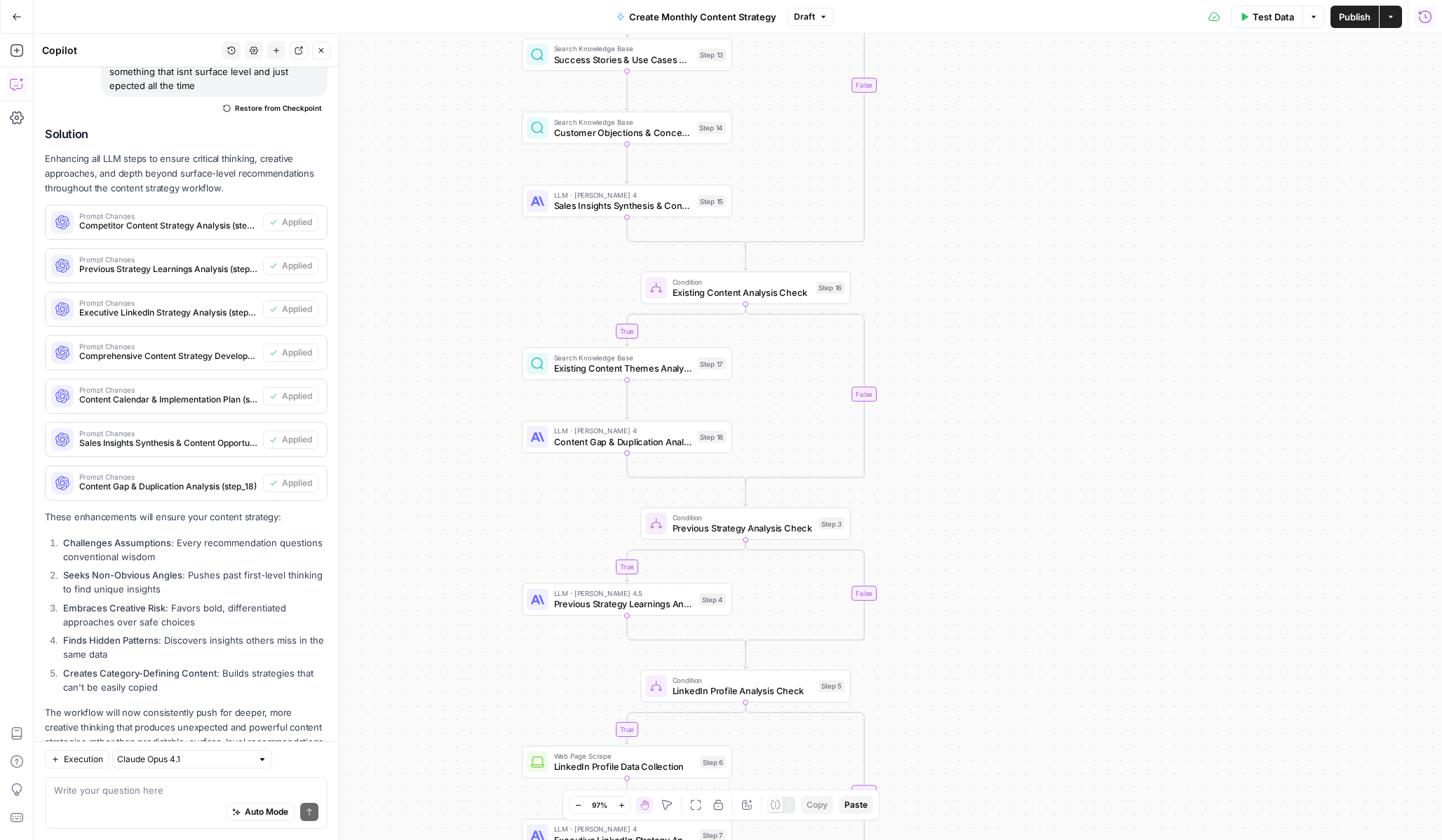
click at [1425, 19] on icon "button" at bounding box center [1426, 16] width 14 height 14
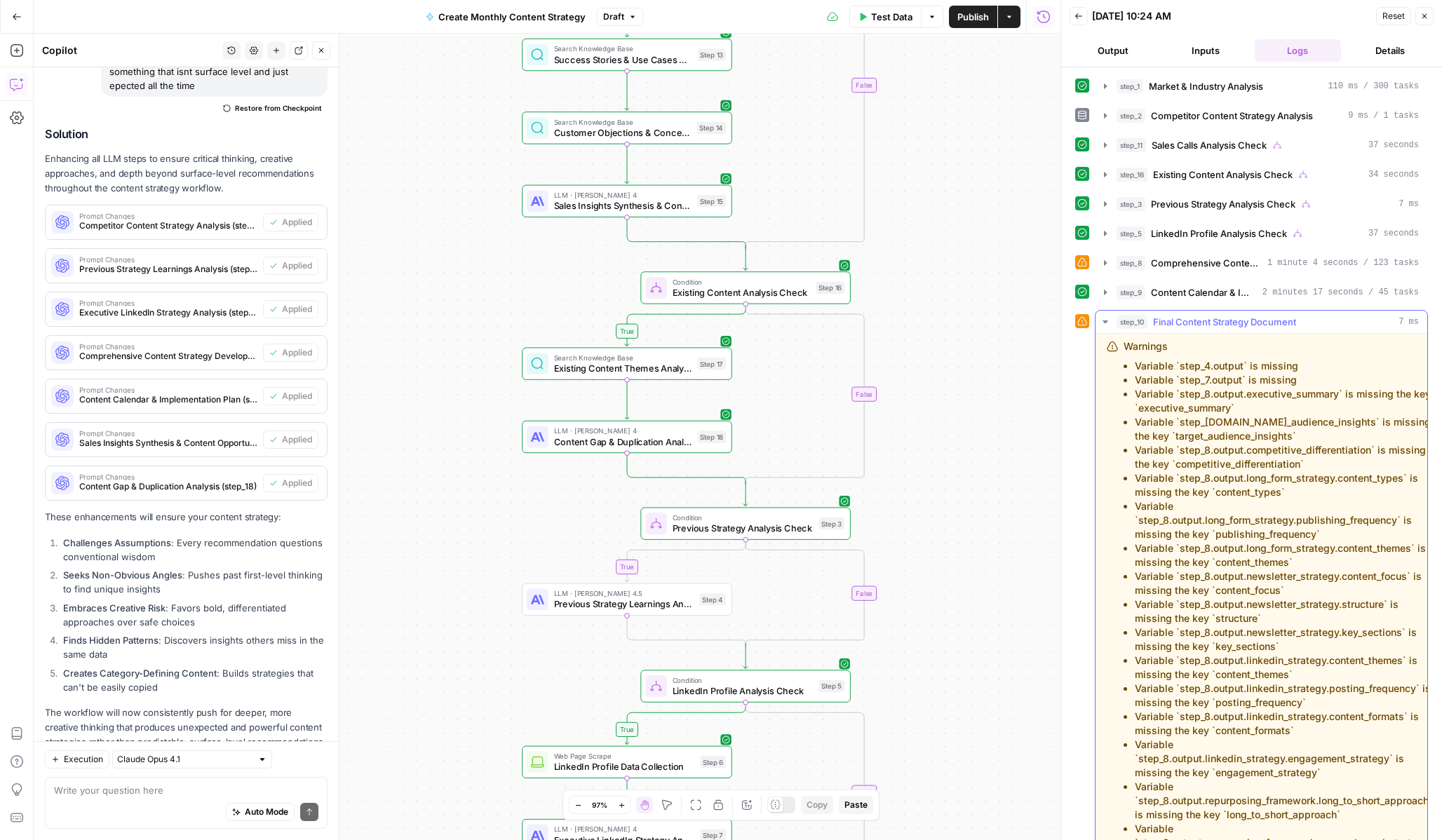
click at [1101, 321] on icon "button" at bounding box center [1105, 321] width 11 height 11
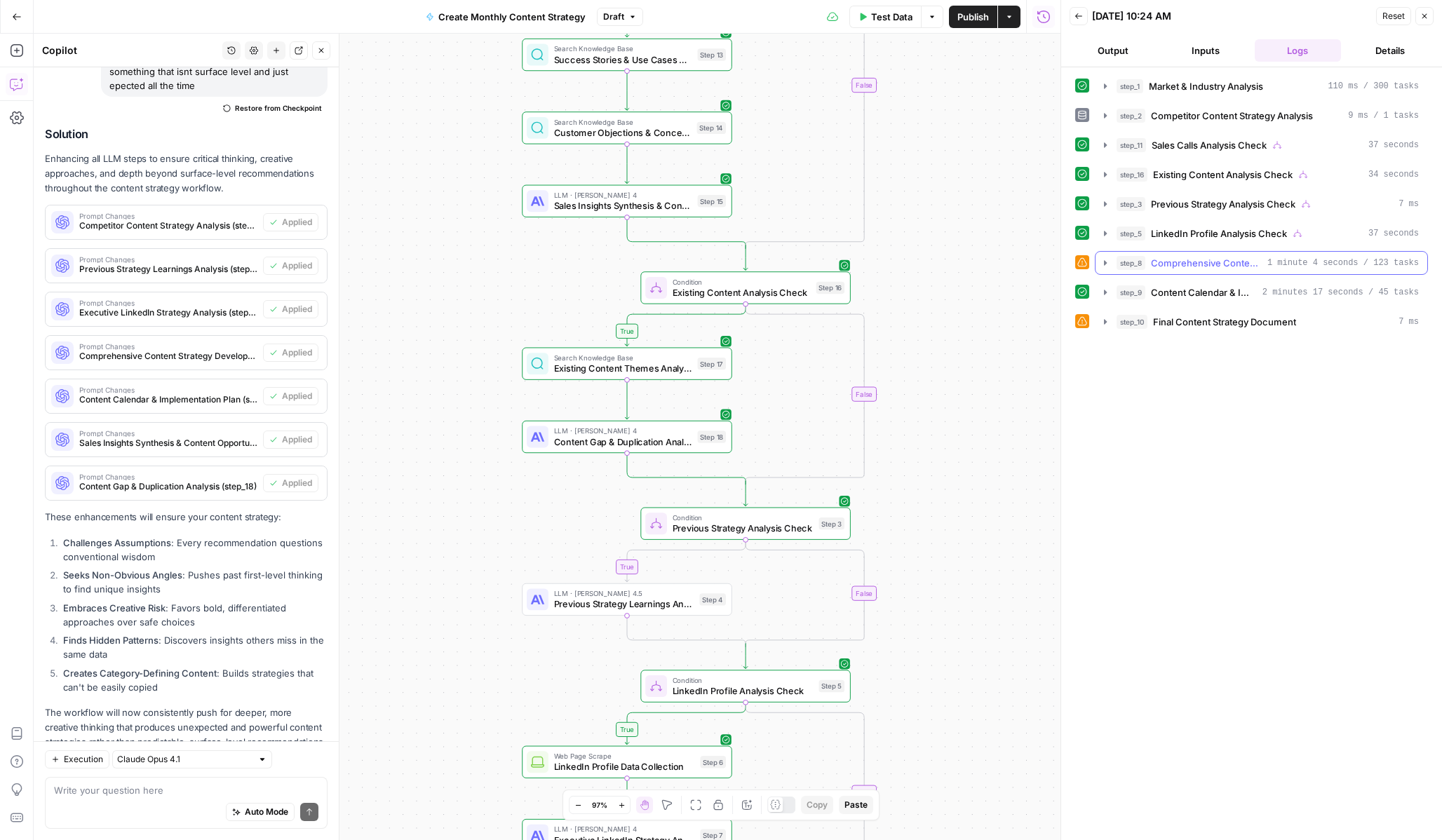
click at [1100, 265] on icon "button" at bounding box center [1105, 263] width 11 height 11
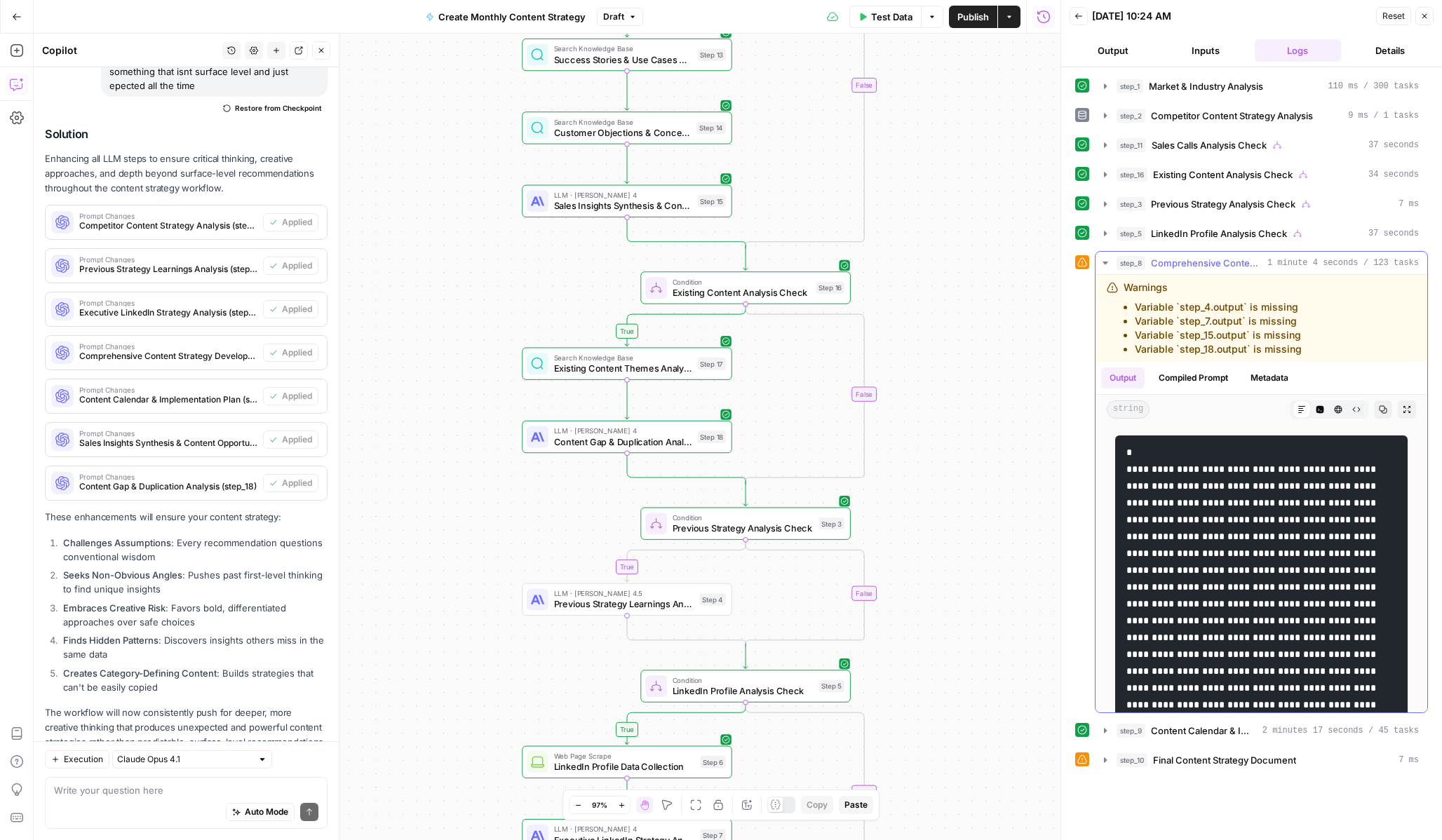
click at [1101, 262] on icon "button" at bounding box center [1105, 263] width 11 height 11
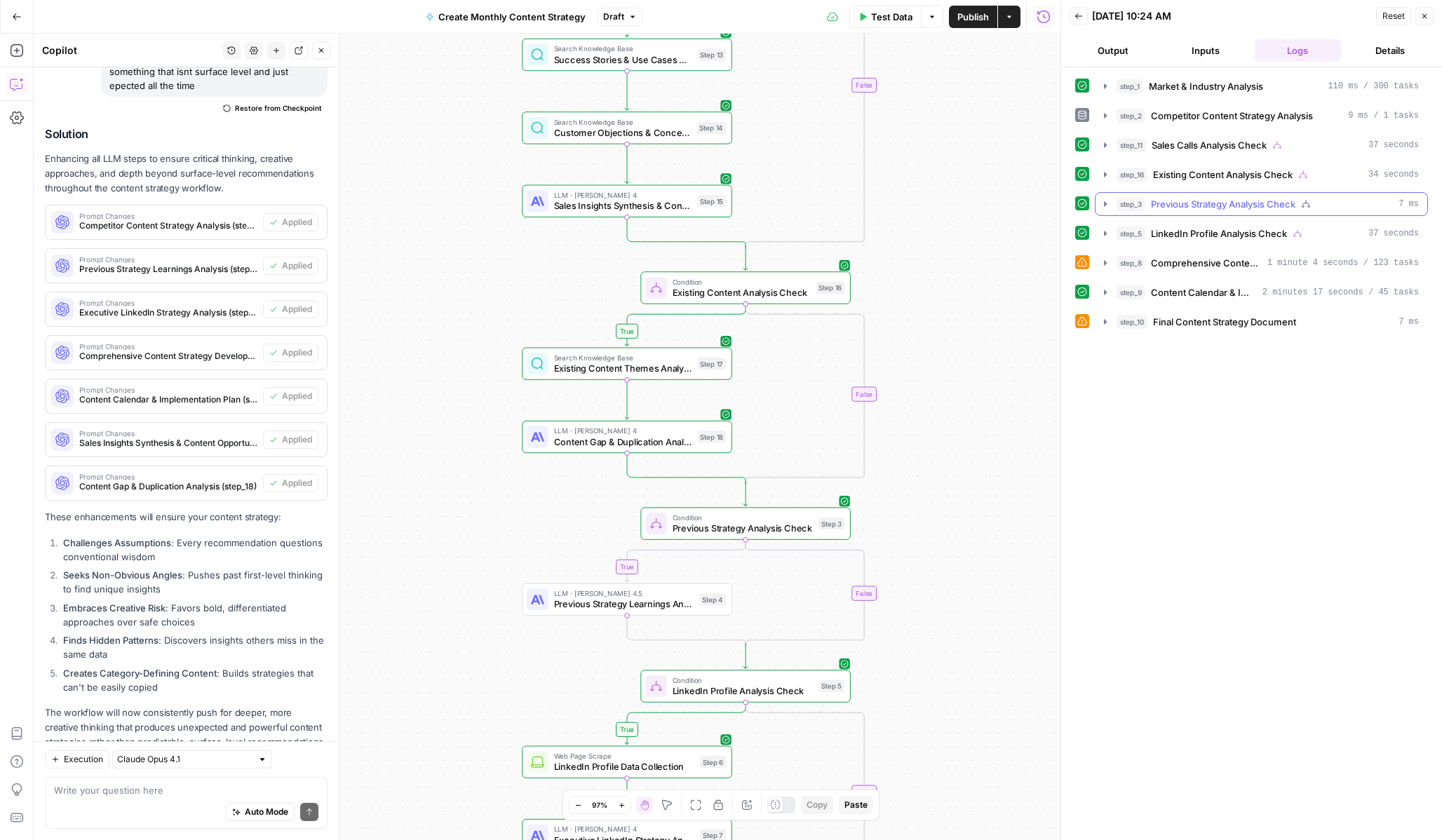
click at [1106, 213] on button "step_3 Previous Strategy Analysis Check 7 ms" at bounding box center [1261, 204] width 332 height 22
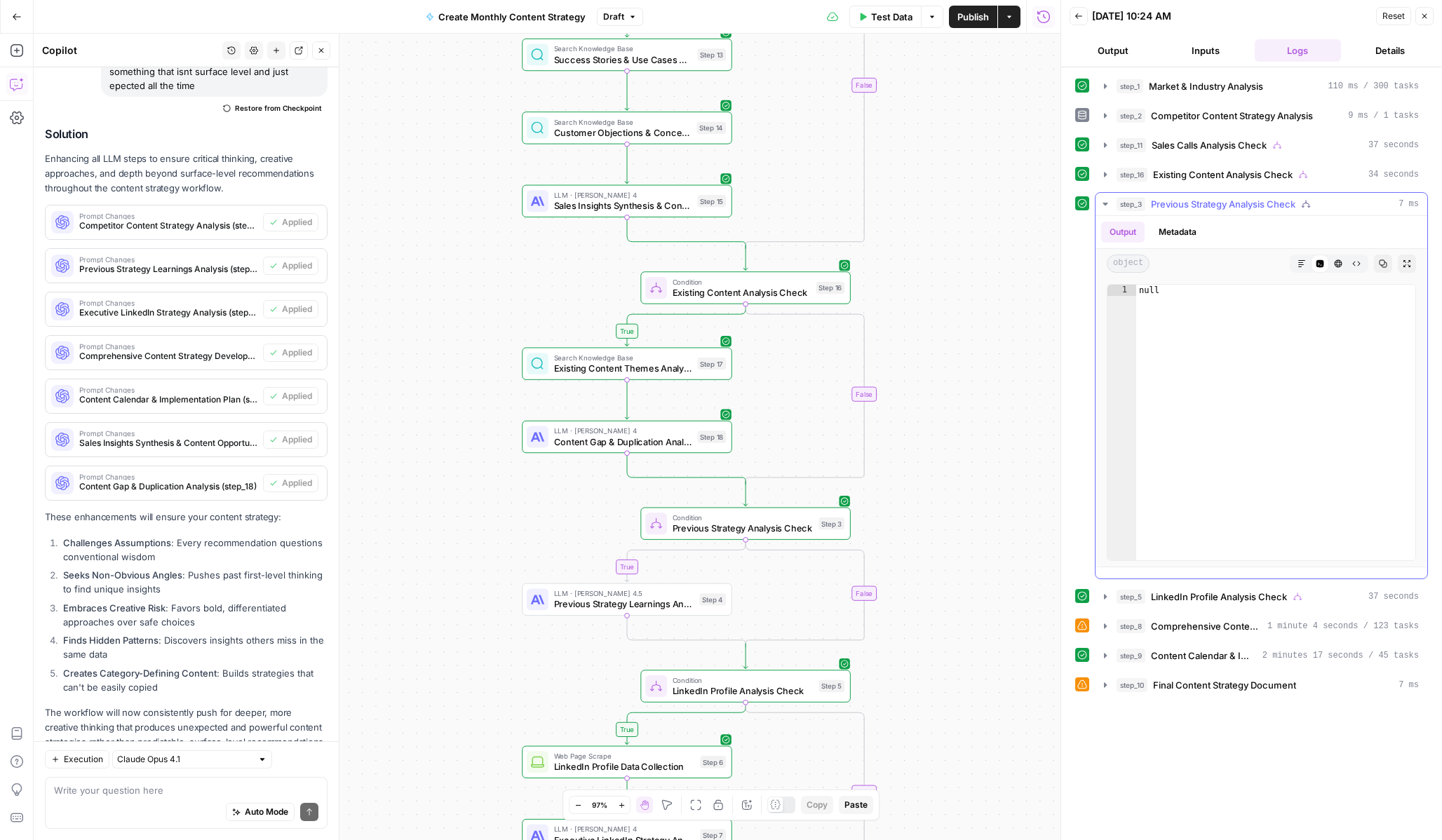
click at [1106, 213] on button "step_3 Previous Strategy Analysis Check 7 ms" at bounding box center [1261, 204] width 332 height 22
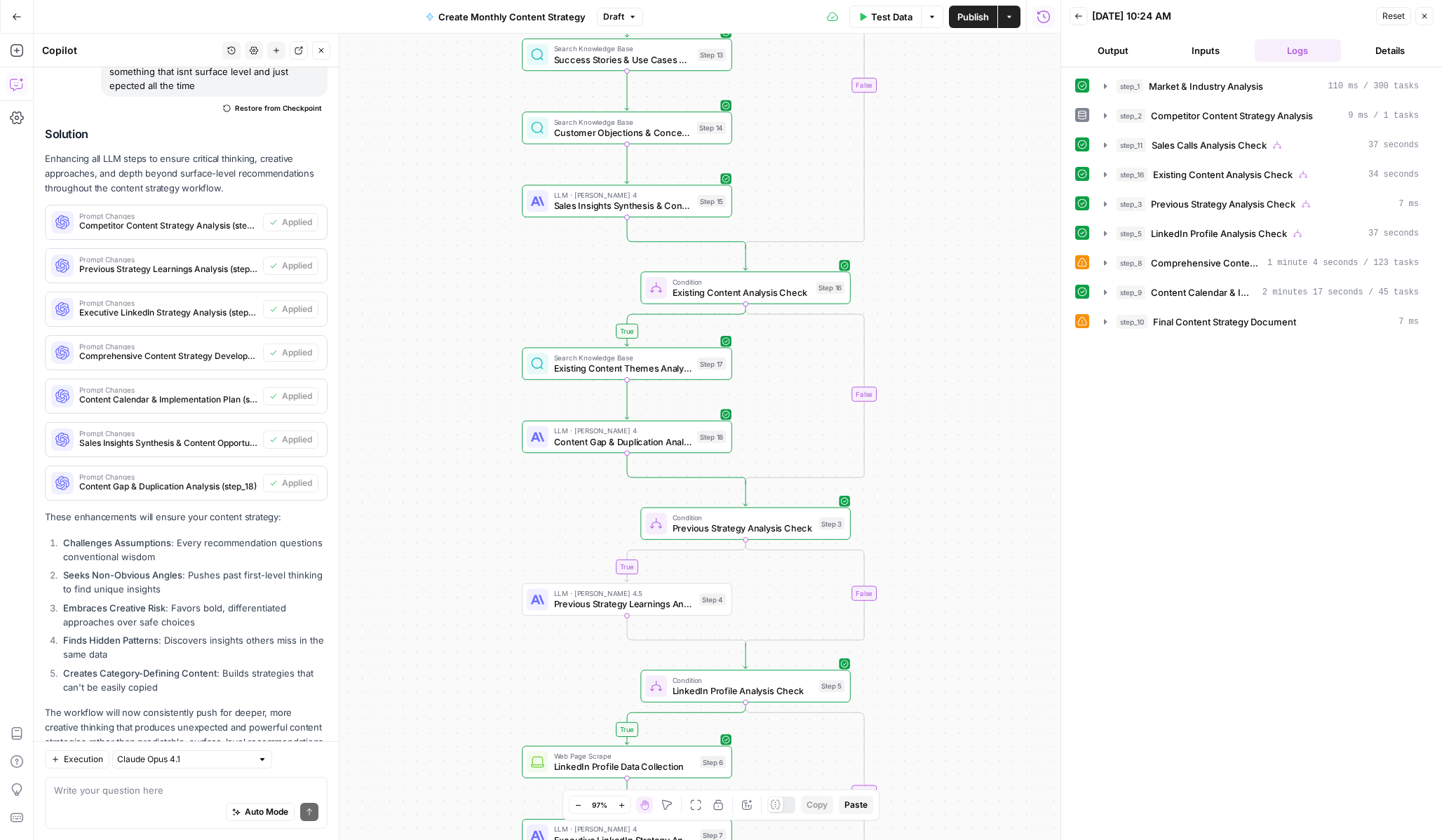
click at [1105, 188] on div "step_1 Market & Industry Analysis 110 ms / 300 tasks step_2 Competitor Content …" at bounding box center [1252, 204] width 353 height 259
click at [1105, 181] on button "step_16 Existing Content Analysis Check 34 seconds" at bounding box center [1261, 175] width 332 height 22
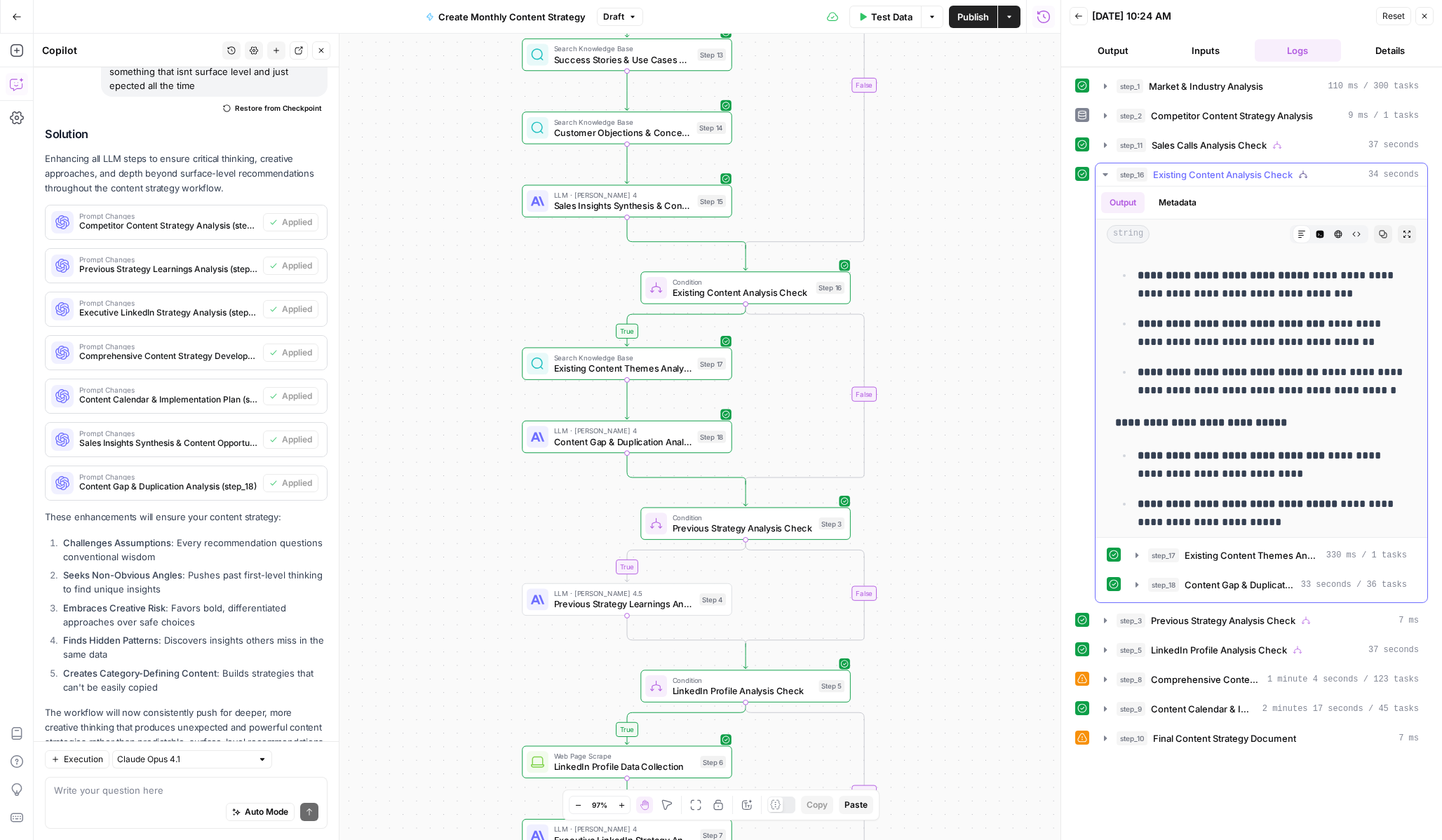
scroll to position [1299, 0]
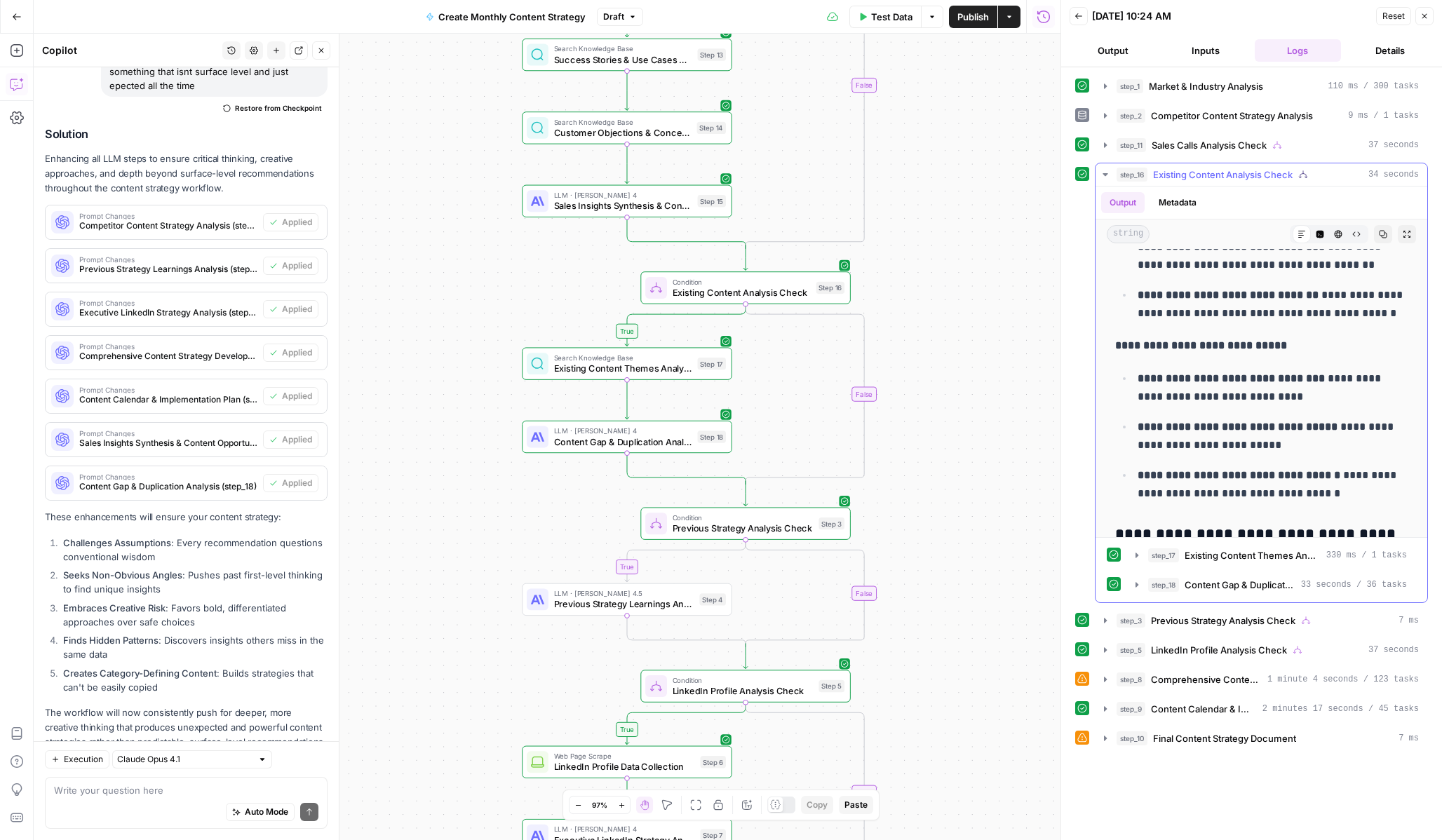
click at [1095, 172] on div "**********" at bounding box center [1261, 383] width 333 height 441
click at [1102, 173] on icon "button" at bounding box center [1105, 175] width 11 height 11
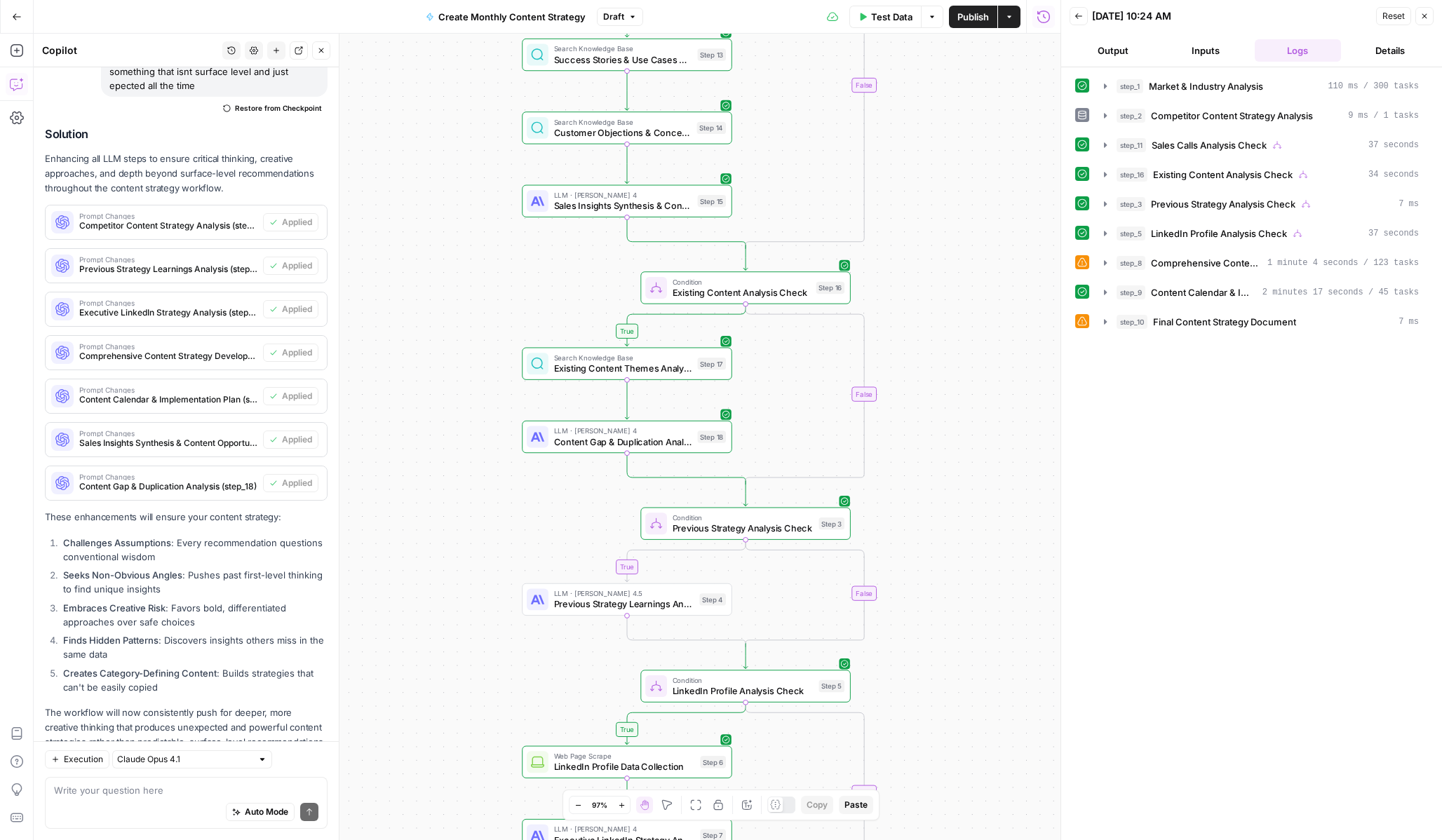
click at [1432, 16] on button "Close" at bounding box center [1424, 16] width 18 height 18
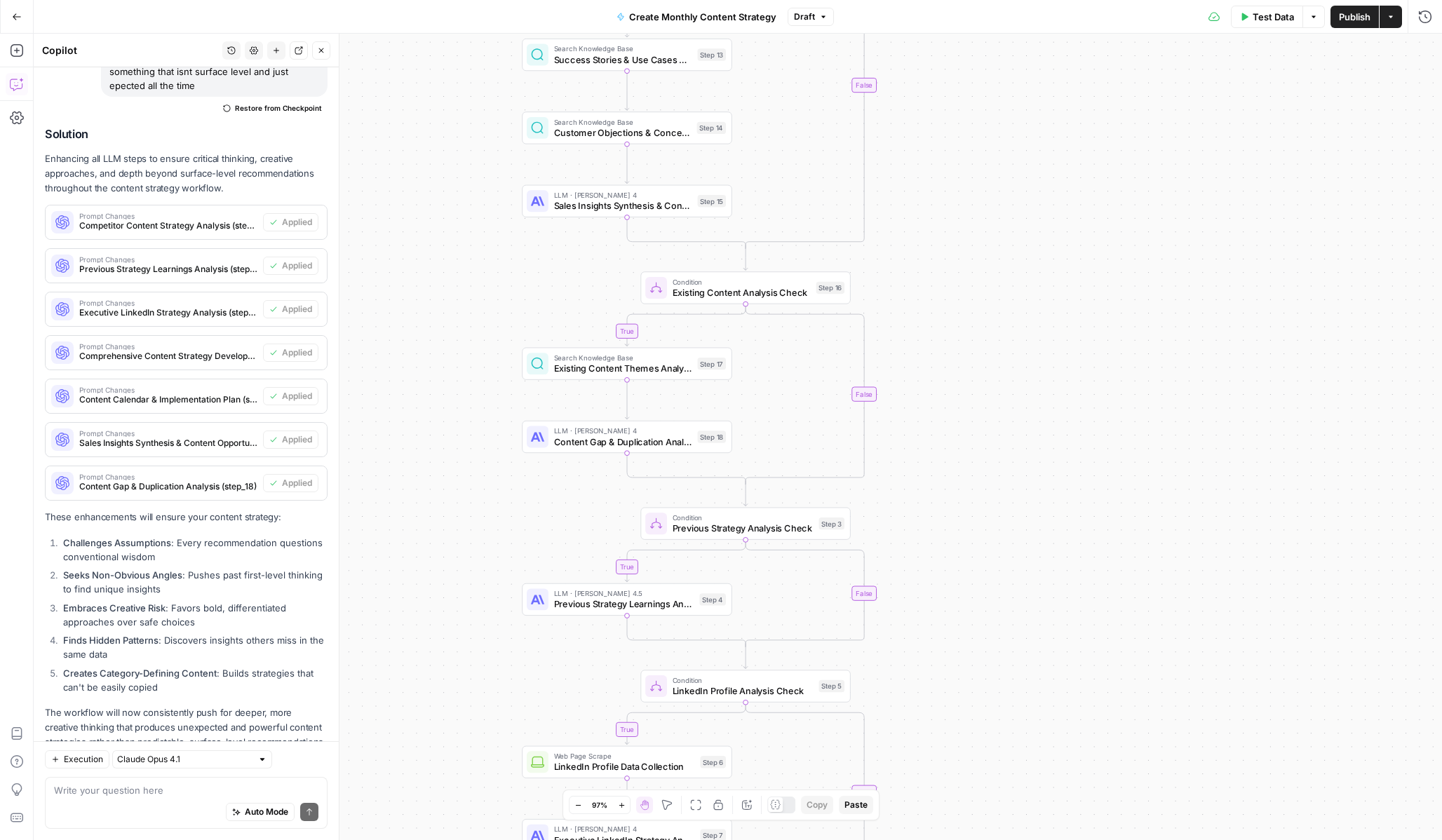
click at [1269, 24] on button "Test Data" at bounding box center [1267, 16] width 73 height 22
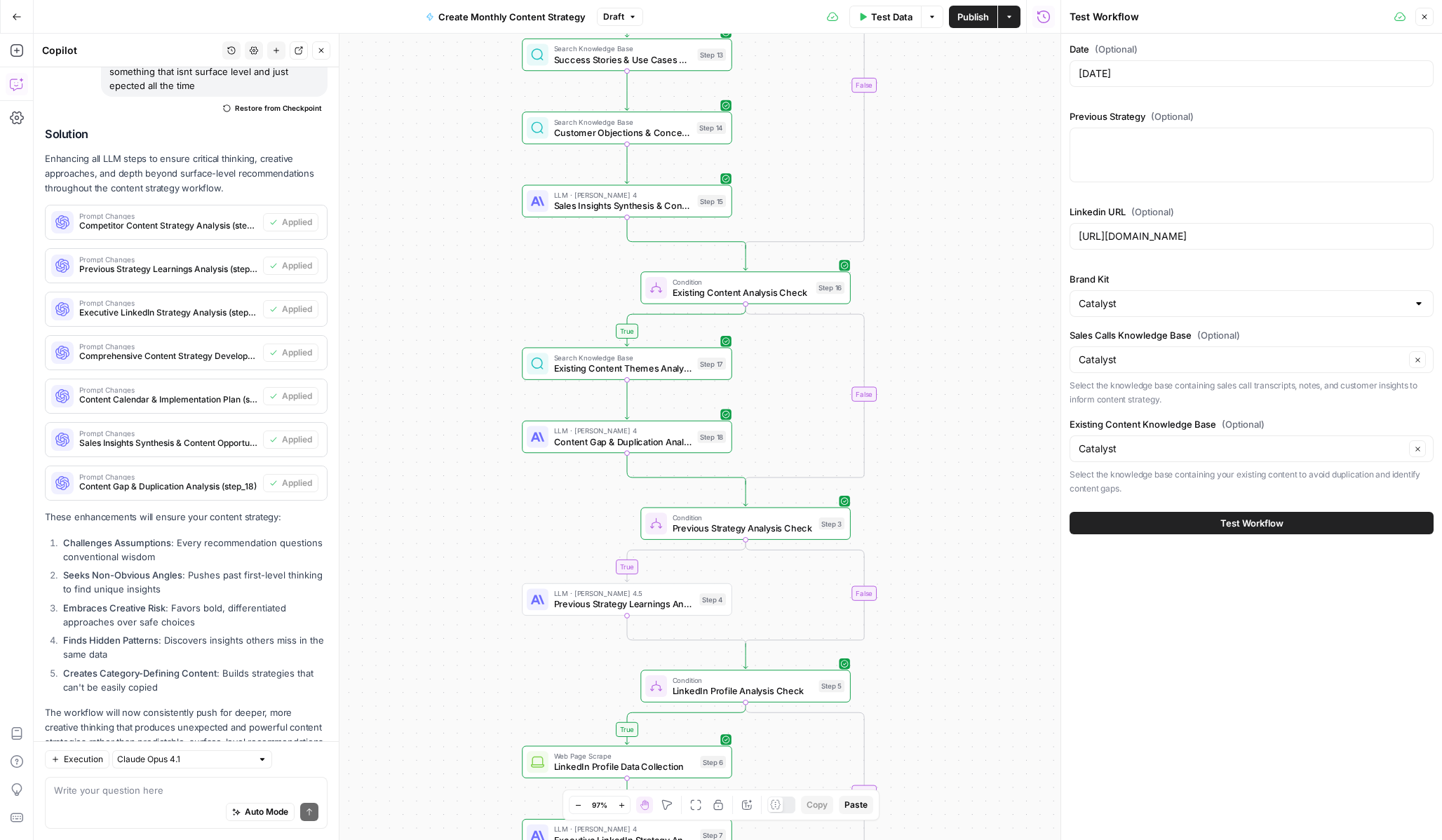
click at [1168, 521] on button "Test Workflow" at bounding box center [1251, 523] width 364 height 22
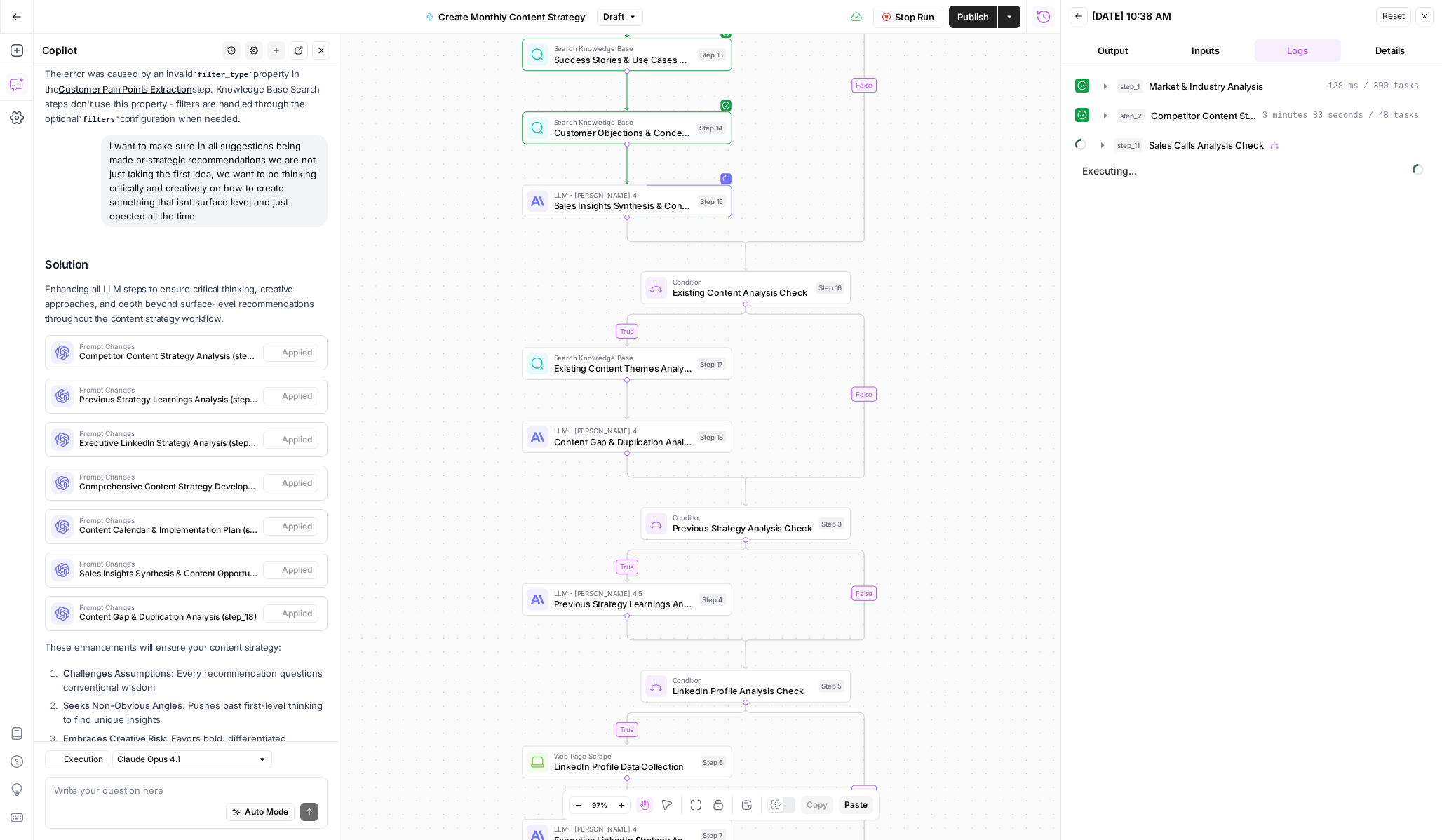
scroll to position [3635, 0]
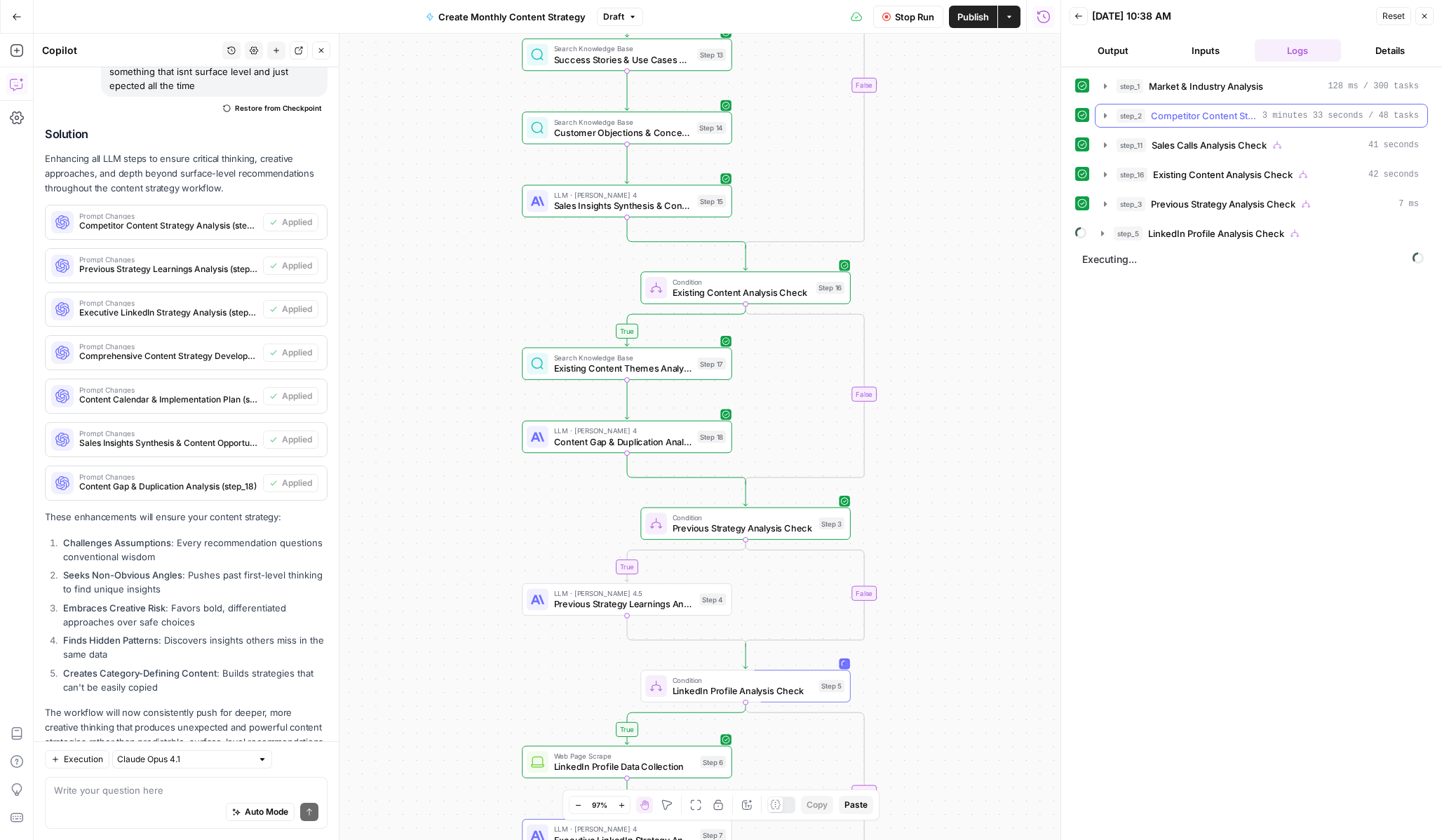
click at [1102, 113] on icon "button" at bounding box center [1105, 115] width 11 height 11
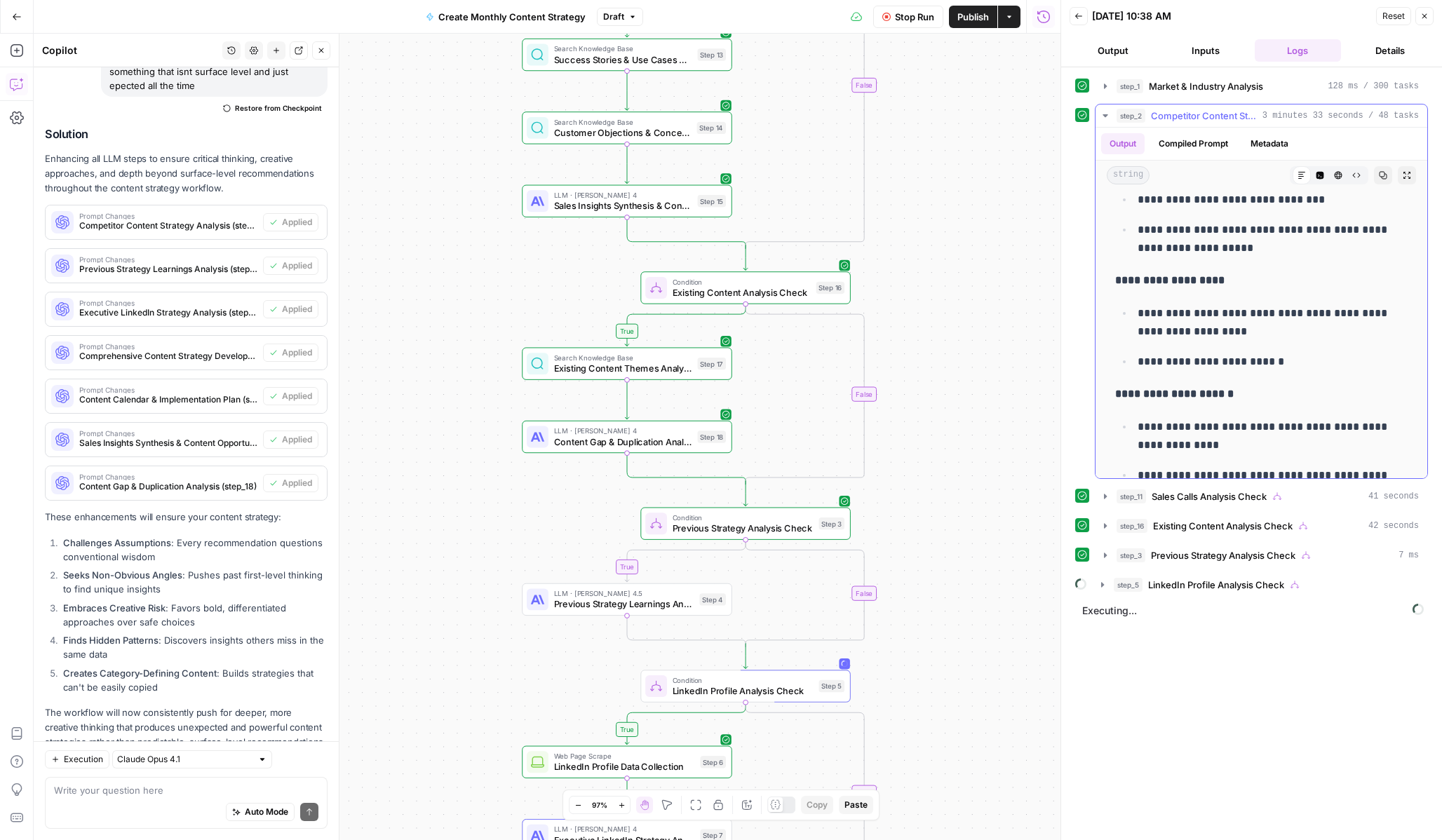
scroll to position [380, 0]
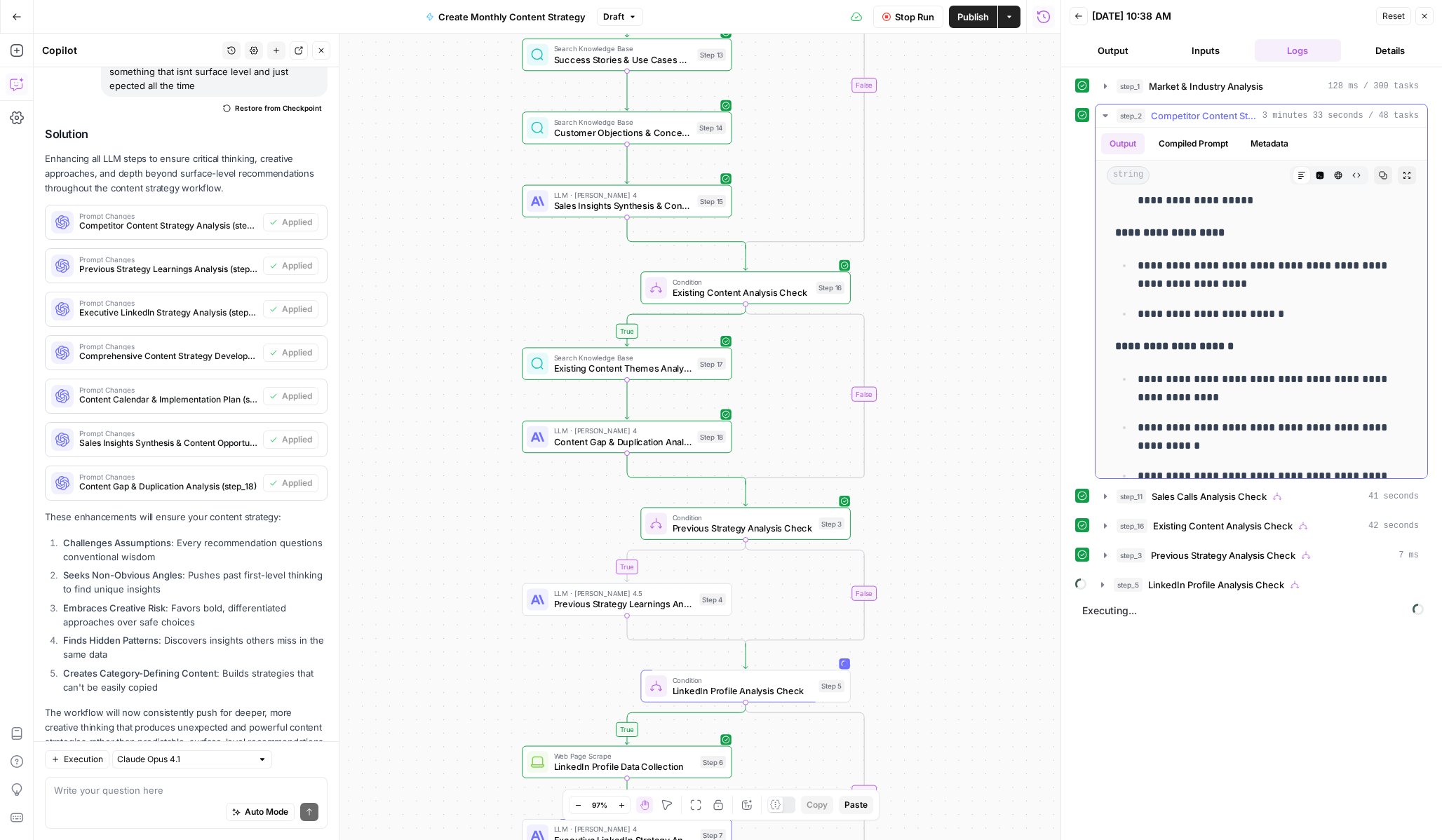
click at [1102, 109] on button "step_2 Competitor Content Strategy Analysis 3 minutes 33 seconds / 48 tasks" at bounding box center [1261, 116] width 332 height 22
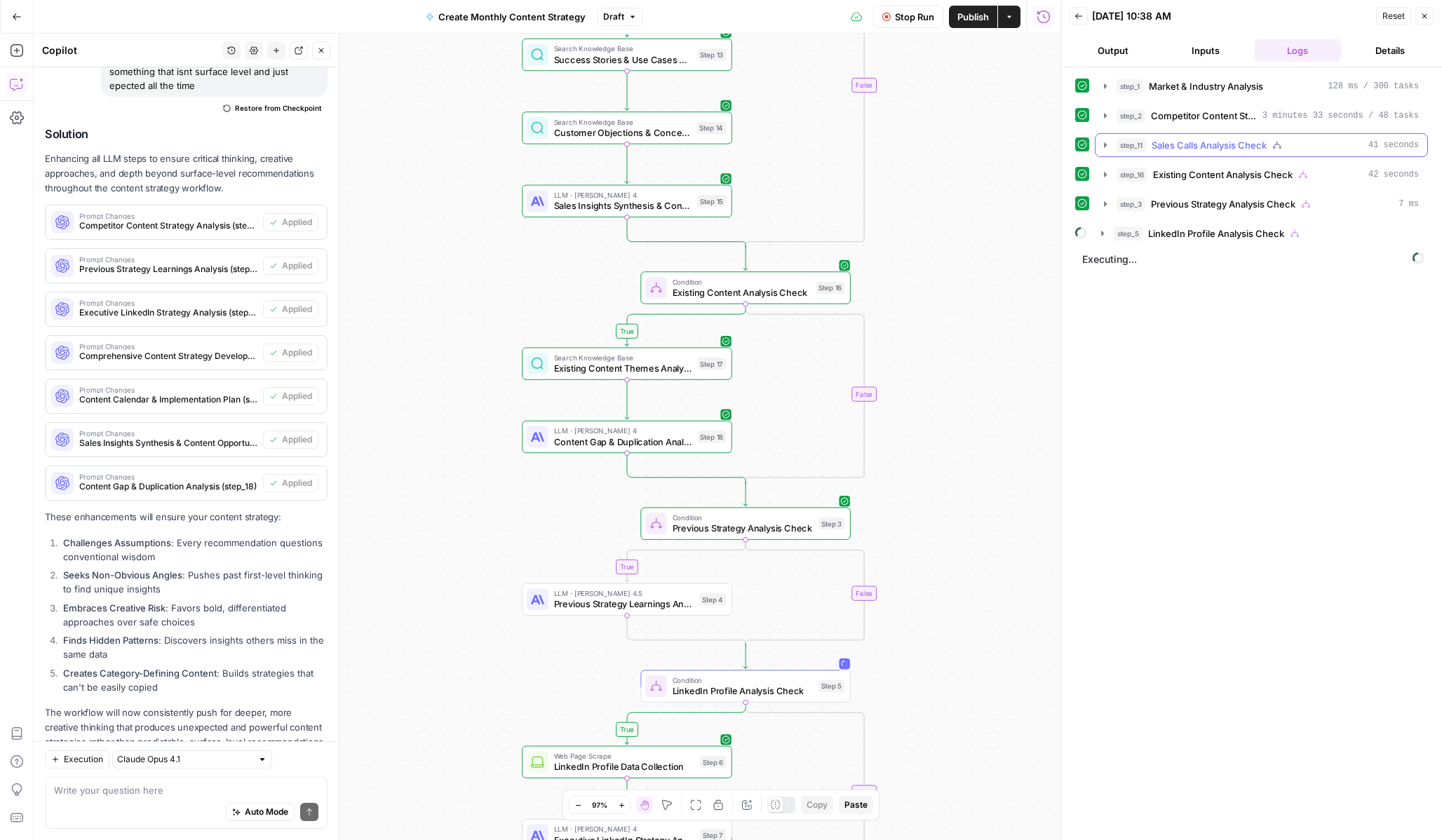
click at [1106, 151] on button "step_11 Sales Calls Analysis Check 41 seconds" at bounding box center [1261, 145] width 332 height 22
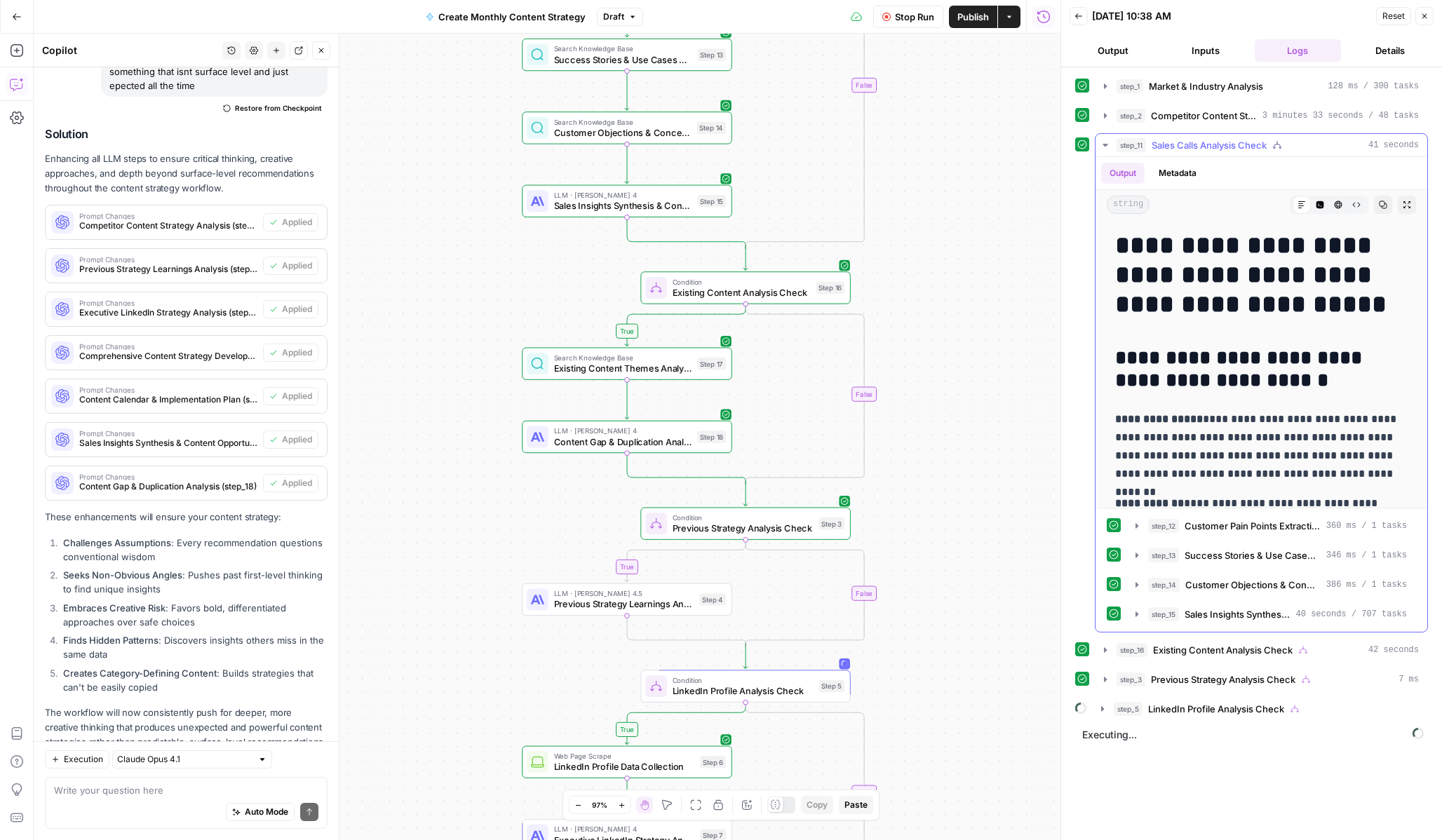
scroll to position [223, 0]
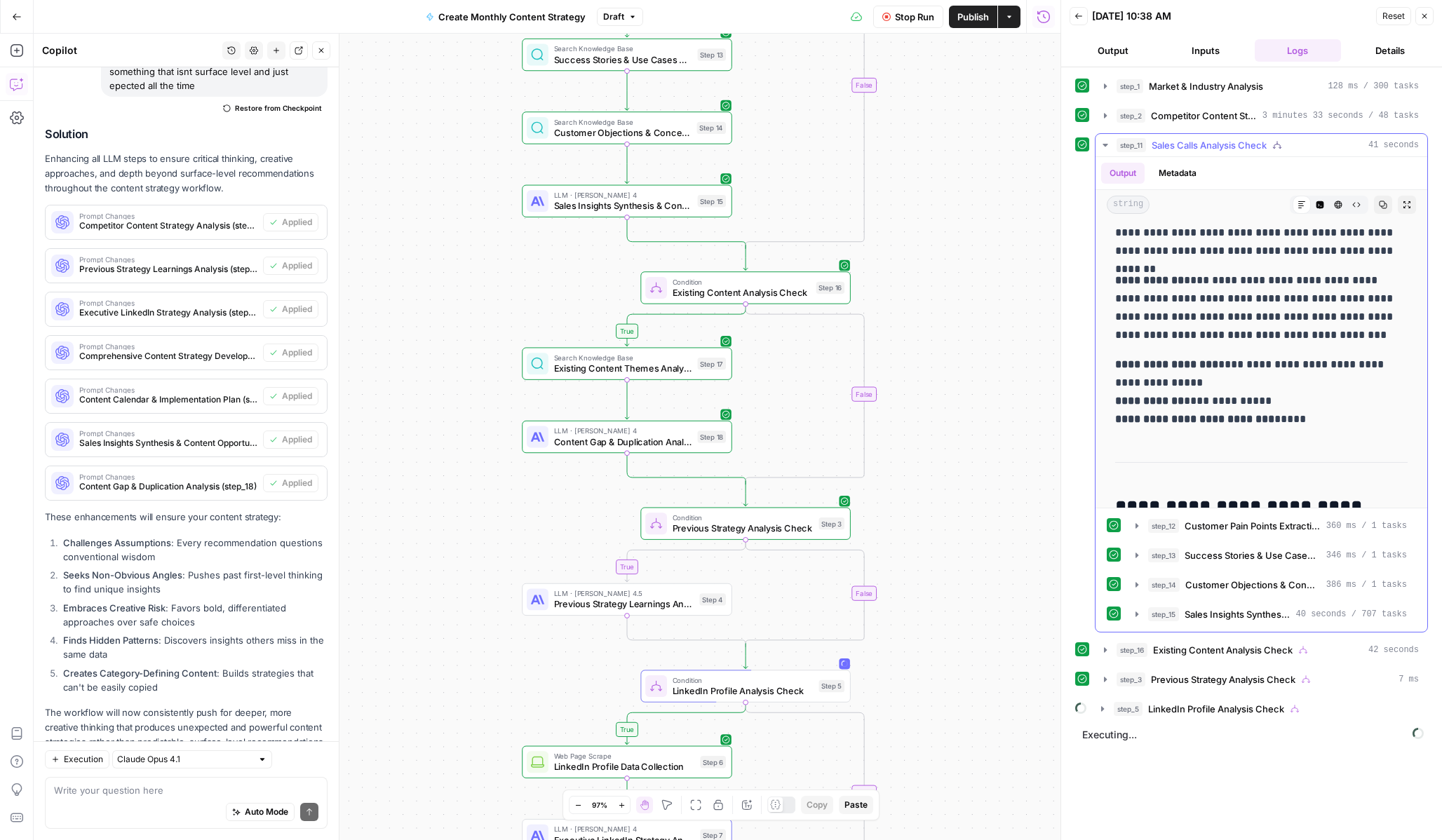
click at [1101, 139] on icon "button" at bounding box center [1105, 144] width 11 height 11
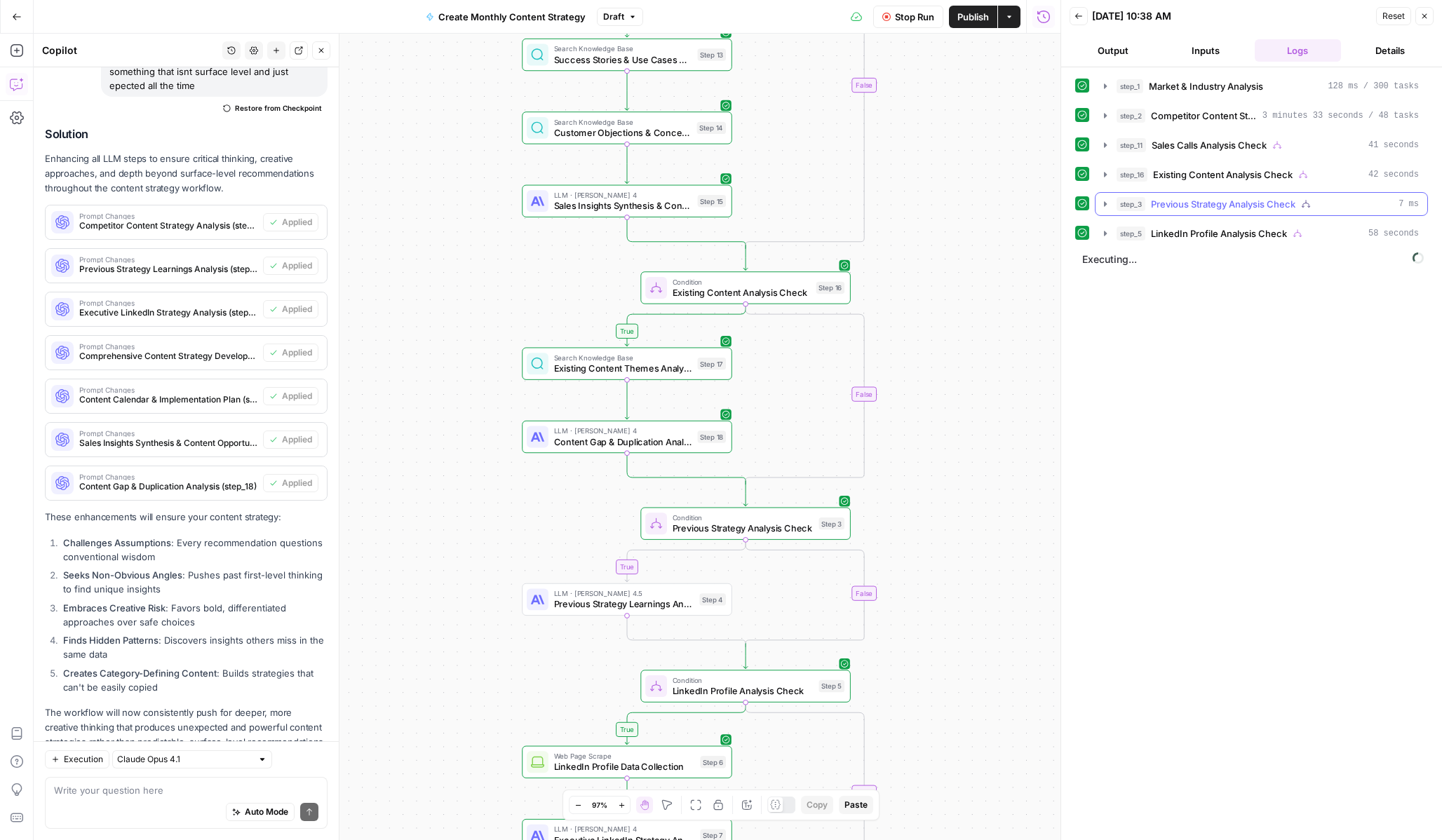
click at [1109, 211] on button "step_3 Previous Strategy Analysis Check 7 ms" at bounding box center [1261, 204] width 332 height 22
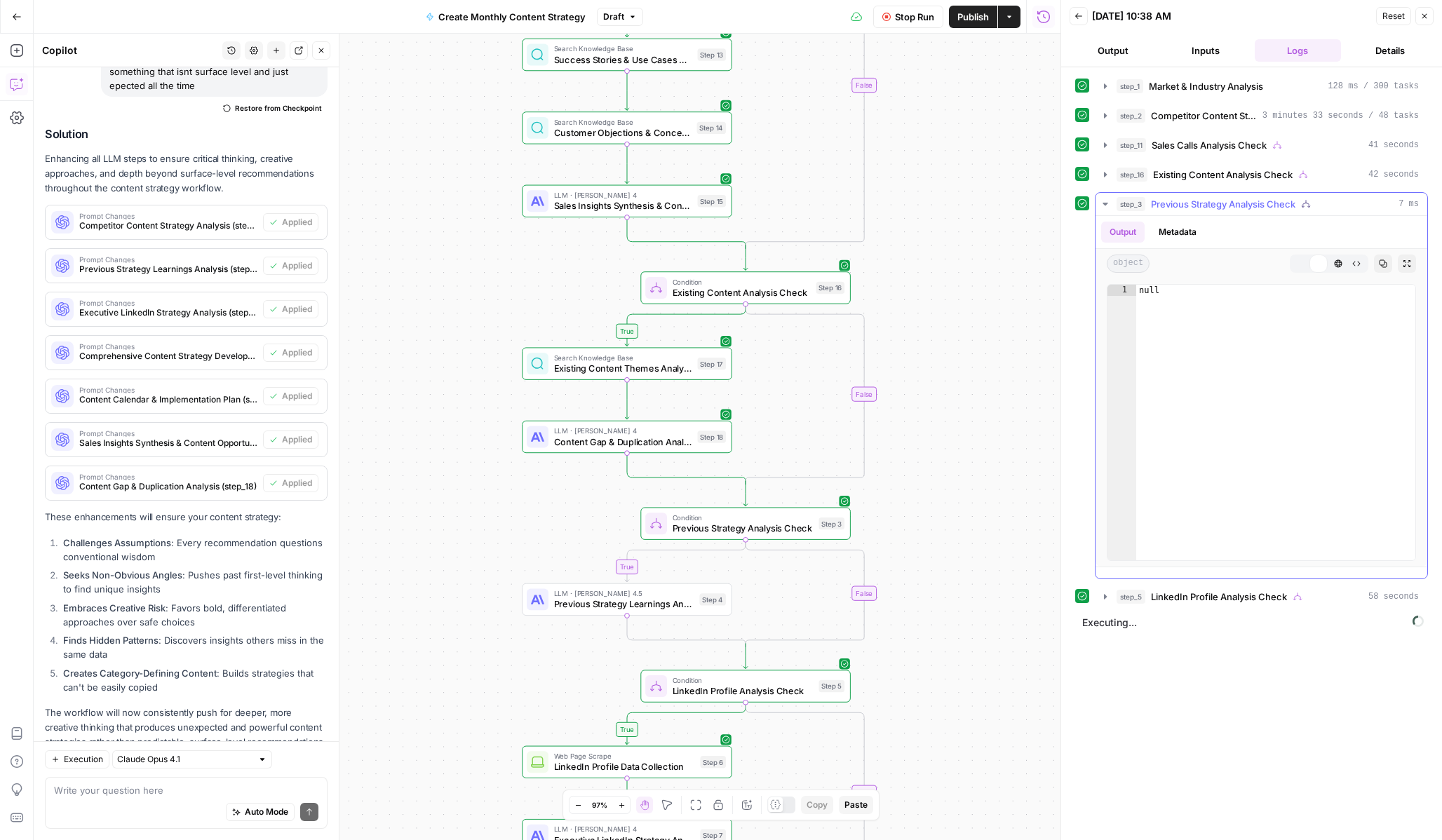
click at [1109, 211] on button "step_3 Previous Strategy Analysis Check 7 ms" at bounding box center [1261, 204] width 332 height 22
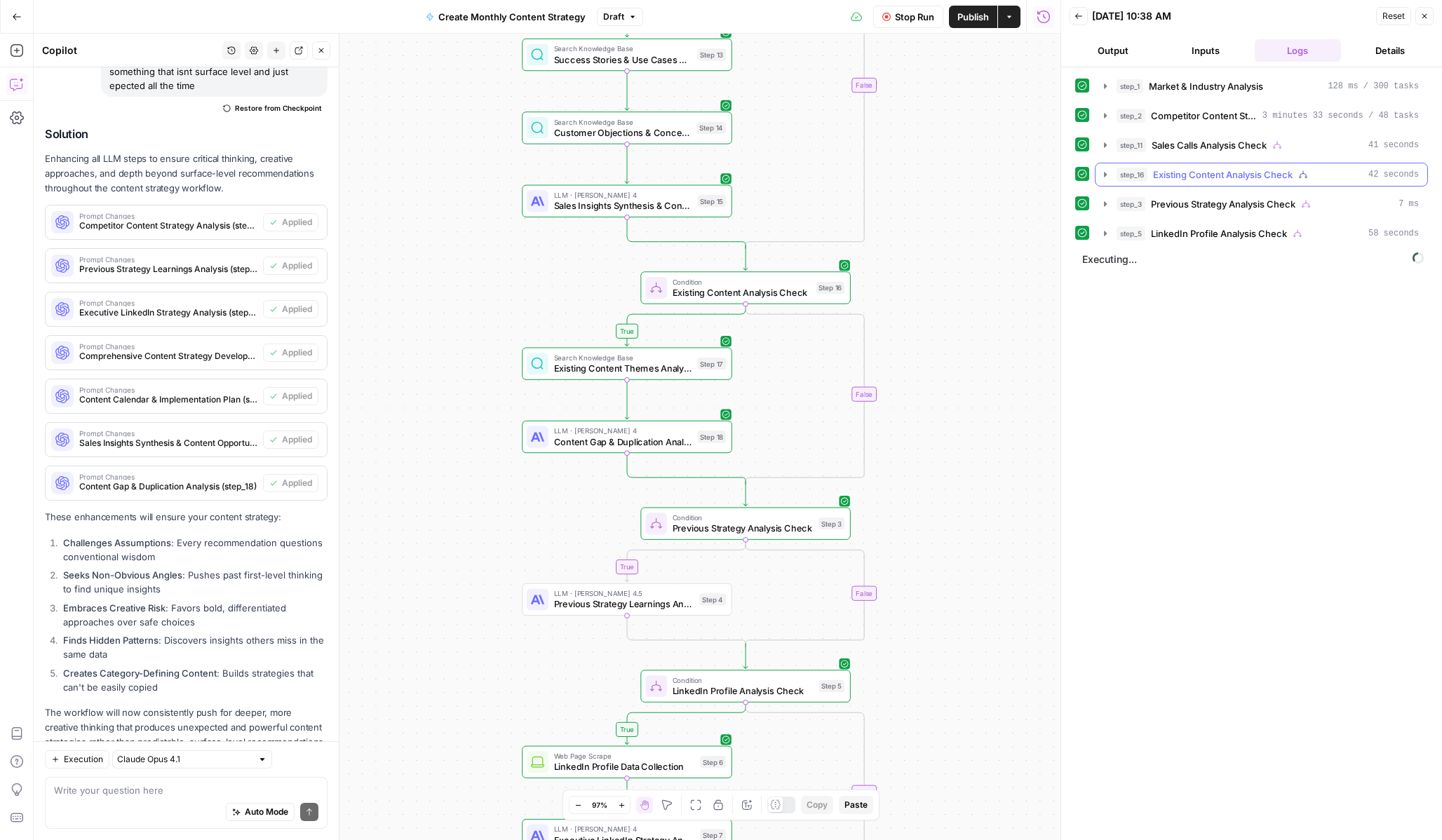
click at [1106, 175] on icon "button" at bounding box center [1105, 175] width 3 height 5
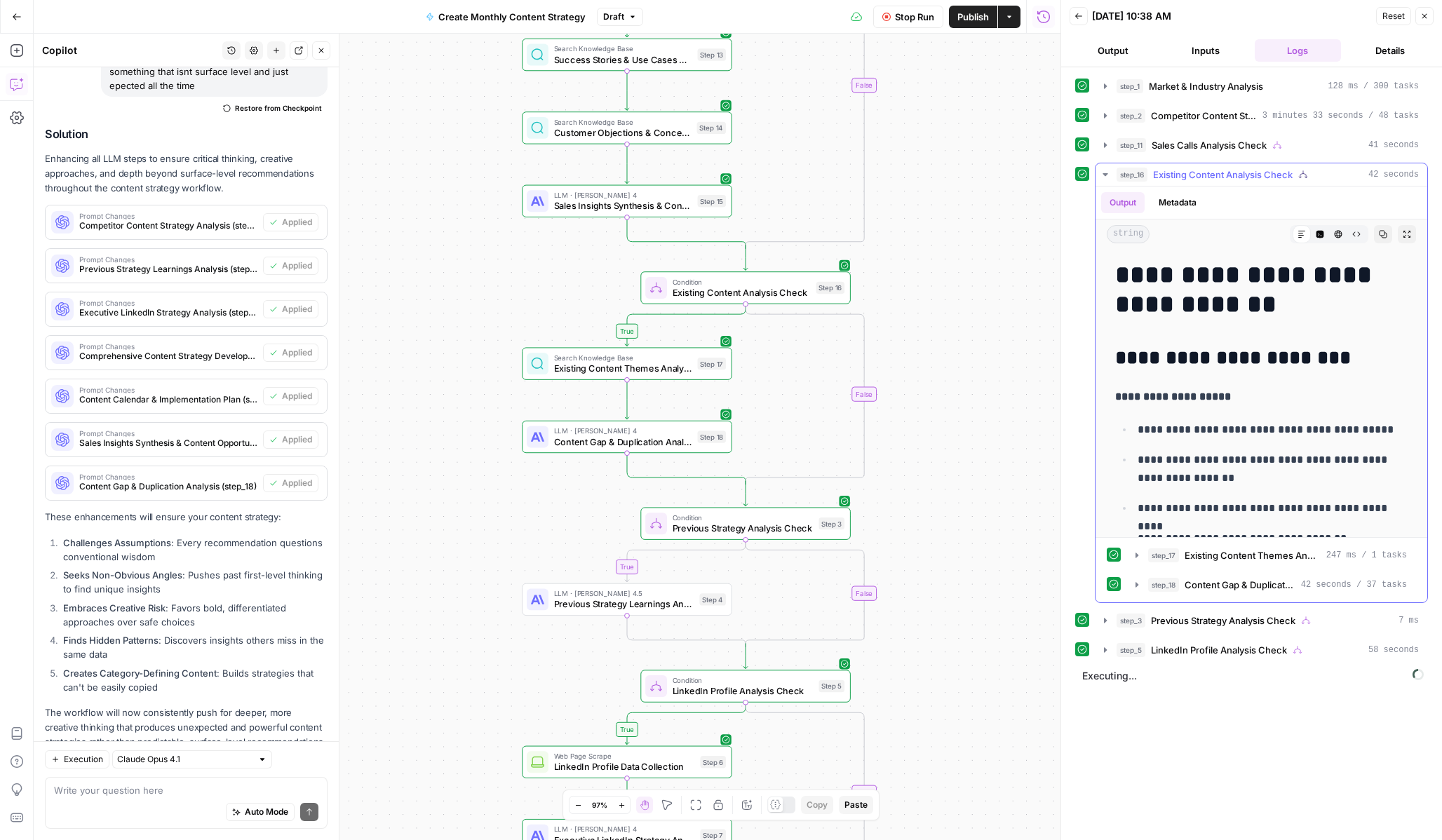
click at [1106, 175] on icon "button" at bounding box center [1105, 174] width 5 height 3
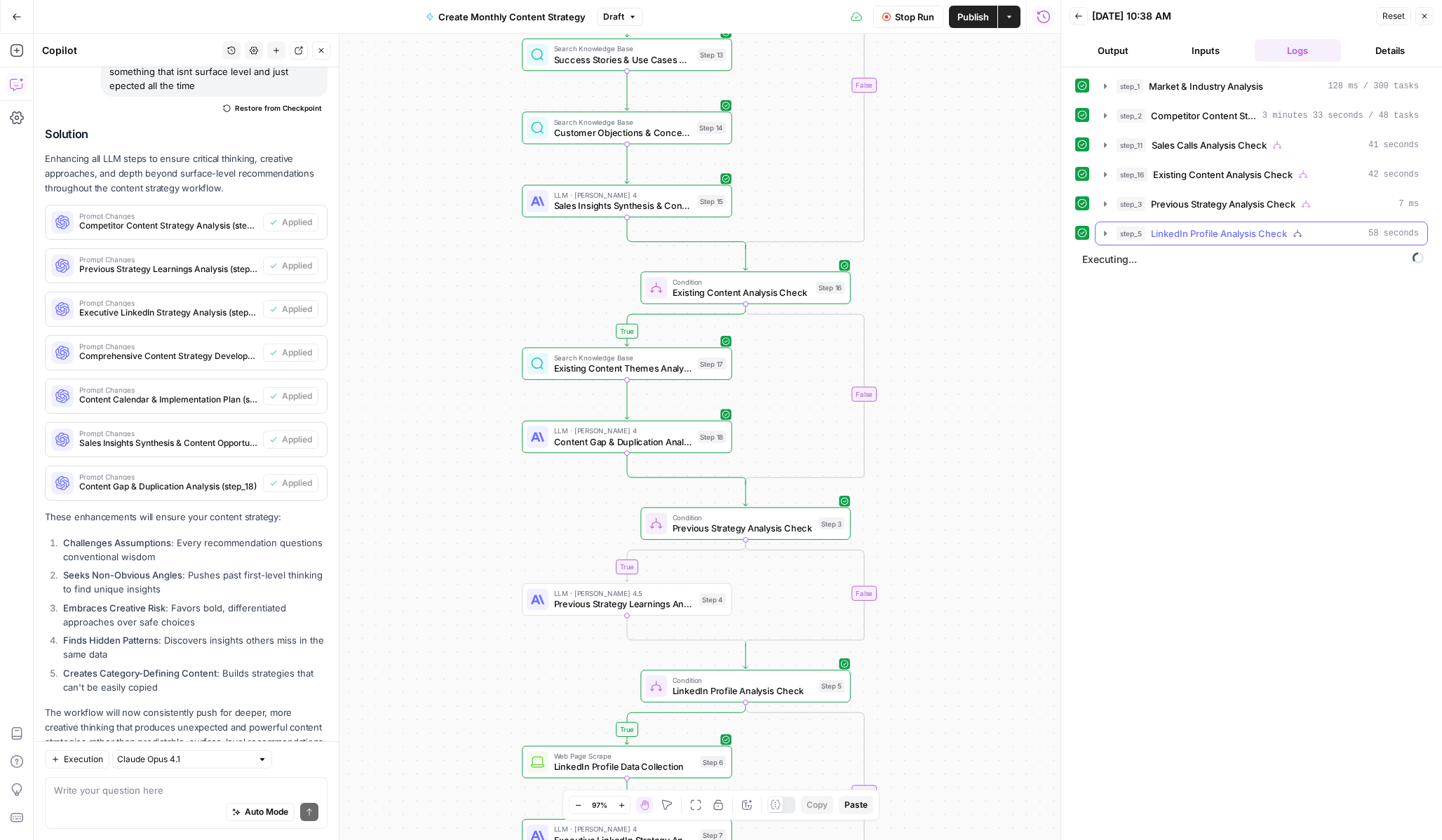
click at [1110, 236] on icon "button" at bounding box center [1105, 233] width 11 height 11
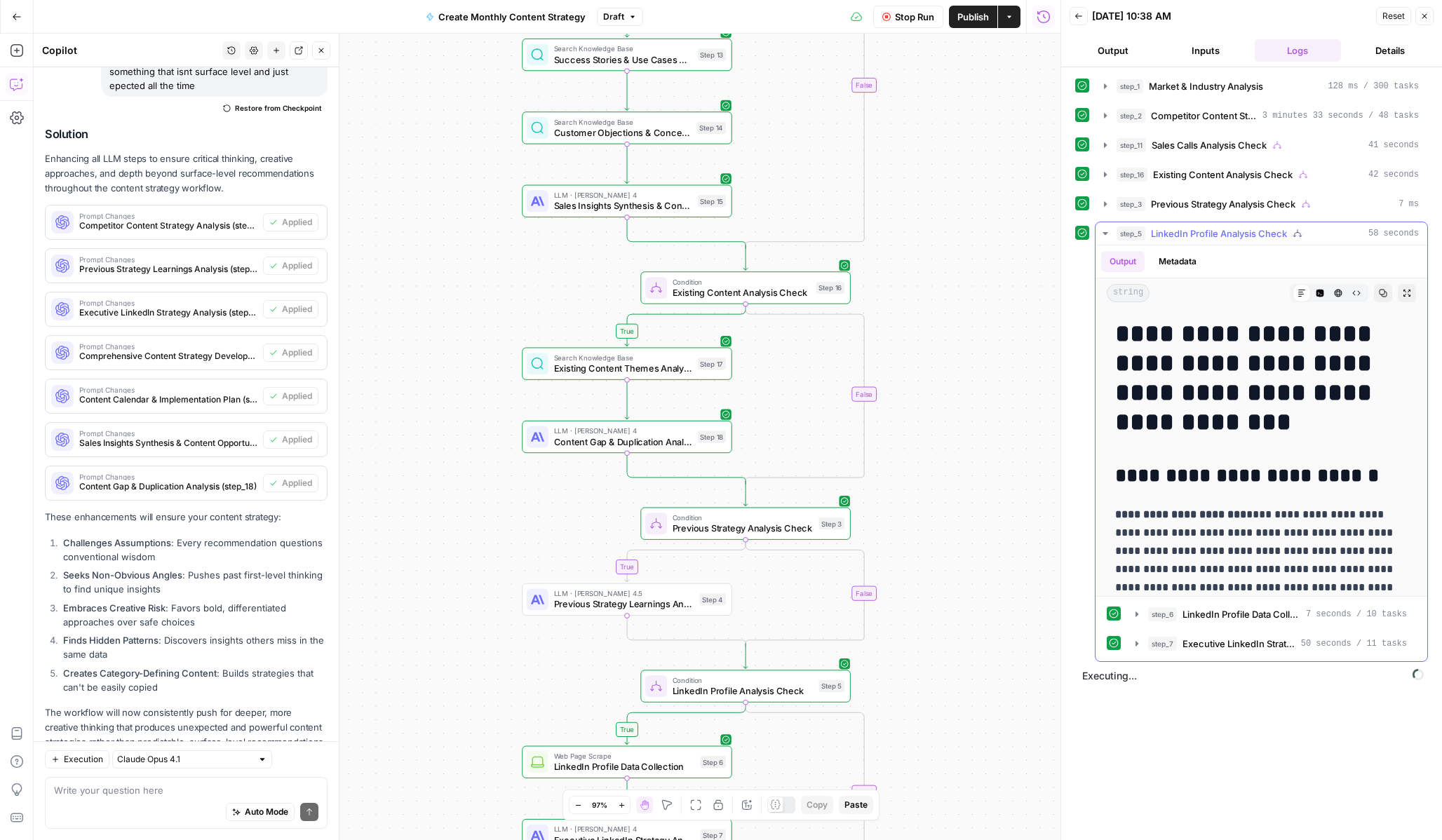
scroll to position [54, 0]
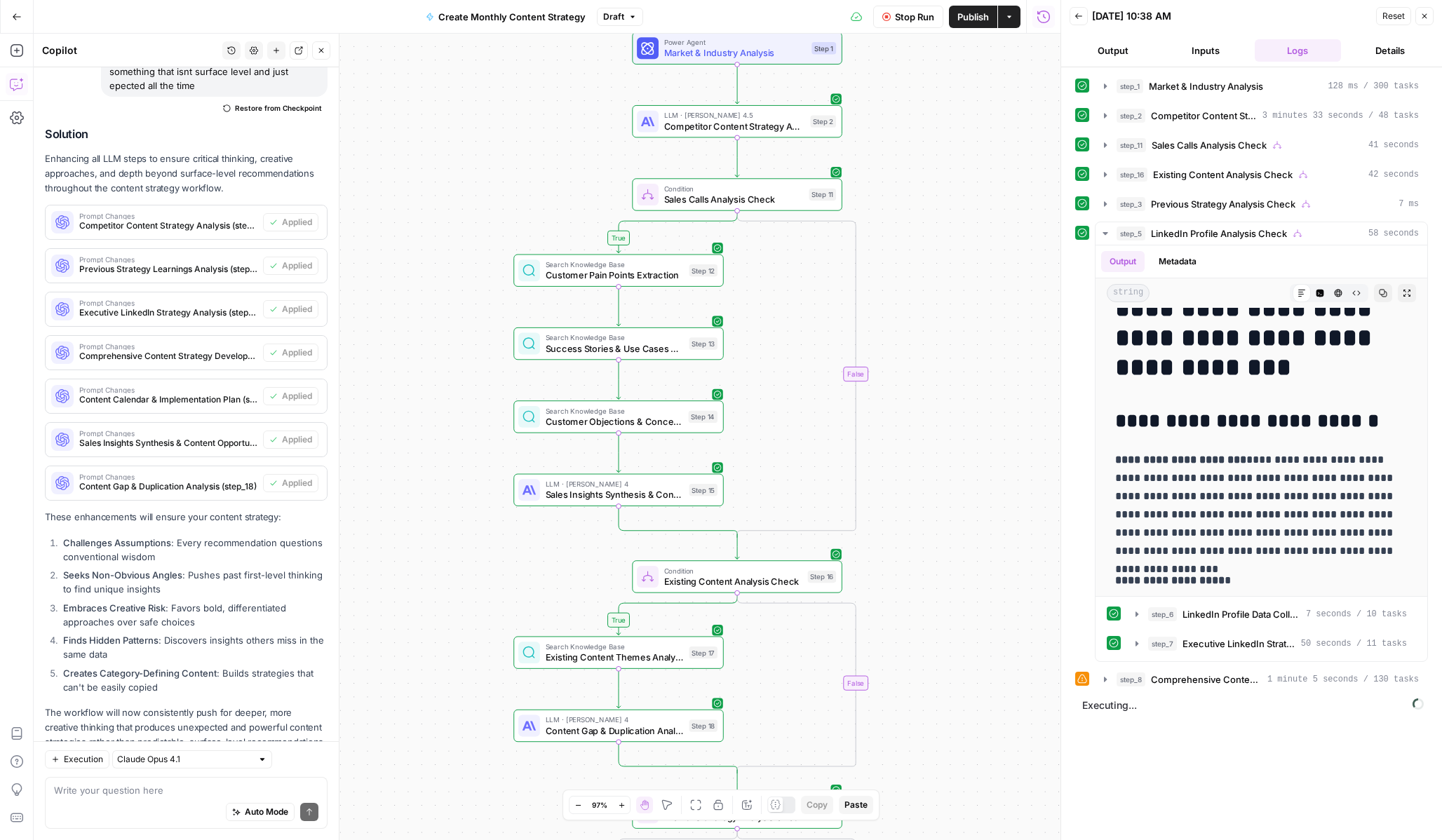
drag, startPoint x: 1013, startPoint y: 426, endPoint x: 1005, endPoint y: 703, distance: 277.1
click at [1005, 703] on div "true true true true false false false false Workflow Input Settings Inputs Powe…" at bounding box center [547, 436] width 1027 height 806
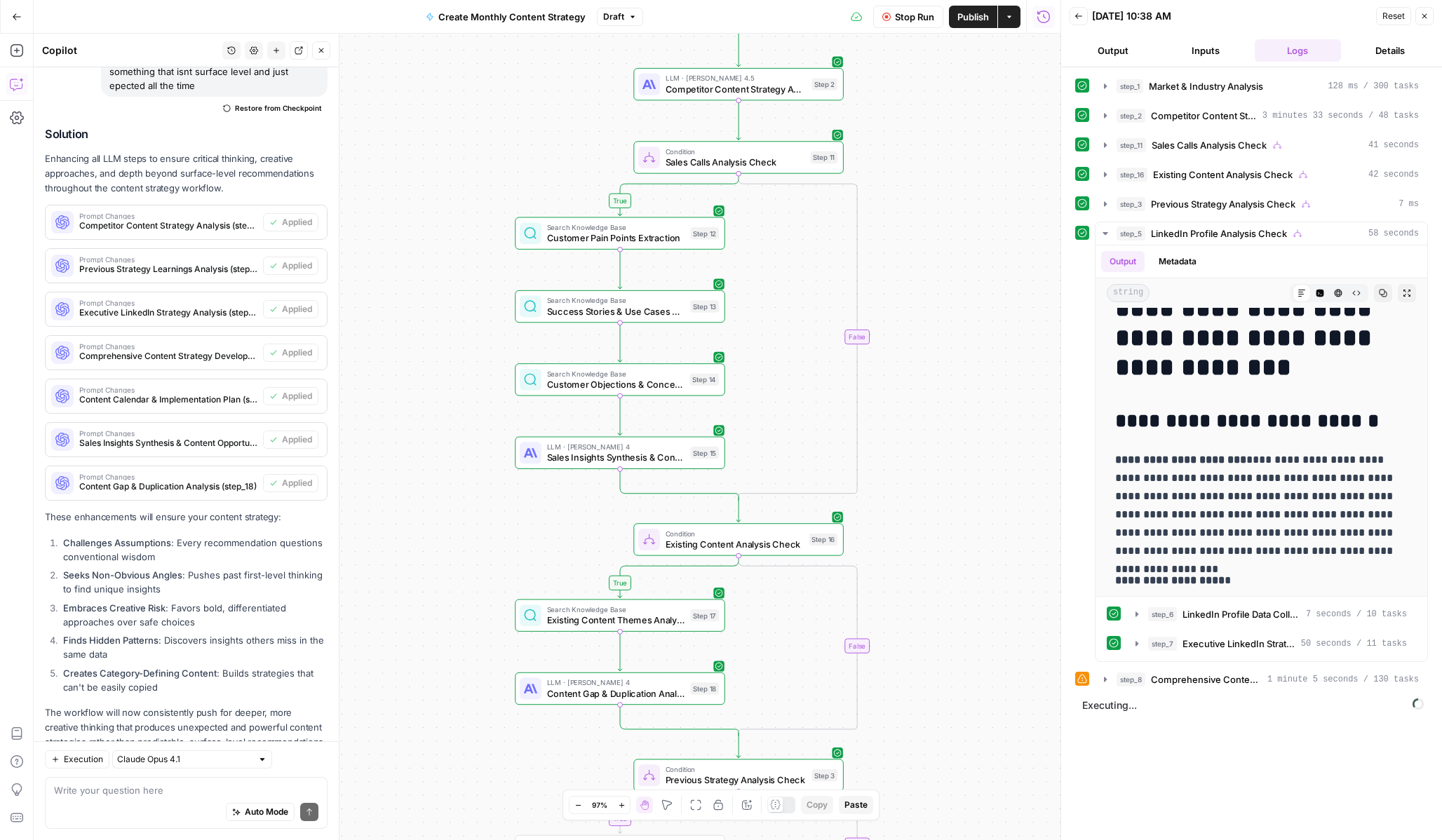
drag, startPoint x: 982, startPoint y: 406, endPoint x: 983, endPoint y: 361, distance: 45.0
click at [983, 361] on div "true true true true false false false false Workflow Input Settings Inputs Powe…" at bounding box center [547, 436] width 1027 height 806
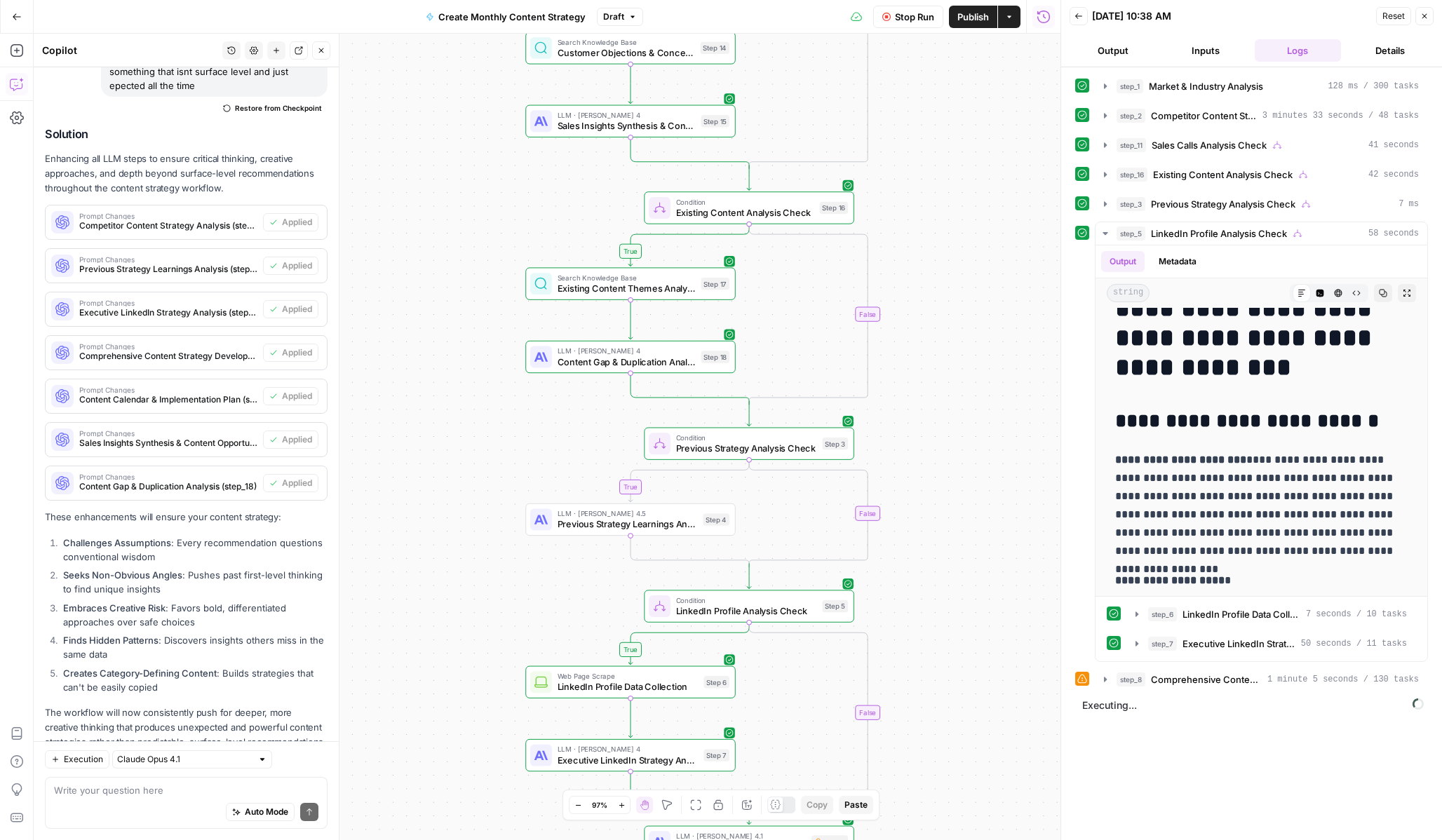
drag, startPoint x: 974, startPoint y: 507, endPoint x: 986, endPoint y: 176, distance: 331.2
click at [986, 176] on div "true true true true false false false false Workflow Input Settings Inputs Powe…" at bounding box center [547, 436] width 1027 height 806
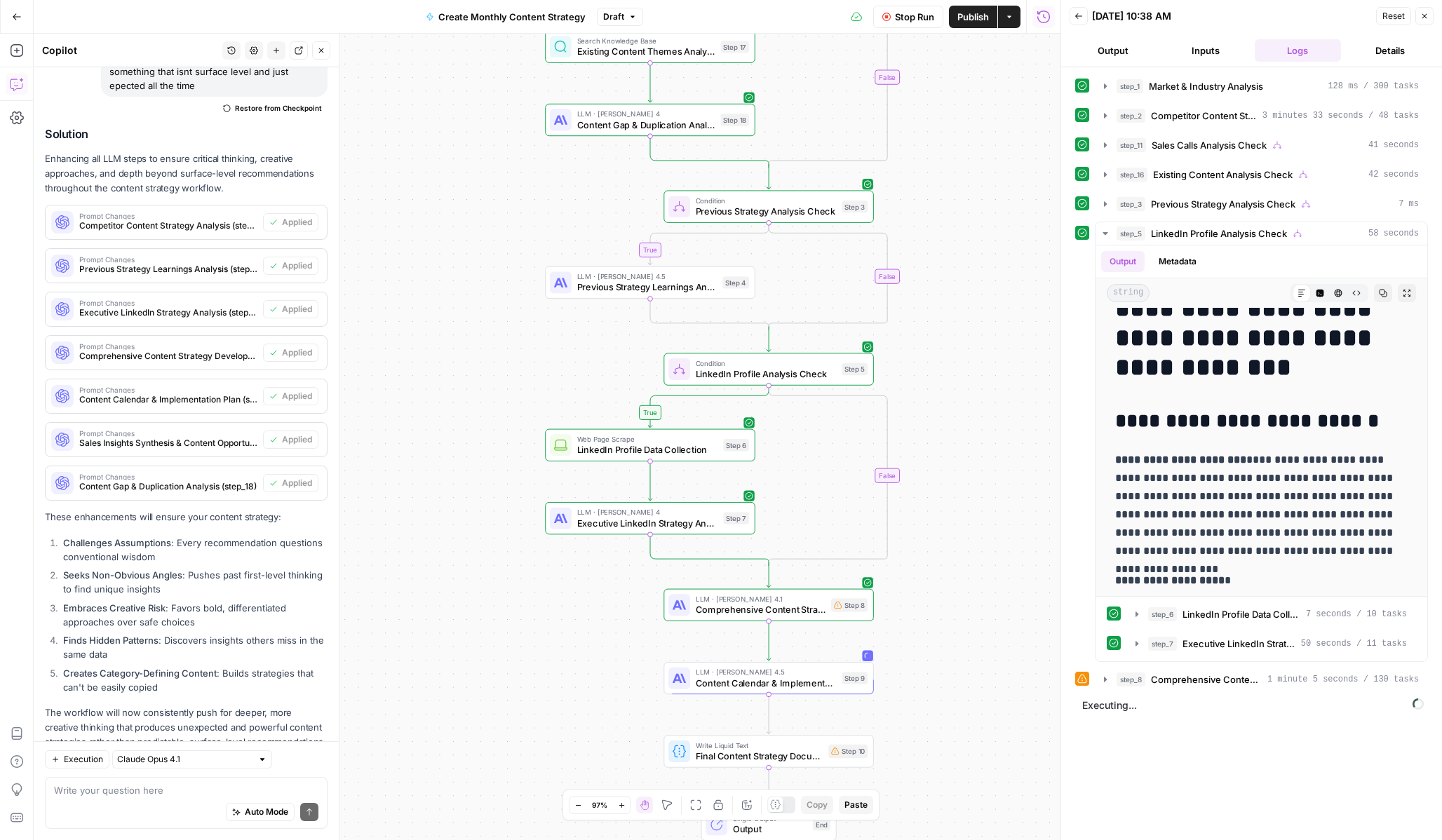
drag, startPoint x: 957, startPoint y: 423, endPoint x: 986, endPoint y: 128, distance: 296.4
click at [986, 128] on div "true true true true false false false false Workflow Input Settings Inputs Powe…" at bounding box center [547, 436] width 1027 height 806
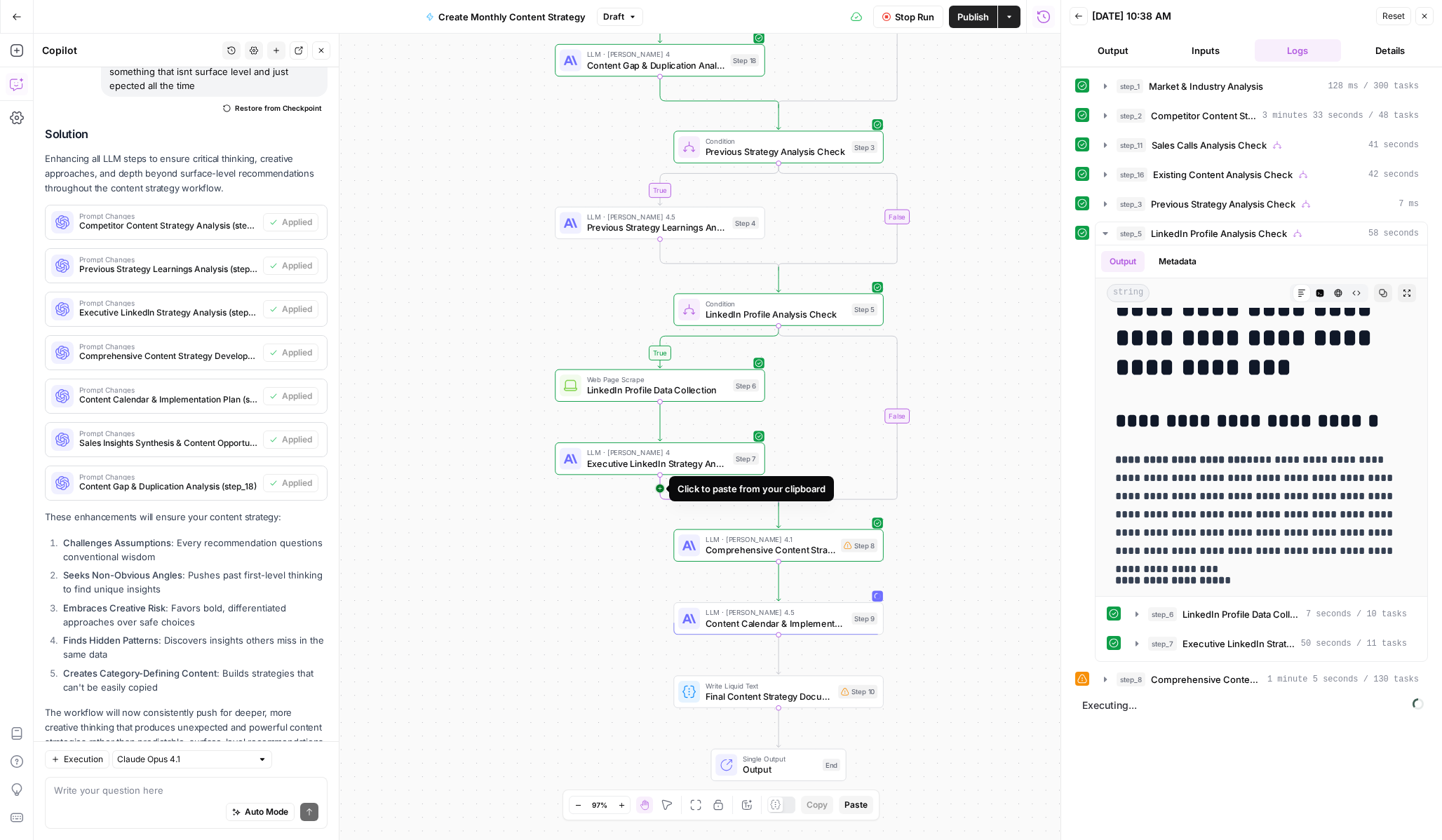
click at [660, 487] on icon "Edge from step_7 to step_5-conditional-end" at bounding box center [718, 490] width 118 height 31
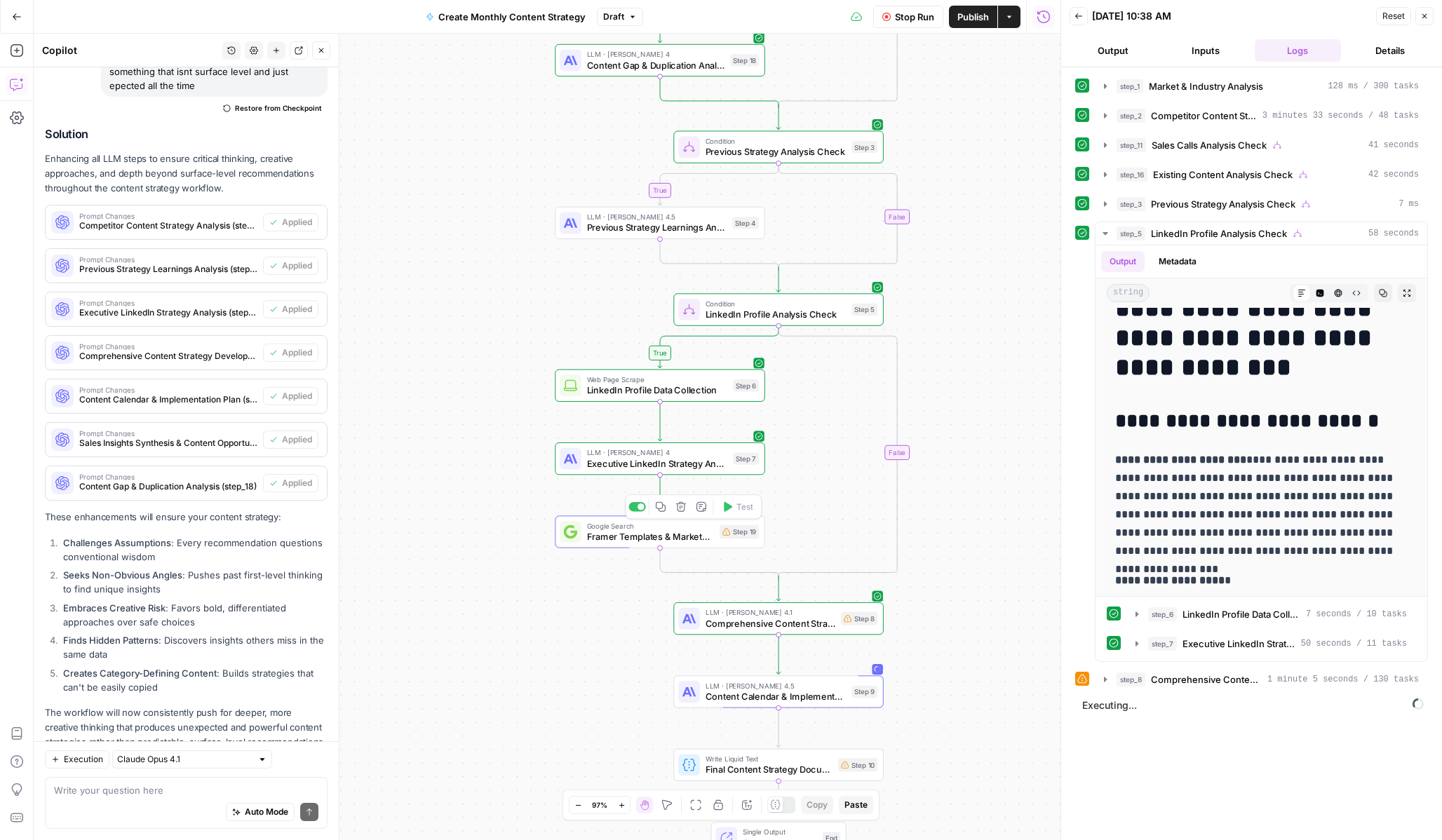
click at [686, 508] on icon "button" at bounding box center [680, 506] width 10 height 10
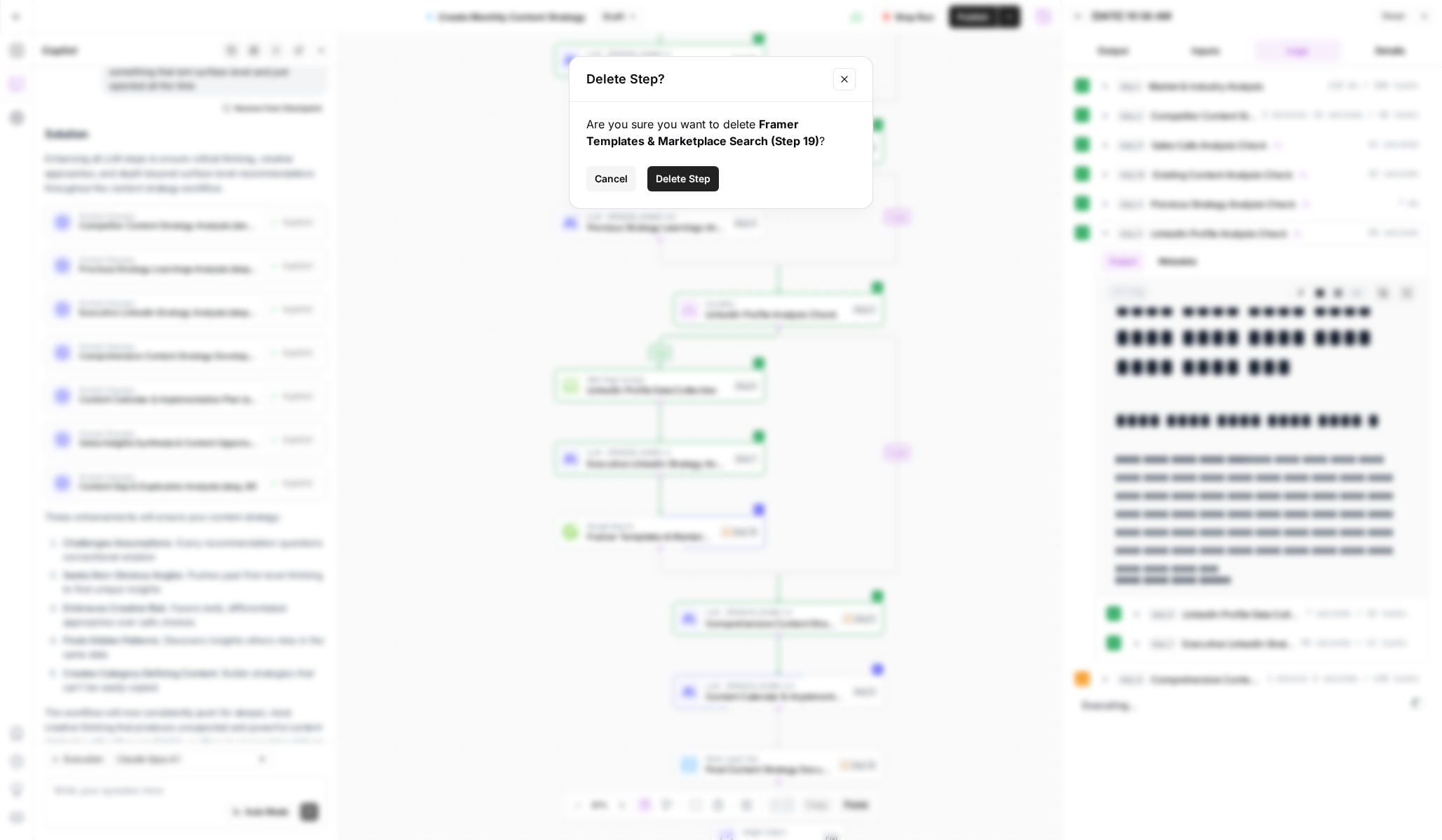
click at [675, 177] on span "Delete Step" at bounding box center [683, 179] width 54 height 14
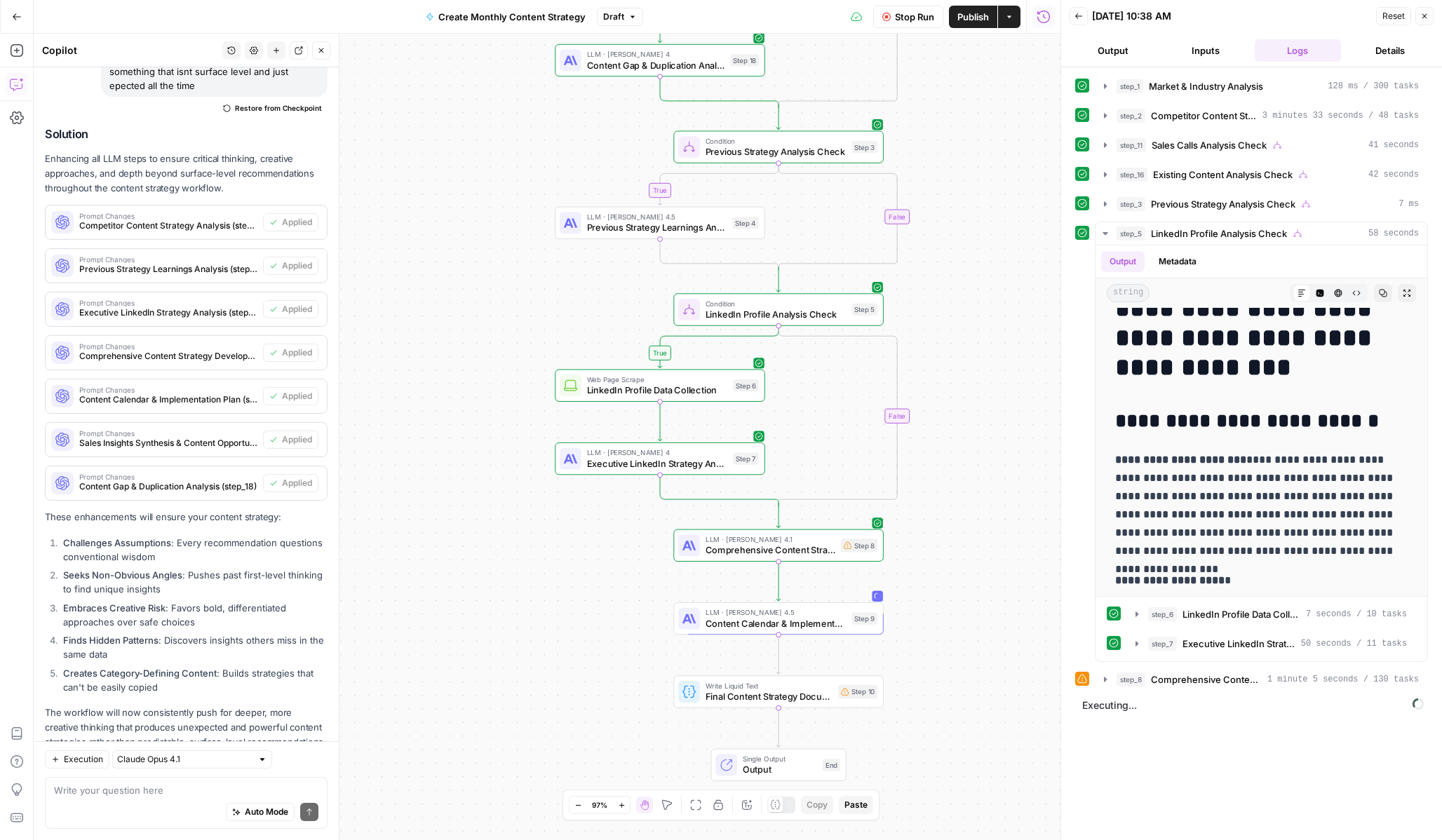
click at [14, 21] on button "Go Back" at bounding box center [16, 16] width 25 height 25
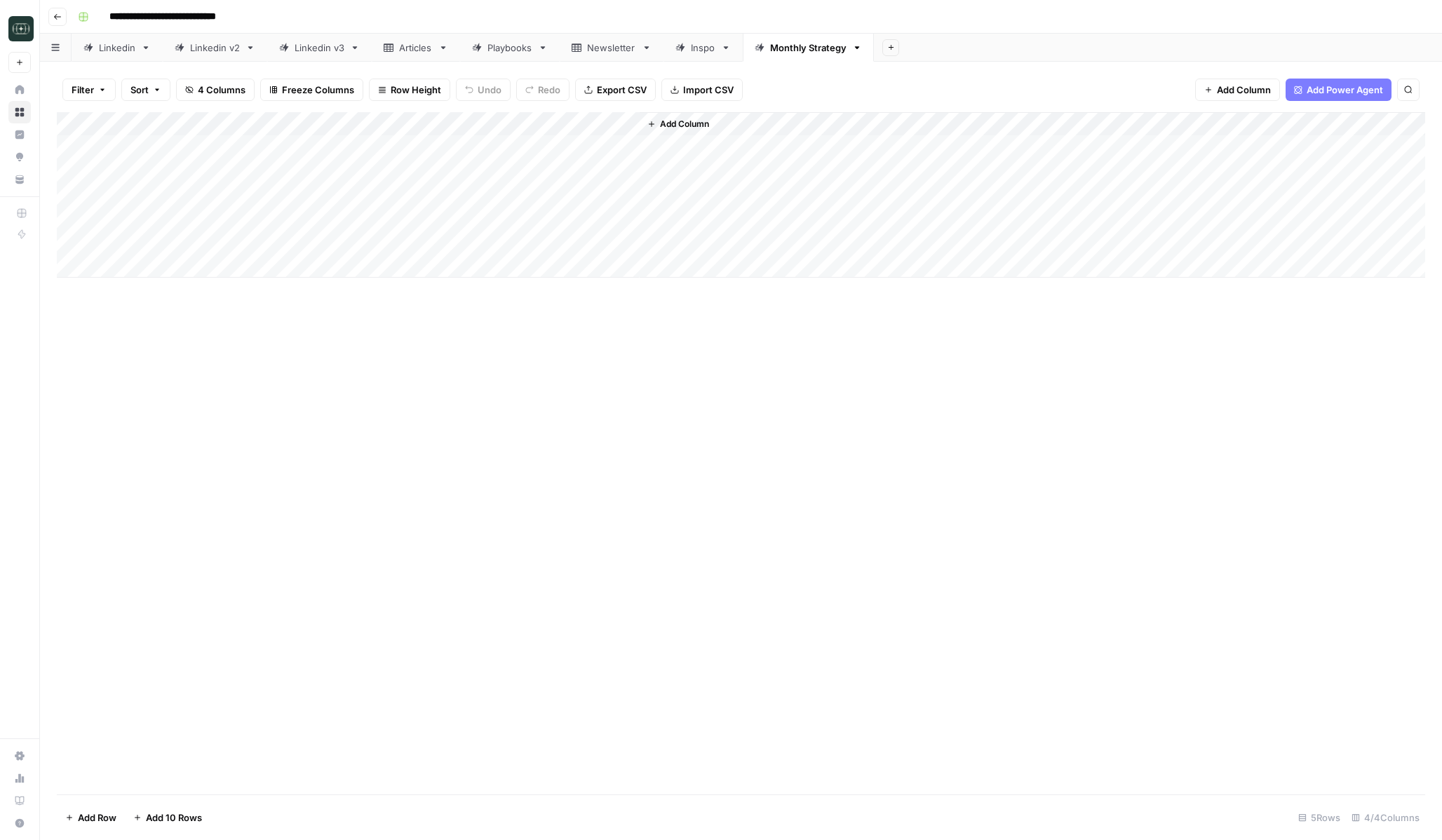
click at [610, 123] on div "Add Column" at bounding box center [741, 194] width 1369 height 165
click at [514, 252] on link "Edit Workflow" at bounding box center [512, 261] width 155 height 20
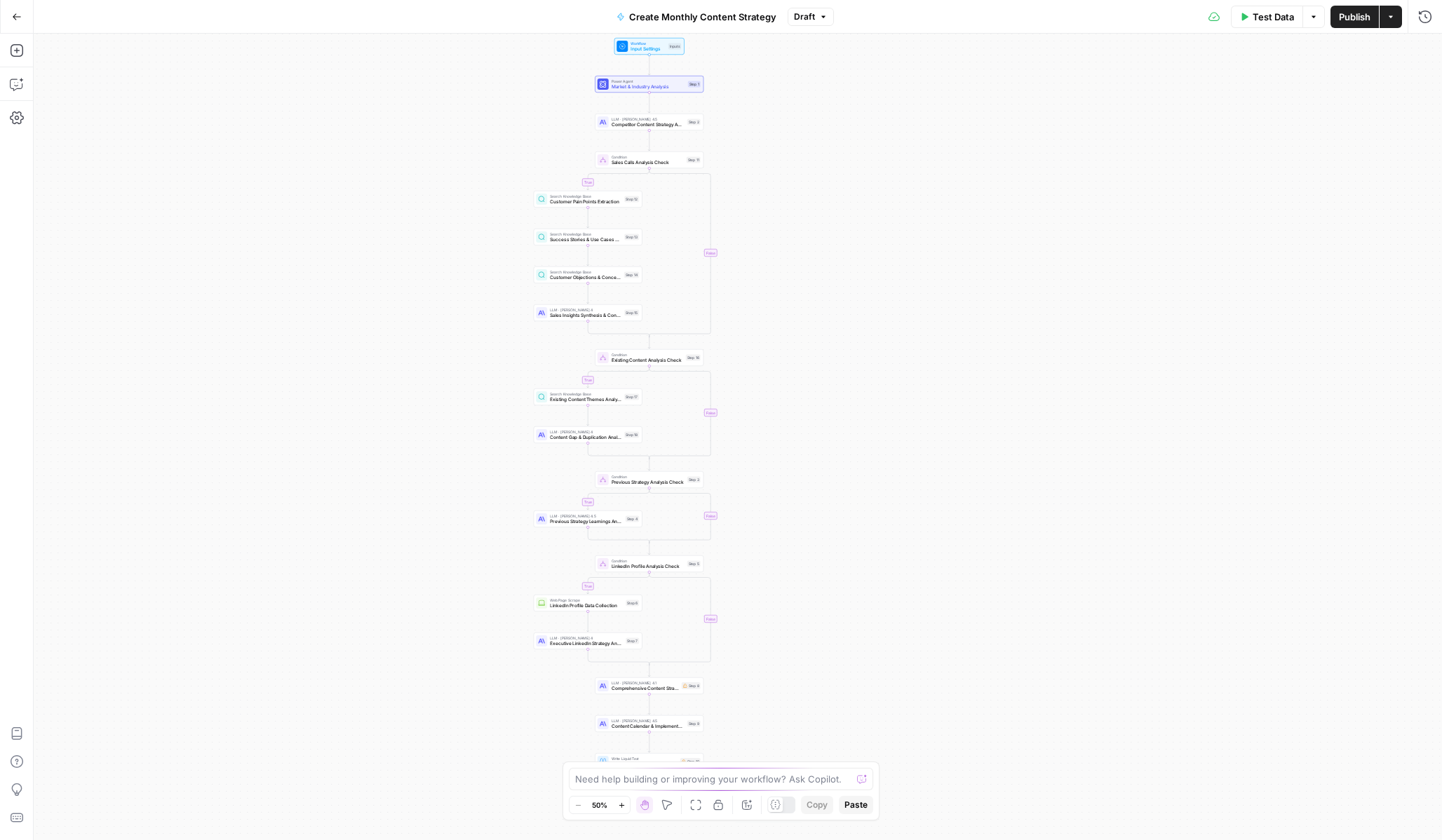
drag, startPoint x: 564, startPoint y: 454, endPoint x: 438, endPoint y: 440, distance: 126.8
click at [439, 440] on div "true false true false true false true false Workflow Input Settings Inputs Powe…" at bounding box center [737, 436] width 1408 height 806
click at [432, 636] on div "true false true false true false true false Workflow Input Settings Inputs Powe…" at bounding box center [737, 436] width 1408 height 806
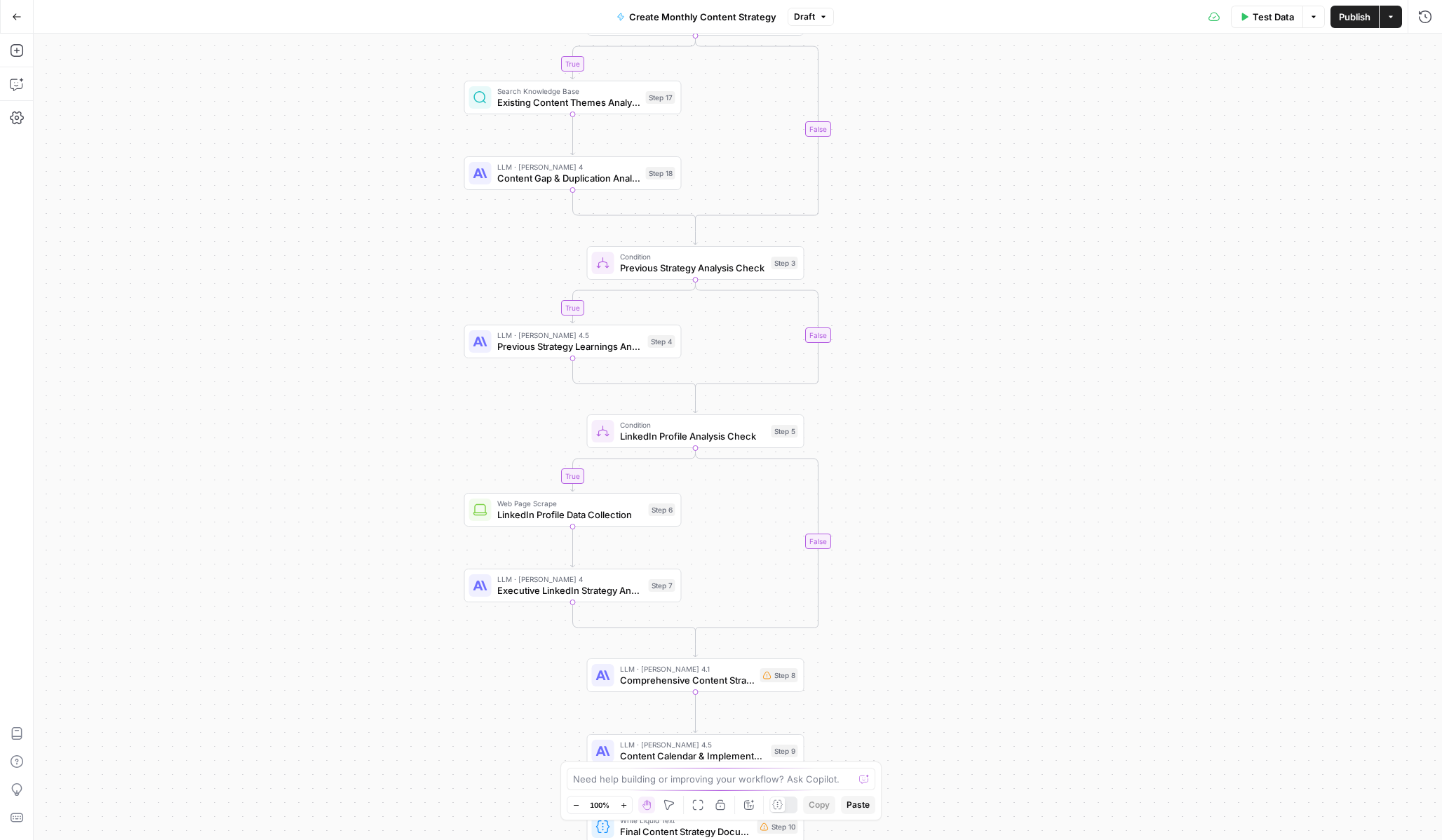
drag, startPoint x: 526, startPoint y: 511, endPoint x: 362, endPoint y: 363, distance: 220.9
click at [362, 363] on div "true false true false true false true false Workflow Input Settings Inputs Powe…" at bounding box center [737, 436] width 1408 height 806
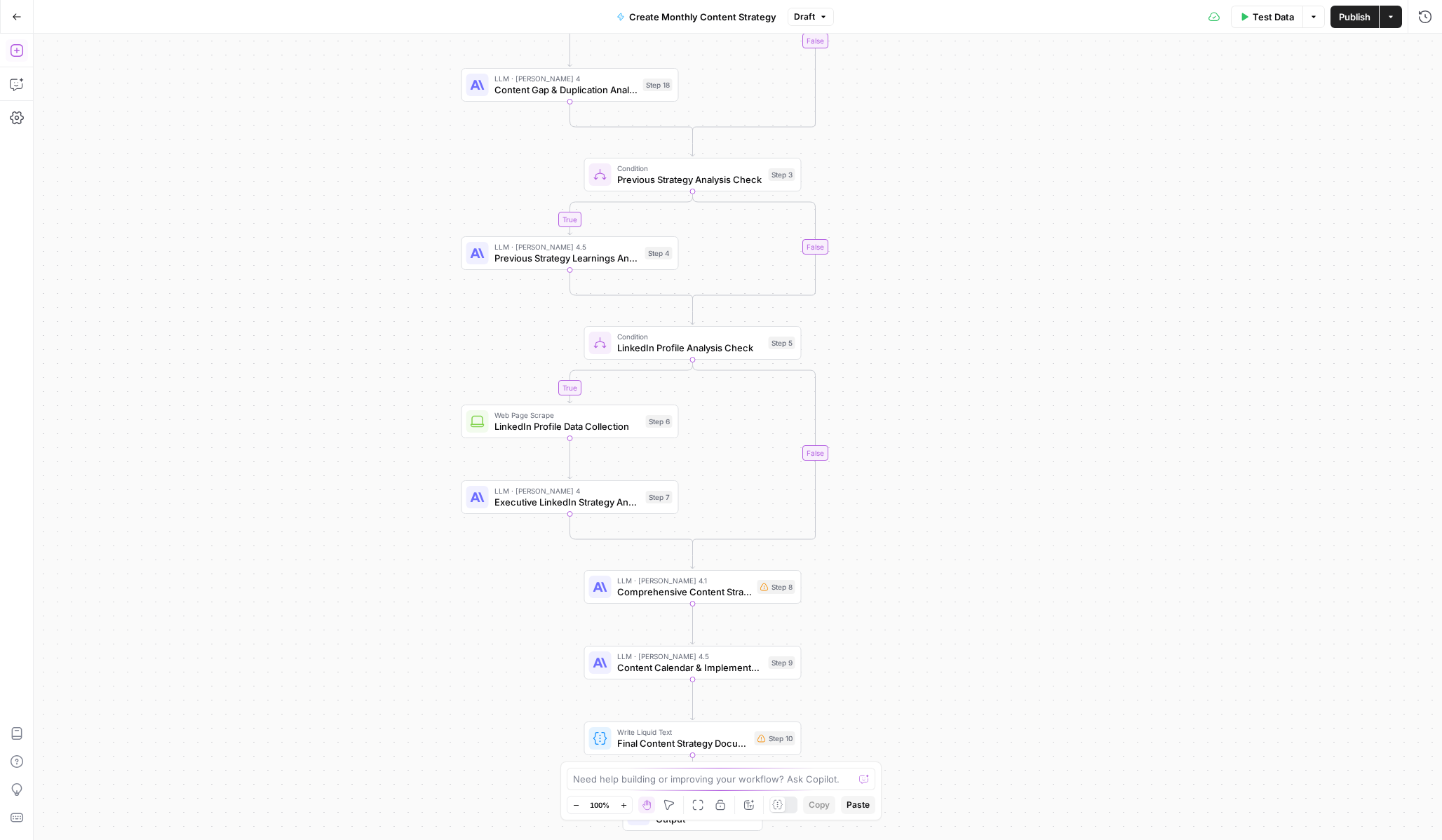
click at [20, 42] on button "Add Steps" at bounding box center [16, 50] width 22 height 22
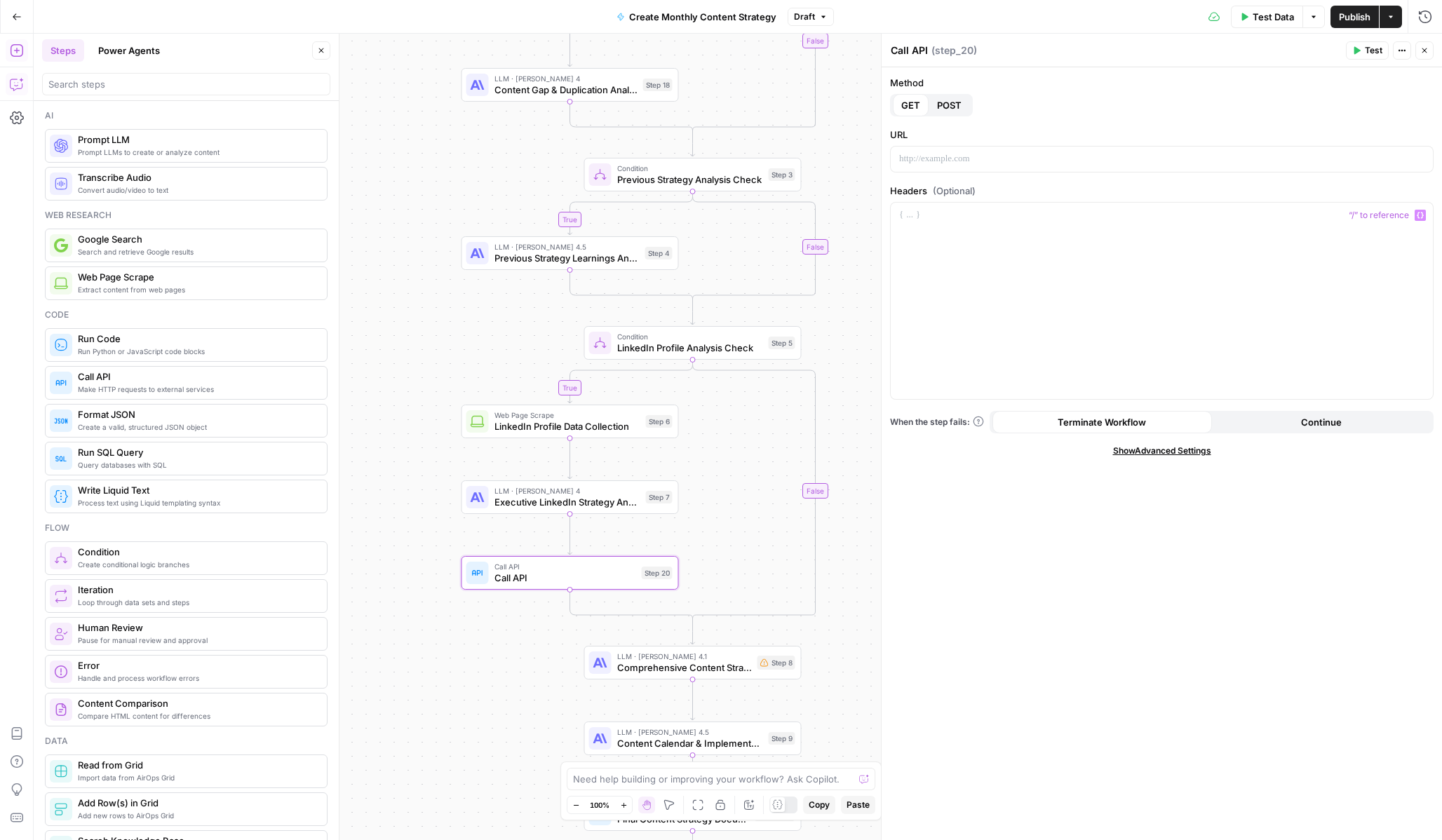
drag, startPoint x: 125, startPoint y: 392, endPoint x: 974, endPoint y: 220, distance: 866.2
click at [940, 163] on p at bounding box center [1162, 159] width 526 height 14
click at [941, 103] on span "POST" at bounding box center [949, 105] width 24 height 14
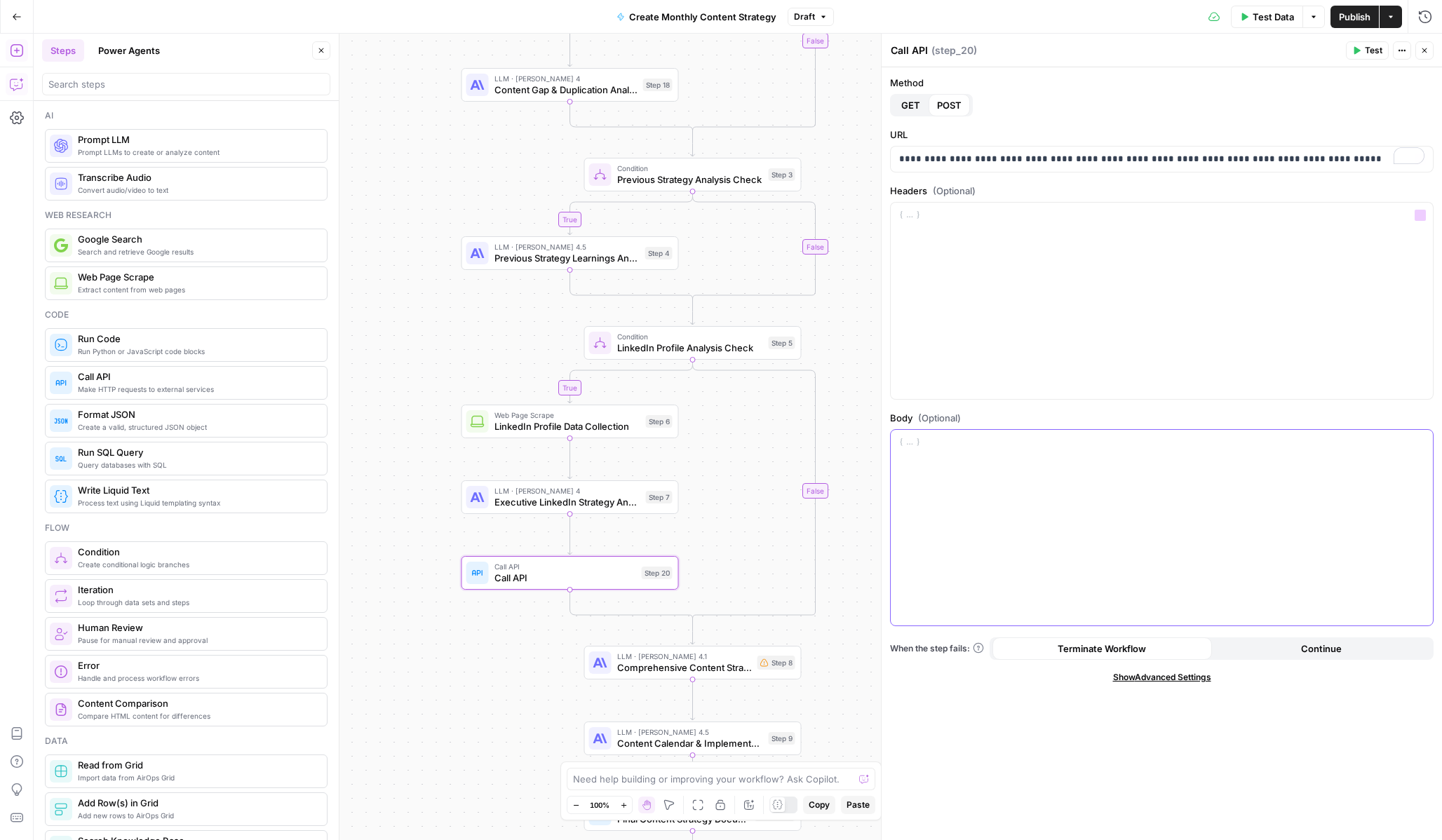
click at [933, 447] on p at bounding box center [1162, 442] width 526 height 14
click at [1416, 445] on button "Variables Menu" at bounding box center [1420, 442] width 11 height 11
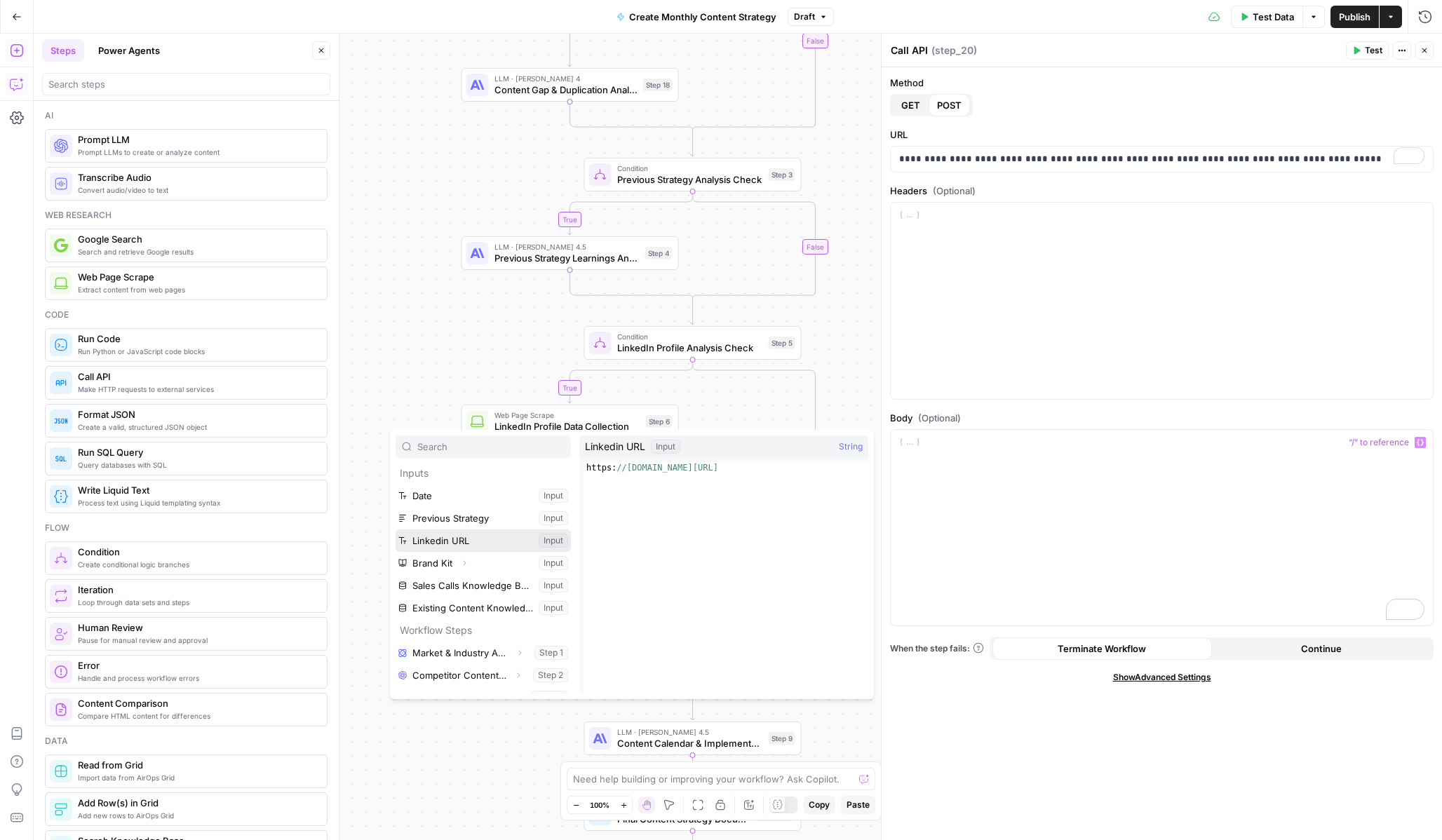
click at [480, 543] on button "Select variable Linkedin URL" at bounding box center [483, 541] width 175 height 22
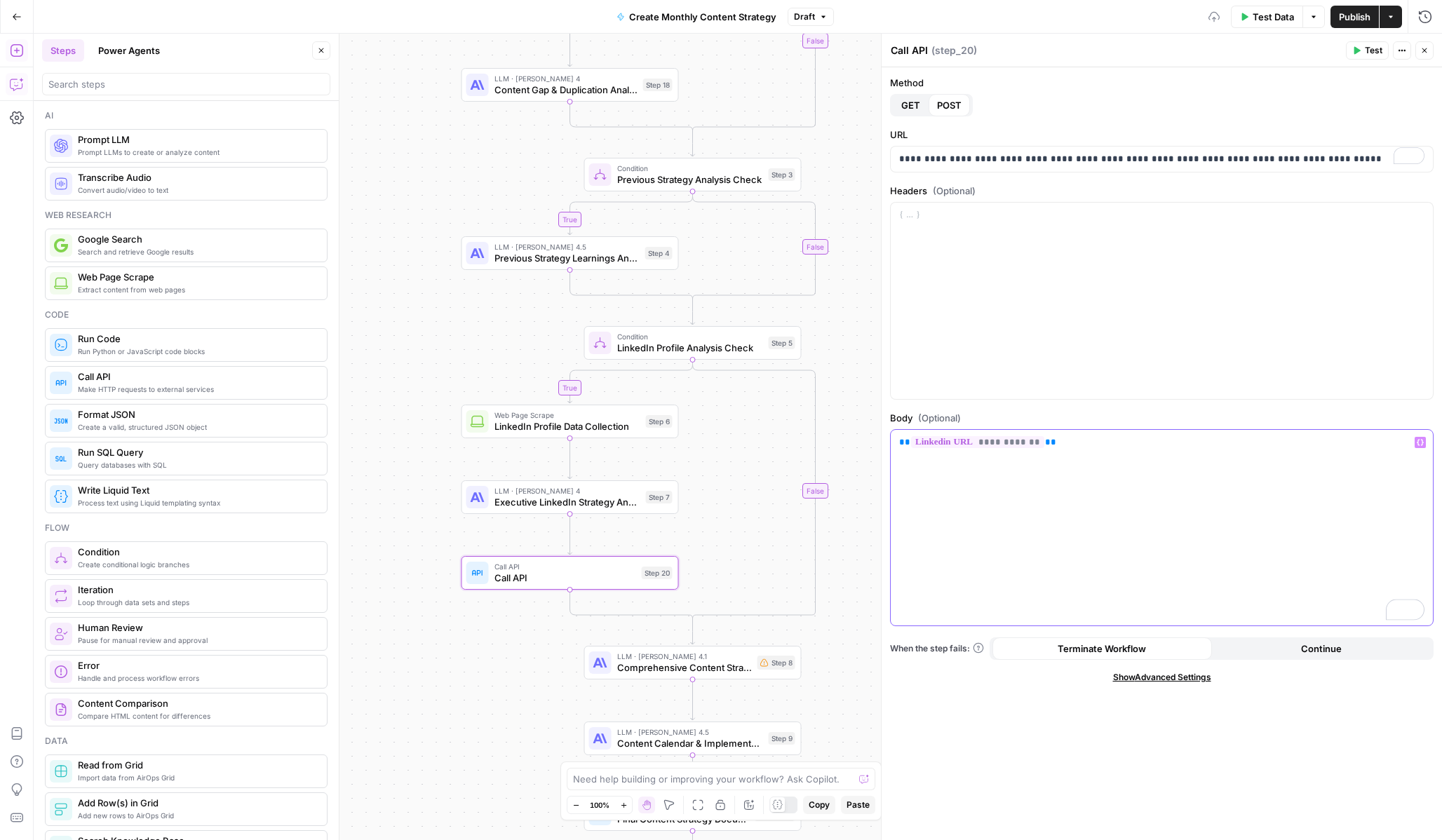
click at [1050, 527] on div "**********" at bounding box center [1161, 527] width 542 height 196
click at [1370, 57] on button "Test" at bounding box center [1367, 50] width 42 height 18
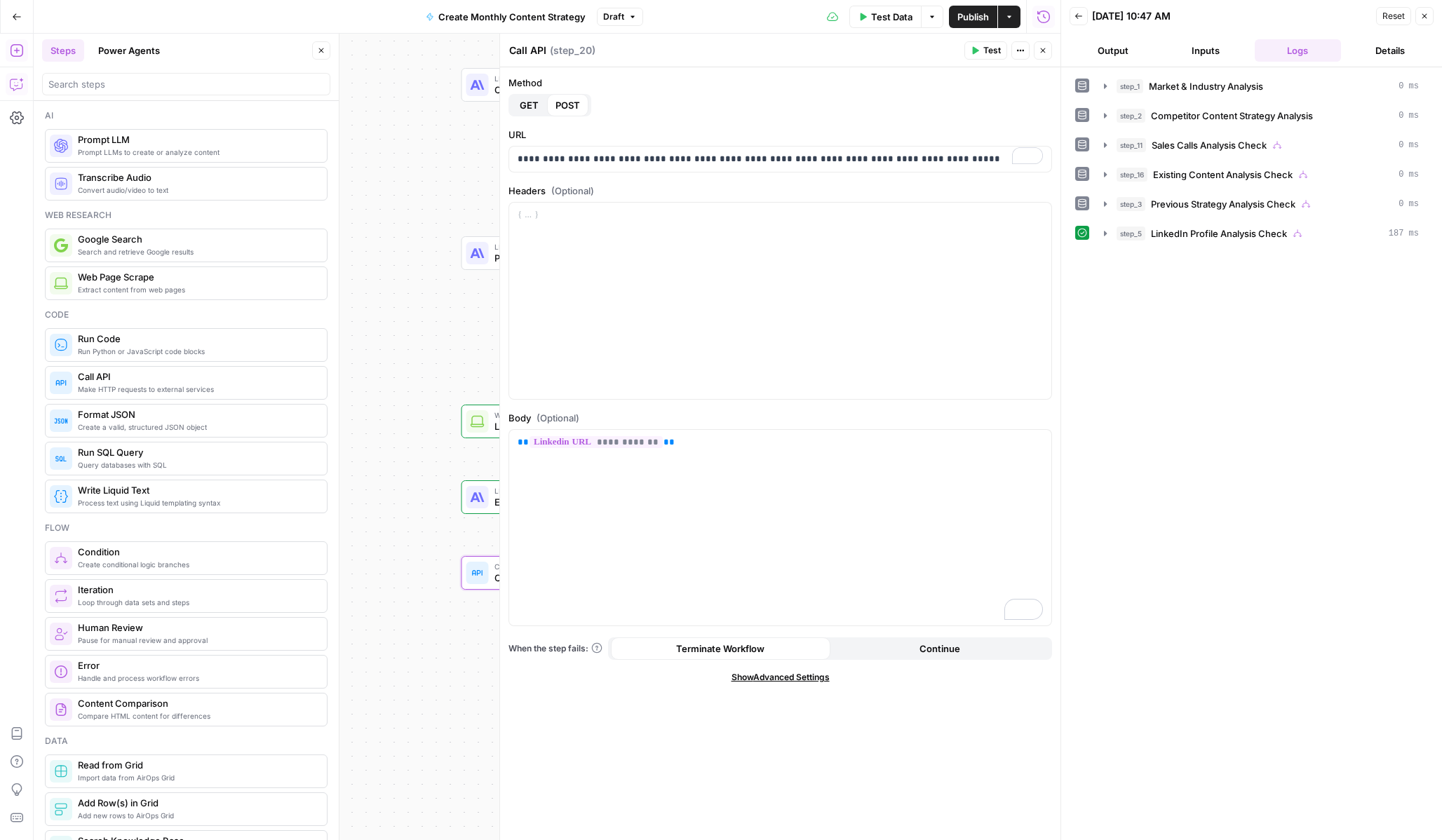
click at [991, 52] on span "Test" at bounding box center [992, 50] width 17 height 13
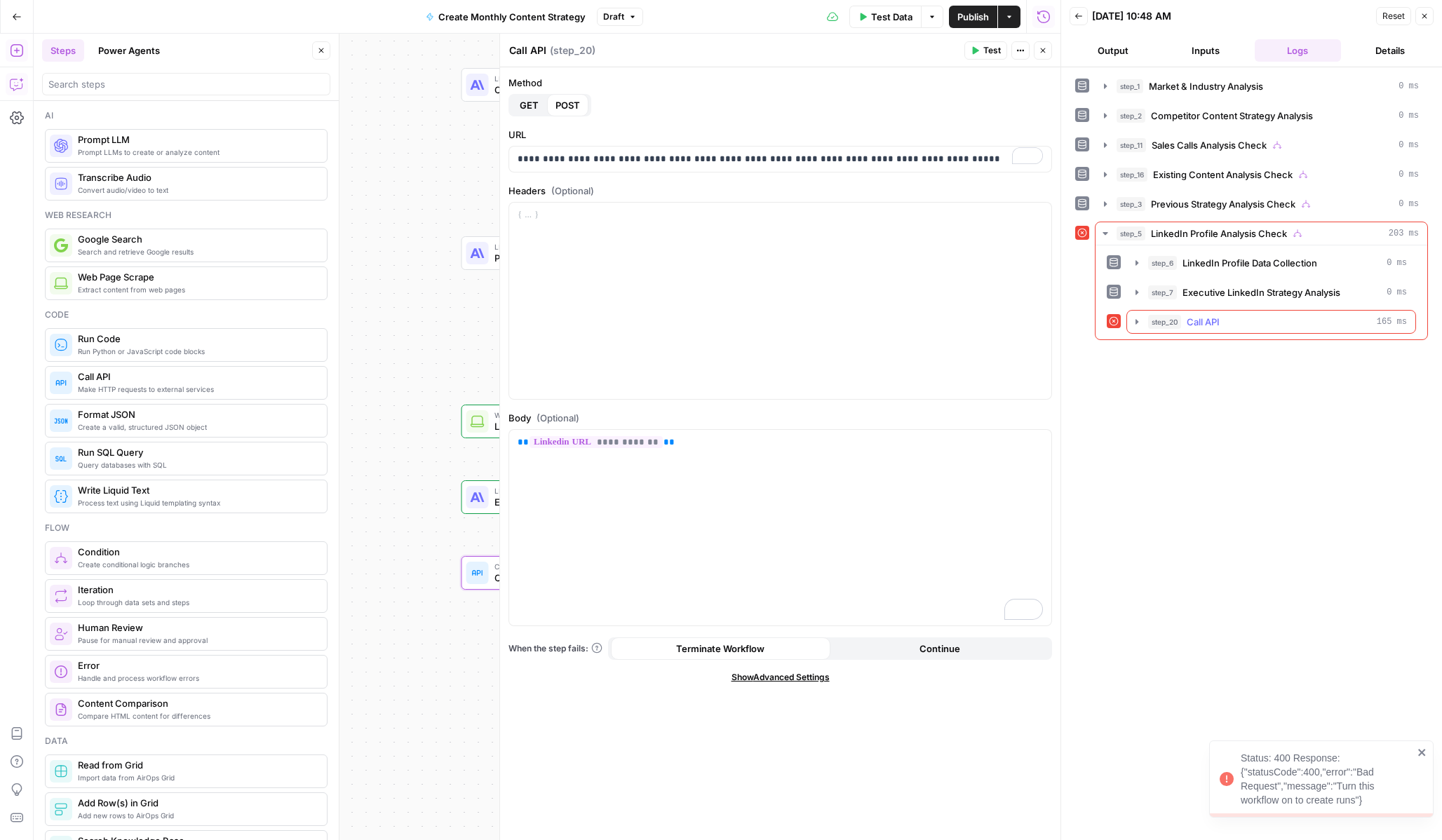
click at [1133, 323] on icon "button" at bounding box center [1137, 321] width 11 height 11
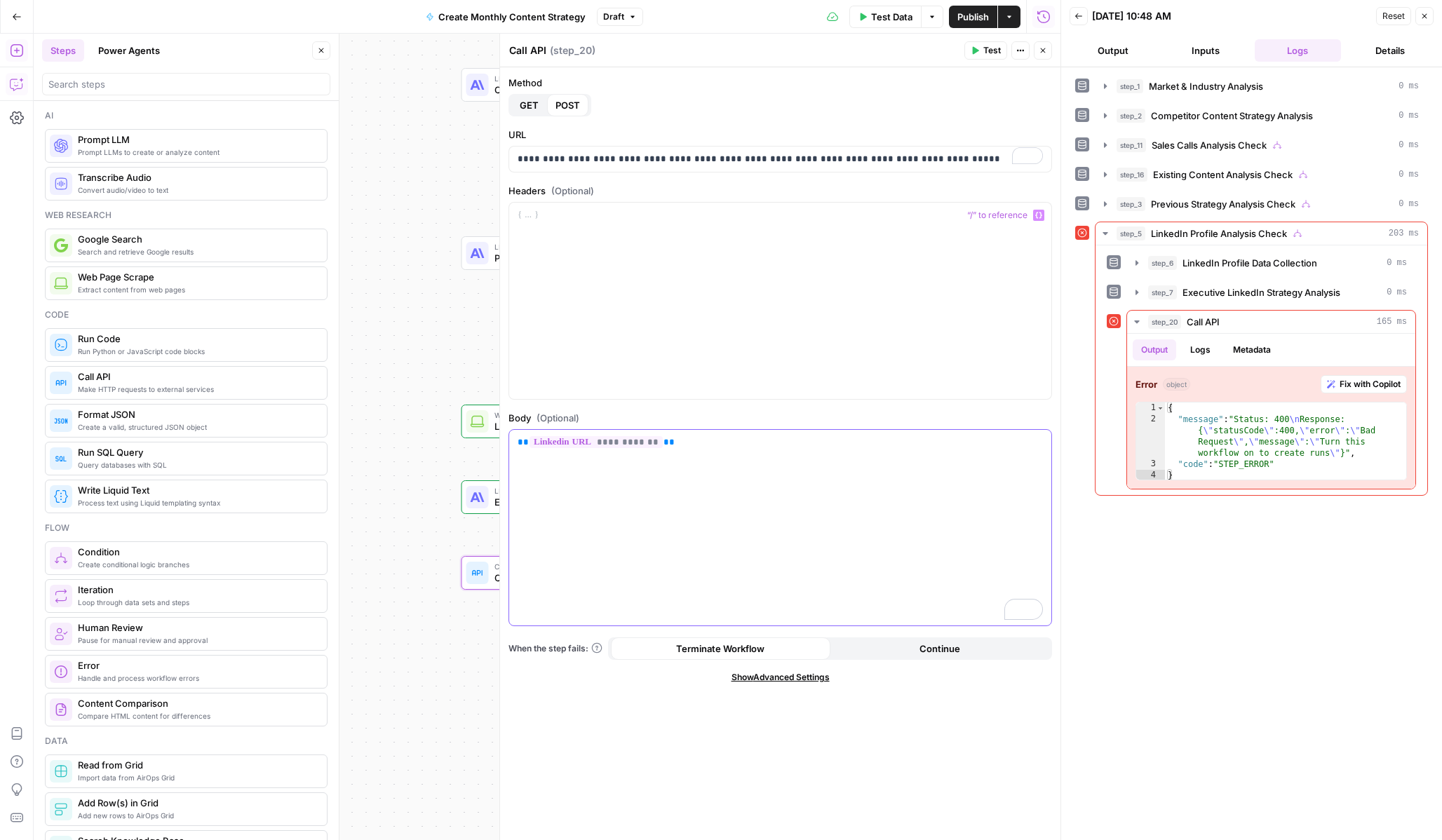
click at [736, 436] on p "**********" at bounding box center [781, 442] width 526 height 14
click at [518, 444] on span "**" at bounding box center [523, 442] width 11 height 10
click at [810, 511] on div "**********" at bounding box center [780, 527] width 542 height 196
drag, startPoint x: 532, startPoint y: 459, endPoint x: 574, endPoint y: 457, distance: 42.0
click at [574, 457] on p "**********" at bounding box center [781, 470] width 526 height 70
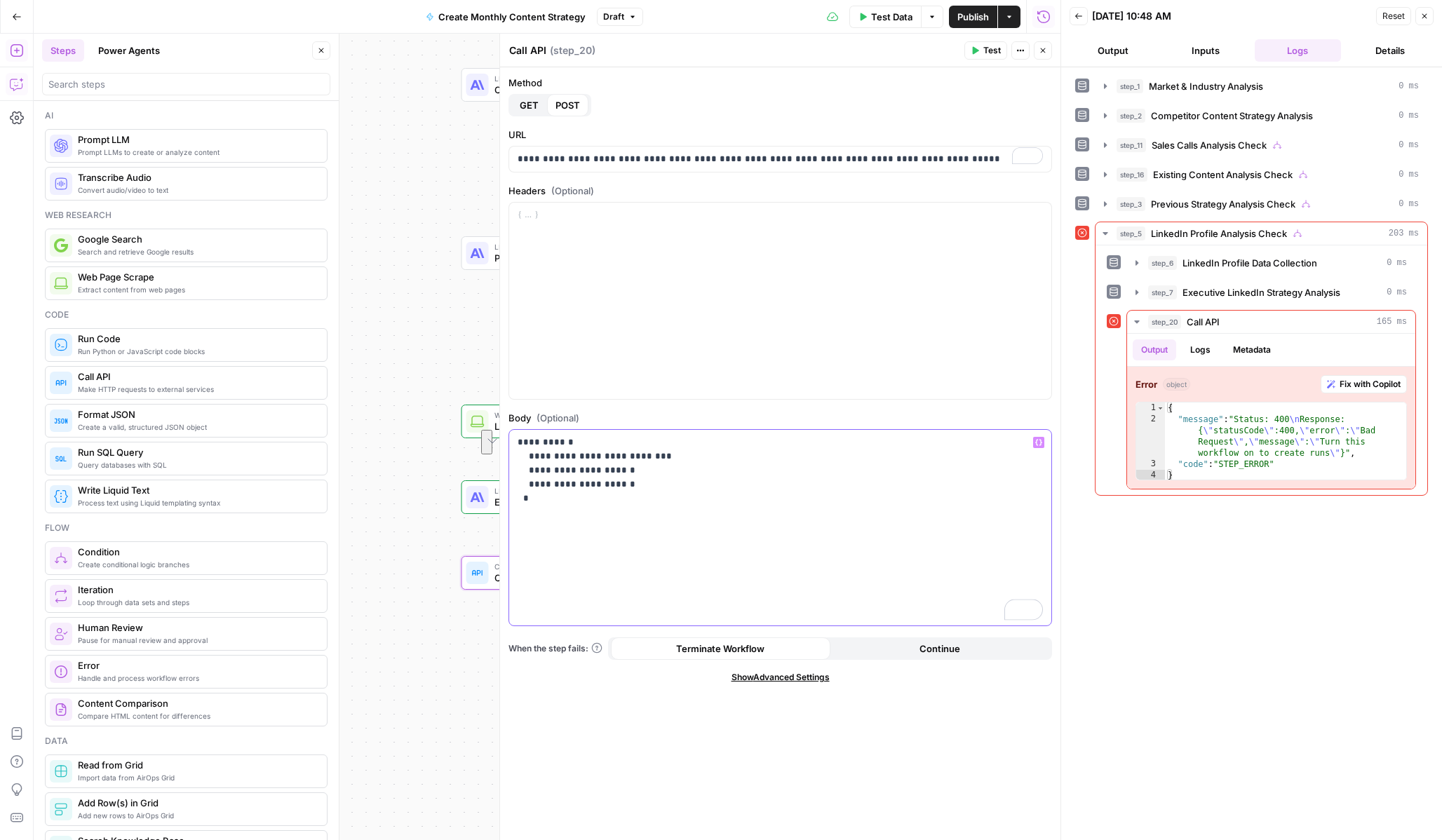
drag, startPoint x: 630, startPoint y: 484, endPoint x: 511, endPoint y: 467, distance: 120.2
click at [511, 467] on div "**********" at bounding box center [780, 527] width 542 height 196
drag, startPoint x: 634, startPoint y: 455, endPoint x: 611, endPoint y: 455, distance: 23.0
click at [611, 455] on p "**********" at bounding box center [781, 463] width 526 height 56
click at [1044, 448] on div "**********" at bounding box center [780, 527] width 542 height 196
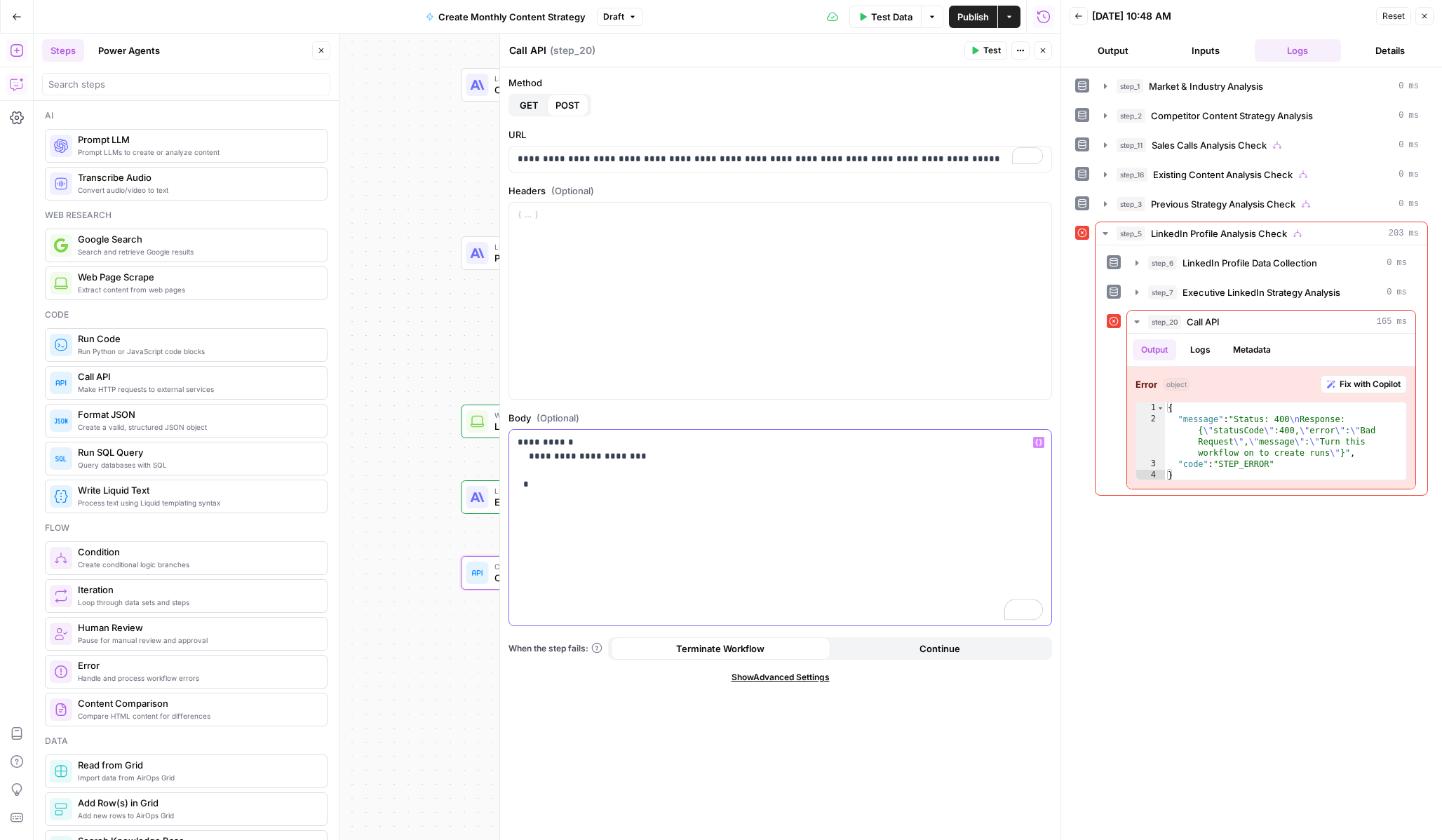
click at [1037, 442] on icon "button" at bounding box center [1039, 442] width 7 height 6
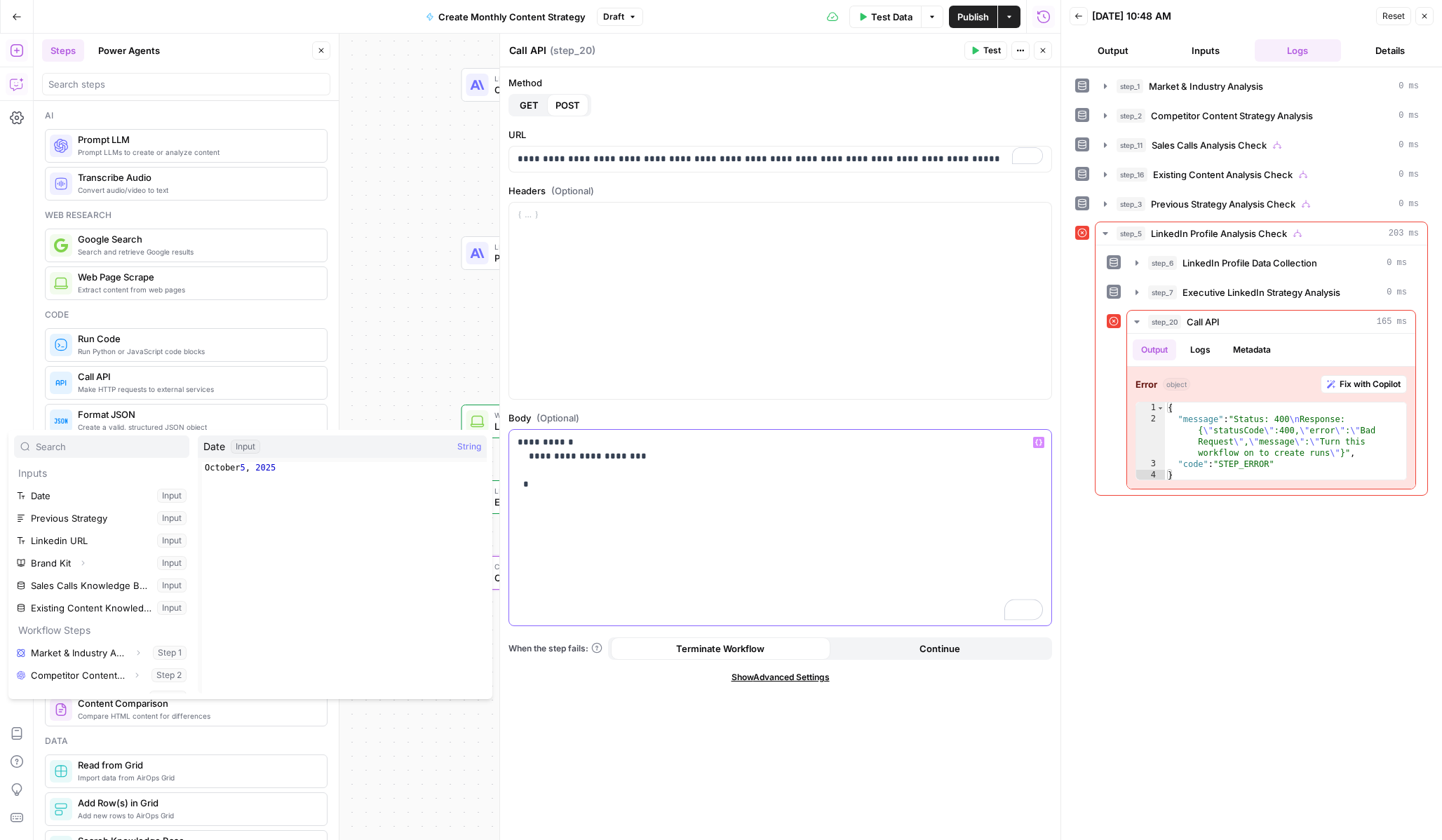
click at [679, 469] on p "**********" at bounding box center [781, 463] width 526 height 56
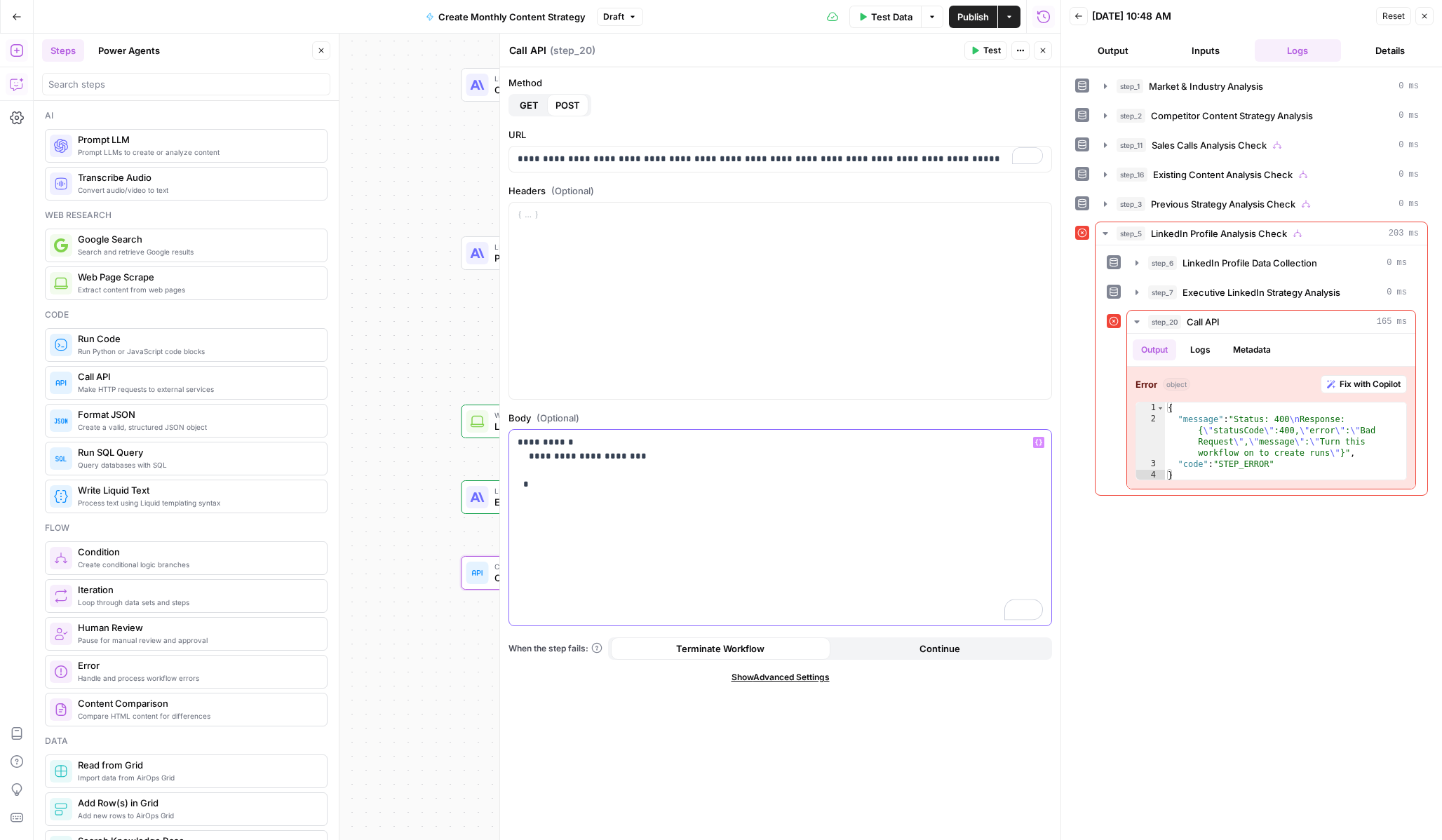
click at [608, 455] on p "**********" at bounding box center [781, 463] width 526 height 56
click at [1036, 444] on icon "button" at bounding box center [1039, 442] width 7 height 7
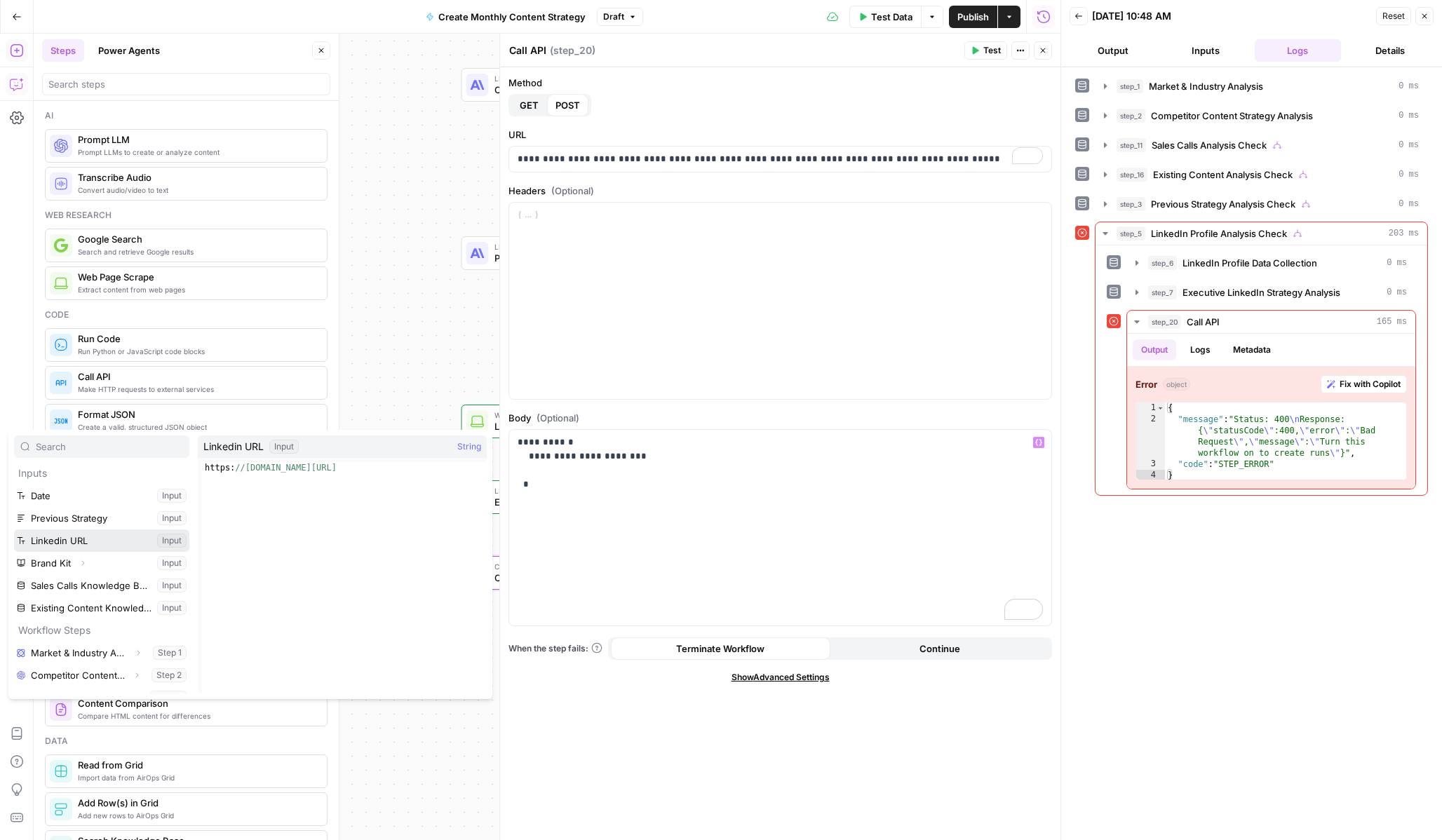
click at [144, 538] on button "Select variable Linkedin URL" at bounding box center [101, 541] width 175 height 22
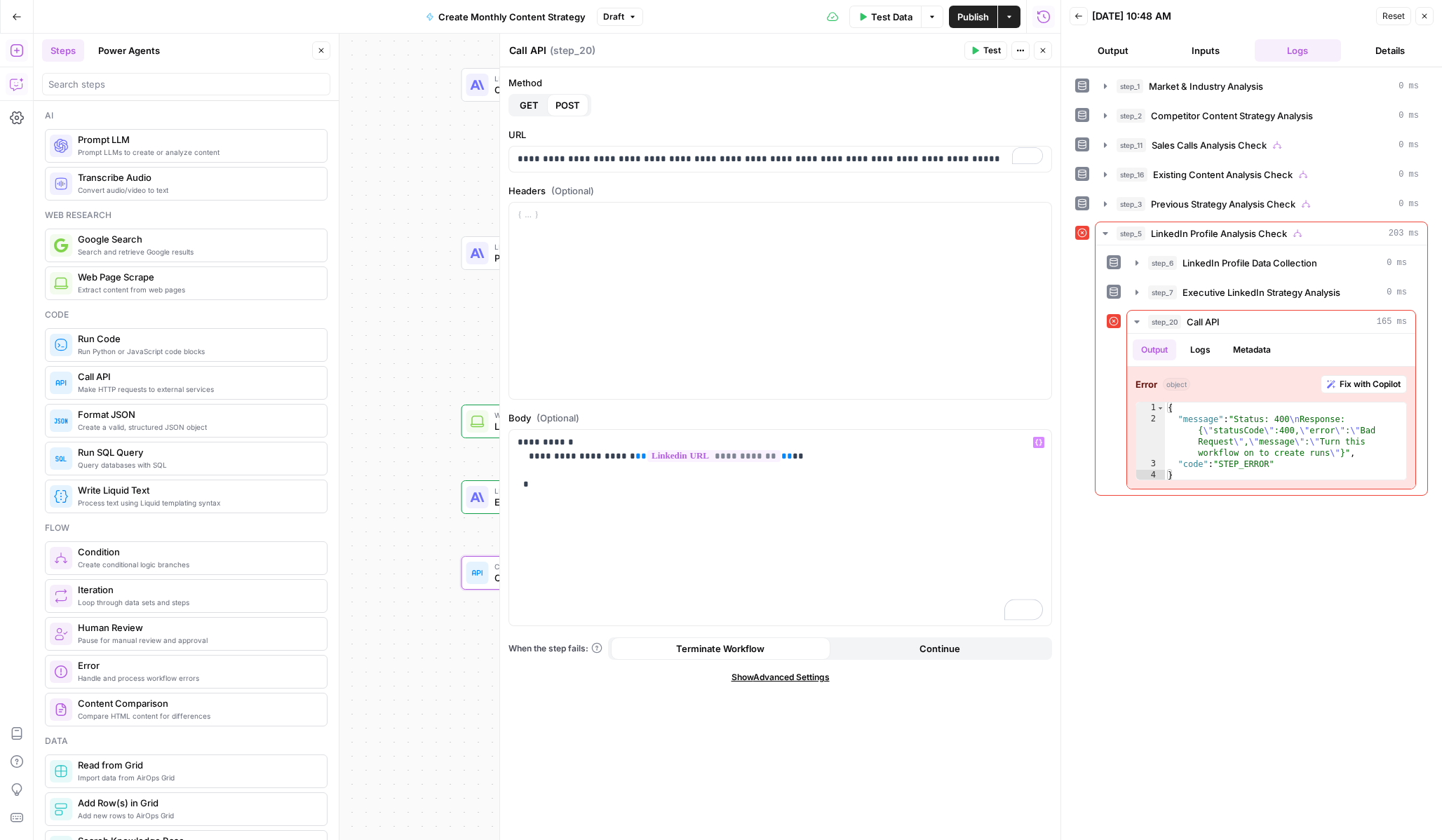
click at [994, 58] on button "Test" at bounding box center [986, 50] width 42 height 18
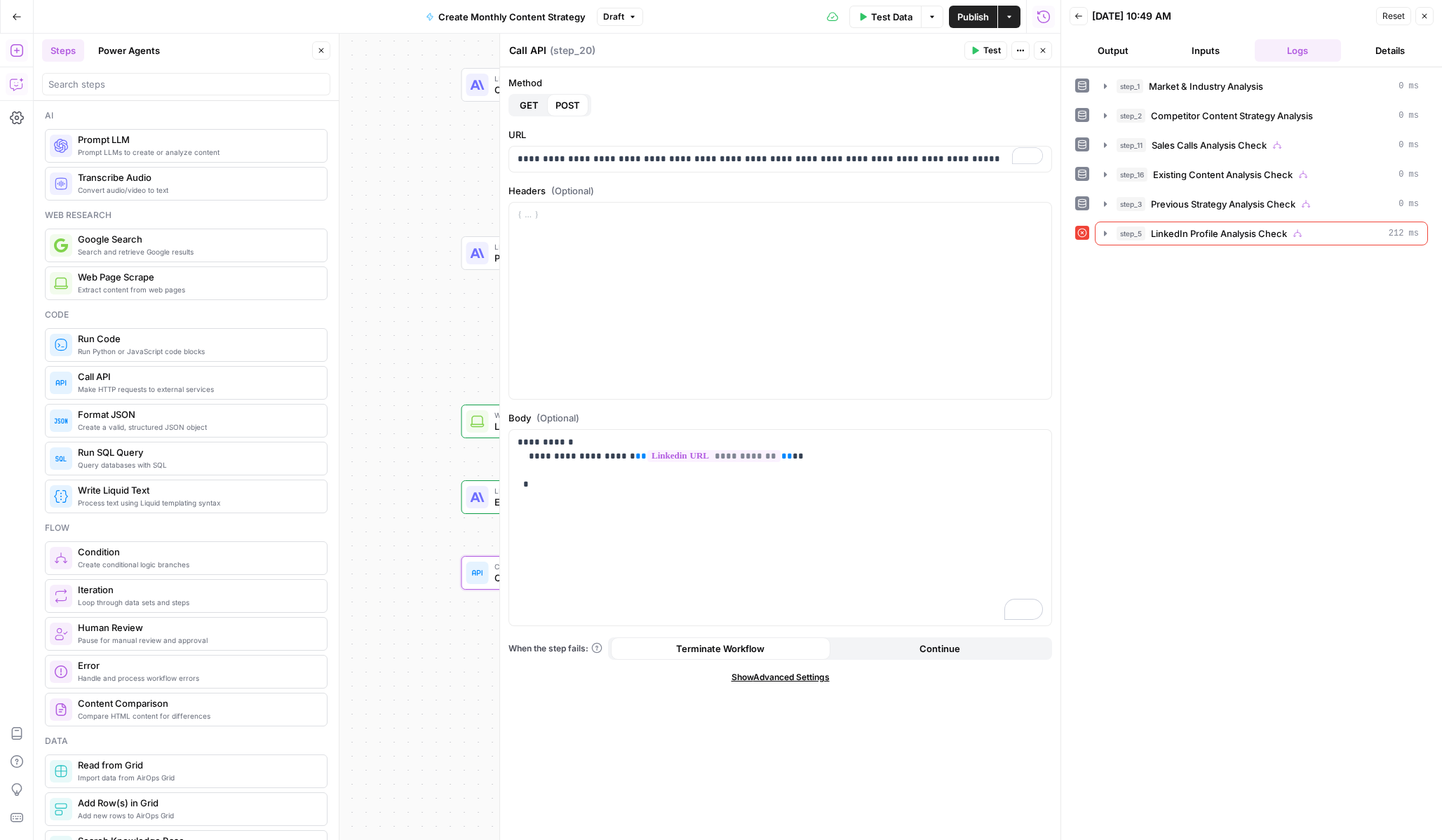
click at [971, 48] on icon "button" at bounding box center [975, 51] width 9 height 9
click at [1104, 213] on button "step_3 Previous Strategy Analysis Check 0 ms" at bounding box center [1261, 204] width 332 height 22
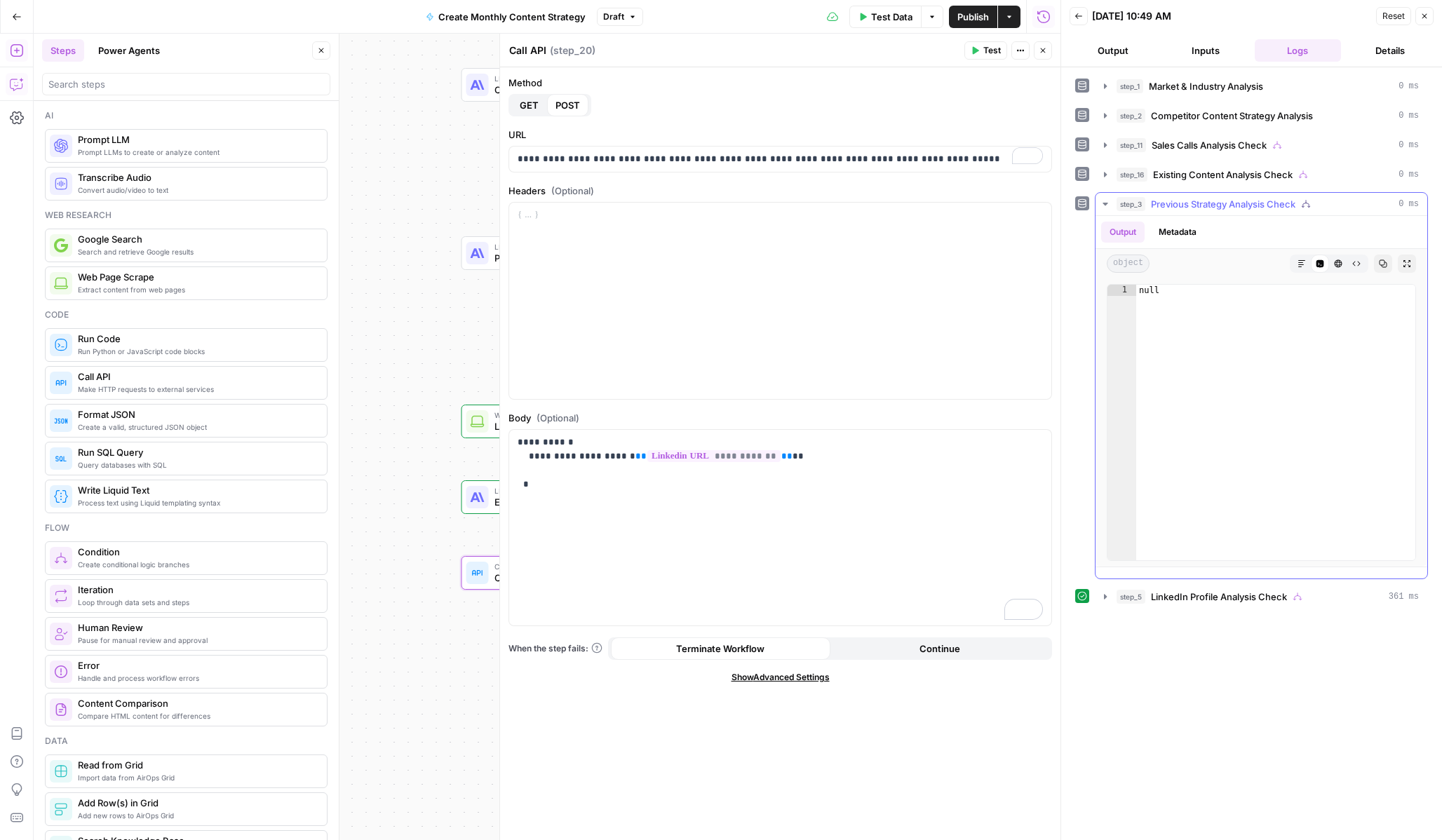
click at [1107, 203] on icon "button" at bounding box center [1105, 204] width 11 height 11
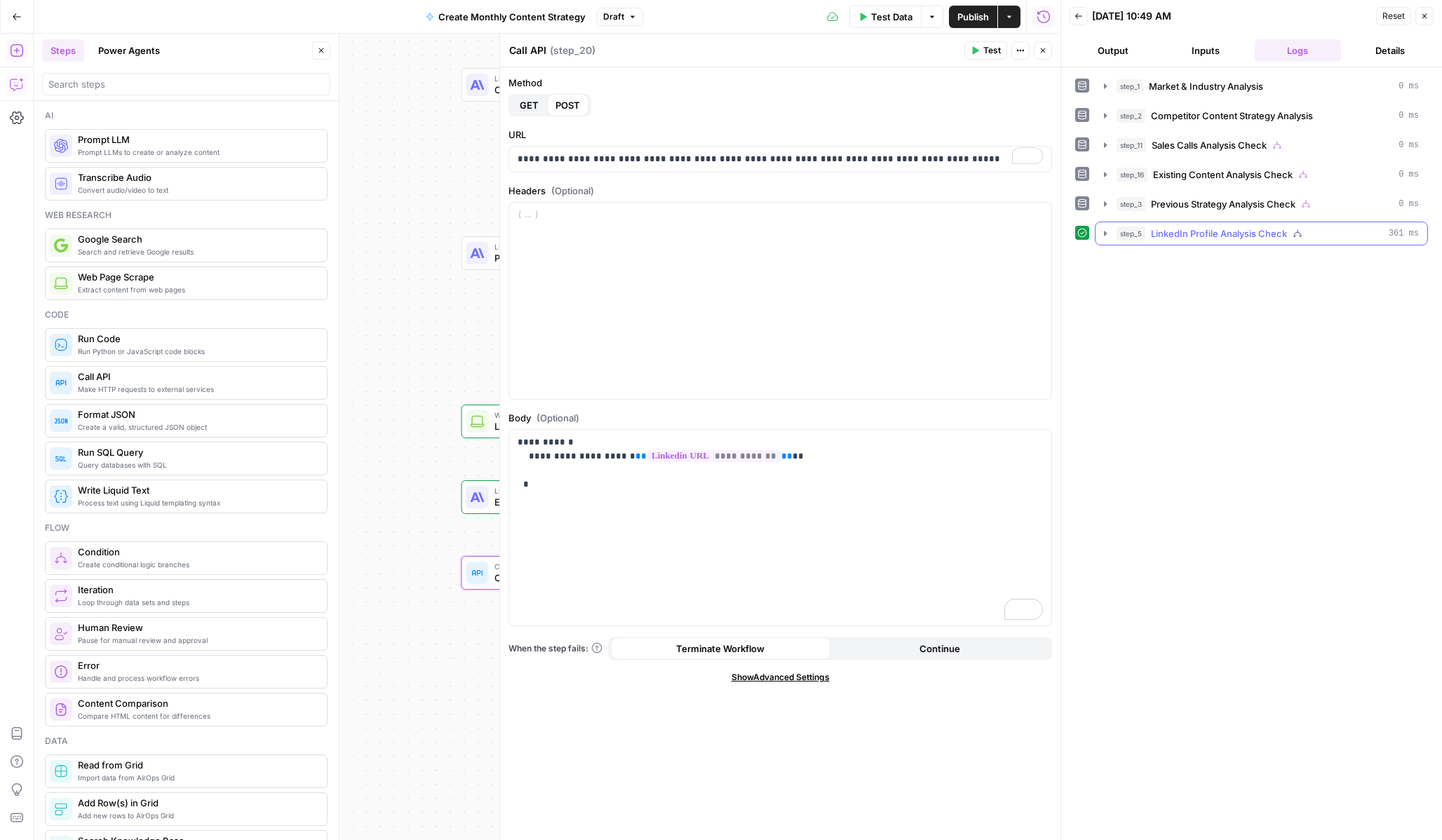
click at [1107, 226] on button "step_5 LinkedIn Profile Analysis Check 361 ms" at bounding box center [1261, 233] width 332 height 22
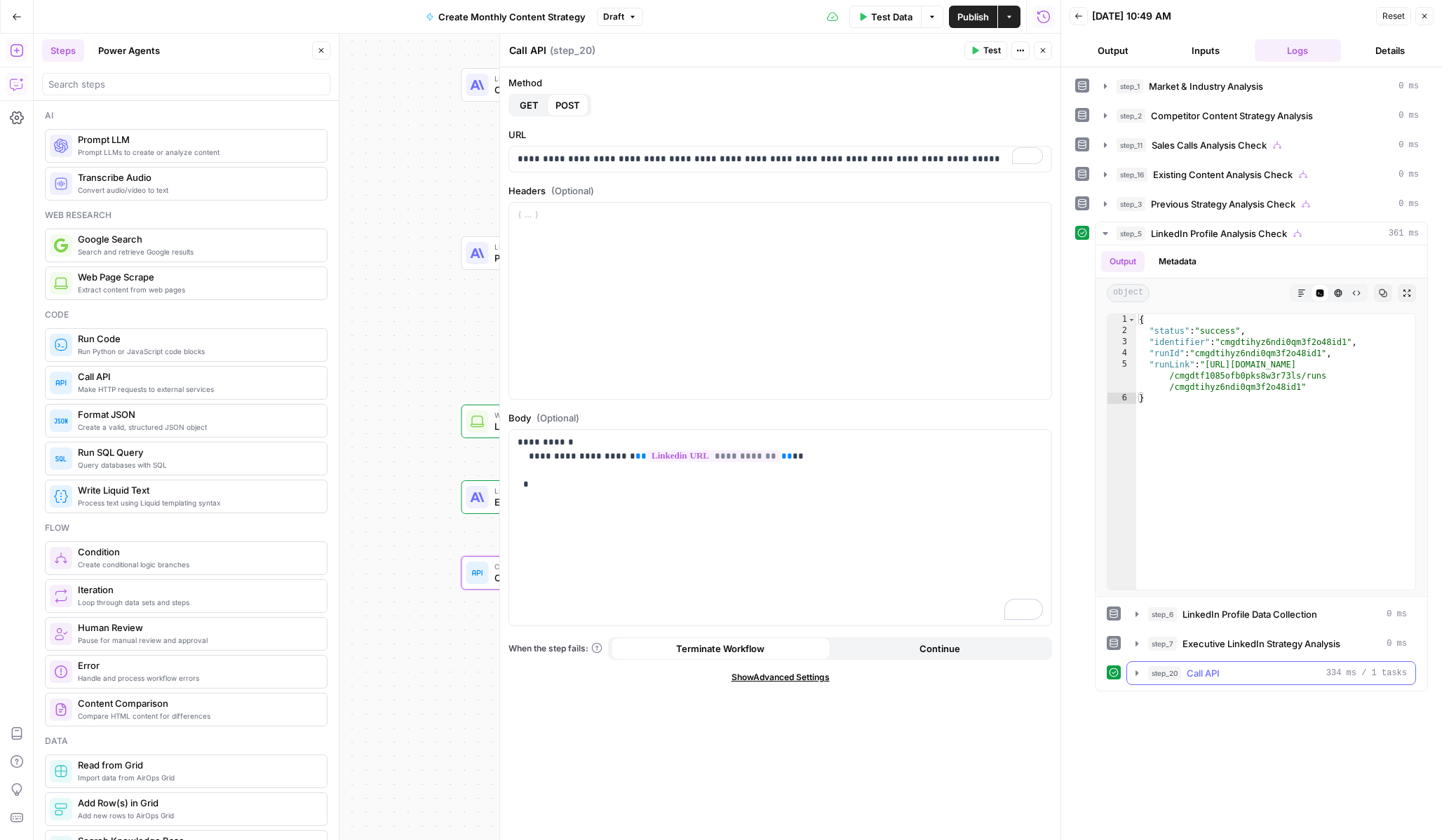
click at [1141, 673] on icon "button" at bounding box center [1137, 672] width 11 height 11
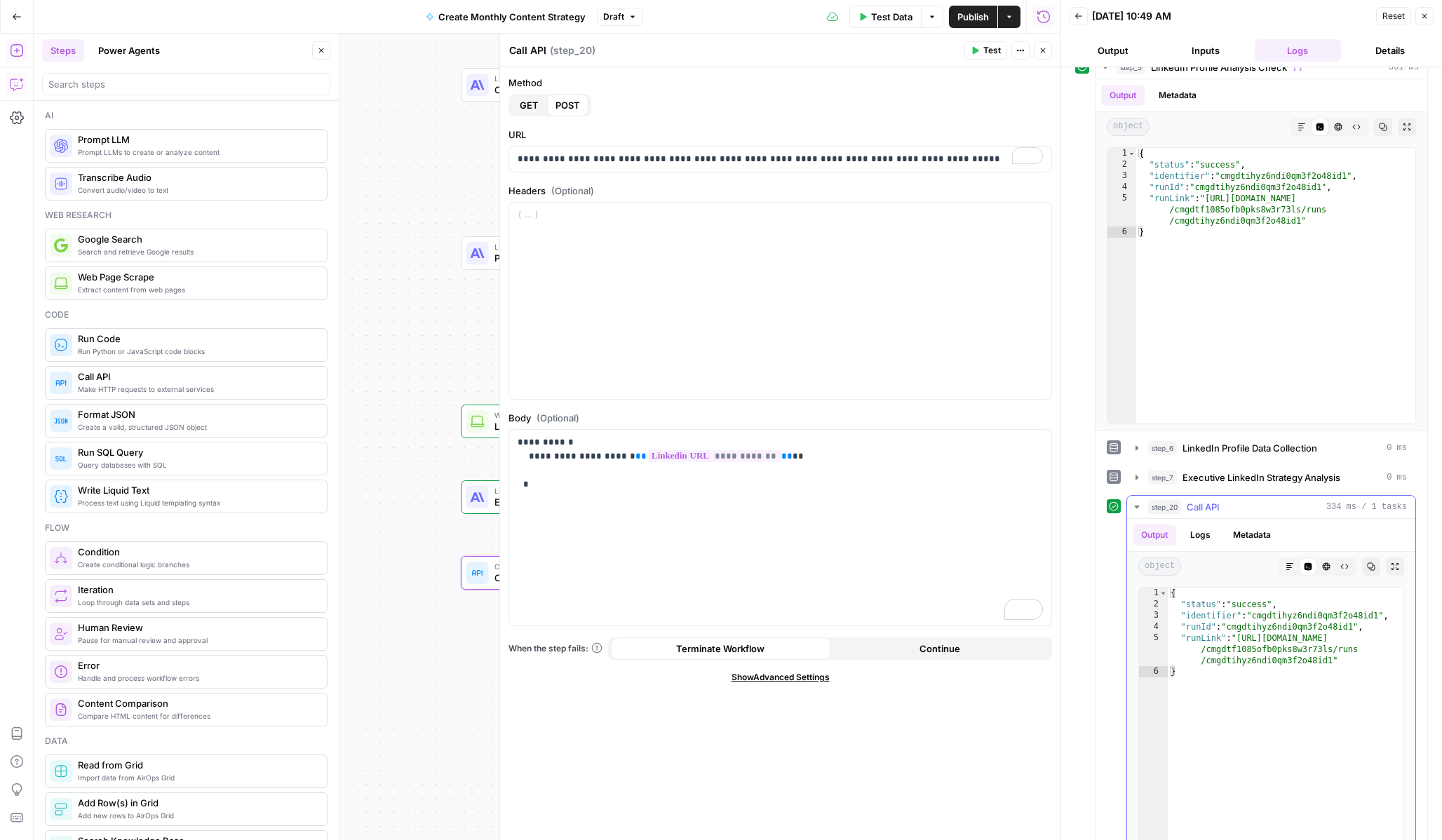
scroll to position [169, 0]
click at [973, 50] on icon "button" at bounding box center [975, 50] width 6 height 8
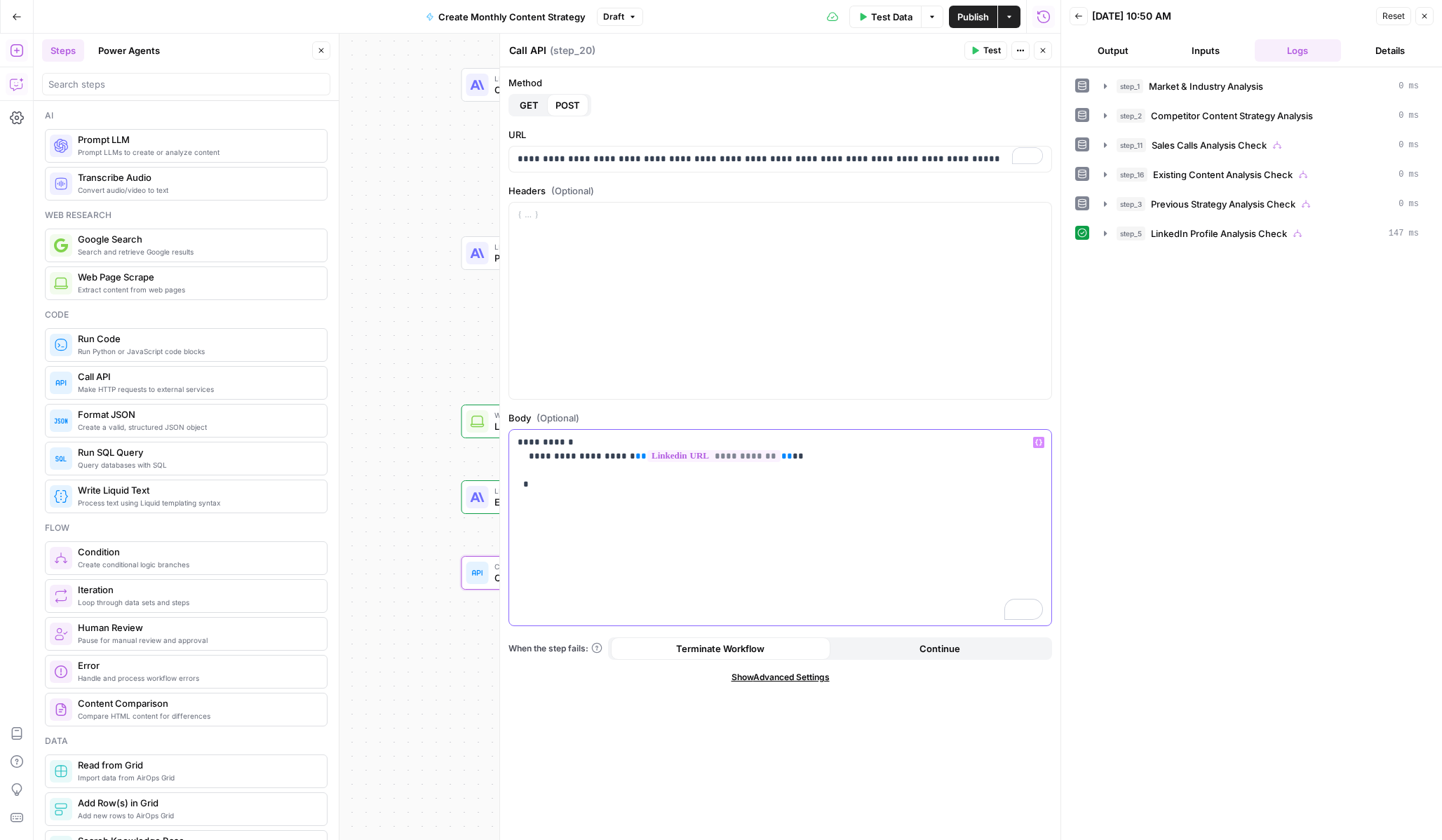
click at [597, 482] on p "**********" at bounding box center [781, 463] width 526 height 56
click at [520, 441] on p "**********" at bounding box center [781, 463] width 526 height 56
click at [546, 444] on p "**********" at bounding box center [781, 463] width 526 height 56
click at [548, 461] on p "**********" at bounding box center [781, 463] width 526 height 56
click at [558, 490] on p "**********" at bounding box center [781, 463] width 526 height 56
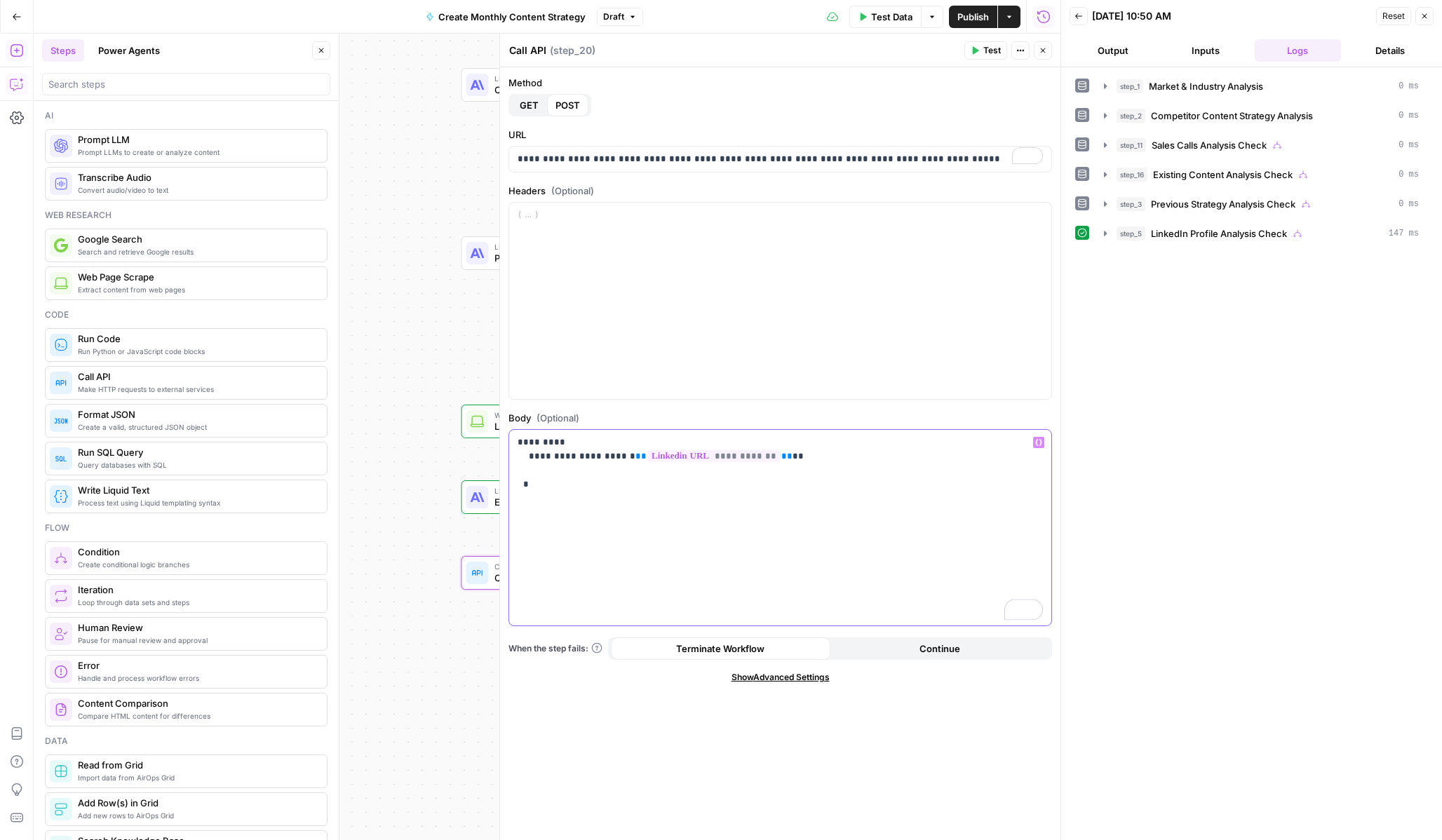
click at [539, 470] on p "**********" at bounding box center [781, 463] width 526 height 56
click at [548, 442] on p "**********" at bounding box center [781, 463] width 526 height 56
click at [692, 554] on div "**********" at bounding box center [780, 527] width 542 height 196
drag, startPoint x: 549, startPoint y: 441, endPoint x: 511, endPoint y: 441, distance: 38.0
click at [511, 441] on div "**********" at bounding box center [780, 527] width 542 height 196
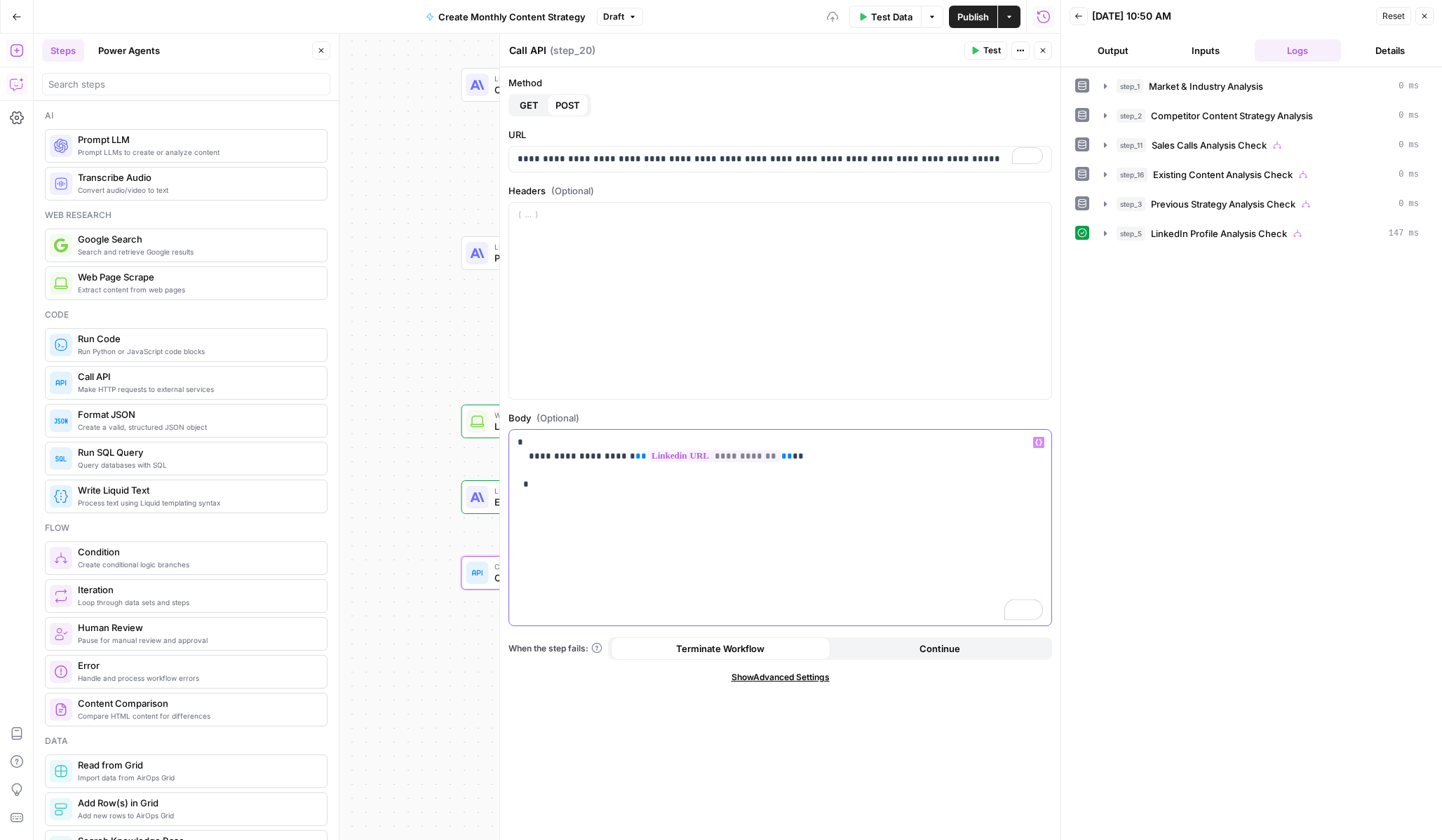
click at [532, 465] on p "**********" at bounding box center [781, 463] width 526 height 56
click at [766, 496] on div "**********" at bounding box center [780, 527] width 542 height 196
click at [996, 54] on span "Test" at bounding box center [992, 50] width 17 height 13
click at [991, 55] on span "Test" at bounding box center [992, 50] width 17 height 13
click at [980, 50] on button "Test" at bounding box center [986, 50] width 42 height 18
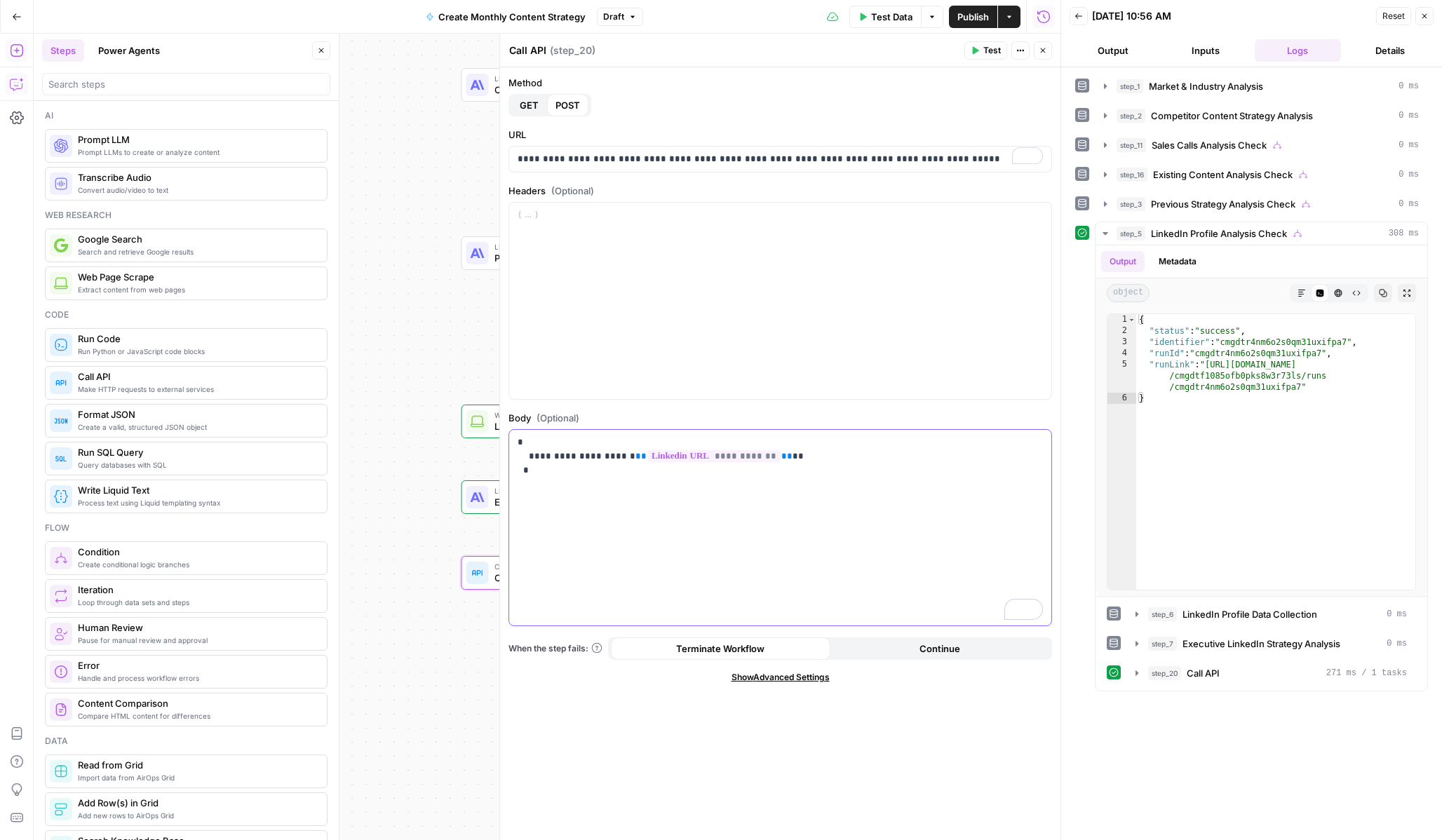
click at [595, 539] on div "**********" at bounding box center [780, 527] width 542 height 196
drag, startPoint x: 598, startPoint y: 530, endPoint x: 501, endPoint y: 429, distance: 140.0
click at [501, 429] on div "**********" at bounding box center [780, 436] width 561 height 806
click at [582, 507] on div "**********" at bounding box center [780, 527] width 542 height 196
click at [621, 118] on body "Catalyst New Home Browse Insights Opportunities Your Data Recent Grids Will Per…" at bounding box center [721, 420] width 1442 height 840
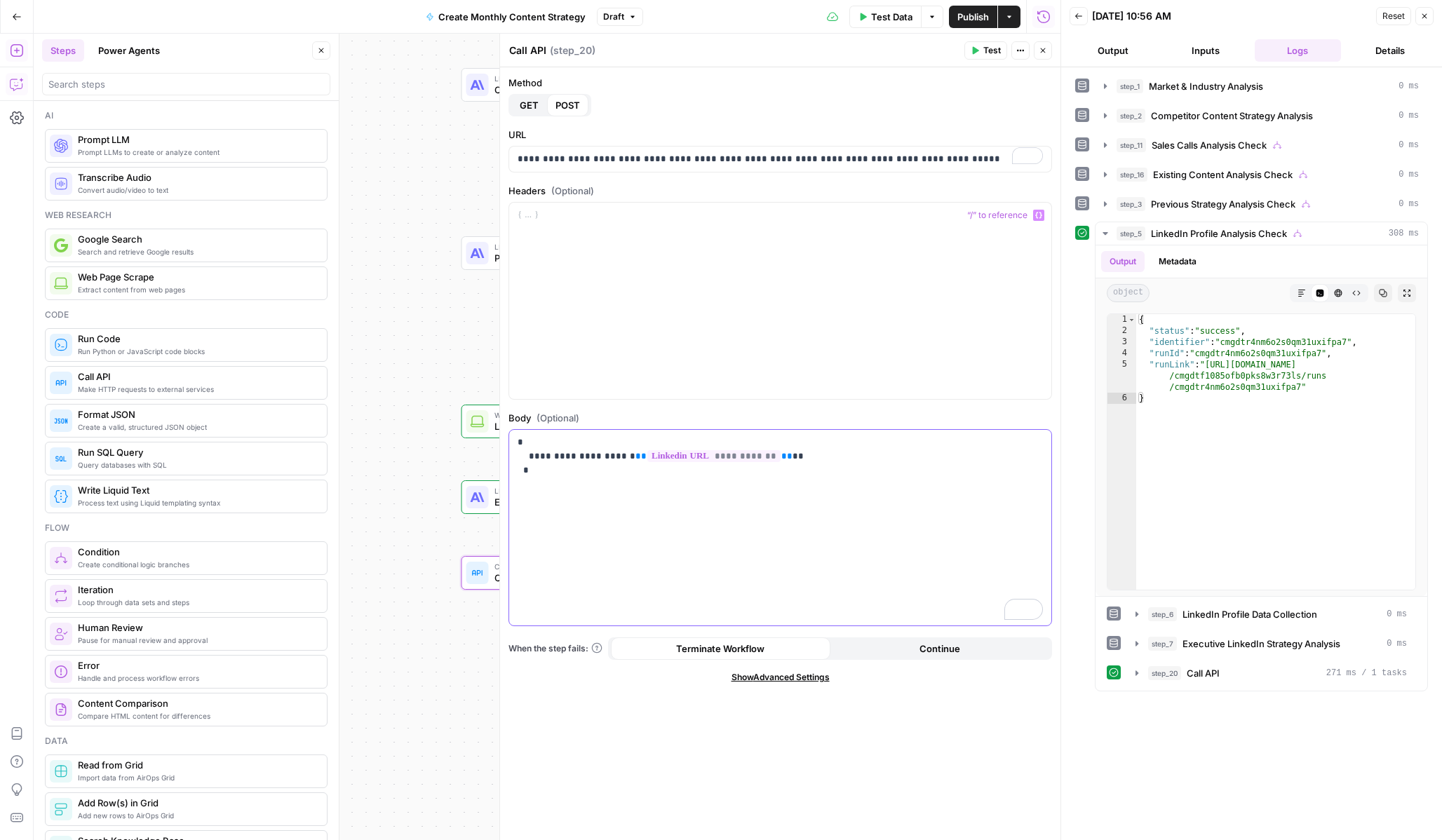
click at [754, 455] on p "**********" at bounding box center [781, 456] width 526 height 42
click at [984, 54] on span "Test" at bounding box center [992, 50] width 17 height 13
click at [608, 493] on div "**********" at bounding box center [780, 527] width 542 height 196
click at [619, 510] on div "**********" at bounding box center [780, 527] width 542 height 196
click at [991, 55] on span "Test" at bounding box center [992, 50] width 17 height 13
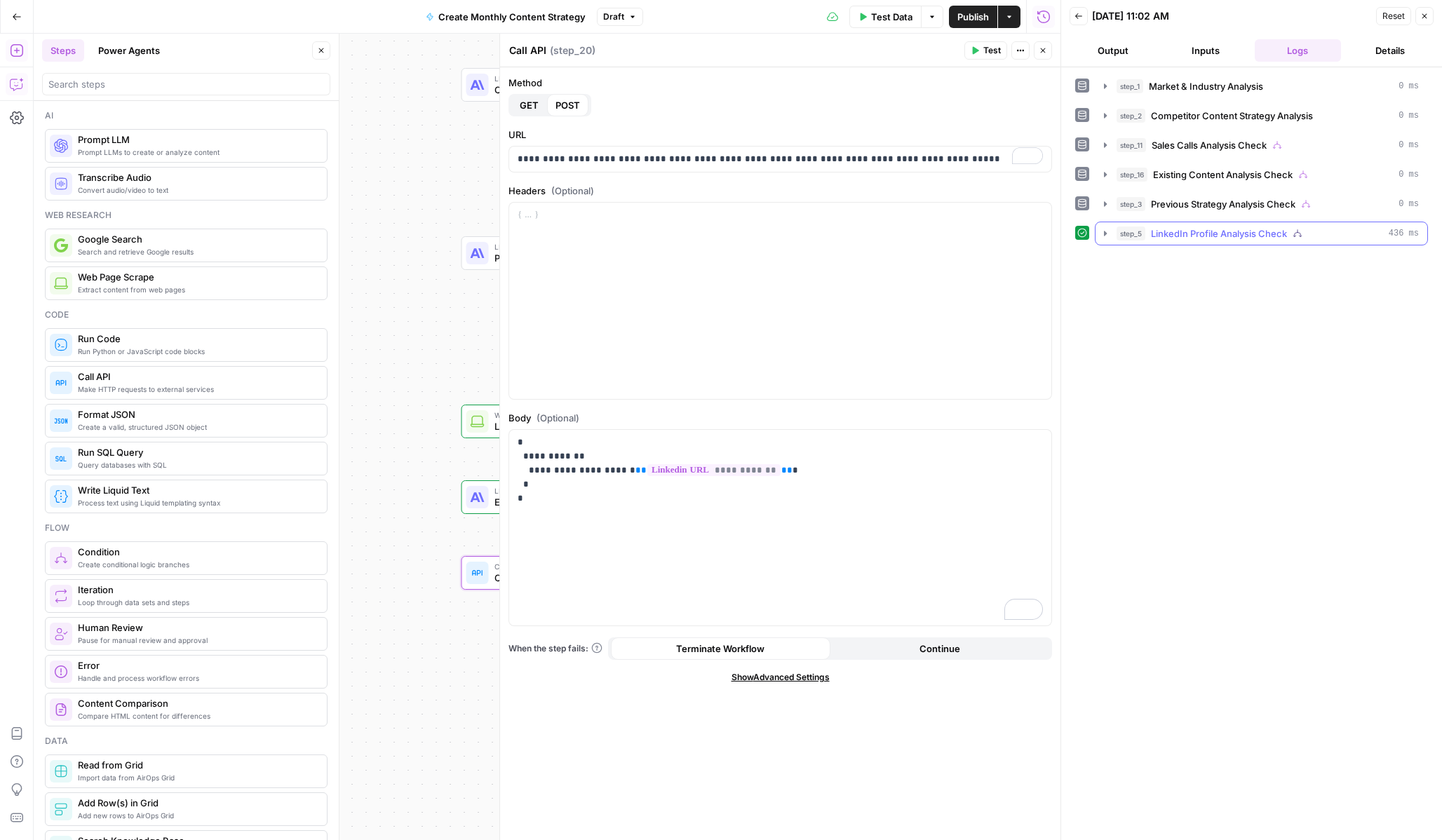
click at [1103, 236] on icon "button" at bounding box center [1105, 233] width 11 height 11
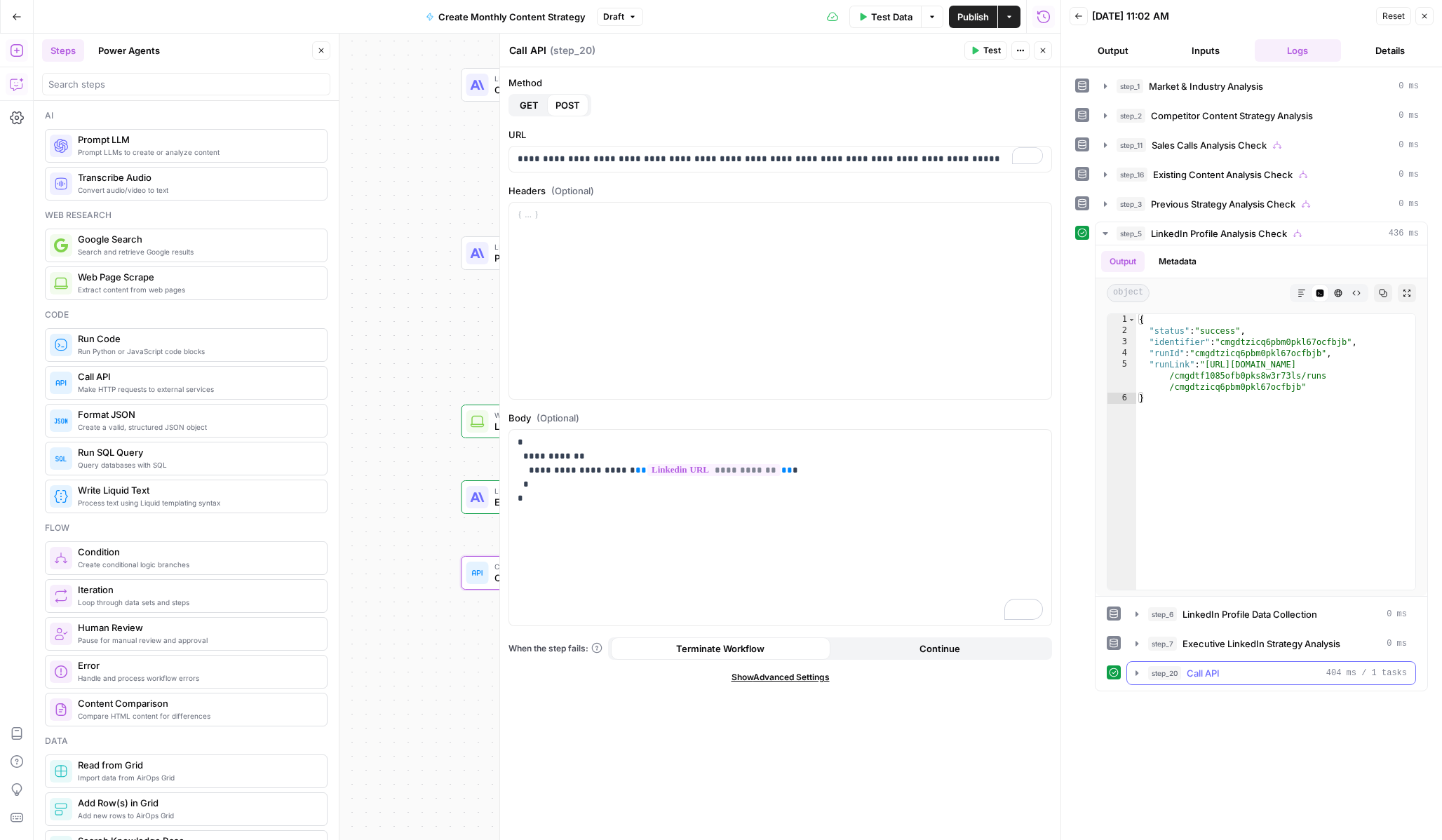
click at [1135, 675] on icon "button" at bounding box center [1137, 672] width 11 height 11
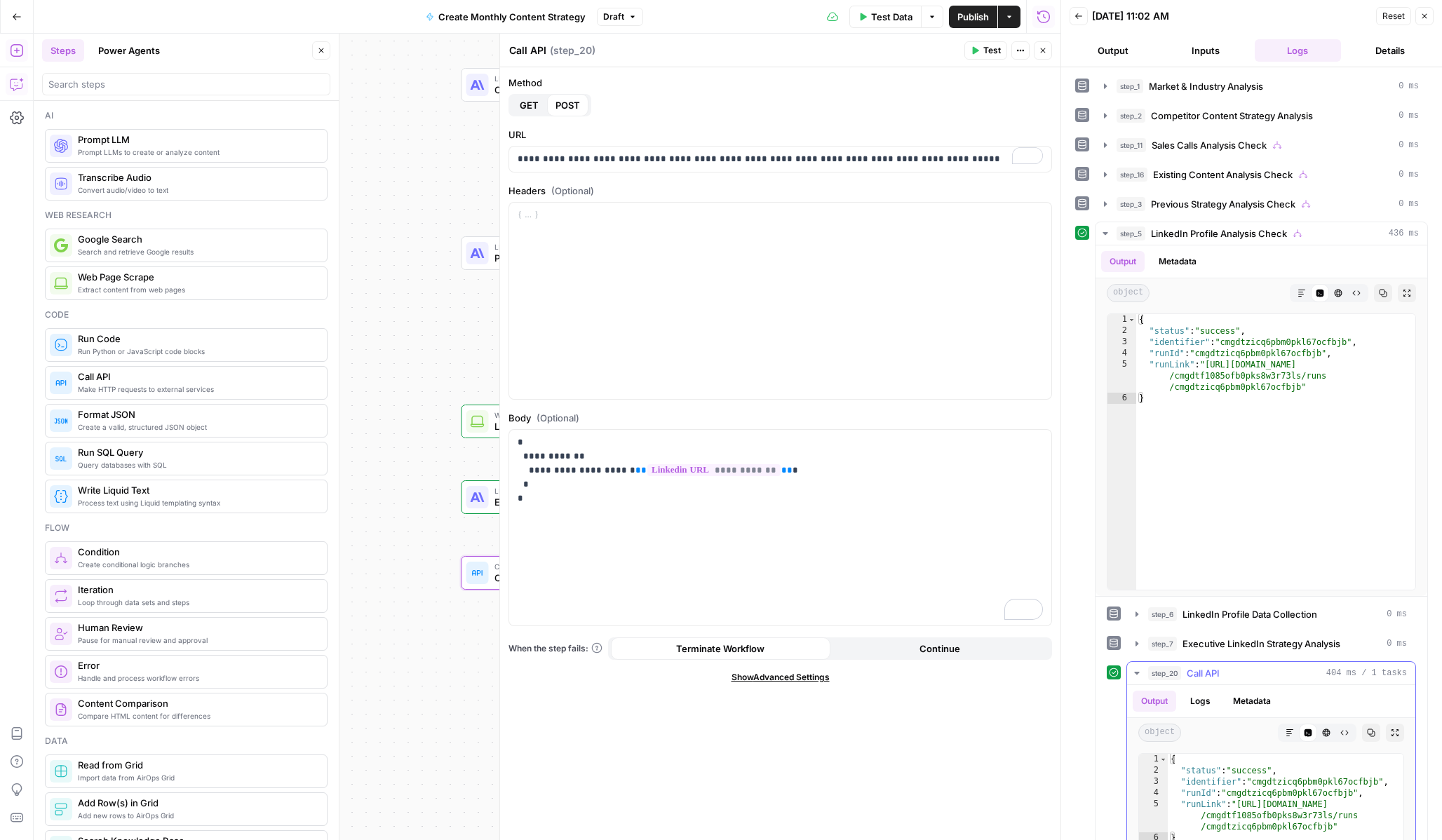
scroll to position [54, 0]
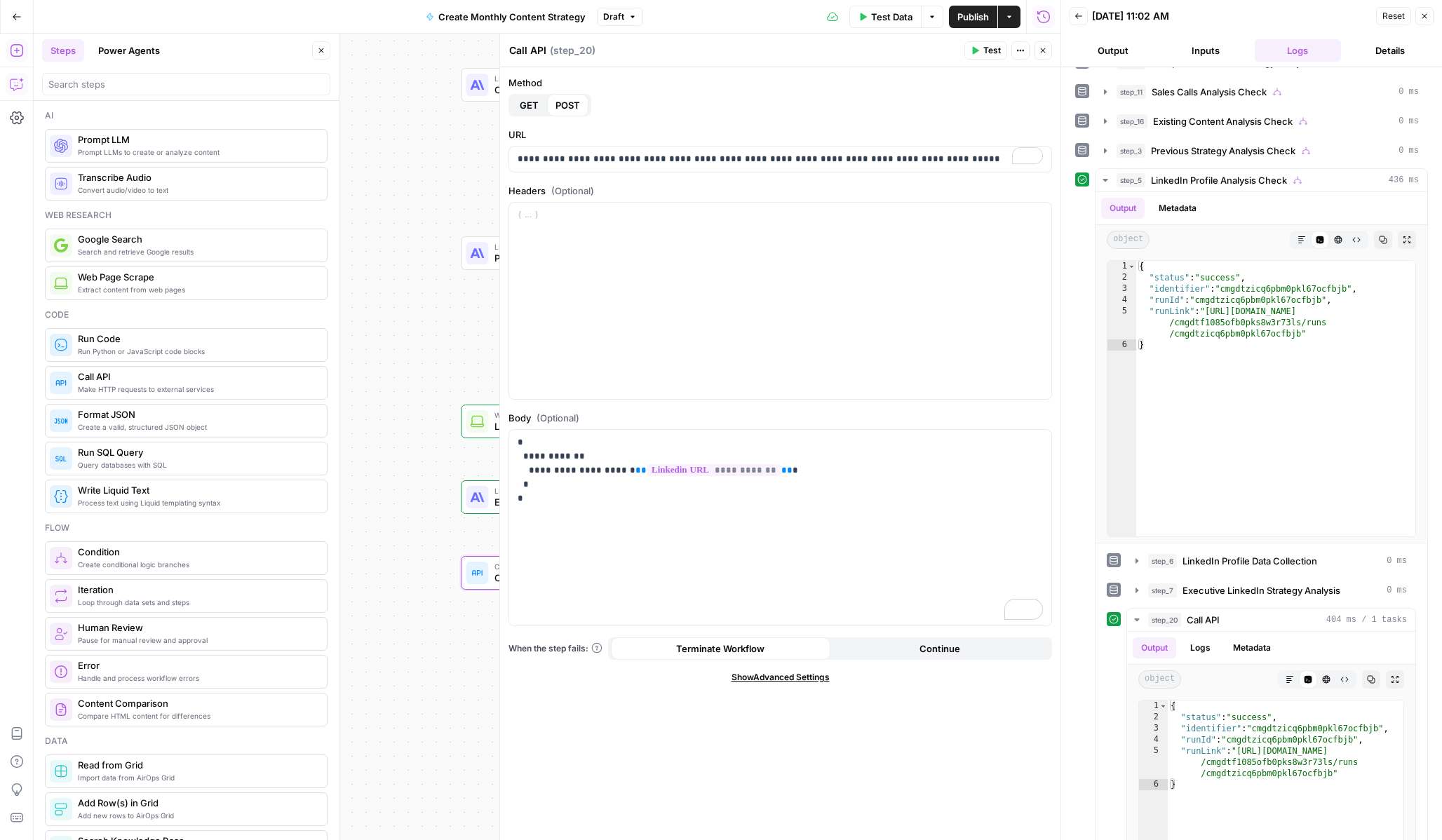
click at [1430, 14] on button "Close" at bounding box center [1424, 16] width 18 height 18
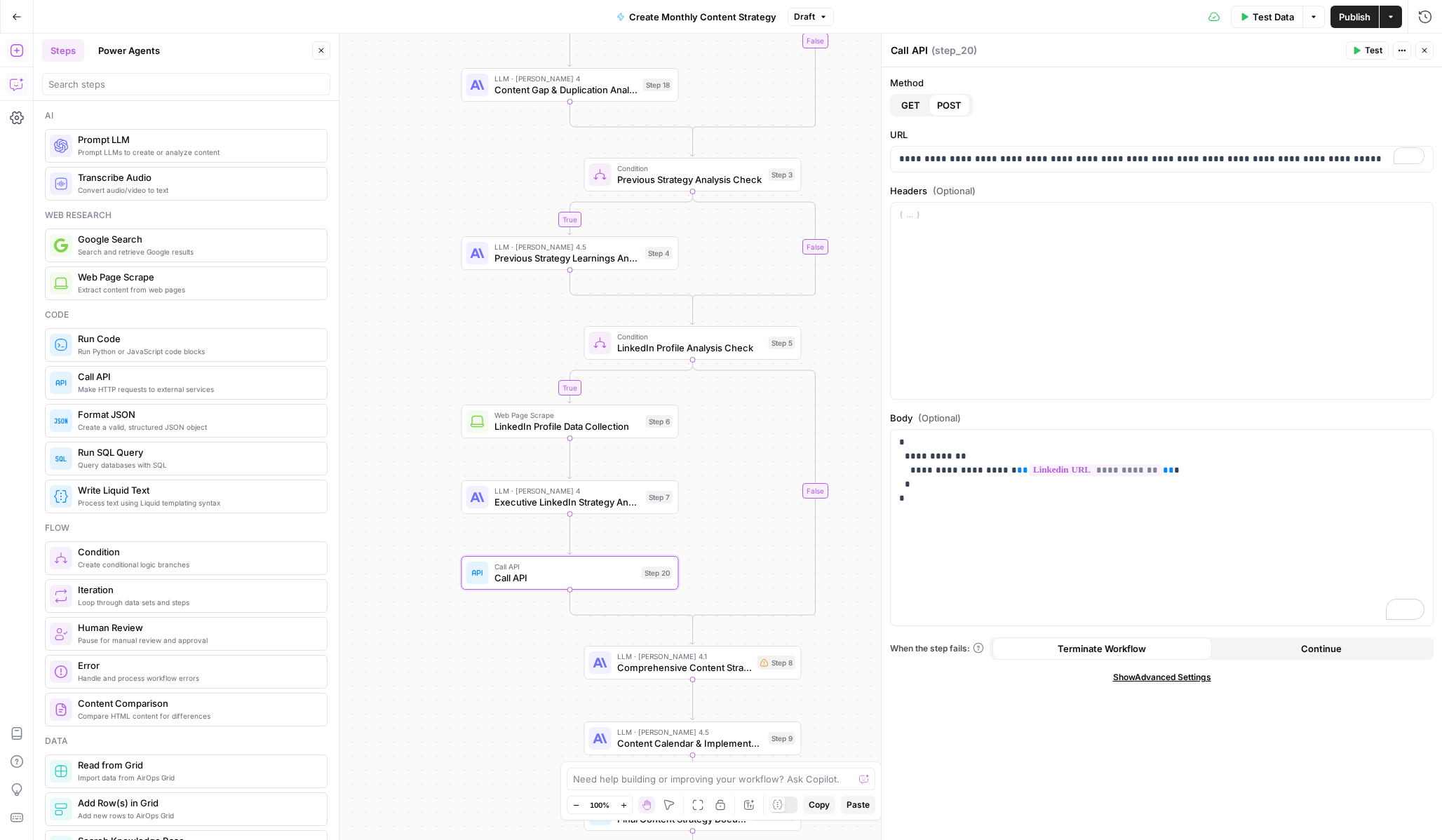
click at [1274, 24] on button "Test Data" at bounding box center [1267, 16] width 73 height 22
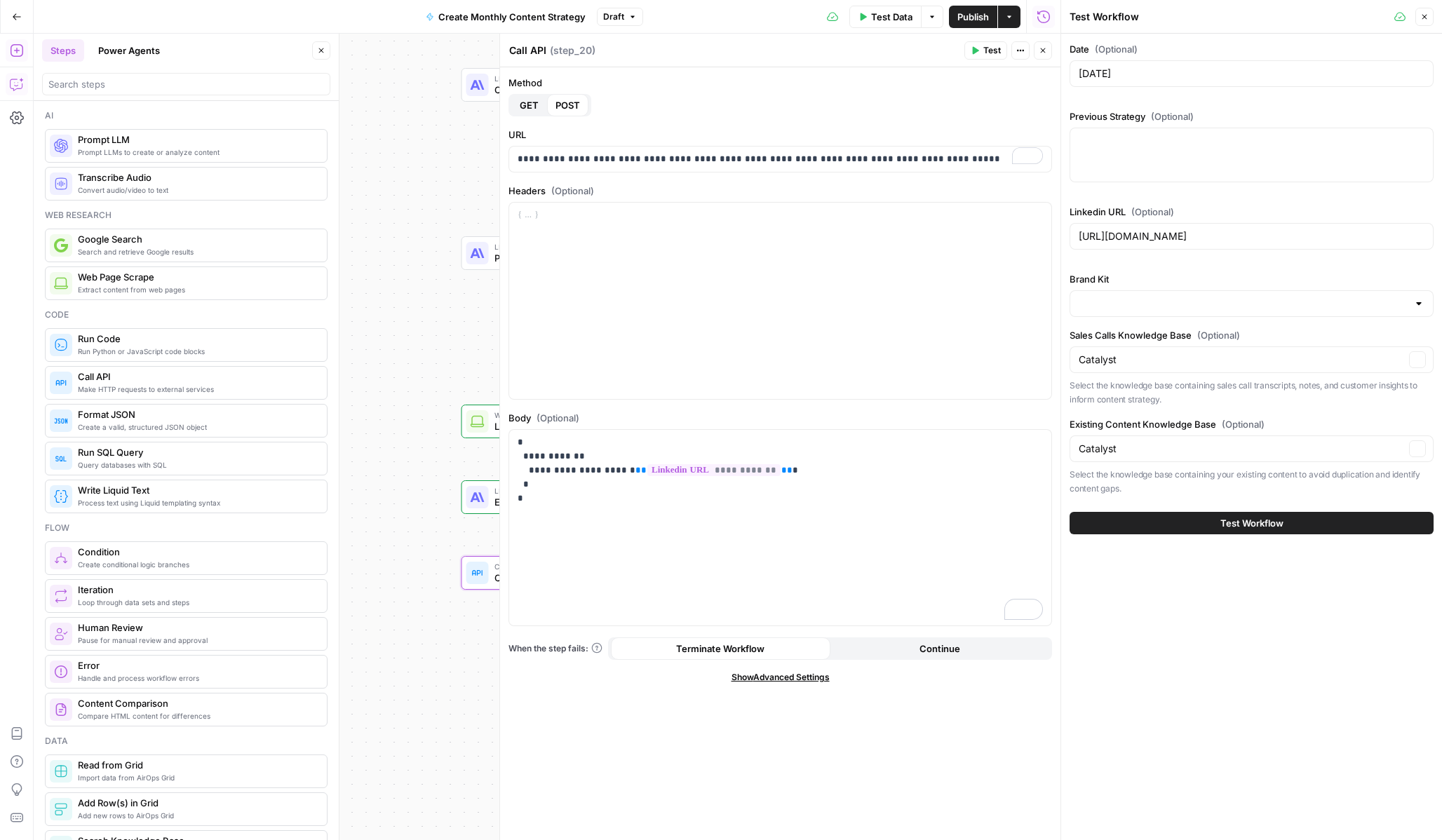
type input "Catalyst"
click at [628, 563] on div "**********" at bounding box center [780, 527] width 542 height 196
click at [622, 531] on div "**********" at bounding box center [780, 527] width 542 height 196
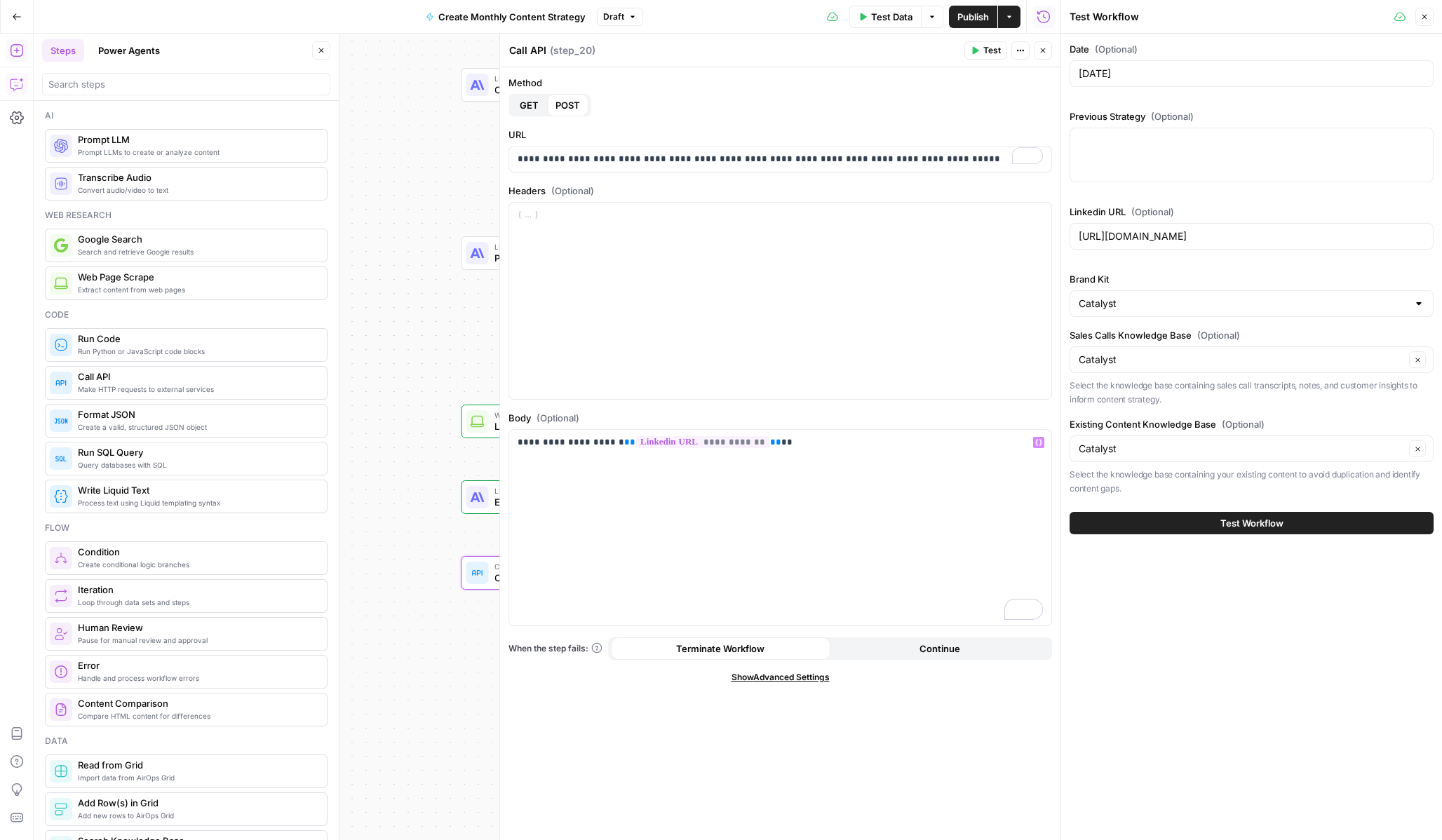
click at [985, 48] on span "Test" at bounding box center [992, 50] width 17 height 13
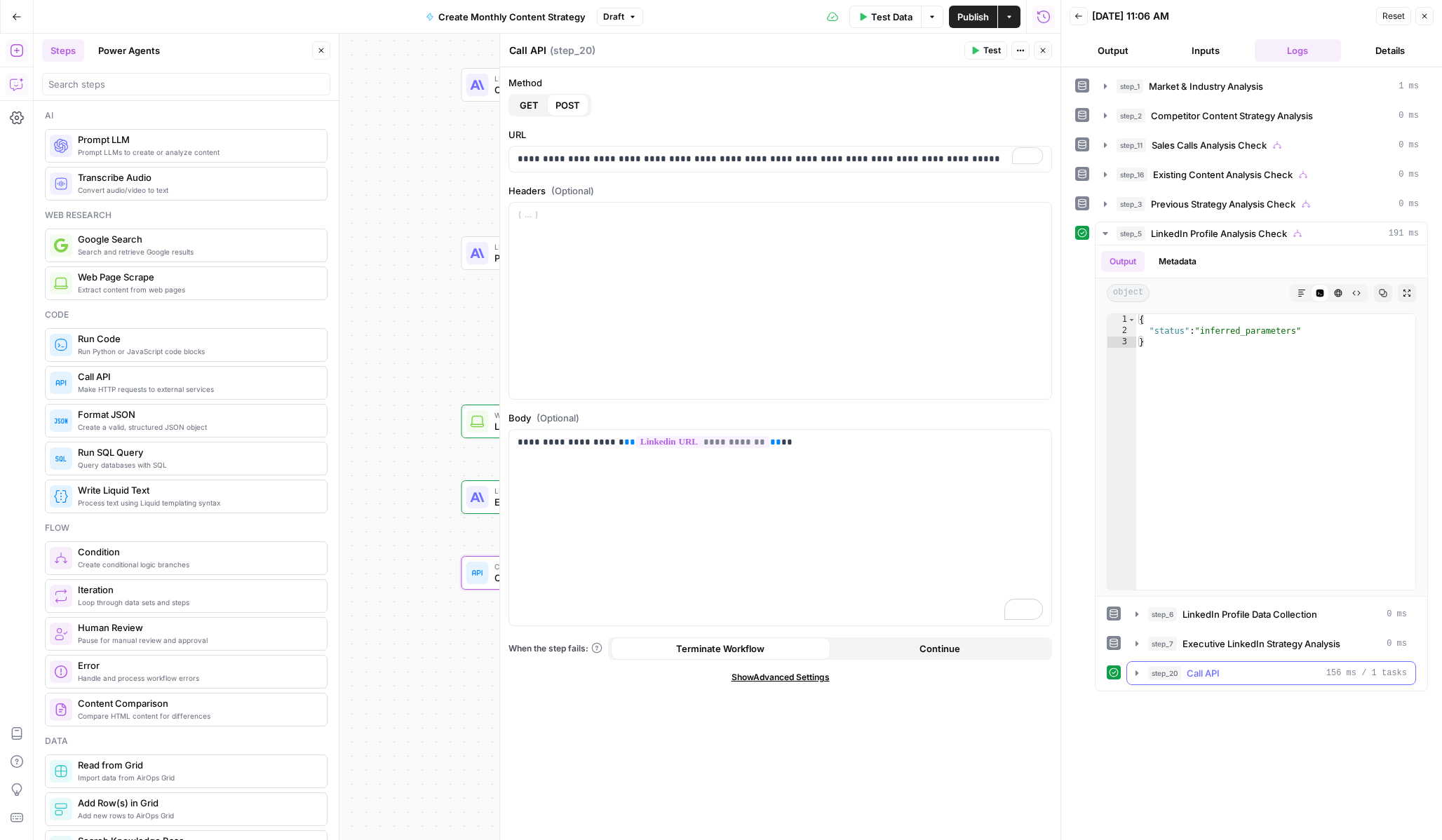
click at [1136, 675] on icon "button" at bounding box center [1137, 672] width 11 height 11
click at [605, 216] on p at bounding box center [781, 215] width 526 height 14
paste div "To enrich screen reader interactions, please activate Accessibility in Grammarl…"
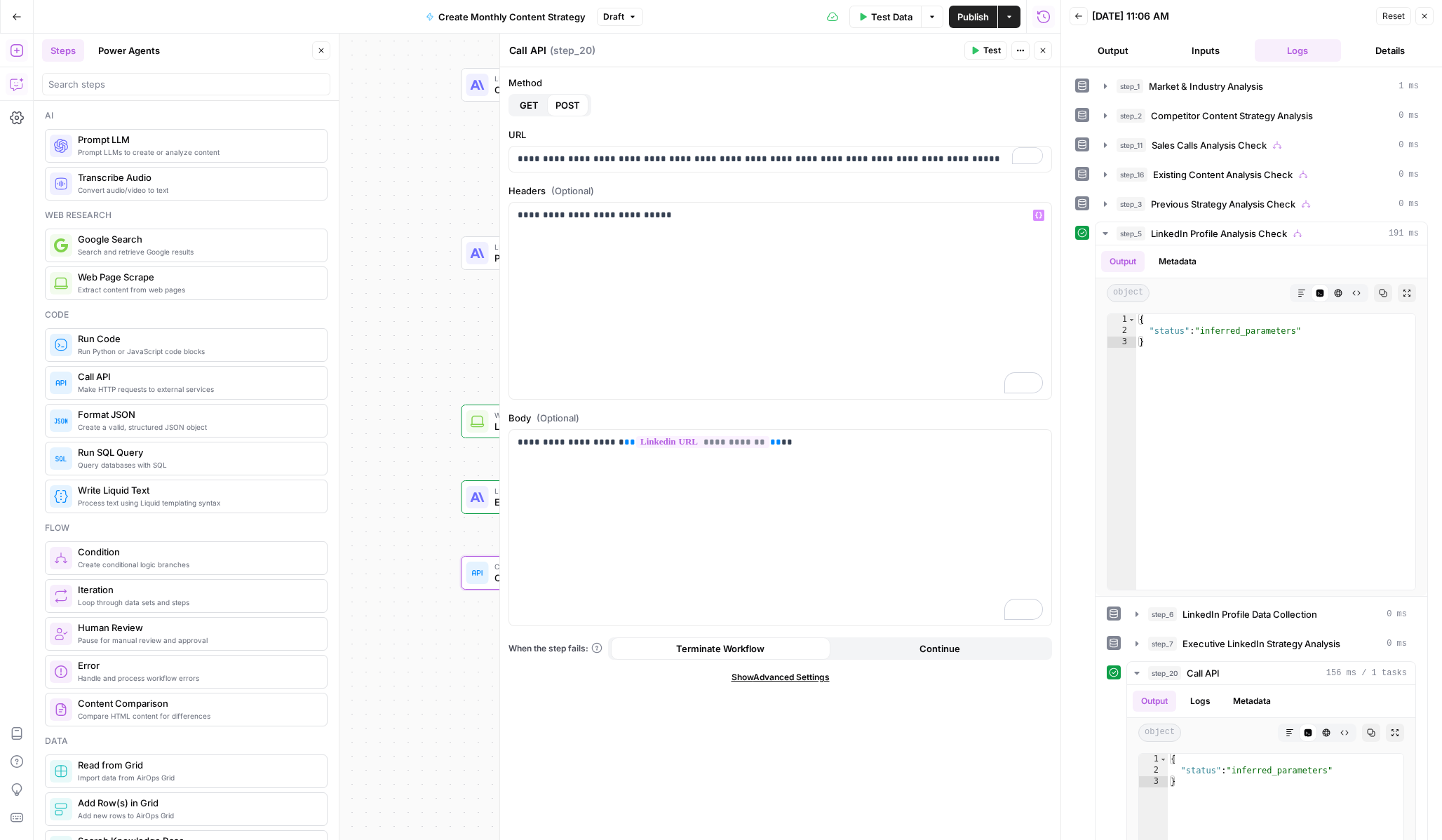
click at [995, 51] on span "Test" at bounding box center [992, 50] width 17 height 13
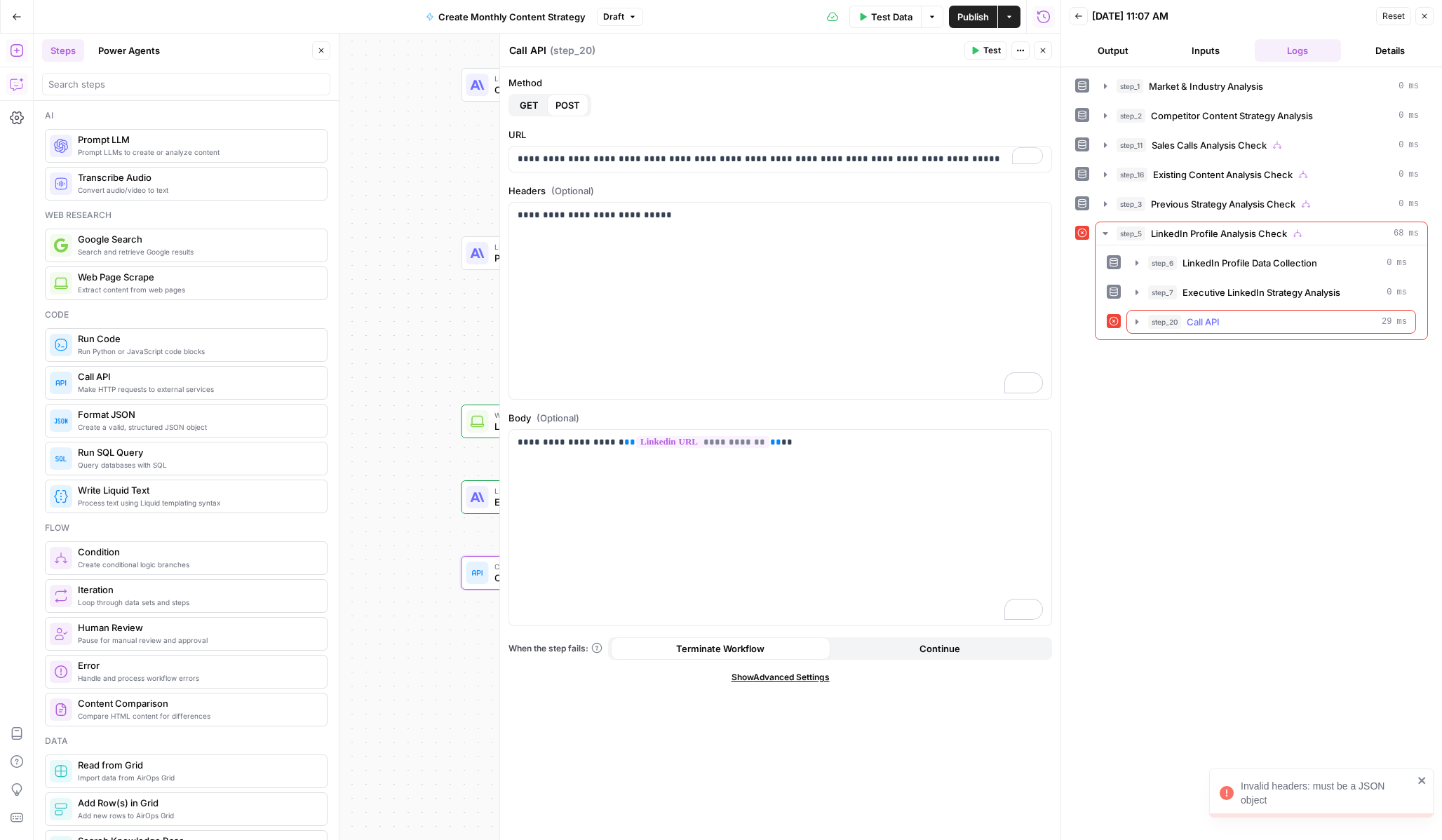
click at [1139, 328] on button "step_20 Call API 29 ms" at bounding box center [1271, 321] width 288 height 22
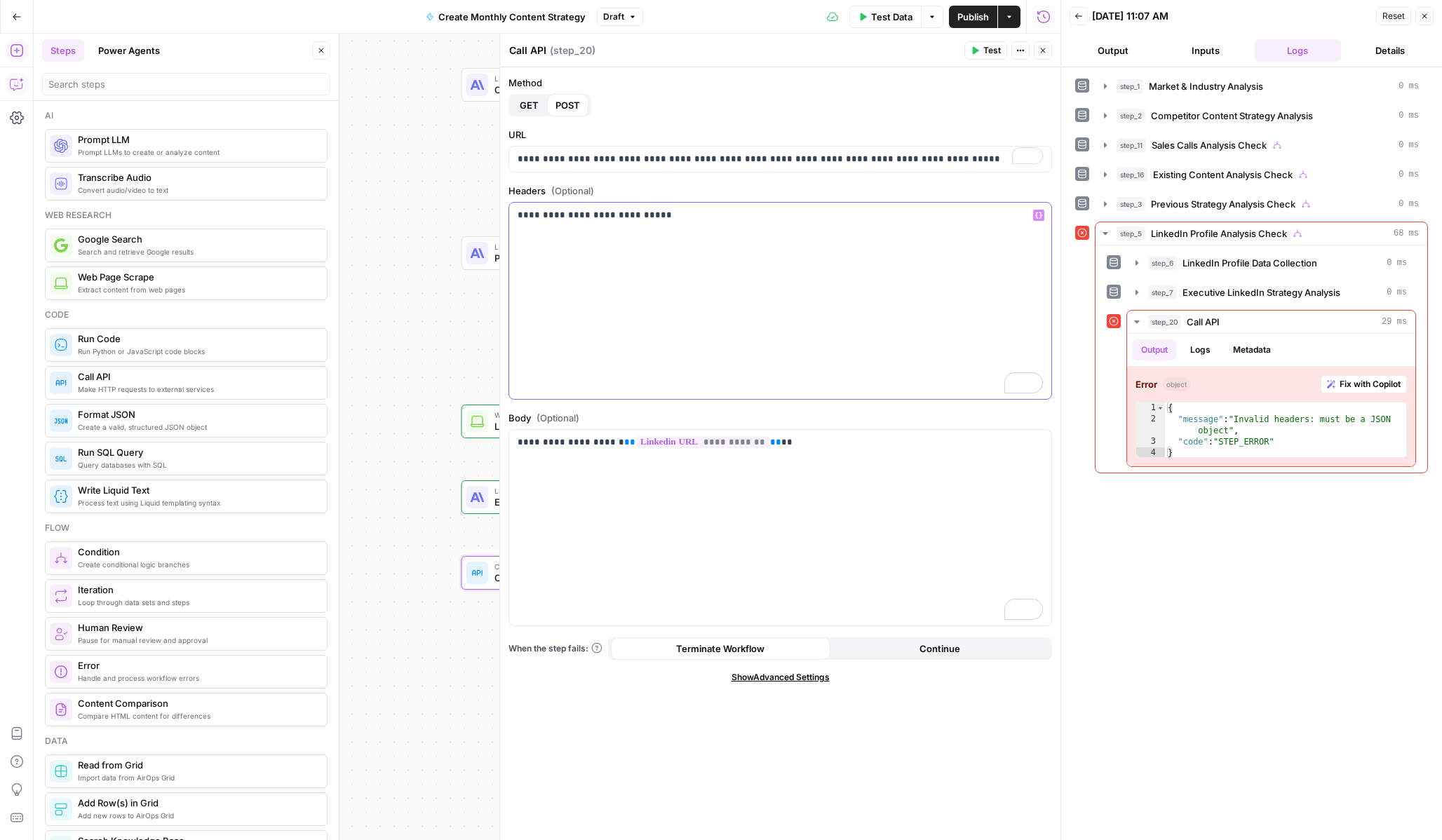
click at [758, 265] on div "**********" at bounding box center [780, 300] width 542 height 196
click at [994, 54] on span "Test" at bounding box center [992, 50] width 17 height 13
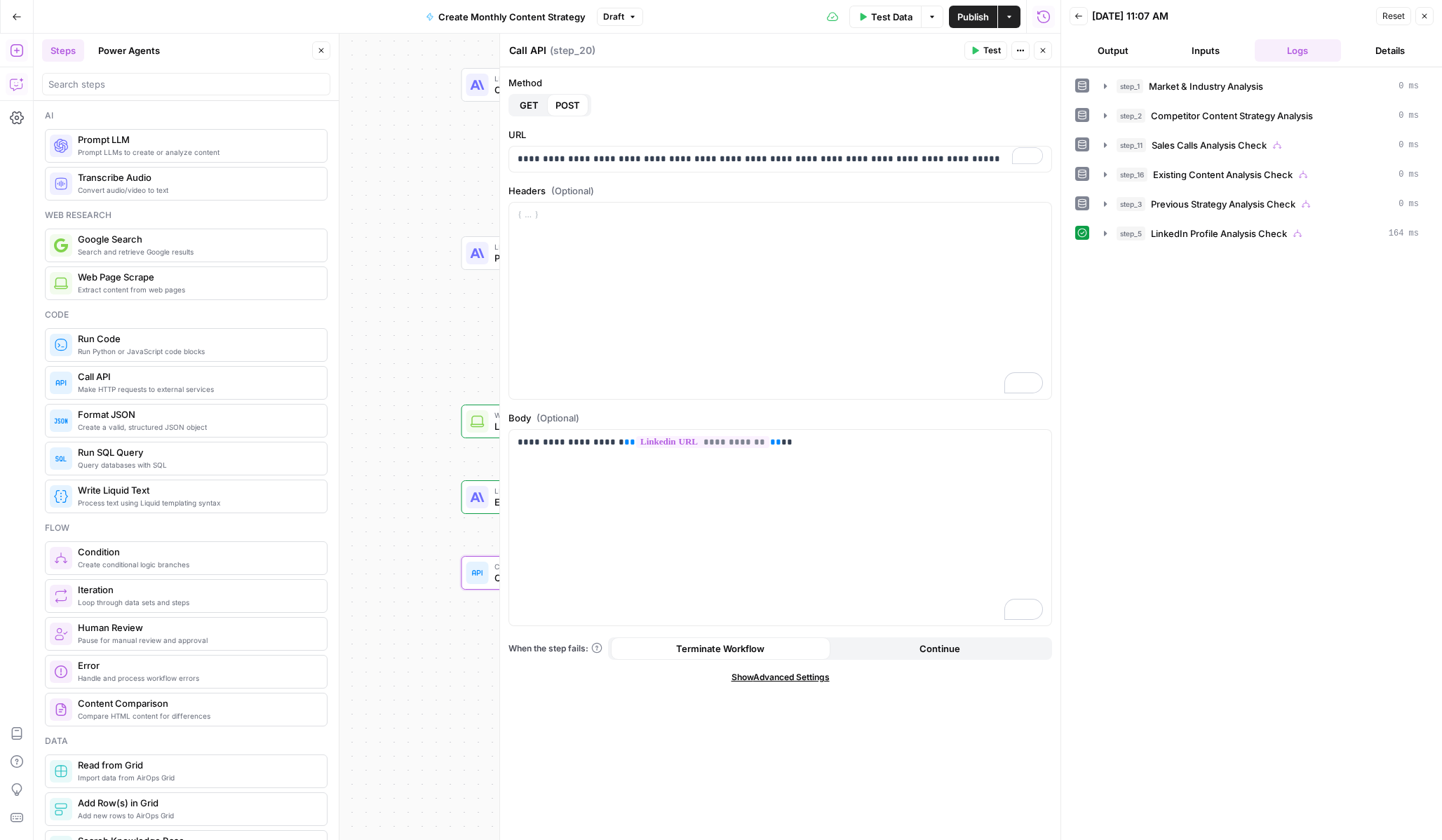
click at [601, 195] on label "Headers (Optional)" at bounding box center [780, 191] width 544 height 14
click at [590, 223] on div "To enrich screen reader interactions, please activate Accessibility in Grammarl…" at bounding box center [780, 300] width 542 height 196
click at [539, 218] on p "**********" at bounding box center [781, 229] width 526 height 42
drag, startPoint x: 593, startPoint y: 232, endPoint x: 526, endPoint y: 228, distance: 67.1
click at [526, 228] on p "**********" at bounding box center [781, 229] width 526 height 42
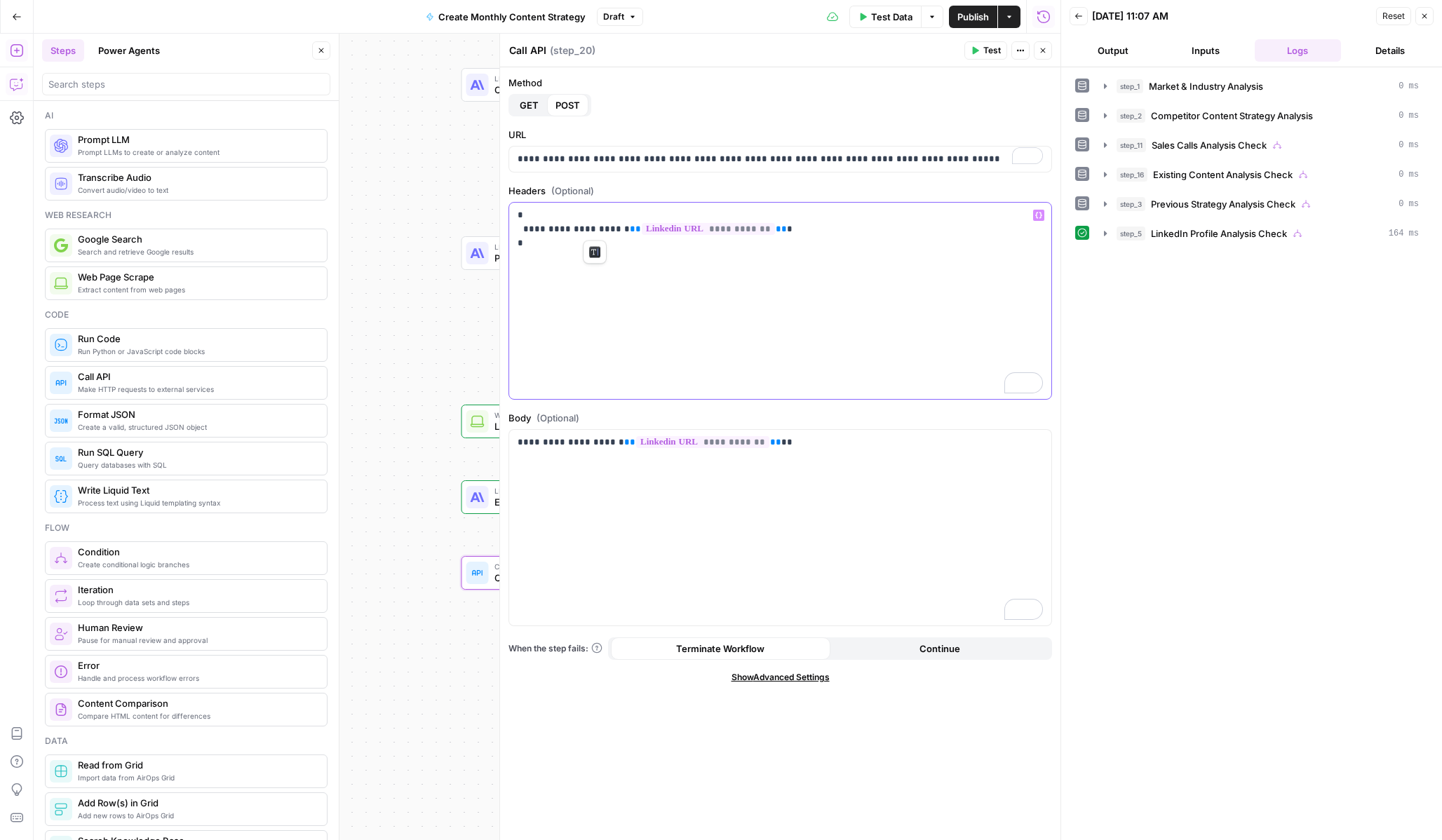
click at [588, 283] on div "**********" at bounding box center [780, 300] width 542 height 196
click at [541, 248] on p "**********" at bounding box center [781, 229] width 526 height 42
drag, startPoint x: 577, startPoint y: 270, endPoint x: 578, endPoint y: 235, distance: 35.0
click at [518, 273] on p "**********" at bounding box center [781, 243] width 526 height 70
copy p "**********"
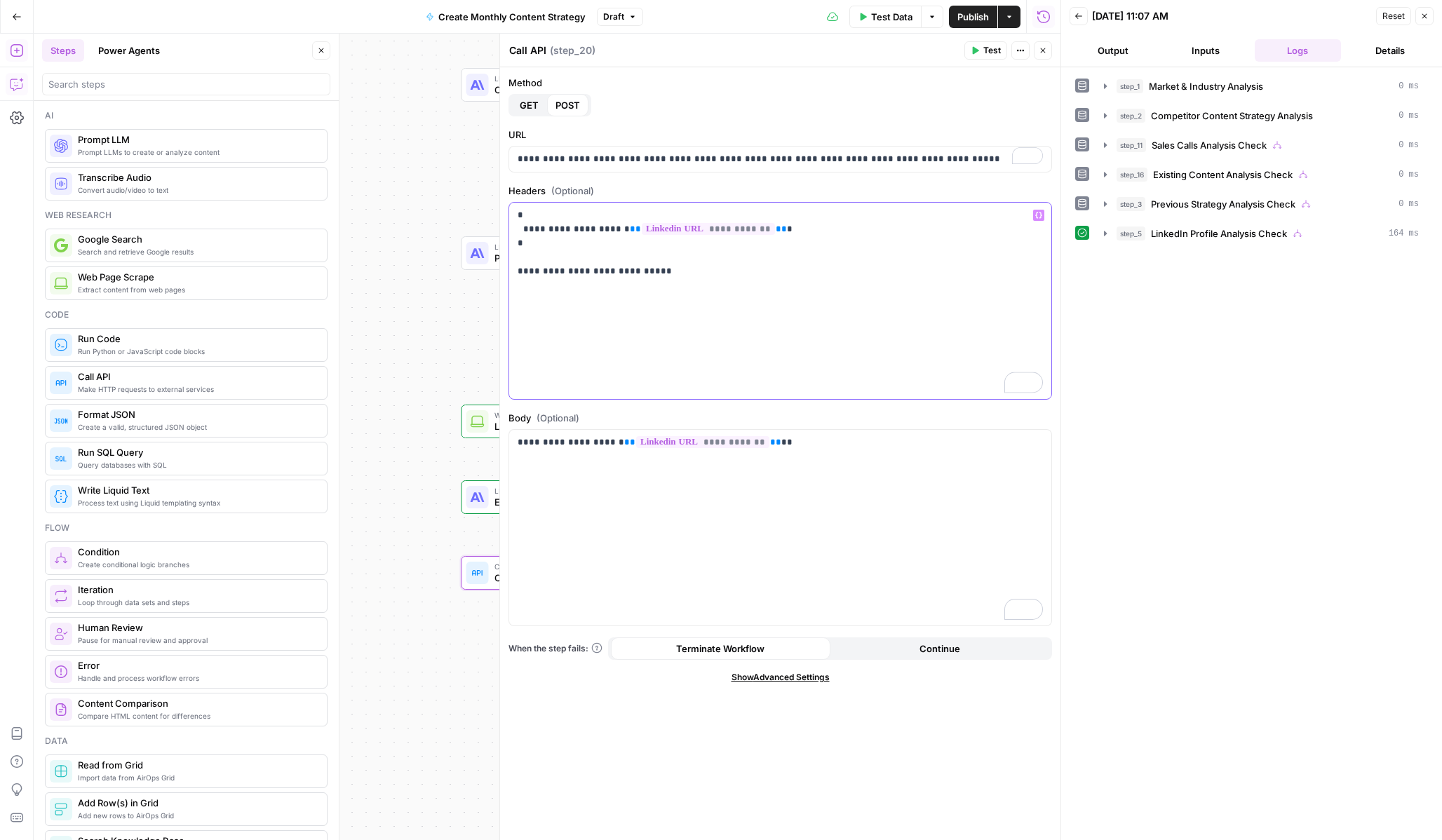
drag, startPoint x: 590, startPoint y: 229, endPoint x: 526, endPoint y: 229, distance: 64.0
click at [526, 229] on p "**********" at bounding box center [781, 243] width 526 height 70
click at [582, 270] on p "**********" at bounding box center [781, 243] width 526 height 70
drag, startPoint x: 734, startPoint y: 230, endPoint x: 598, endPoint y: 232, distance: 136.0
click at [598, 232] on p "**********" at bounding box center [781, 243] width 526 height 70
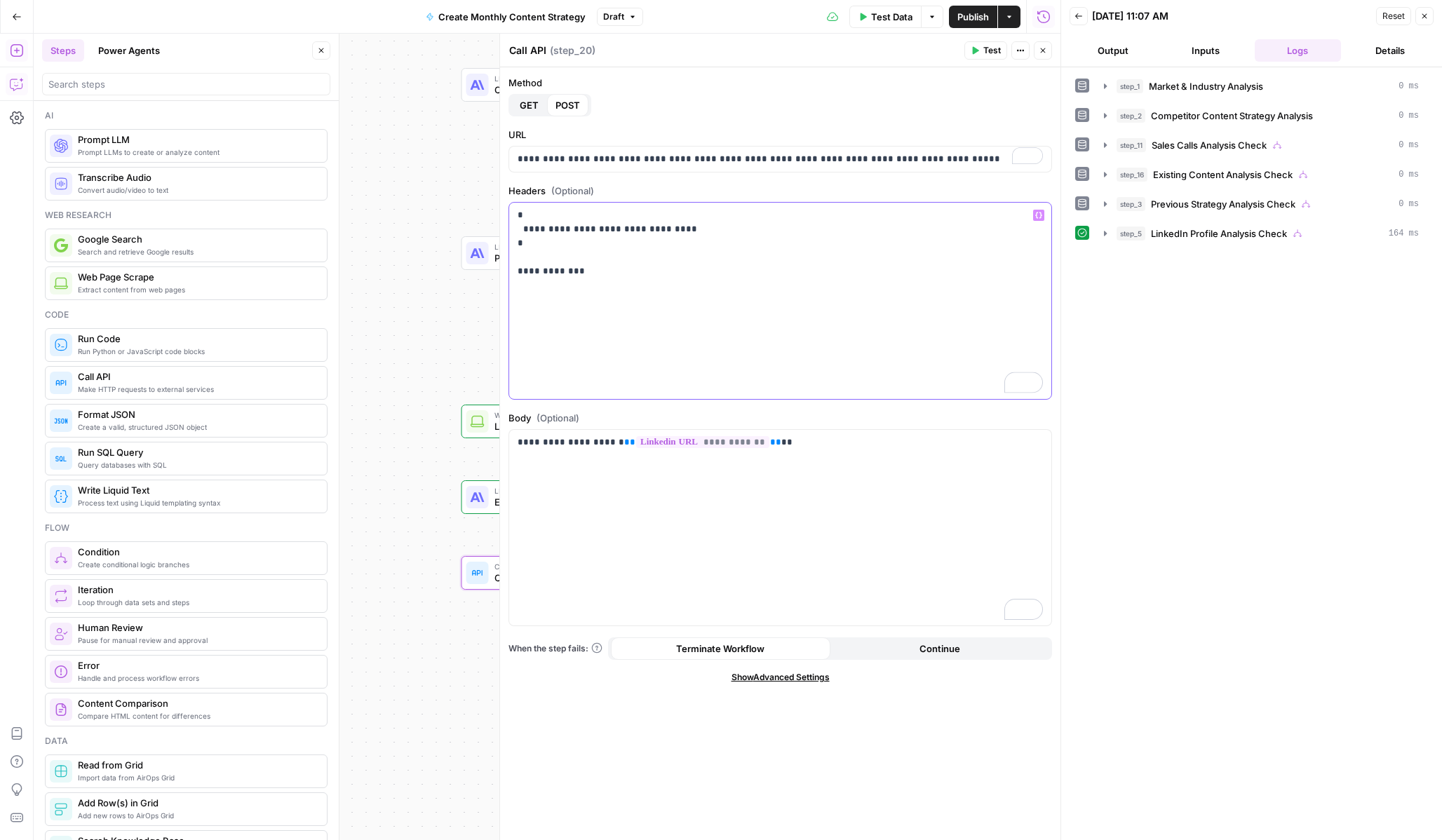
drag, startPoint x: 553, startPoint y: 311, endPoint x: 516, endPoint y: 268, distance: 56.7
click at [516, 268] on div "**********" at bounding box center [780, 300] width 542 height 196
click at [589, 284] on div "**********" at bounding box center [780, 300] width 542 height 196
click at [604, 270] on p "**********" at bounding box center [781, 243] width 526 height 70
click at [519, 216] on p "**********" at bounding box center [781, 215] width 526 height 14
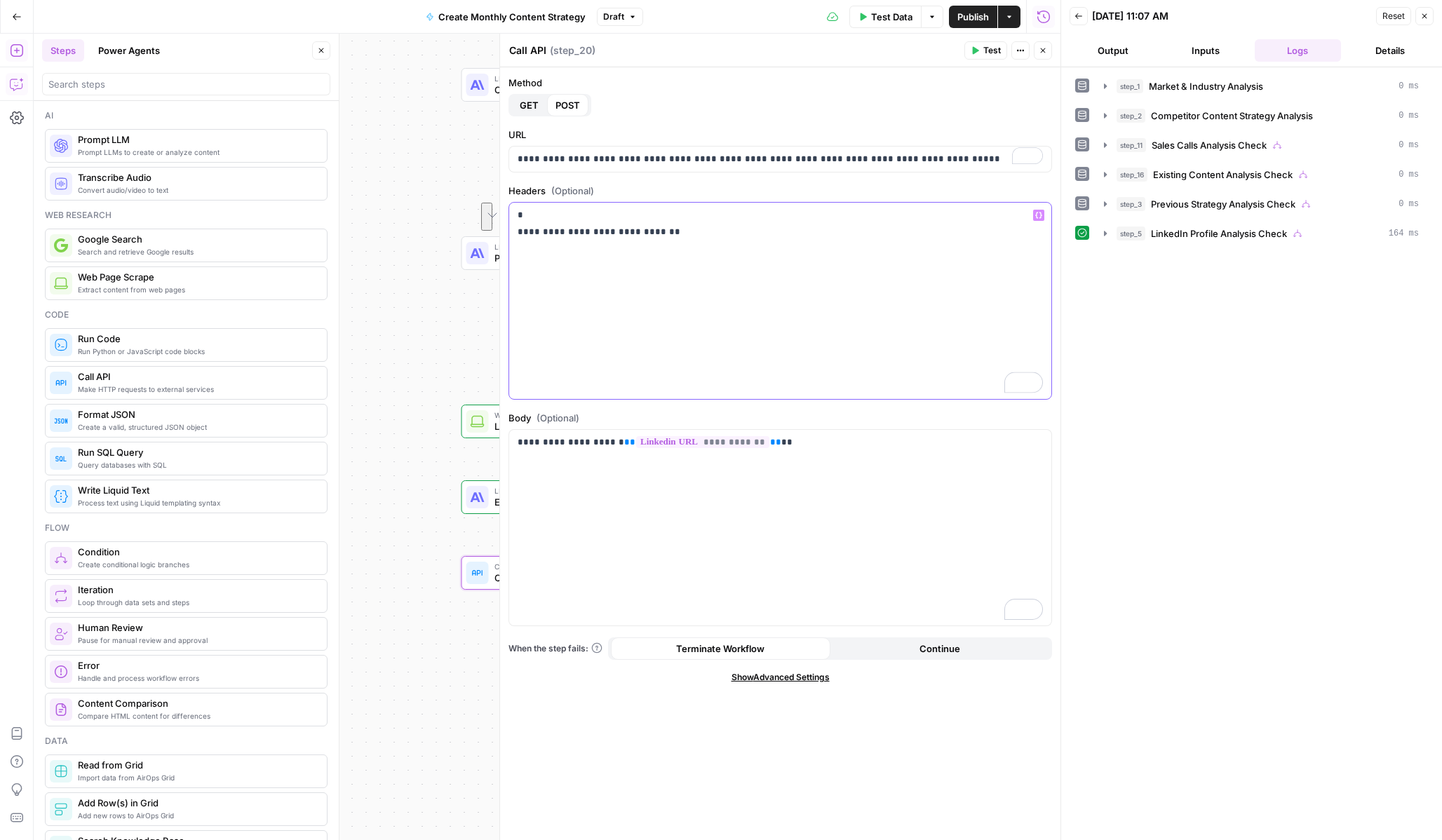
click at [771, 282] on div "**********" at bounding box center [780, 300] width 542 height 196
click at [810, 282] on div "**********" at bounding box center [780, 300] width 542 height 196
click at [979, 53] on button "Test" at bounding box center [986, 50] width 42 height 18
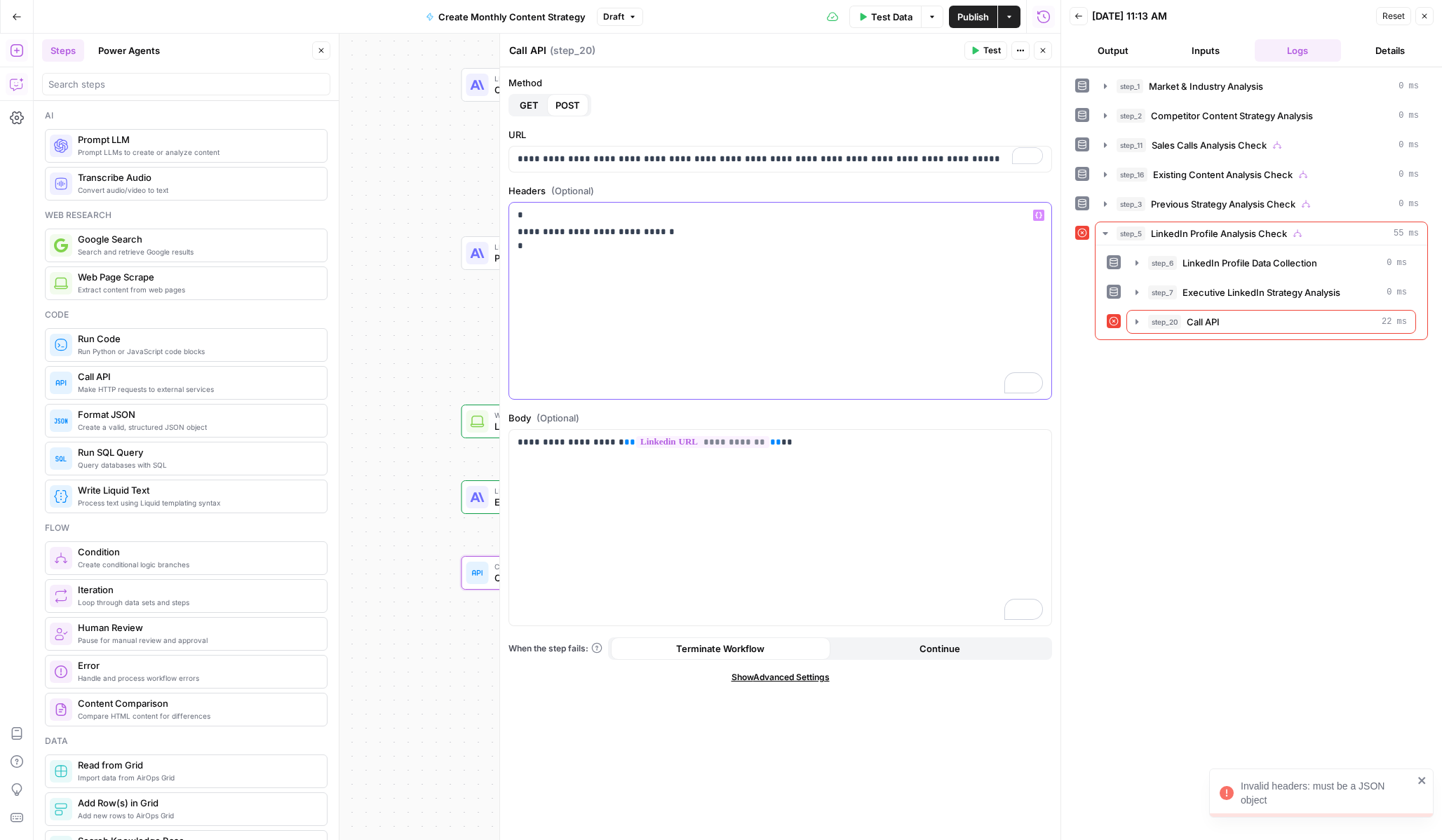
click at [680, 292] on div "**********" at bounding box center [780, 300] width 542 height 196
click at [585, 251] on p "**********" at bounding box center [781, 239] width 526 height 28
click at [977, 54] on icon "button" at bounding box center [975, 51] width 9 height 9
click at [1136, 323] on icon "button" at bounding box center [1137, 321] width 3 height 5
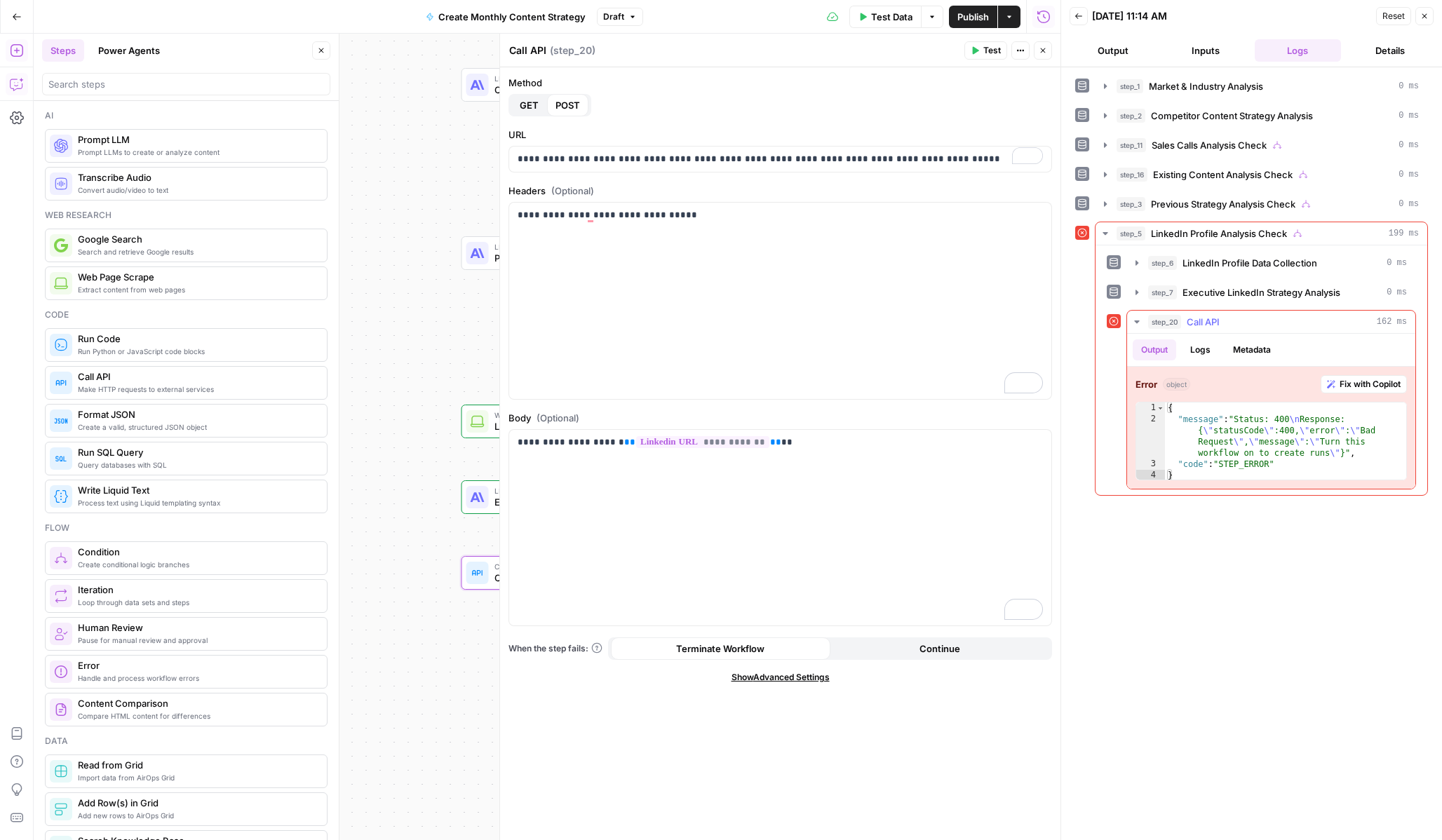
click at [1387, 381] on span "Fix with Copilot" at bounding box center [1370, 384] width 61 height 13
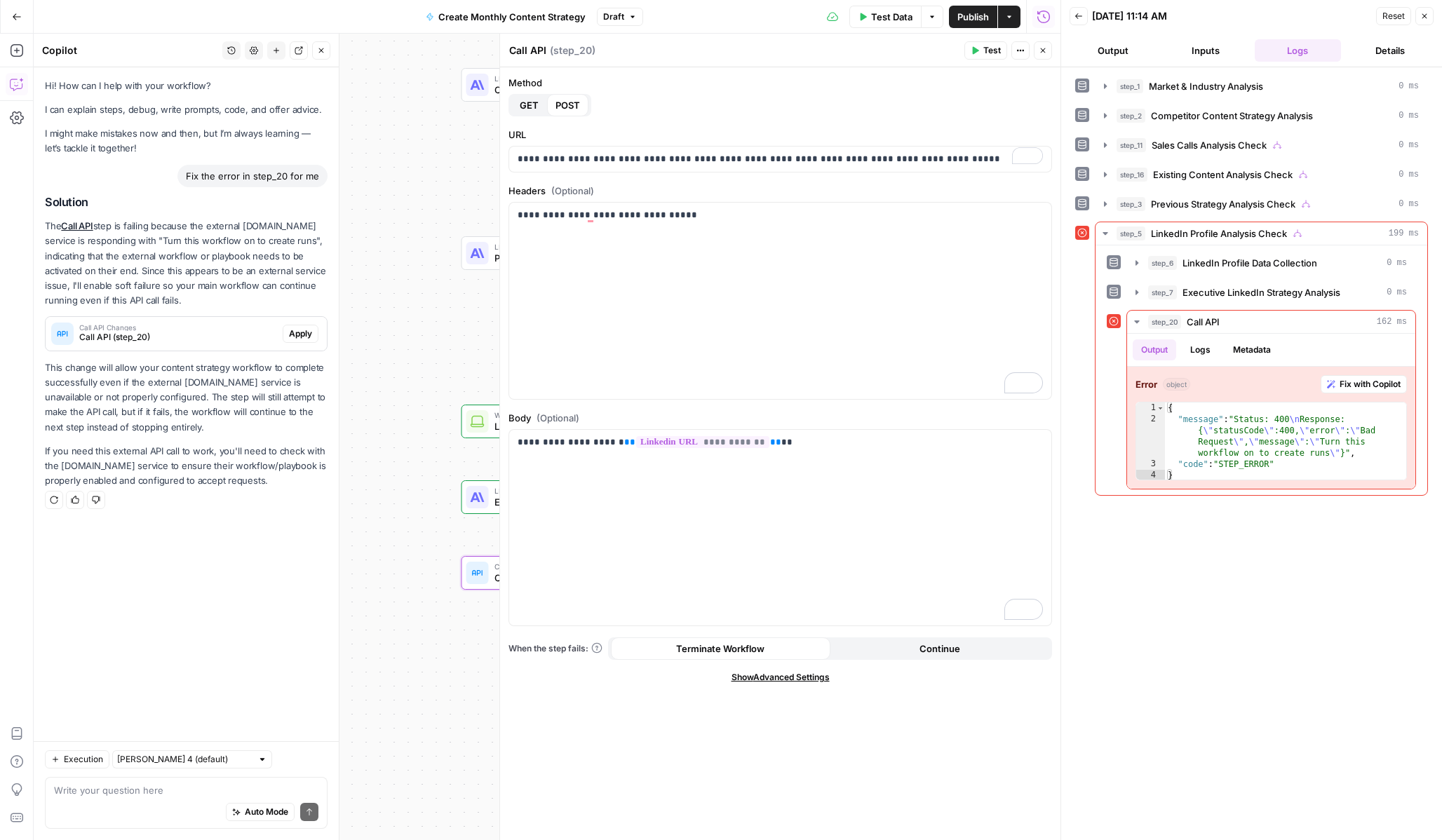
click at [994, 54] on span "Test" at bounding box center [992, 50] width 17 height 13
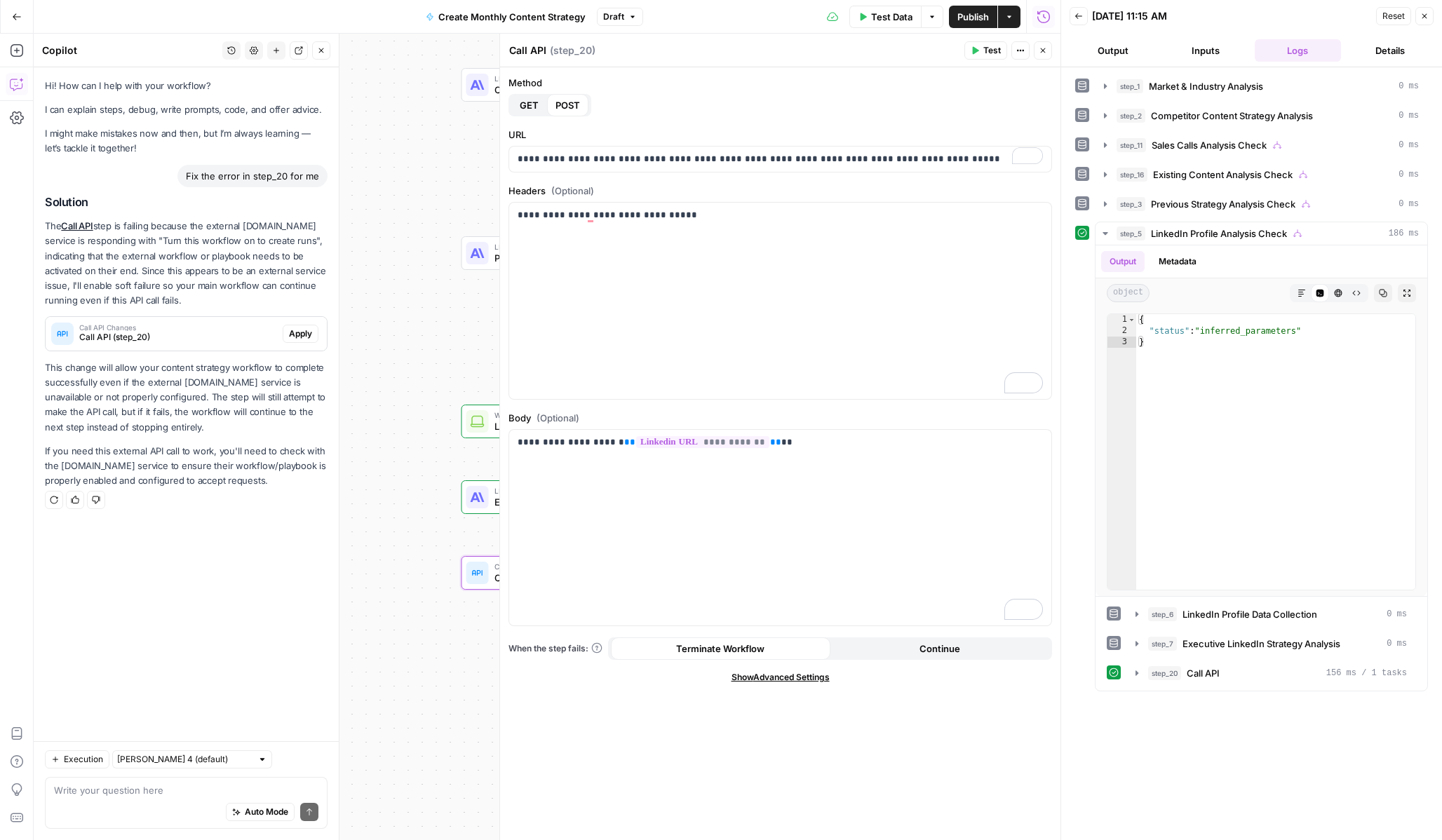
click at [1420, 19] on icon "button" at bounding box center [1425, 16] width 9 height 9
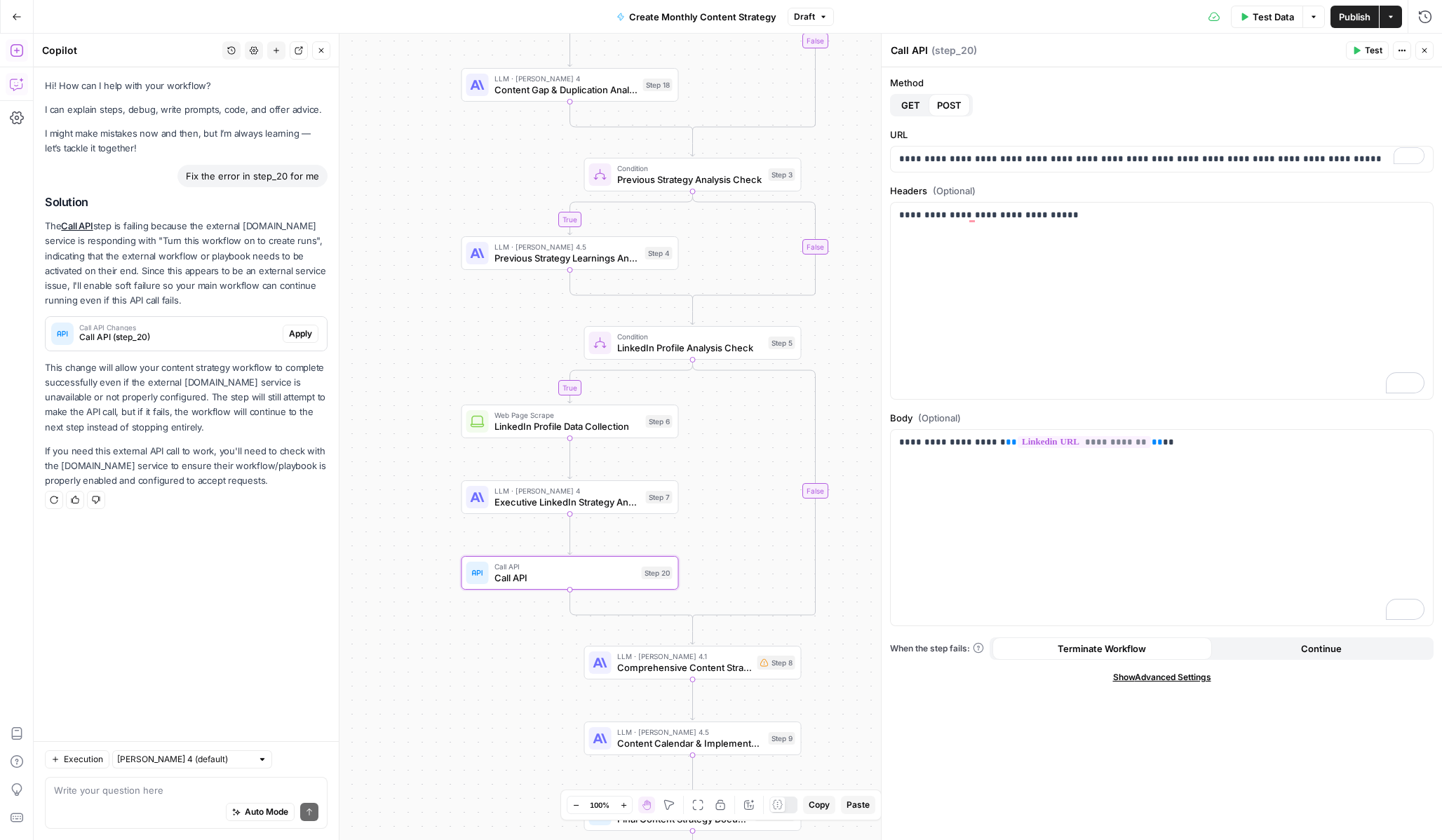
click at [16, 57] on icon "button" at bounding box center [16, 50] width 13 height 13
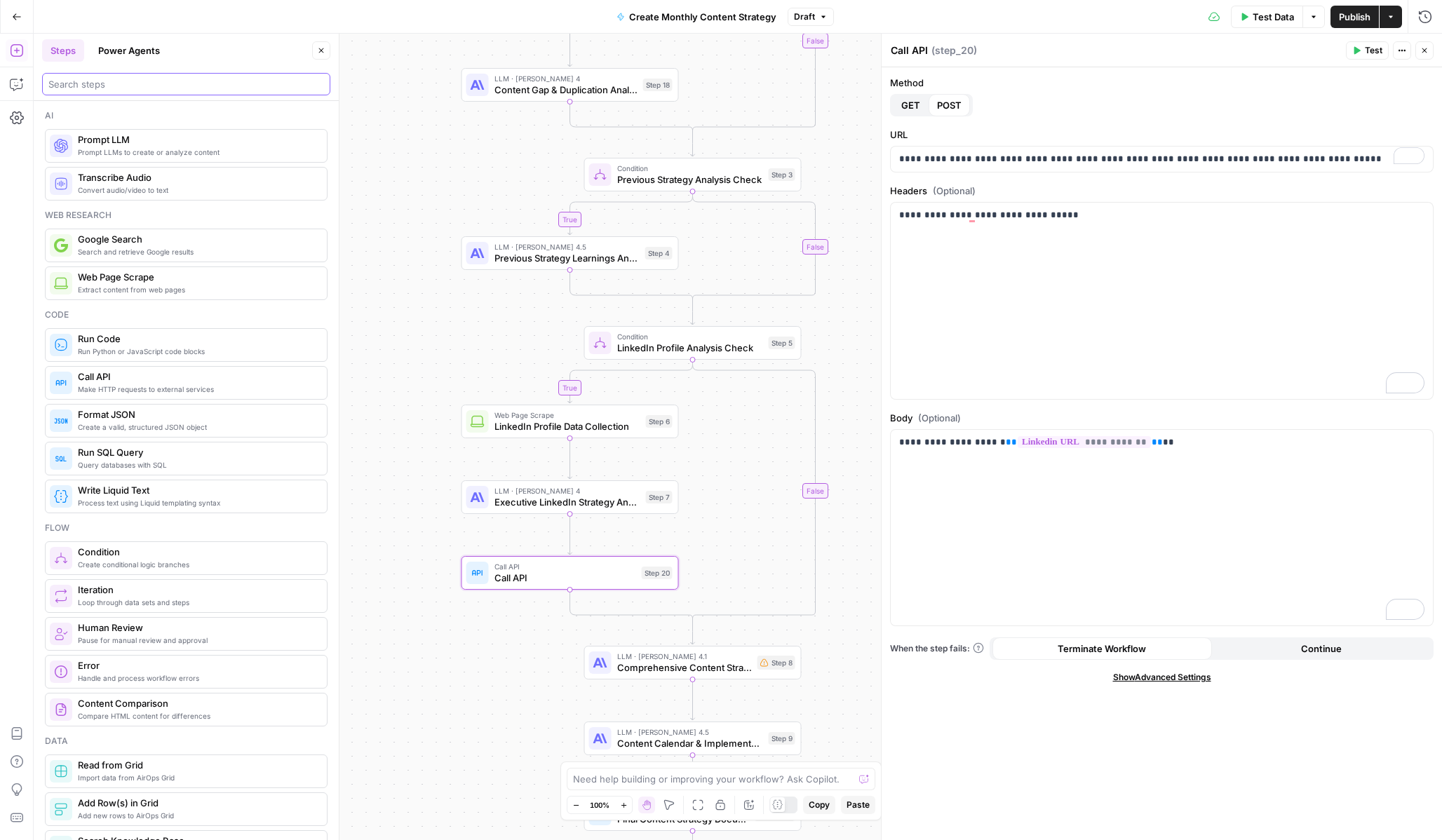
click at [102, 80] on input "search" at bounding box center [186, 84] width 276 height 14
click at [151, 85] on input "search" at bounding box center [186, 84] width 276 height 14
type input "wait"
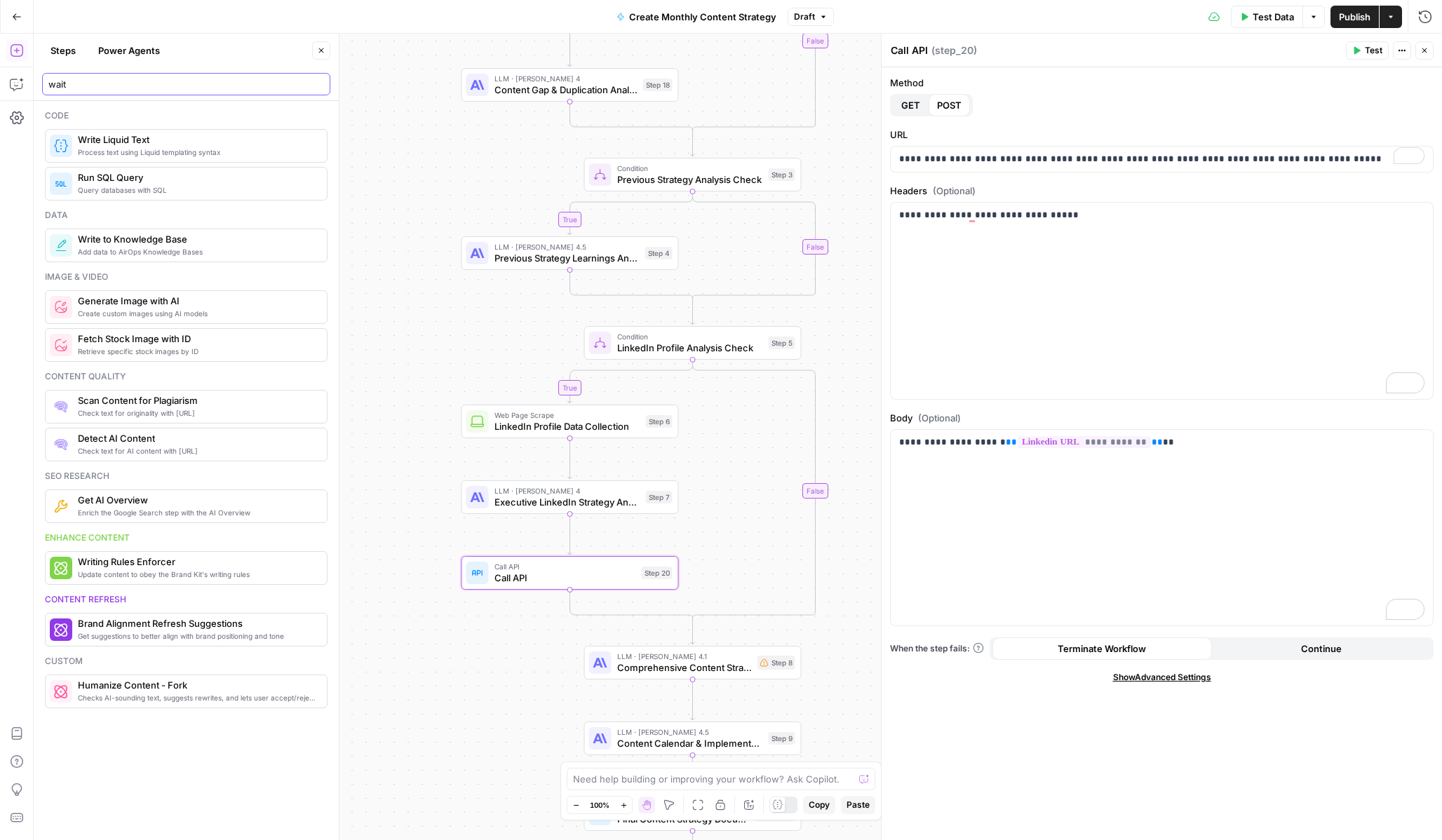
click at [318, 84] on input "wait" at bounding box center [186, 84] width 276 height 14
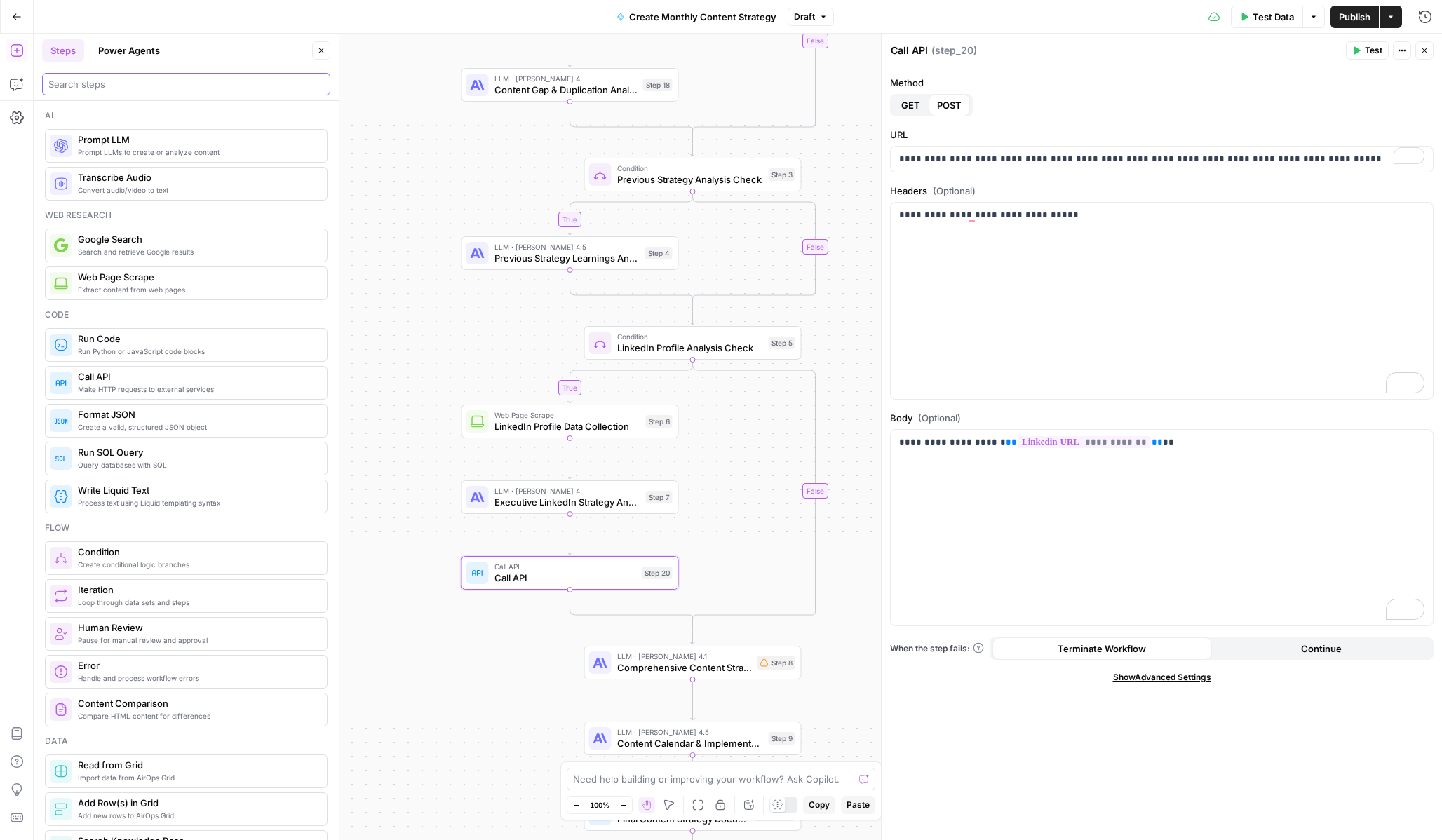
click at [248, 84] on input "search" at bounding box center [186, 84] width 276 height 14
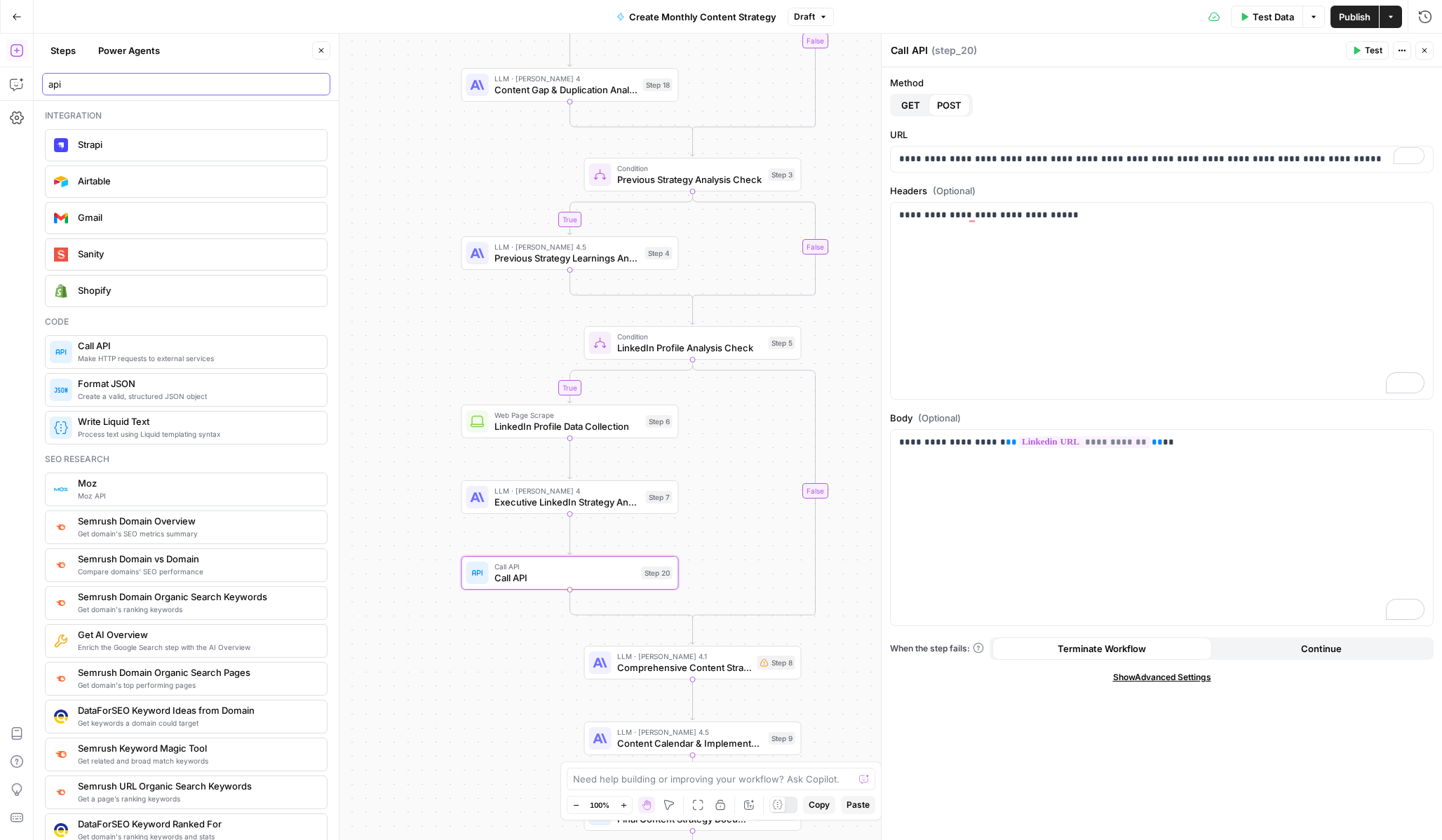
type input "api"
click at [1151, 678] on span "Show Advanced Settings" at bounding box center [1163, 677] width 99 height 13
click at [1151, 678] on span "Hide Advanced Settings" at bounding box center [1162, 677] width 95 height 13
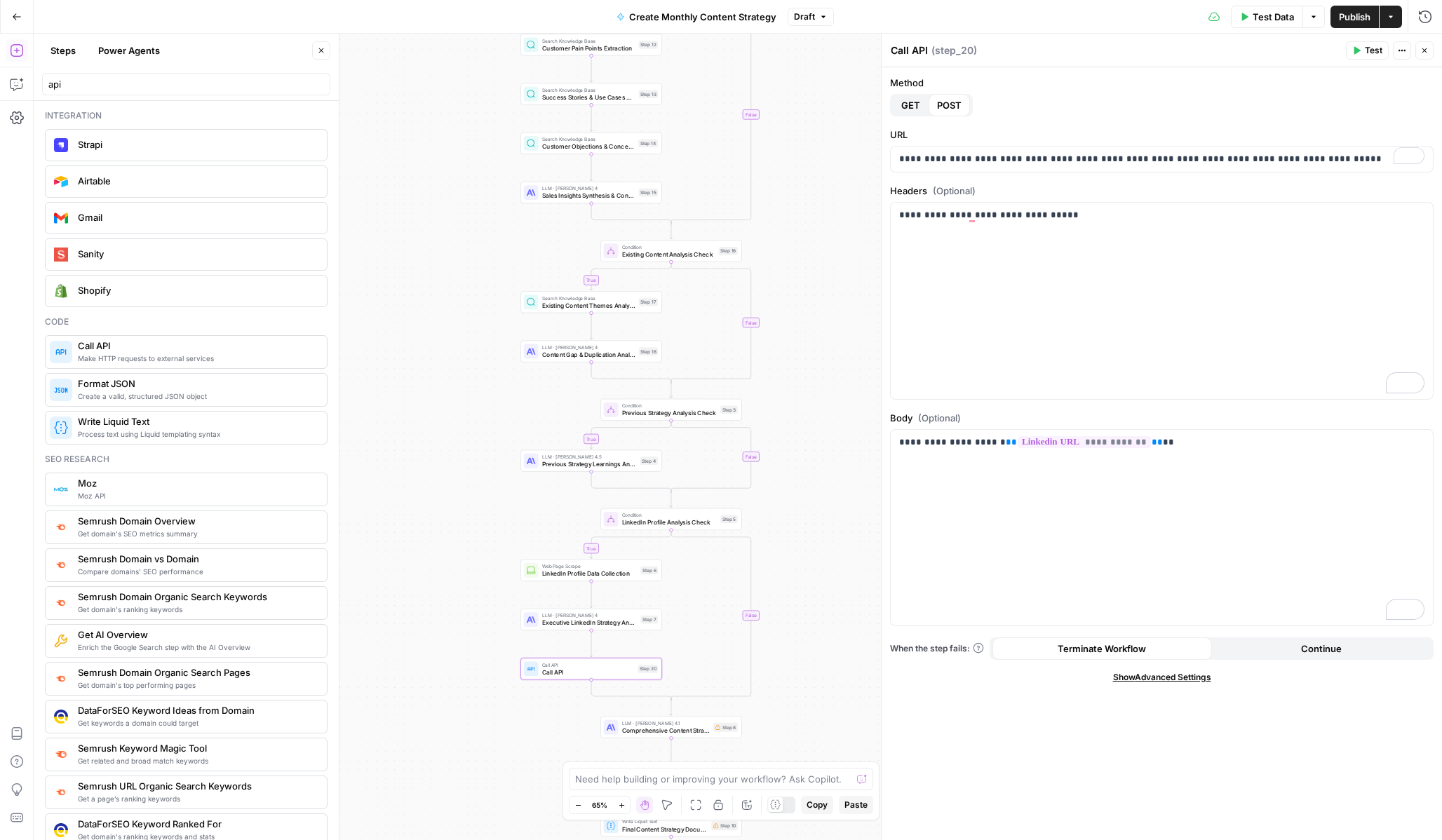
drag, startPoint x: 855, startPoint y: 372, endPoint x: 776, endPoint y: 545, distance: 190.2
click at [776, 545] on div "true true true true false false false false Workflow Input Settings Inputs Powe…" at bounding box center [737, 436] width 1408 height 806
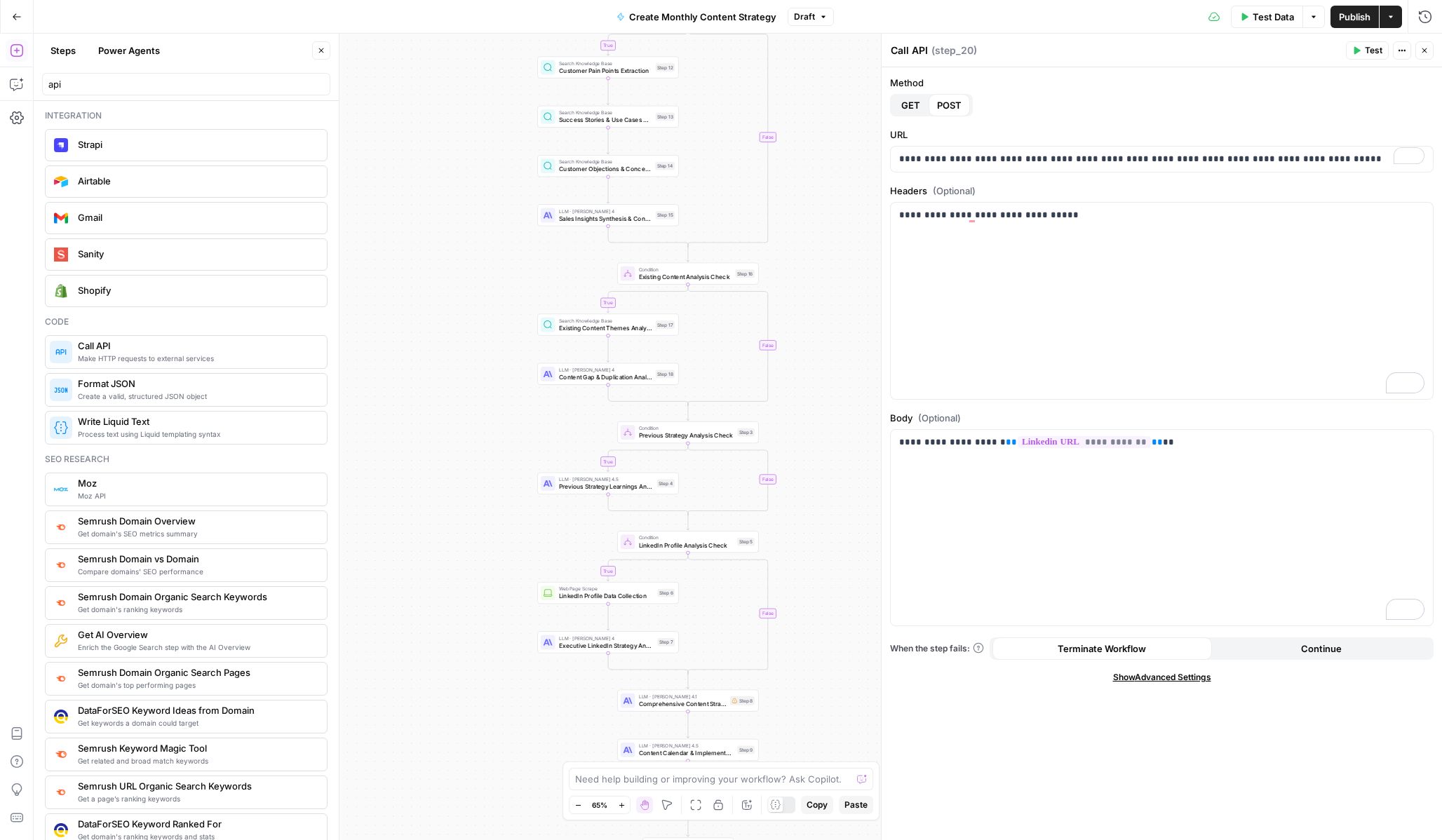
drag, startPoint x: 438, startPoint y: 486, endPoint x: 457, endPoint y: 239, distance: 247.7
click at [457, 239] on div "true true true true false false false false Workflow Input Settings Inputs Call…" at bounding box center [737, 436] width 1408 height 806
click at [608, 665] on icon "Edge from step_7 to step_5-conditional-end" at bounding box center [648, 663] width 80 height 21
click at [622, 671] on icon "button" at bounding box center [622, 673] width 6 height 6
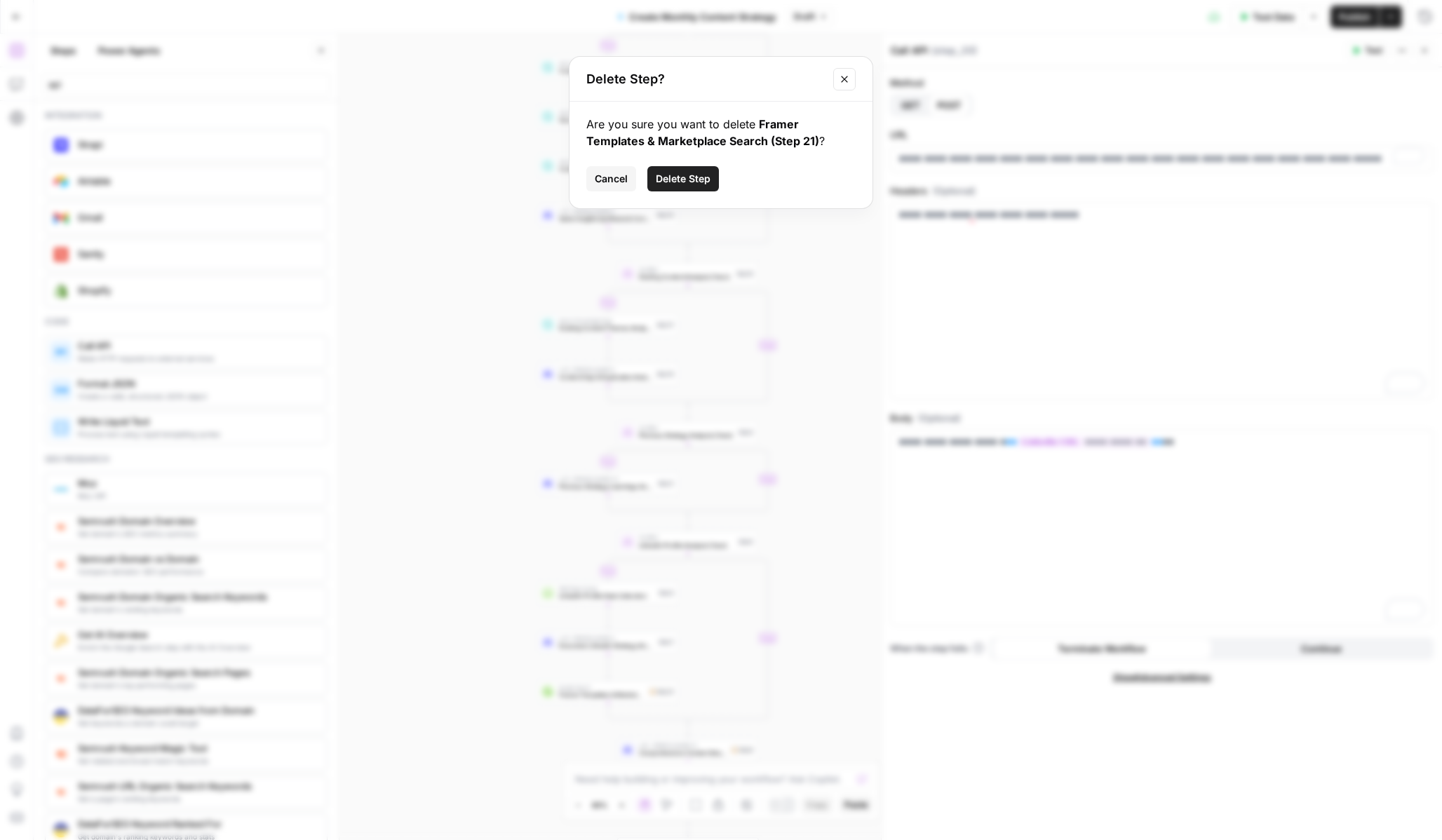
click at [707, 179] on span "Delete Step" at bounding box center [683, 179] width 54 height 14
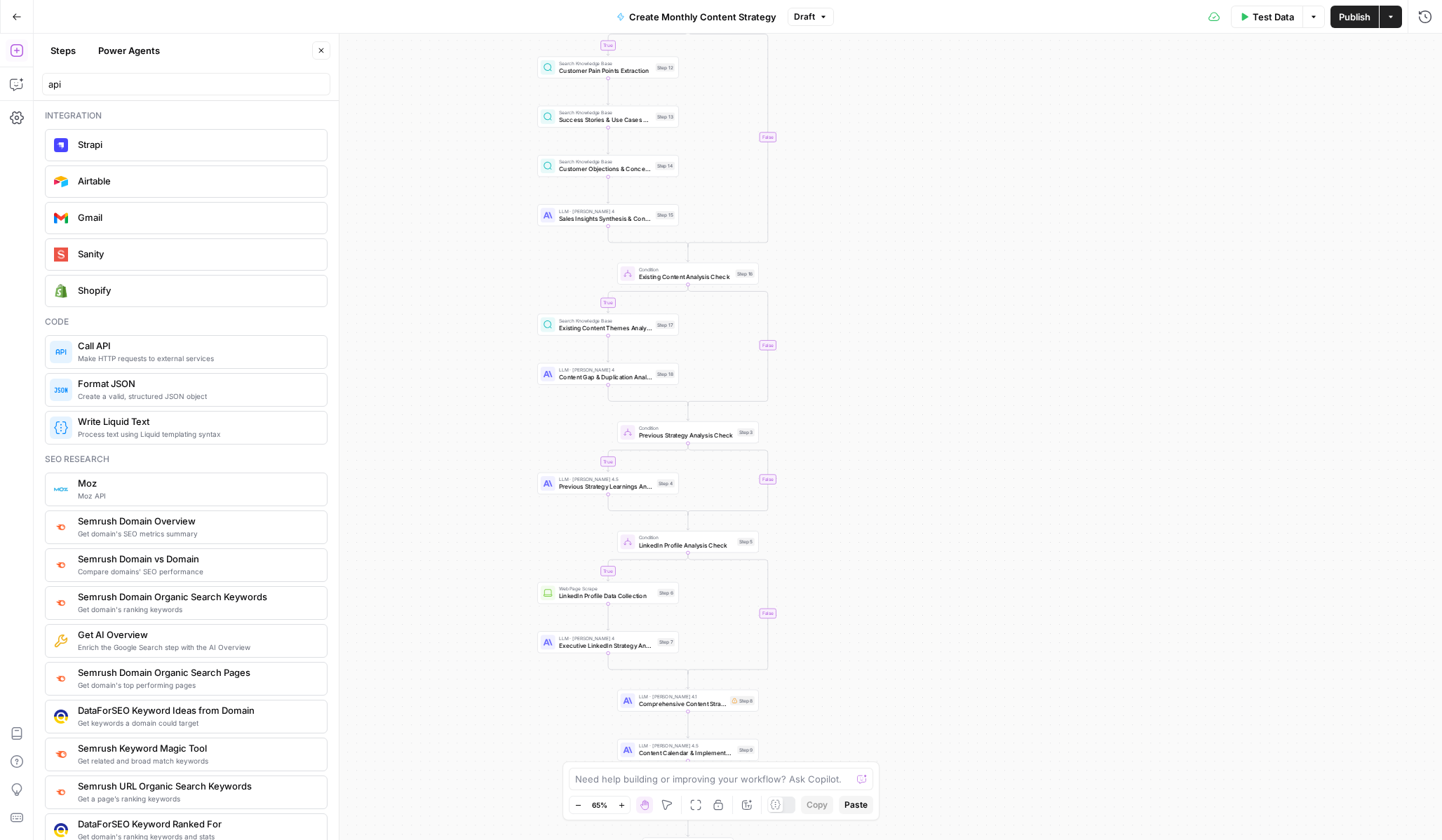
click at [18, 53] on icon "button" at bounding box center [16, 50] width 14 height 14
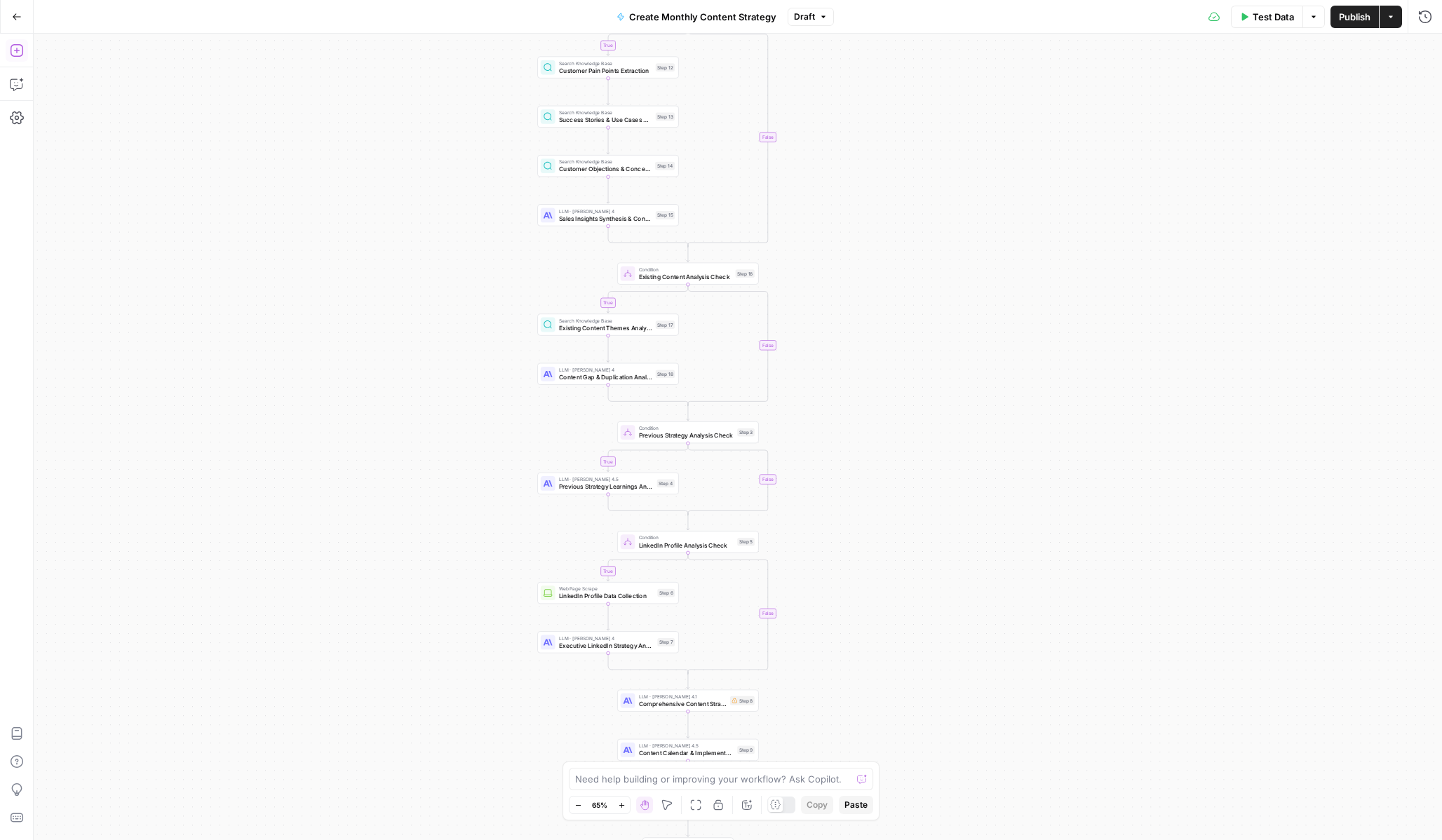
click at [18, 53] on icon "button" at bounding box center [16, 50] width 14 height 14
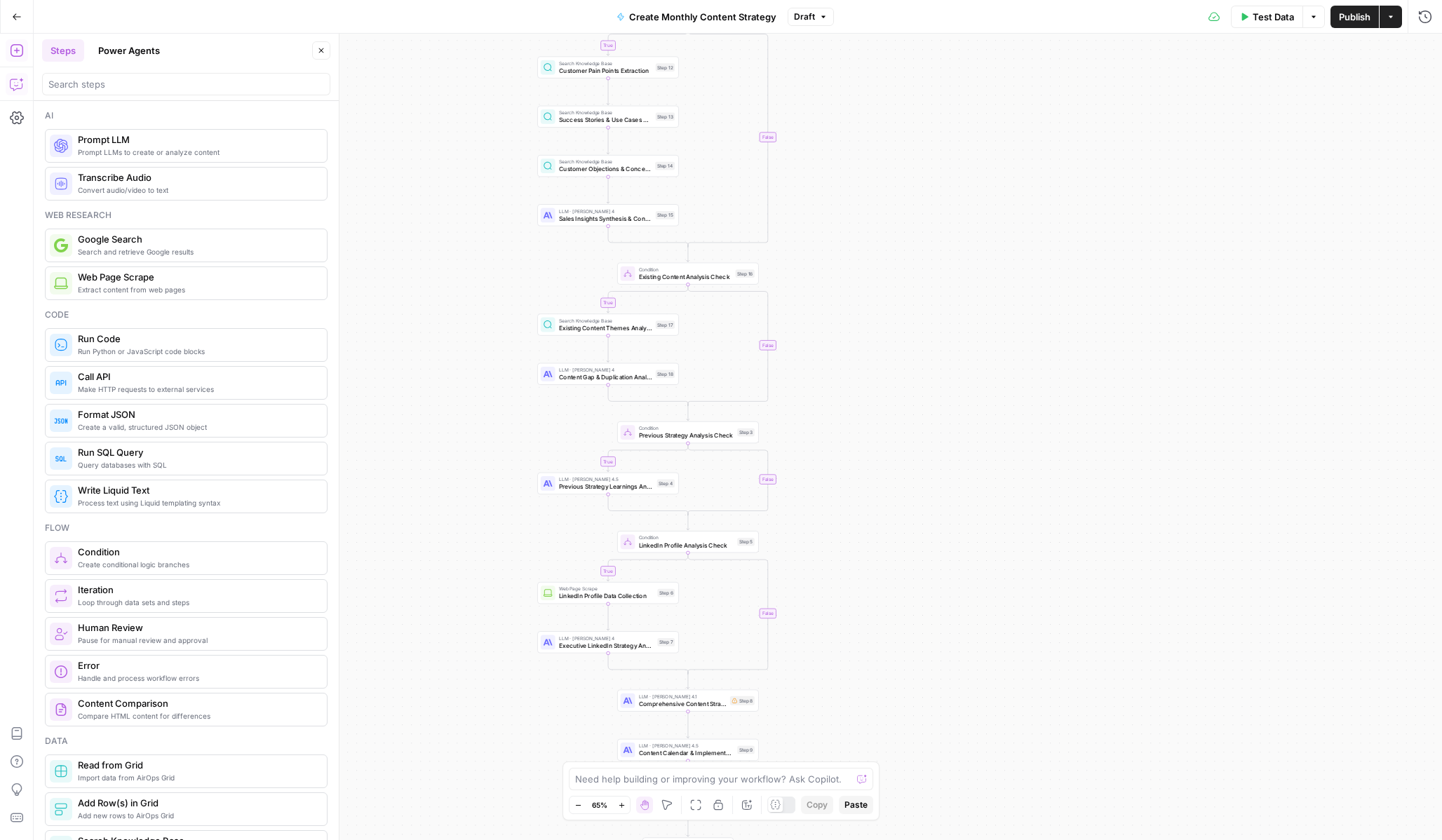
click at [17, 86] on icon "button" at bounding box center [16, 84] width 14 height 14
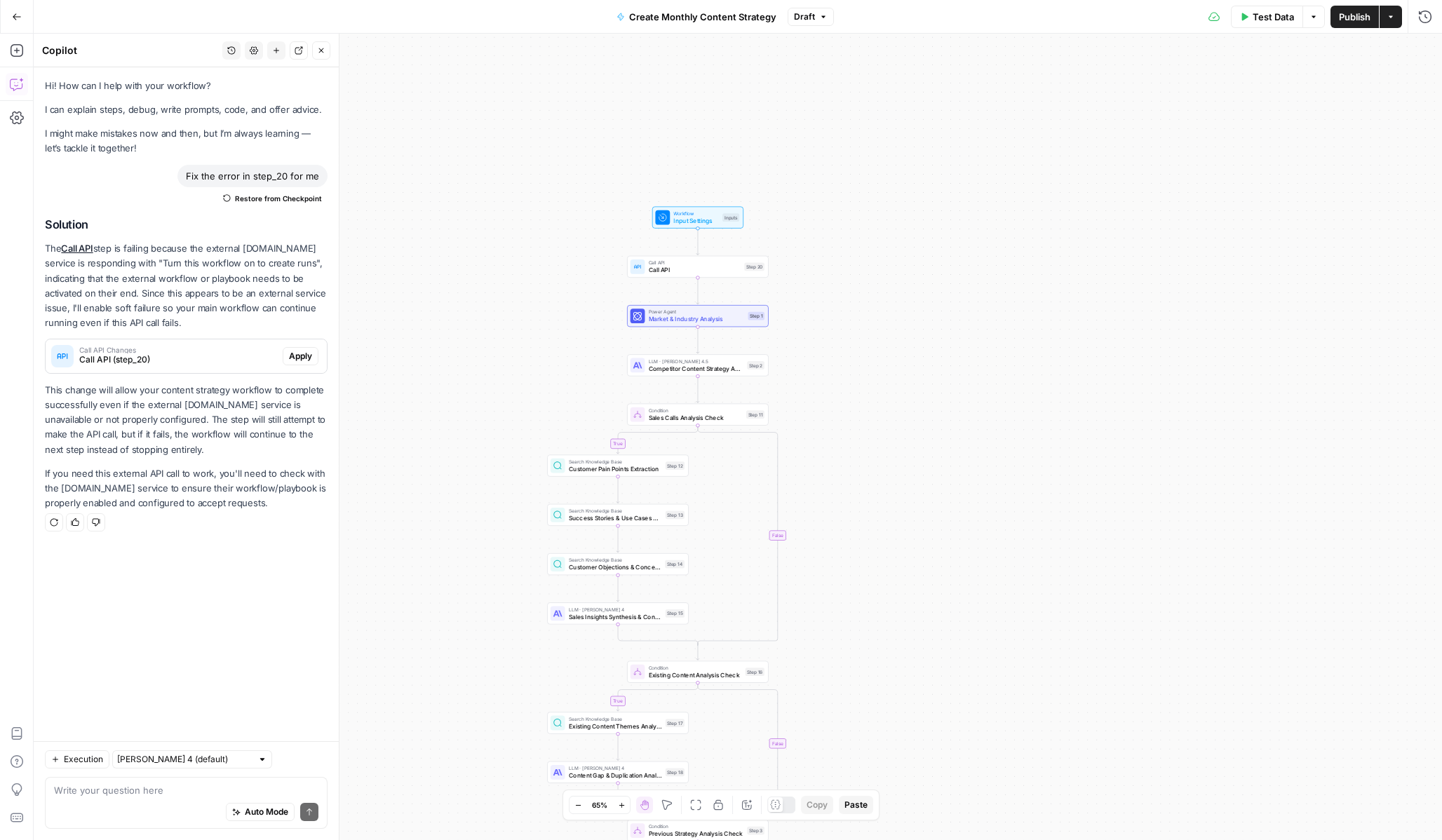
drag, startPoint x: 994, startPoint y: 432, endPoint x: 1005, endPoint y: 787, distance: 355.2
click at [1005, 787] on div "true true true true false false false false Workflow Input Settings Inputs Call…" at bounding box center [737, 436] width 1408 height 806
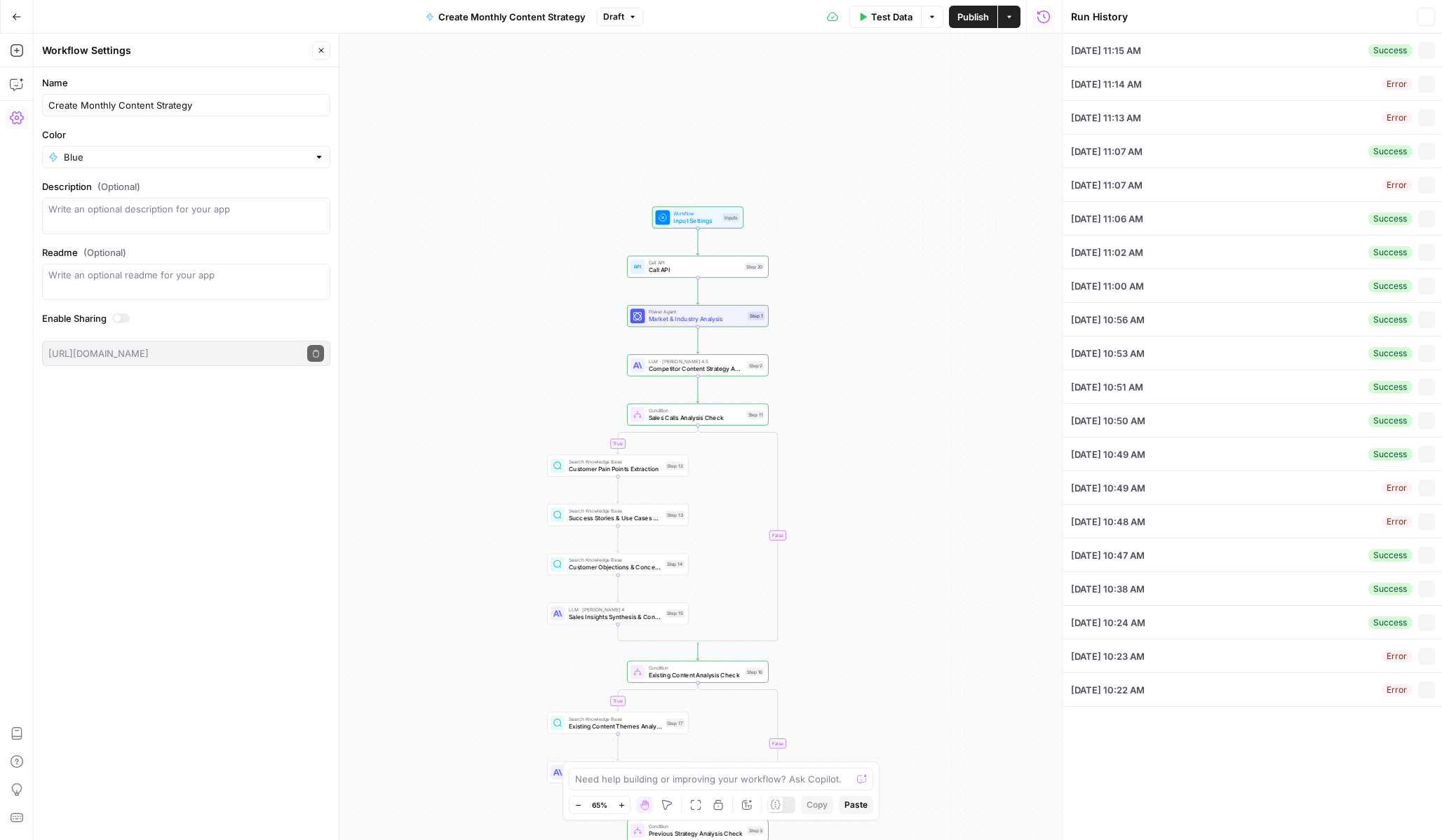
type input "[DATE]"
type input "[URL][DOMAIN_NAME]"
type input "Catalyst"
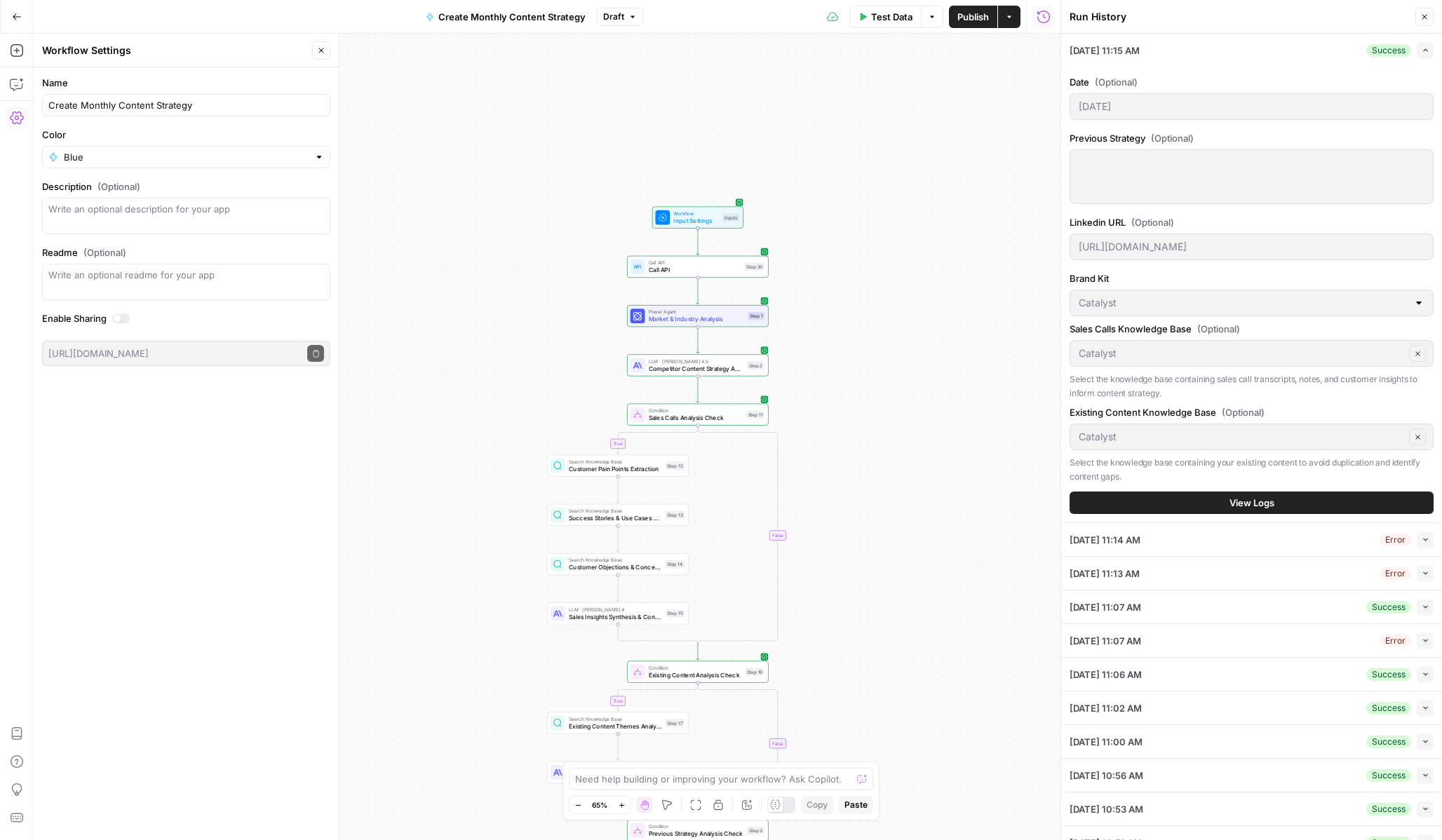
click at [1432, 28] on header "Run History Close" at bounding box center [1252, 16] width 381 height 34
click at [18, 77] on icon "button" at bounding box center [16, 84] width 14 height 14
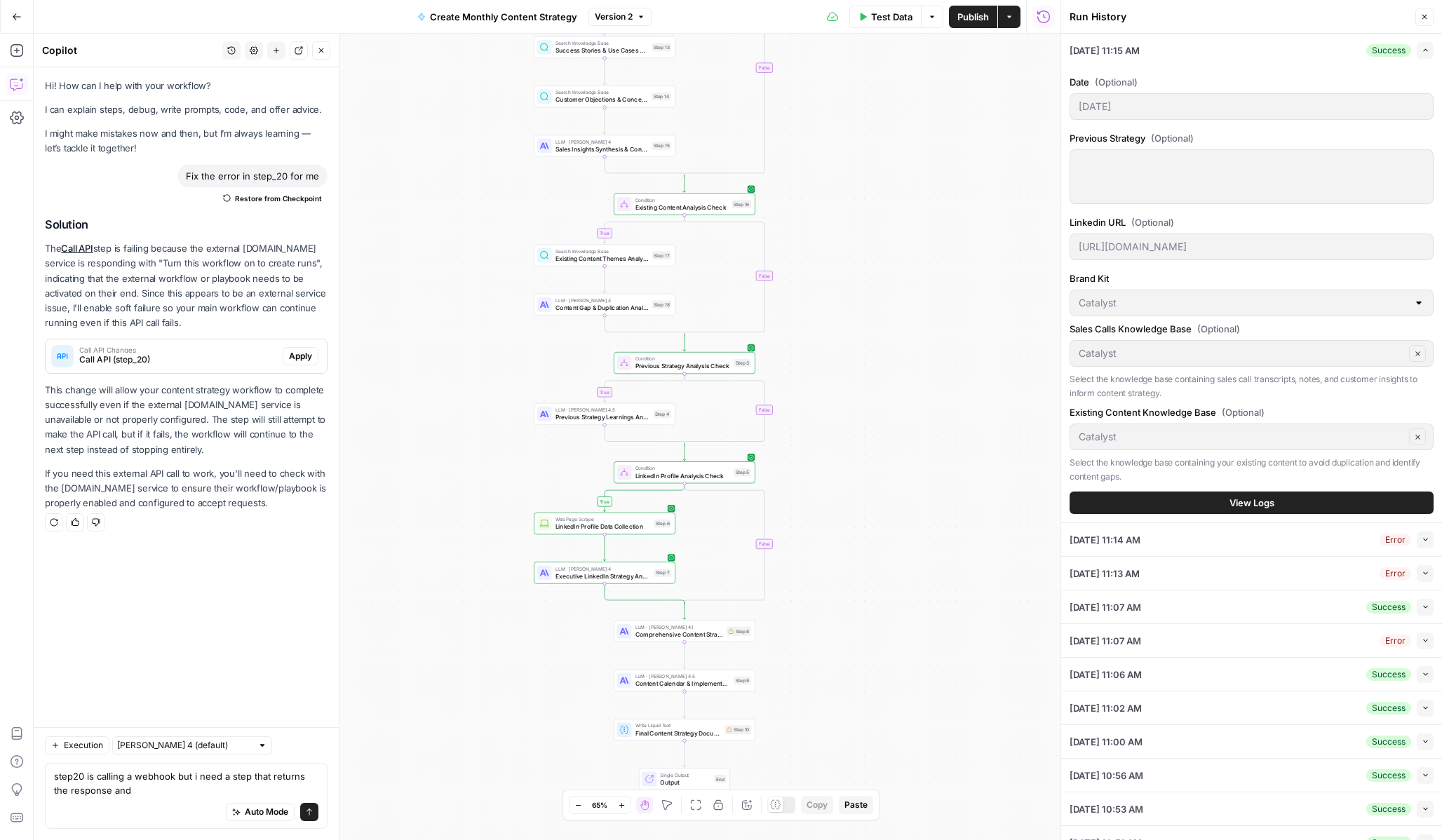
drag, startPoint x: 503, startPoint y: 716, endPoint x: 489, endPoint y: 248, distance: 468.2
click at [489, 248] on div "true true true true false false false false Workflow Input Settings Inputs Call…" at bounding box center [547, 436] width 1027 height 806
click at [158, 793] on textarea "step20 is calling a webhook but i need a step that returns the response and" at bounding box center [186, 783] width 265 height 28
type textarea "step20 is calling a webhook but i need a step that returns the response and add…"
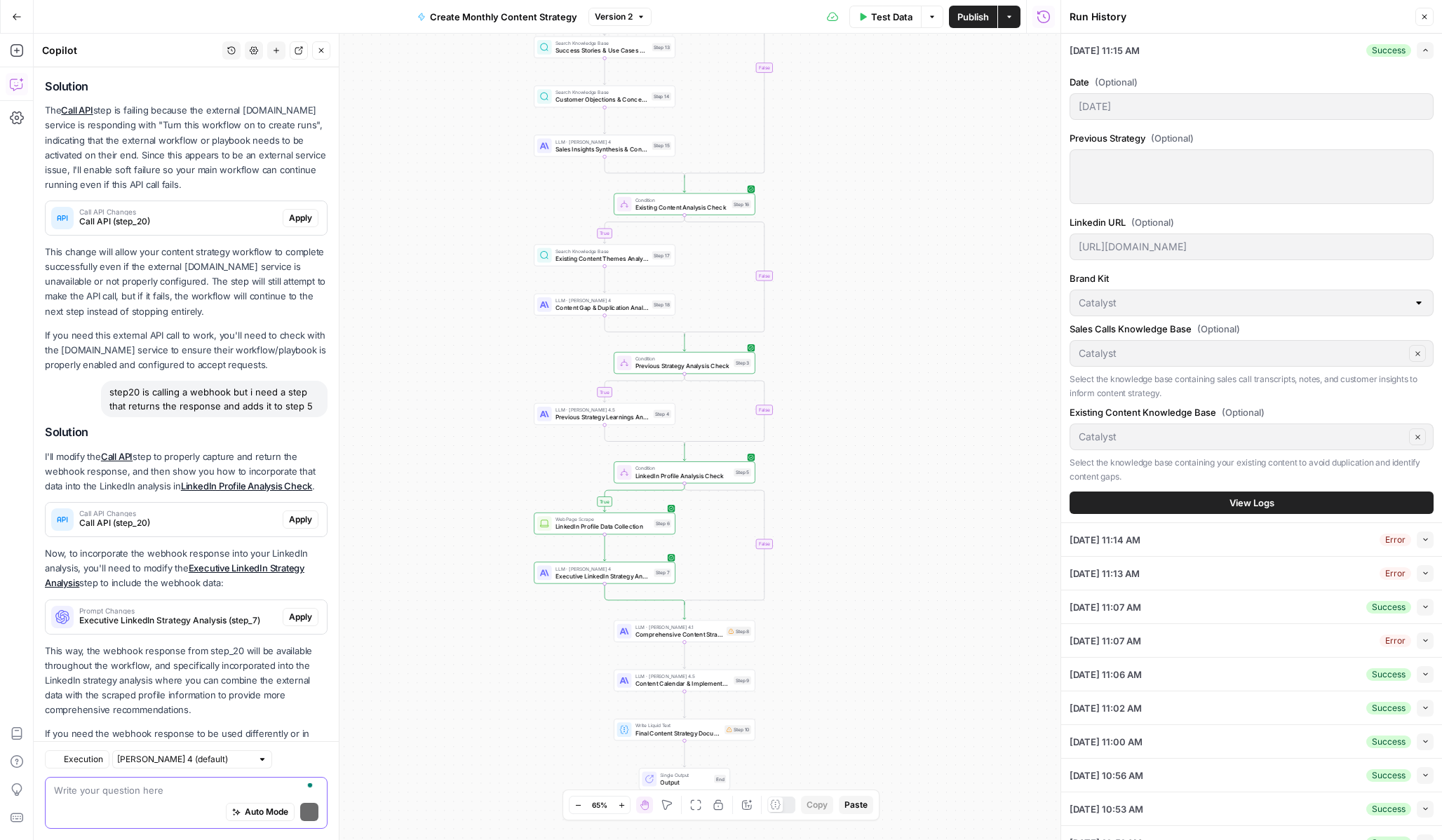
scroll to position [201, 0]
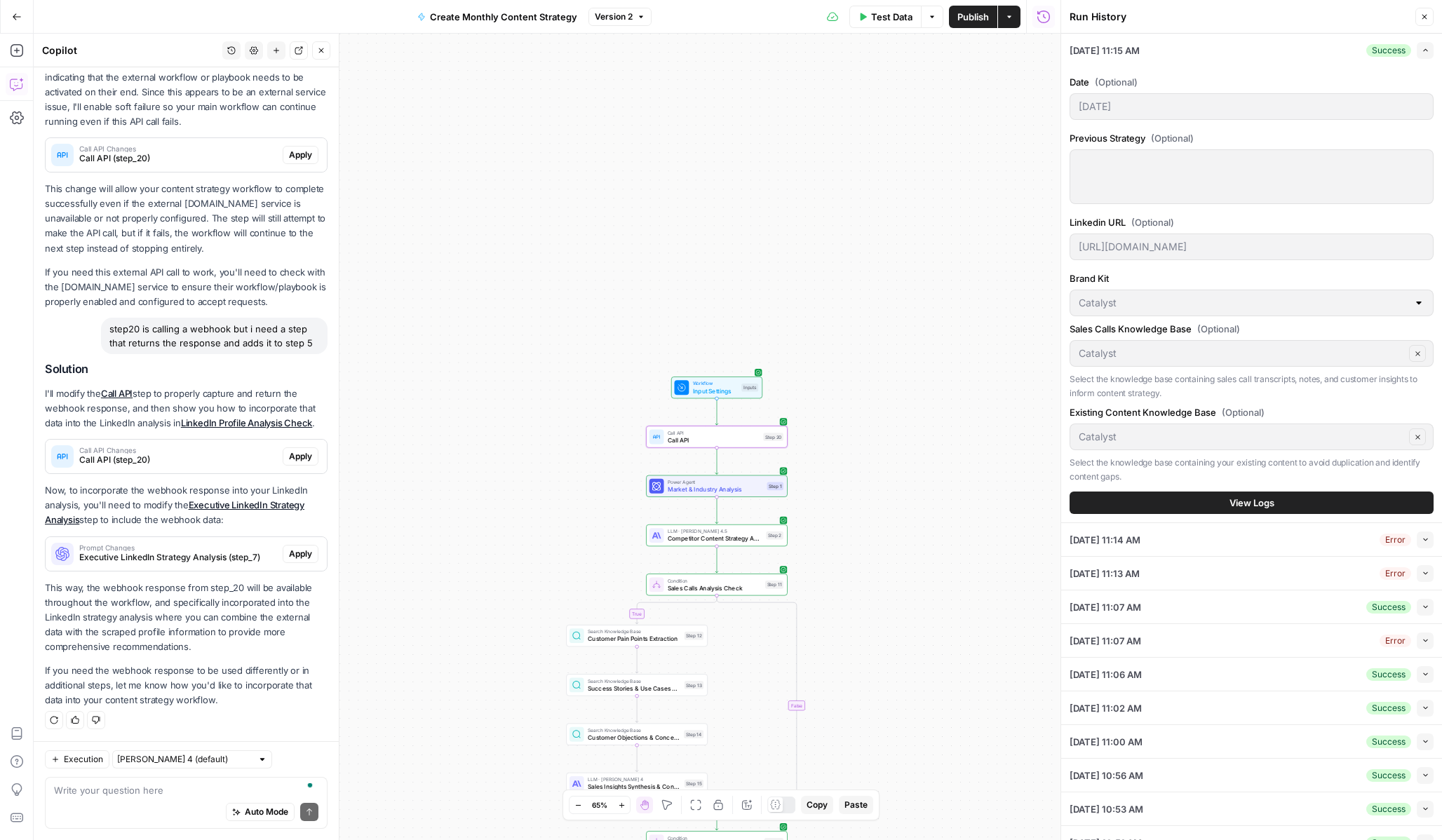
click at [306, 455] on span "Apply" at bounding box center [300, 456] width 23 height 13
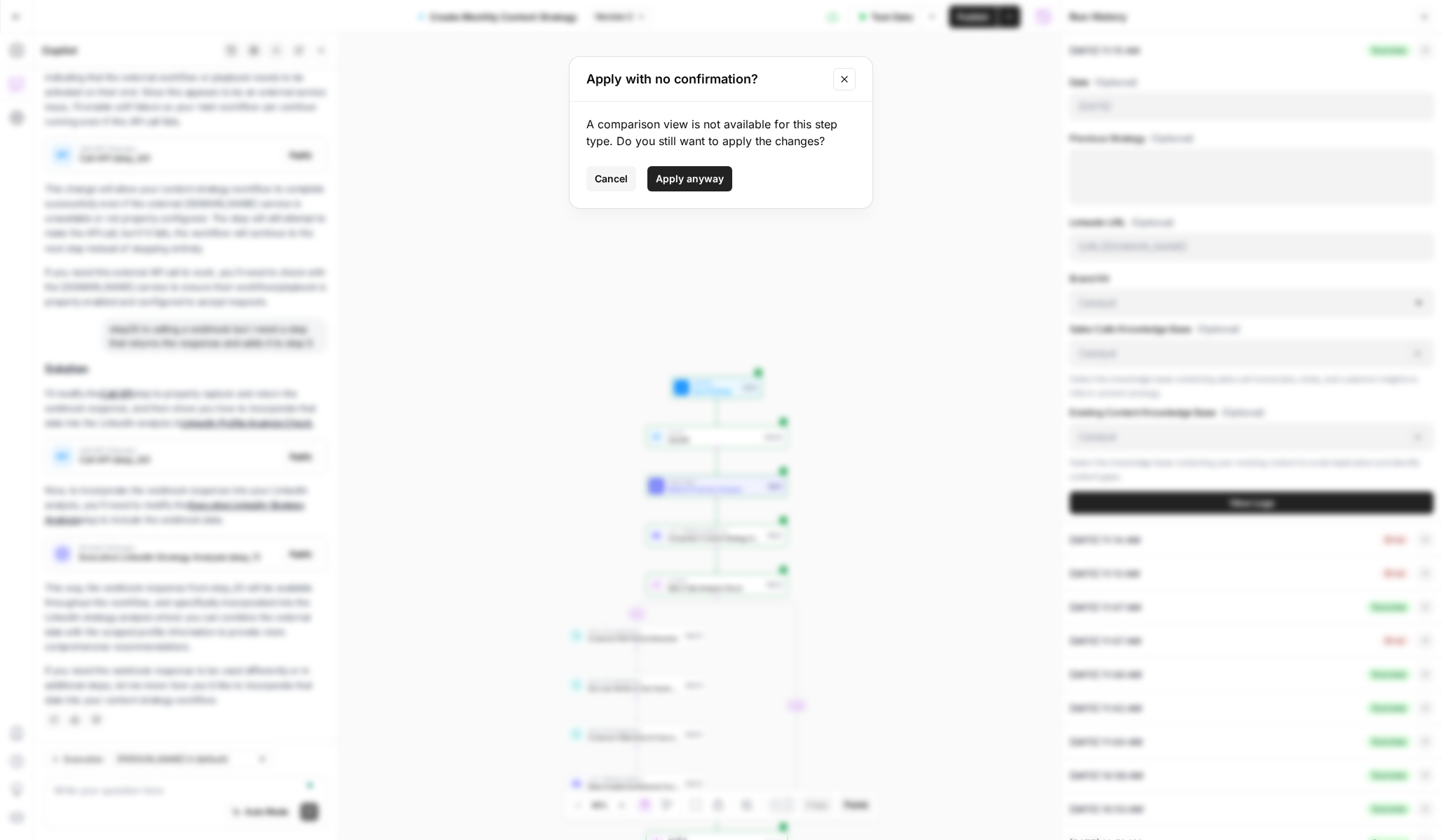
click at [704, 176] on span "Apply anyway" at bounding box center [690, 179] width 68 height 14
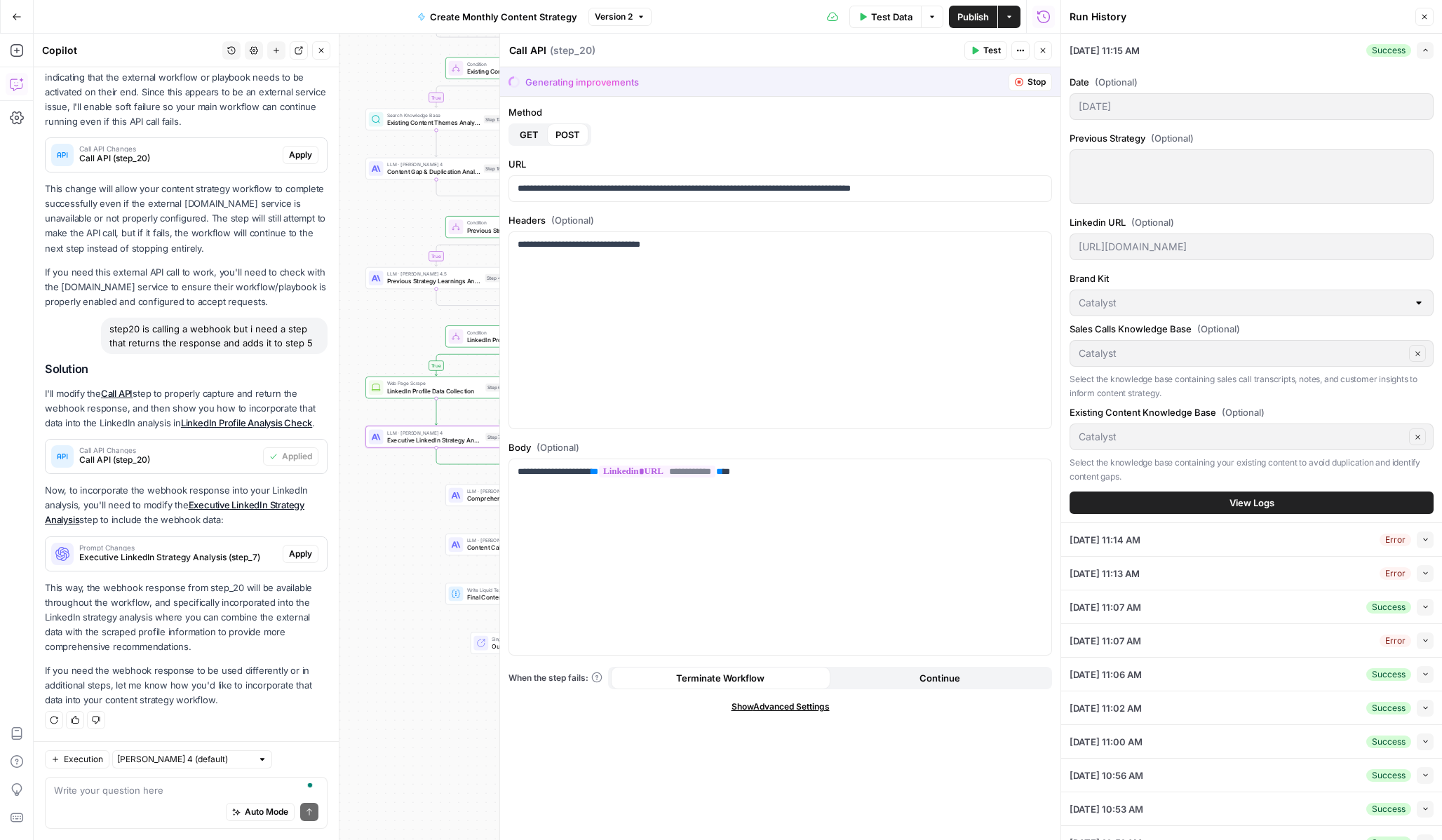
click at [308, 559] on span "Apply" at bounding box center [300, 554] width 23 height 13
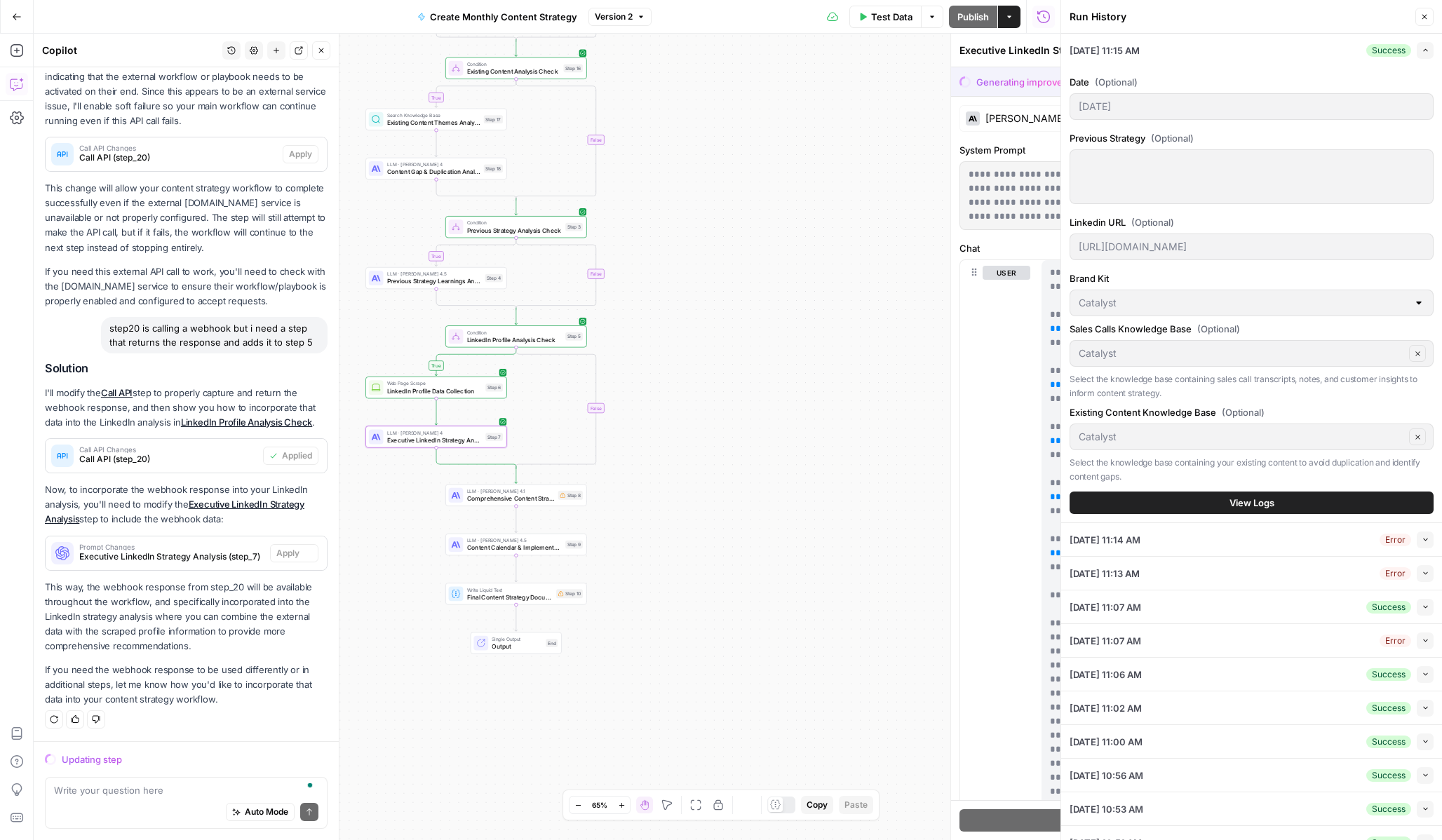
scroll to position [179, 0]
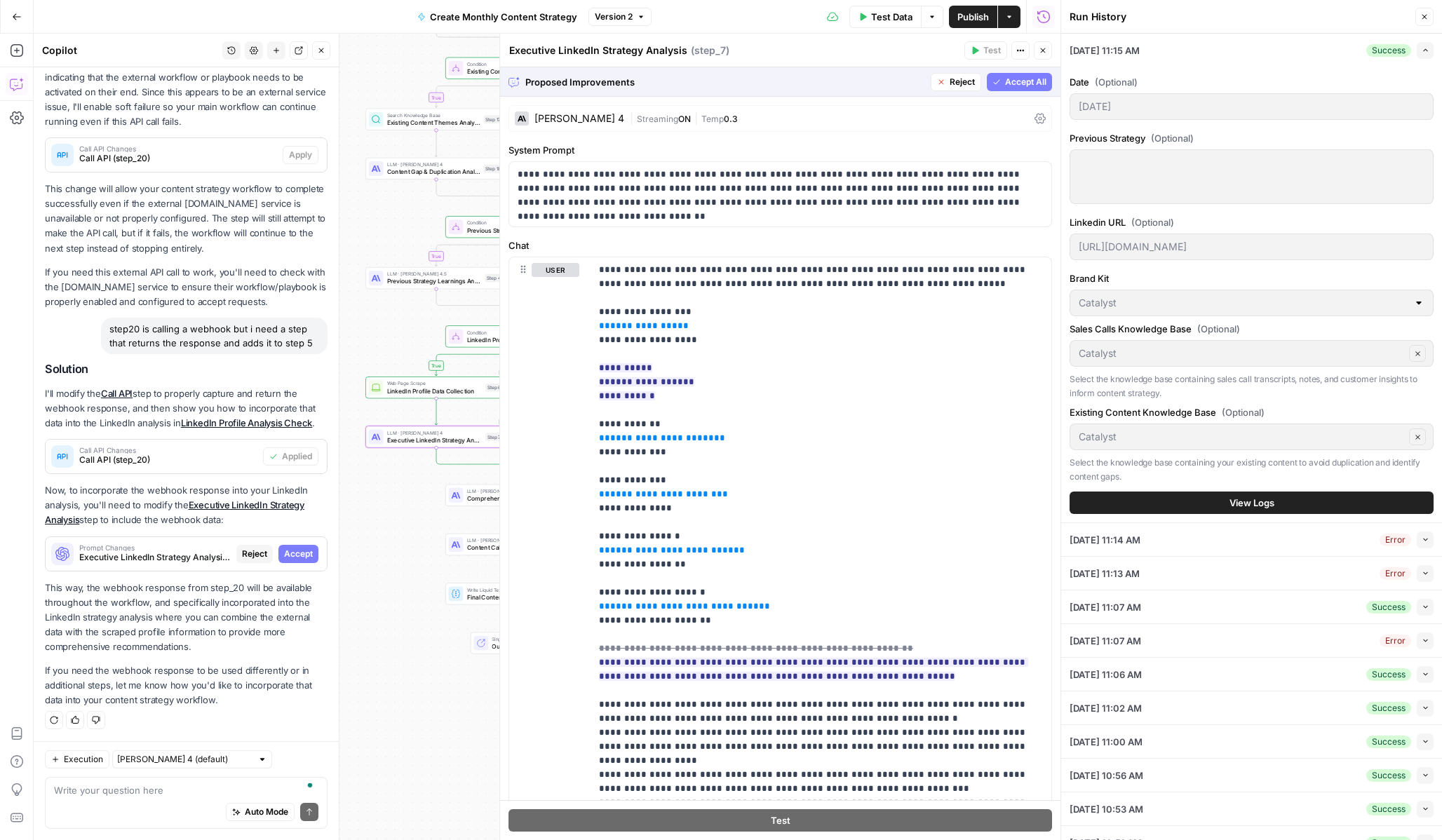
click at [308, 559] on span "Accept" at bounding box center [298, 554] width 29 height 13
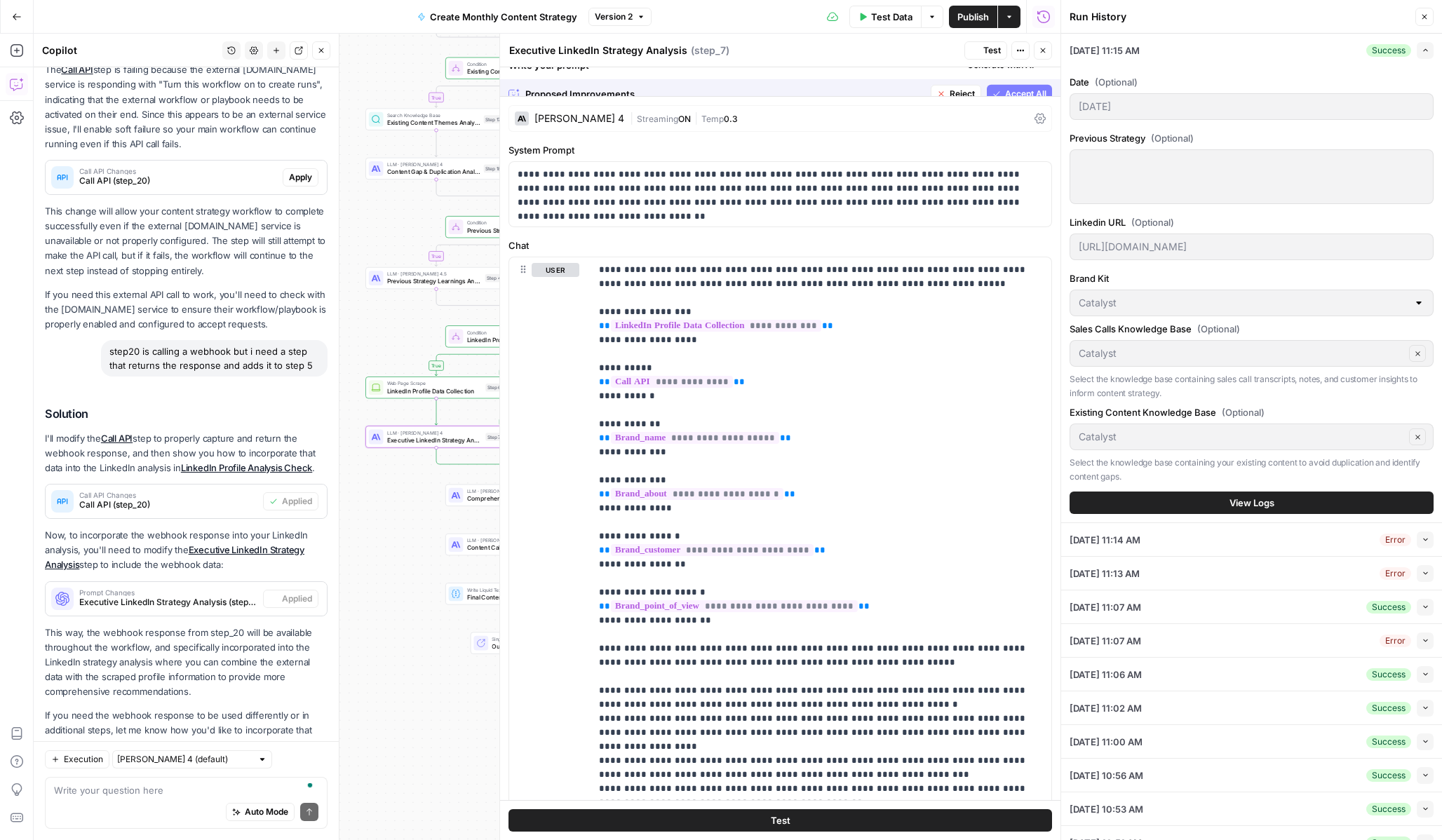
scroll to position [224, 0]
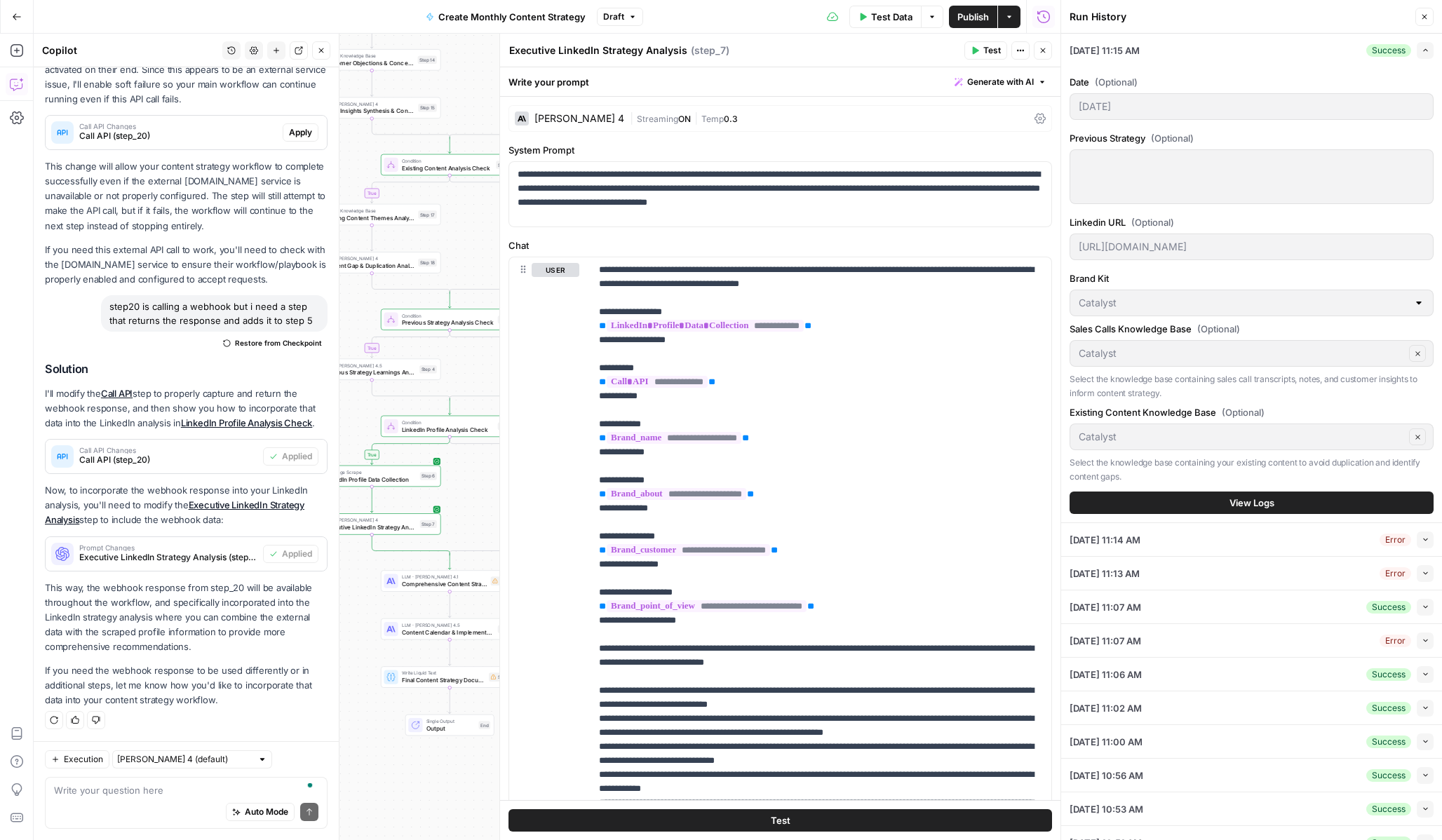
click at [168, 454] on span "Call API (step_20)" at bounding box center [169, 460] width 178 height 13
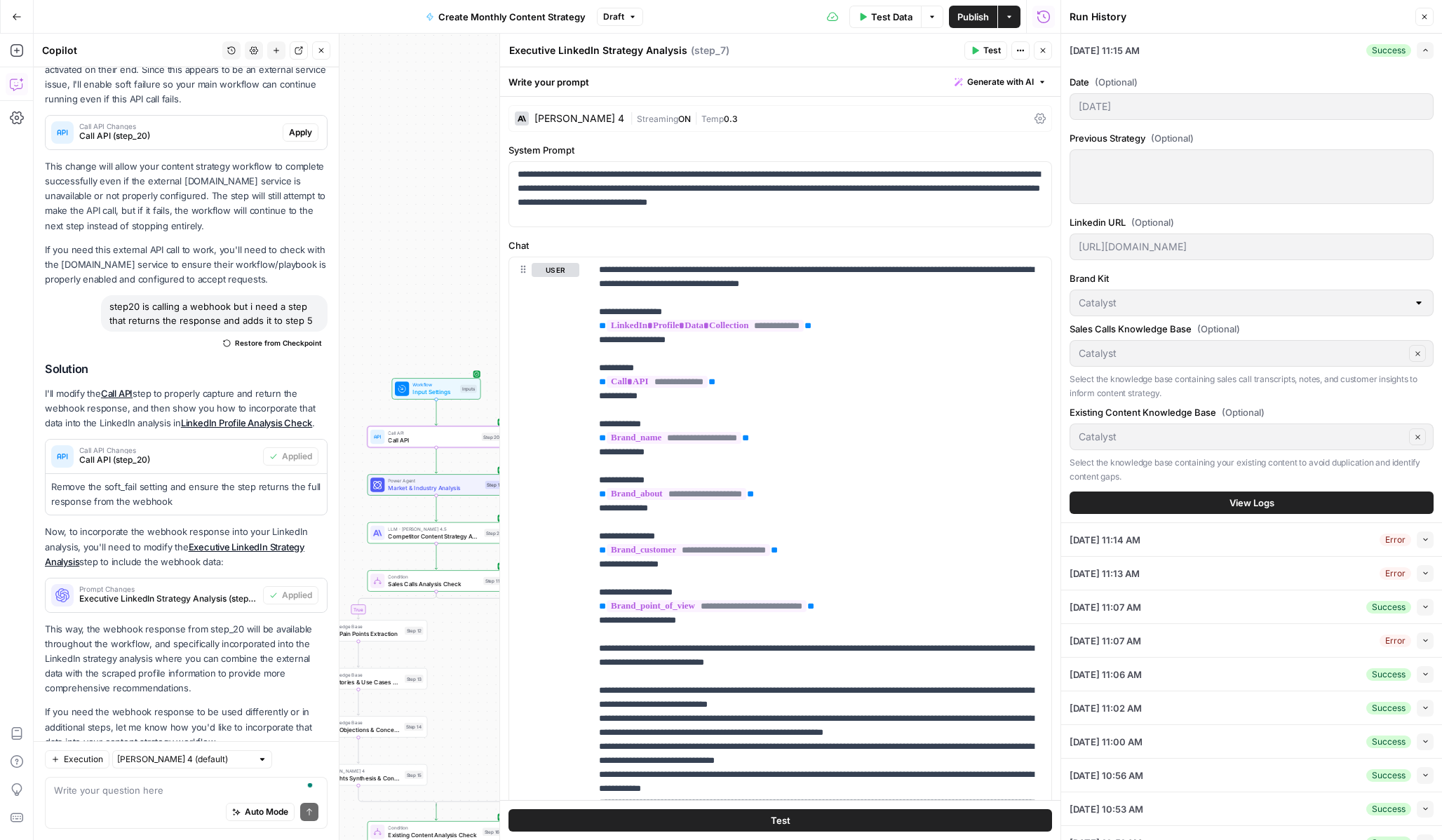
click at [195, 458] on span "Call API (step_20)" at bounding box center [169, 460] width 178 height 13
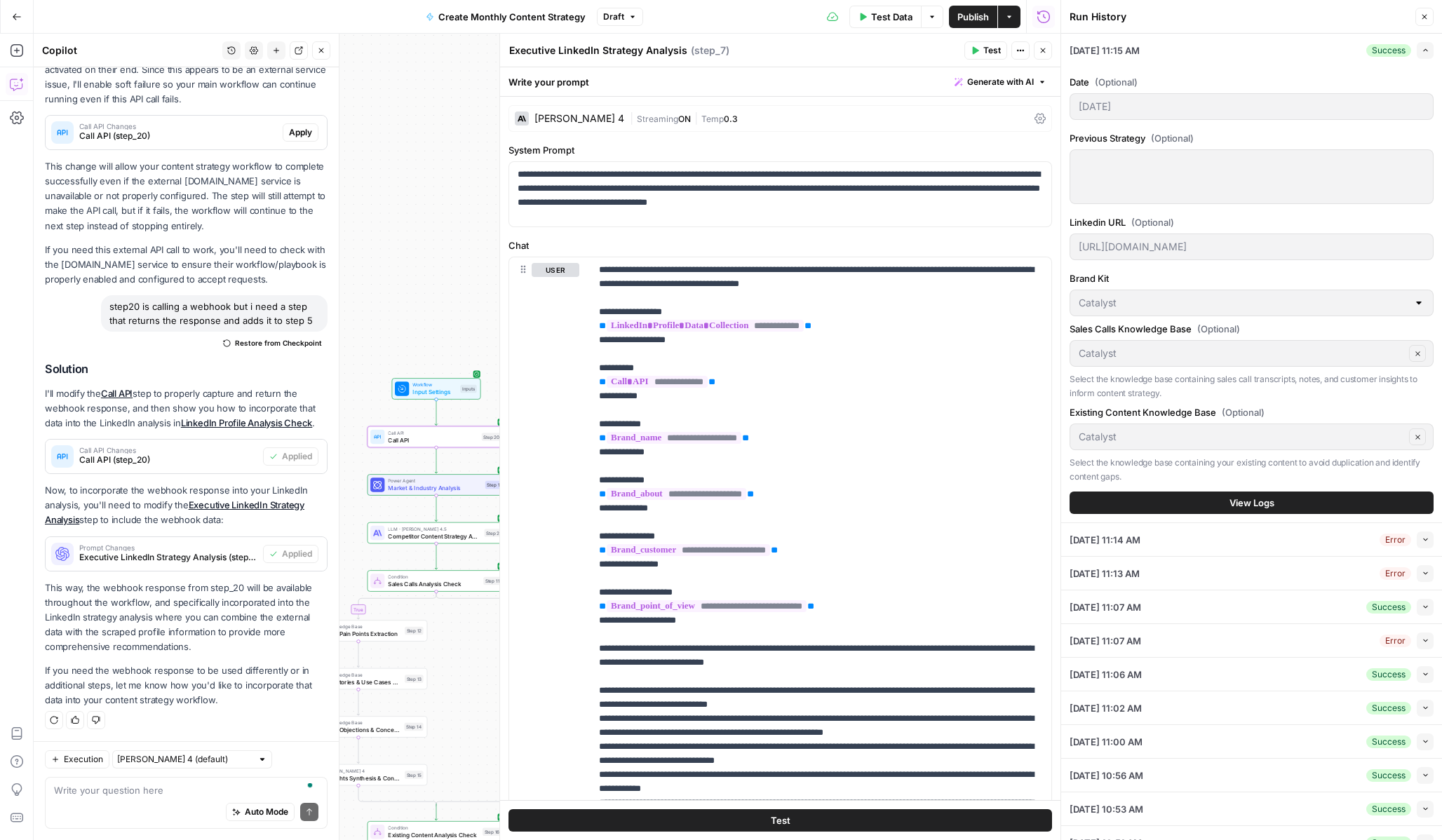
click at [195, 458] on span "Call API (step_20)" at bounding box center [169, 460] width 178 height 13
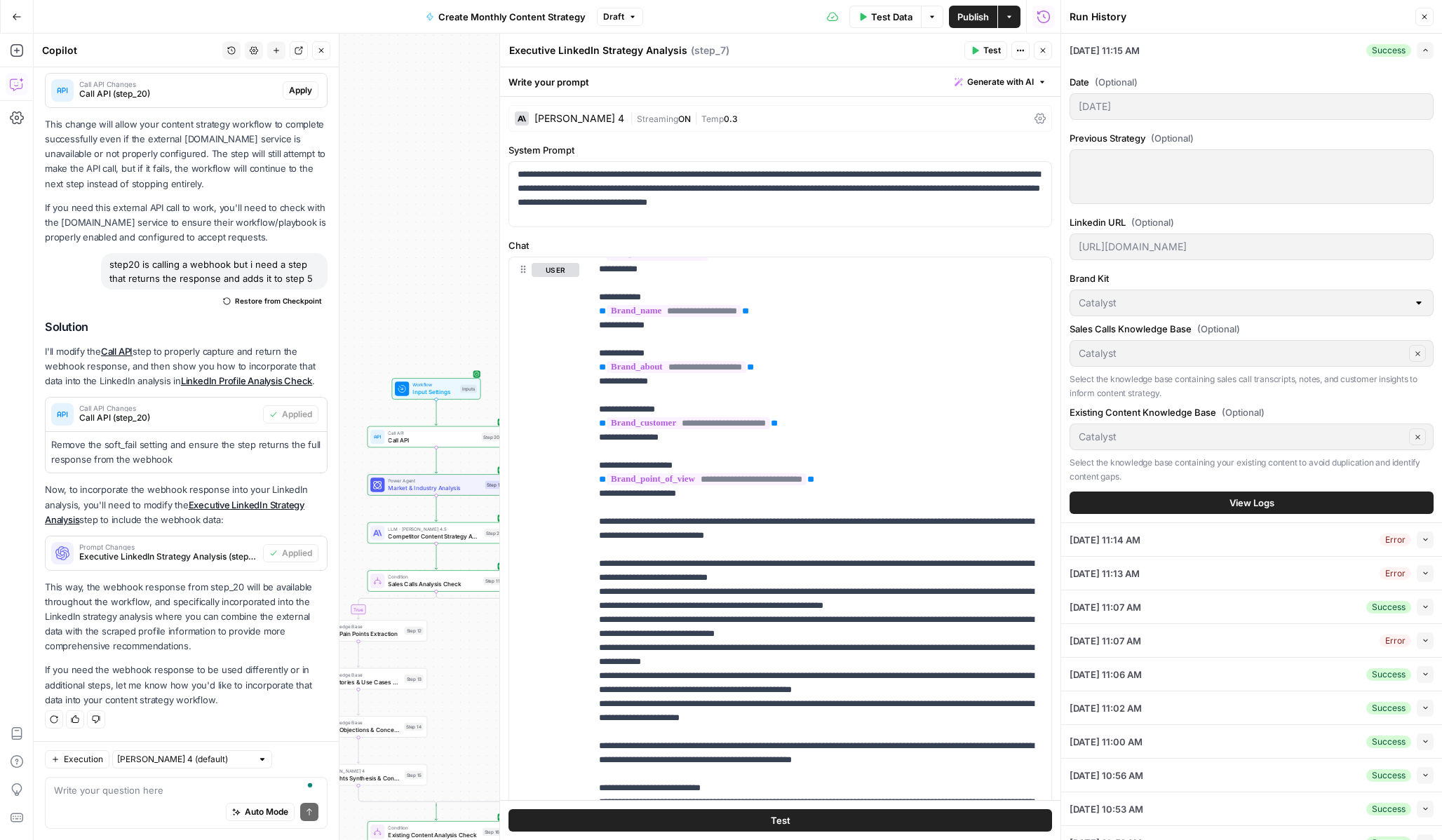
scroll to position [128, 0]
click at [430, 436] on span "Call API" at bounding box center [433, 440] width 90 height 10
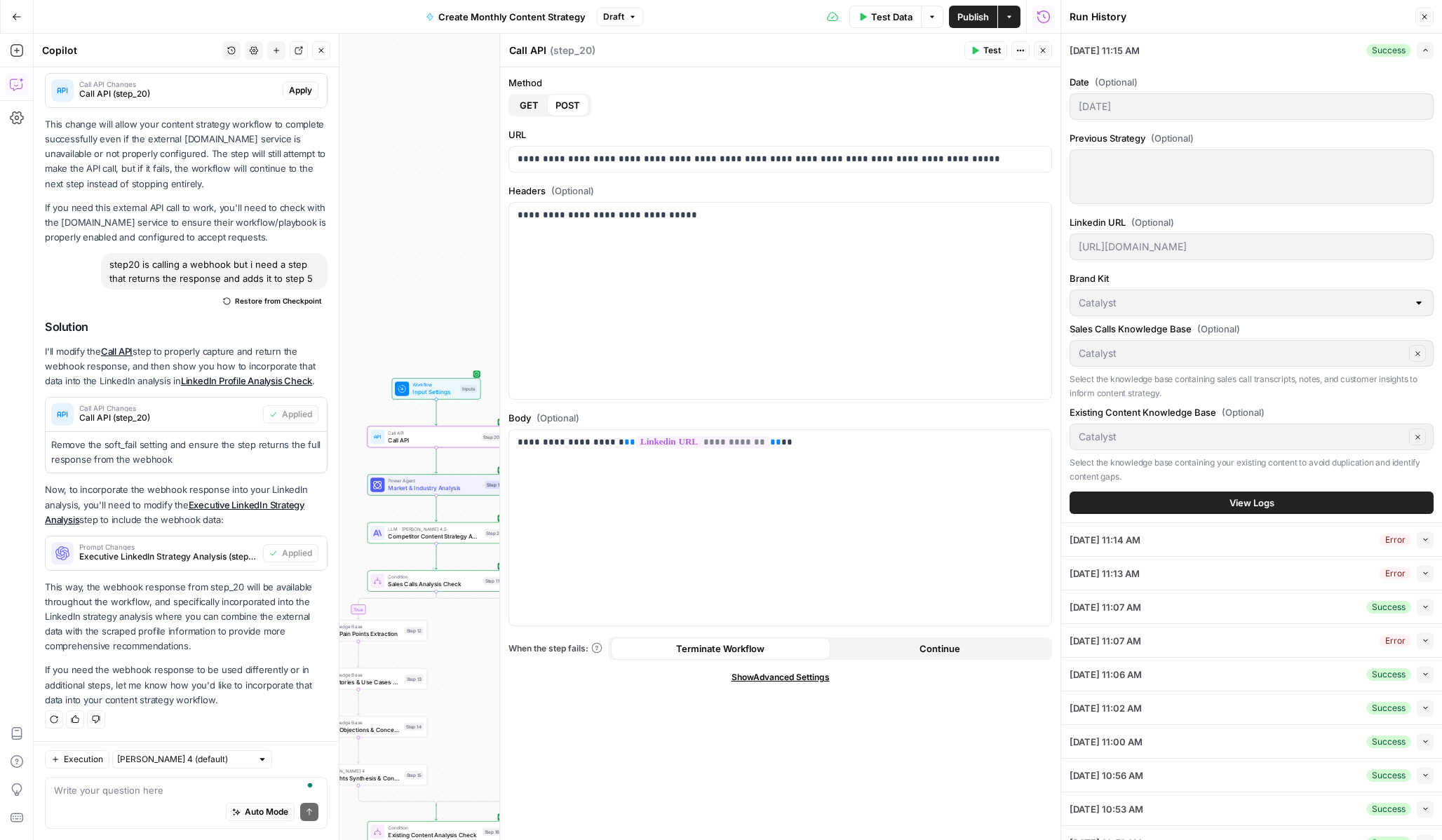
click at [176, 798] on div "Auto Mode Send" at bounding box center [186, 812] width 265 height 31
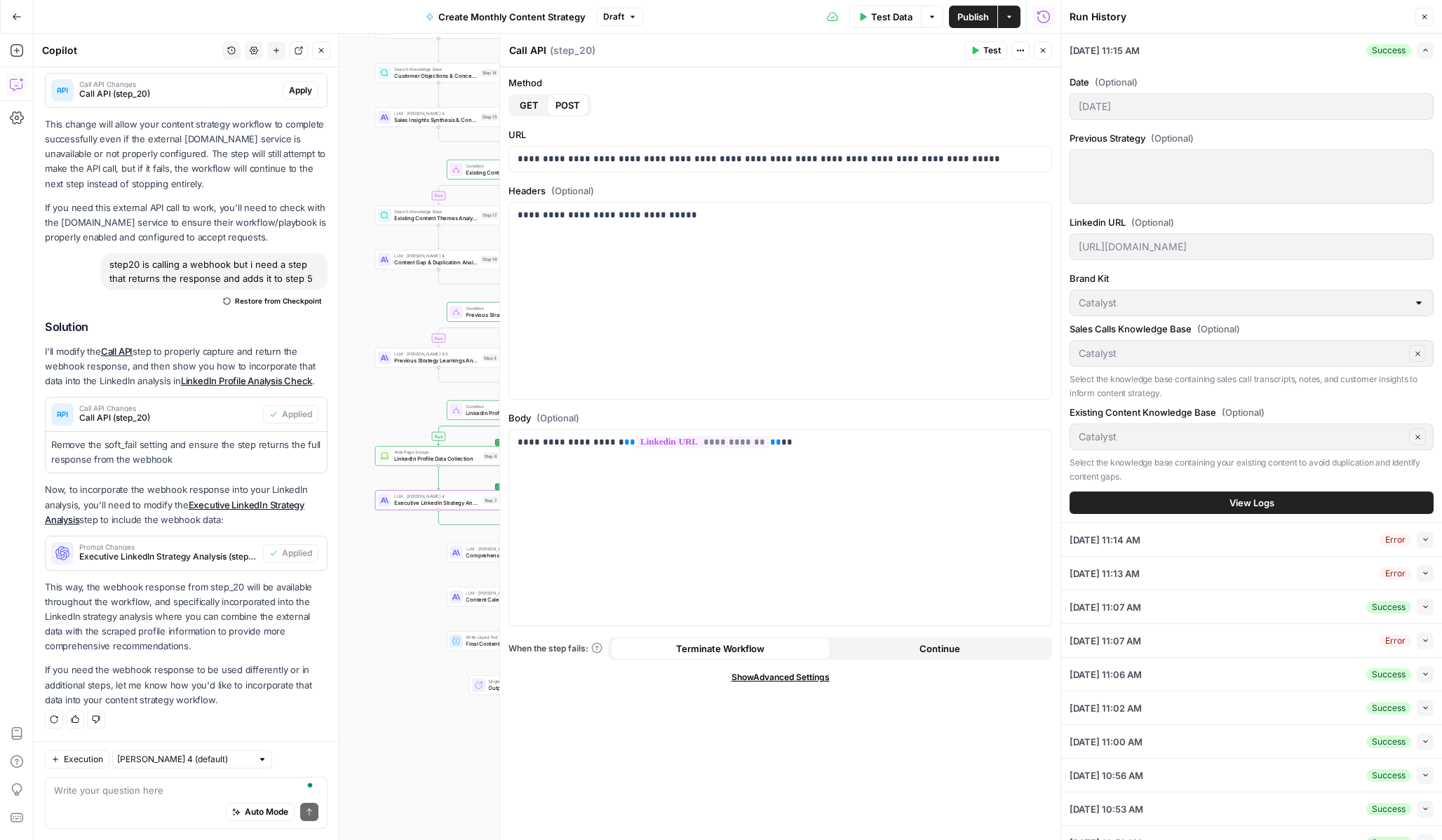
click at [129, 559] on span "Executive LinkedIn Strategy Analysis (step_7)" at bounding box center [169, 557] width 178 height 13
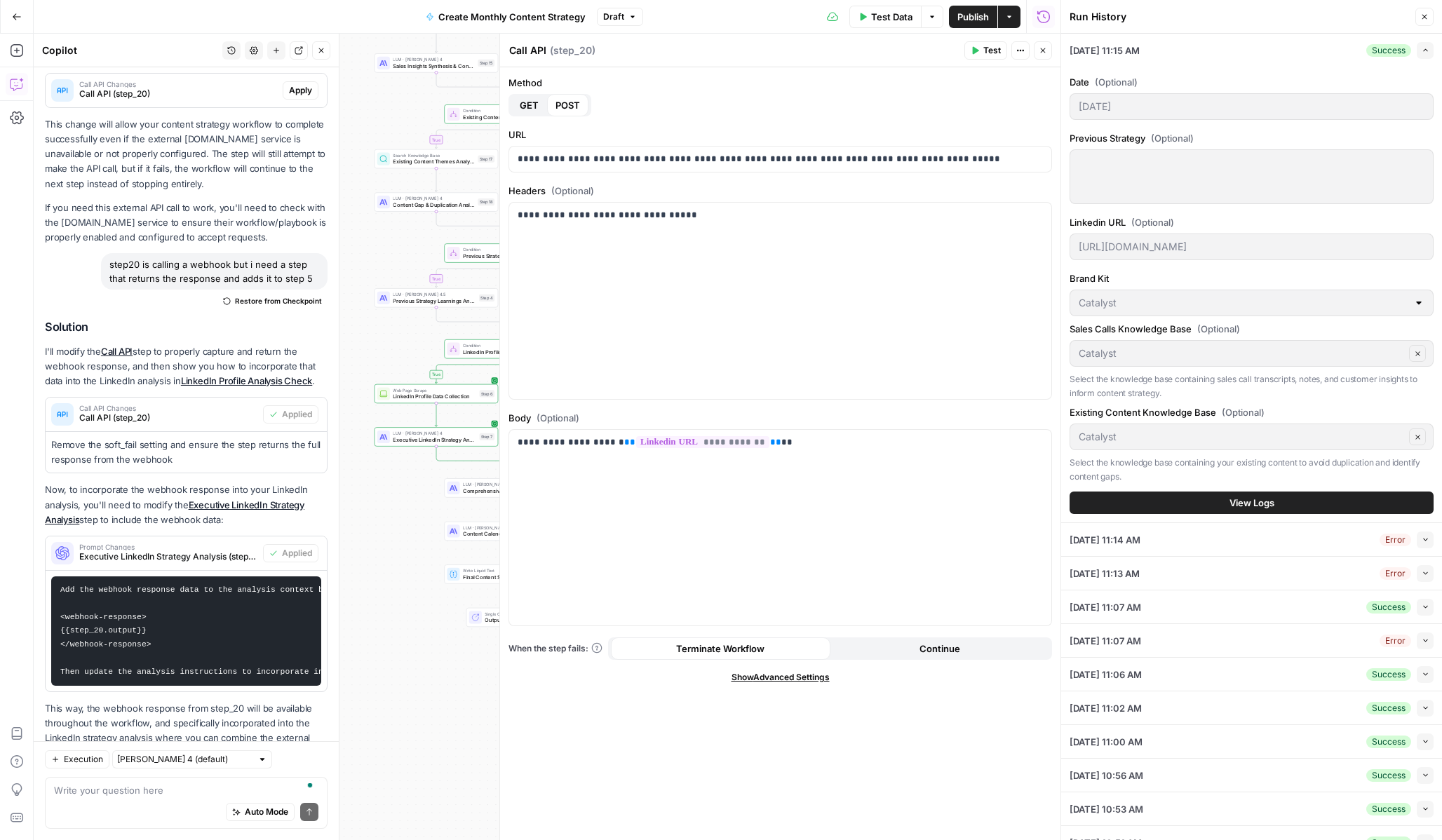
scroll to position [387, 0]
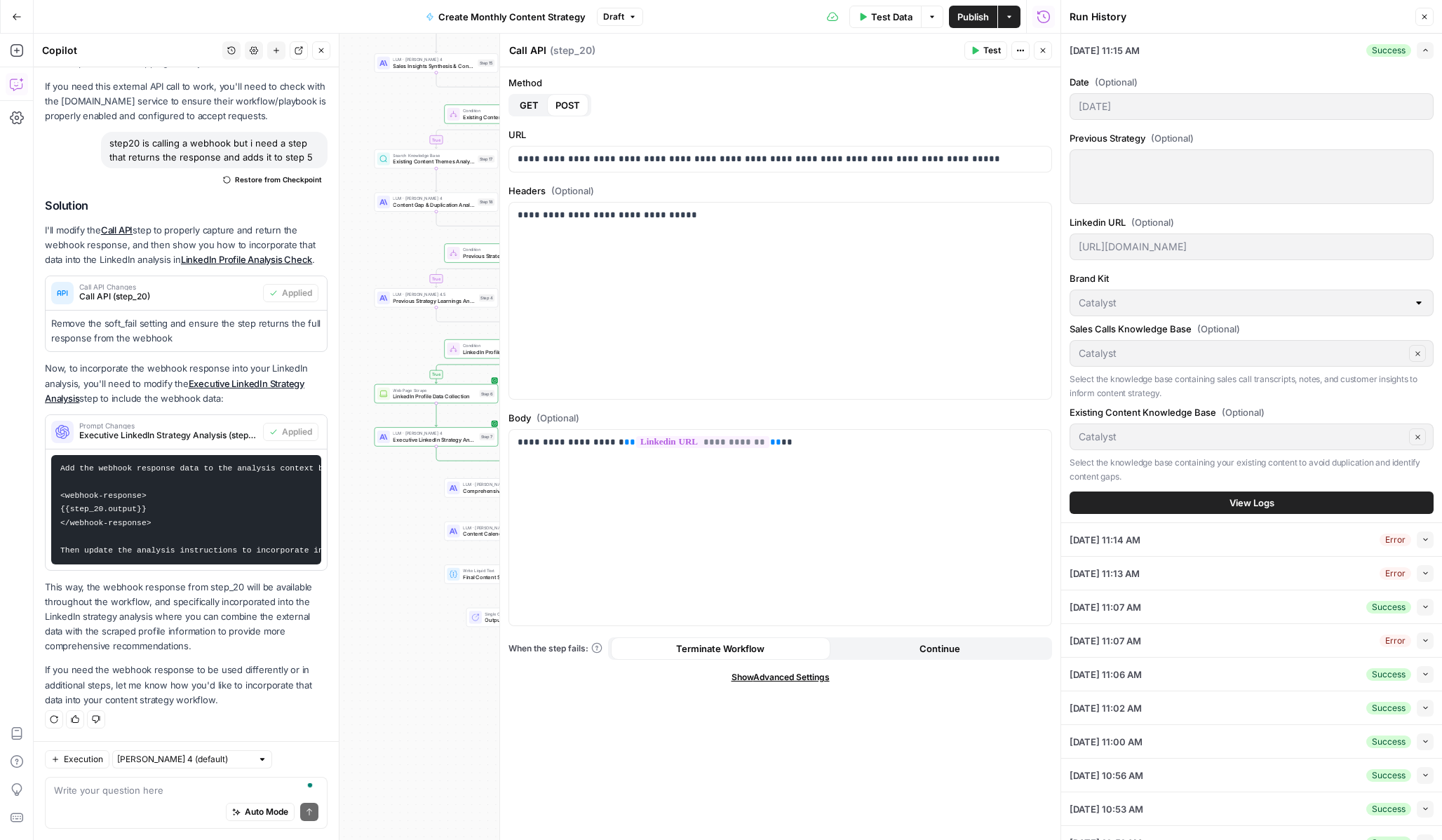
click at [877, 14] on span "Test Data" at bounding box center [892, 16] width 41 height 14
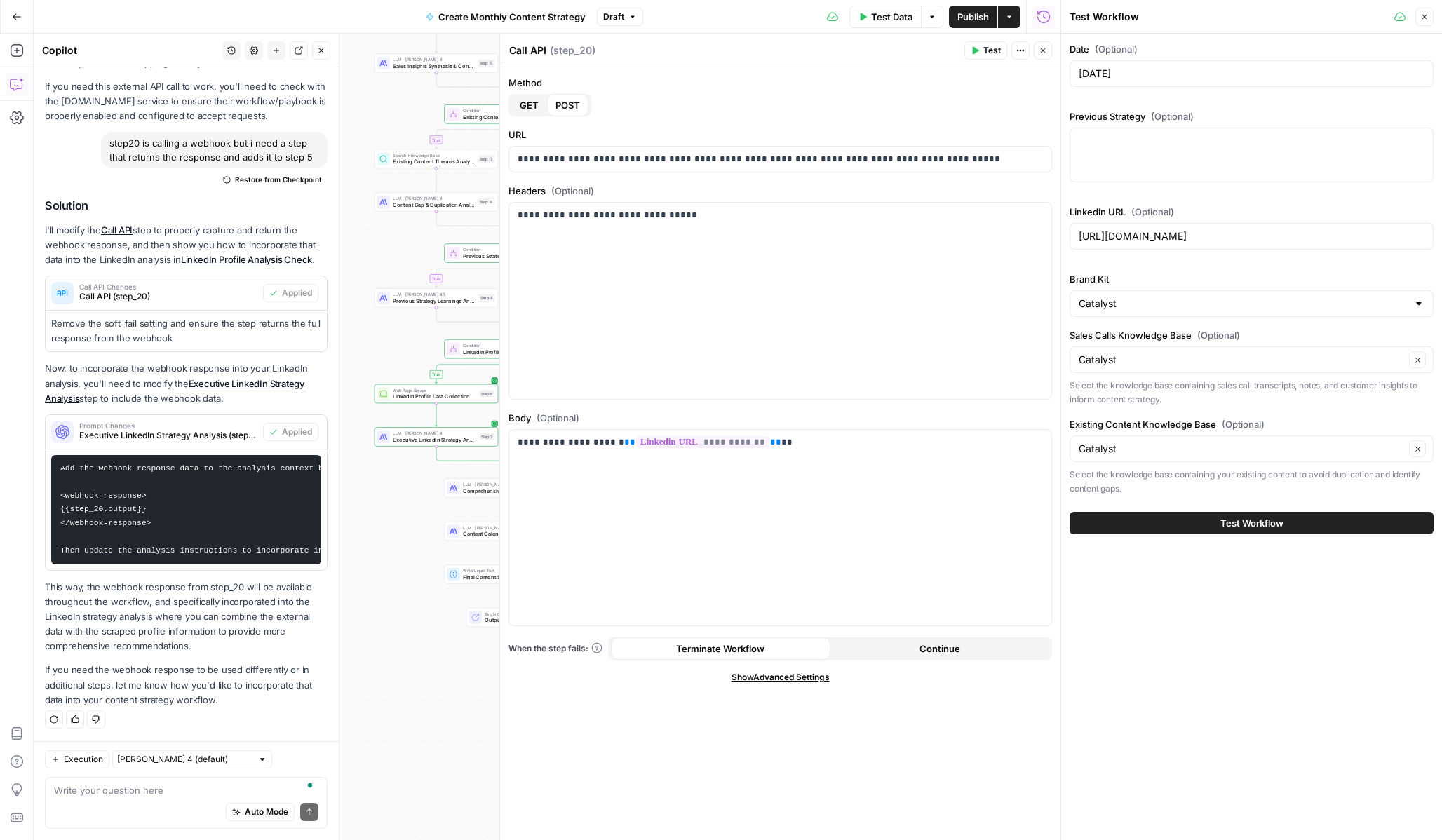
click at [1043, 56] on button "Close" at bounding box center [1043, 50] width 18 height 18
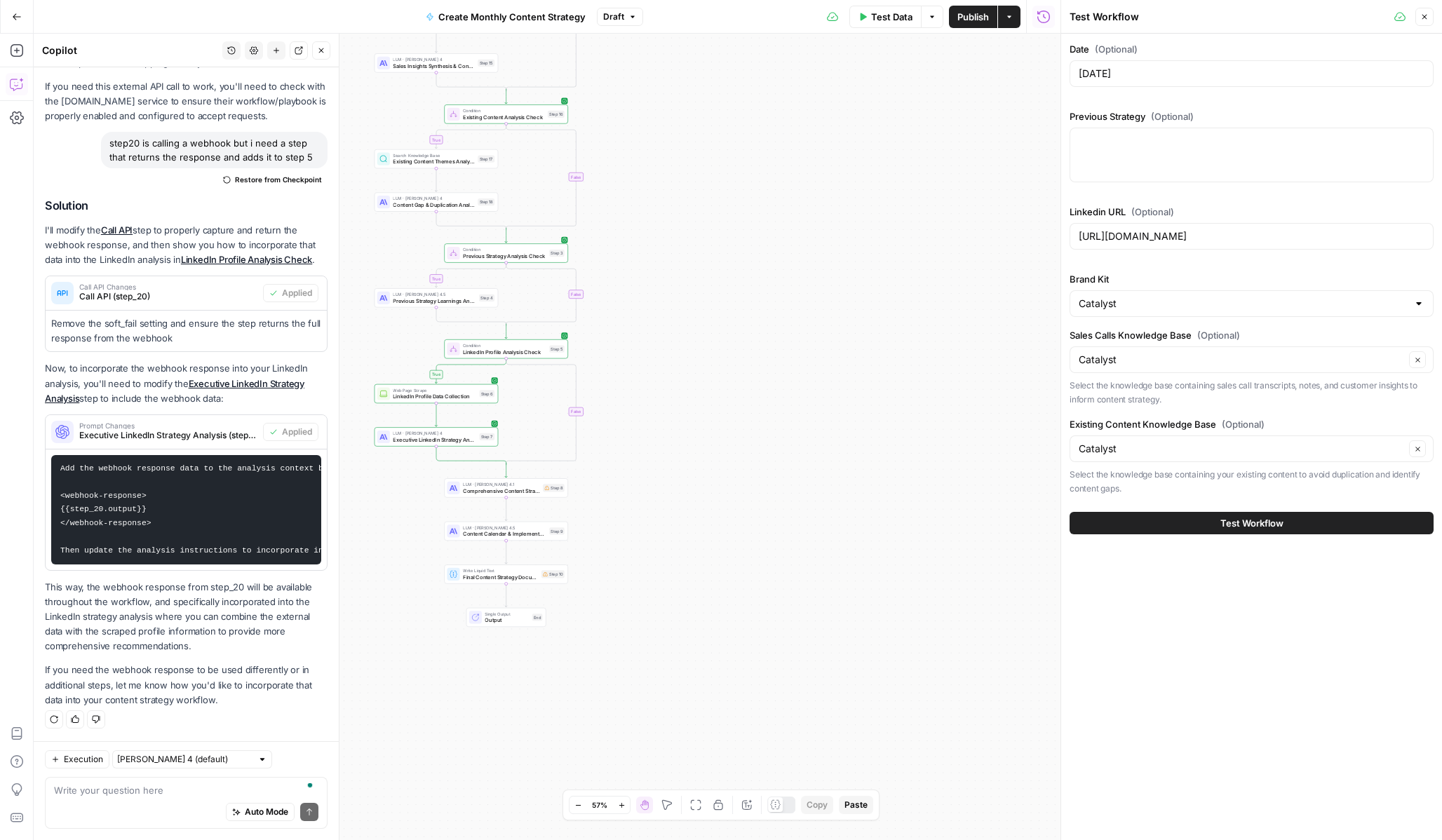
click at [618, 531] on div "true true true true false false false false Workflow Input Settings Inputs Call…" at bounding box center [547, 436] width 1027 height 806
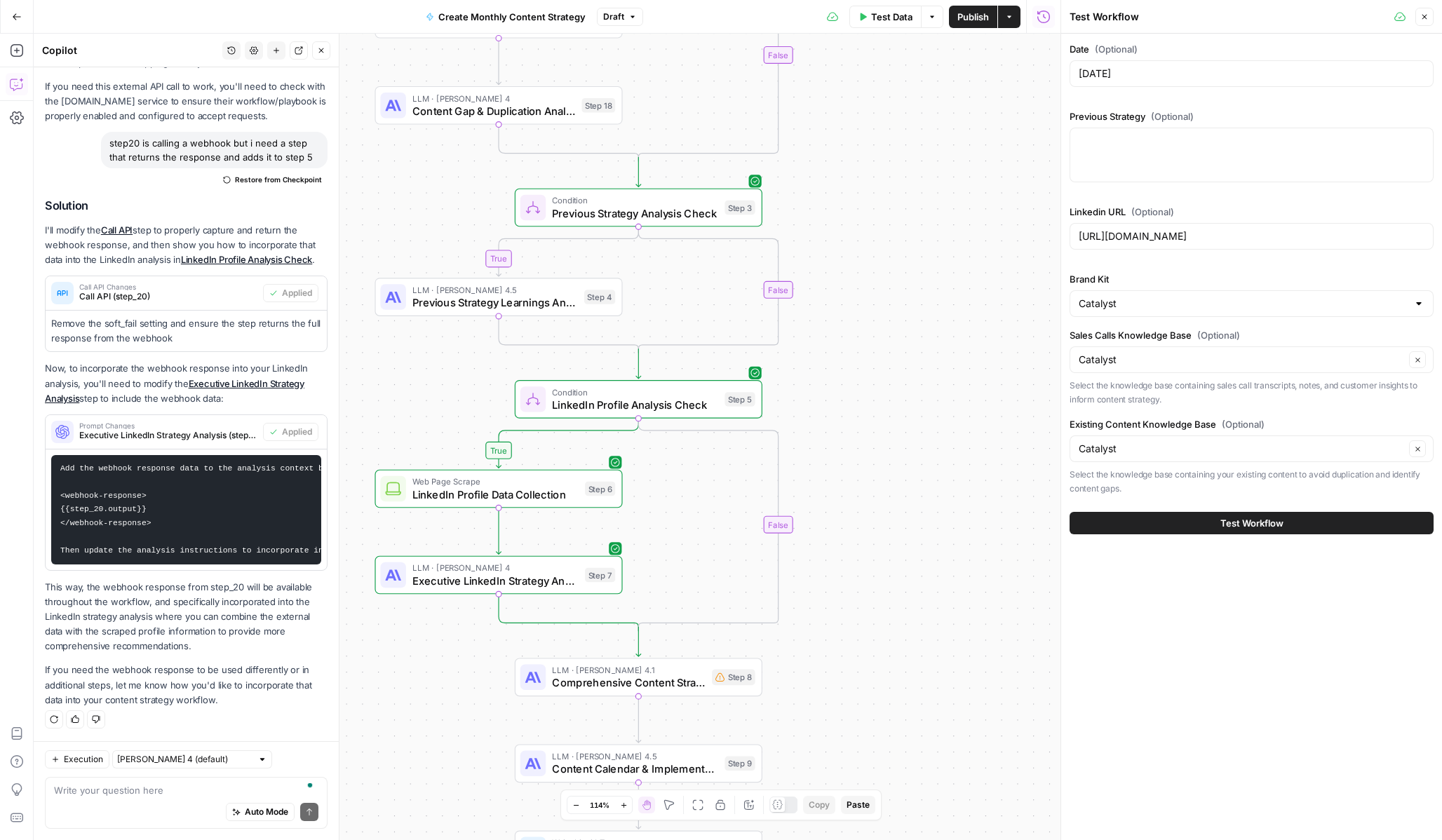
drag, startPoint x: 607, startPoint y: 473, endPoint x: 840, endPoint y: 690, distance: 318.4
click at [840, 690] on div "true true true true false false false false Workflow Input Settings Inputs Call…" at bounding box center [547, 436] width 1027 height 806
click at [418, 589] on div "LLM · [PERSON_NAME] 4 Executive LinkedIn Strategy Analysis Step 7 Copy step Del…" at bounding box center [498, 575] width 247 height 39
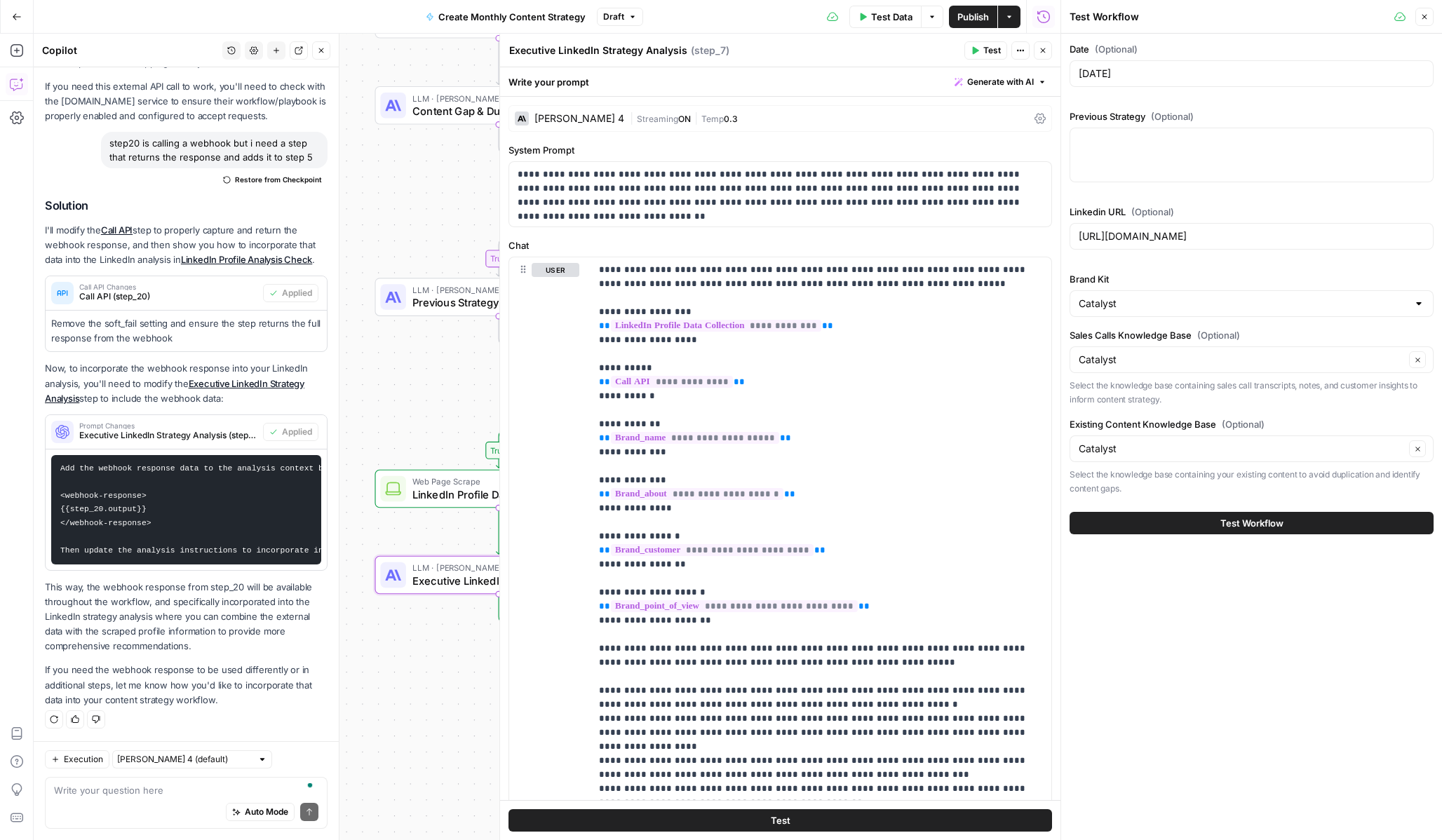
click at [994, 41] on button "Test" at bounding box center [986, 50] width 42 height 18
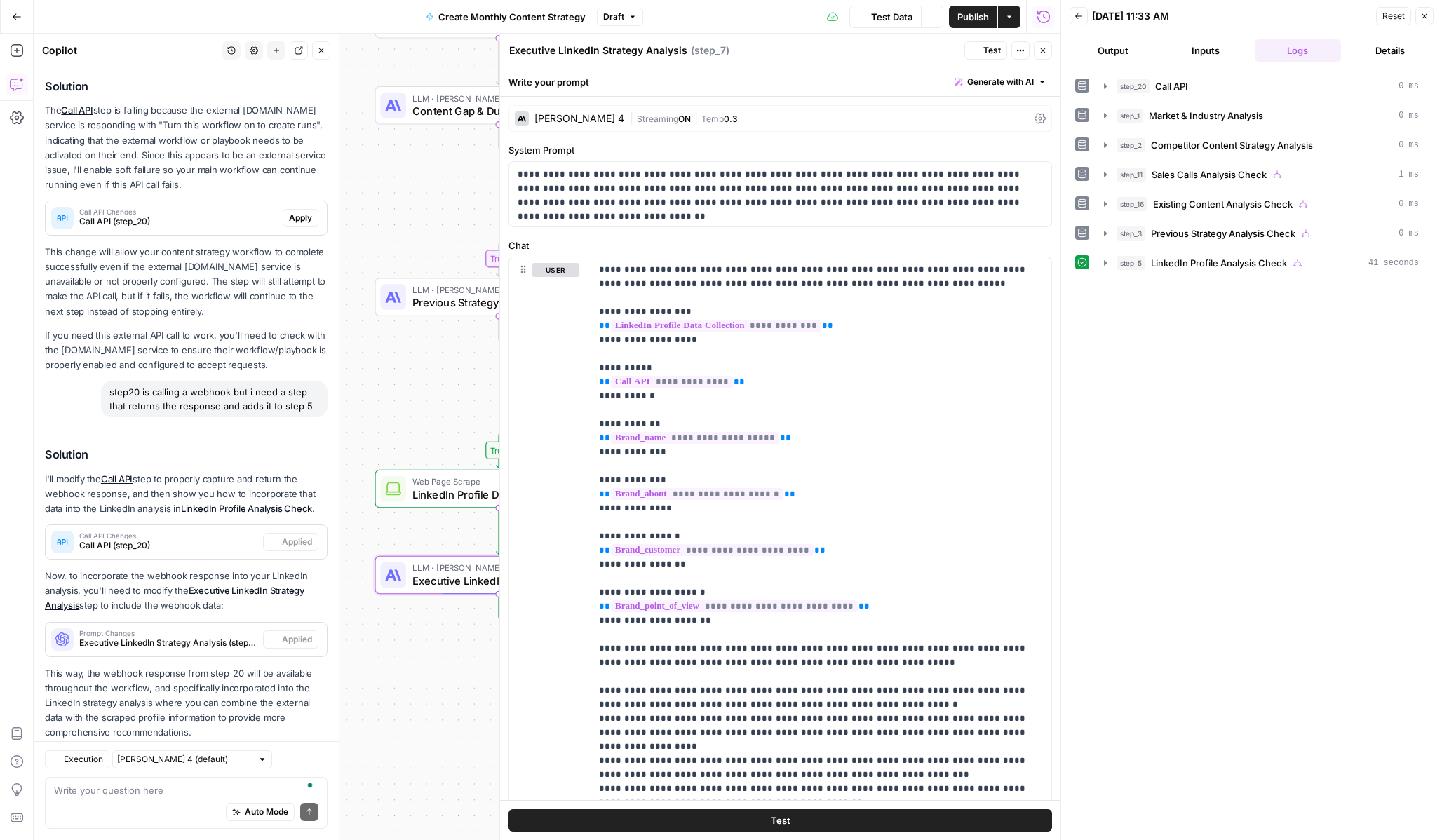
scroll to position [224, 0]
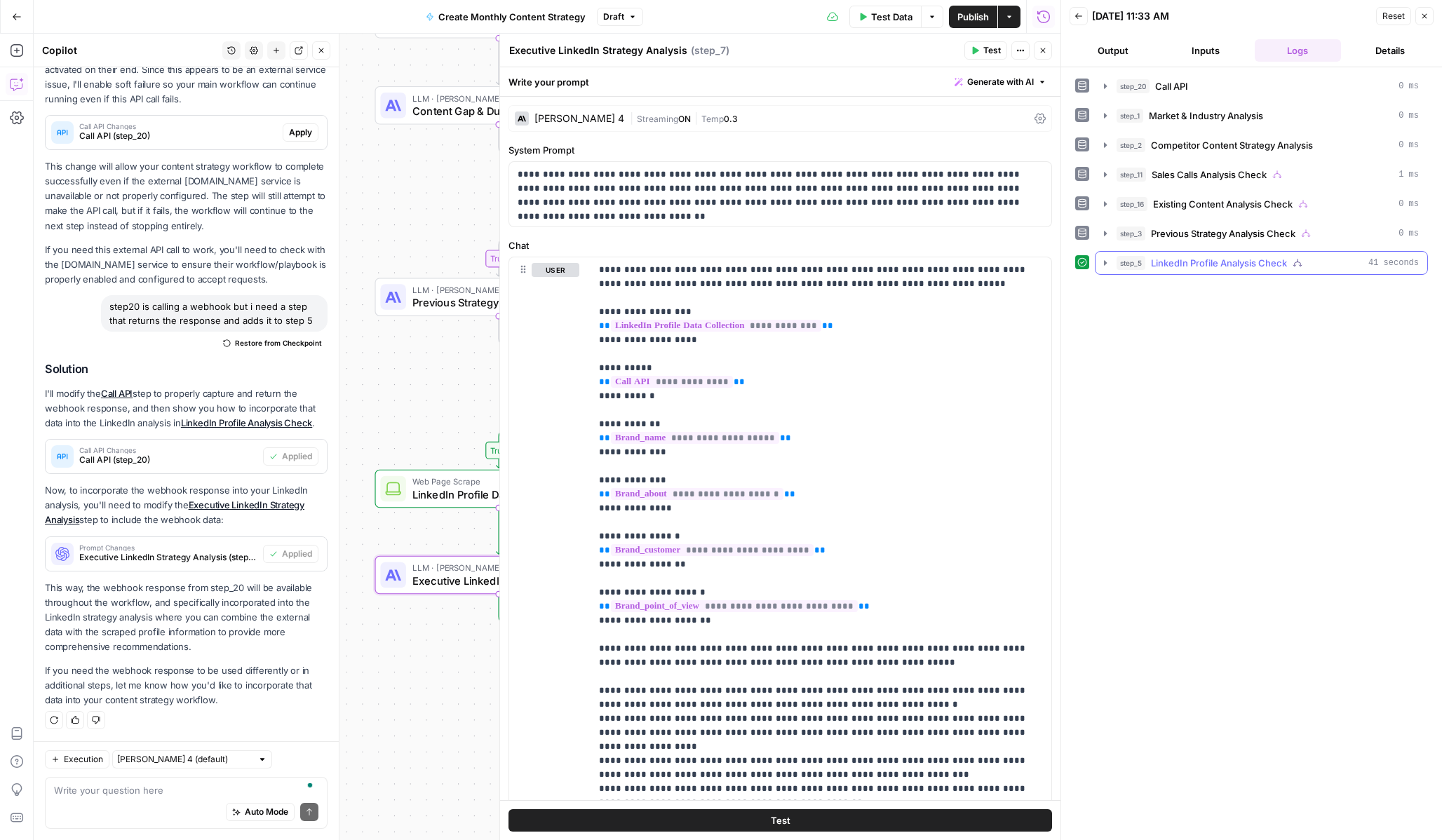
click at [1102, 261] on icon "button" at bounding box center [1105, 263] width 11 height 11
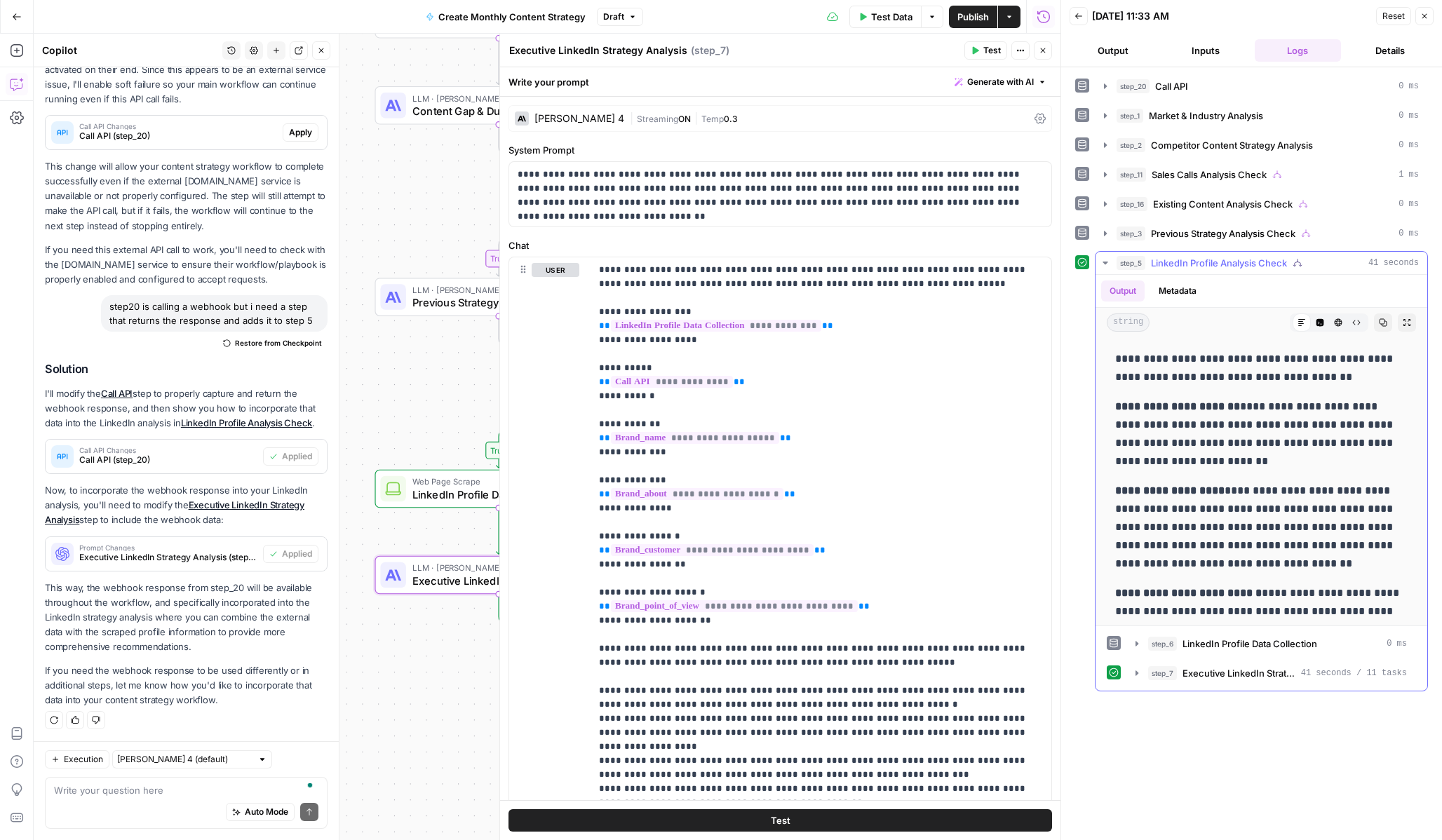
scroll to position [193, 0]
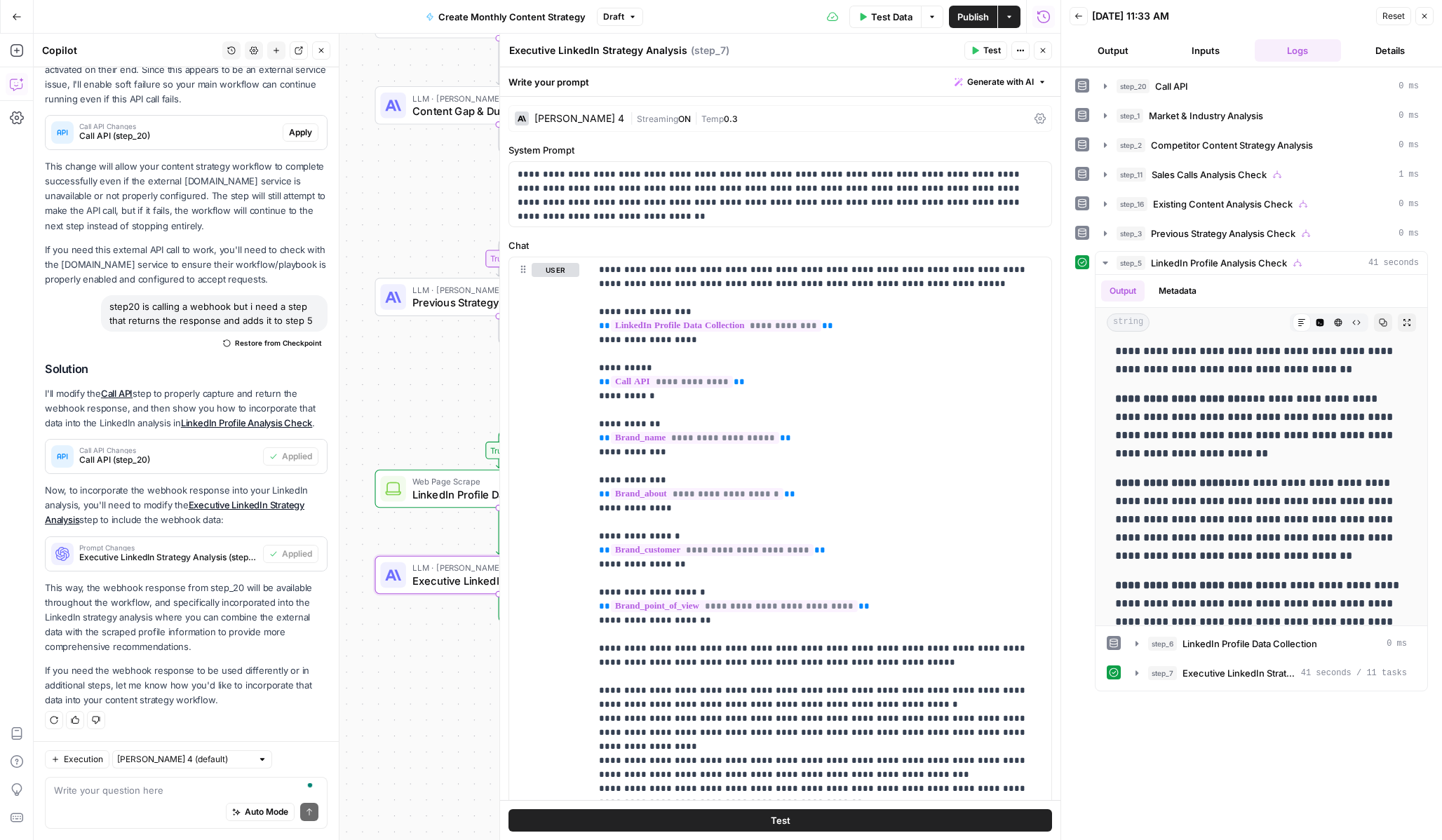
click at [1043, 50] on icon "button" at bounding box center [1043, 51] width 5 height 5
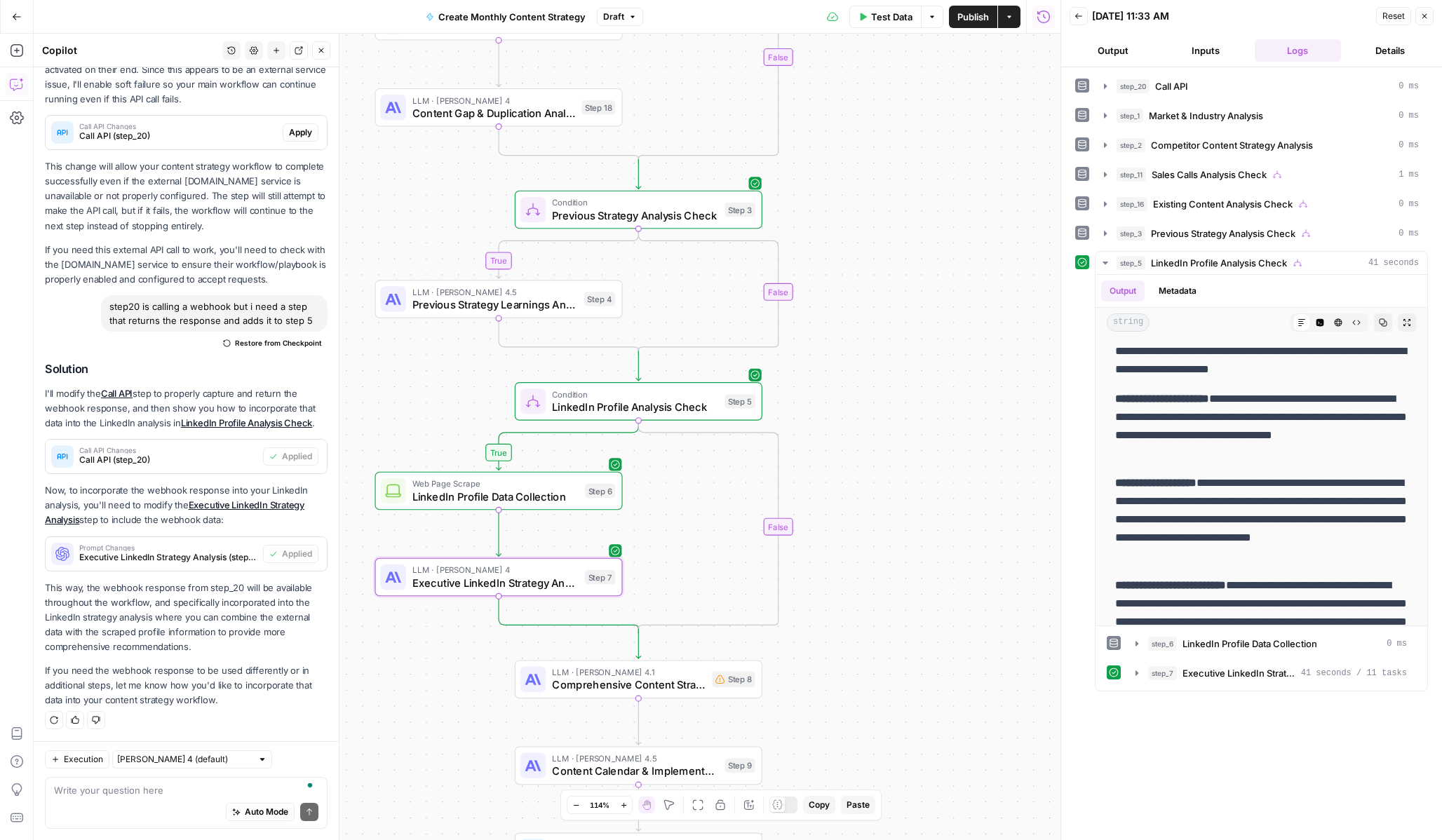
drag, startPoint x: 939, startPoint y: 215, endPoint x: 895, endPoint y: 470, distance: 258.8
click at [895, 470] on div "true true true true false false false false Workflow Input Settings Inputs Call…" at bounding box center [547, 436] width 1027 height 806
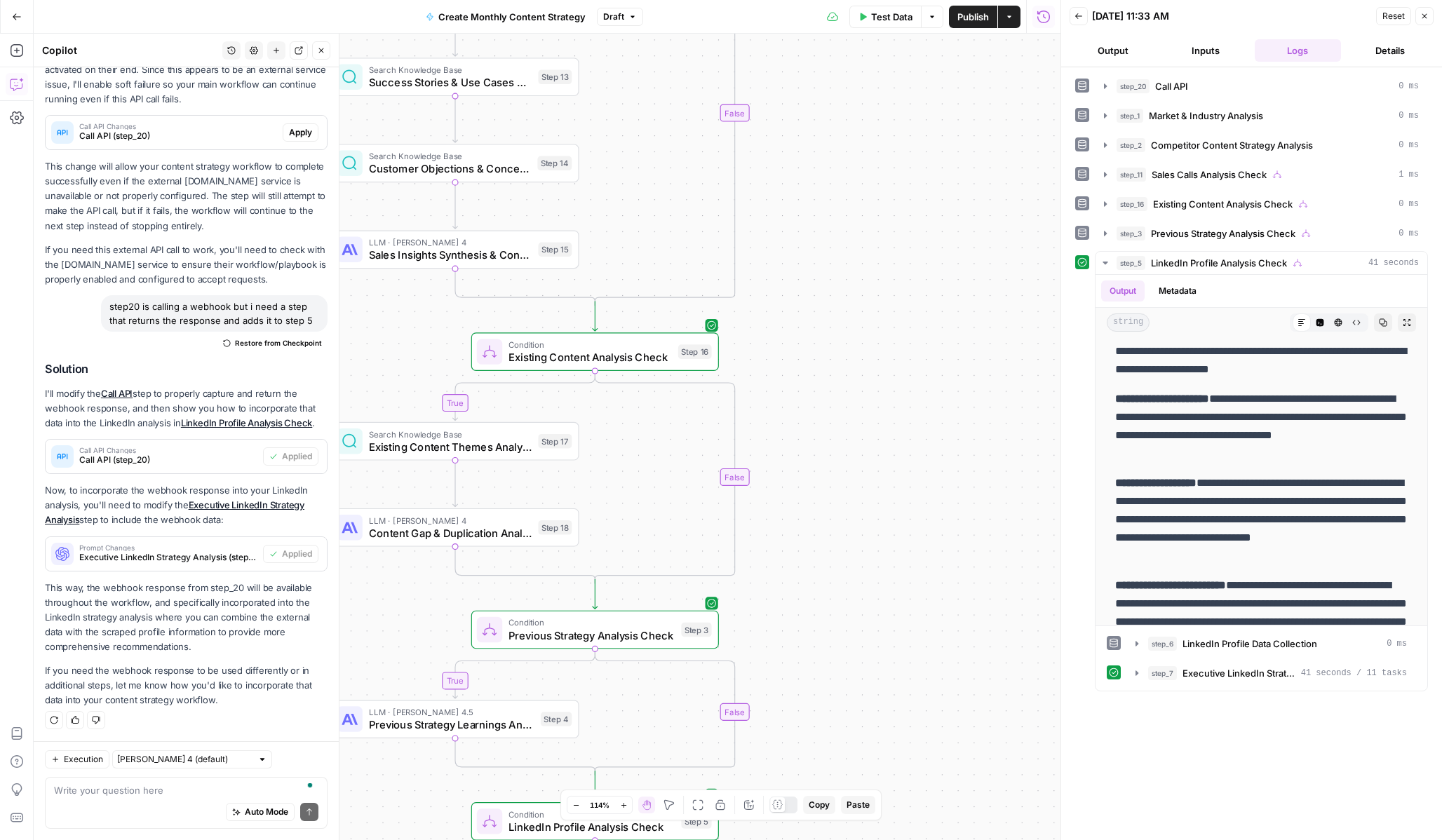
drag, startPoint x: 821, startPoint y: 276, endPoint x: 871, endPoint y: 652, distance: 379.3
click at [871, 652] on div "true true true true false false false false Workflow Input Settings Inputs Call…" at bounding box center [547, 436] width 1027 height 806
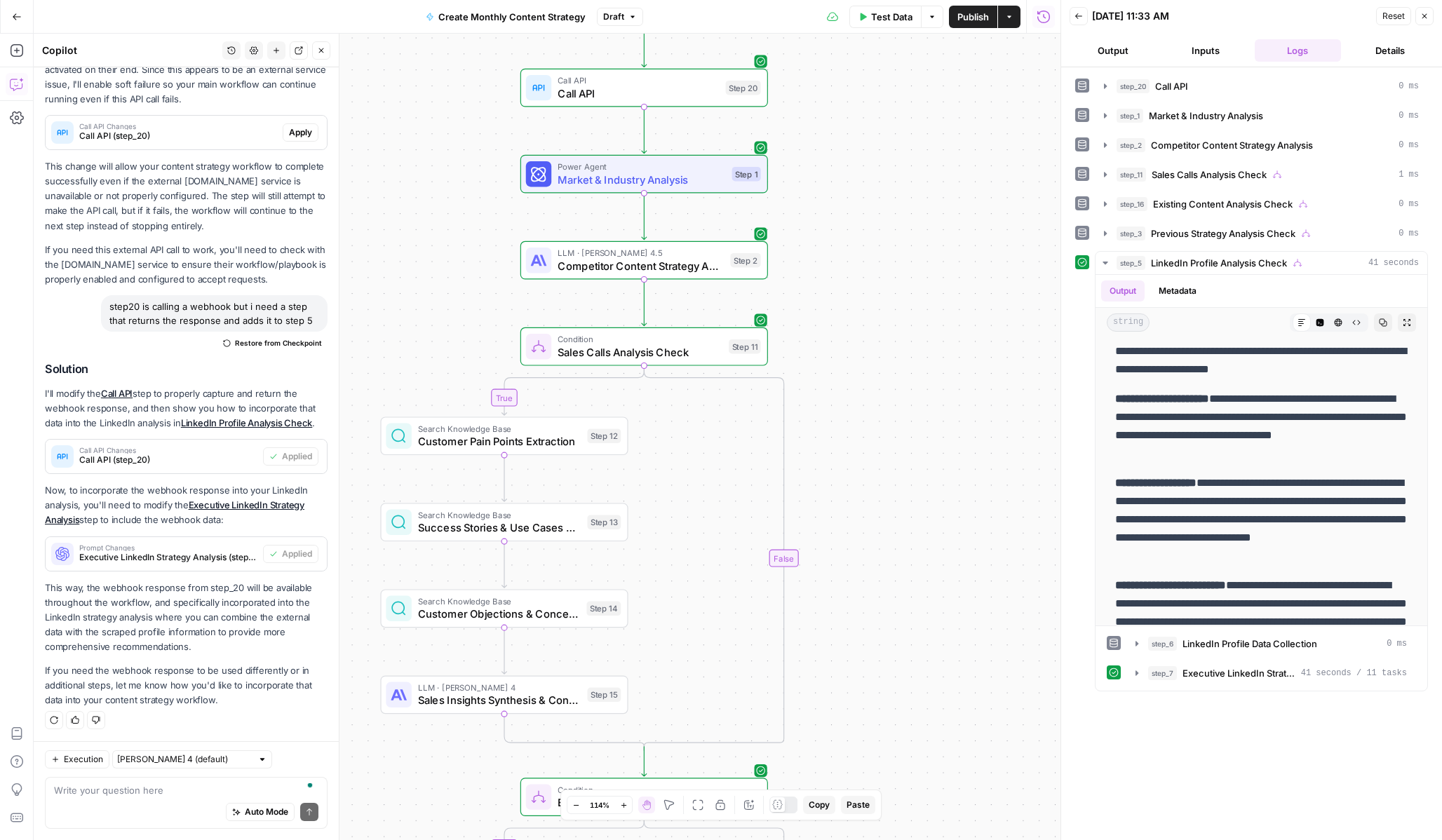
drag, startPoint x: 877, startPoint y: 641, endPoint x: 877, endPoint y: 830, distance: 189.0
click at [877, 830] on div "true true true true false false false false Workflow Input Settings Inputs Call…" at bounding box center [547, 436] width 1027 height 806
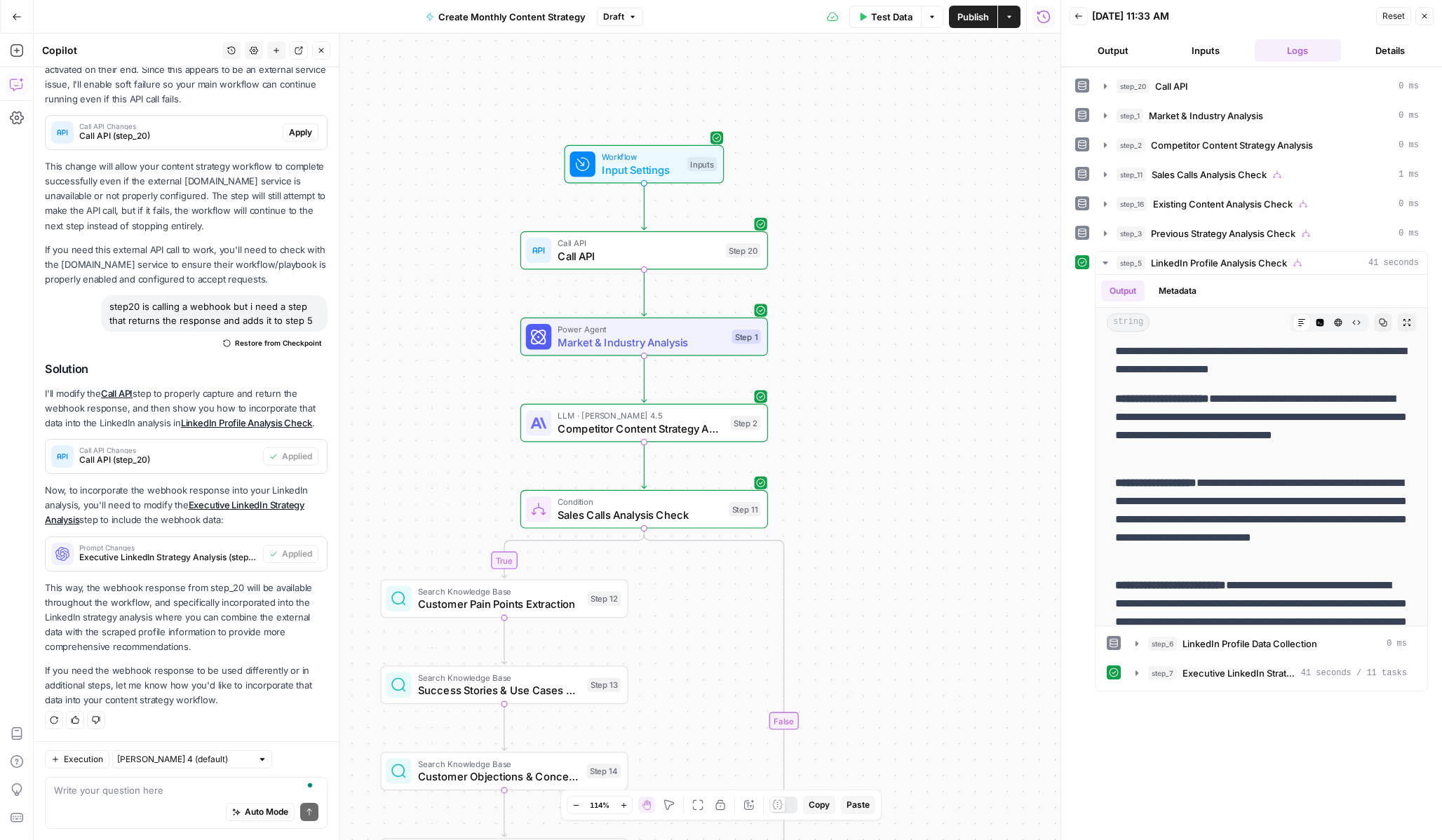
click at [569, 265] on div "Call API Call API Step 20 Copy step Delete step Add Note Test" at bounding box center [644, 251] width 247 height 39
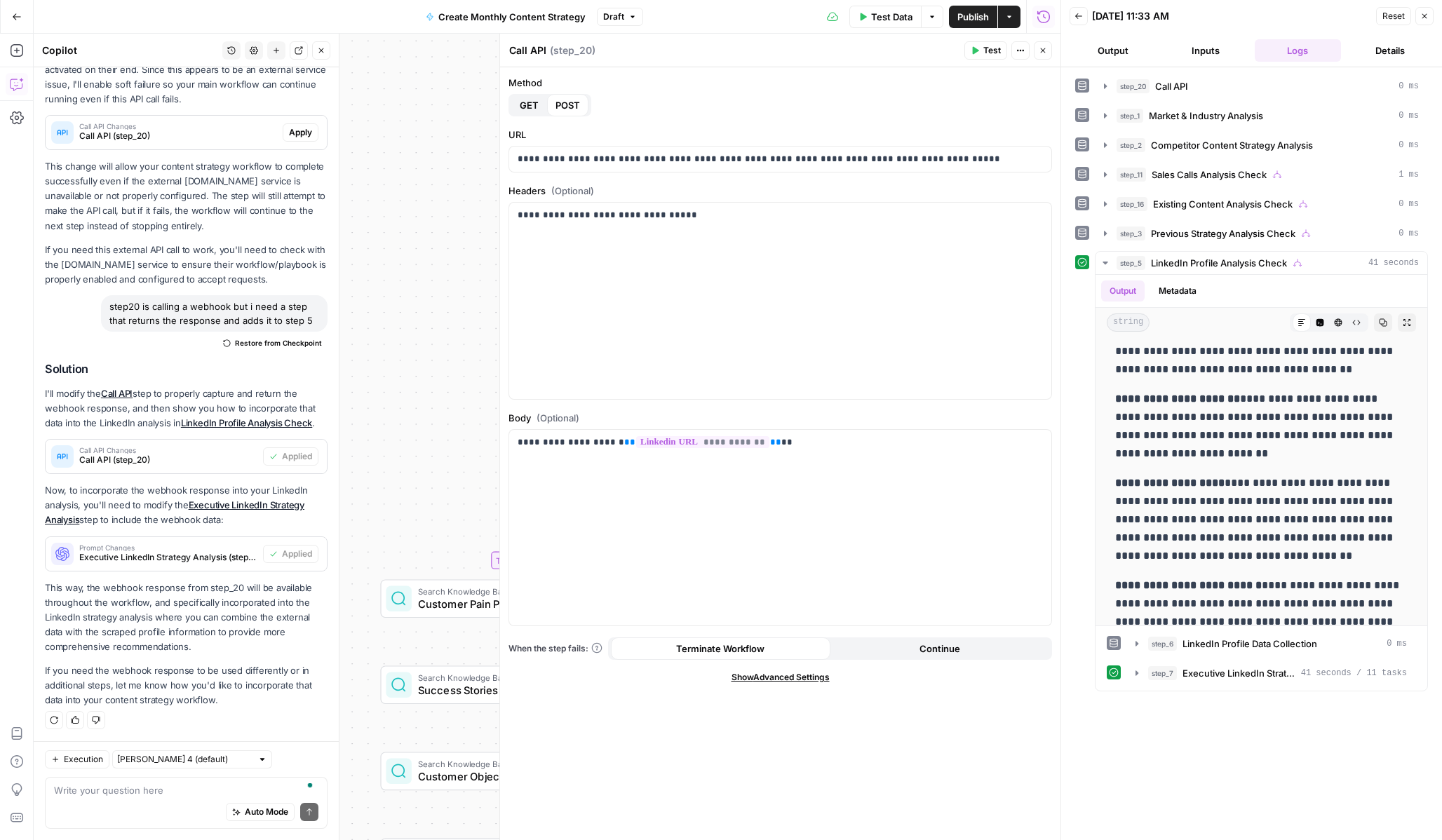
click at [990, 48] on span "Test" at bounding box center [992, 50] width 17 height 13
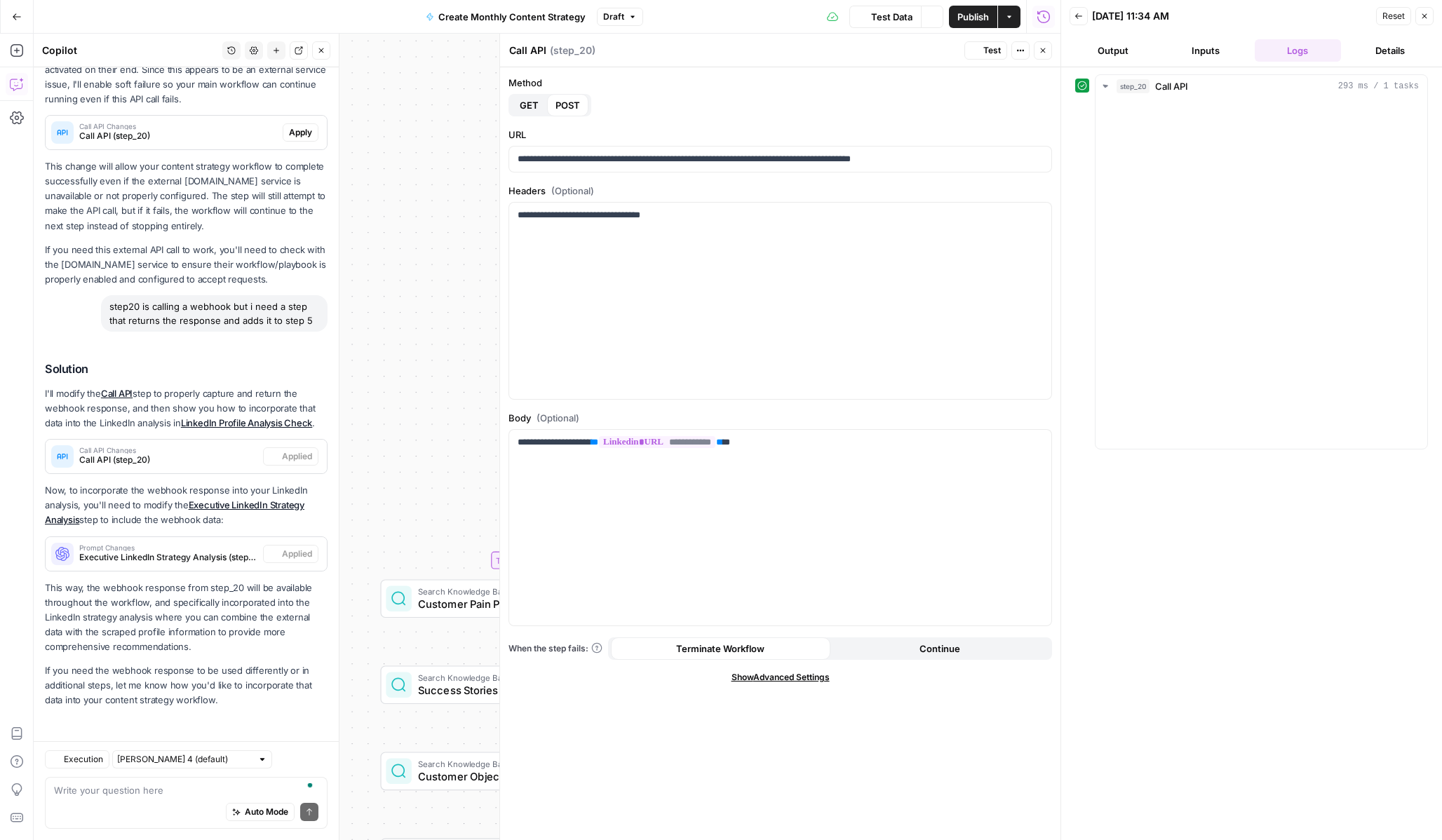
scroll to position [224, 0]
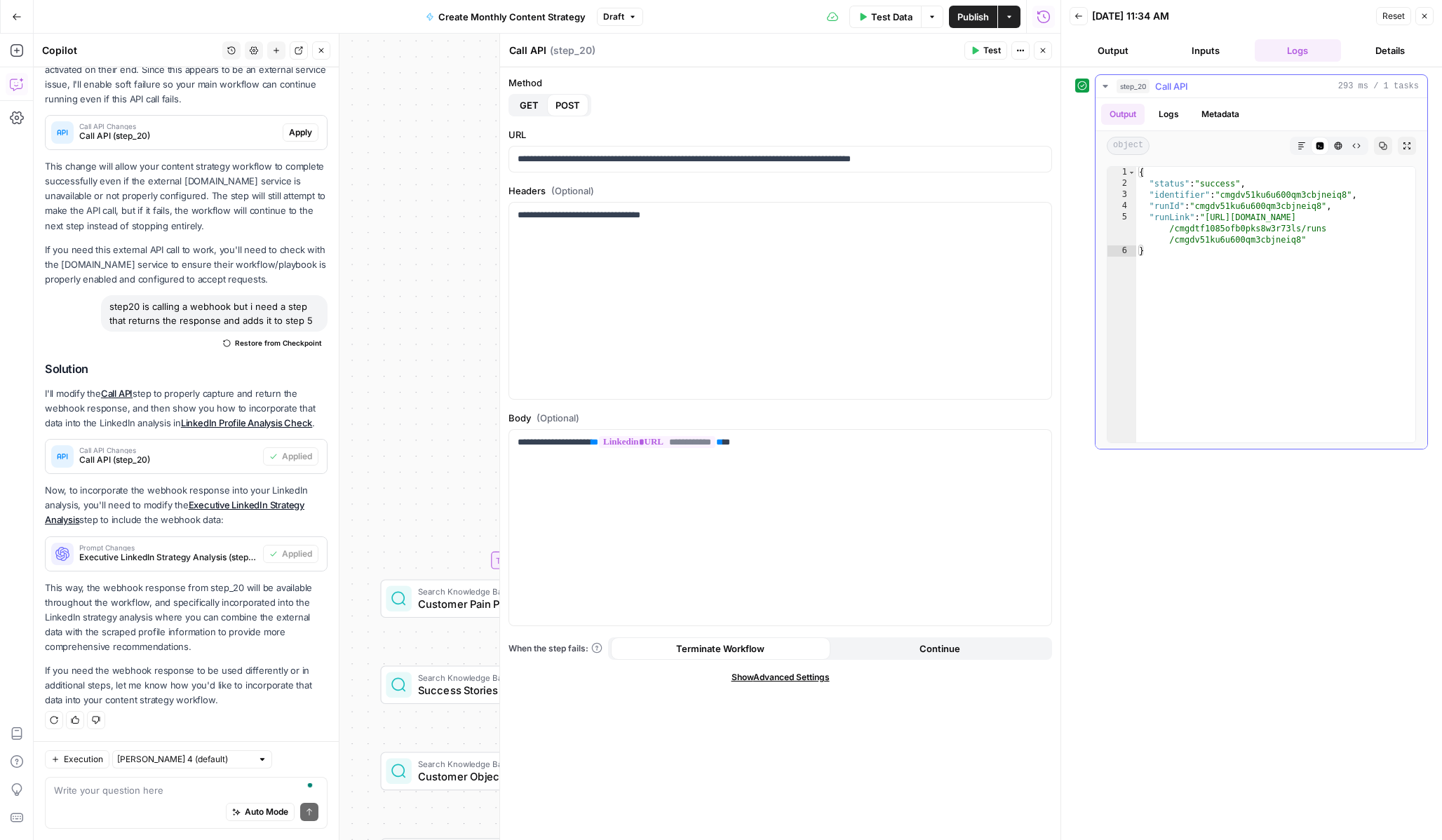
click at [1296, 150] on button "Markdown" at bounding box center [1301, 145] width 18 height 18
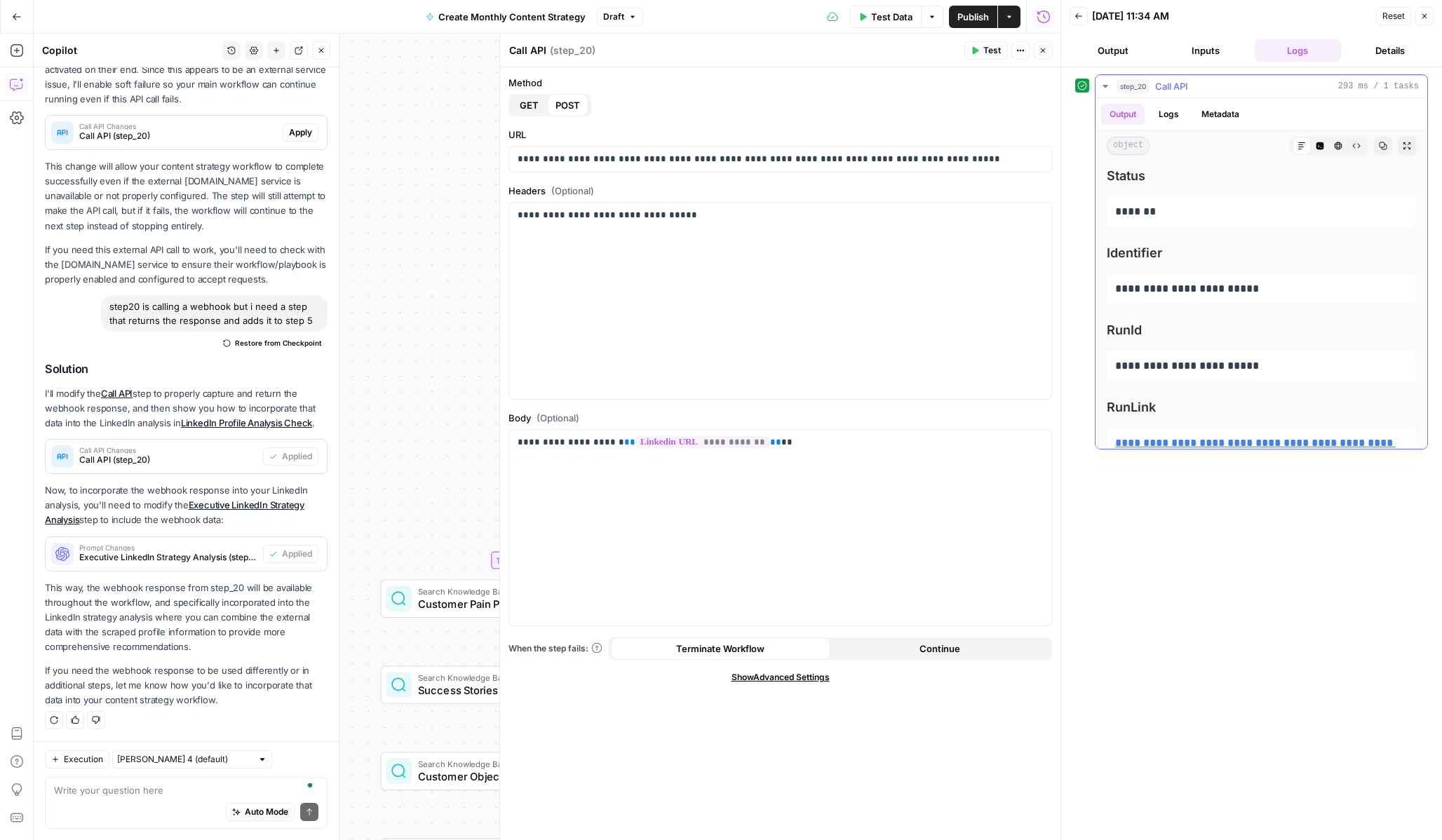
scroll to position [33, 0]
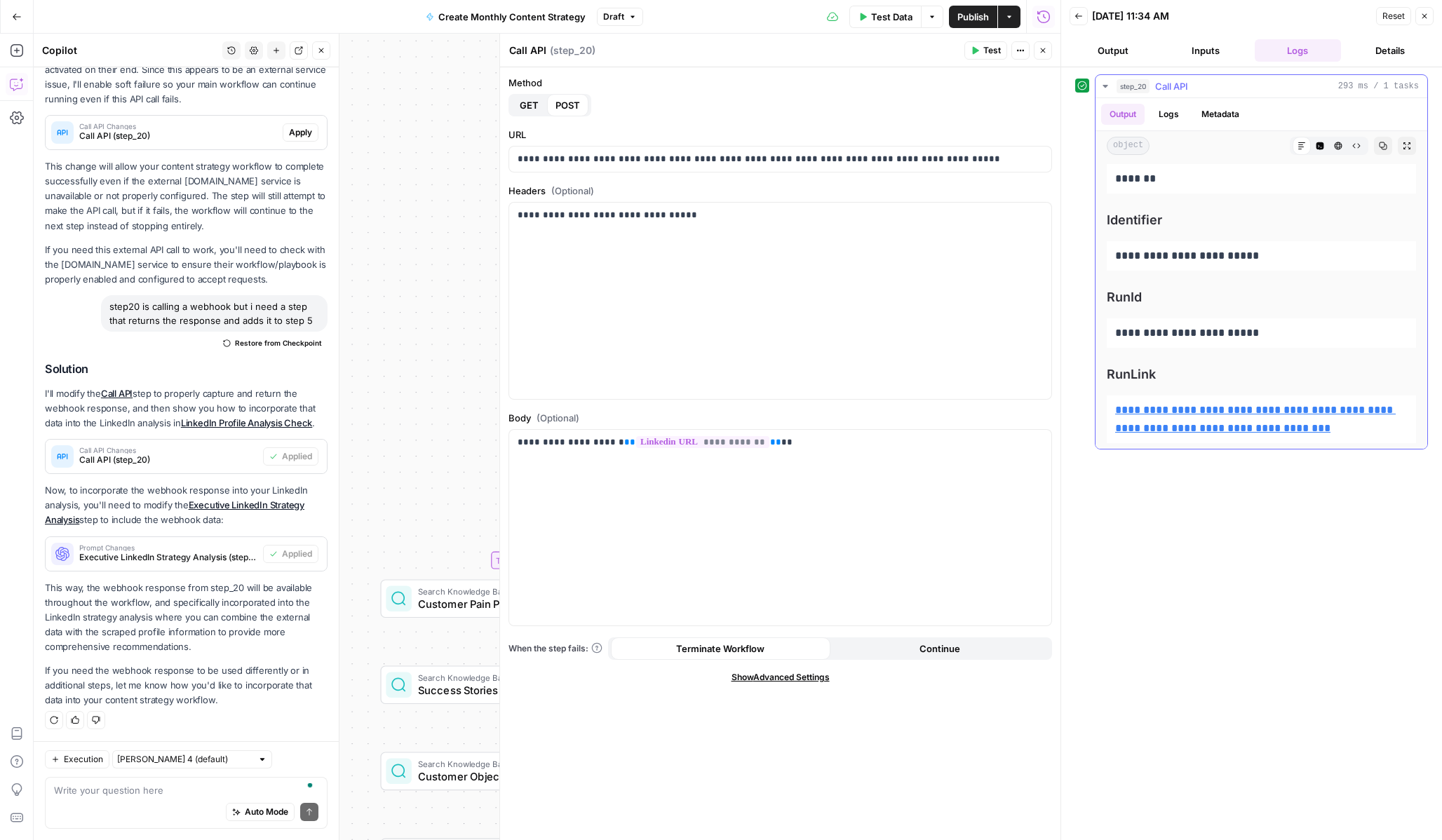
click at [1321, 150] on icon "button" at bounding box center [1320, 146] width 9 height 9
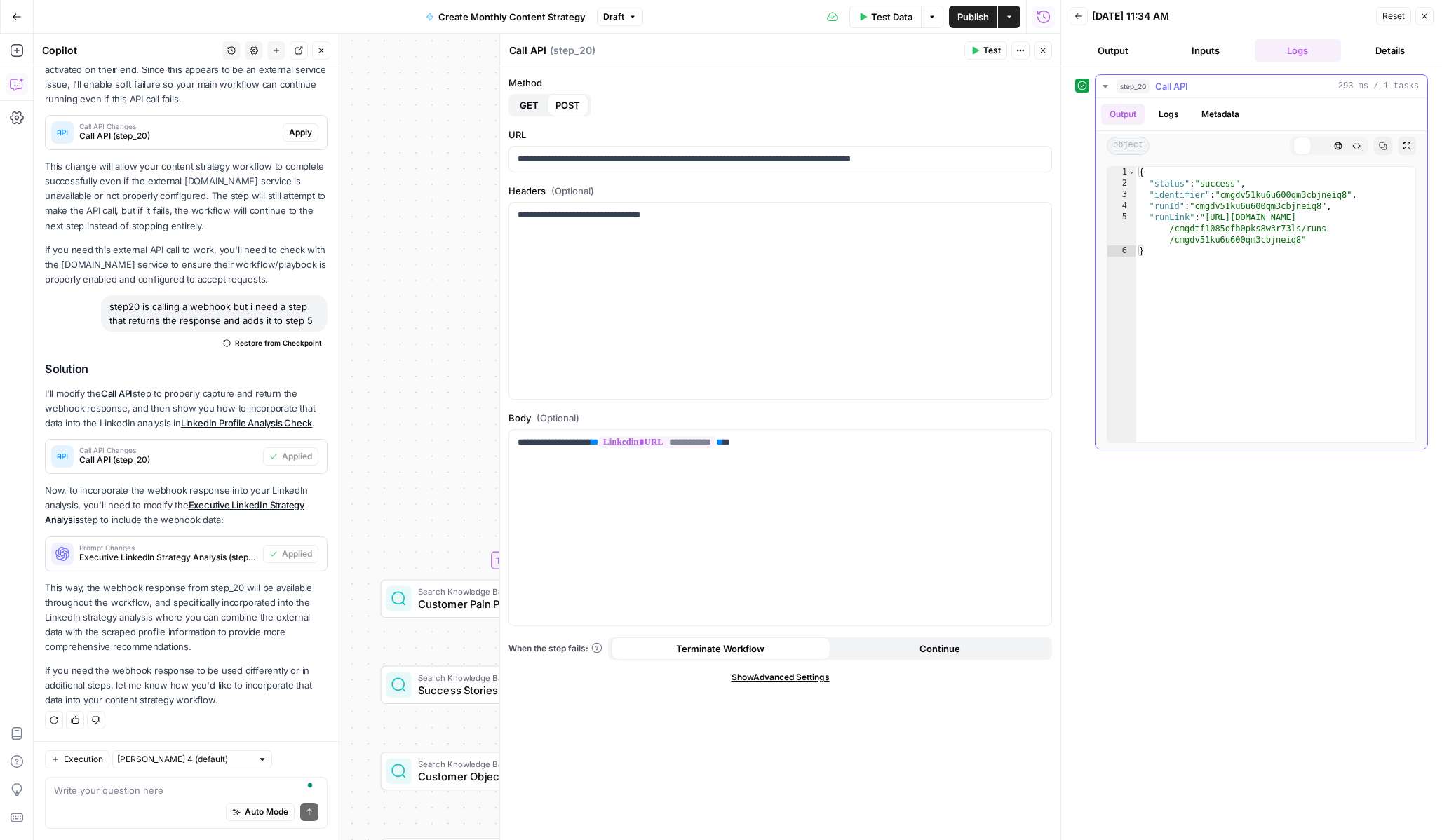
scroll to position [0, 0]
click at [979, 45] on button "Test" at bounding box center [986, 50] width 42 height 18
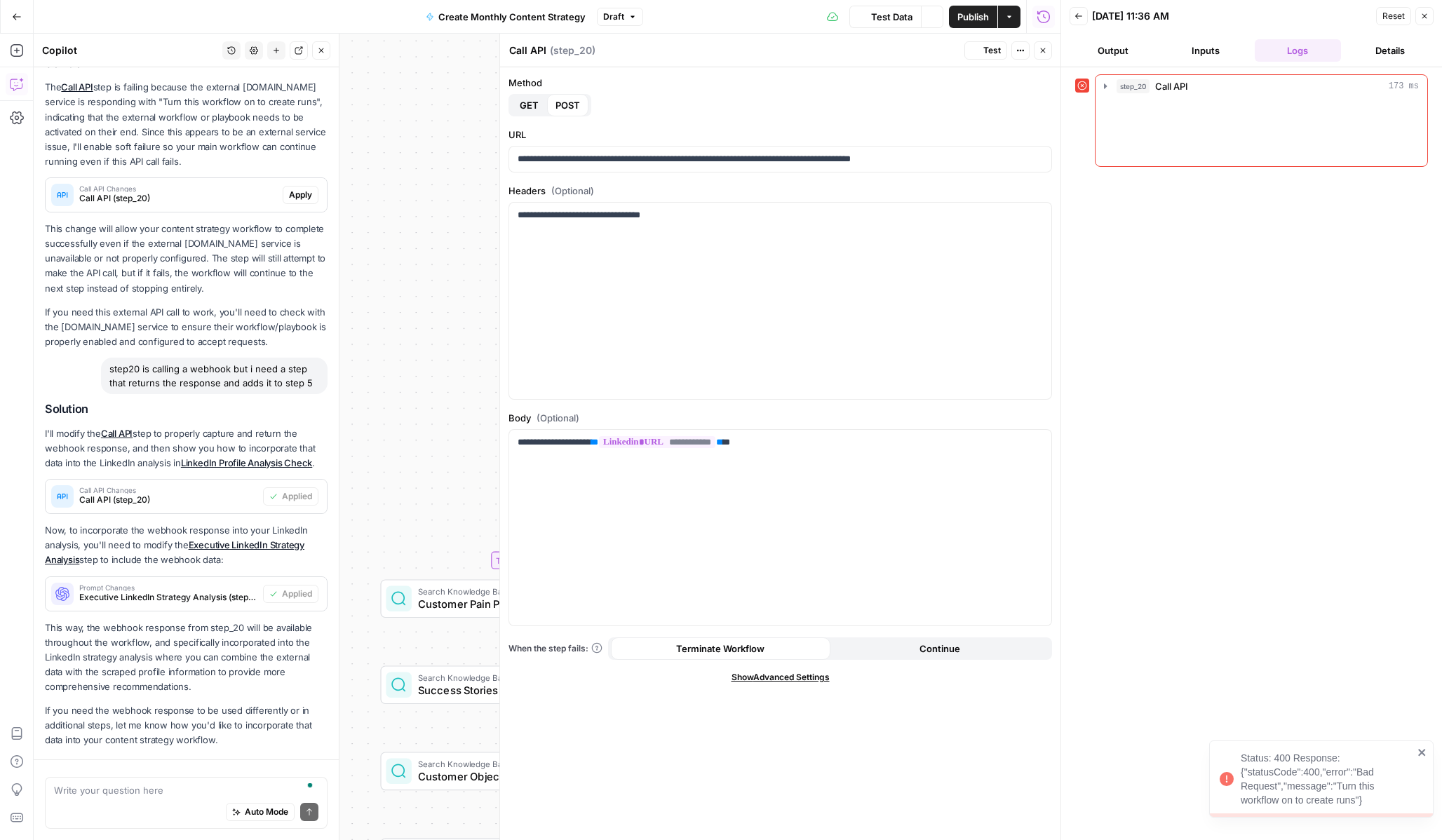
scroll to position [224, 0]
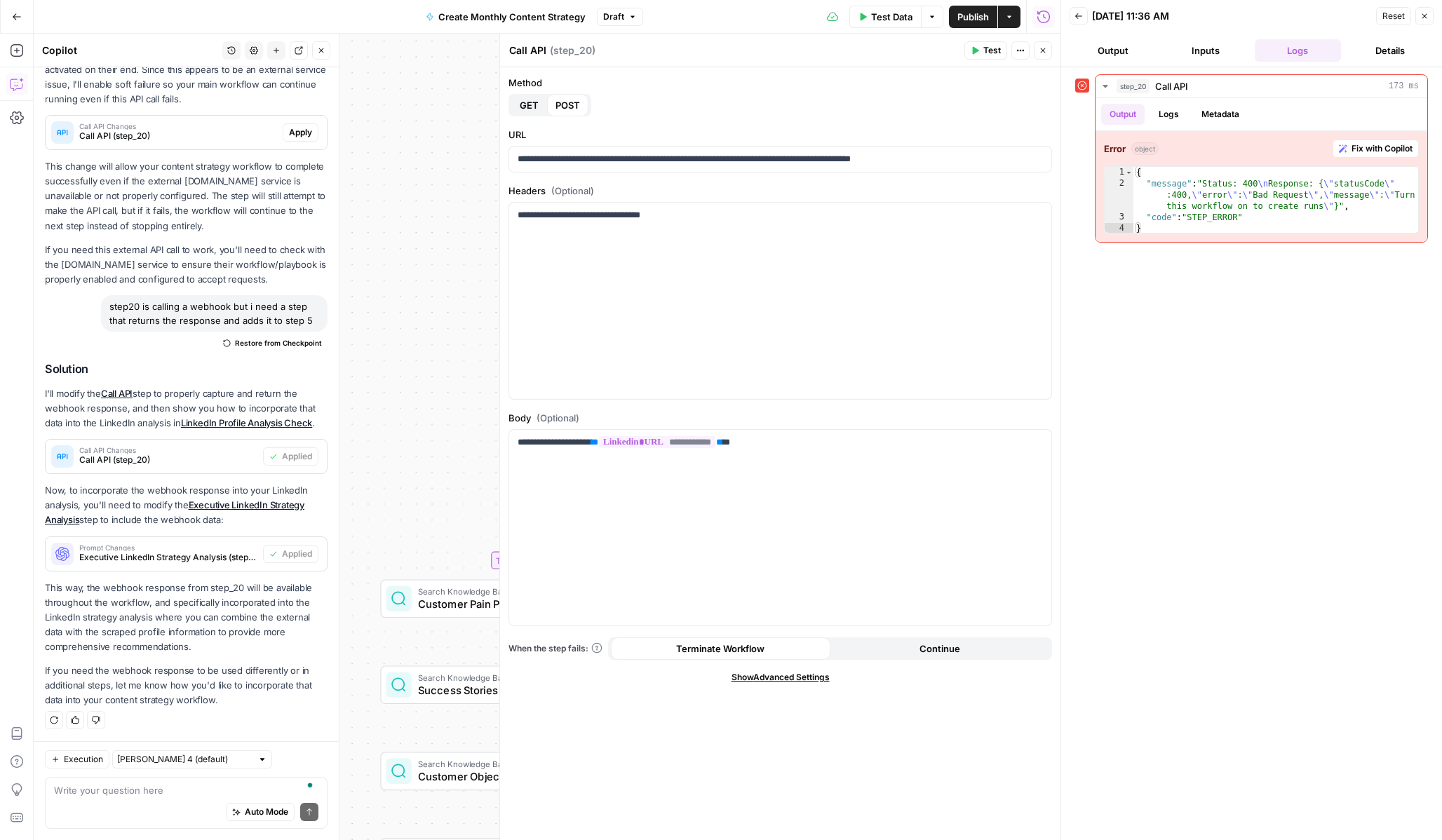
click at [983, 47] on span "Test" at bounding box center [992, 50] width 17 height 13
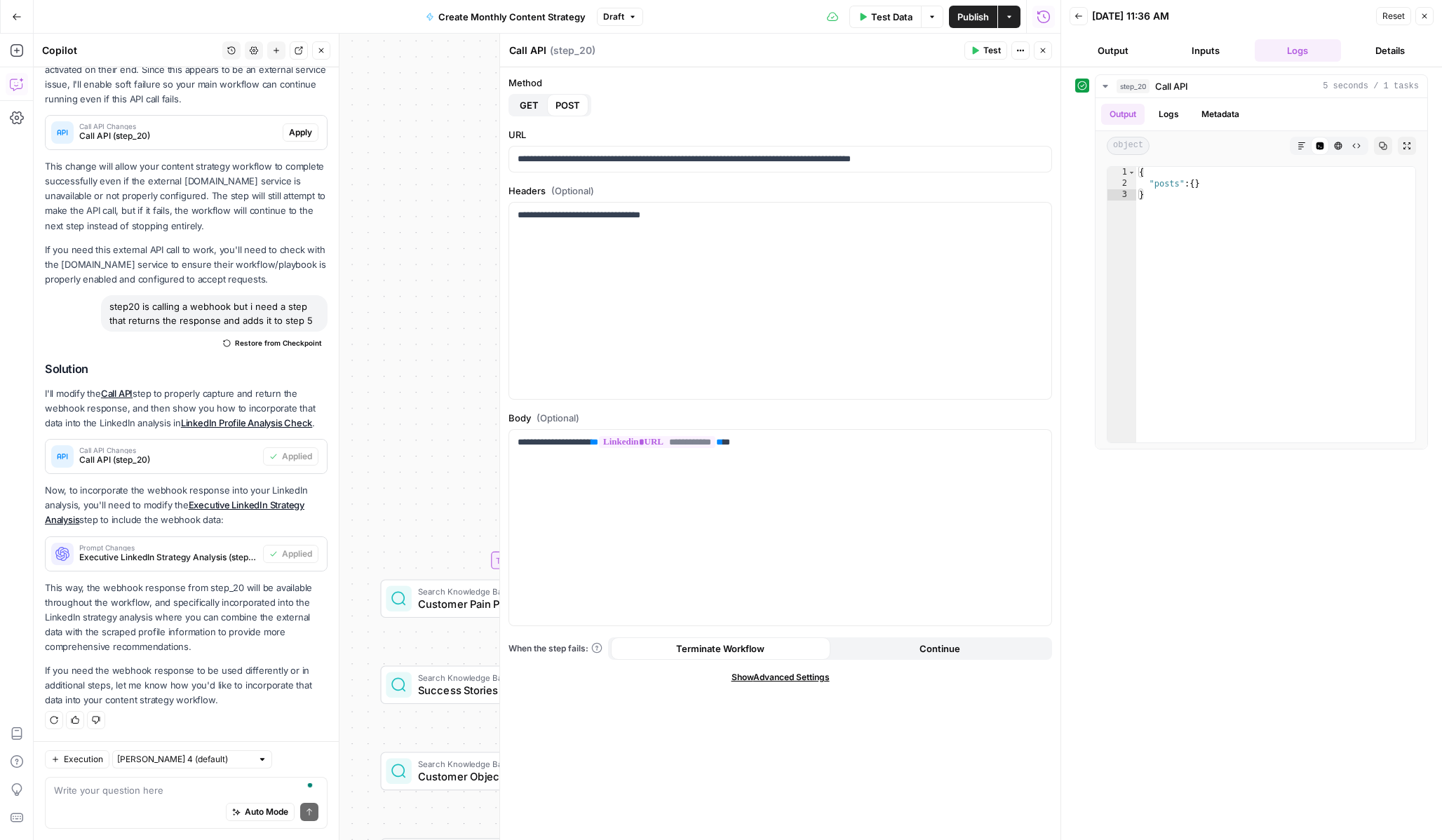
click at [1044, 50] on icon "button" at bounding box center [1043, 51] width 9 height 9
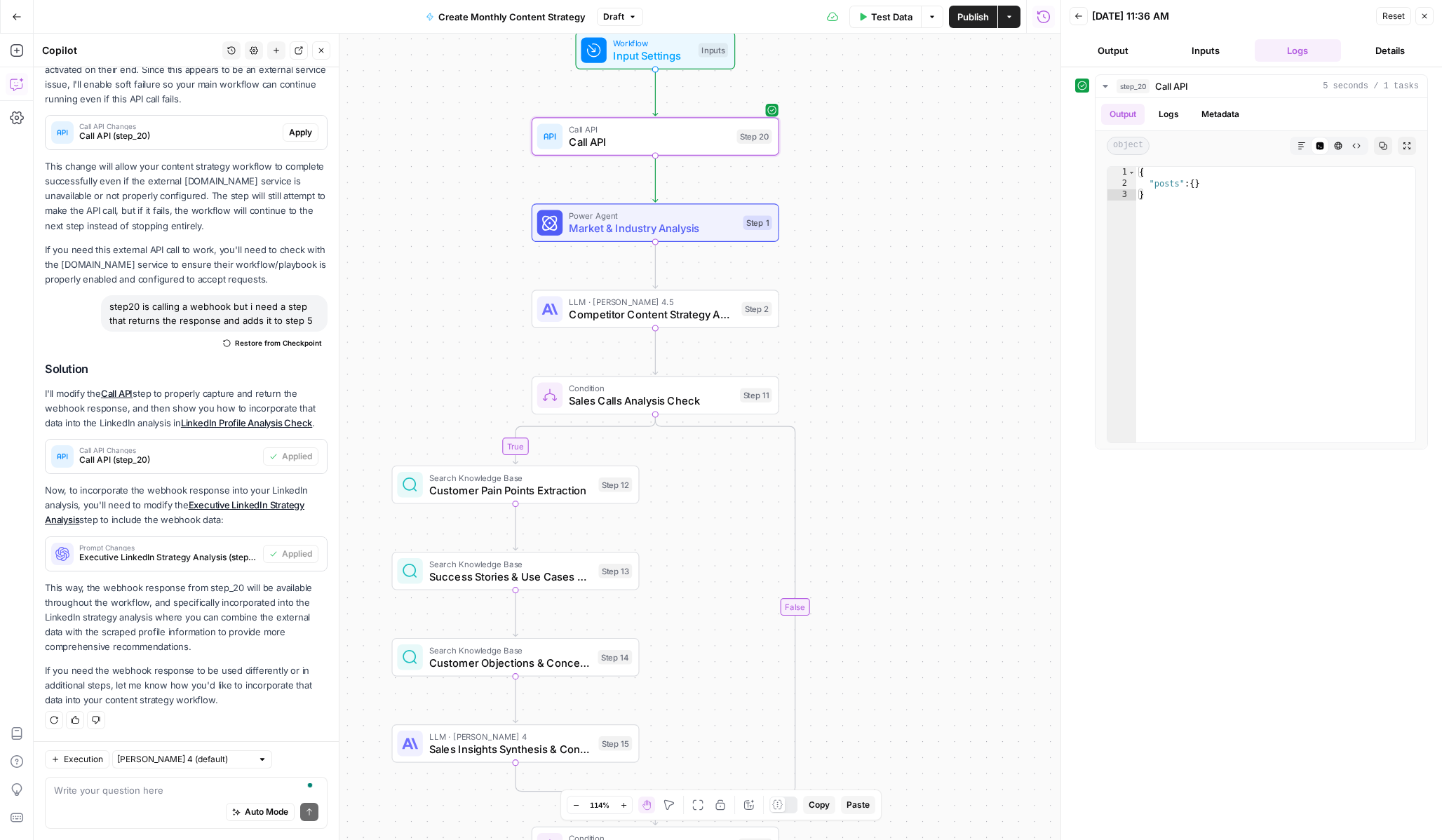
drag, startPoint x: 895, startPoint y: 525, endPoint x: 907, endPoint y: 400, distance: 125.6
click at [907, 400] on div "true true true true false false false false Workflow Input Settings Inputs Call…" at bounding box center [547, 436] width 1027 height 806
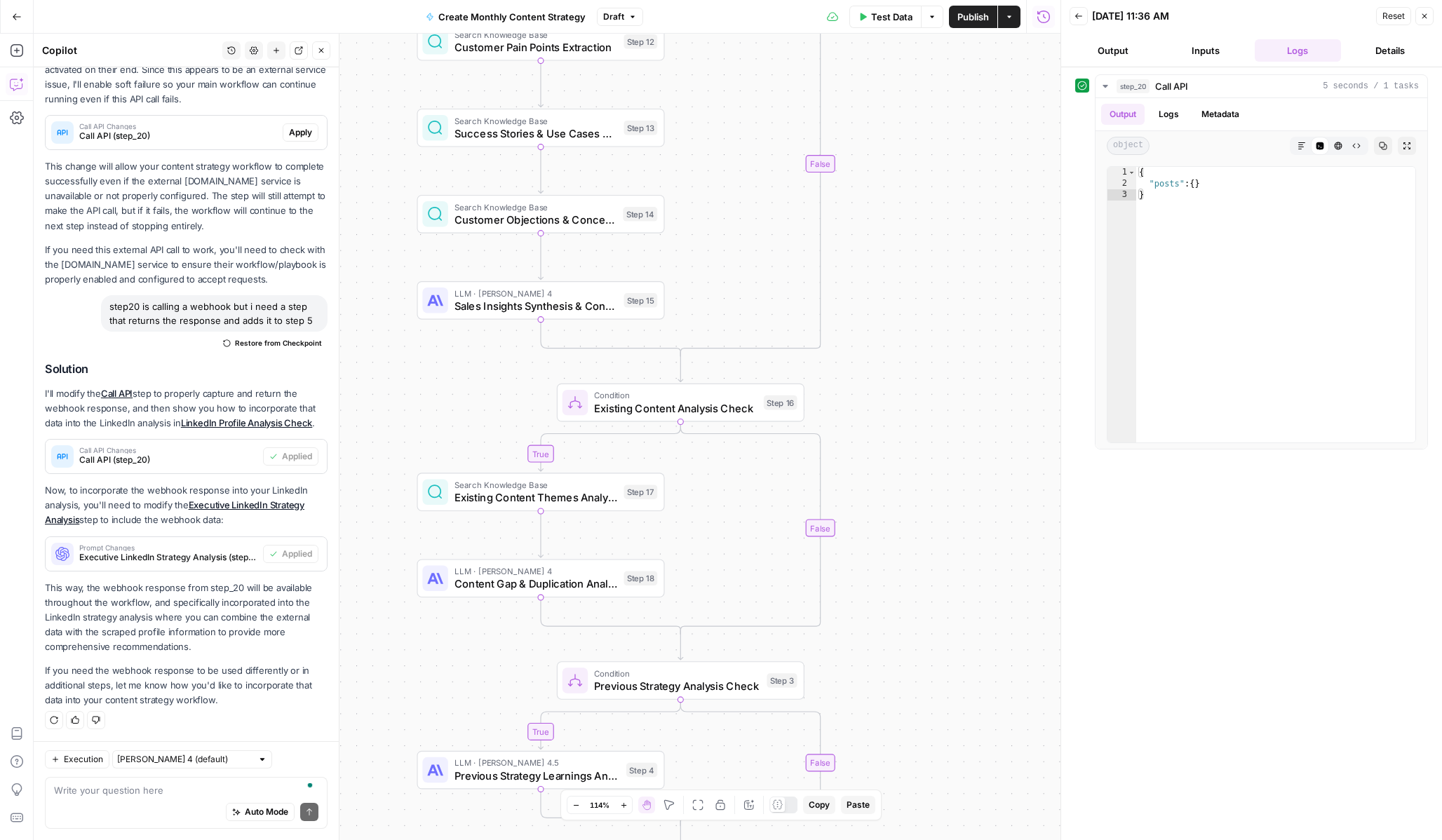
drag, startPoint x: 909, startPoint y: 650, endPoint x: 936, endPoint y: 207, distance: 443.8
click at [936, 207] on div "true true true true false false false false Workflow Input Settings Inputs Call…" at bounding box center [547, 436] width 1027 height 806
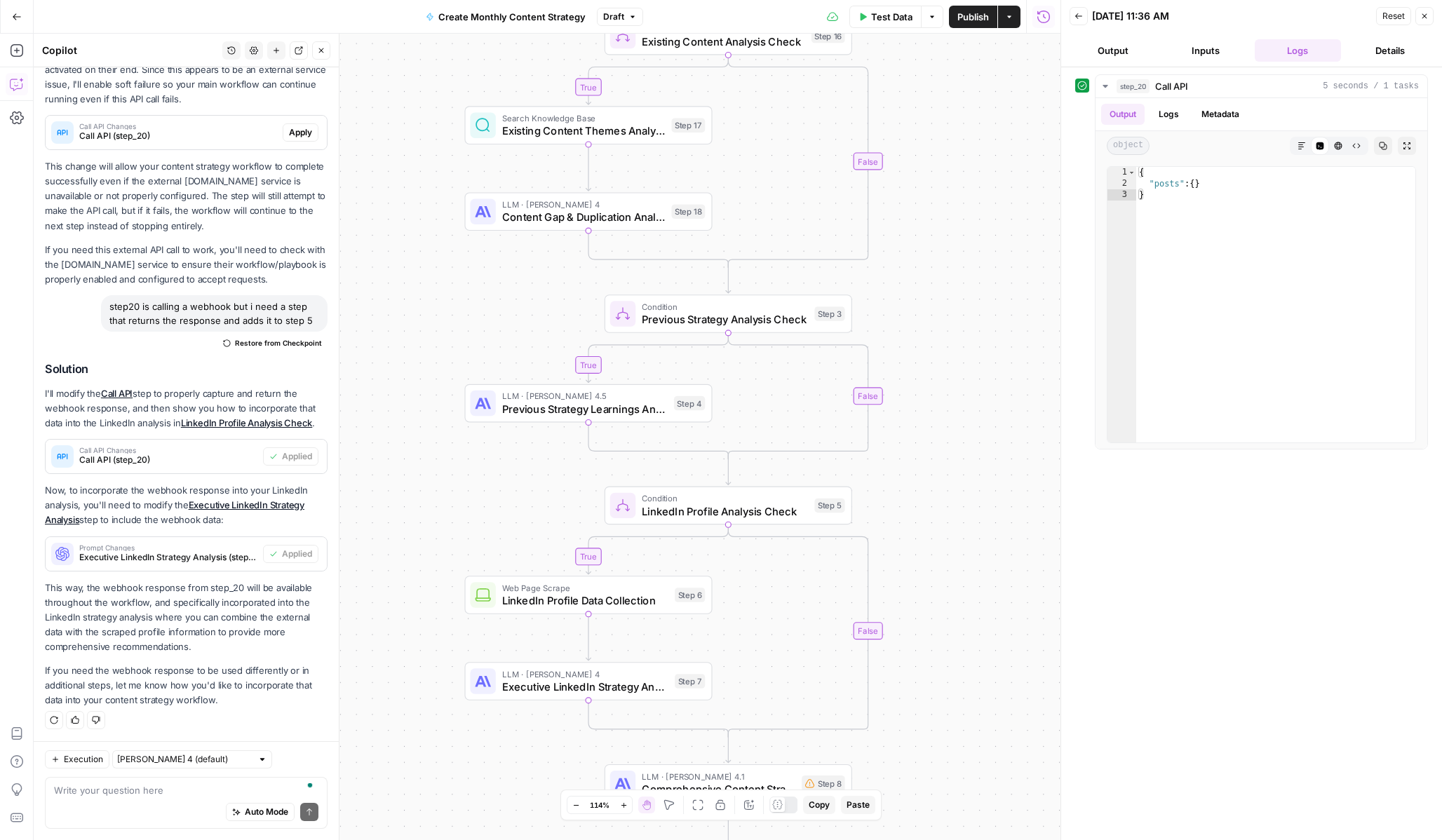
drag, startPoint x: 915, startPoint y: 582, endPoint x: 961, endPoint y: 223, distance: 361.9
click at [961, 223] on div "true true true true false false false false Workflow Input Settings Inputs Call…" at bounding box center [547, 436] width 1027 height 806
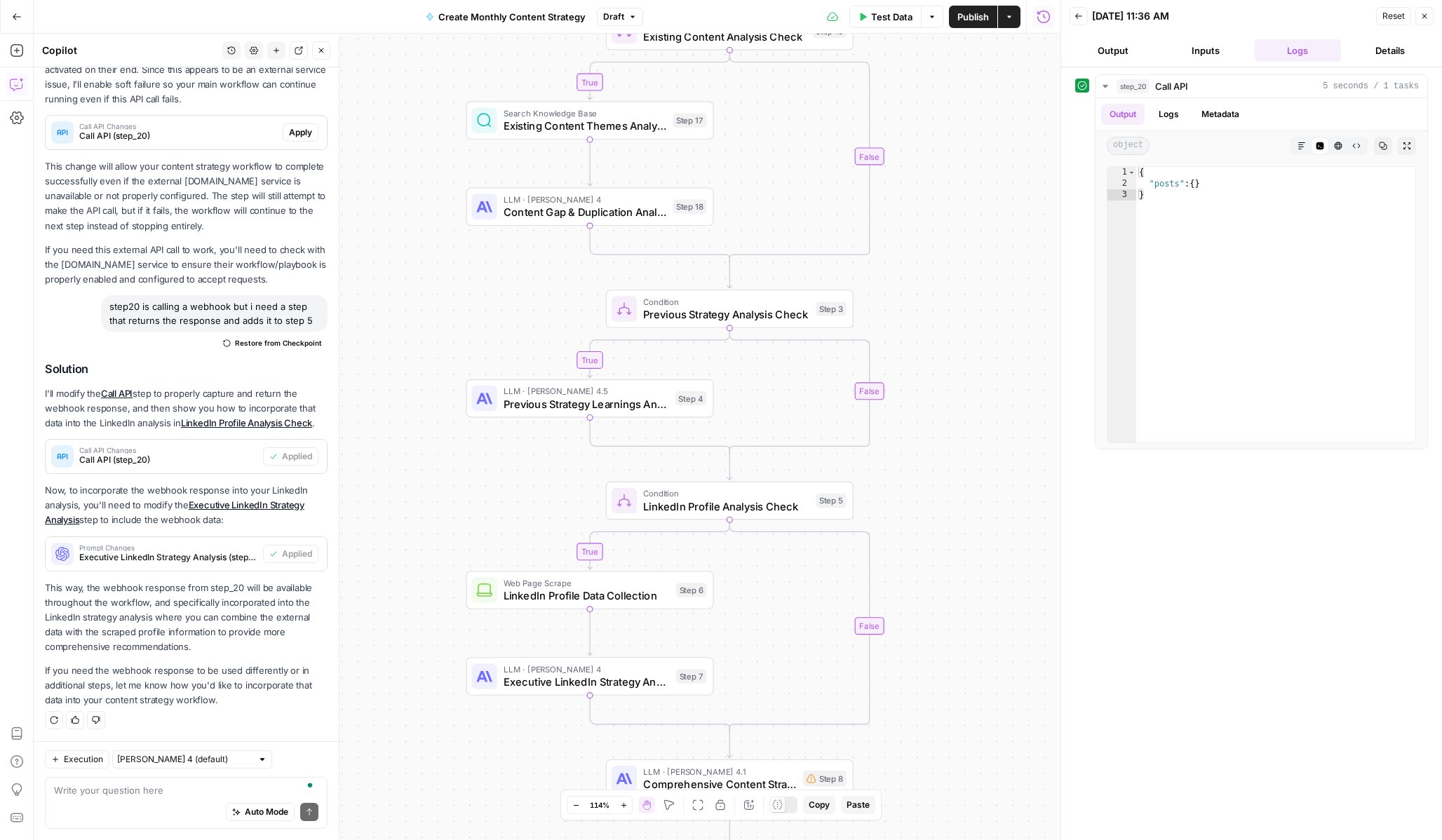
click at [619, 678] on span "Executive LinkedIn Strategy Analysis" at bounding box center [587, 682] width 166 height 16
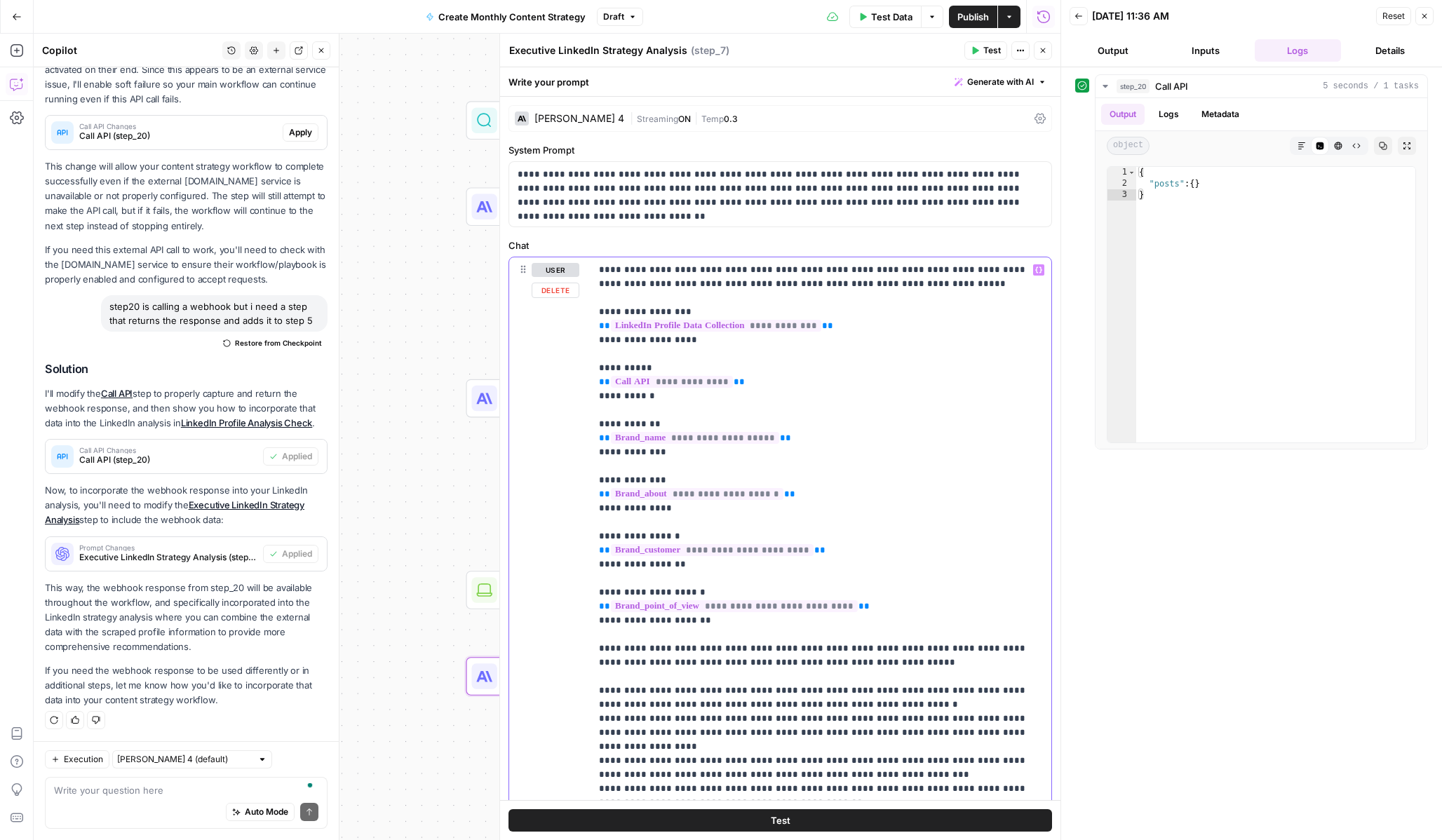
click at [865, 669] on p "**********" at bounding box center [821, 844] width 444 height 1164
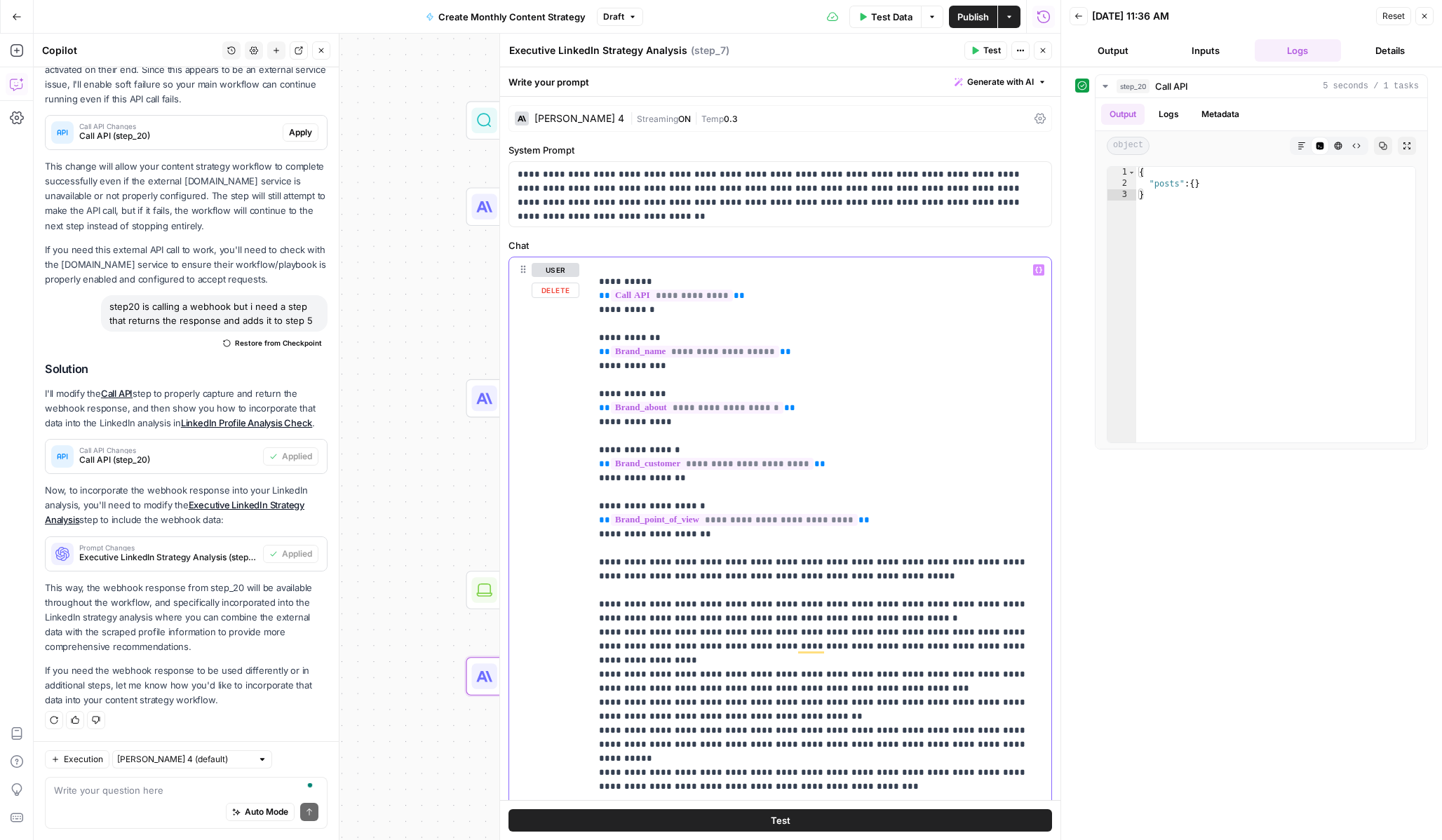
scroll to position [0, 0]
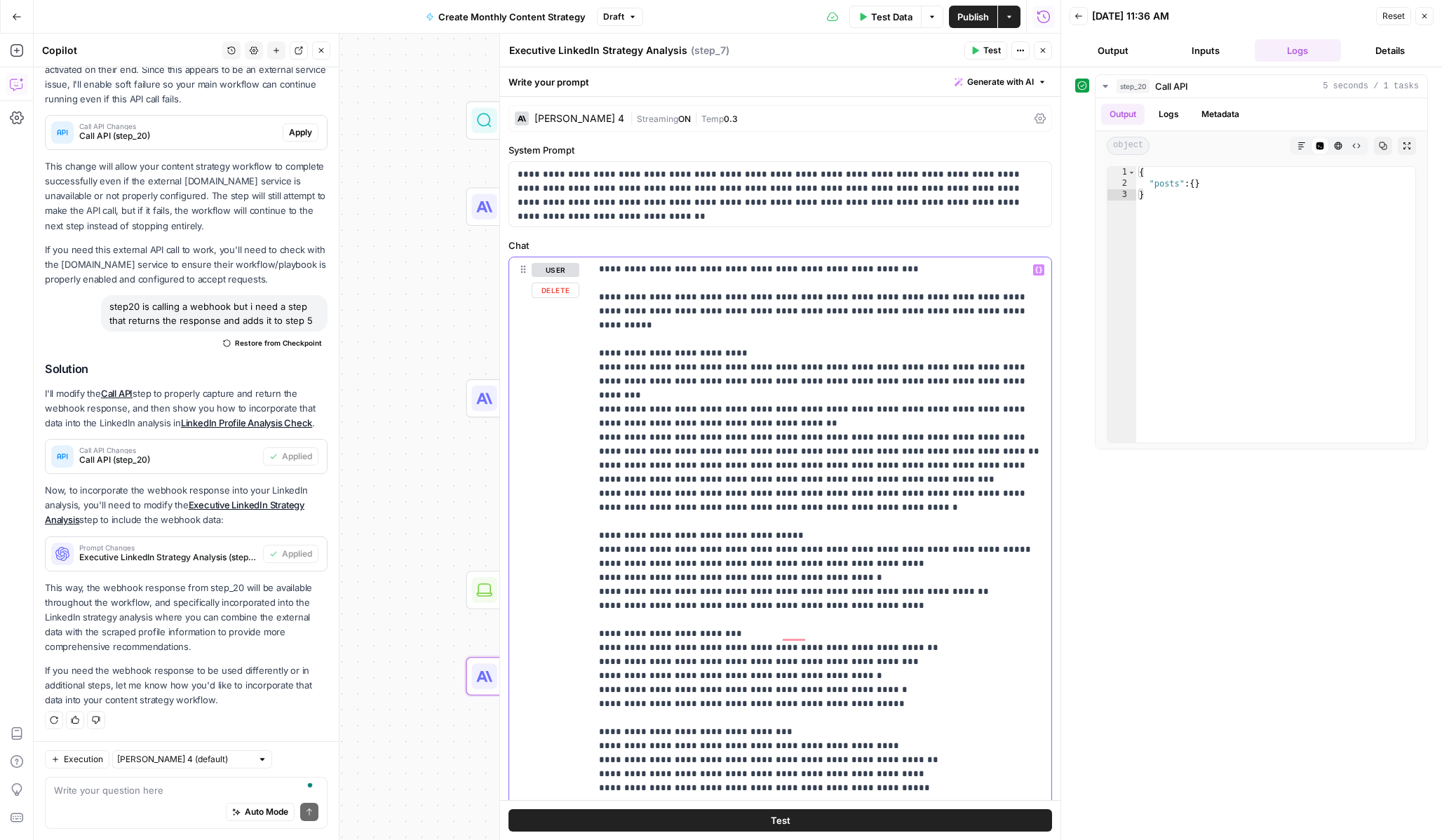
click at [909, 753] on p "**********" at bounding box center [821, 241] width 444 height 1164
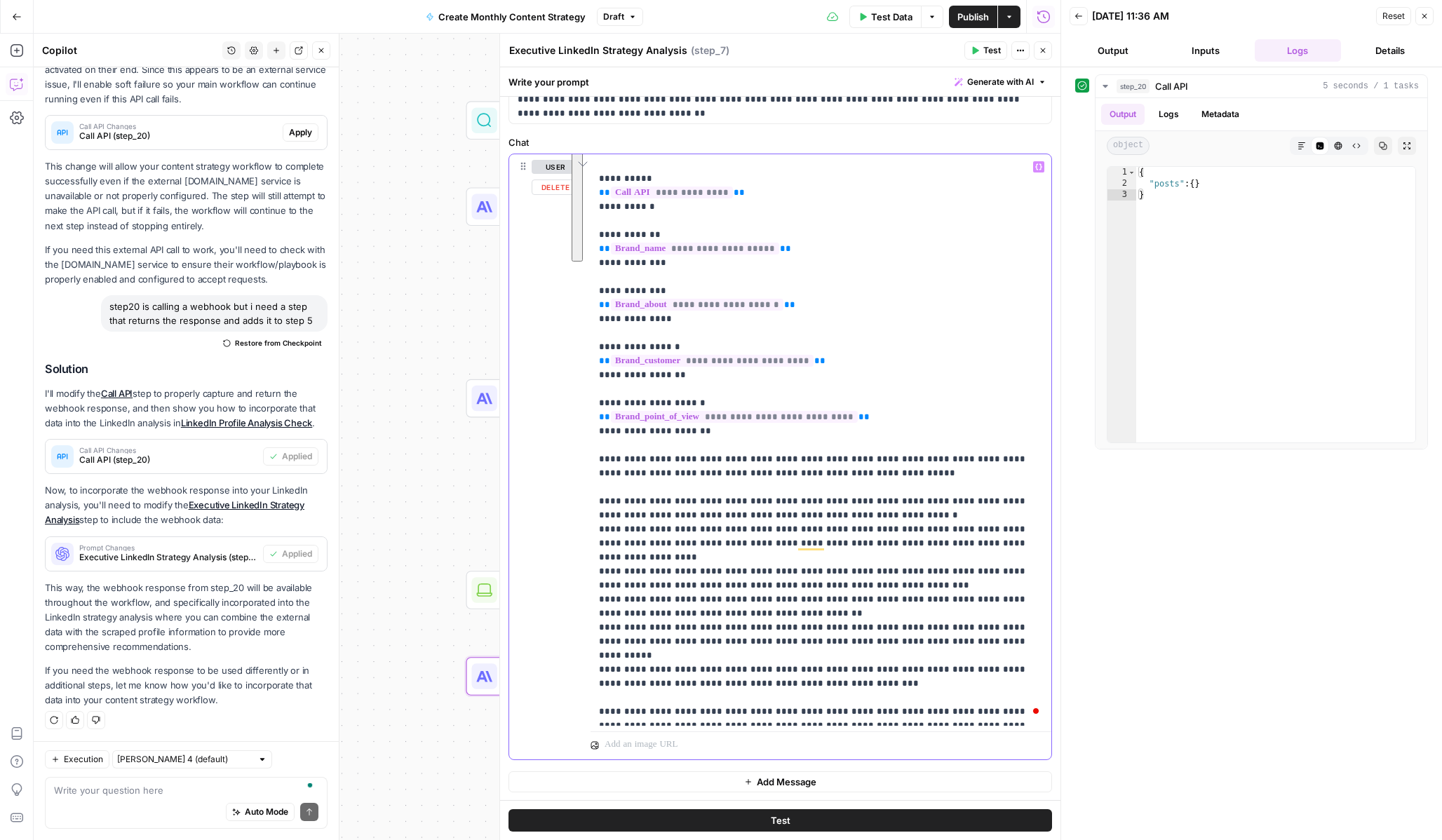
scroll to position [38, 0]
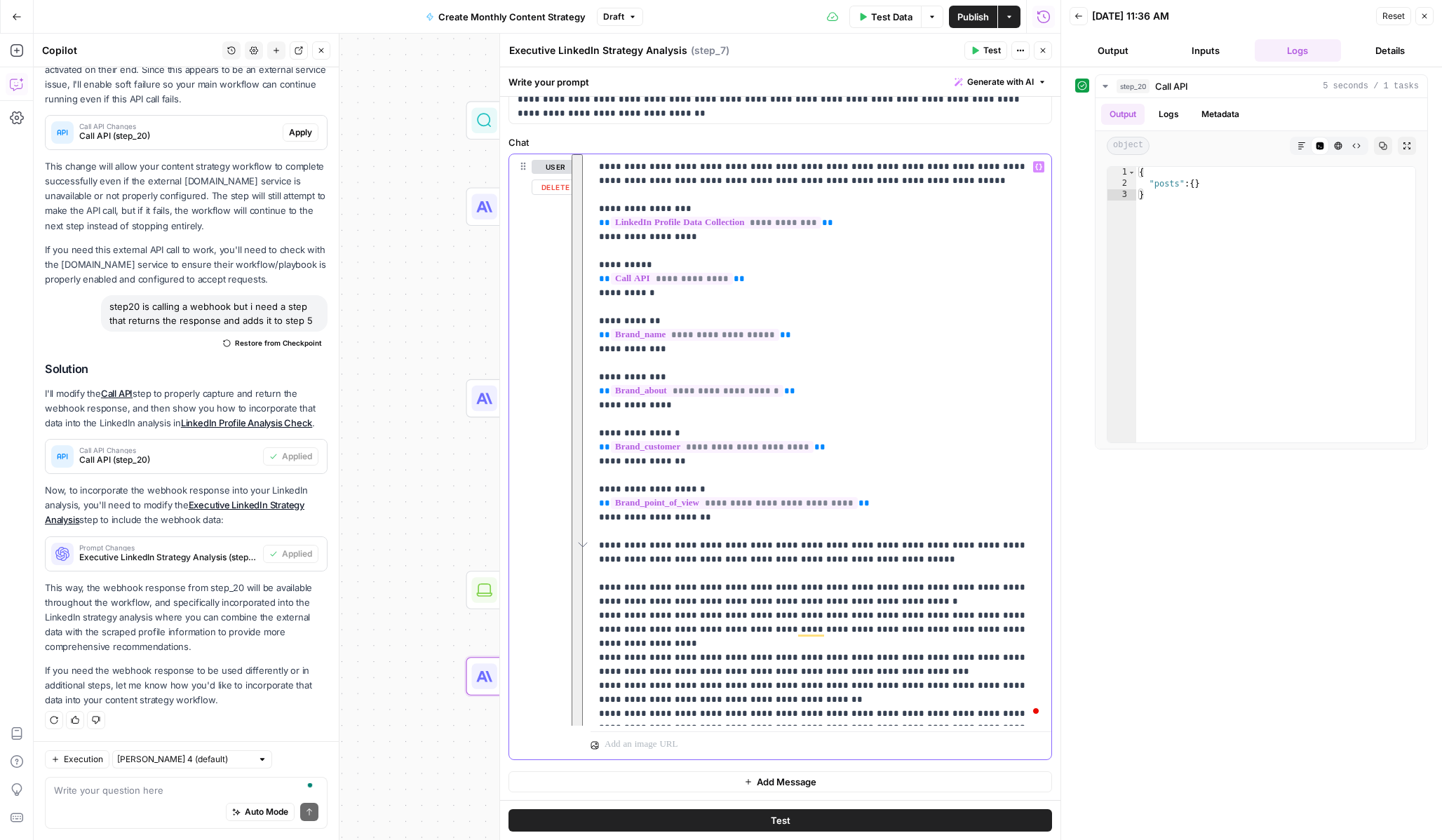
drag, startPoint x: 965, startPoint y: 722, endPoint x: 583, endPoint y: 549, distance: 419.3
click at [583, 549] on div "**********" at bounding box center [780, 455] width 542 height 604
copy p "**********"
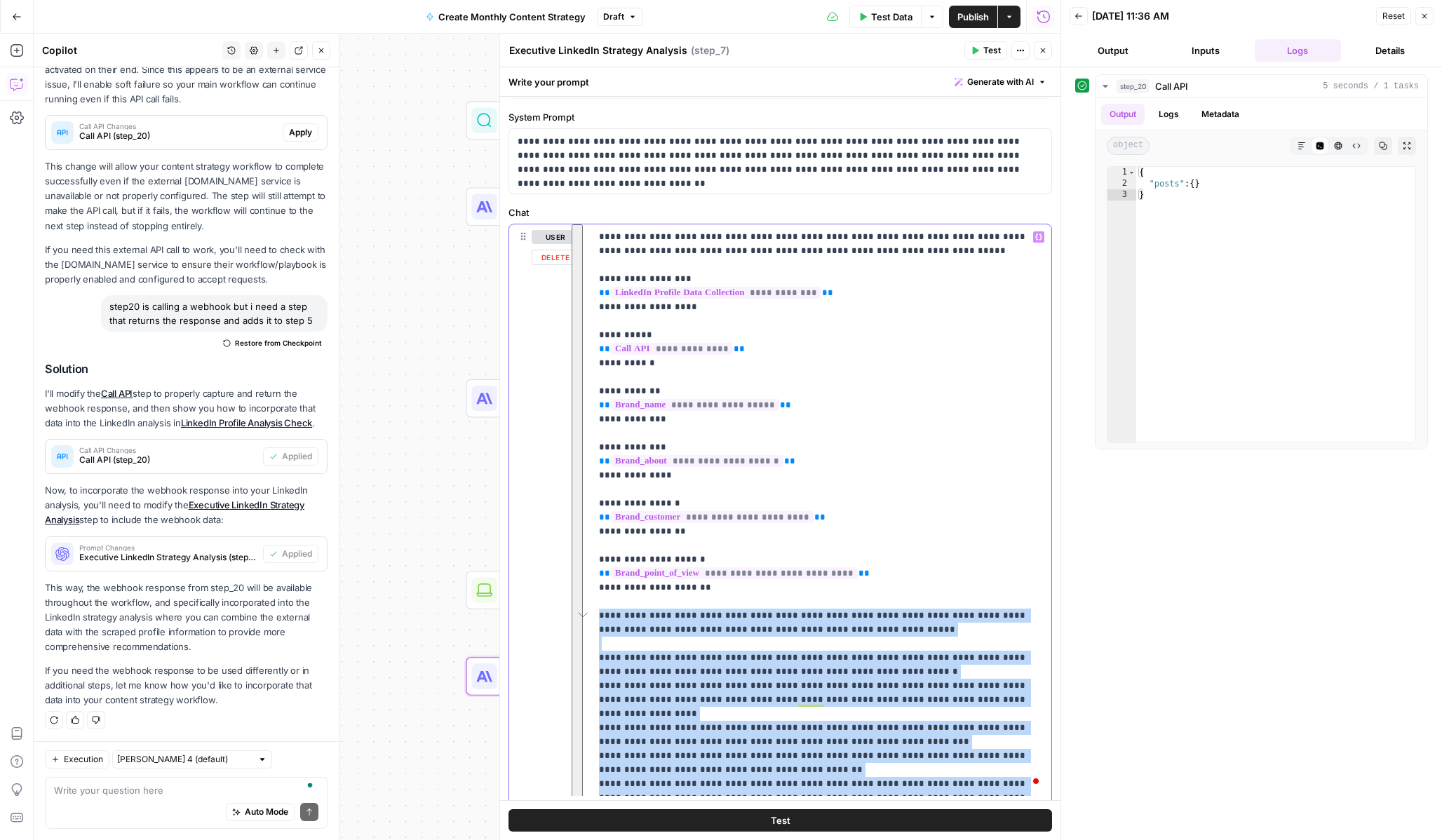
scroll to position [31, 0]
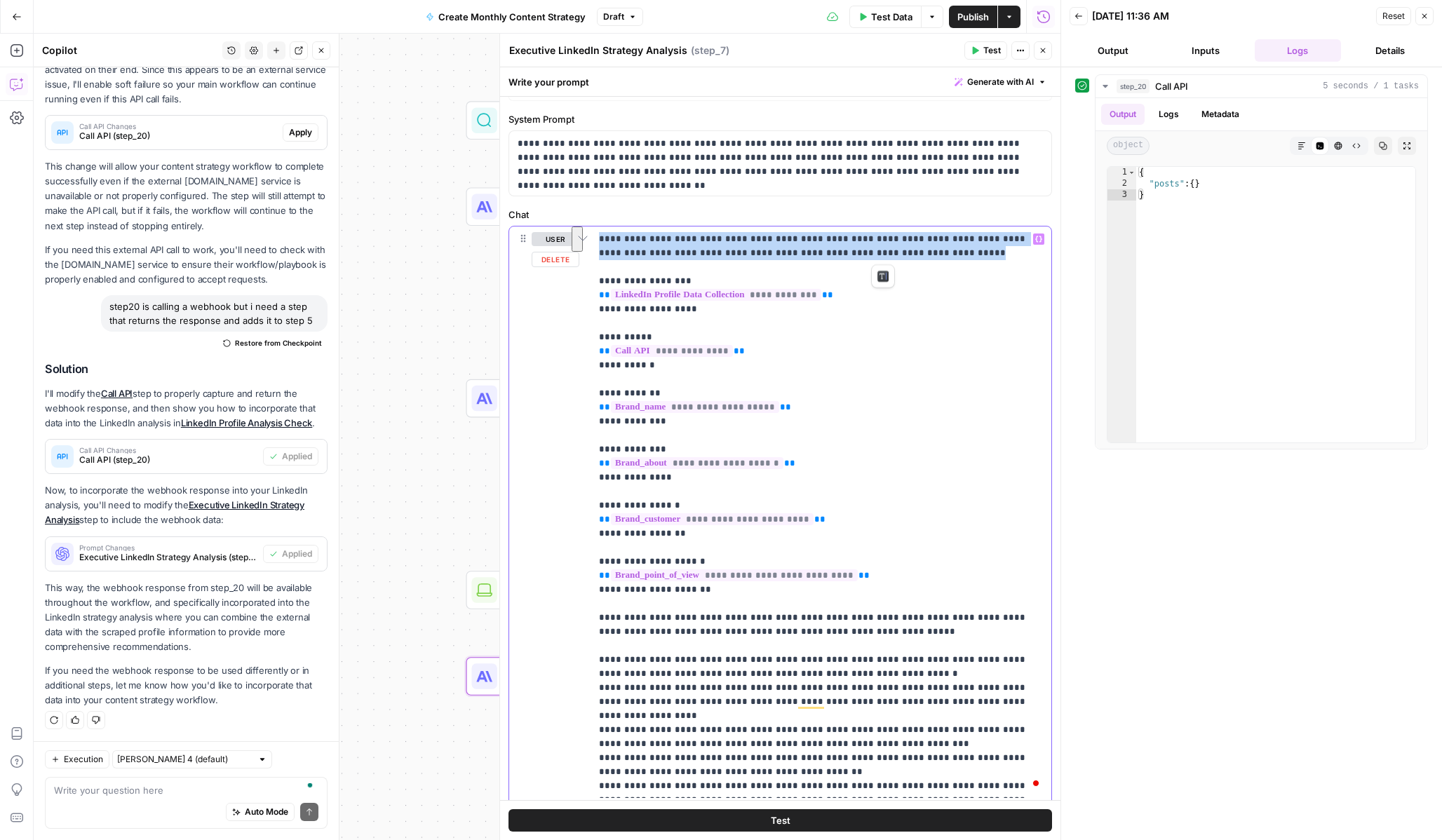
drag, startPoint x: 906, startPoint y: 249, endPoint x: 622, endPoint y: 227, distance: 284.9
click at [622, 227] on div "**********" at bounding box center [820, 512] width 461 height 571
copy p "**********"
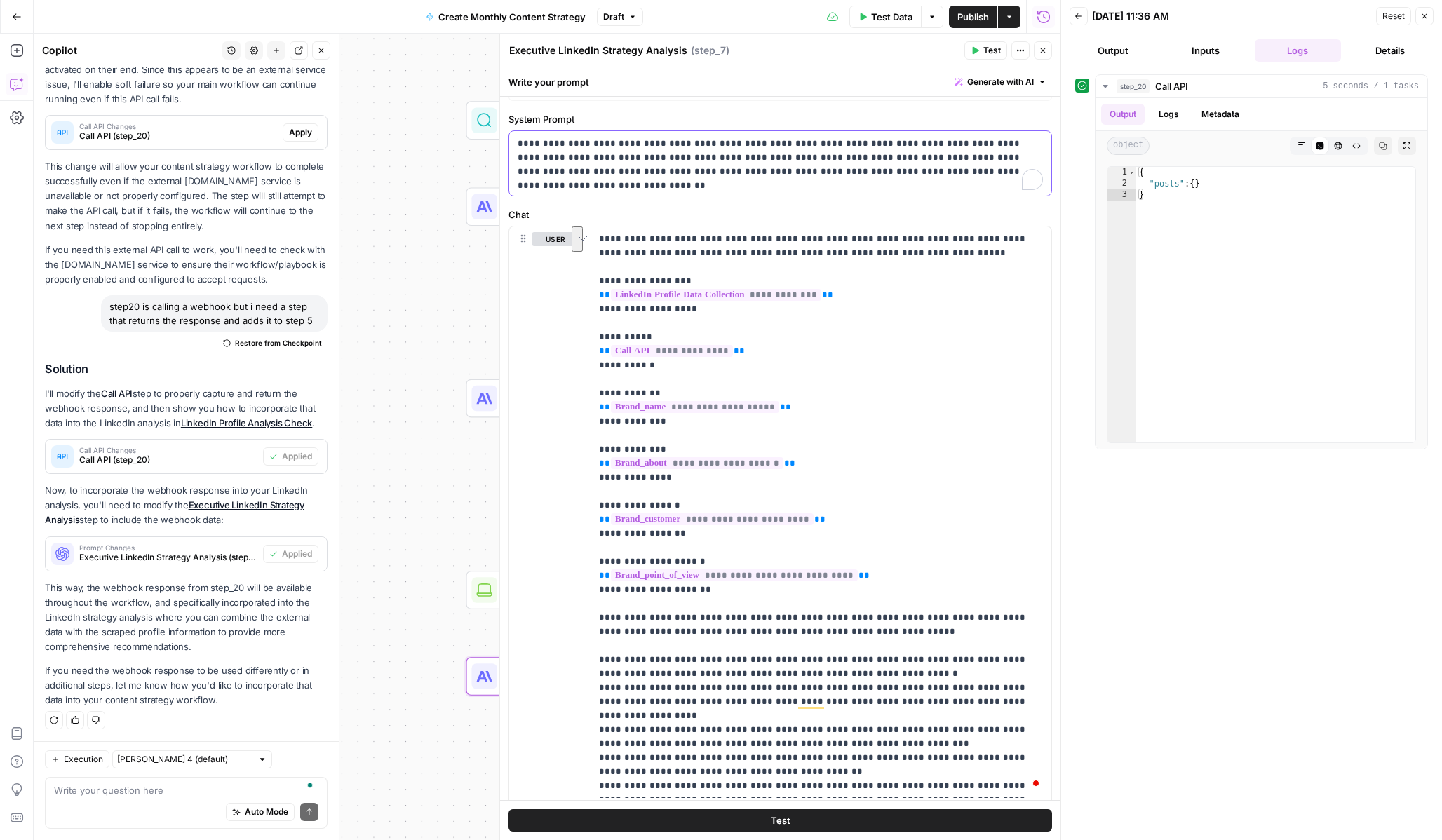
click at [571, 139] on p "**********" at bounding box center [781, 157] width 526 height 42
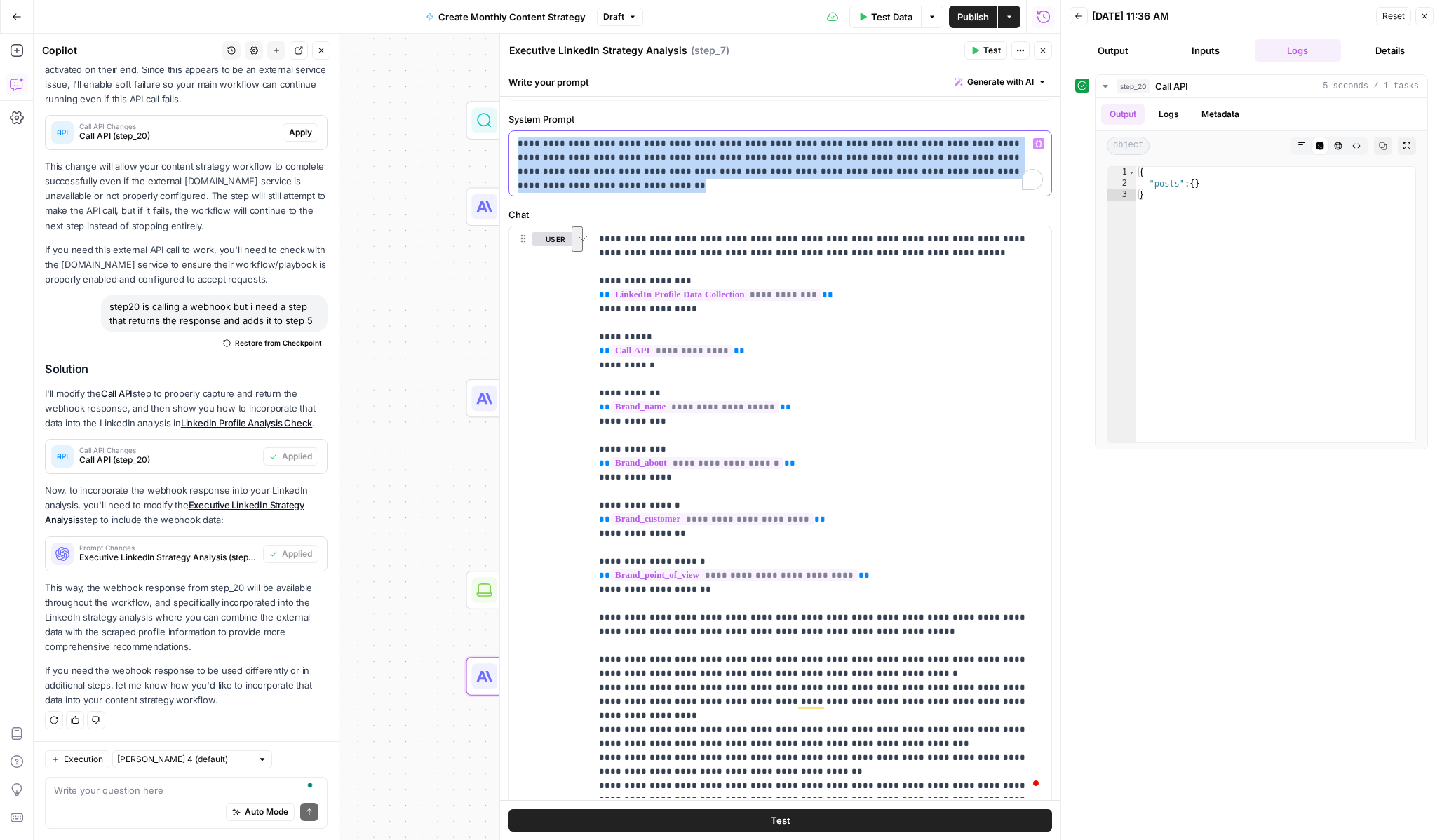
click at [571, 139] on p "**********" at bounding box center [781, 157] width 526 height 42
copy p "**********"
click at [1043, 62] on header "Executive LinkedIn Strategy Analysis Executive LinkedIn Strategy Analysis ( ste…" at bounding box center [780, 50] width 560 height 34
click at [1045, 50] on icon "button" at bounding box center [1043, 51] width 9 height 9
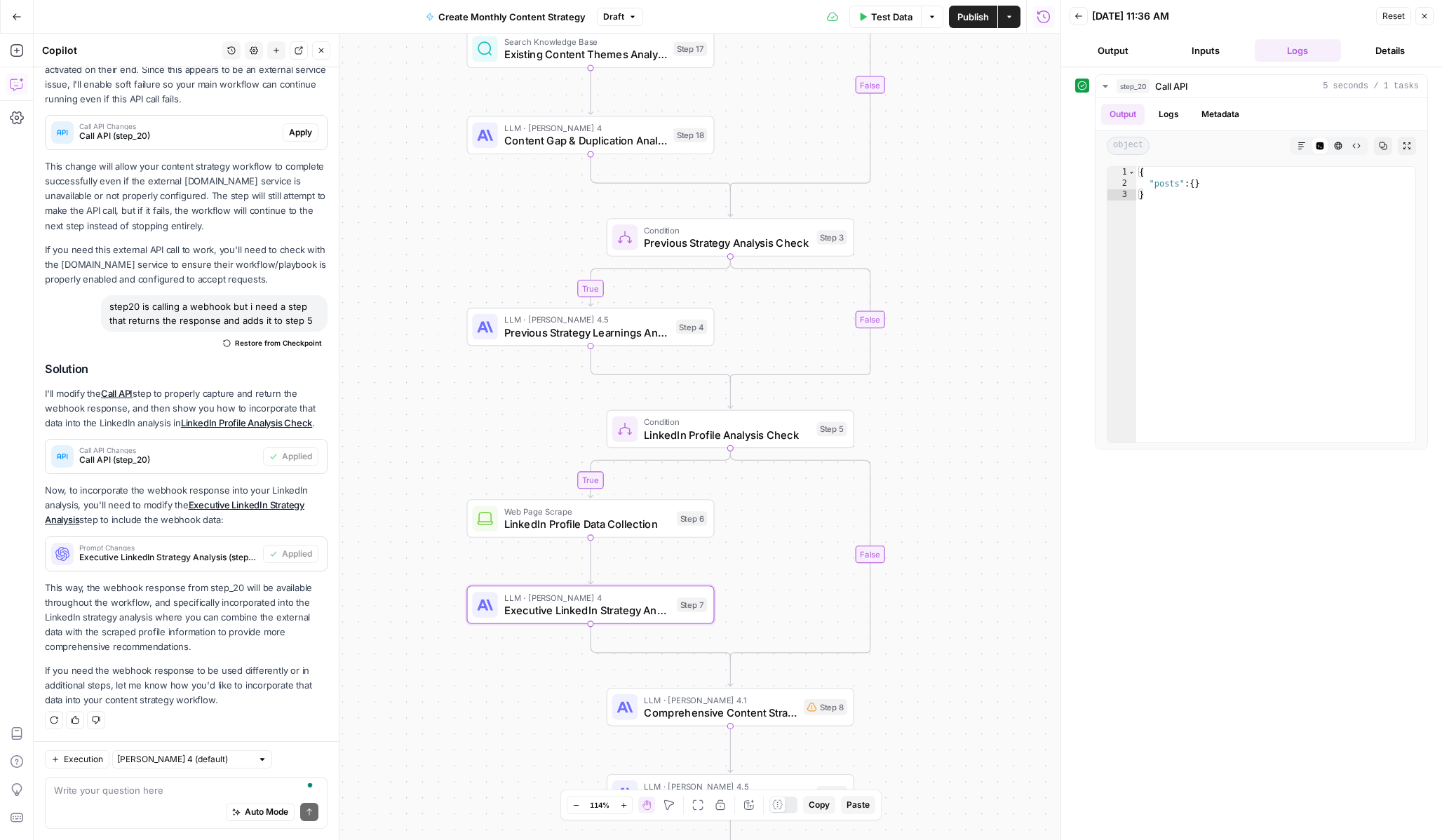
drag, startPoint x: 972, startPoint y: 525, endPoint x: 976, endPoint y: 314, distance: 211.0
click at [976, 314] on div "true true true true false false false false Workflow Input Settings Inputs Call…" at bounding box center [547, 436] width 1027 height 806
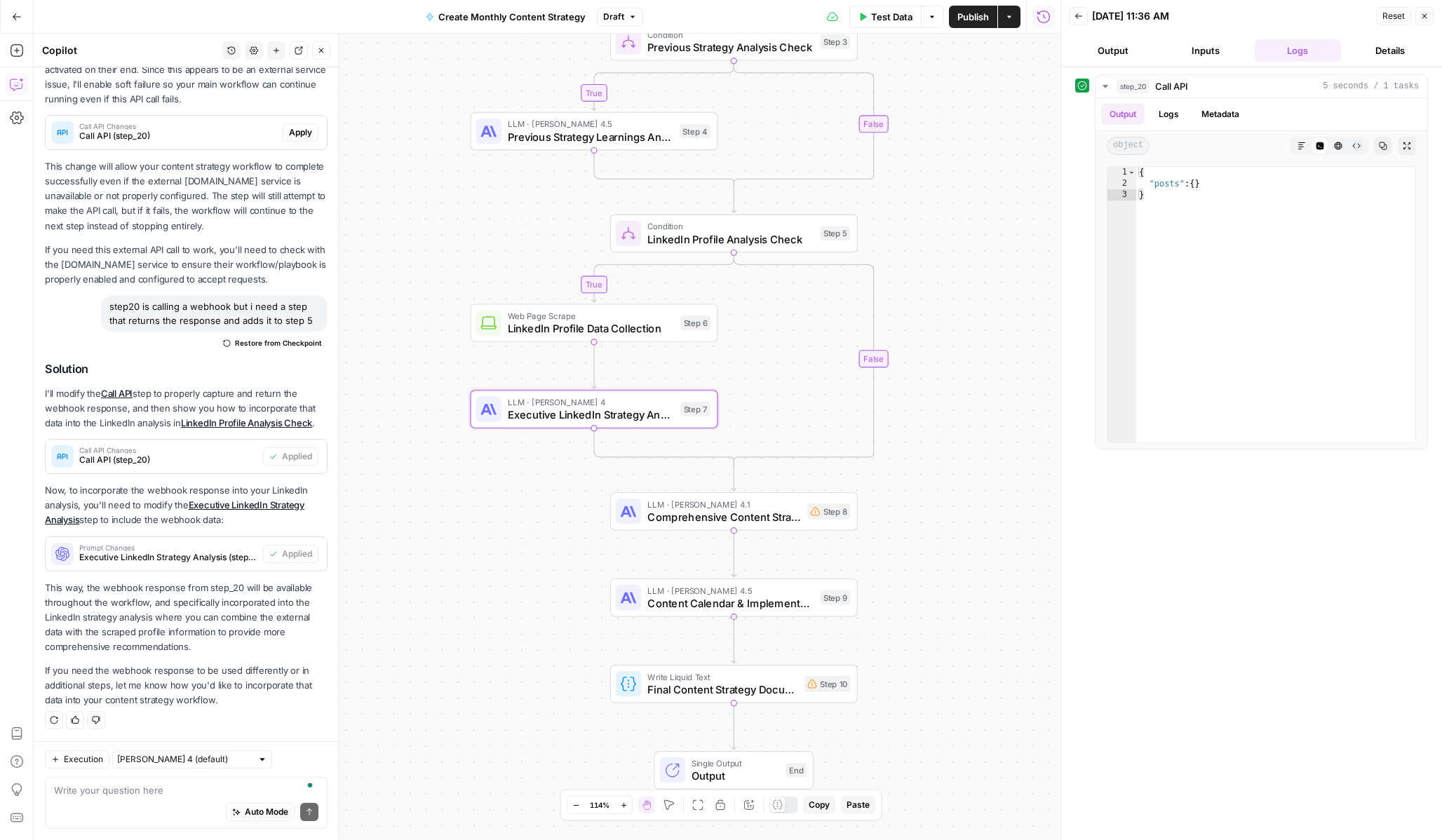
drag, startPoint x: 985, startPoint y: 544, endPoint x: 985, endPoint y: 407, distance: 137.0
click at [985, 407] on div "true true true true false false false false Workflow Input Settings Inputs Call…" at bounding box center [547, 436] width 1027 height 806
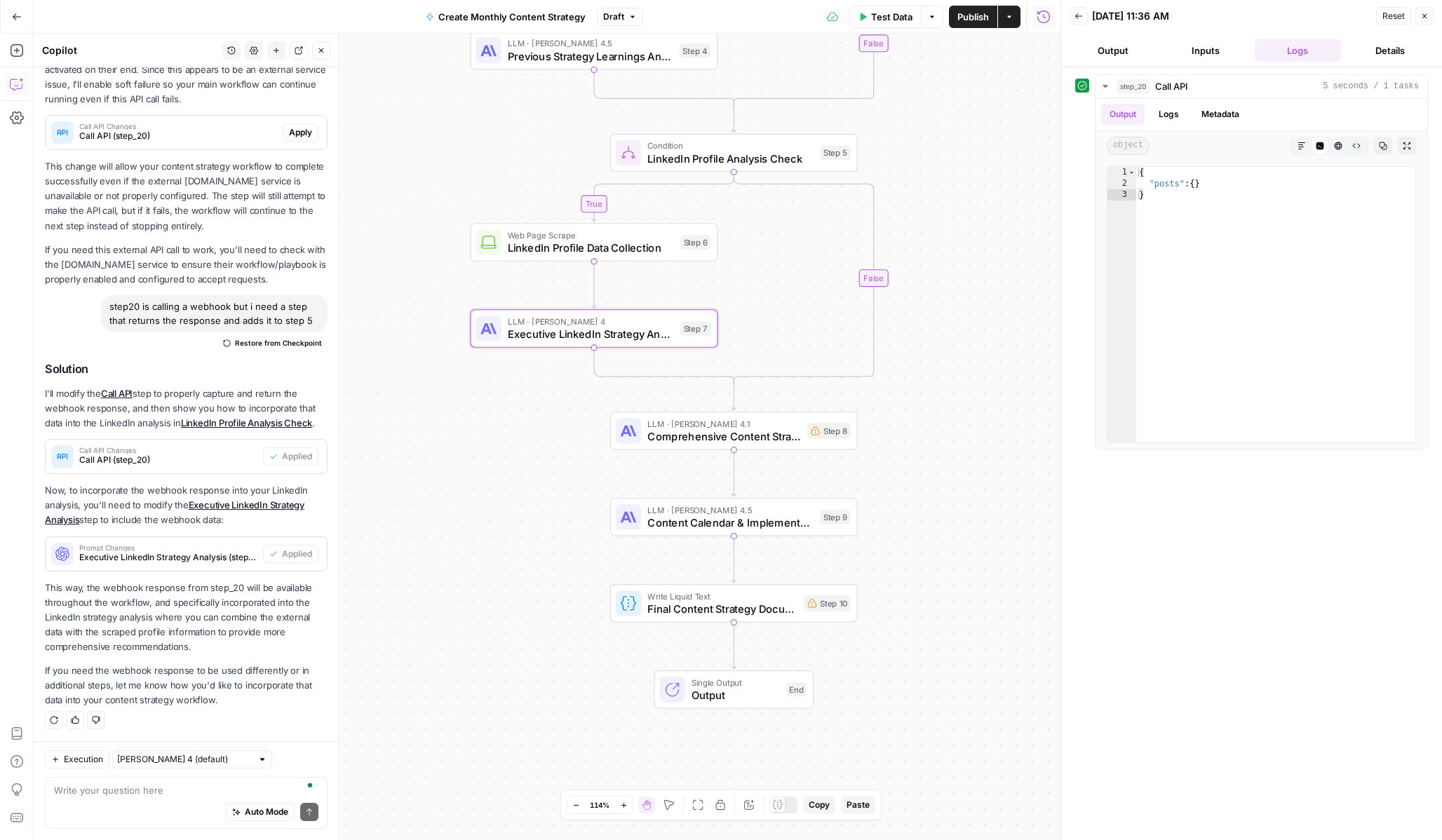
click at [534, 333] on span "Executive LinkedIn Strategy Analysis" at bounding box center [590, 334] width 166 height 16
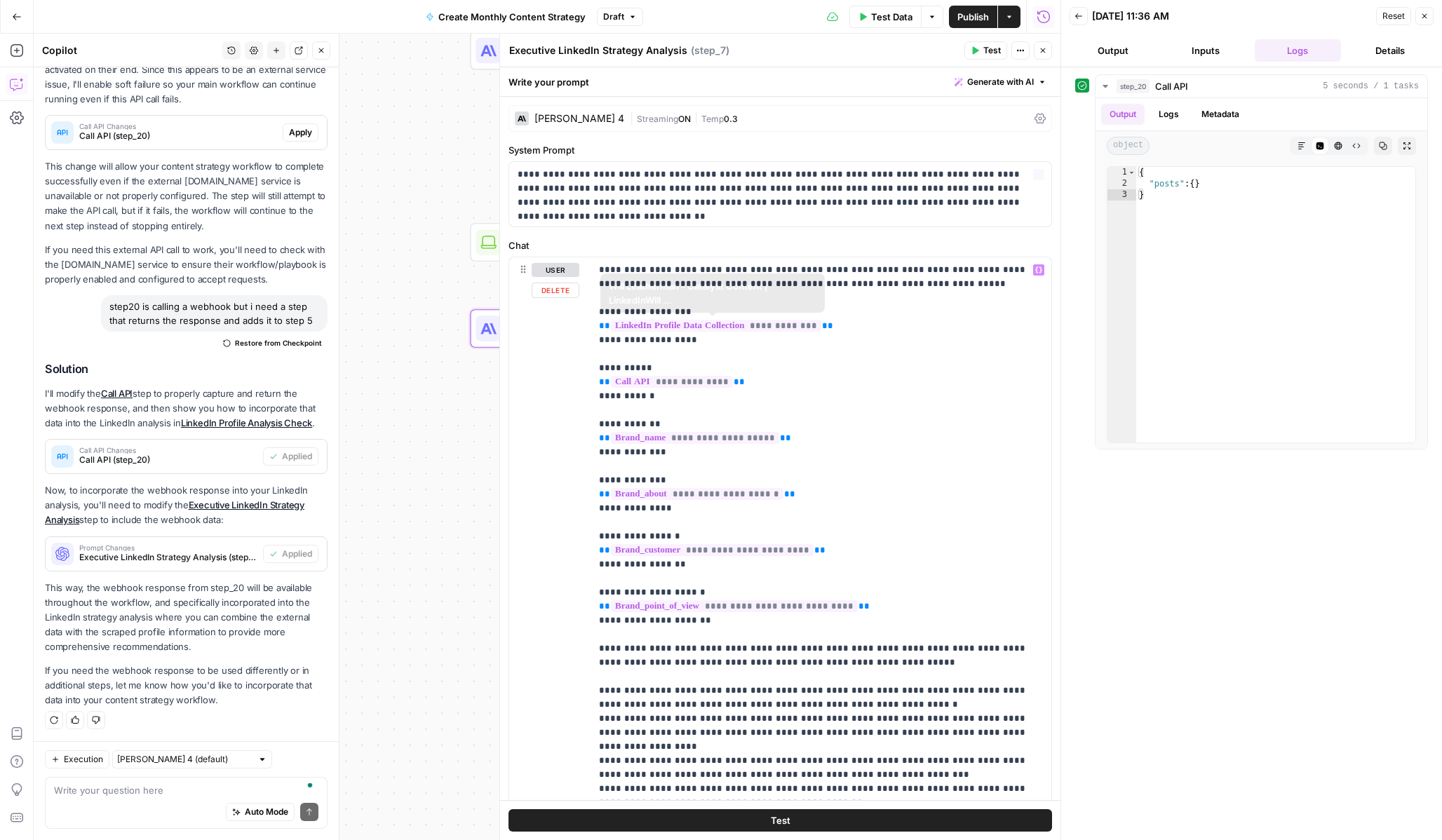
click at [590, 122] on div "[PERSON_NAME] 4" at bounding box center [579, 118] width 90 height 10
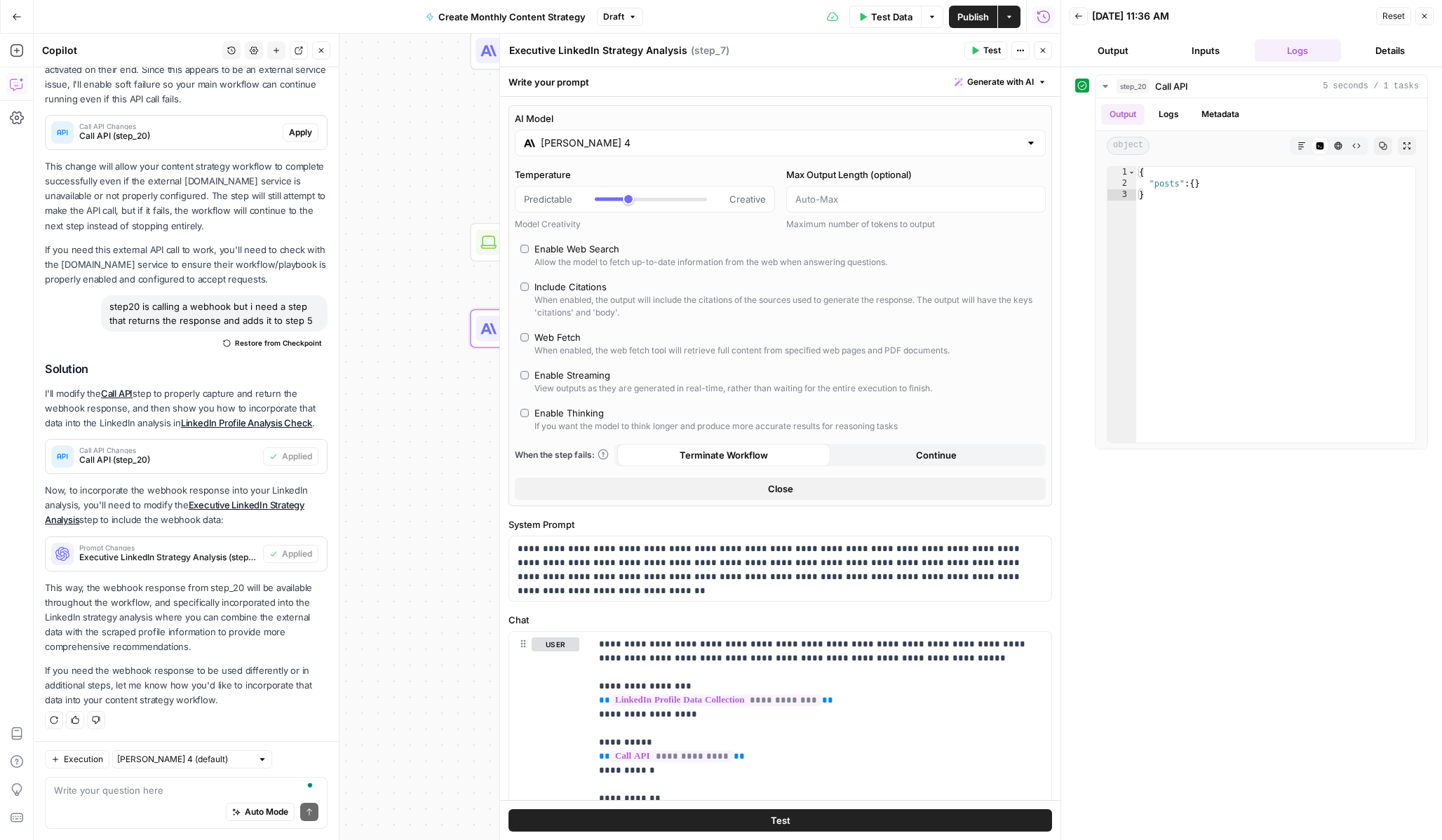
click at [590, 141] on input "[PERSON_NAME] 4" at bounding box center [781, 143] width 479 height 14
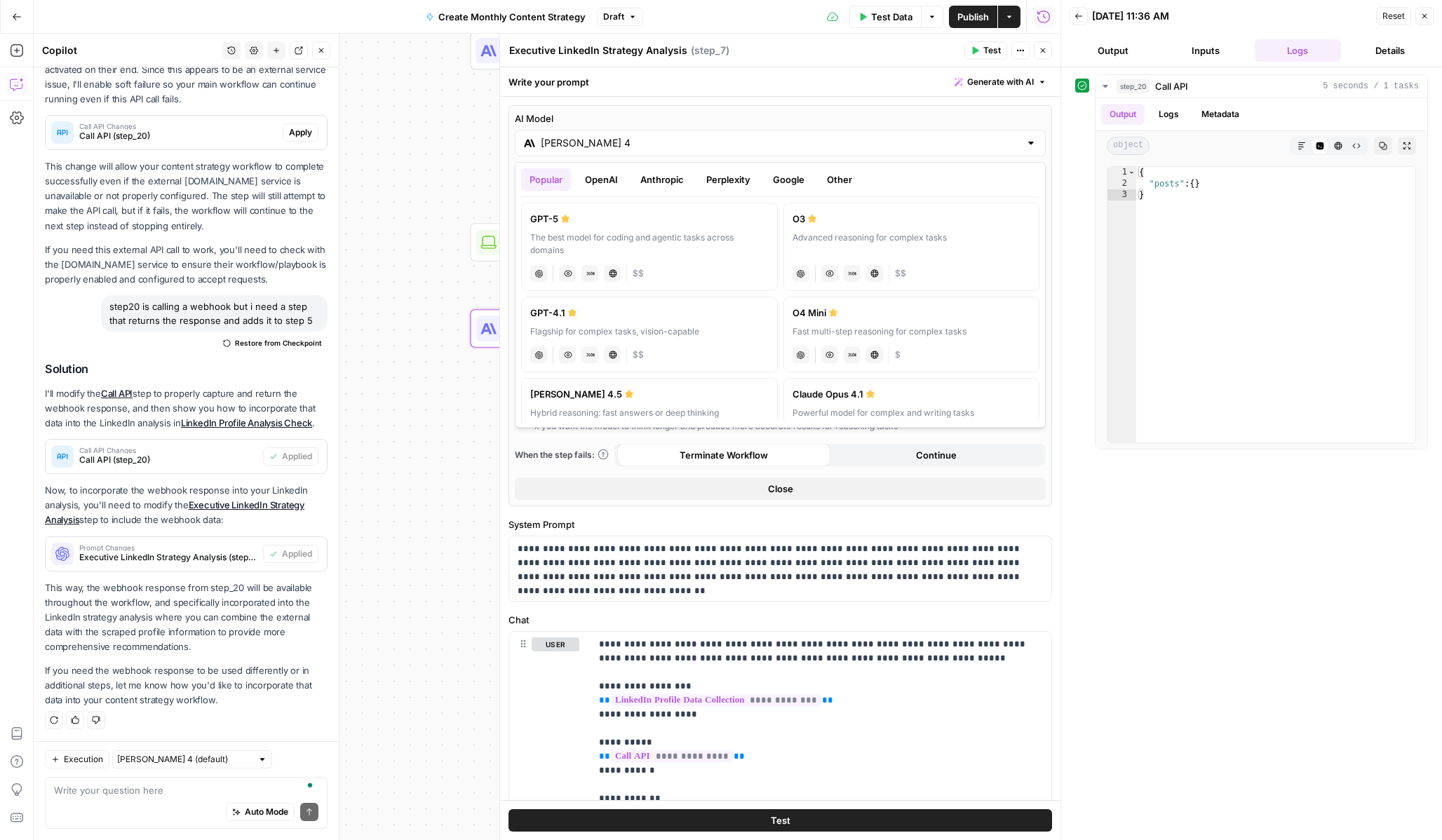
click at [708, 329] on div "Flagship for complex tasks, vision-capable" at bounding box center [649, 331] width 239 height 13
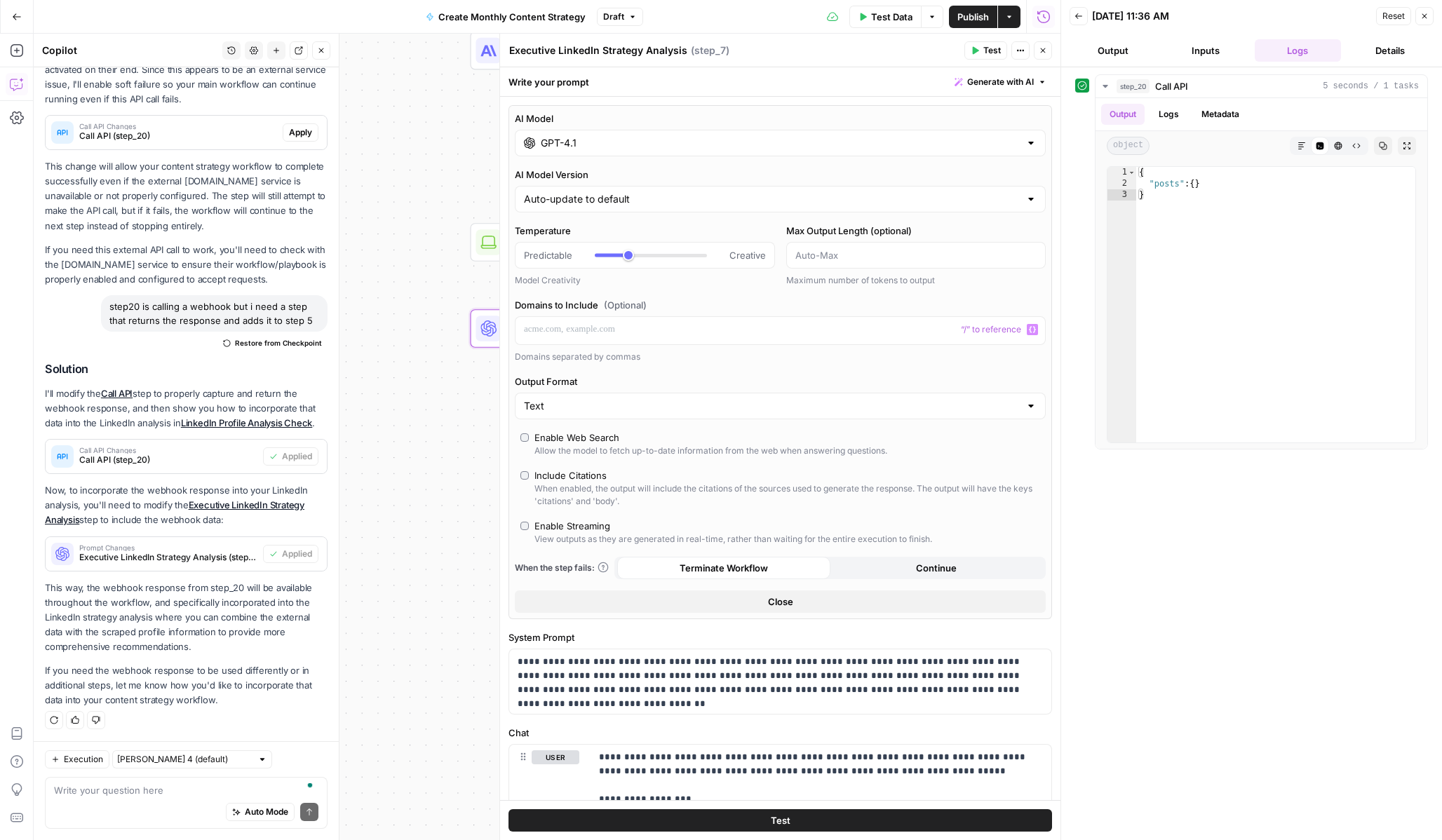
click at [659, 140] on input "GPT-4.1" at bounding box center [781, 143] width 479 height 14
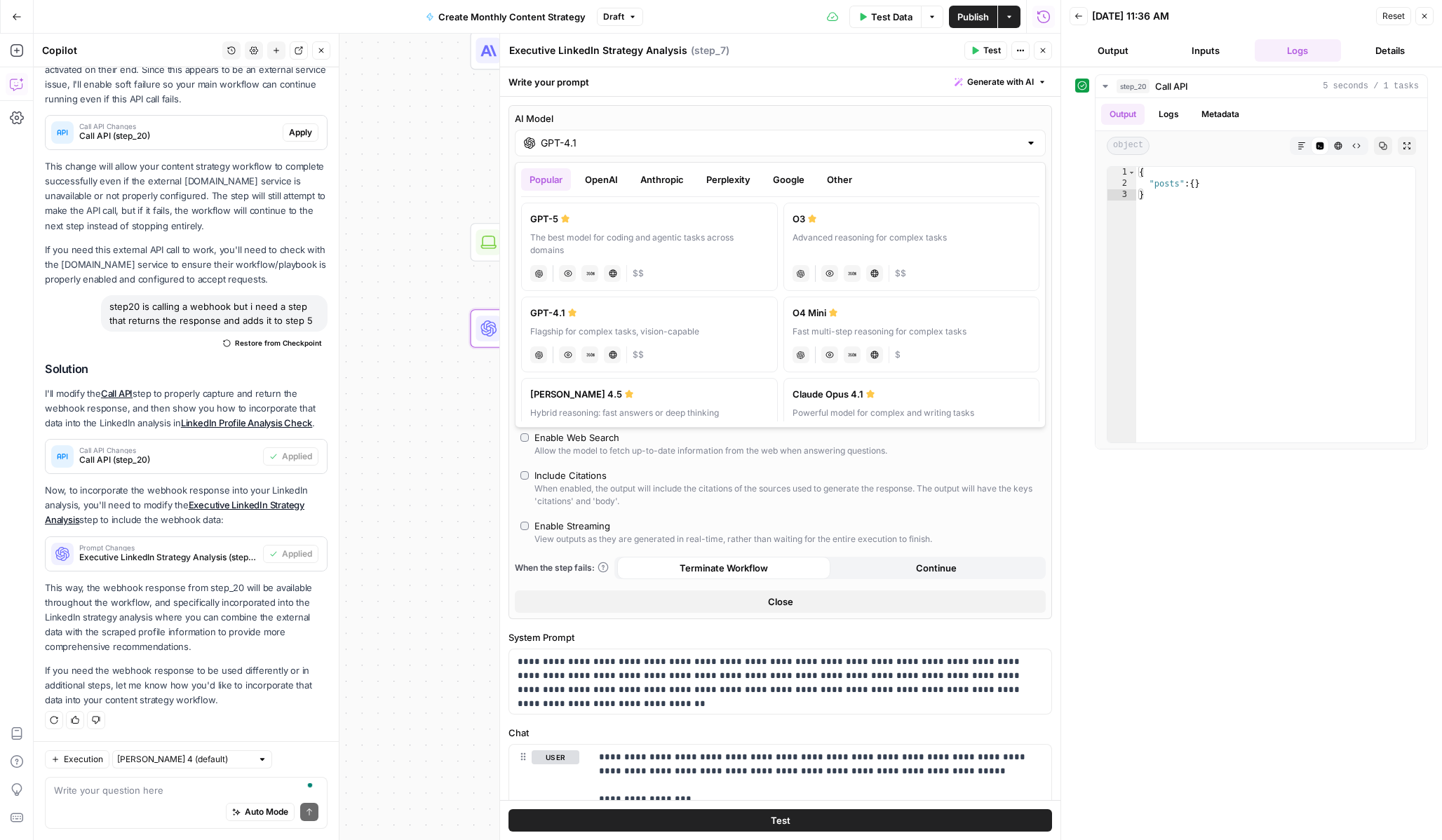
click at [660, 390] on div "[PERSON_NAME] 4.5" at bounding box center [649, 394] width 239 height 14
type input "[PERSON_NAME] 4.5"
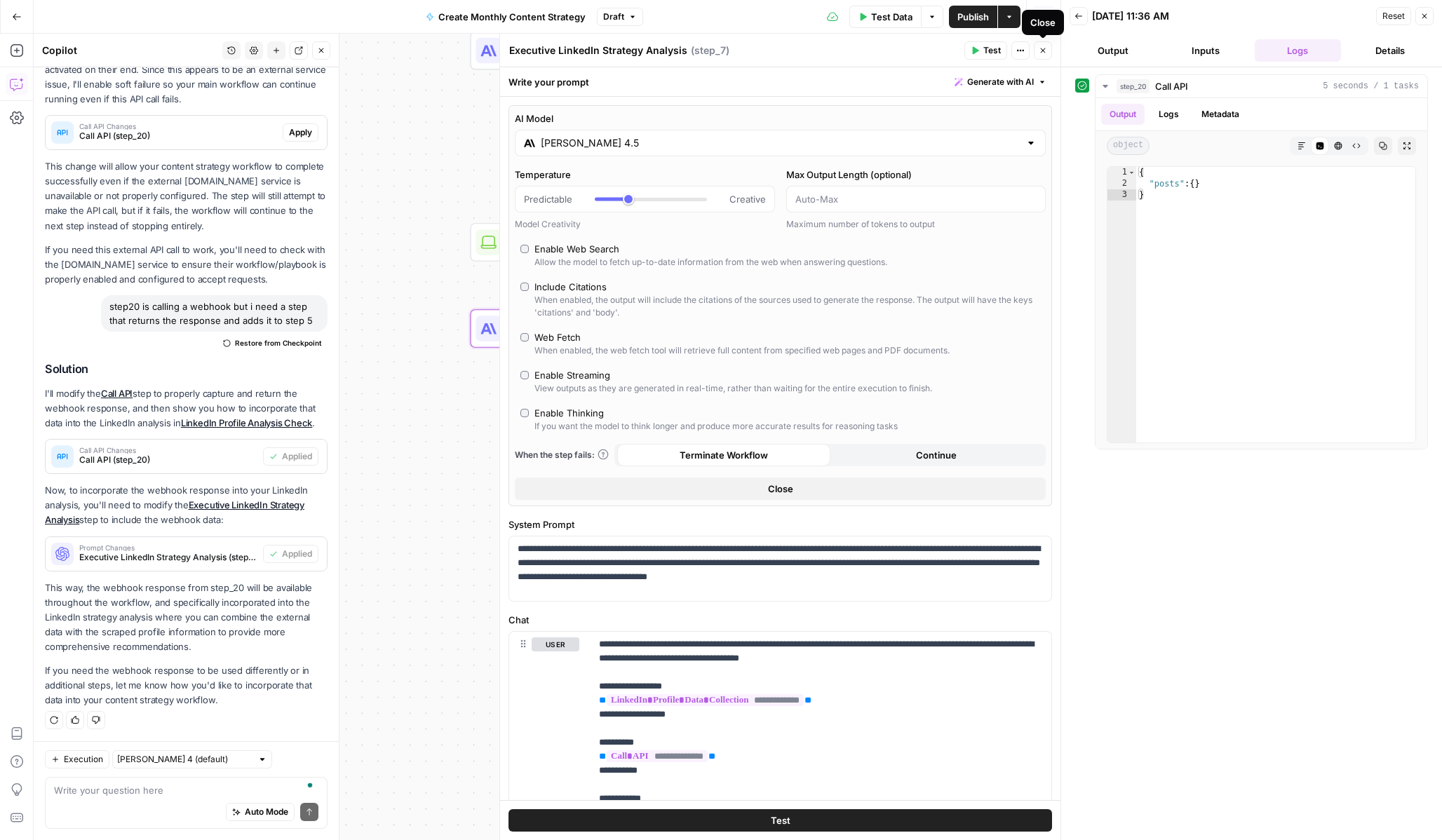
click at [1039, 54] on icon "button" at bounding box center [1043, 51] width 9 height 9
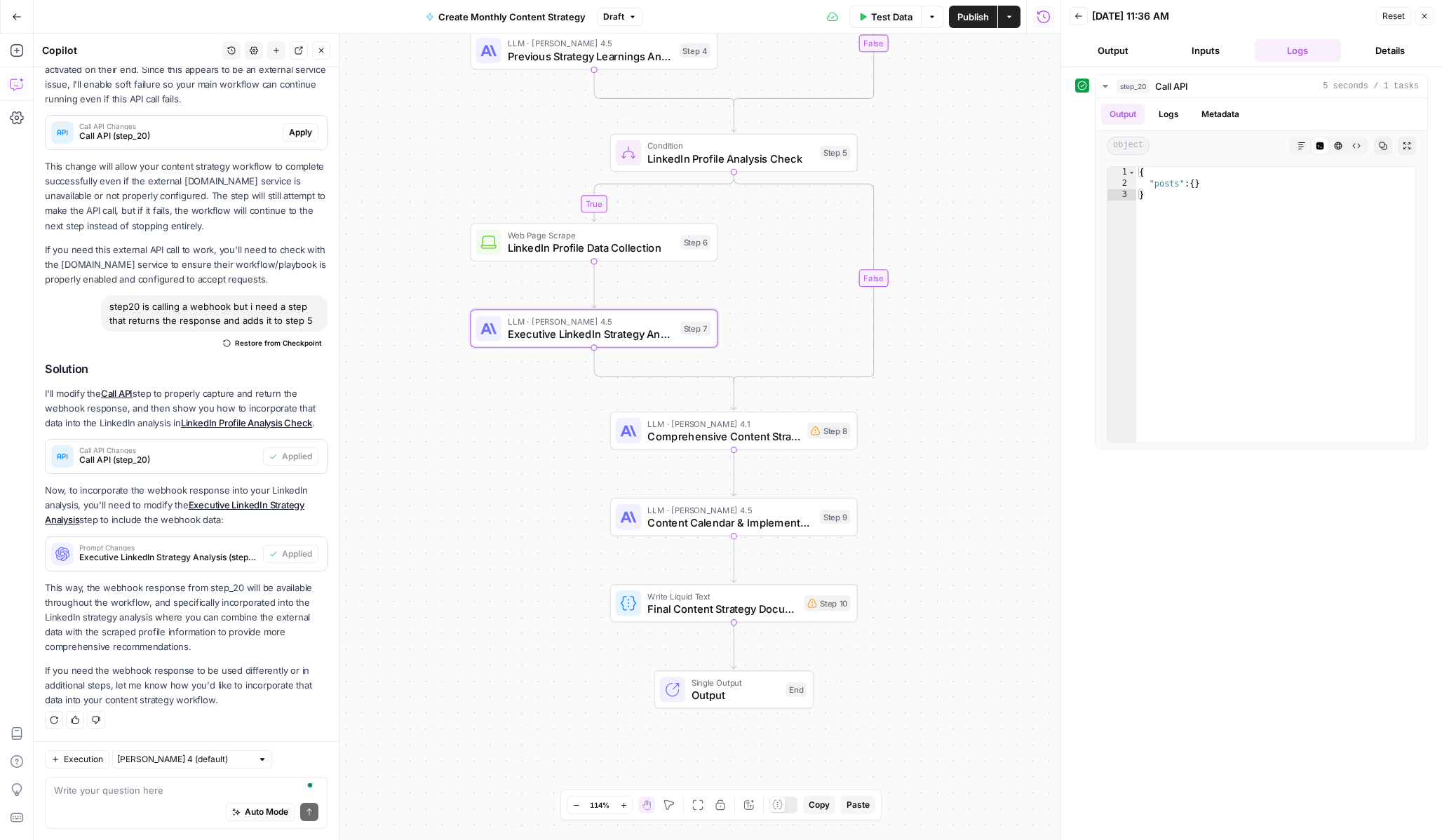
click at [864, 21] on button "Test Data" at bounding box center [886, 16] width 73 height 22
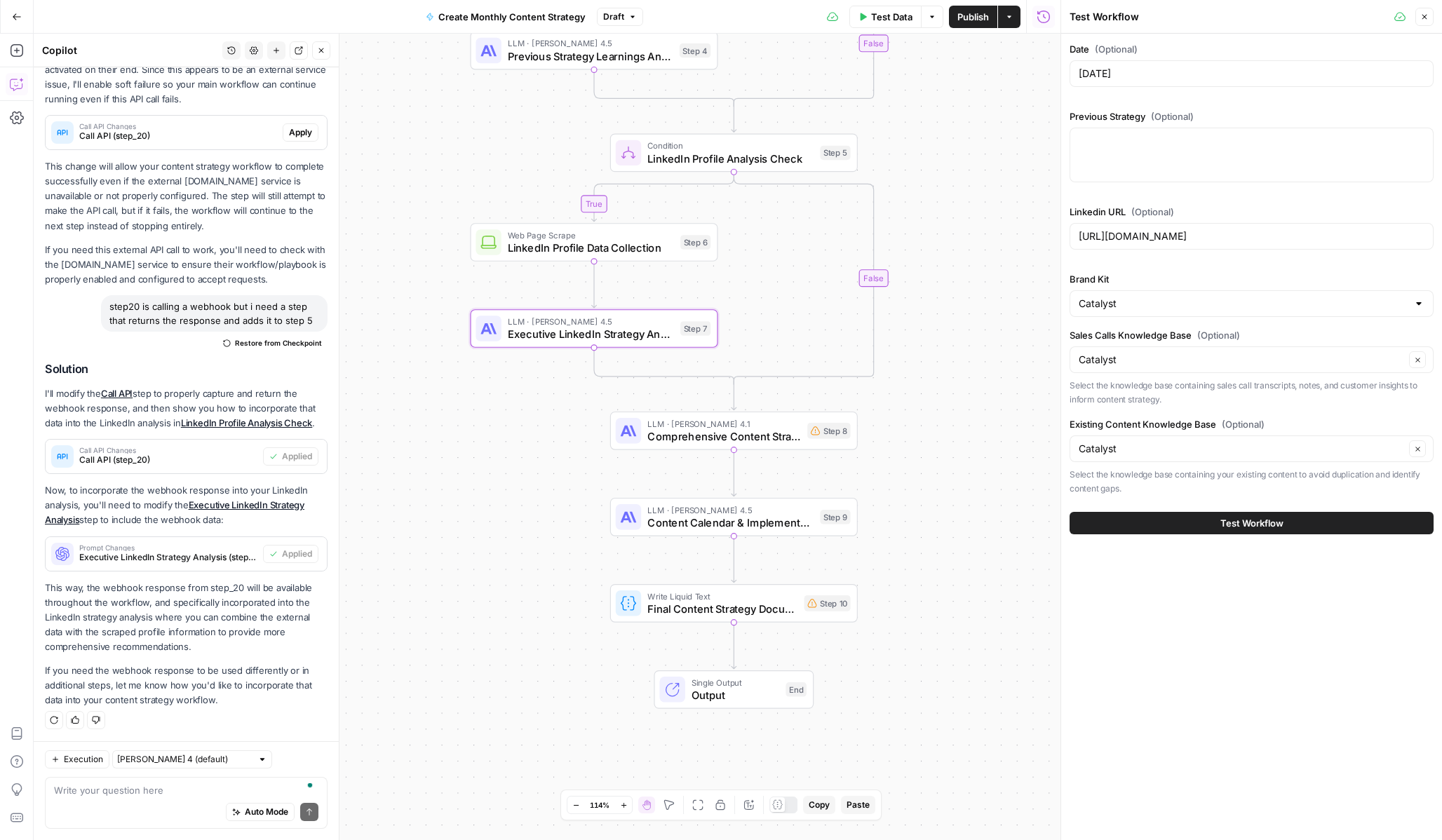
click at [896, 19] on span "Test Data" at bounding box center [892, 16] width 41 height 14
click at [1139, 519] on button "Test Workflow" at bounding box center [1251, 523] width 364 height 22
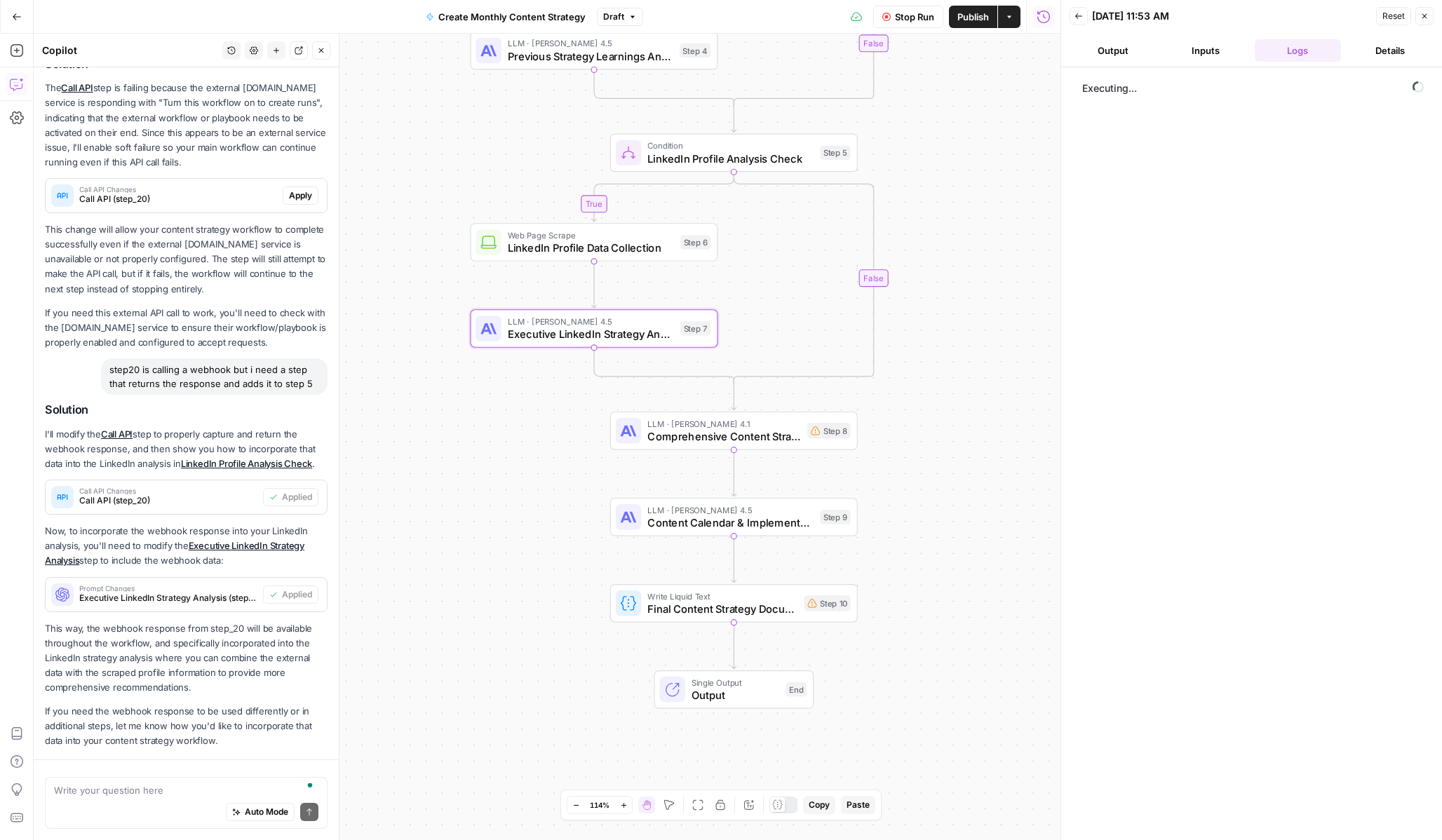
scroll to position [224, 0]
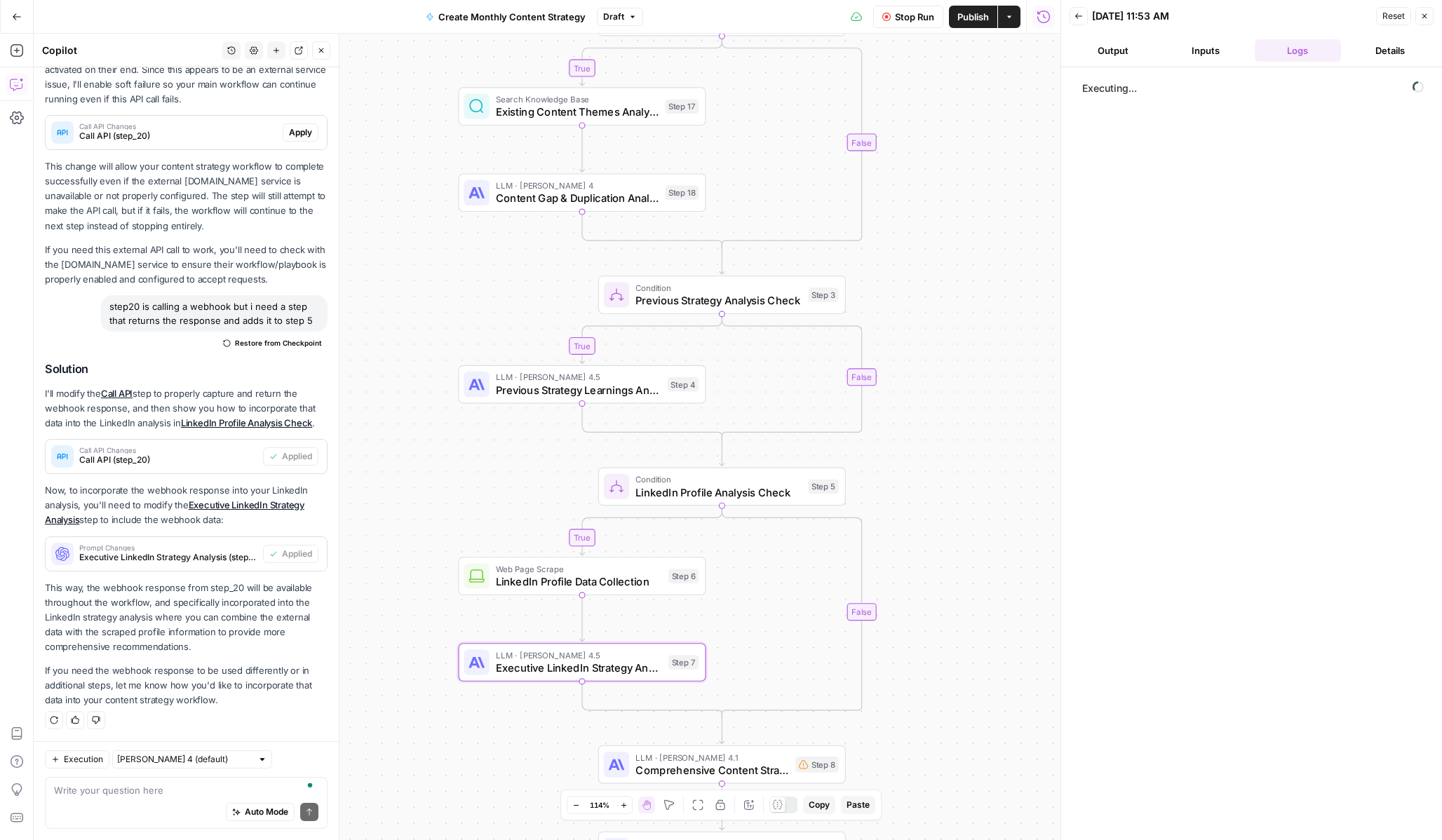
drag, startPoint x: 924, startPoint y: 177, endPoint x: 910, endPoint y: 512, distance: 335.3
click at [910, 512] on div "true true true true false false false false Workflow Input Settings Inputs Call…" at bounding box center [547, 436] width 1027 height 806
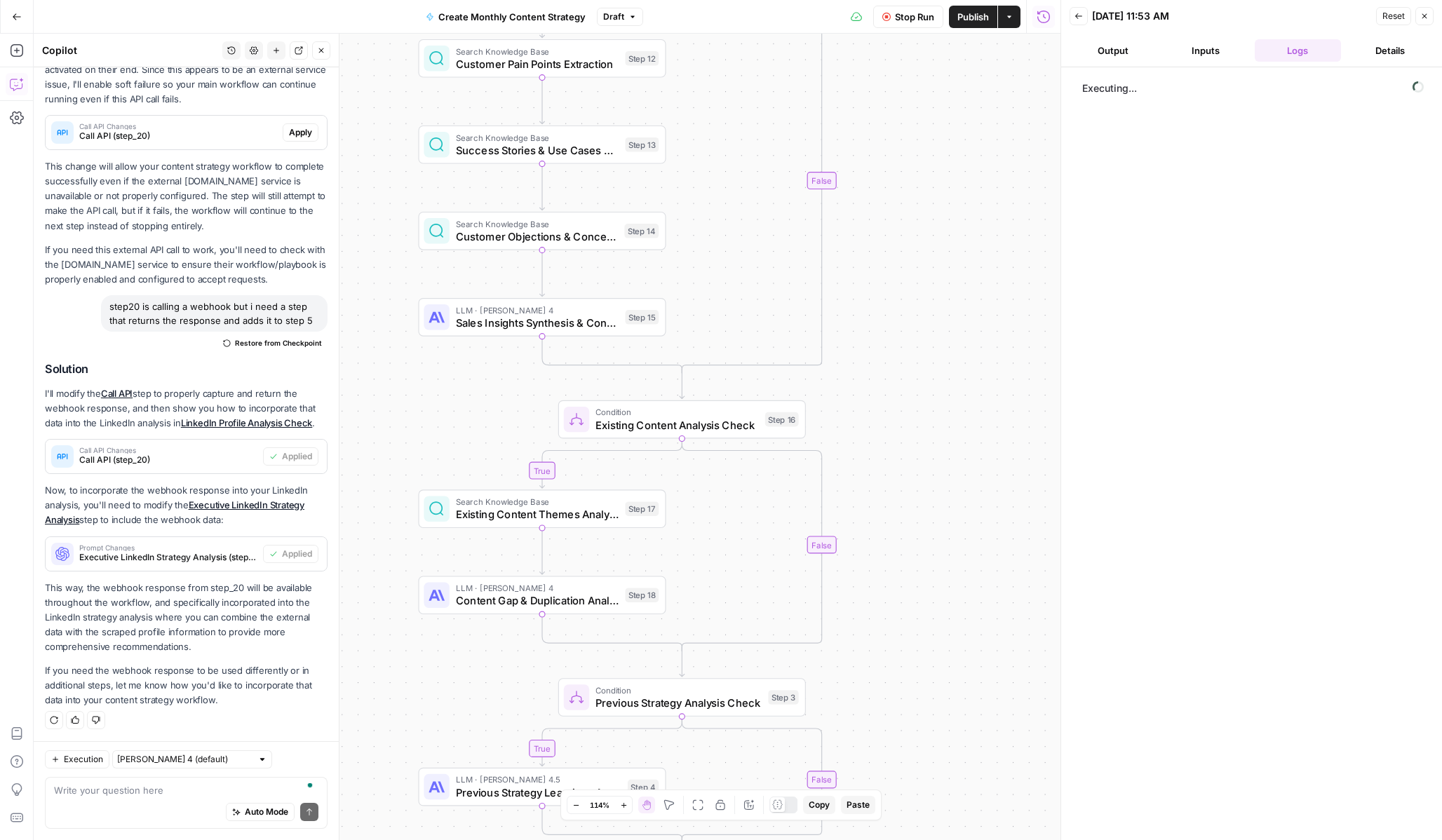
drag, startPoint x: 926, startPoint y: 369, endPoint x: 913, endPoint y: 622, distance: 253.3
click at [913, 622] on div "true true true true false false false false Workflow Input Settings Inputs Call…" at bounding box center [547, 436] width 1027 height 806
click at [954, 708] on div "true true true true false false false false Workflow Input Settings Inputs Call…" at bounding box center [547, 436] width 1027 height 806
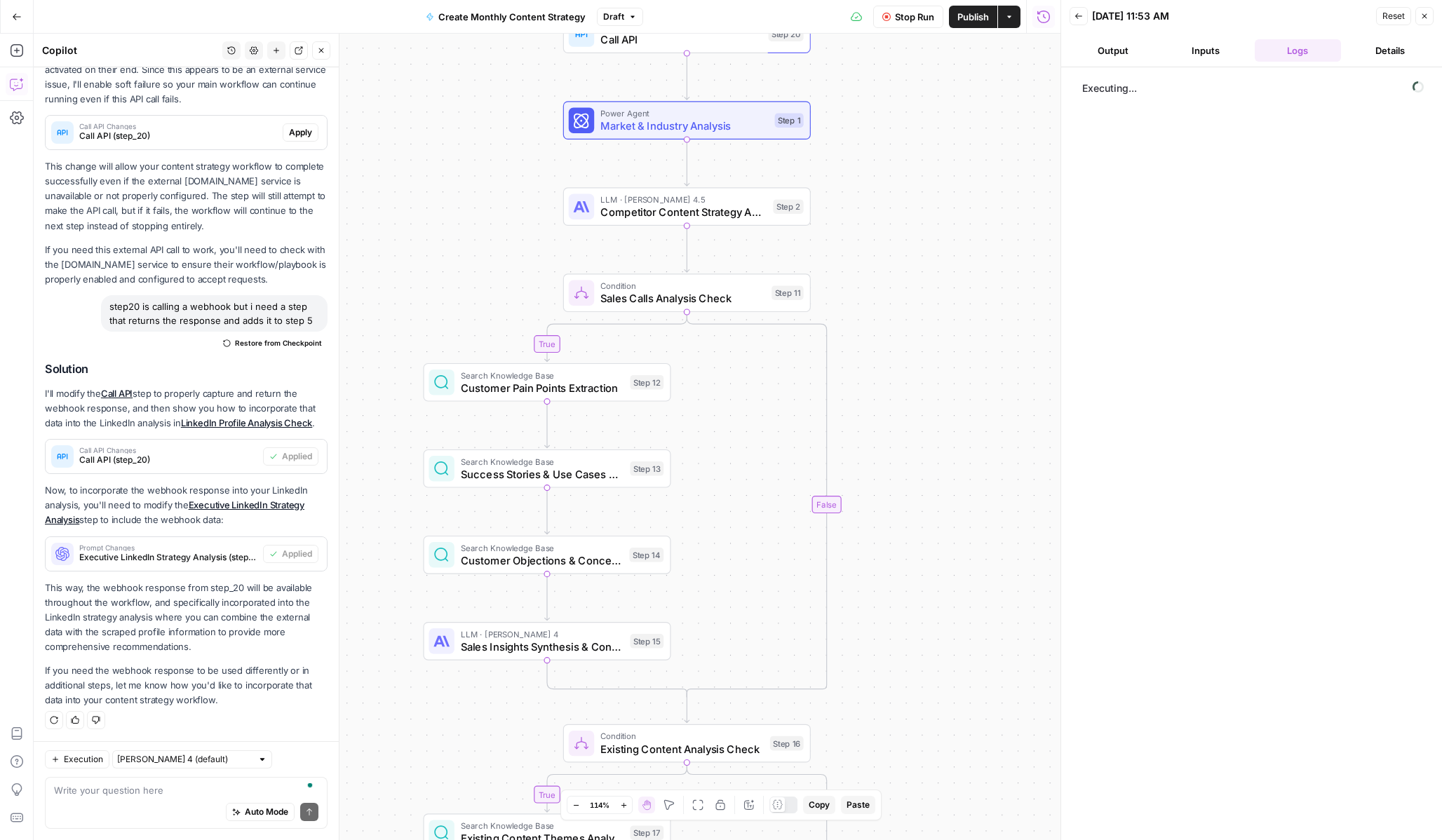
drag, startPoint x: 952, startPoint y: 295, endPoint x: 960, endPoint y: 579, distance: 284.1
click at [960, 579] on div "true true true true false false false false Workflow Input Settings Inputs Call…" at bounding box center [547, 436] width 1027 height 806
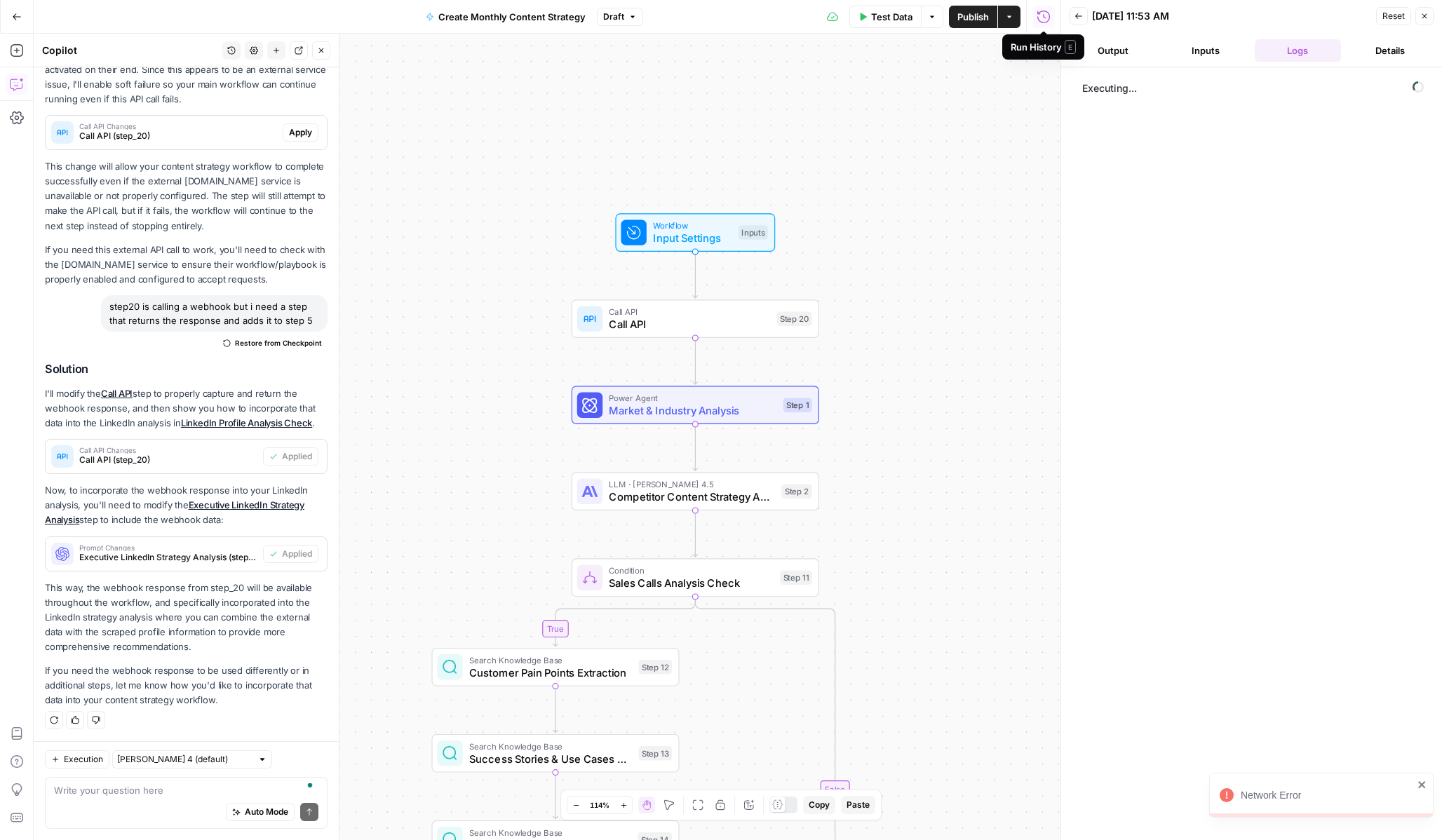
click at [944, 337] on div "true true true true false false false false Workflow Input Settings Inputs Call…" at bounding box center [547, 436] width 1027 height 806
click at [1430, 16] on button "Close" at bounding box center [1424, 16] width 18 height 18
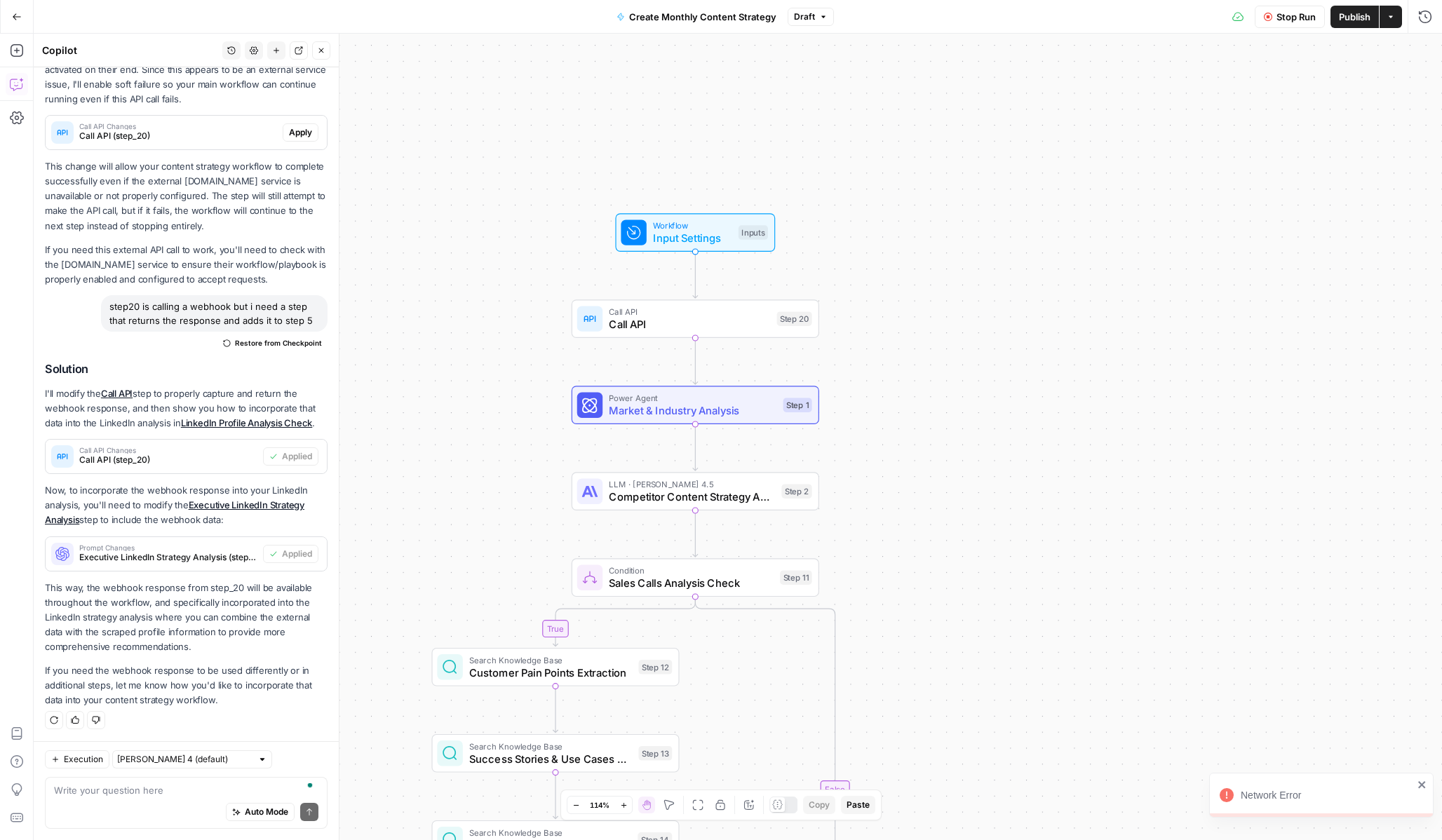
click at [1296, 29] on div "Stop Run Publish Actions Run History" at bounding box center [1138, 16] width 608 height 33
click at [1278, 16] on span "Stop Run" at bounding box center [1296, 16] width 39 height 14
click at [1263, 17] on span "Test Data" at bounding box center [1273, 16] width 41 height 14
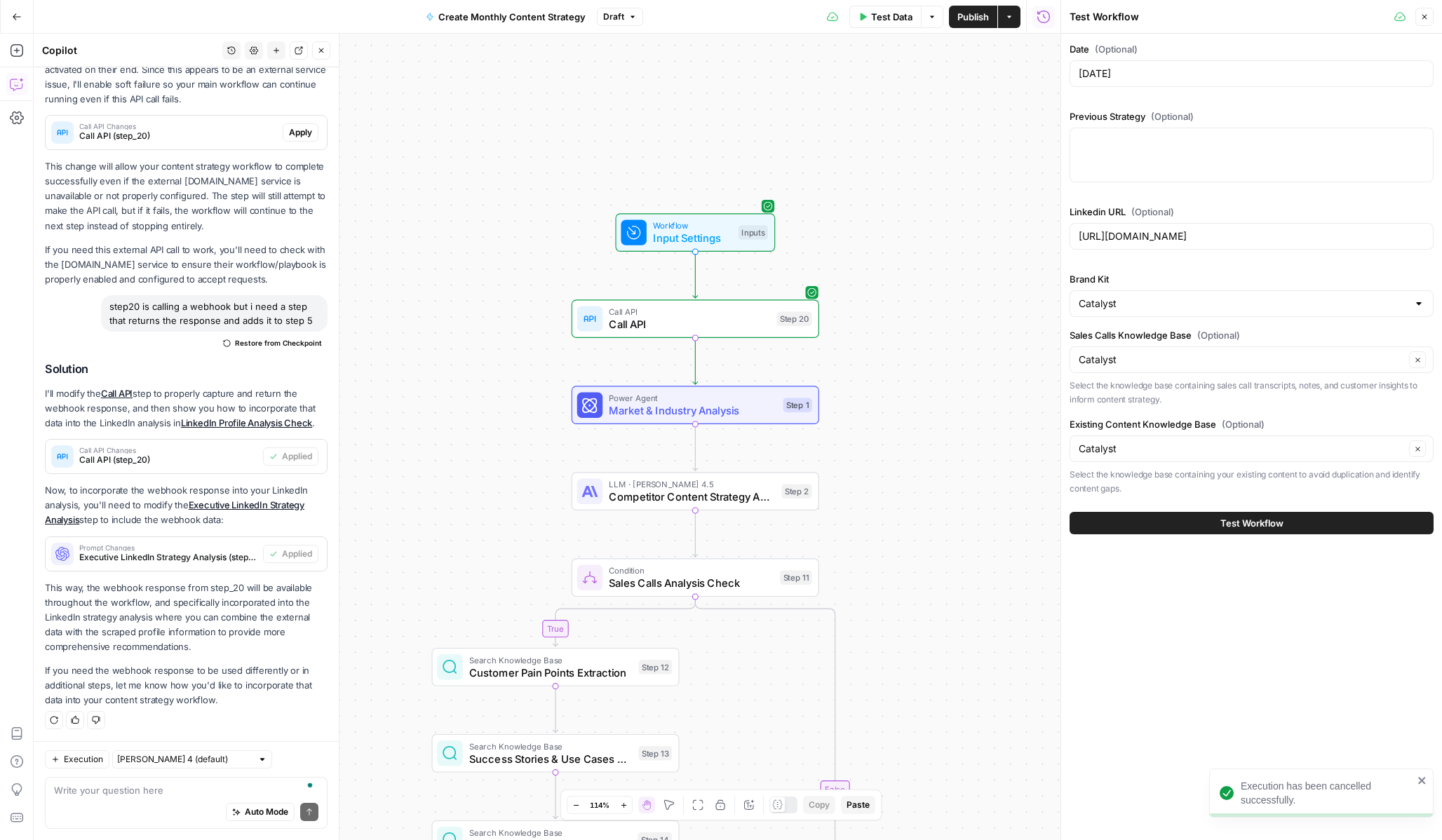
click at [1121, 519] on button "Test Workflow" at bounding box center [1251, 523] width 364 height 22
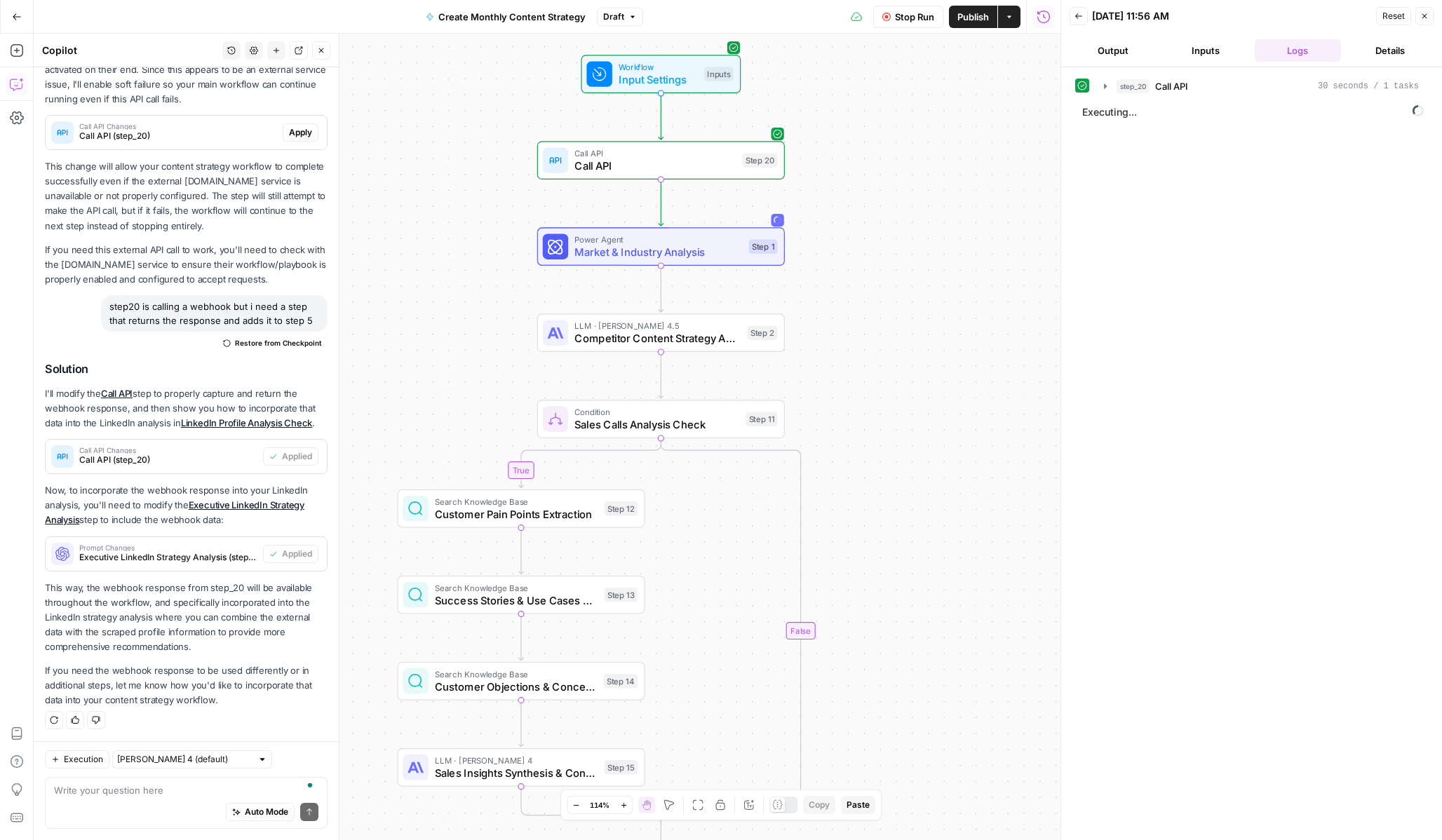
drag, startPoint x: 915, startPoint y: 459, endPoint x: 886, endPoint y: 319, distance: 143.0
click at [886, 319] on div "true true true true false false false false Workflow Input Settings Inputs Call…" at bounding box center [547, 436] width 1027 height 806
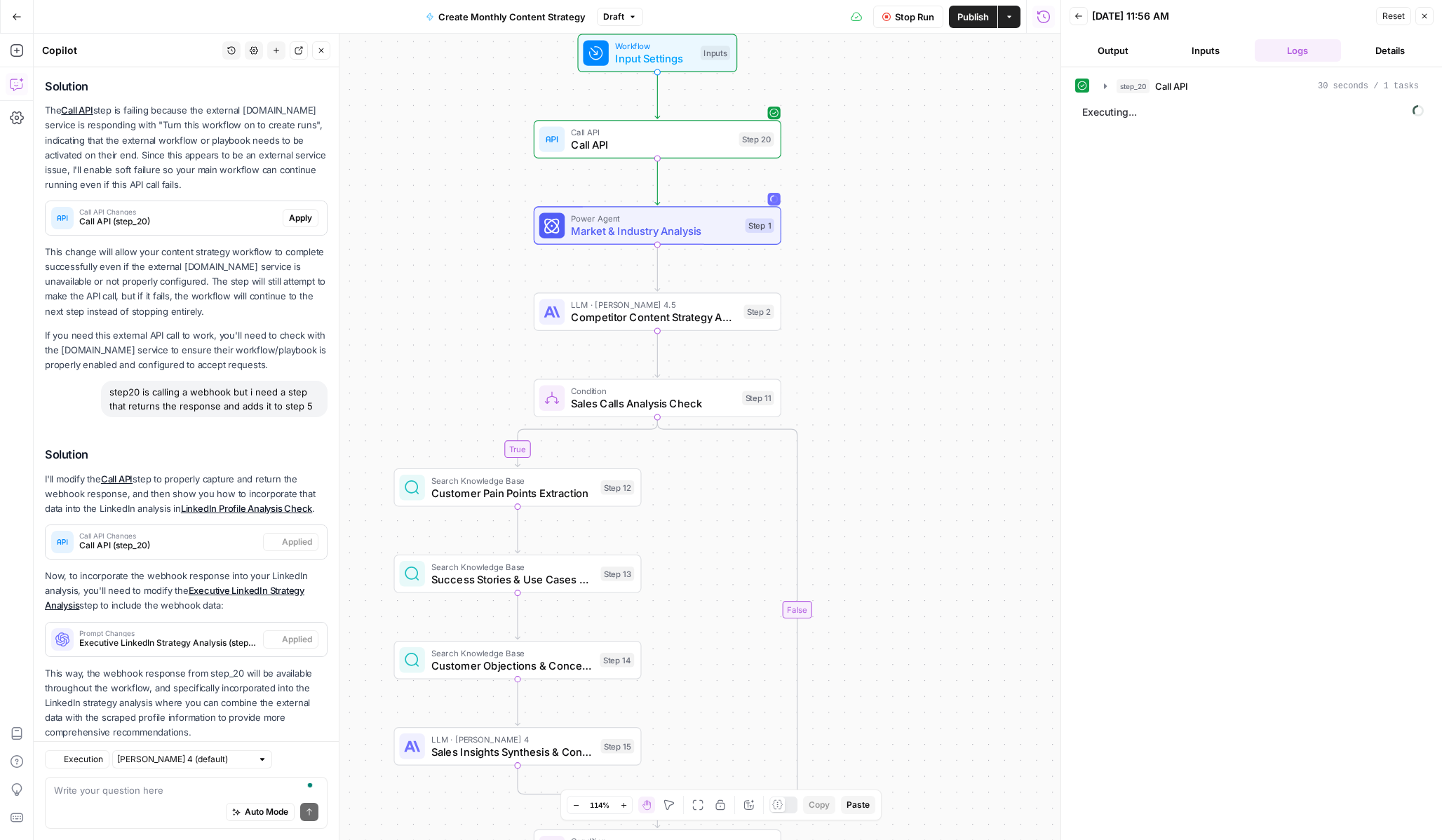
scroll to position [224, 0]
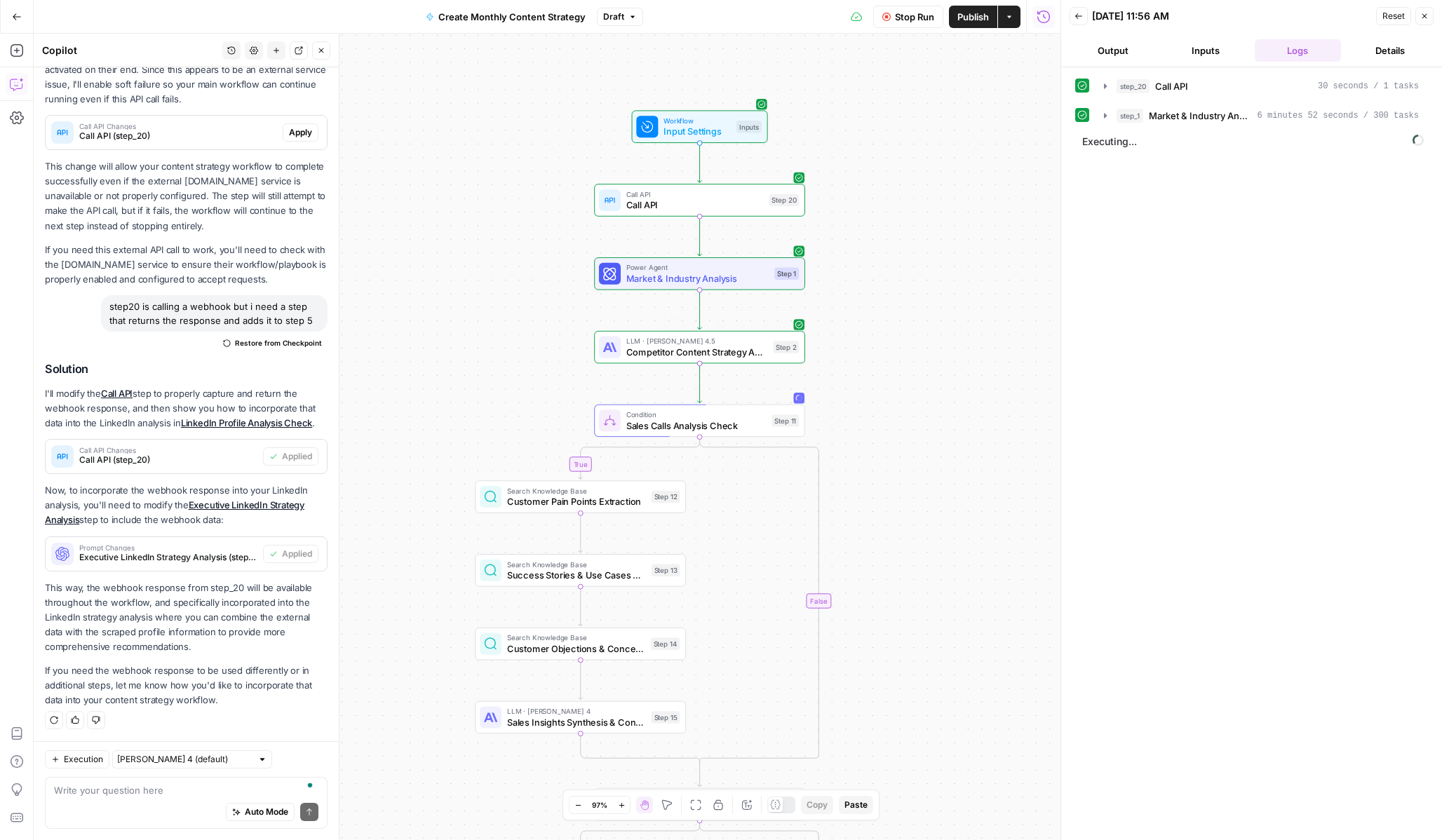
click at [662, 273] on span "Market & Industry Analysis" at bounding box center [699, 277] width 144 height 13
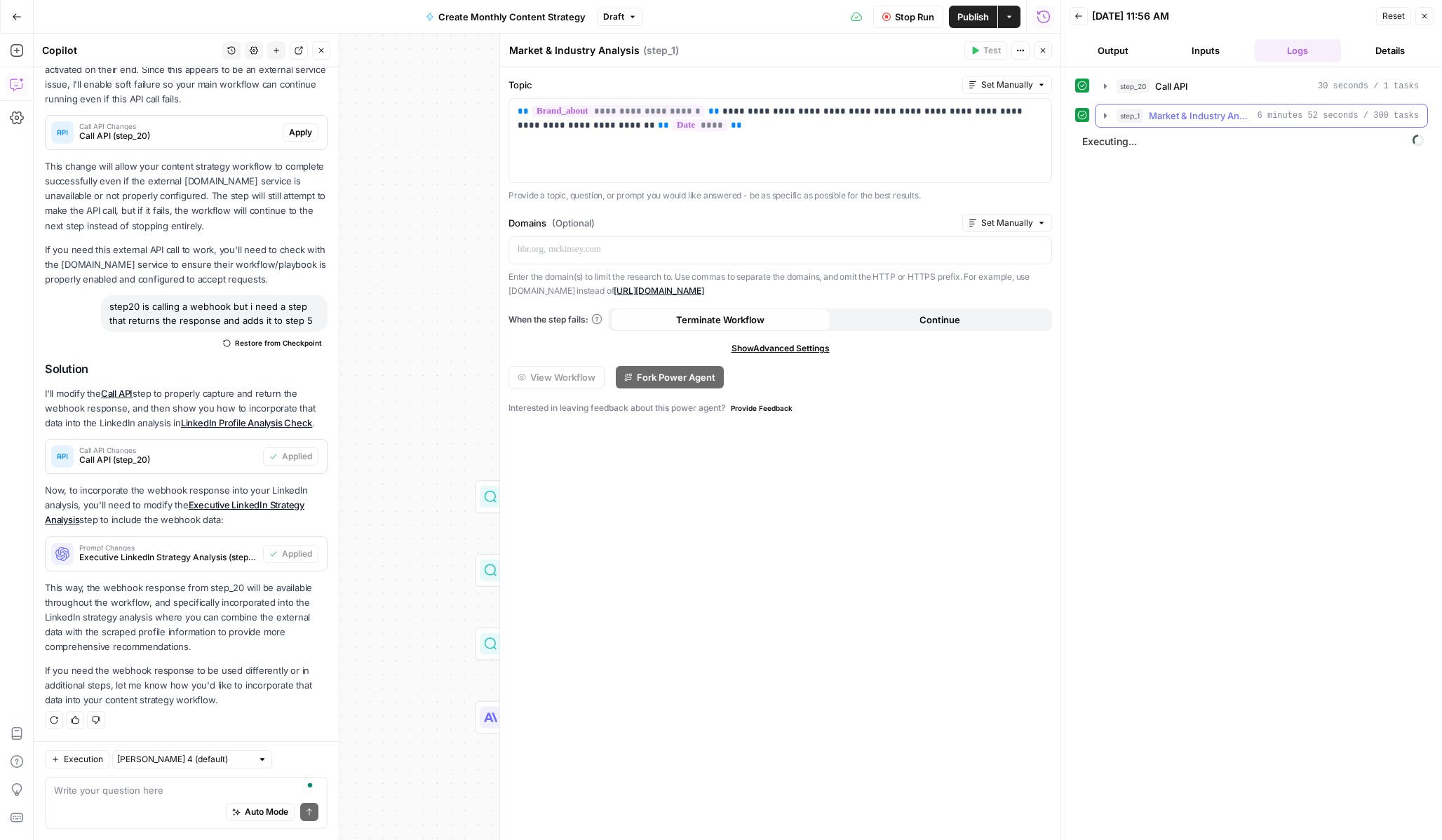
click at [1108, 118] on icon "button" at bounding box center [1105, 115] width 11 height 11
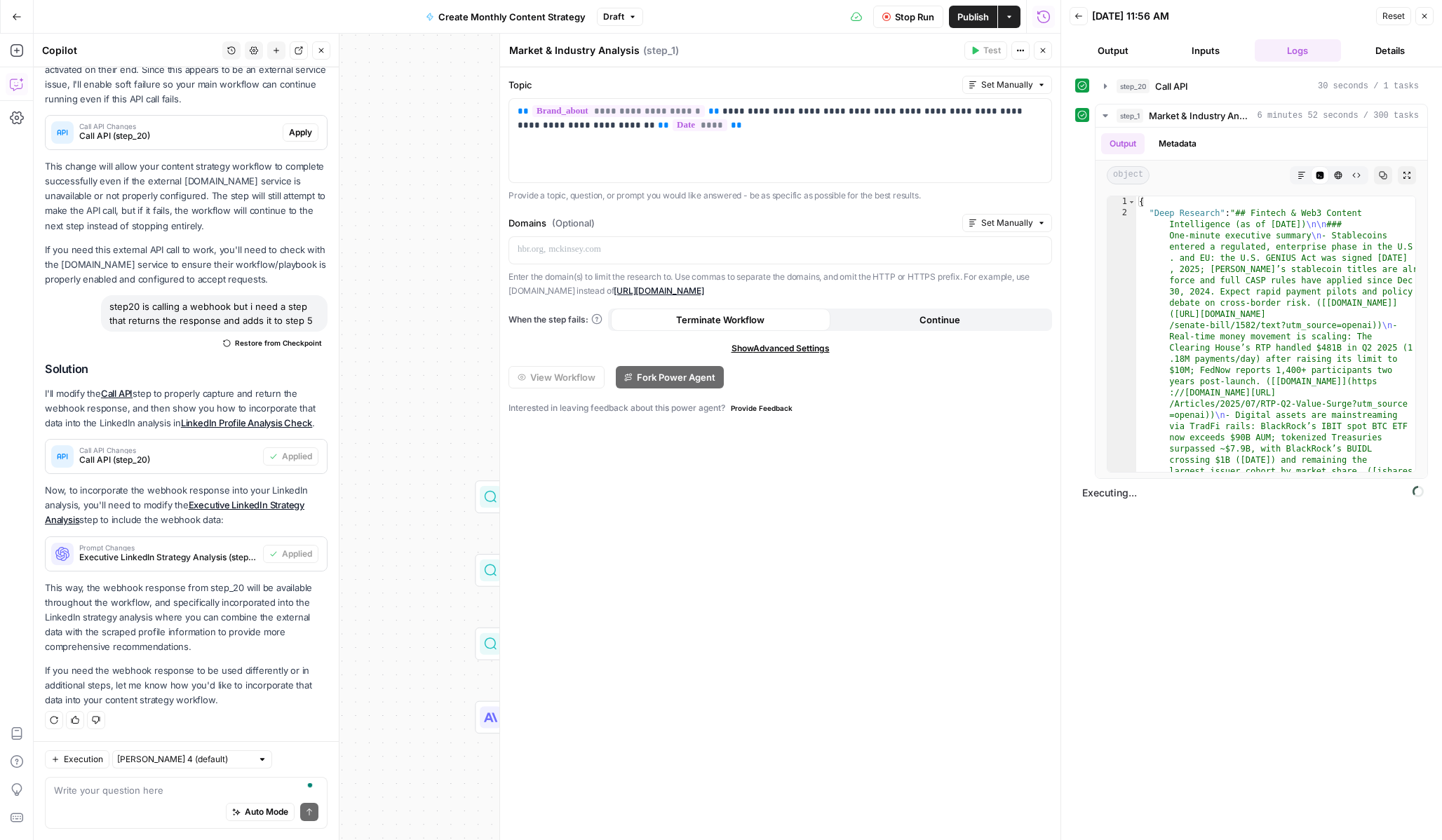
click at [1422, 13] on icon "button" at bounding box center [1425, 16] width 9 height 9
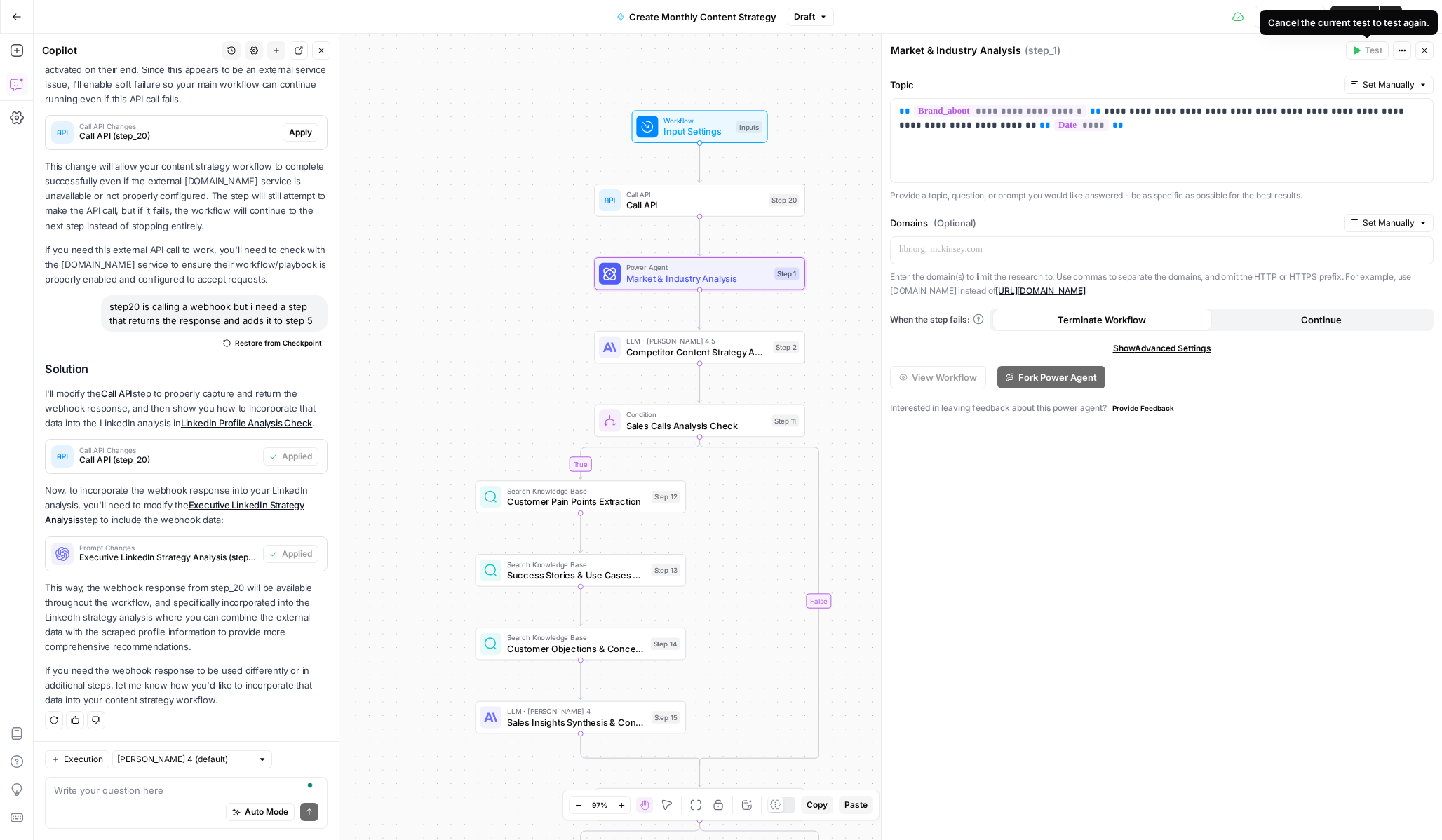
click at [1423, 56] on button "Close" at bounding box center [1424, 50] width 18 height 18
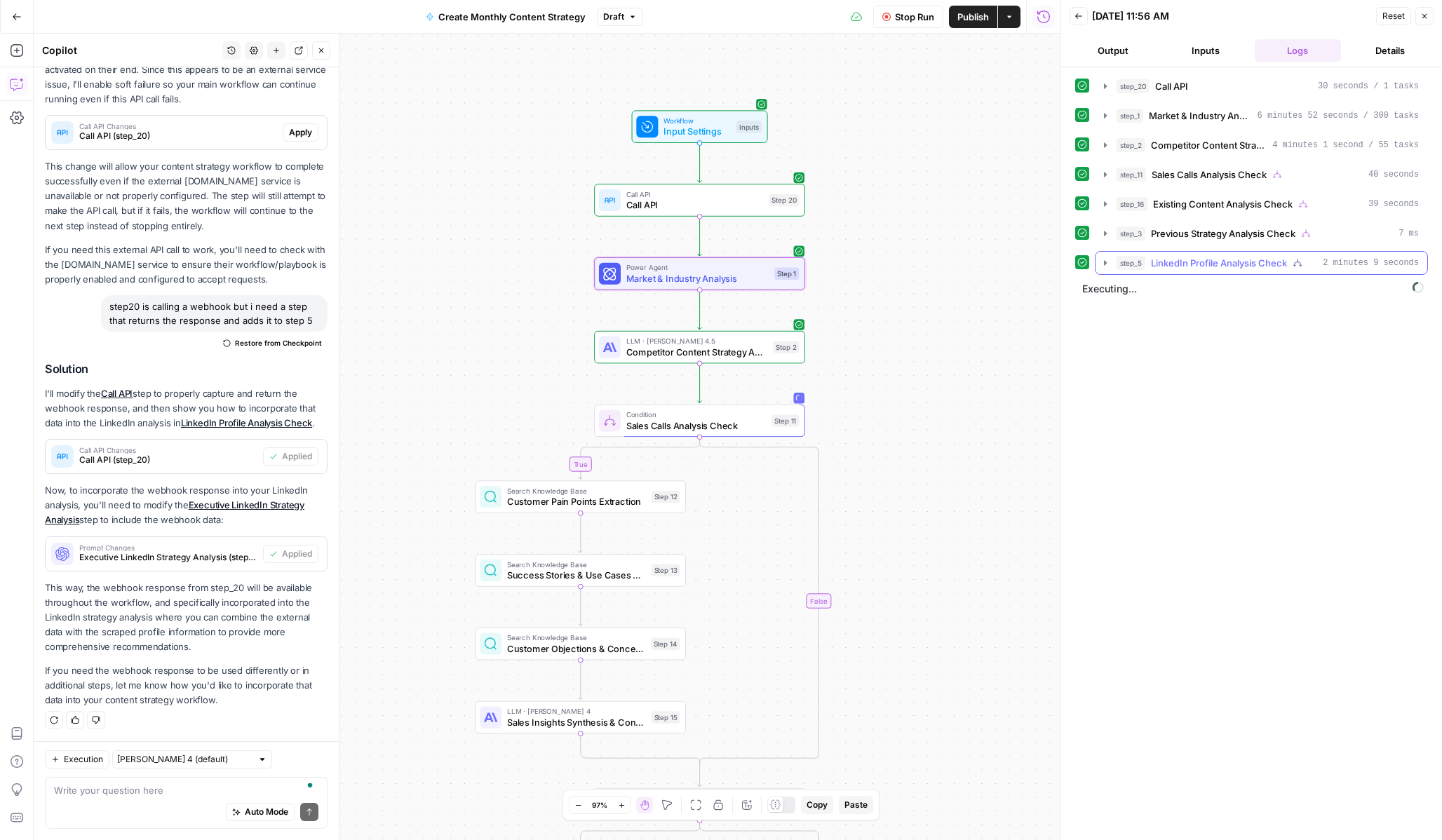
click at [1105, 269] on button "step_5 LinkedIn Profile Analysis Check 2 minutes 9 seconds" at bounding box center [1261, 263] width 332 height 22
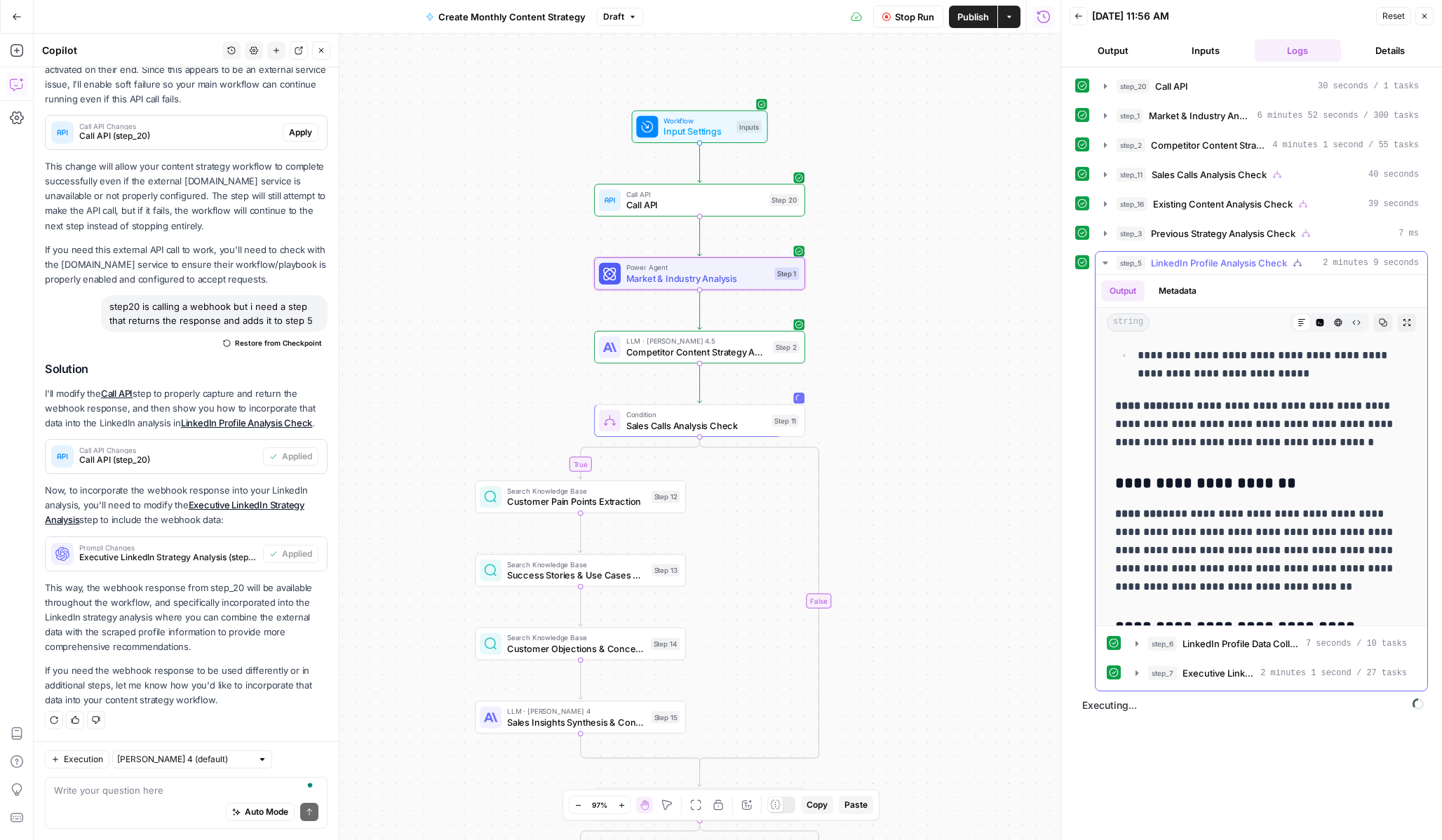
scroll to position [568, 0]
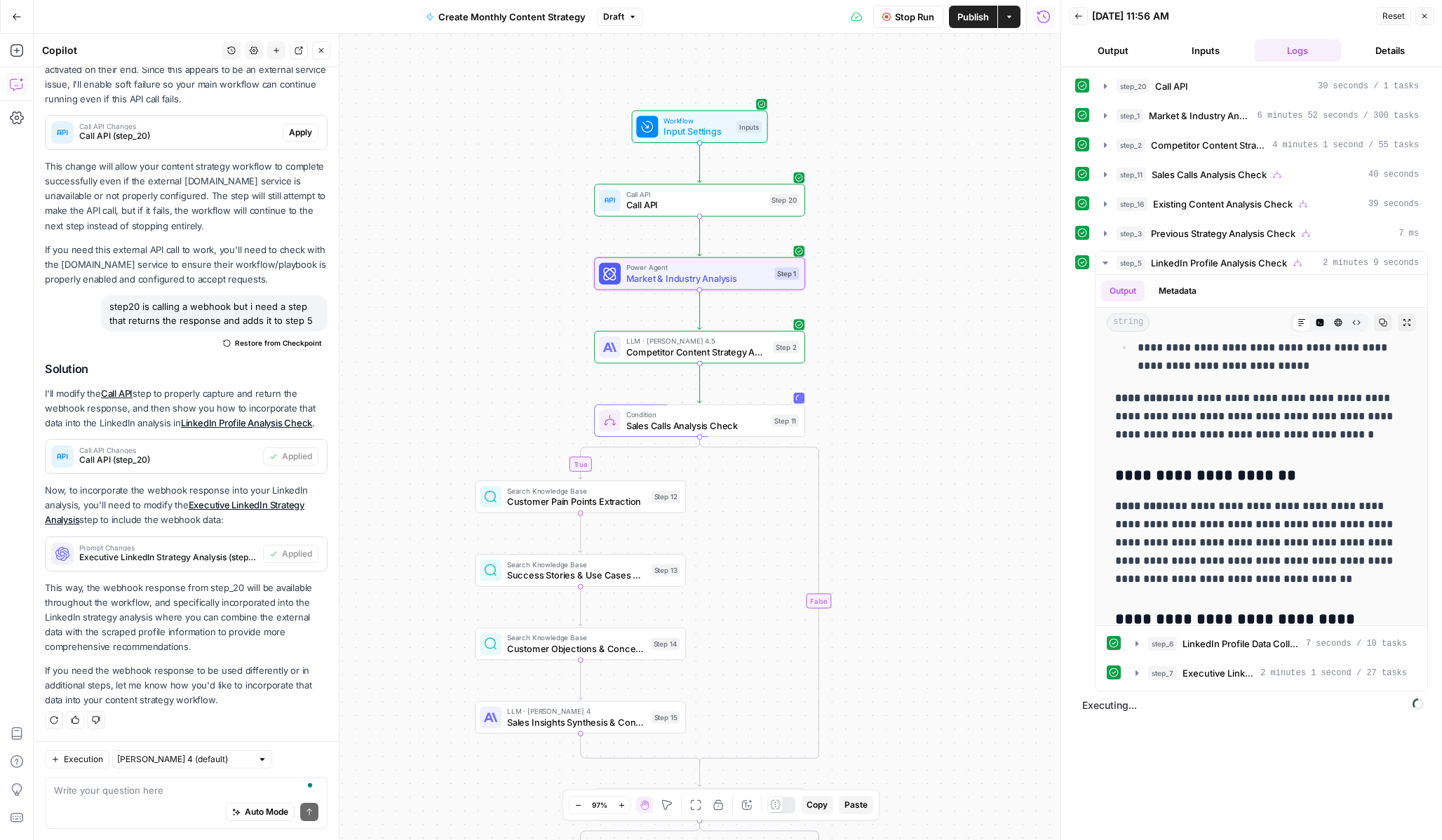
click at [1080, 16] on icon "button" at bounding box center [1079, 16] width 9 height 9
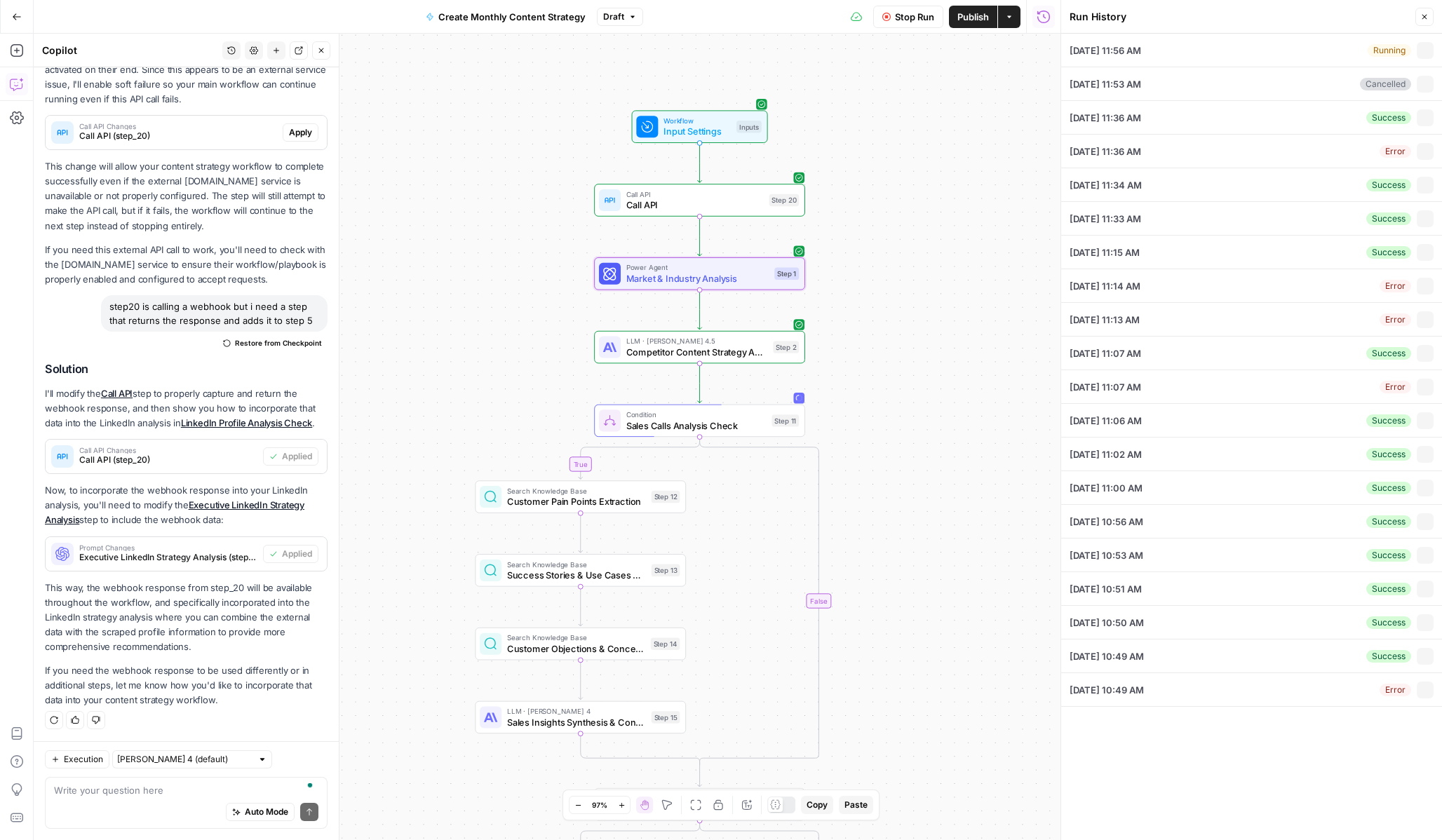
type input "October 5, 2025"
type input "https://linkedin.com/in/willleatherman"
type input "Catalyst"
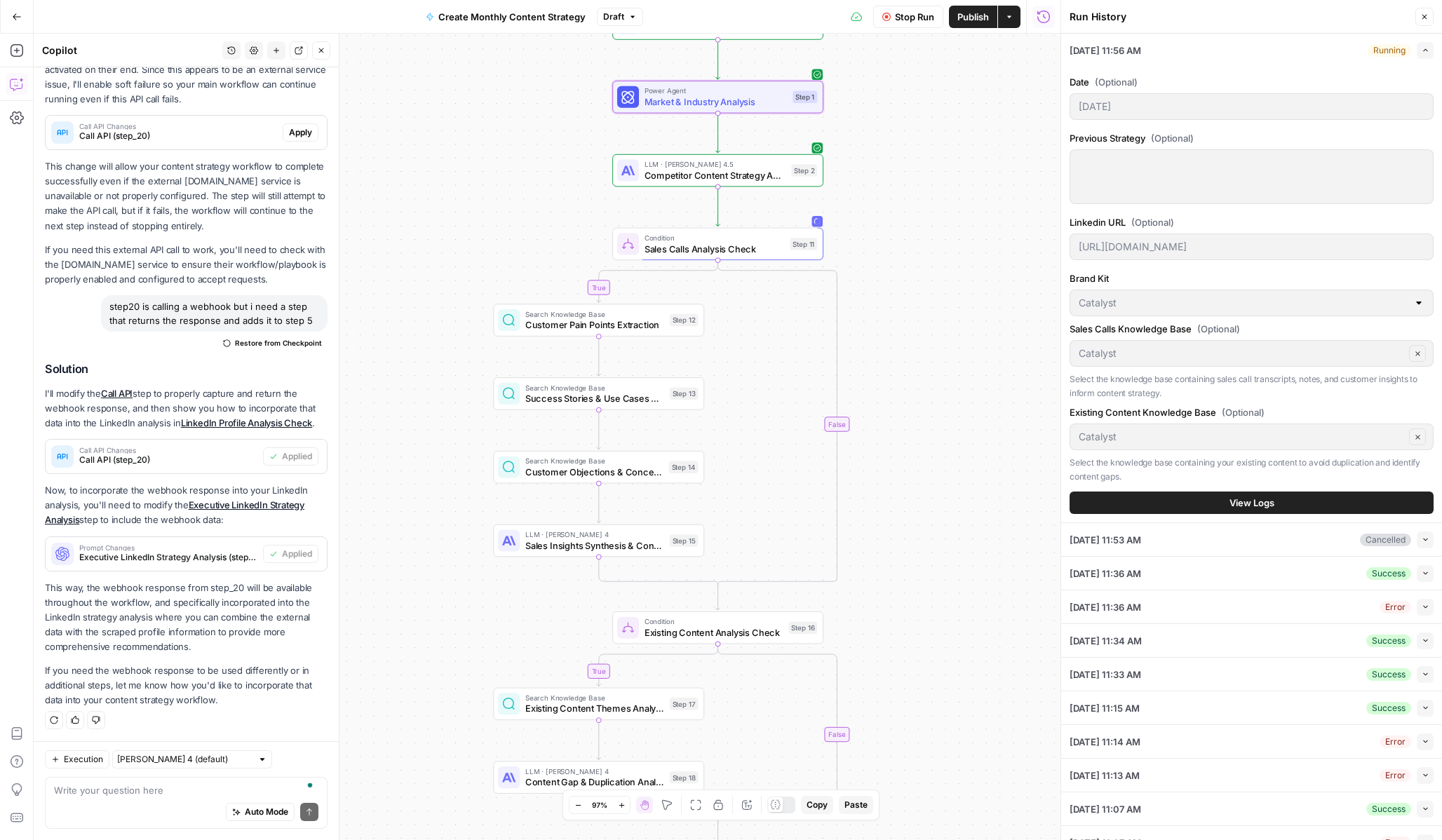
drag, startPoint x: 950, startPoint y: 581, endPoint x: 978, endPoint y: 358, distance: 224.8
click at [978, 358] on div "true true true true false false false false Workflow Input Settings Inputs Call…" at bounding box center [547, 436] width 1027 height 806
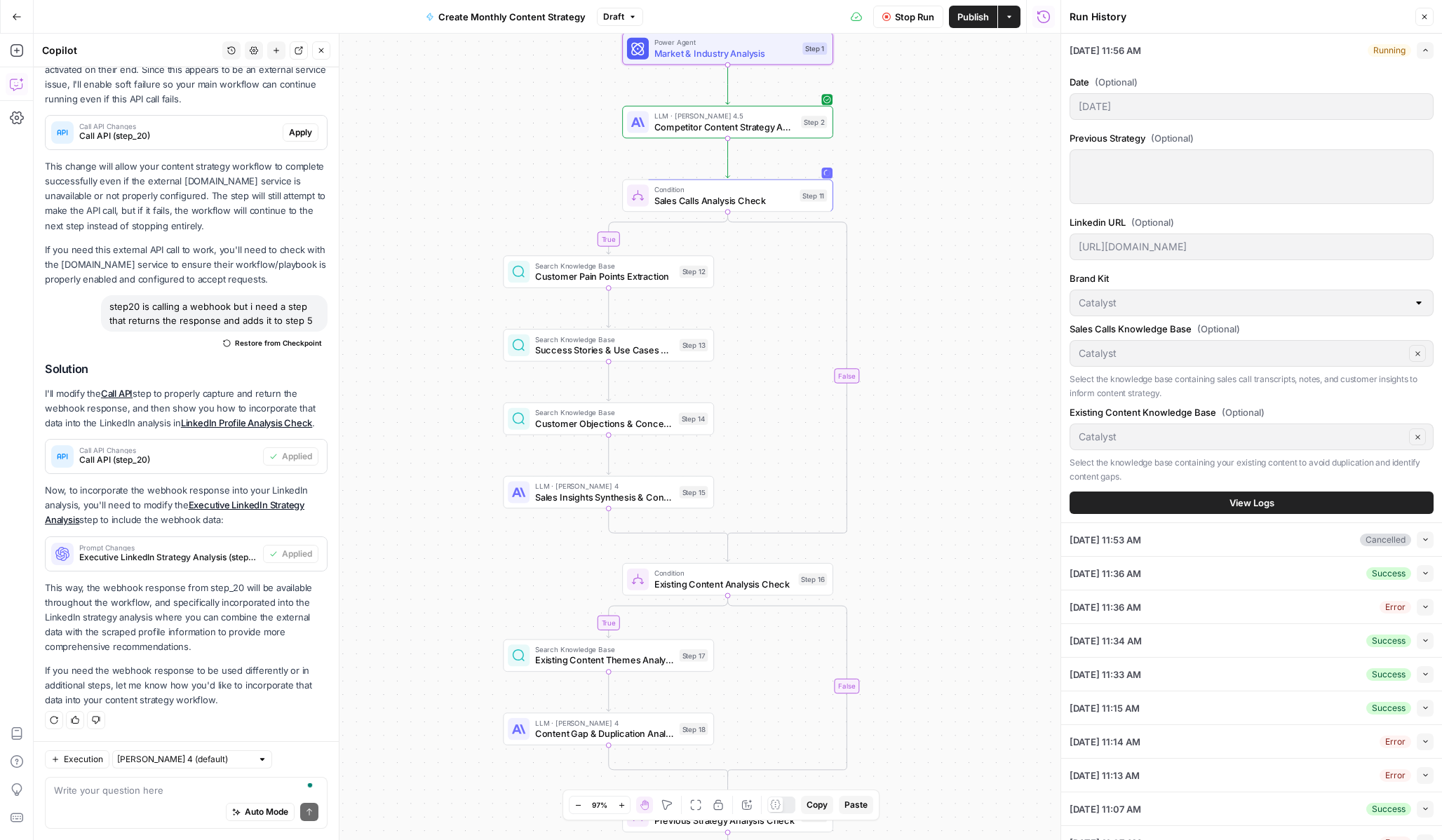
click at [1245, 495] on button "View Logs" at bounding box center [1251, 503] width 364 height 22
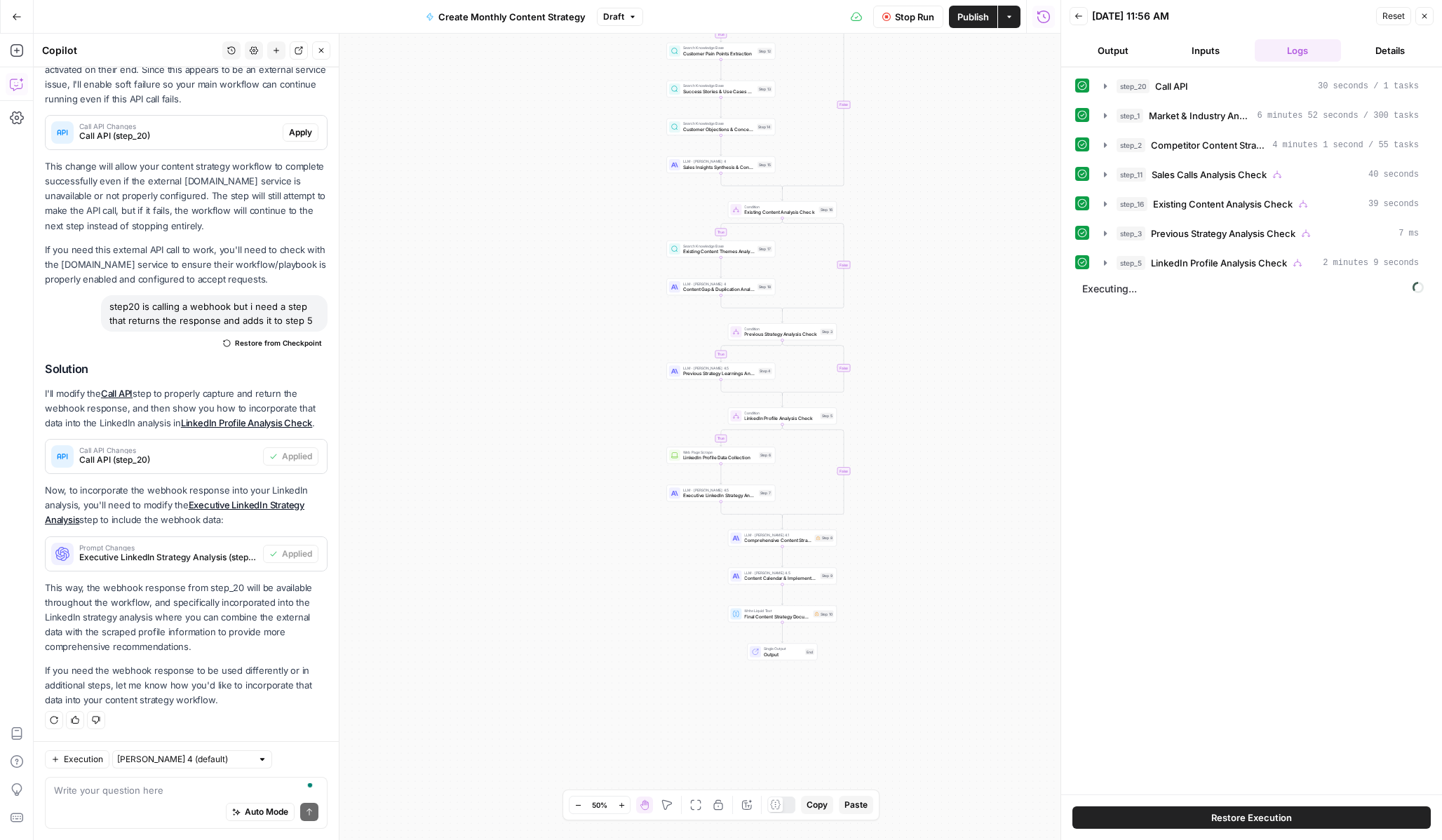
drag, startPoint x: 921, startPoint y: 556, endPoint x: 896, endPoint y: 386, distance: 171.8
click at [896, 386] on div "true true true true false false false false Workflow Input Settings Inputs Call…" at bounding box center [547, 436] width 1027 height 806
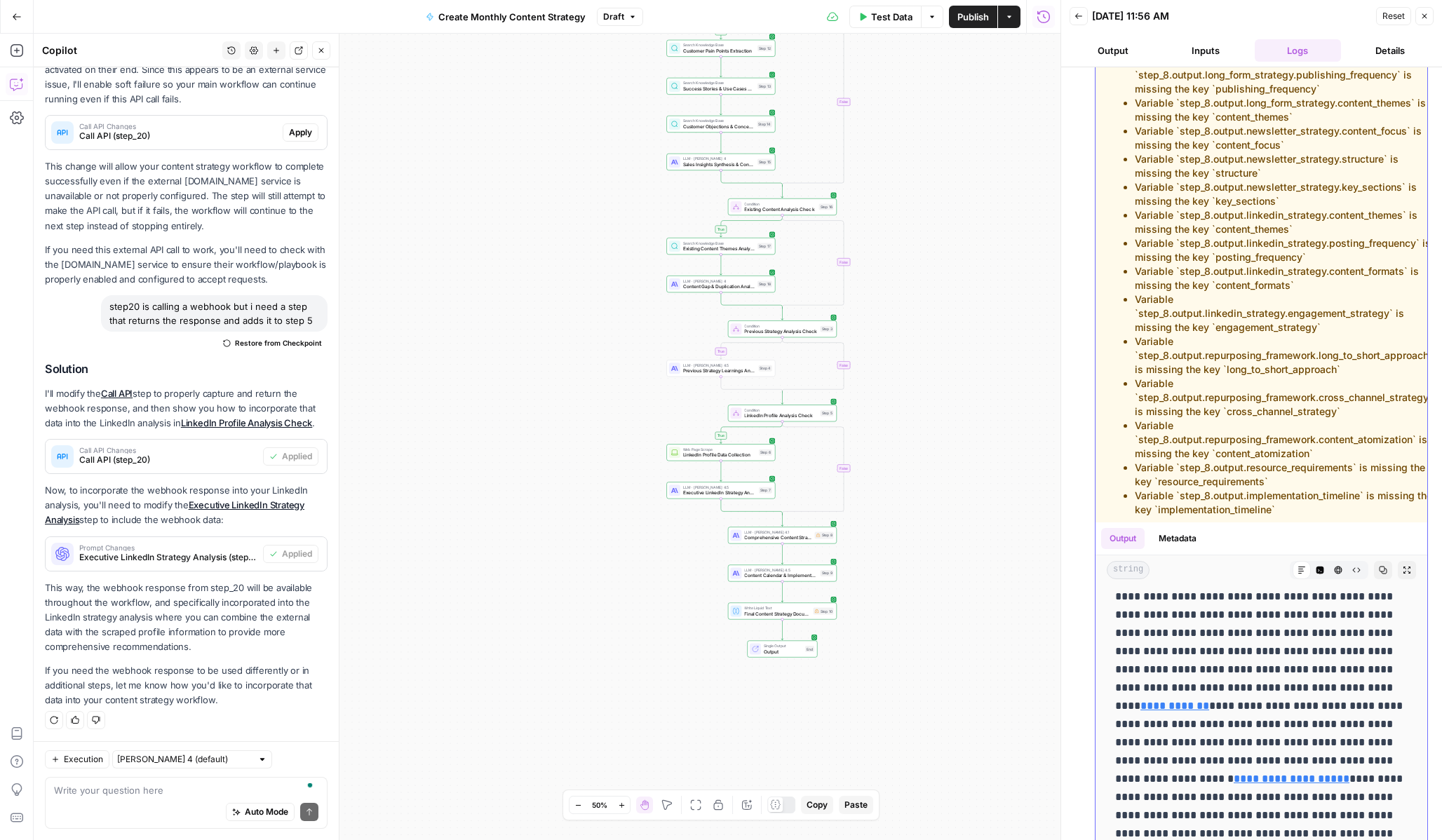
scroll to position [359, 0]
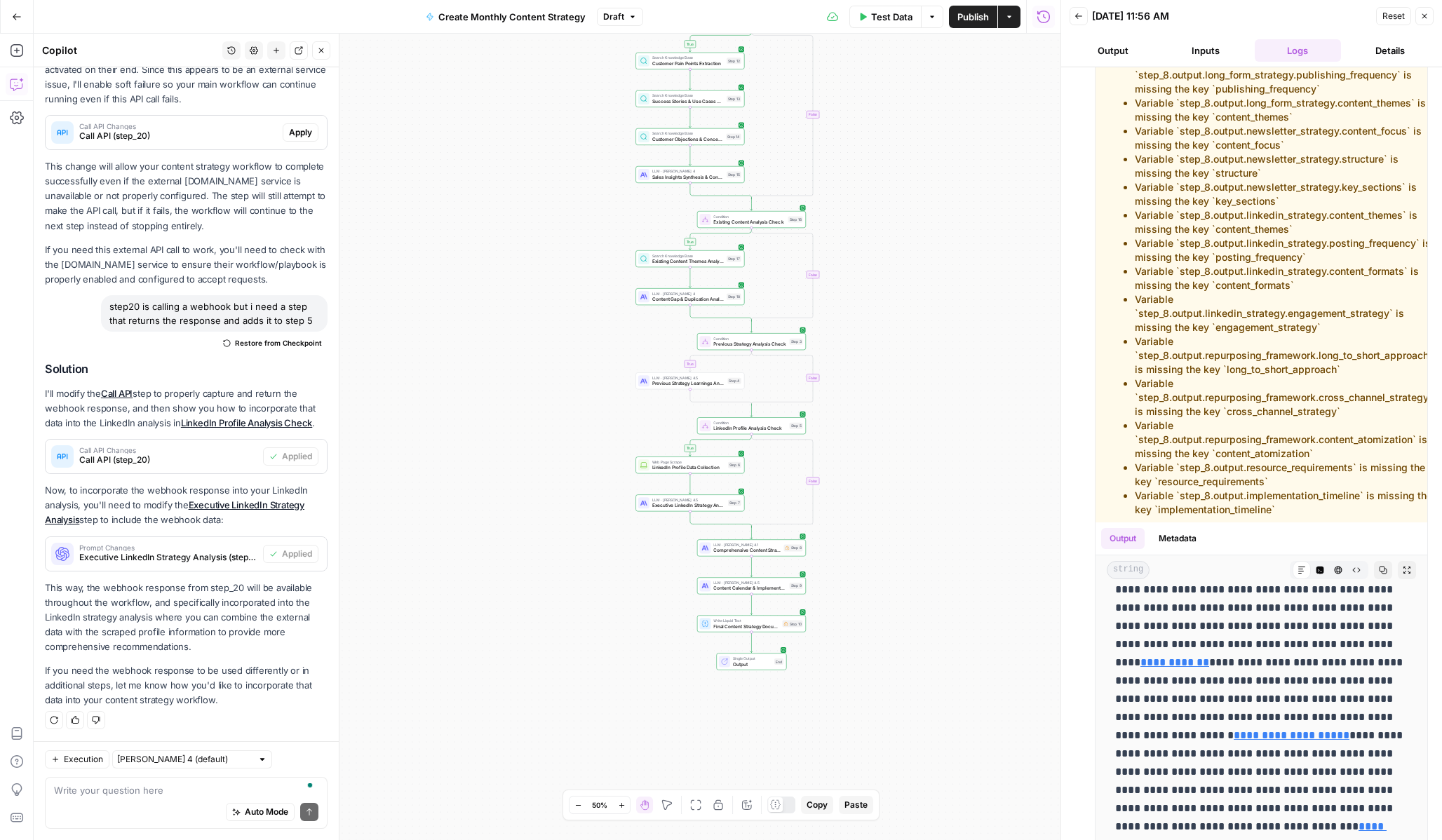
drag, startPoint x: 623, startPoint y: 361, endPoint x: 594, endPoint y: 370, distance: 30.4
click at [594, 370] on div "true true true true false false false false Workflow Input Settings Inputs Call…" at bounding box center [547, 436] width 1027 height 806
click at [660, 508] on span "Executive LinkedIn Strategy Analysis" at bounding box center [689, 506] width 73 height 7
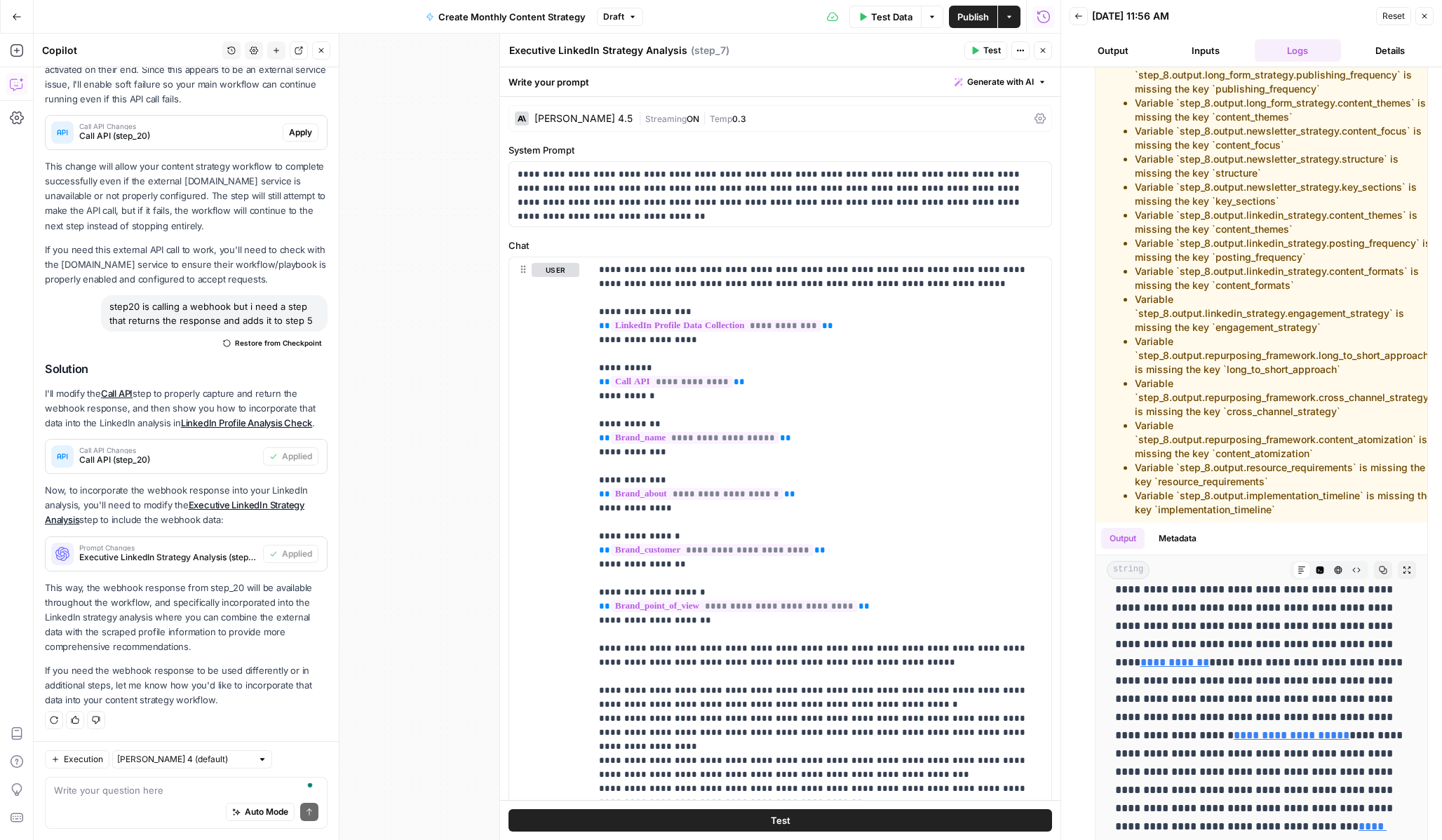
click at [1076, 19] on icon "button" at bounding box center [1079, 16] width 9 height 9
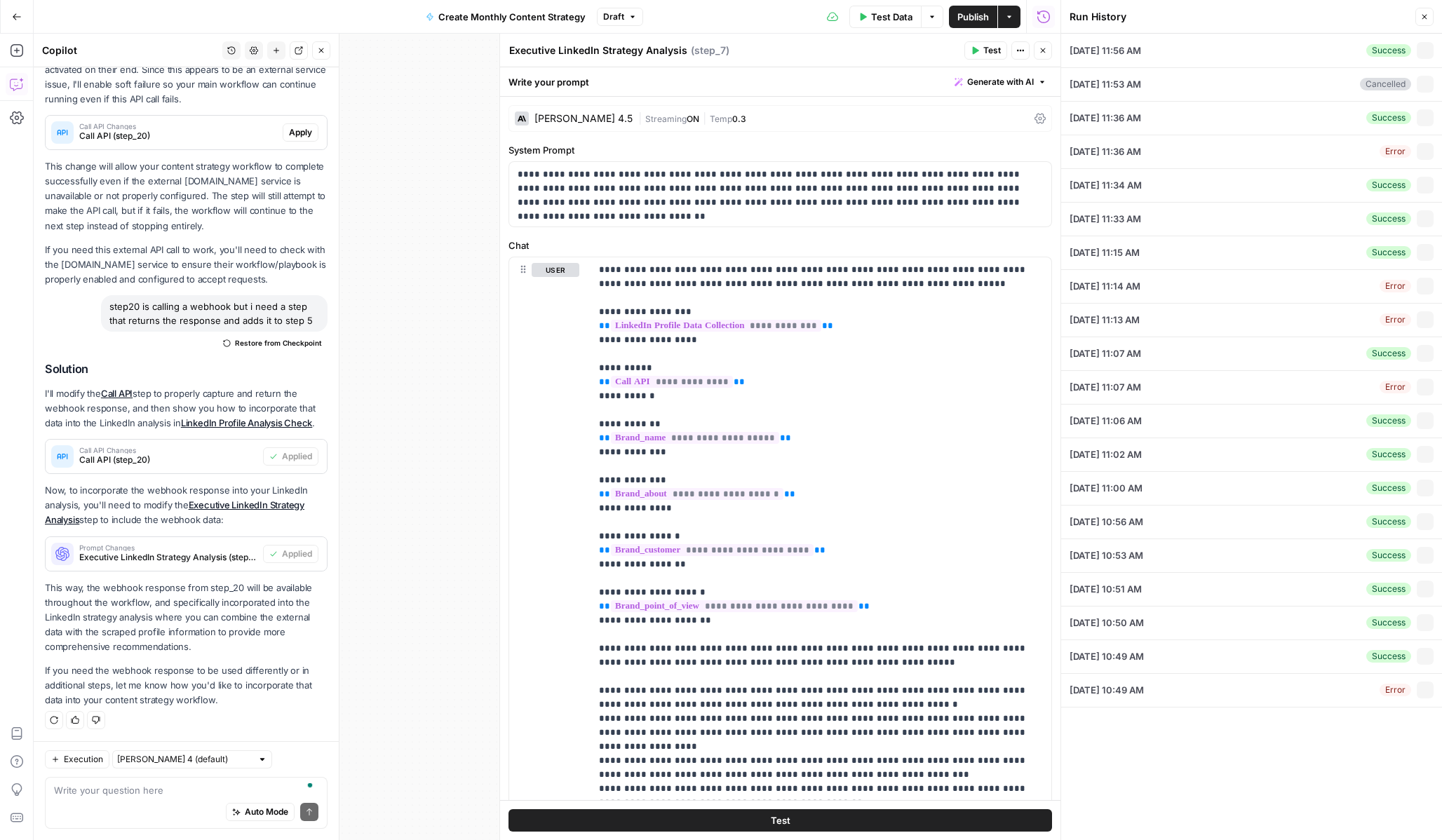
type input "October 5, 2025"
type input "https://linkedin.com/in/willleatherman"
type input "Catalyst"
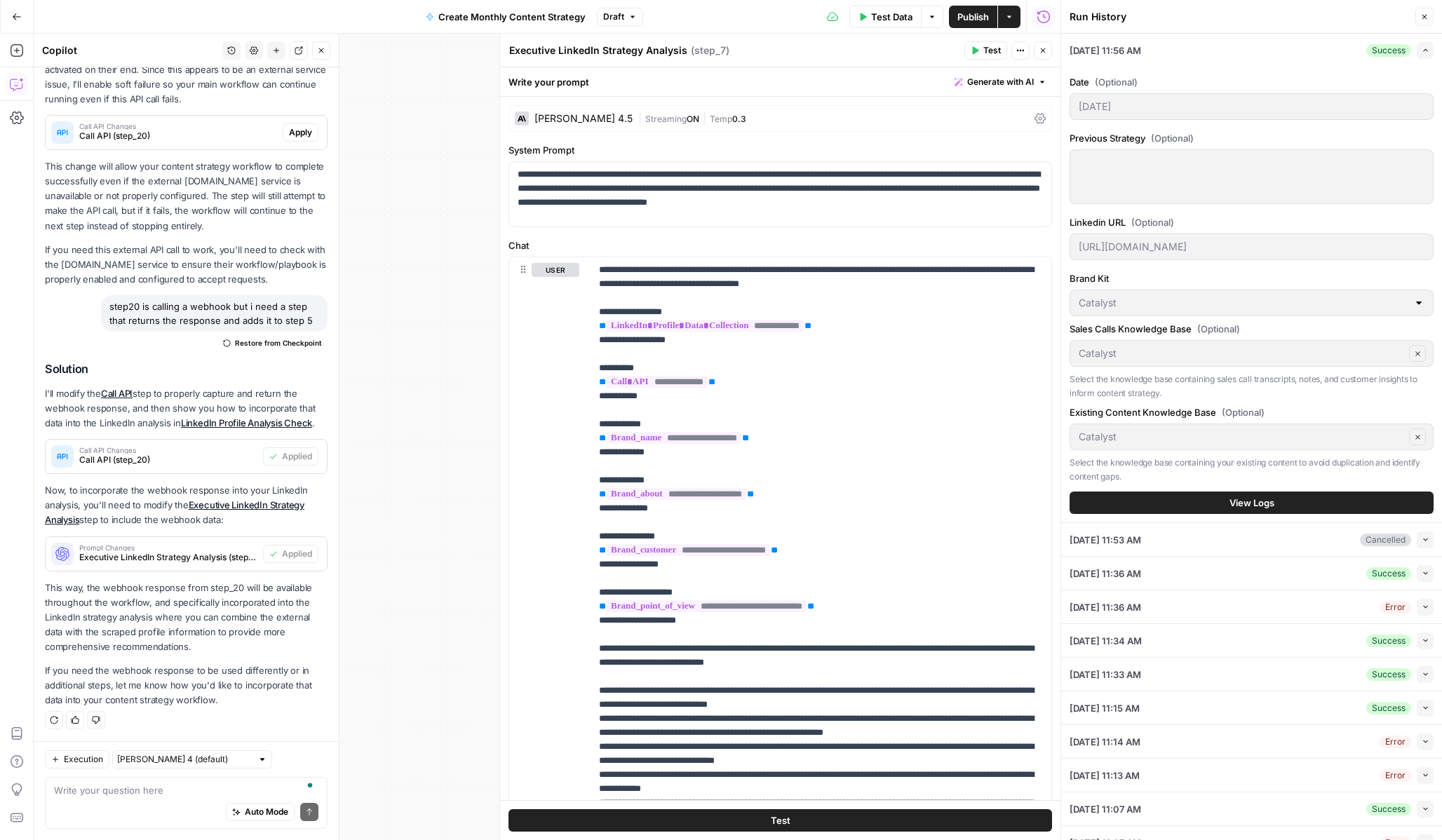
click at [1270, 504] on span "View Logs" at bounding box center [1252, 503] width 45 height 14
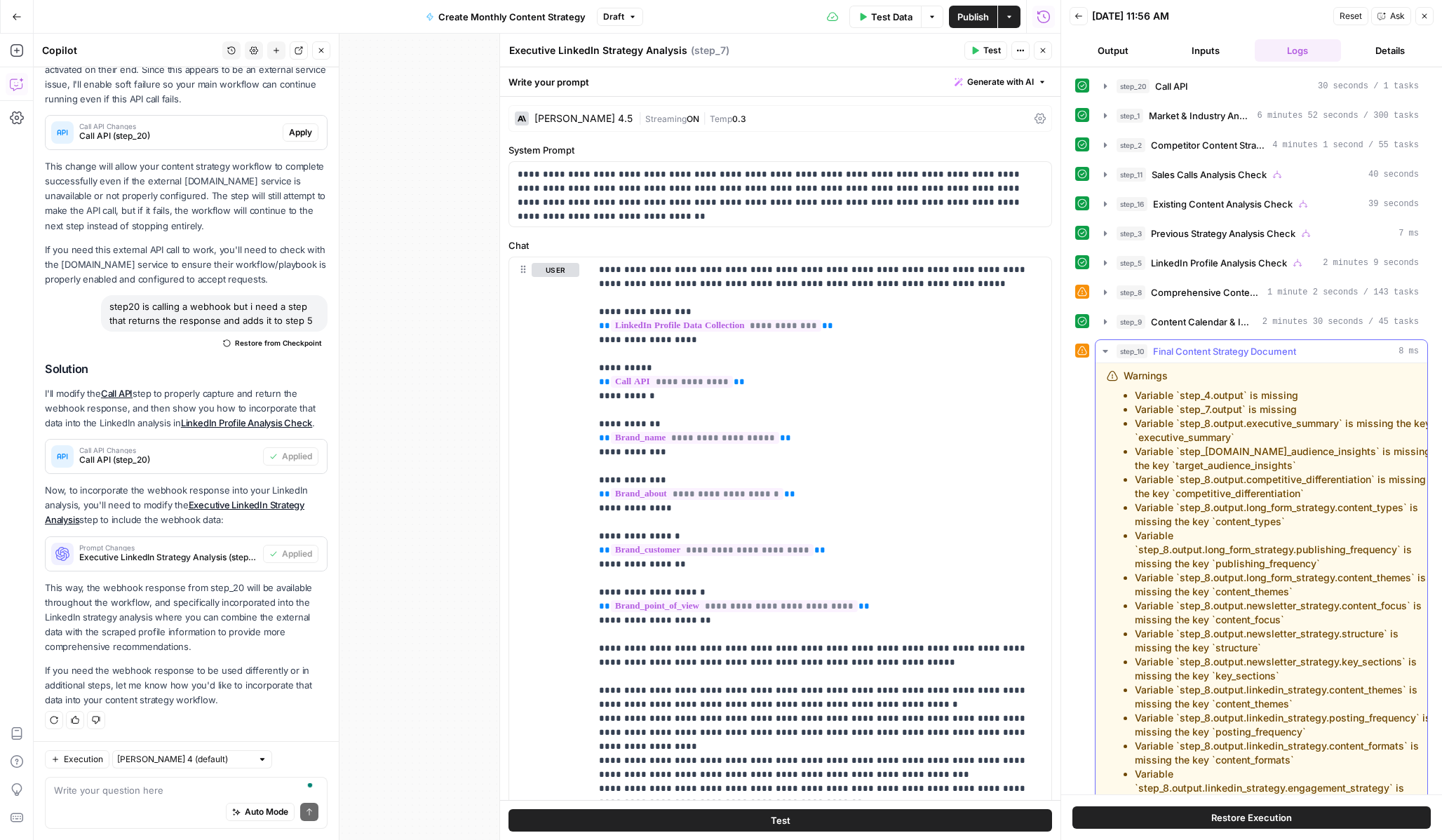
click at [1101, 350] on icon "button" at bounding box center [1105, 351] width 11 height 11
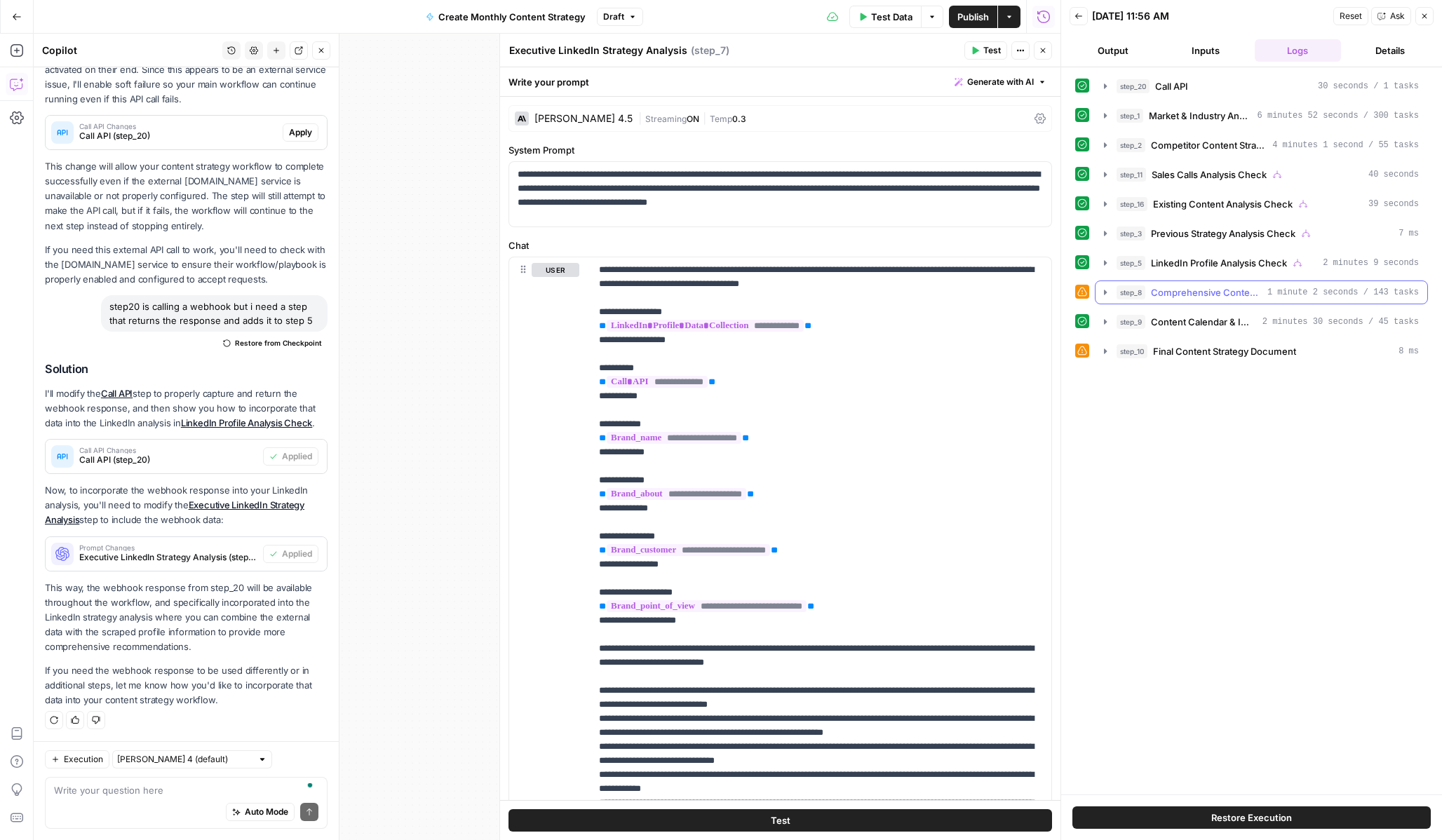
click at [1217, 263] on span "LinkedIn Profile Analysis Check" at bounding box center [1218, 263] width 136 height 14
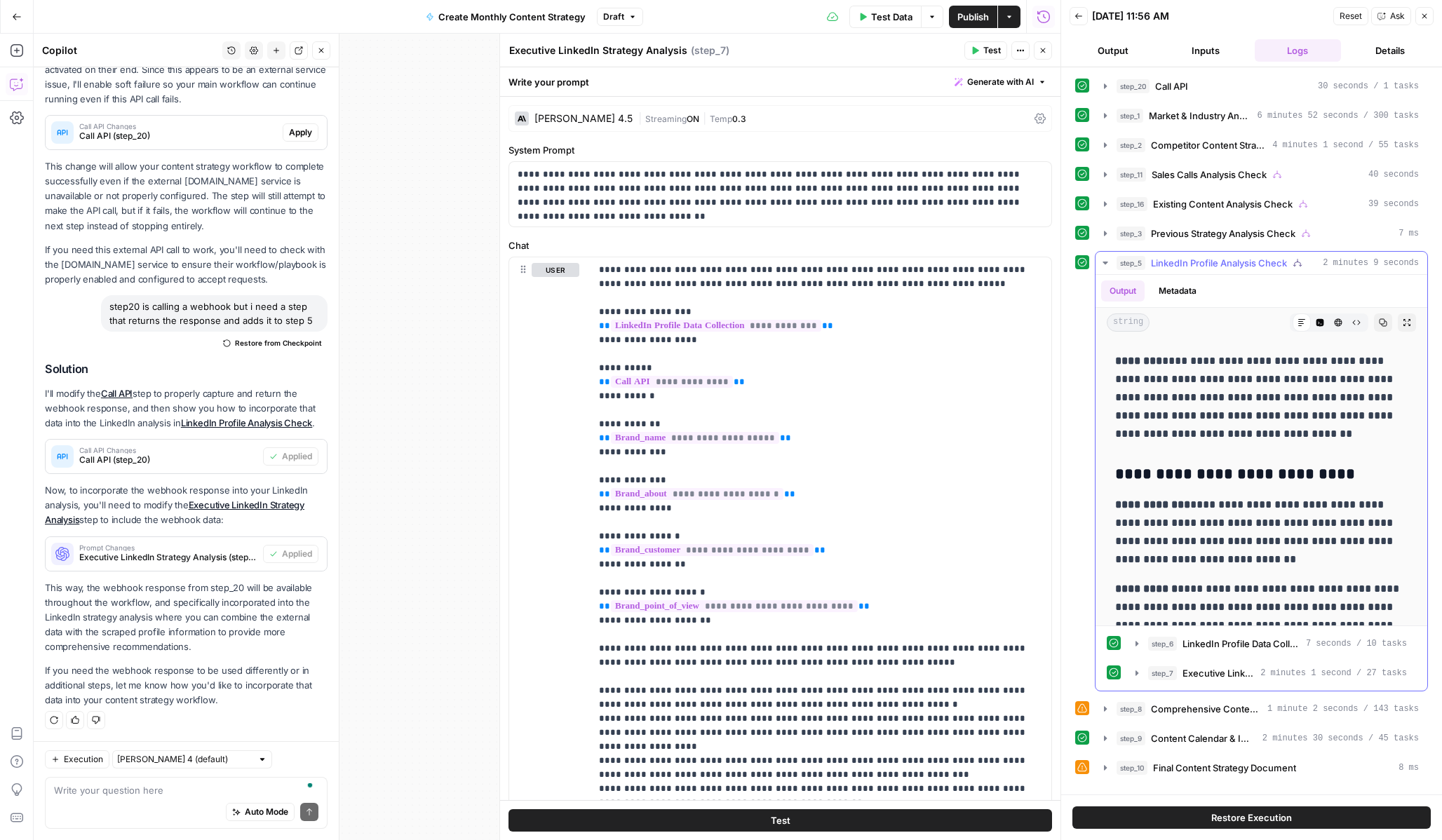
scroll to position [715, 0]
click at [1221, 92] on div "step_20 Call API 30 seconds / 1 tasks" at bounding box center [1268, 86] width 303 height 14
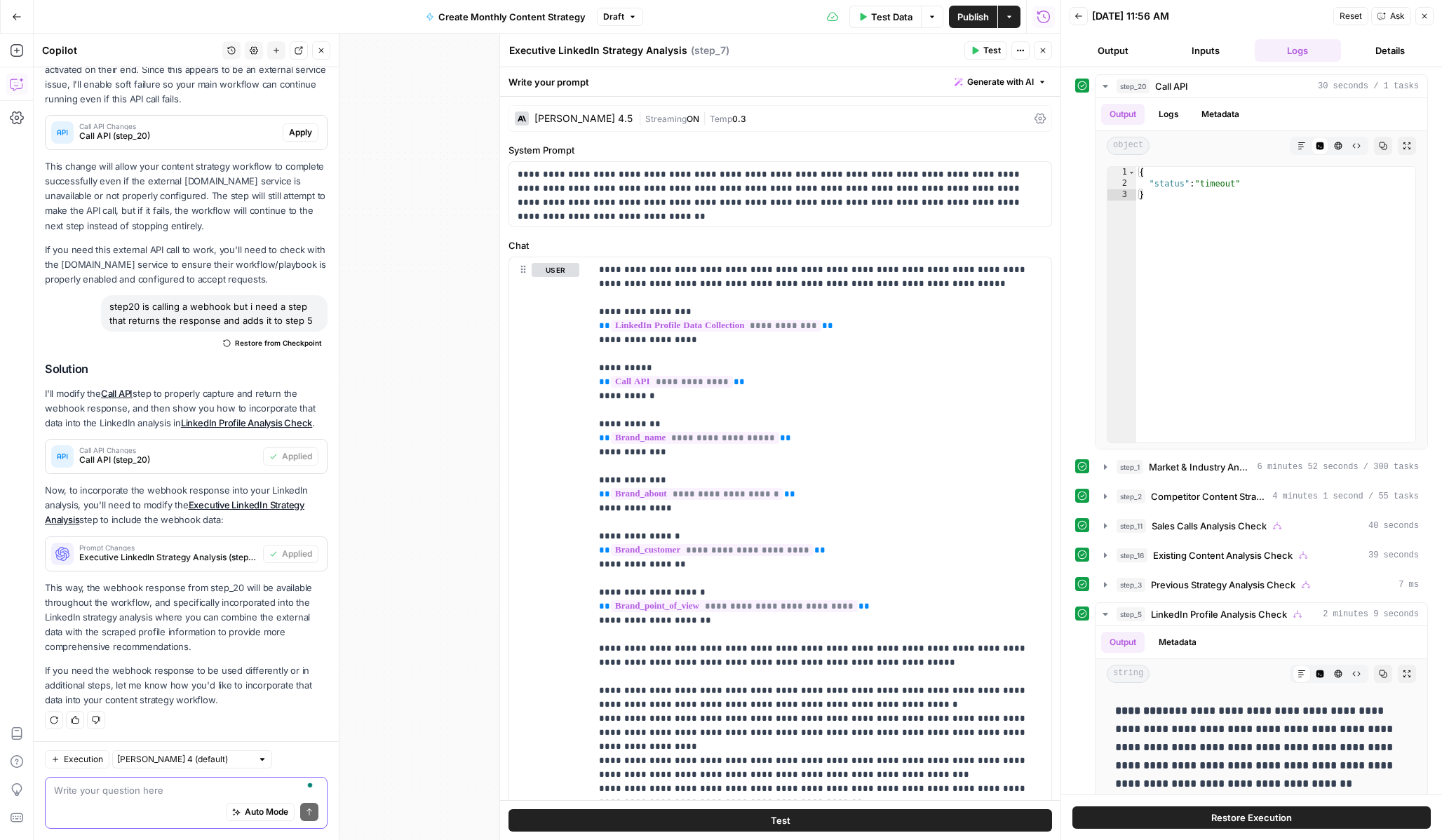
click at [181, 797] on div "Auto Mode Send" at bounding box center [186, 812] width 265 height 31
type textarea "why did step 20 timeout?"
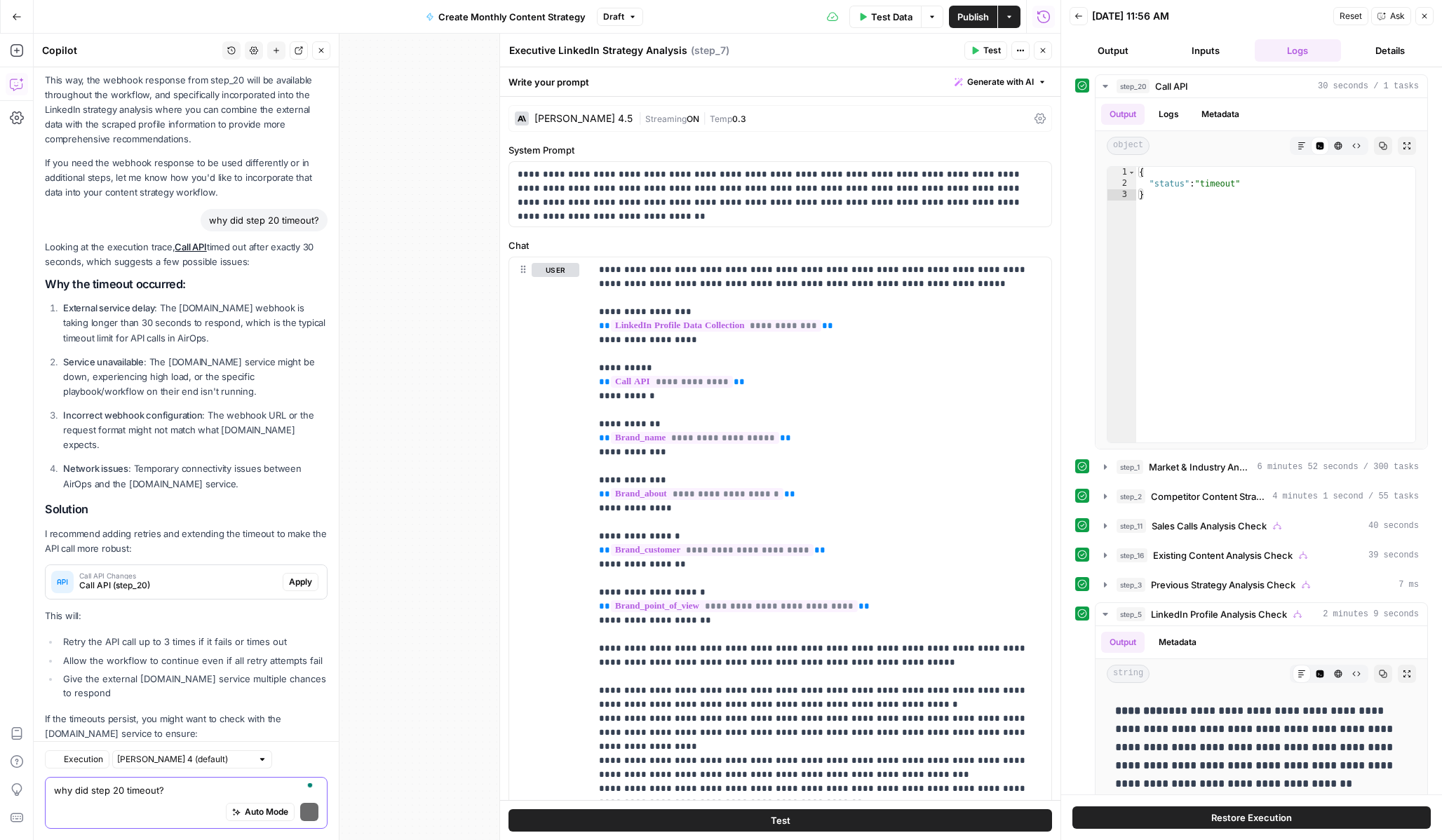
scroll to position [817, 0]
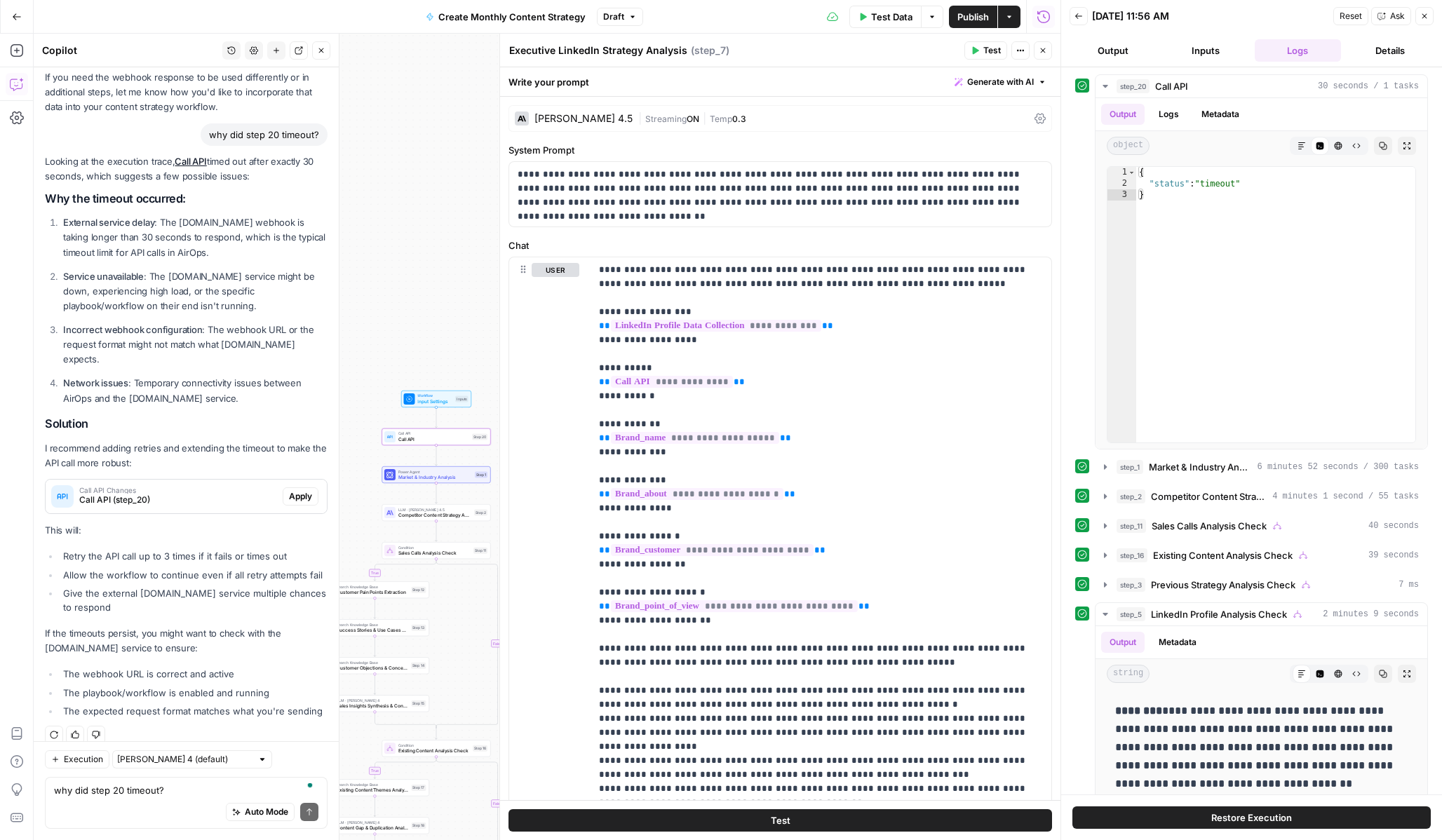
click at [291, 490] on span "Apply" at bounding box center [300, 496] width 23 height 13
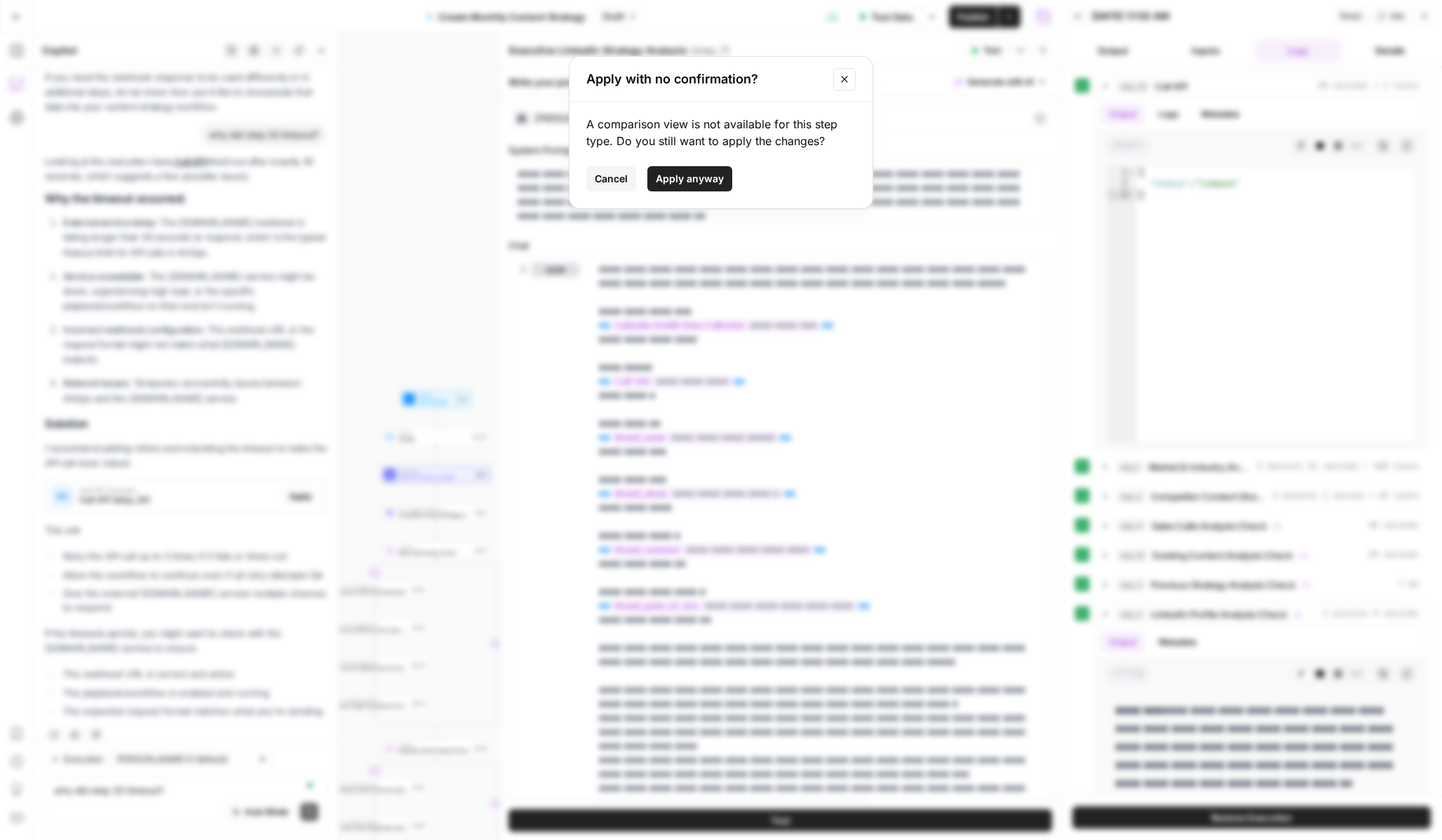
click at [715, 176] on span "Apply anyway" at bounding box center [690, 179] width 68 height 14
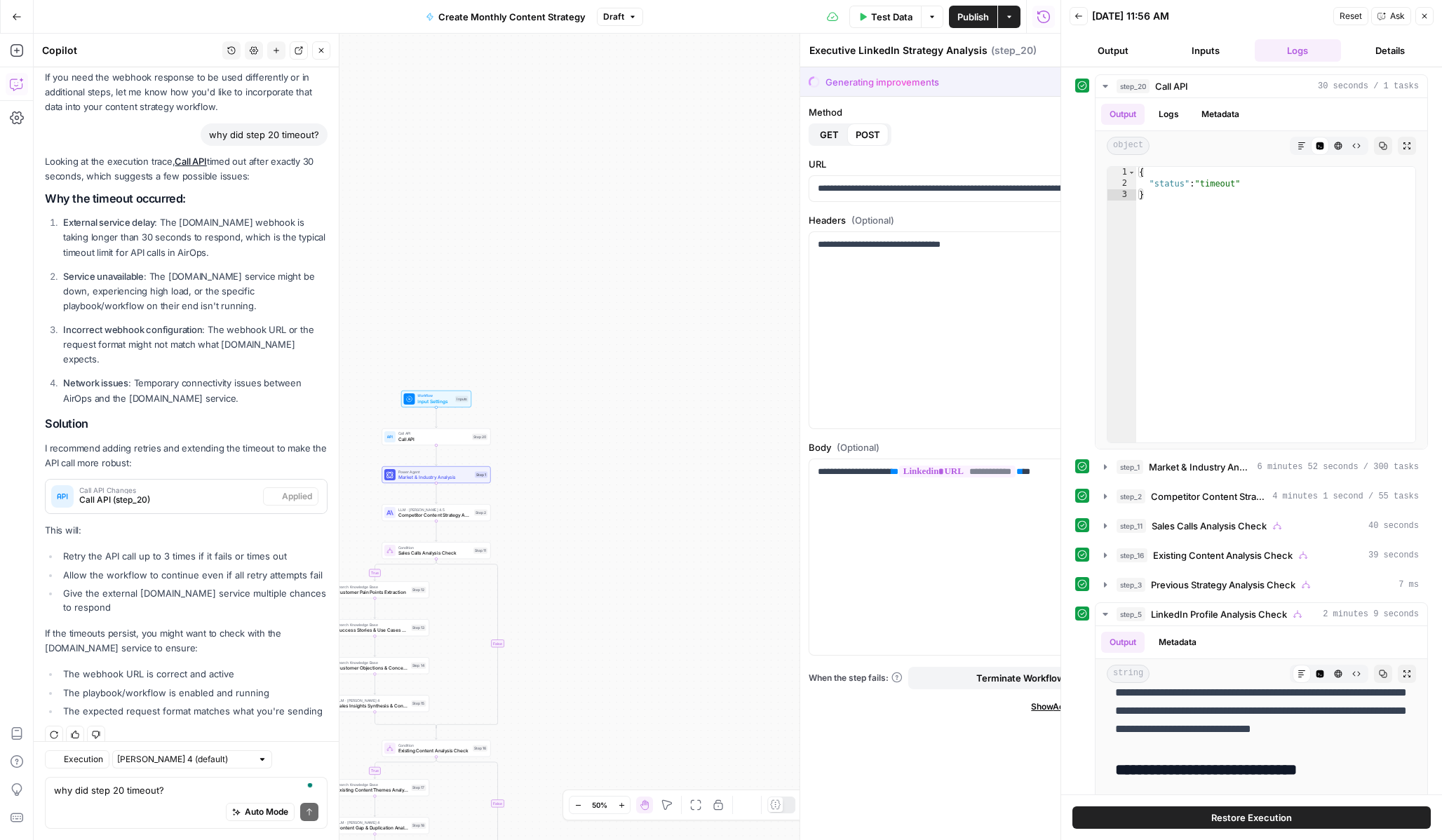
scroll to position [0, 0]
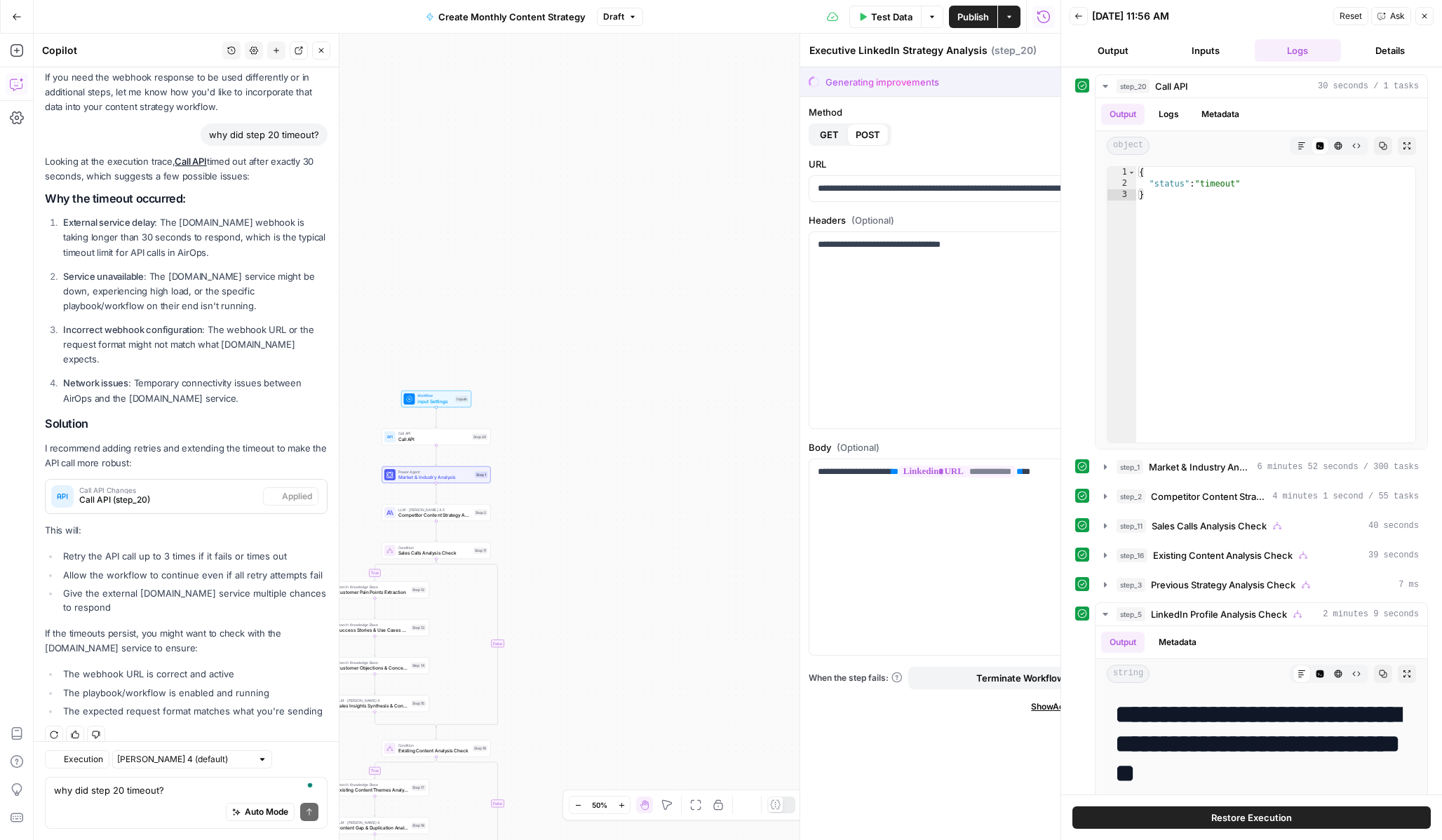
type textarea "Call API"
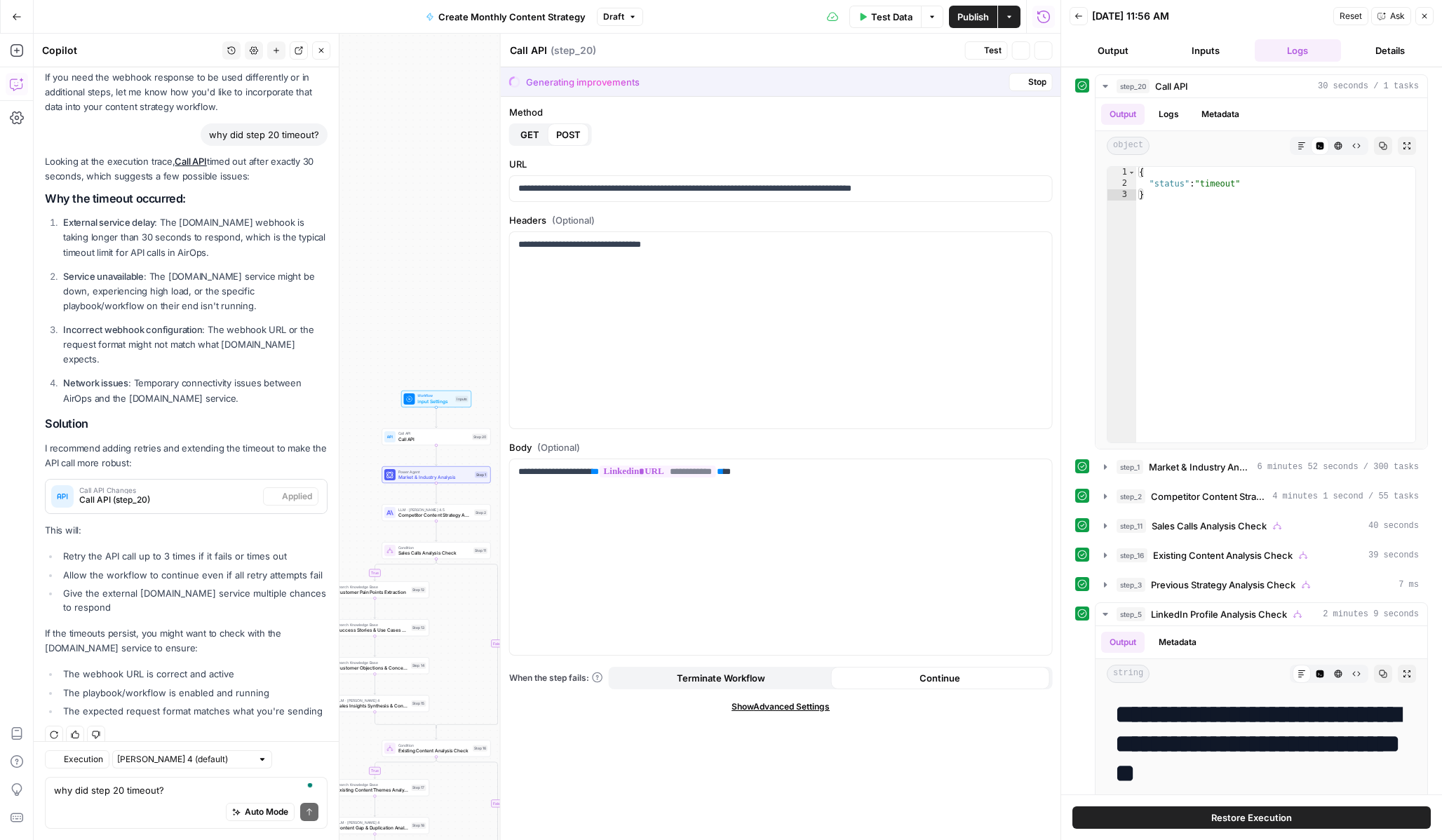
scroll to position [839, 0]
click at [1050, 51] on button "Close" at bounding box center [1043, 50] width 18 height 18
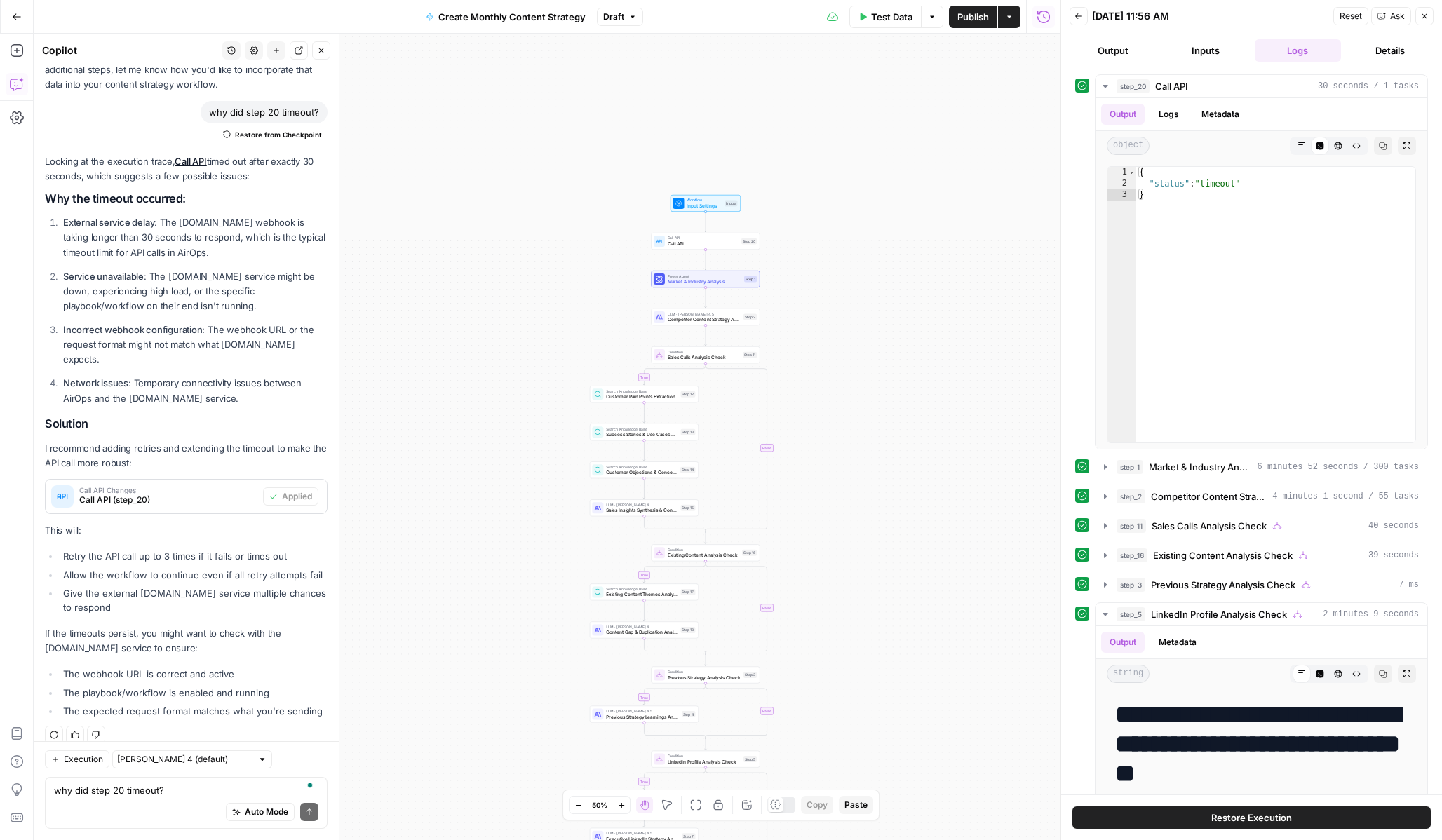
drag, startPoint x: 735, startPoint y: 452, endPoint x: 997, endPoint y: 290, distance: 308.0
click at [997, 290] on div "true true true true false false false false Workflow Input Settings Inputs Call…" at bounding box center [547, 436] width 1027 height 806
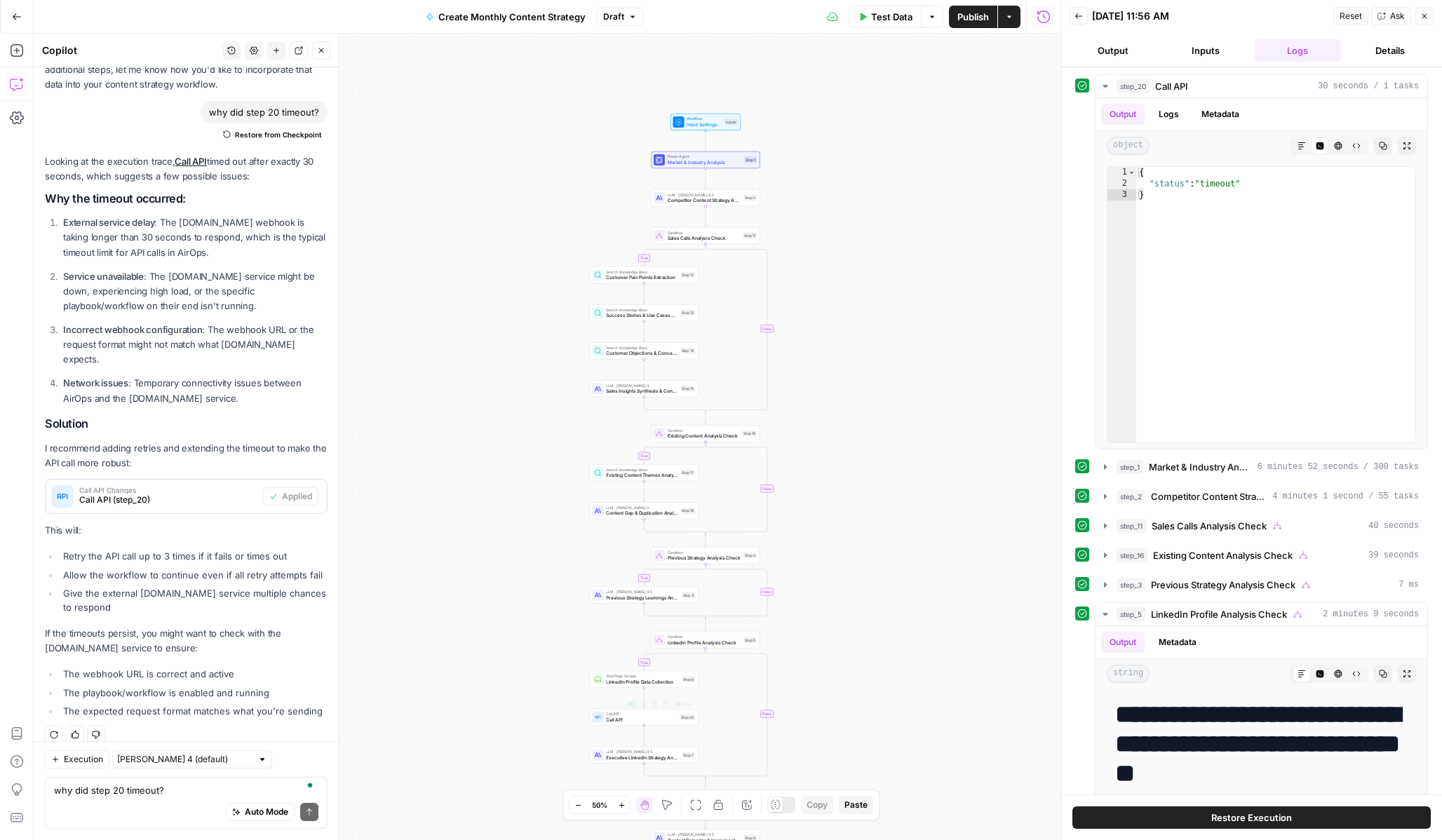
click at [607, 719] on span "Call API" at bounding box center [641, 719] width 71 height 7
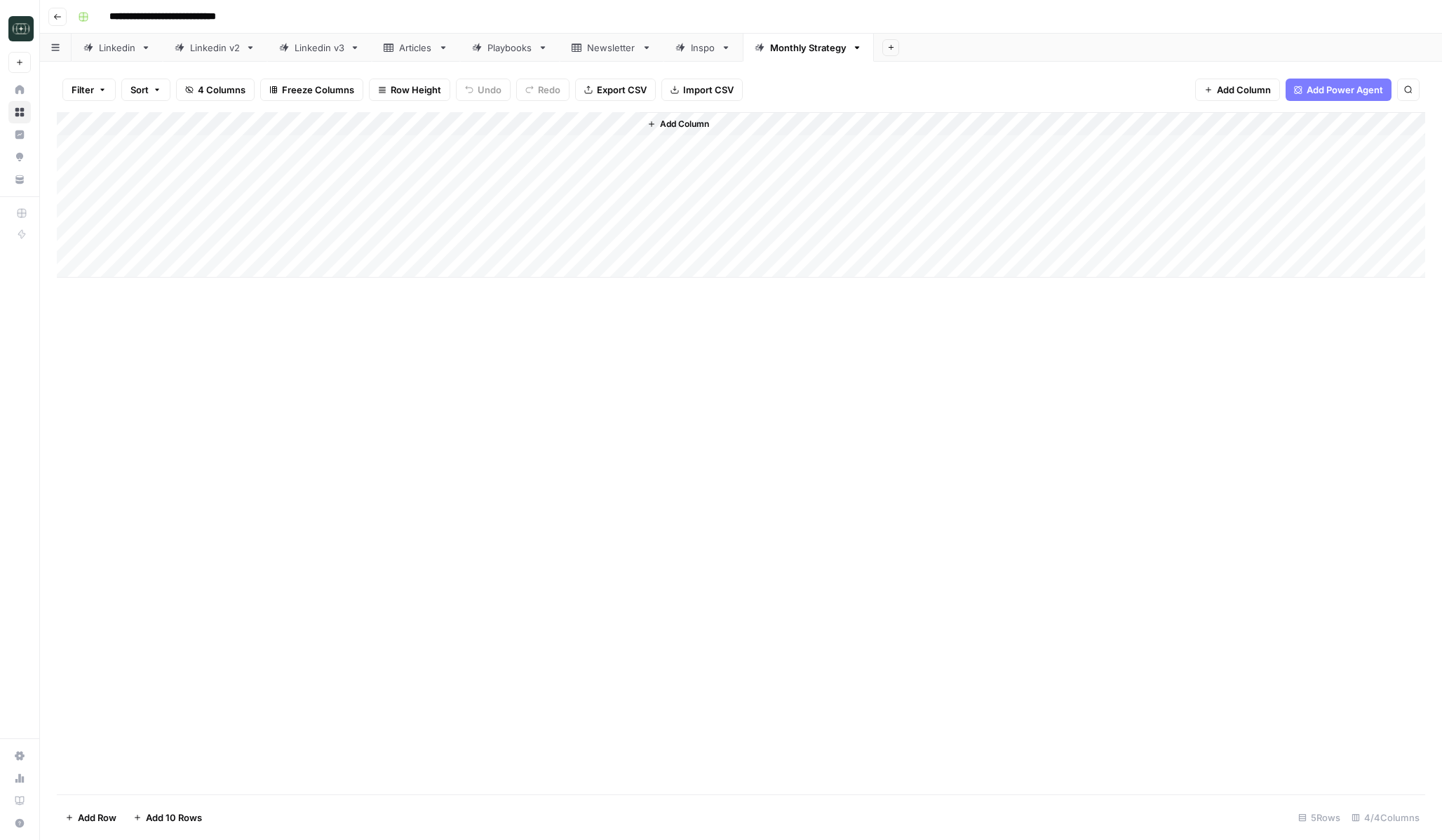
drag, startPoint x: 639, startPoint y: 123, endPoint x: 608, endPoint y: 110, distance: 33.6
click at [608, 111] on div "Filter Sort 4 Columns Freeze Columns Row Height Undo Redo Export CSV Import CSV…" at bounding box center [741, 450] width 1402 height 779
drag, startPoint x: 638, startPoint y: 118, endPoint x: 598, endPoint y: 121, distance: 40.1
click at [598, 121] on div "Add Column" at bounding box center [741, 194] width 1369 height 165
click at [709, 359] on div "Add Column" at bounding box center [741, 453] width 1369 height 682
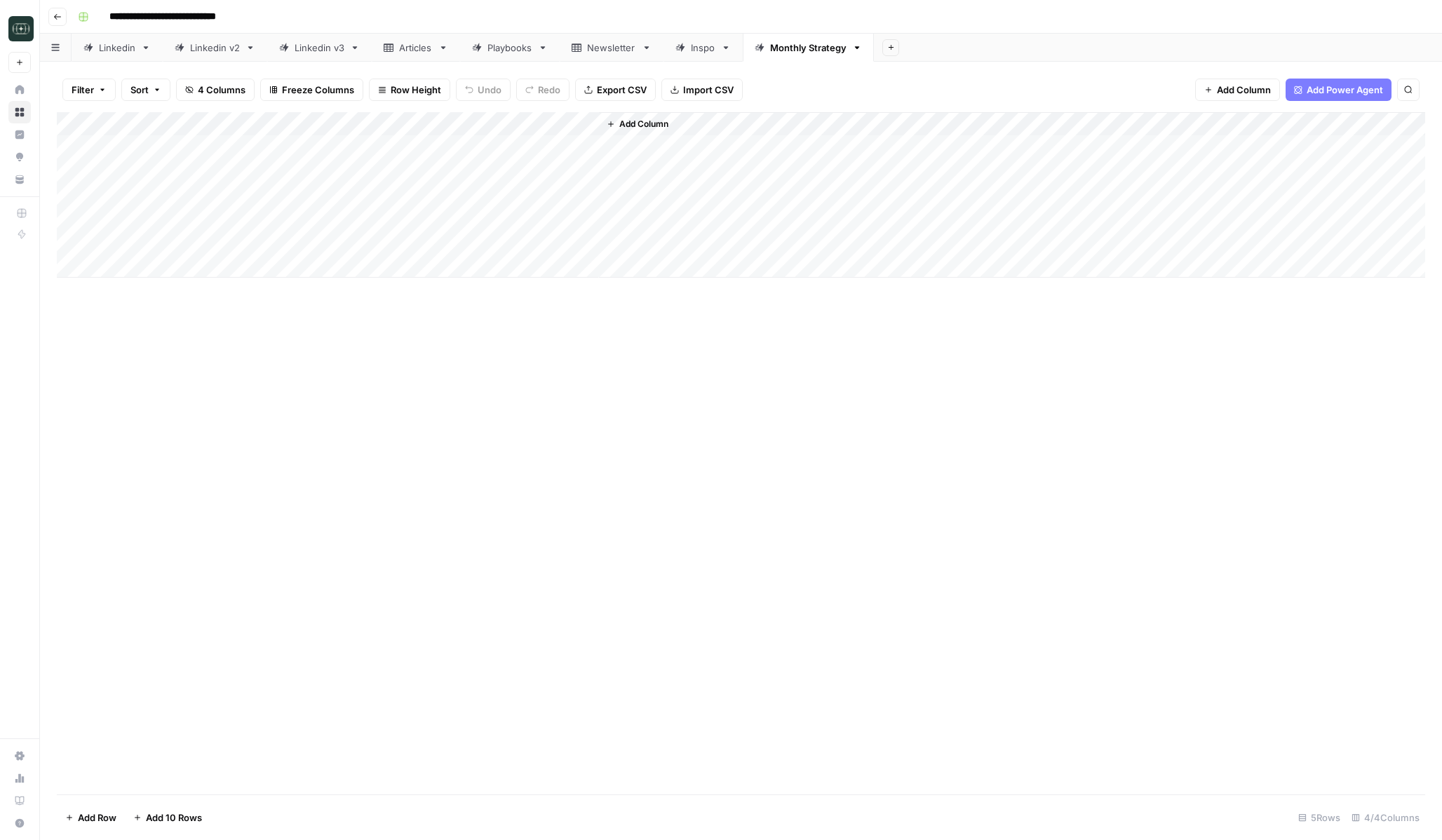
click at [552, 439] on div "Add Column" at bounding box center [741, 453] width 1369 height 682
click at [261, 154] on div "Add Column" at bounding box center [741, 194] width 1369 height 165
click at [305, 143] on div "Add Column" at bounding box center [741, 194] width 1369 height 165
click at [363, 417] on div "Add Column" at bounding box center [741, 453] width 1369 height 682
click at [400, 143] on div "Add Column" at bounding box center [741, 194] width 1369 height 165
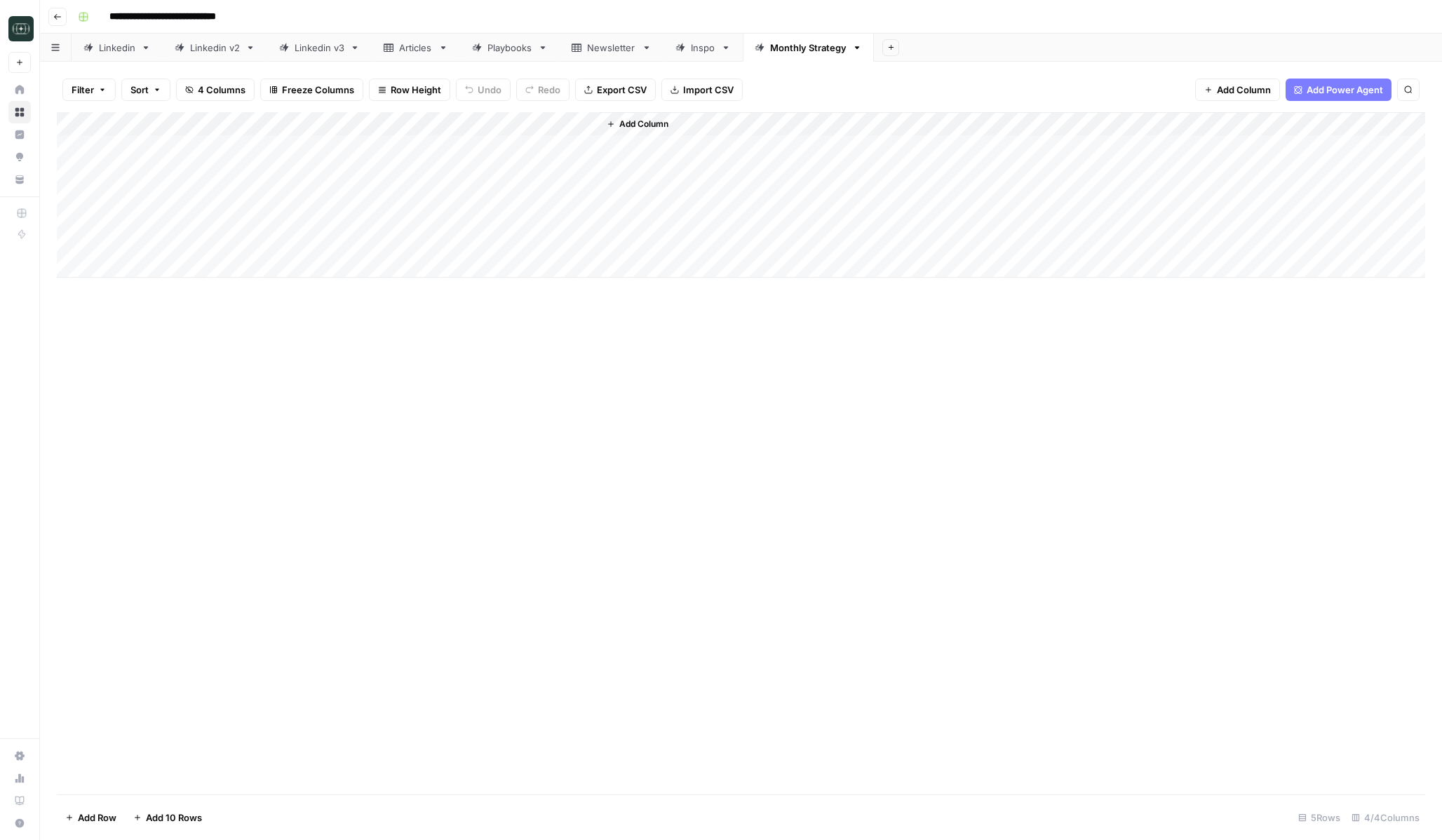
click at [400, 143] on div "Add Column" at bounding box center [741, 194] width 1369 height 165
click at [477, 418] on div "Add Column" at bounding box center [741, 453] width 1369 height 682
click at [563, 148] on div "Add Column" at bounding box center [741, 194] width 1369 height 165
click at [571, 121] on div "Add Column" at bounding box center [741, 194] width 1369 height 165
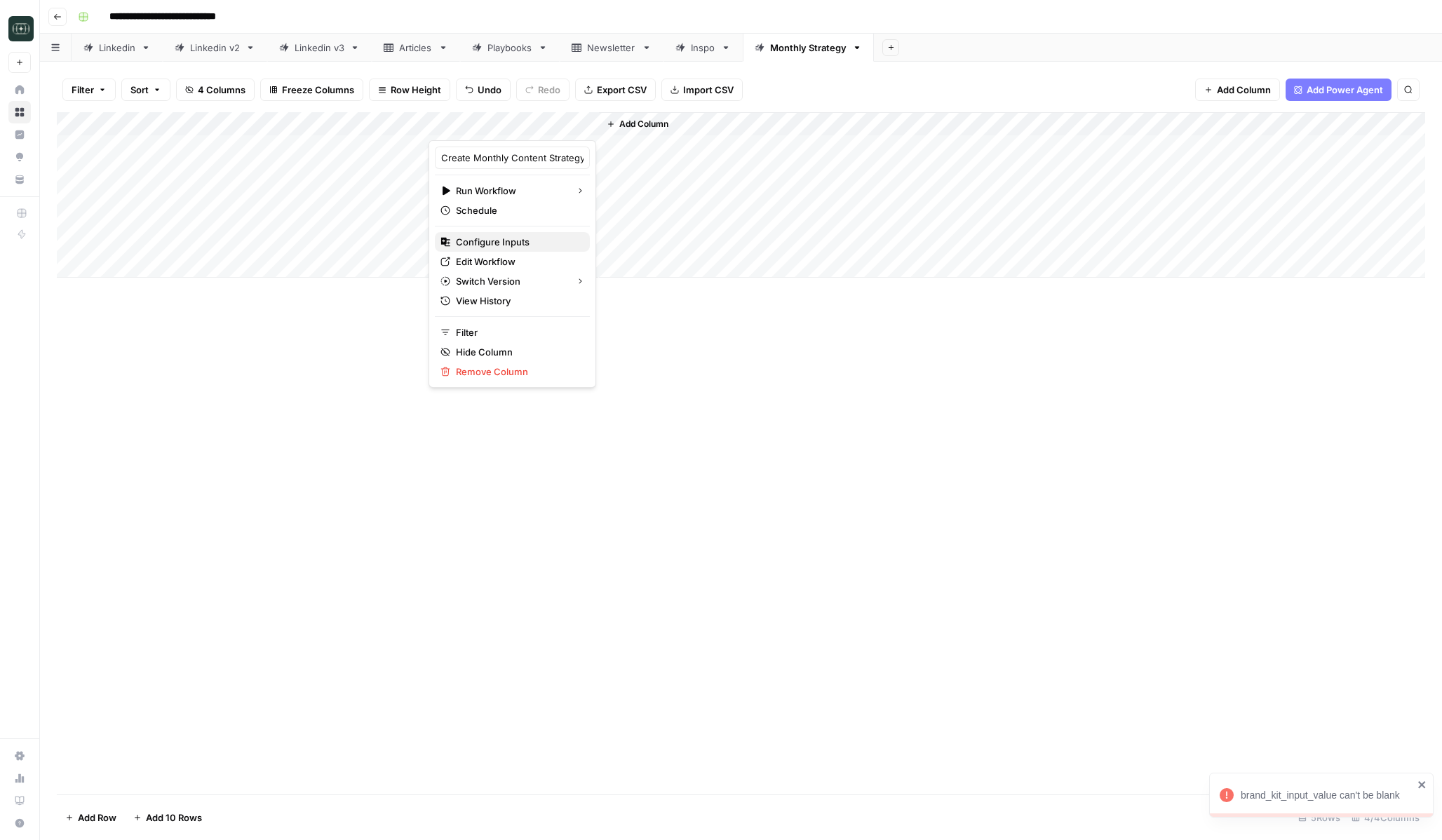
click at [524, 250] on button "Configure Inputs" at bounding box center [512, 242] width 155 height 20
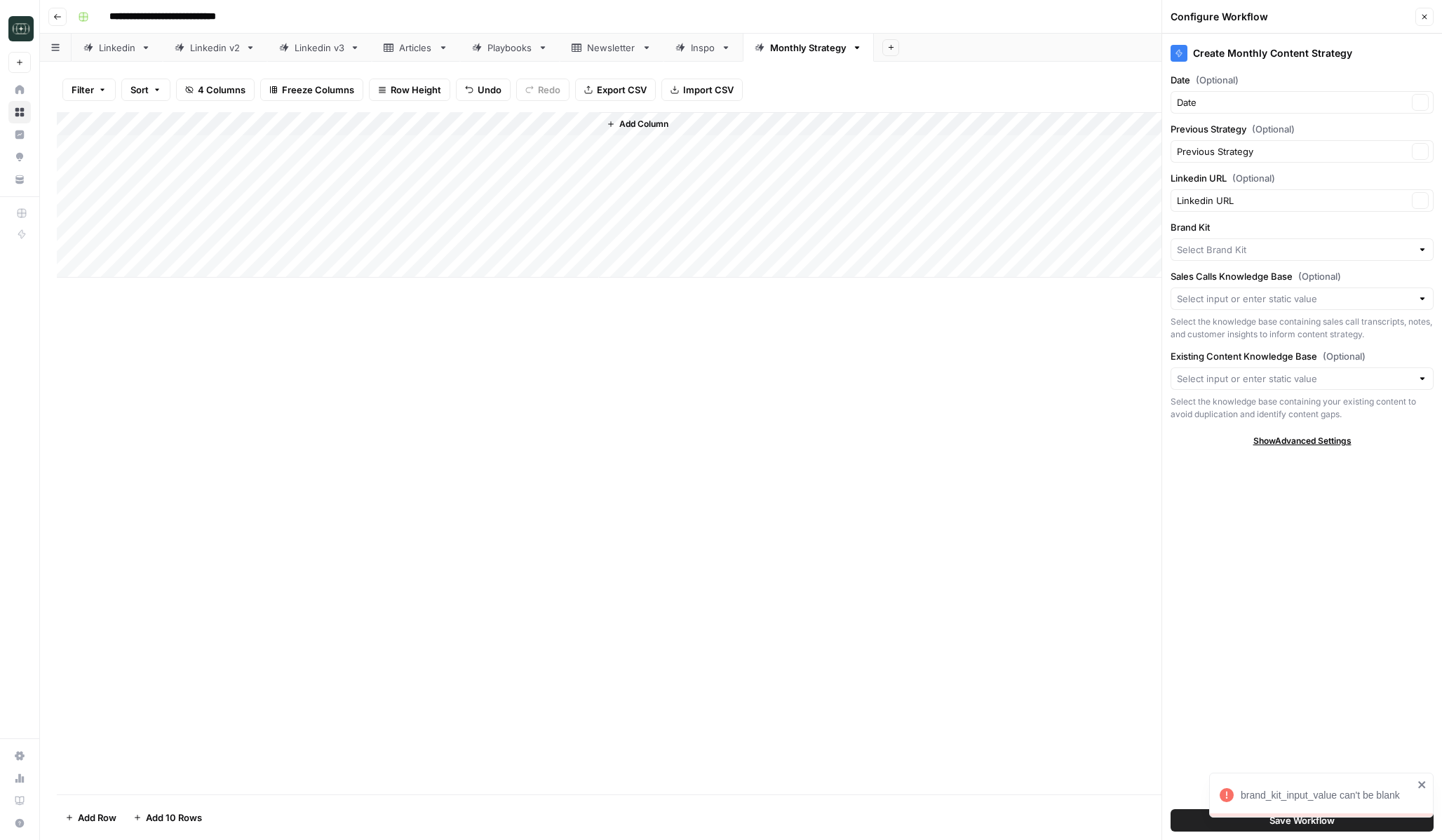
type input "Catalyst"
click at [1224, 284] on div "Sales Calls Knowledge Base (Optional) Select the knowledge base containing sale…" at bounding box center [1302, 305] width 263 height 72
click at [1225, 296] on input "Sales Calls Knowledge Base (Optional)" at bounding box center [1294, 299] width 235 height 14
click at [1225, 334] on span "Catalyst" at bounding box center [1299, 332] width 233 height 14
type input "Catalyst"
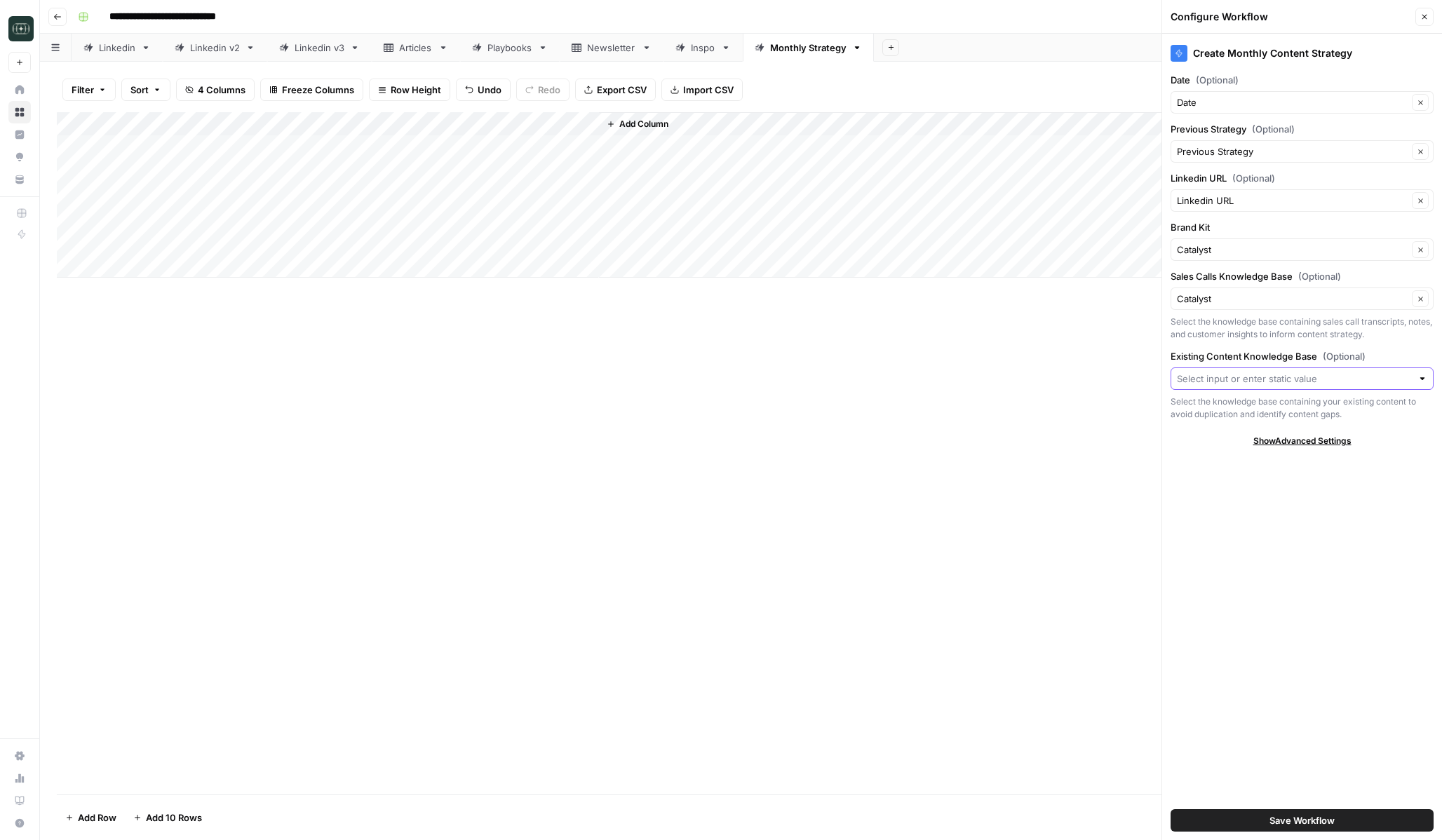
click at [1241, 382] on input "Existing Content Knowledge Base (Optional)" at bounding box center [1294, 379] width 235 height 14
click at [1259, 416] on span "Catalyst" at bounding box center [1299, 411] width 233 height 14
type input "Catalyst"
click at [1282, 574] on div "Create Monthly Content Strategy Date (Optional) Date Clear Previous Strategy (O…" at bounding box center [1302, 436] width 280 height 806
click at [1293, 809] on button "Save Workflow" at bounding box center [1302, 820] width 263 height 22
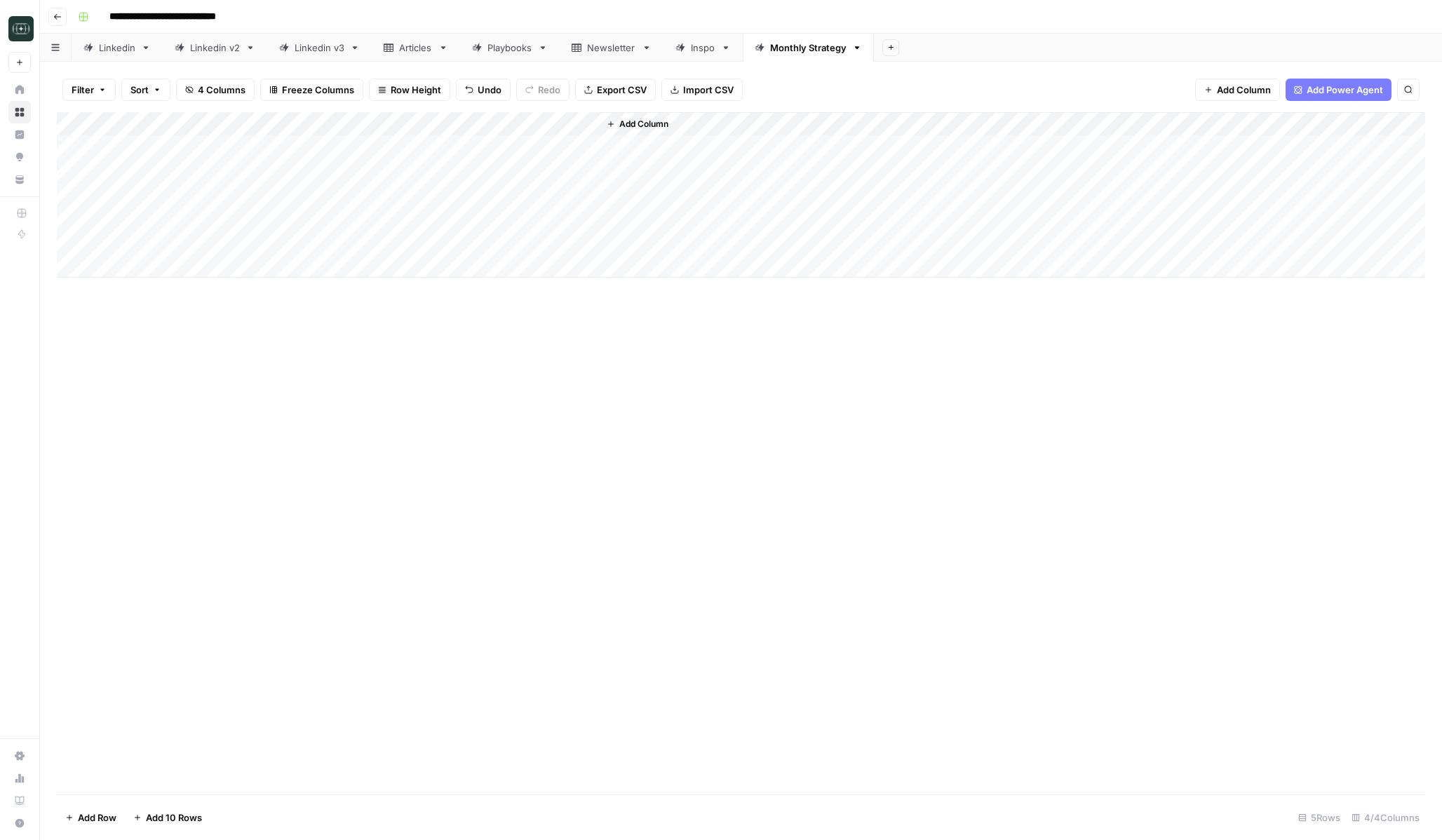
click at [585, 147] on div "Add Column" at bounding box center [741, 194] width 1369 height 165
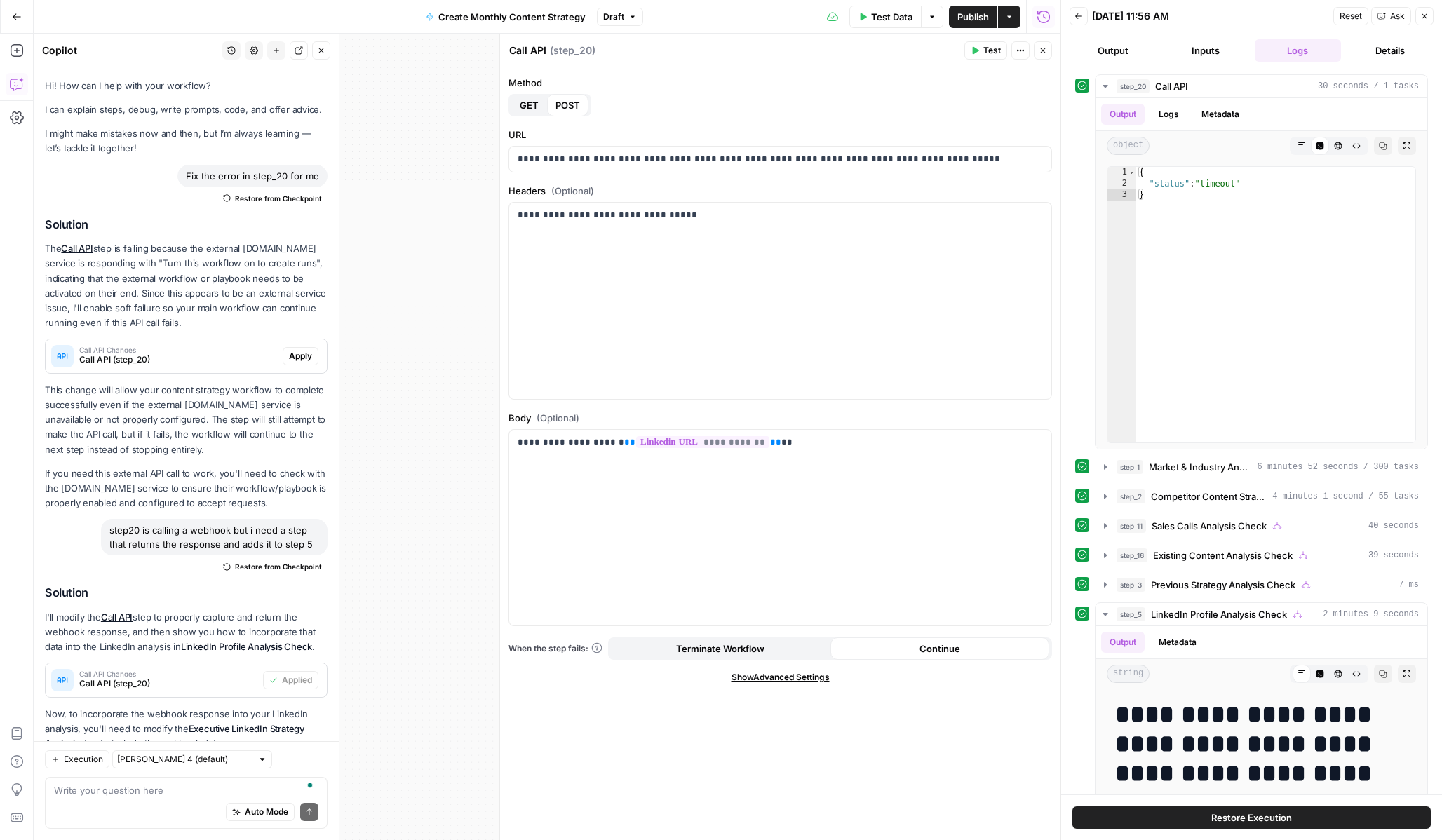
scroll to position [839, 0]
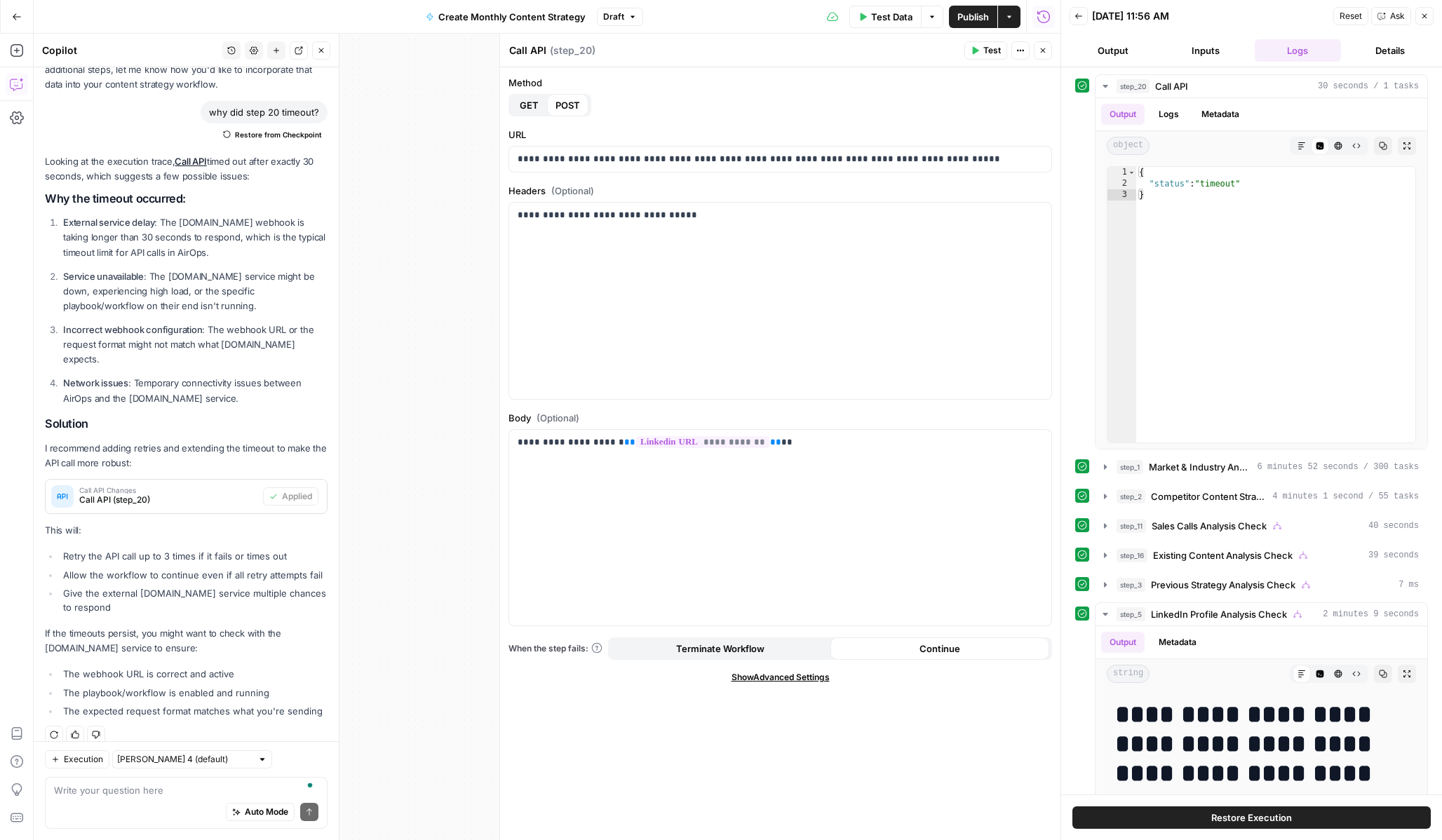
click at [797, 685] on div "**********" at bounding box center [780, 454] width 560 height 773
click at [803, 684] on div "**********" at bounding box center [780, 454] width 560 height 773
click at [817, 678] on span "Show Advanced Settings" at bounding box center [781, 677] width 99 height 13
click at [798, 711] on div "Retries (Optional) 3 Number of retries for 4XX/5XX responses" at bounding box center [780, 726] width 544 height 63
click at [785, 730] on input "3" at bounding box center [781, 726] width 526 height 14
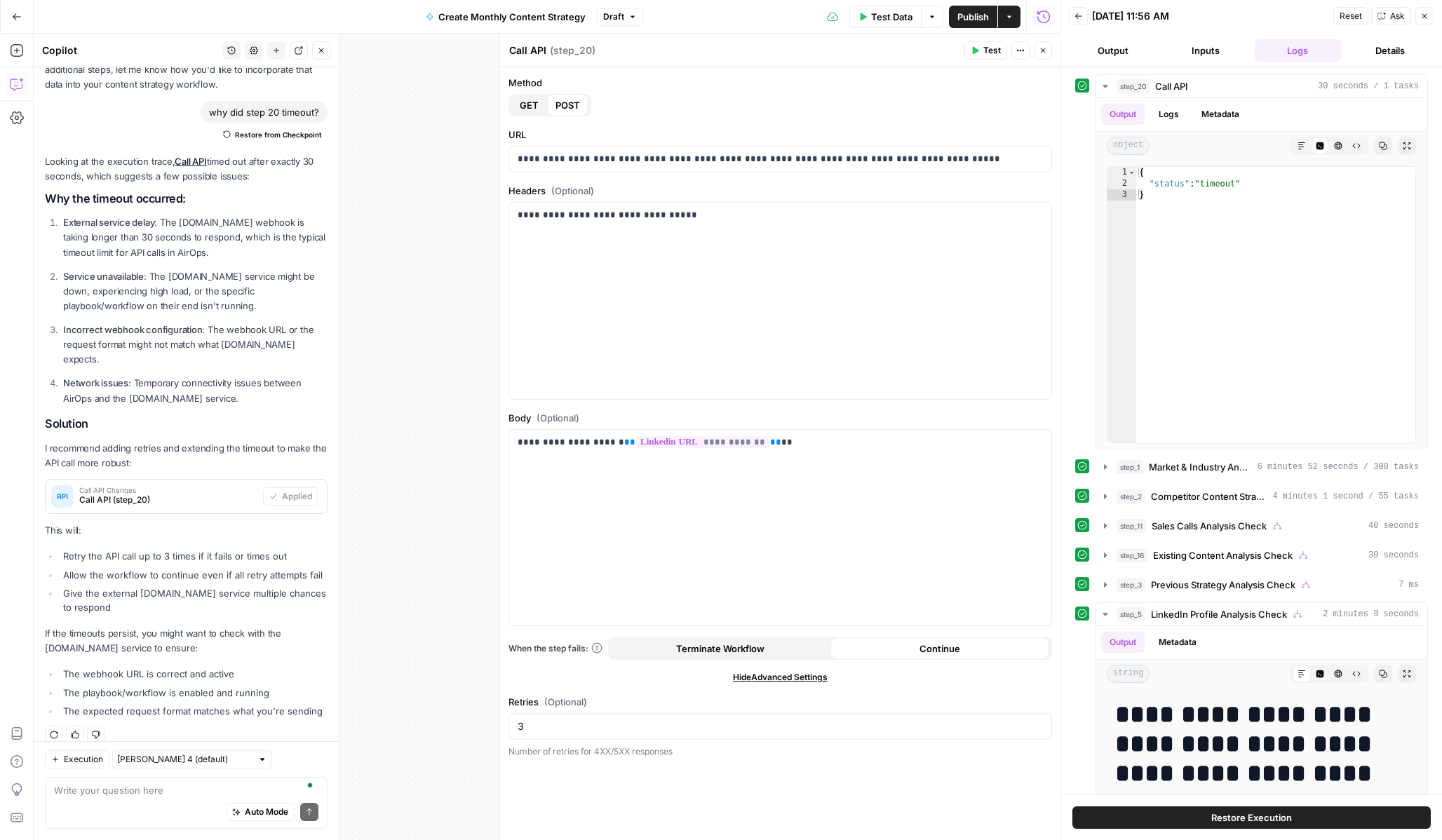
click at [181, 799] on div "Auto Mode Send" at bounding box center [186, 812] width 265 height 31
type textarea "can i add a wait step?"
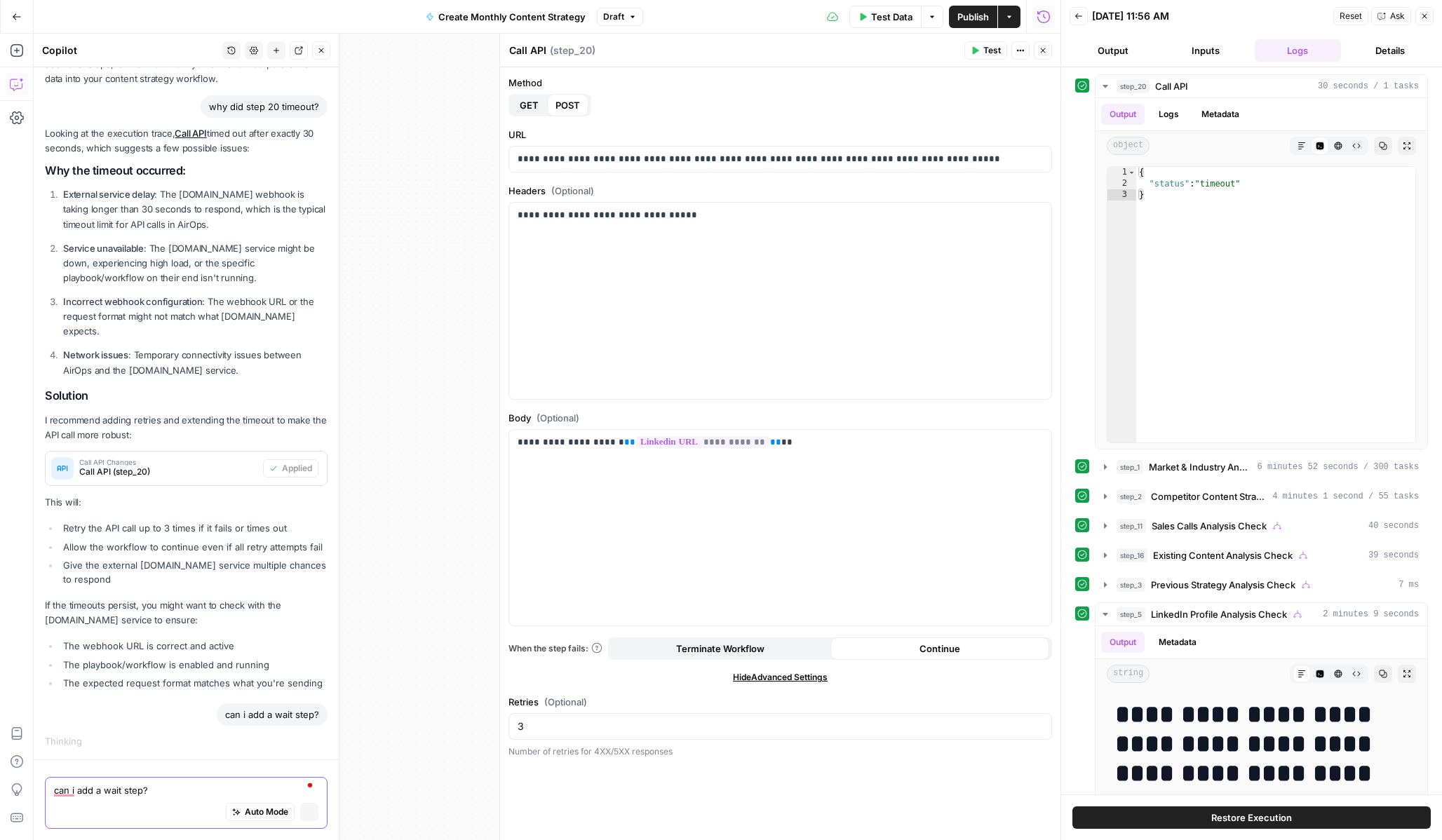
scroll to position [785, 0]
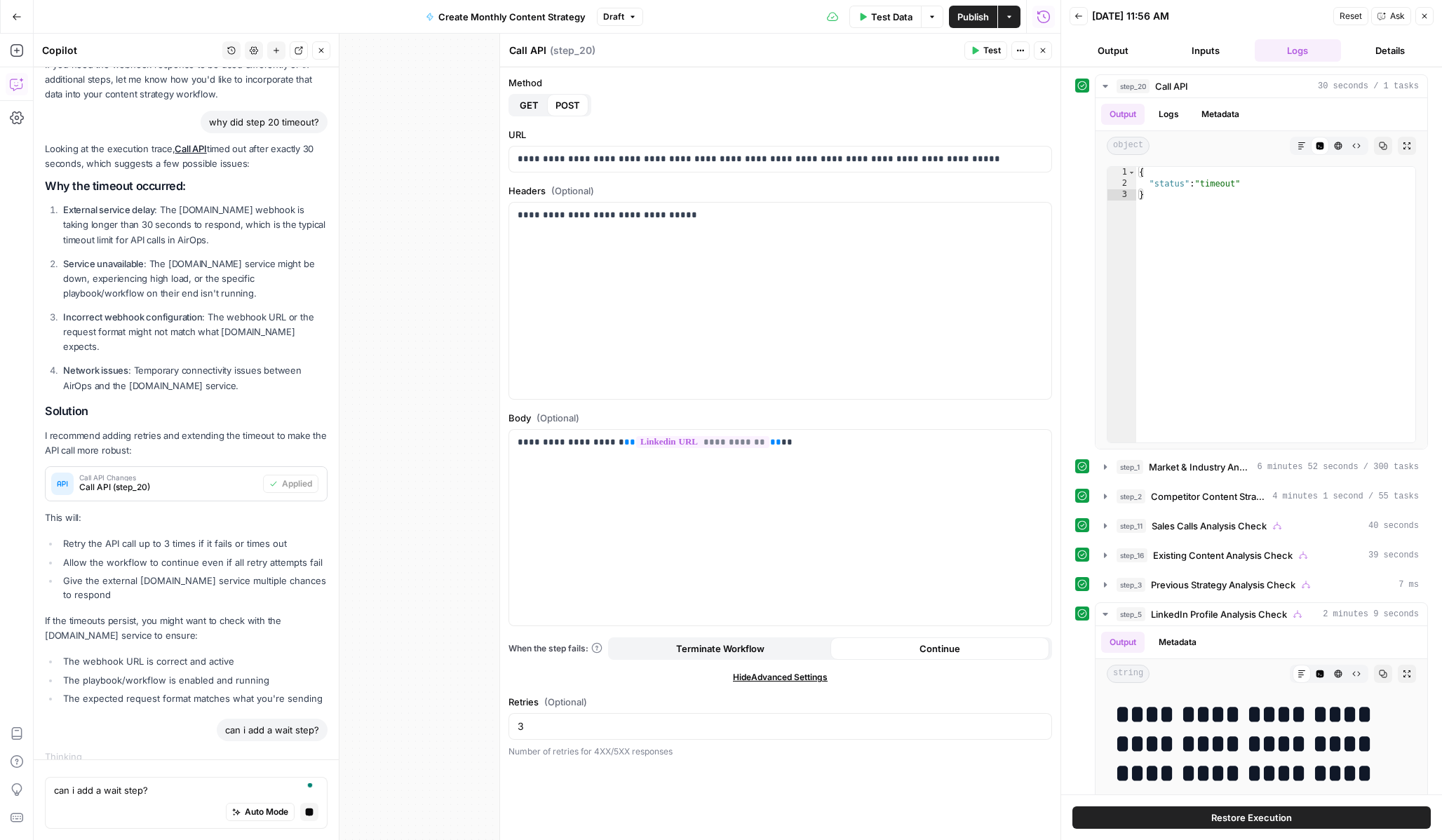
click at [1041, 51] on icon "button" at bounding box center [1043, 51] width 9 height 9
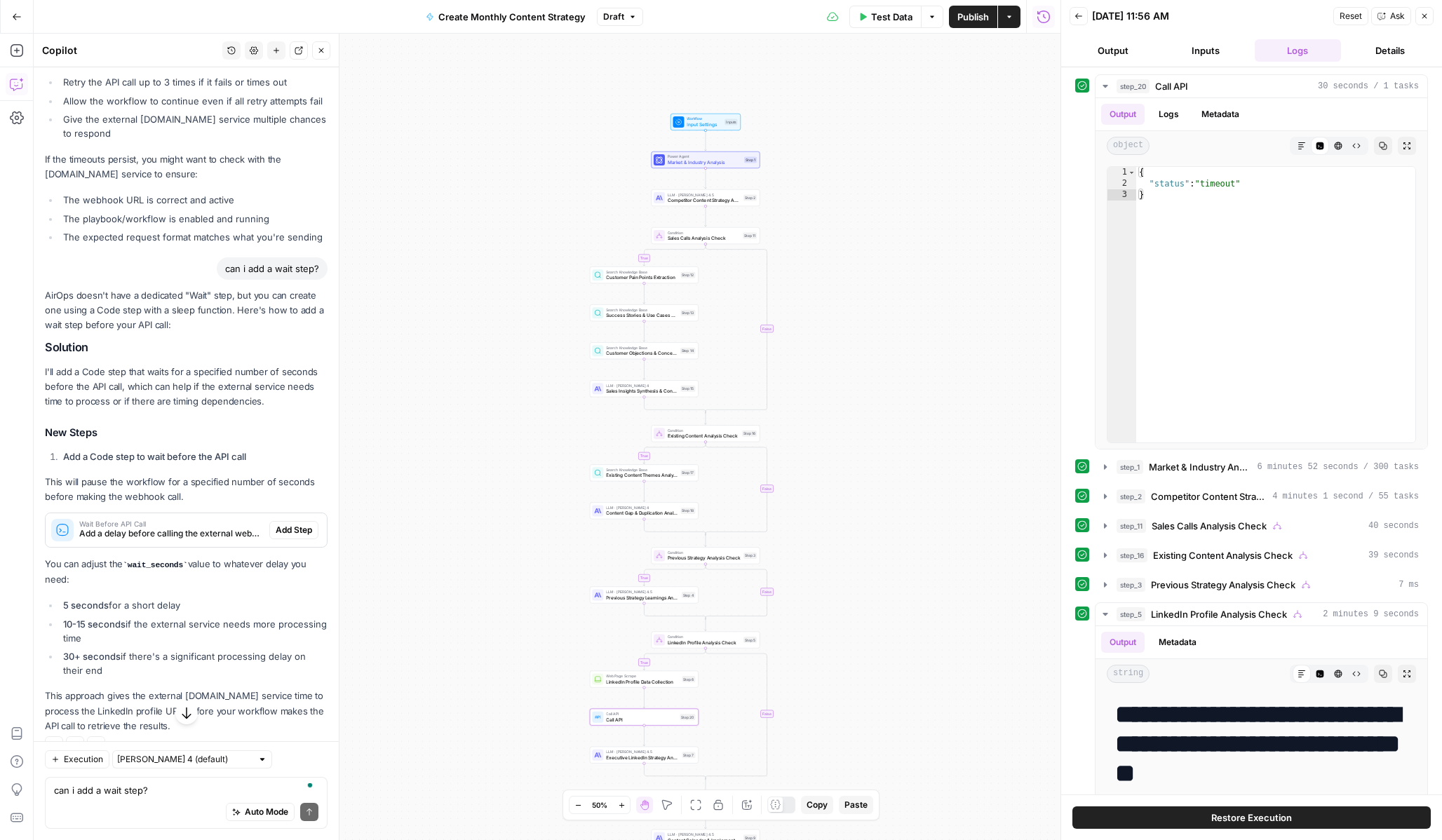
scroll to position [1324, 0]
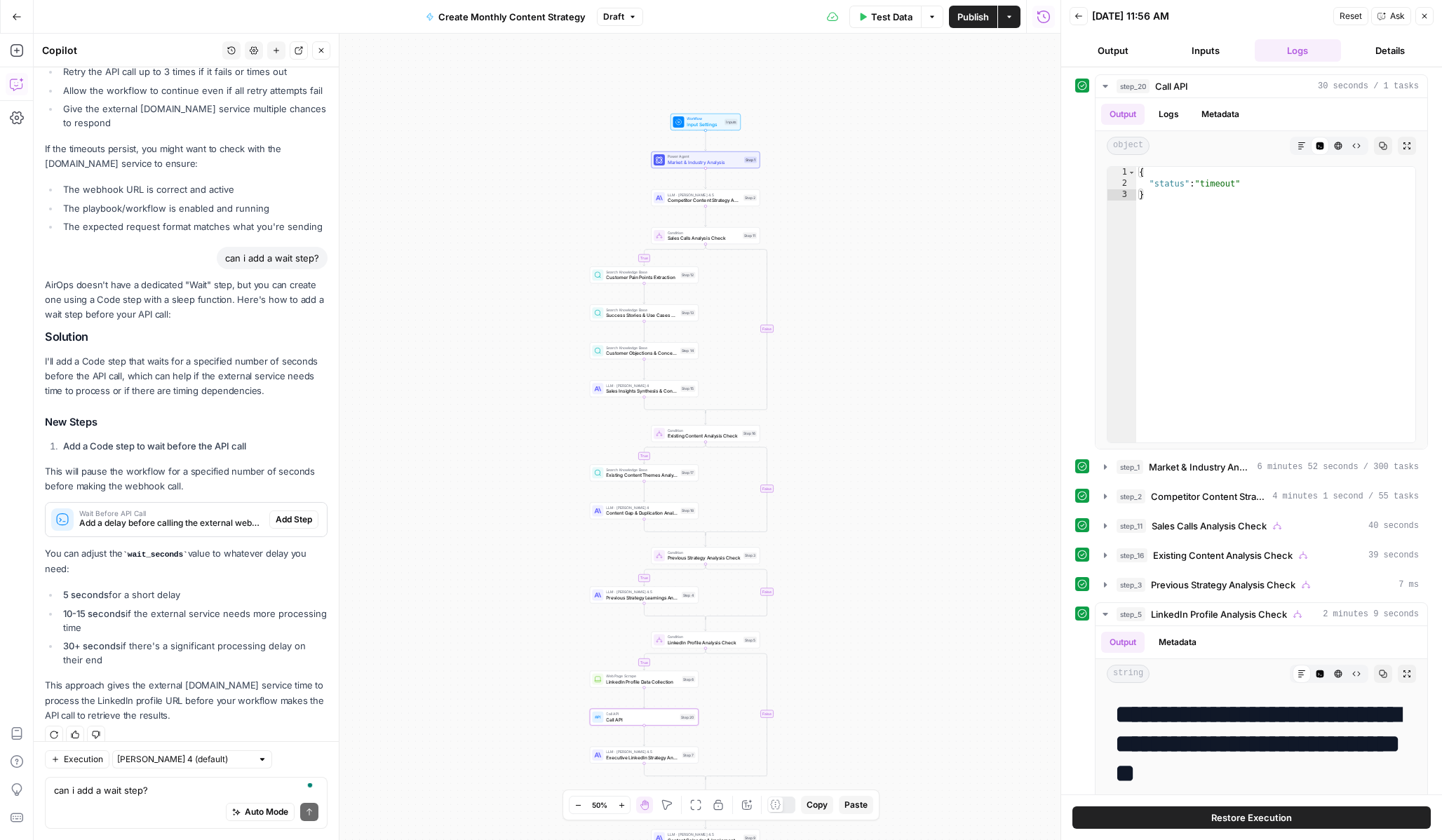
click at [156, 799] on div "Auto Mode Send" at bounding box center [186, 812] width 265 height 31
type textarea "wouldnt i want this after the api call?"
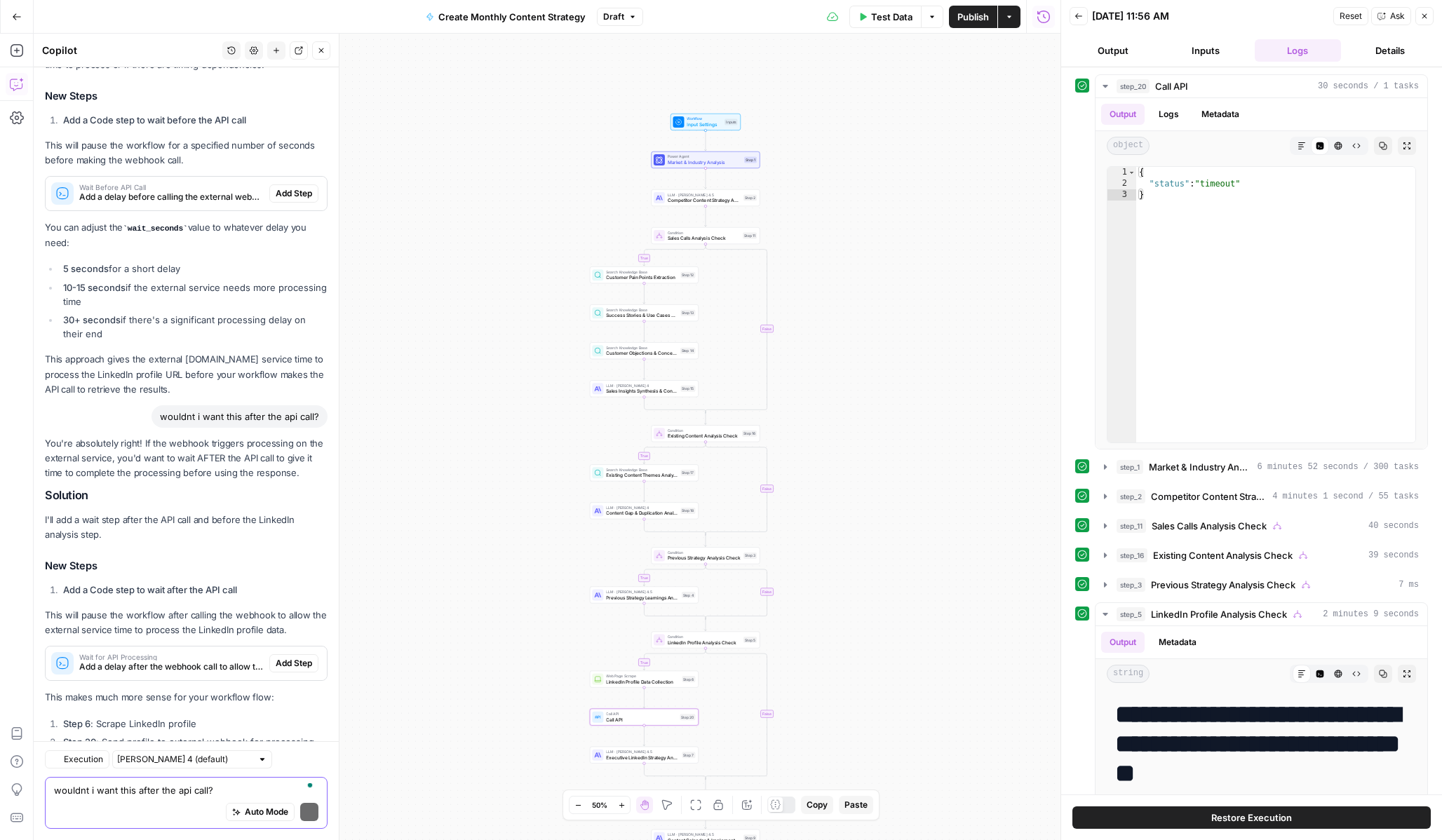
scroll to position [1768, 0]
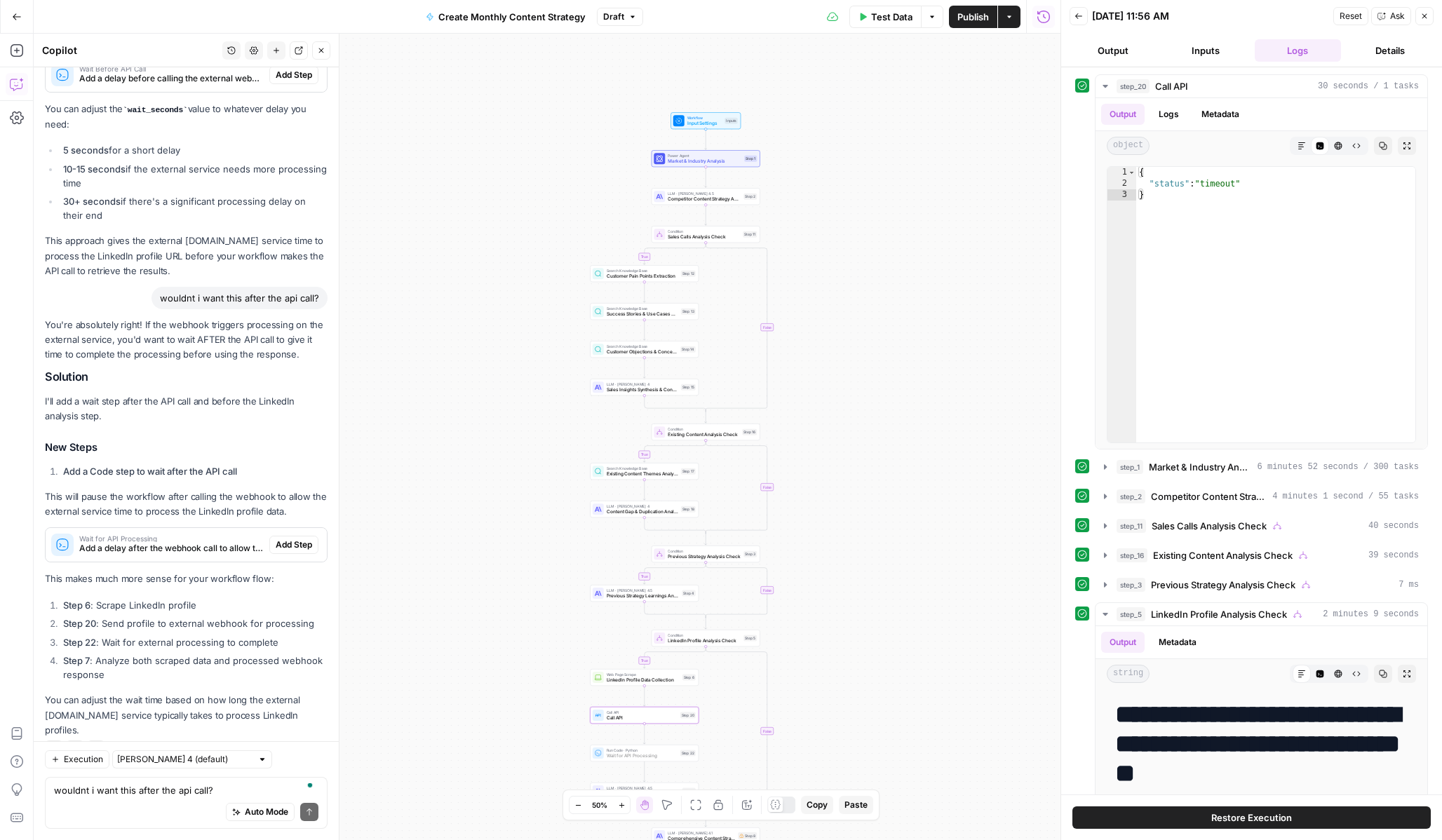
click at [299, 538] on span "Add Step" at bounding box center [294, 544] width 36 height 13
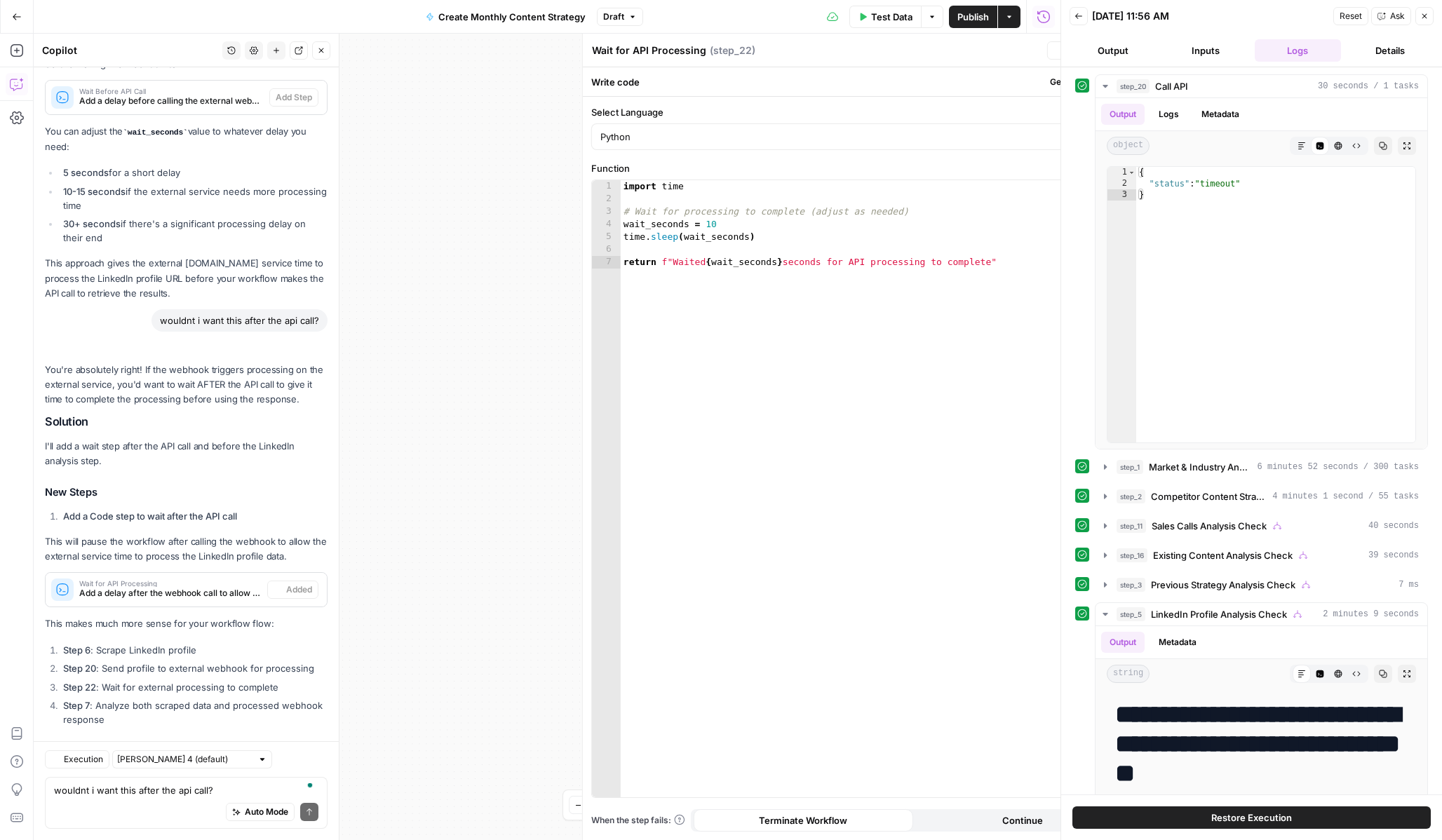
scroll to position [1813, 0]
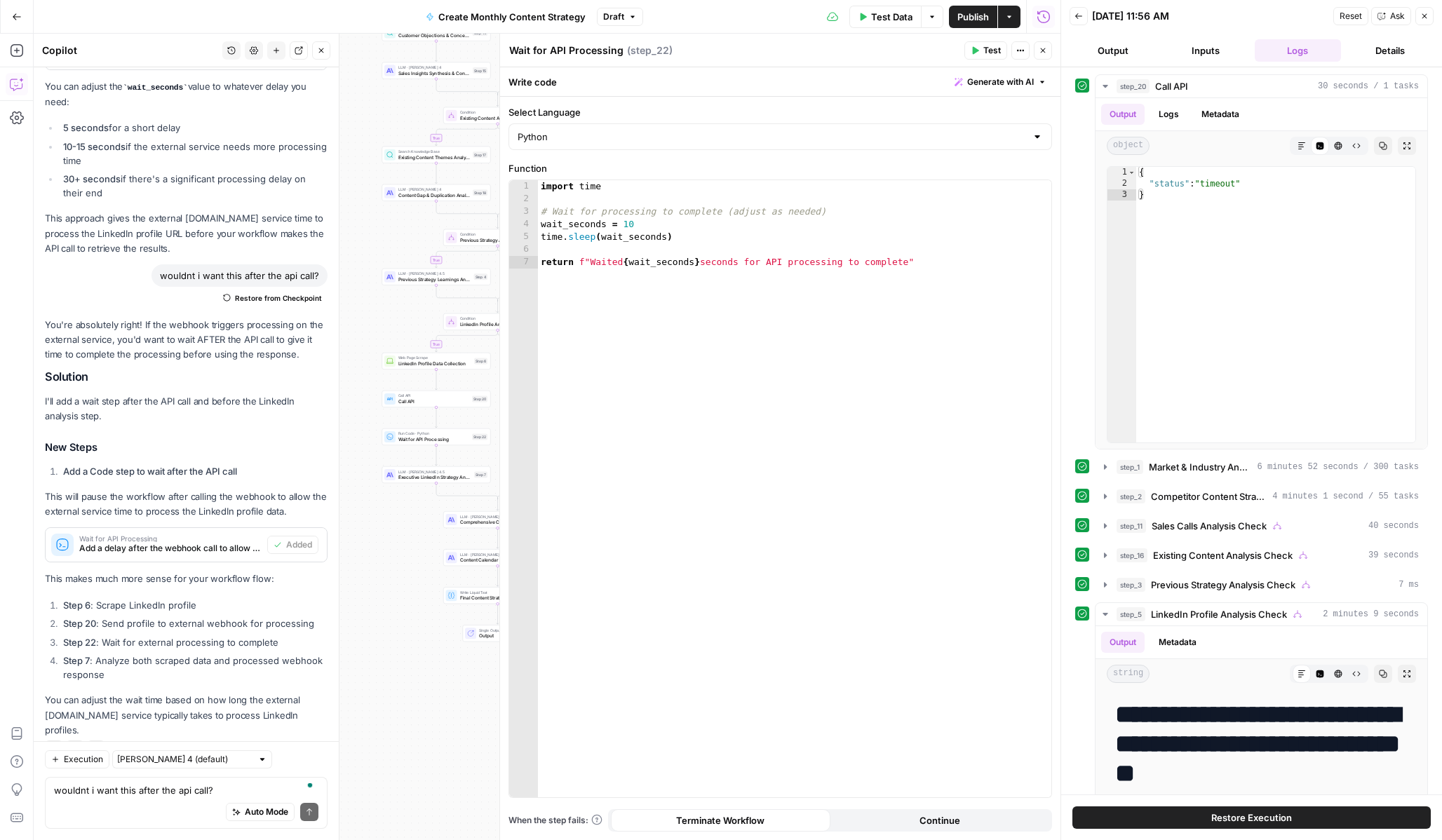
click at [1040, 47] on icon "button" at bounding box center [1043, 51] width 9 height 9
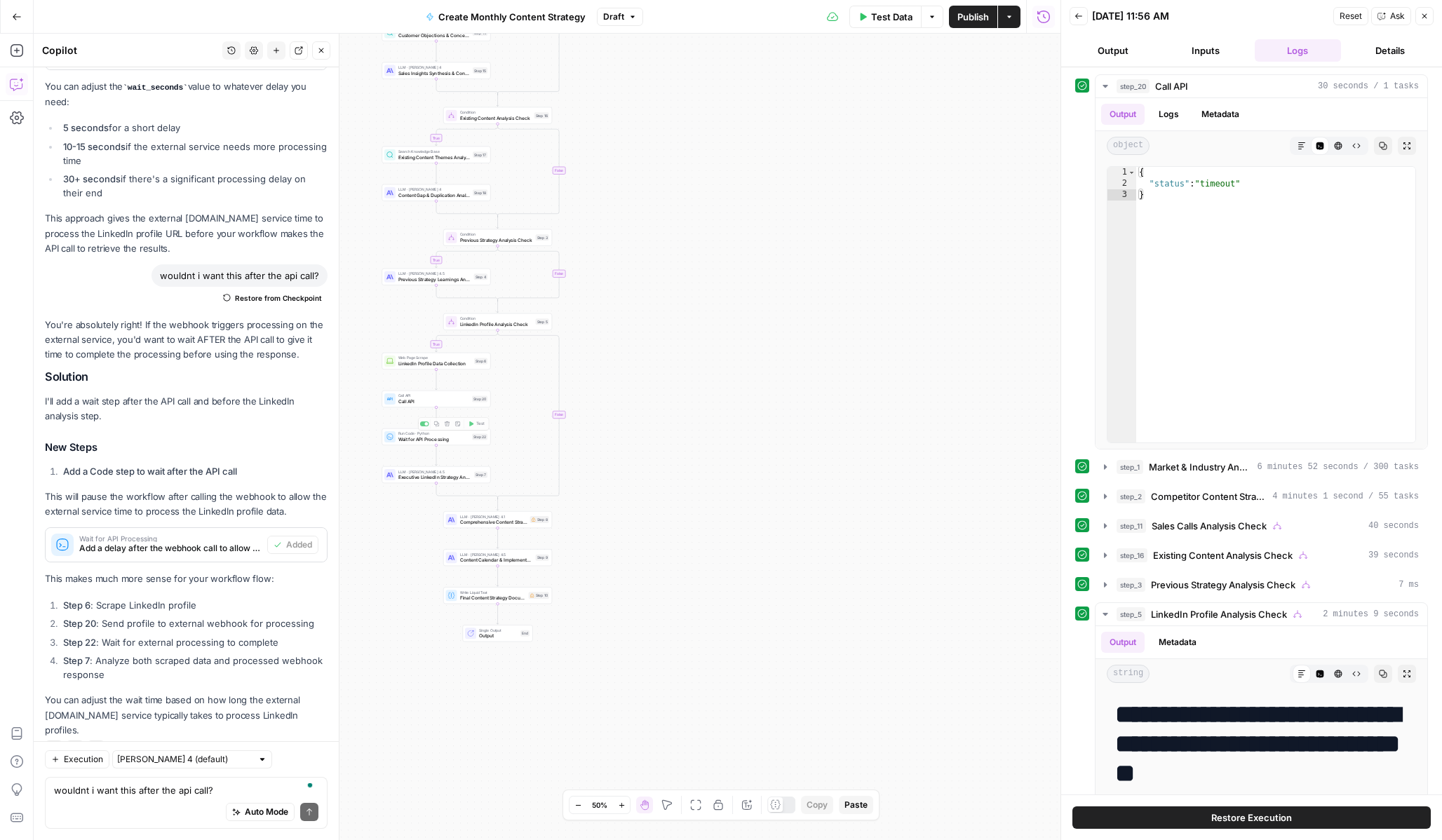
click at [415, 399] on span "Call API" at bounding box center [434, 401] width 71 height 7
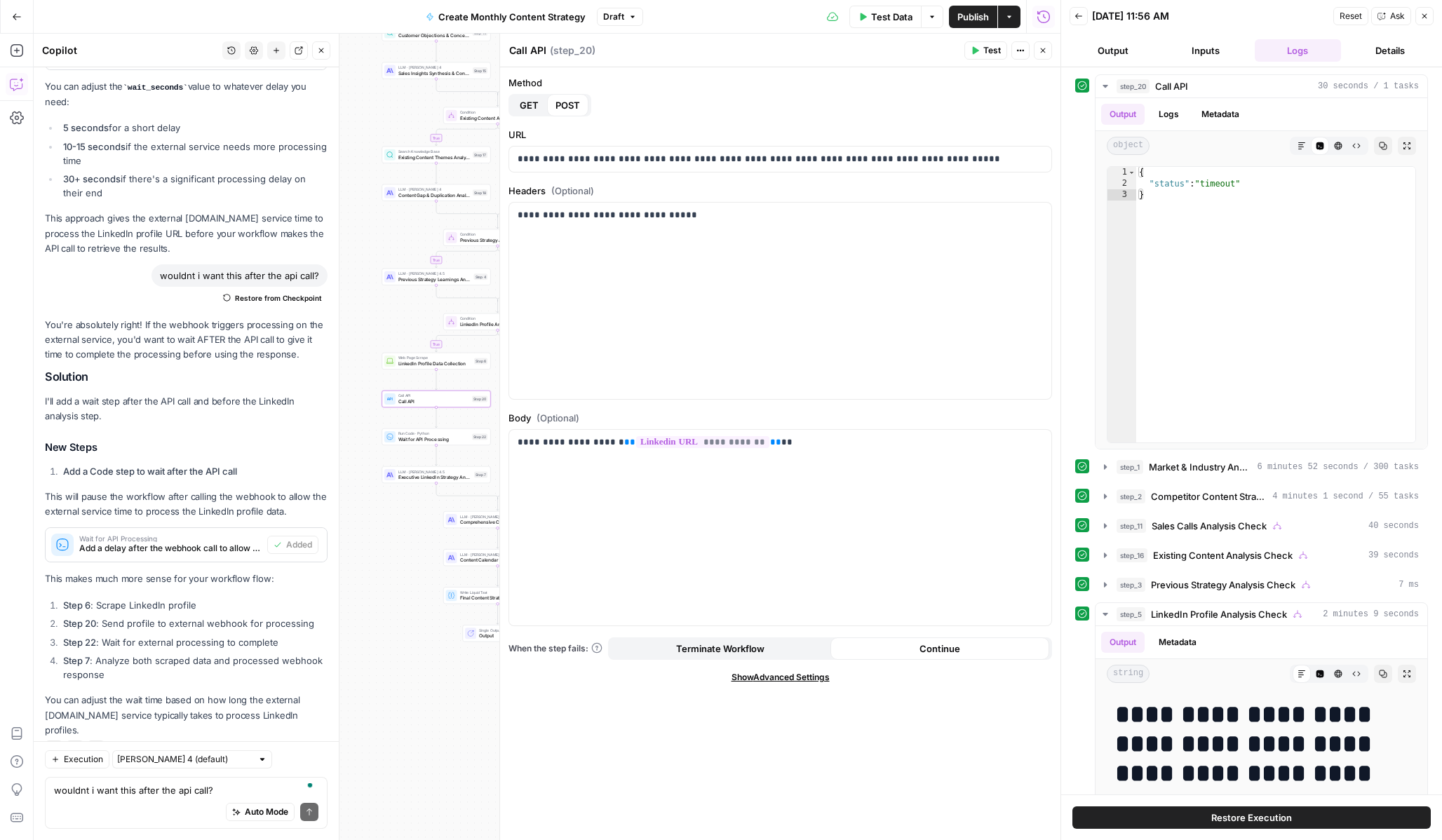
click at [994, 48] on span "Test" at bounding box center [992, 50] width 17 height 13
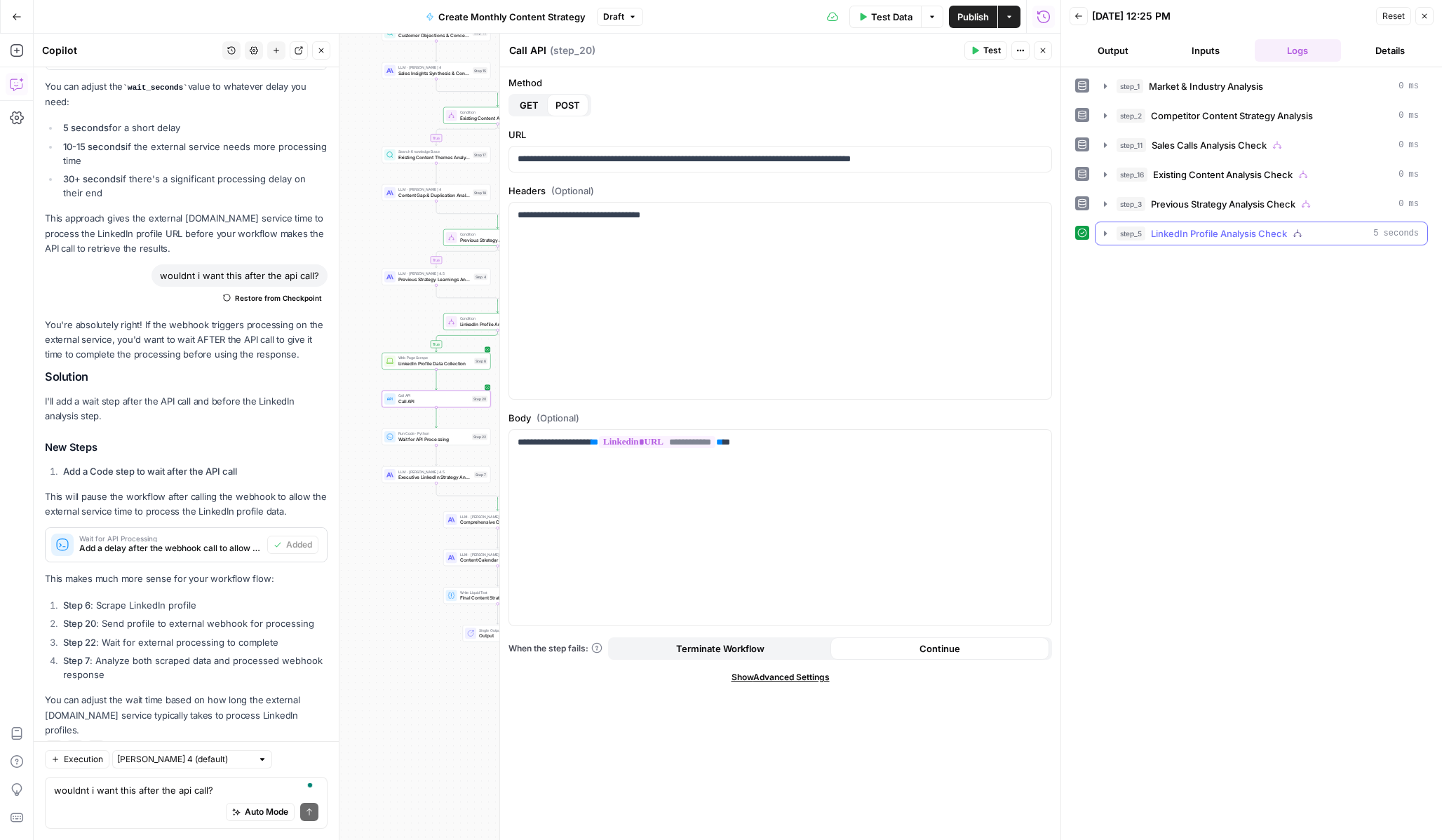
click at [1110, 228] on icon "button" at bounding box center [1105, 233] width 11 height 11
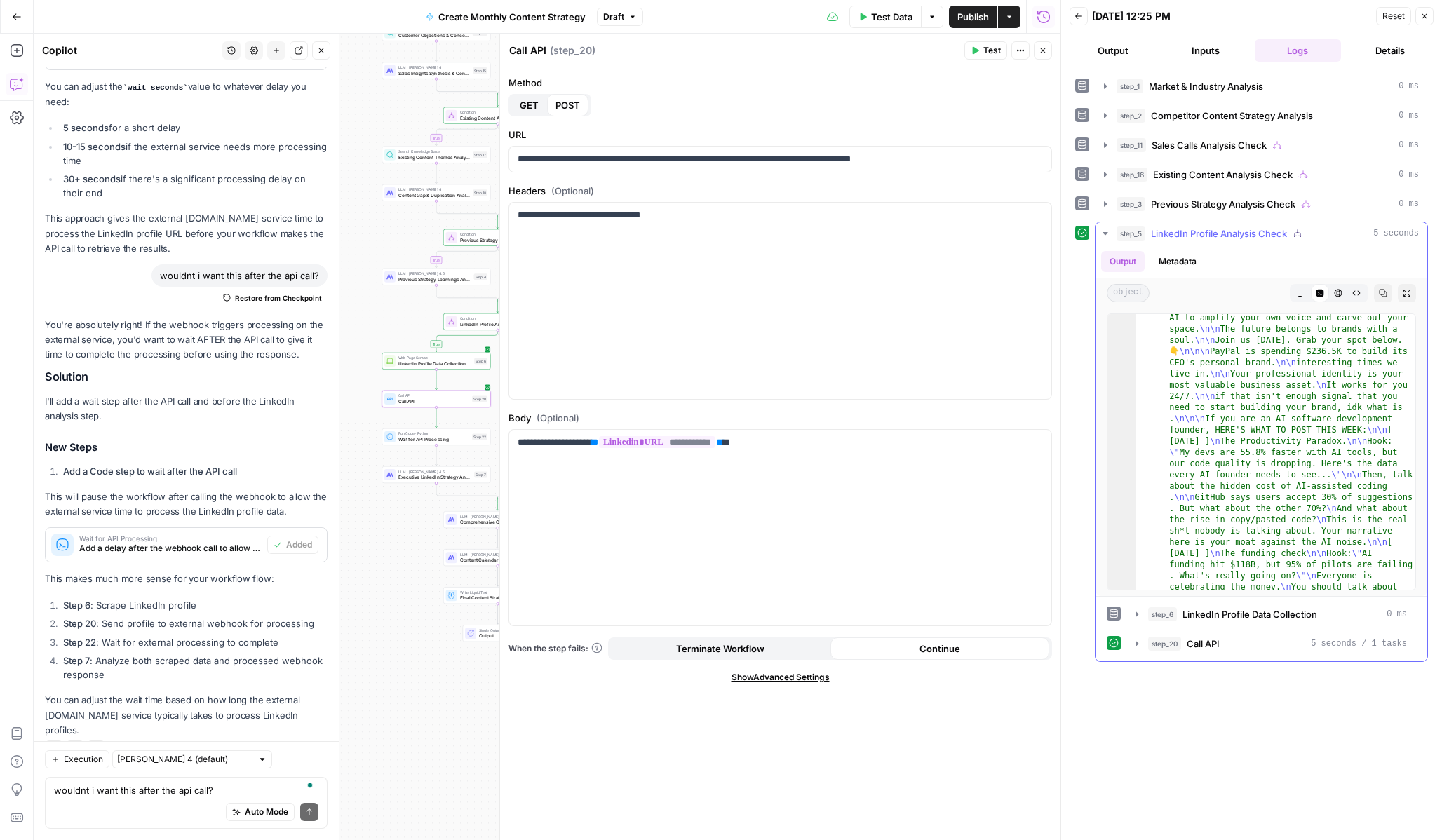
scroll to position [7274, 0]
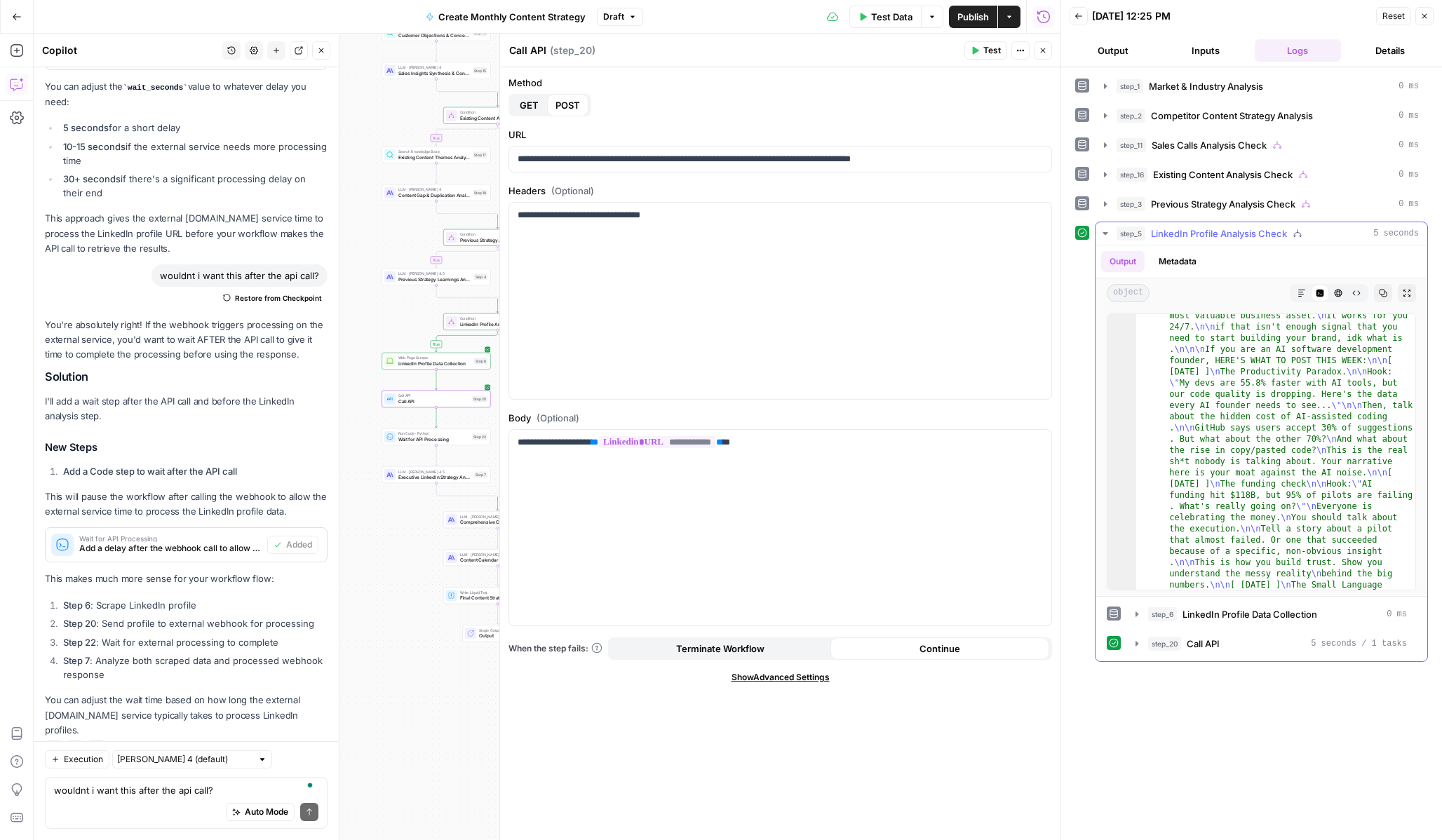
click at [1151, 264] on ul "Output Metadata" at bounding box center [1153, 261] width 104 height 21
click at [1171, 264] on button "Metadata" at bounding box center [1177, 261] width 54 height 21
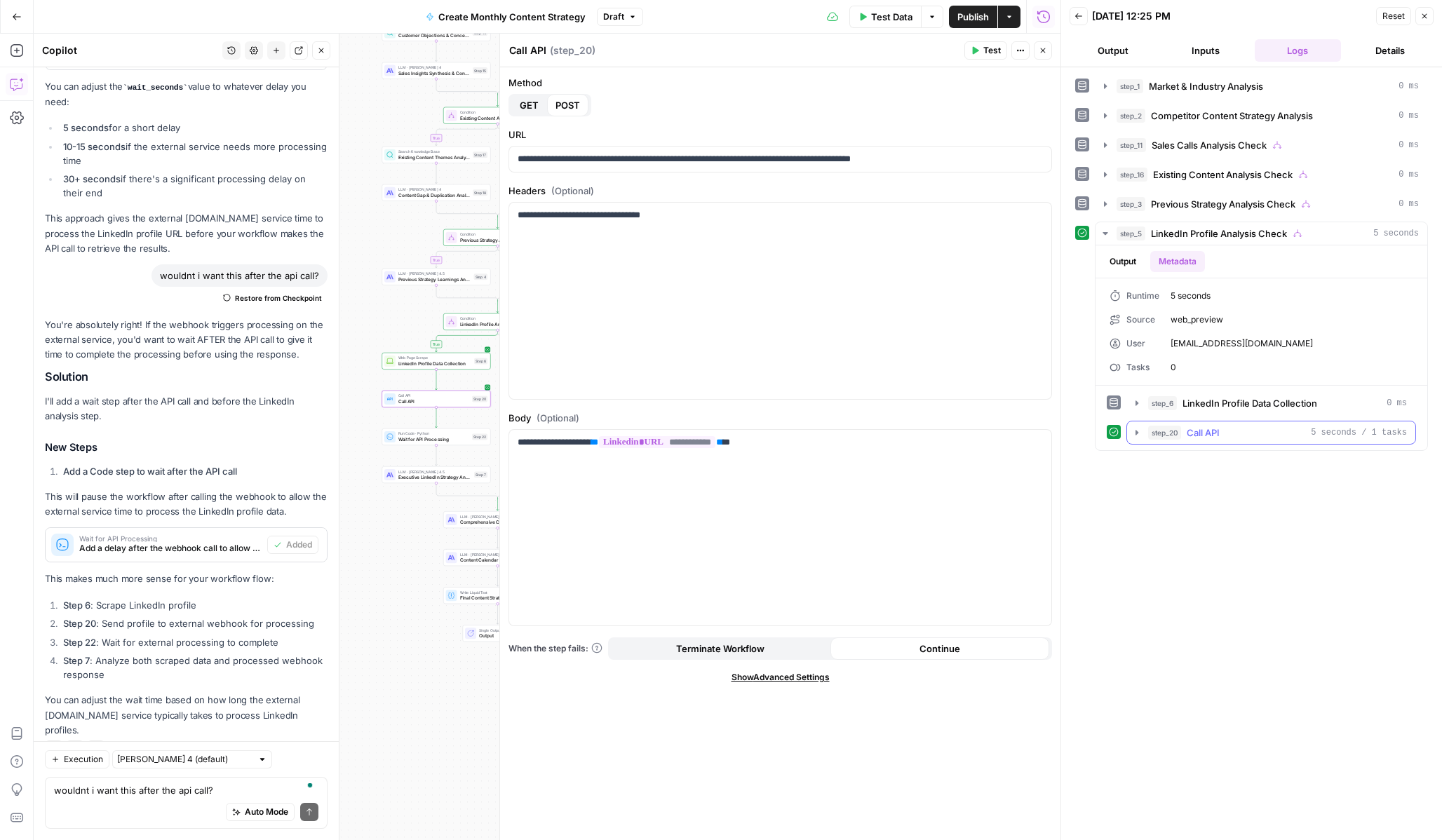
click at [1135, 430] on icon "button" at bounding box center [1137, 432] width 11 height 11
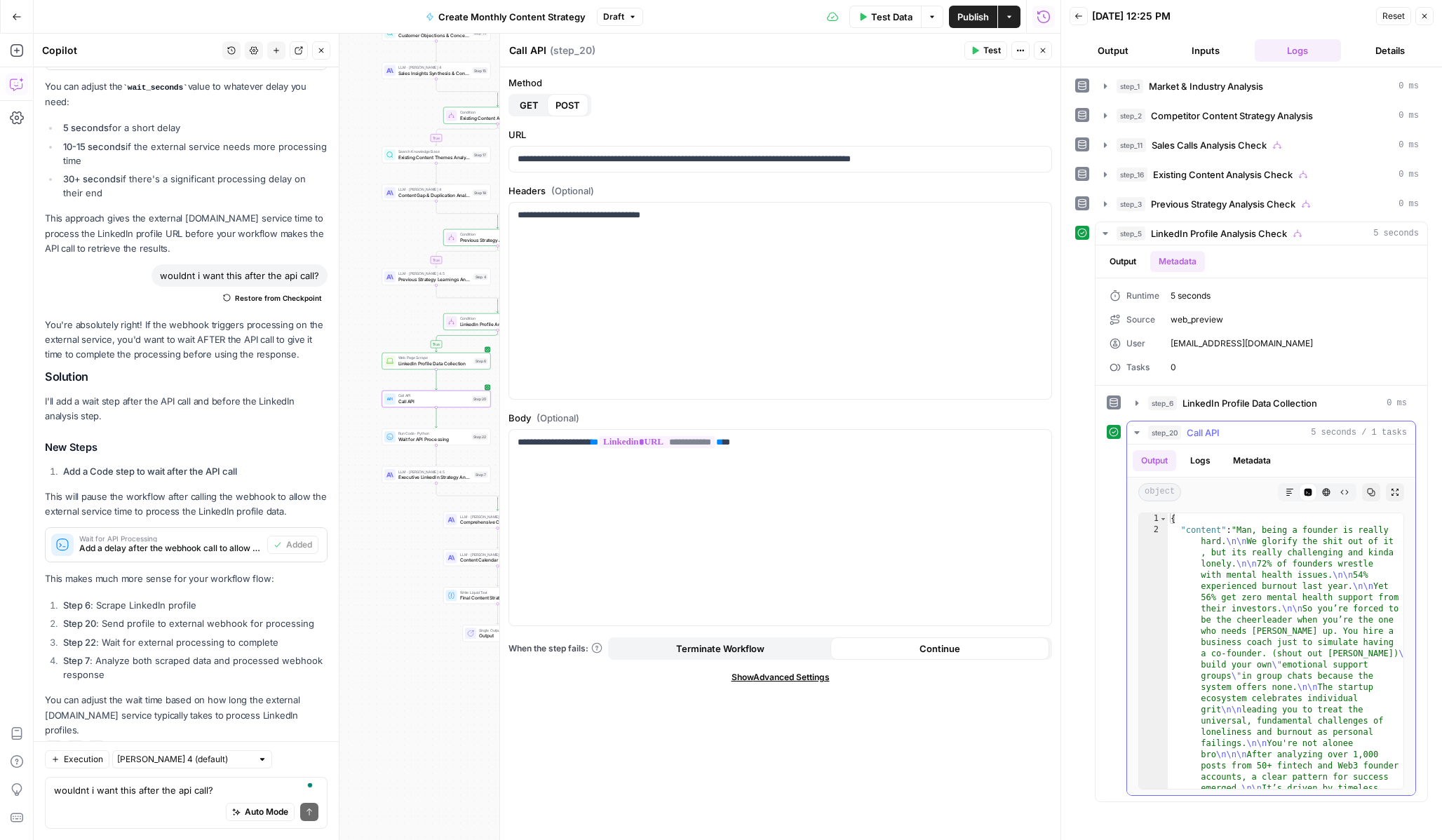
click at [1222, 461] on ul "Output Logs Metadata" at bounding box center [1206, 461] width 147 height 21
click at [1197, 461] on button "Logs" at bounding box center [1200, 461] width 37 height 21
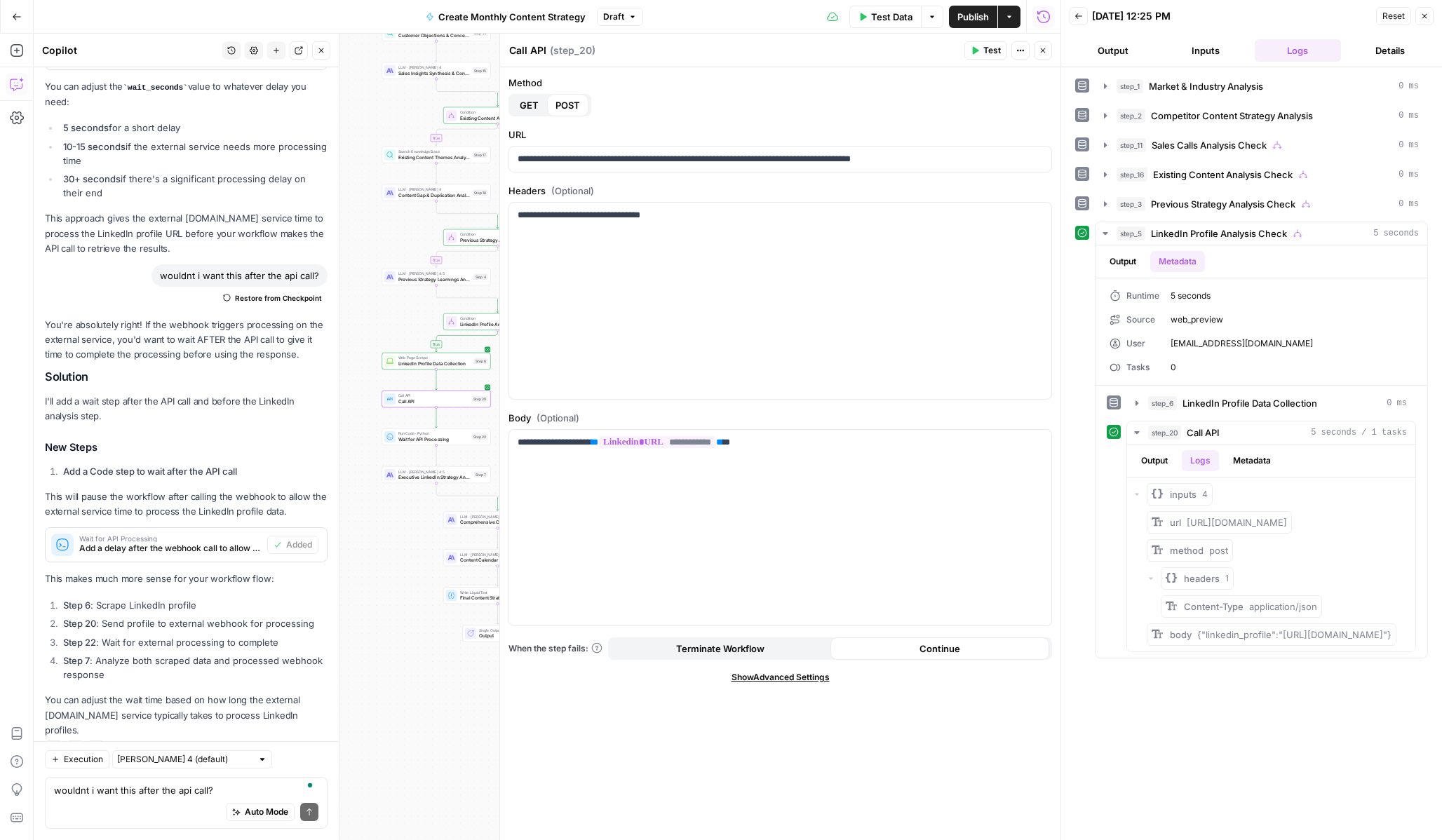
click at [1433, 18] on header "Back [DATE] 12:25 PM Reset Close Output Inputs Logs Details" at bounding box center [1252, 34] width 381 height 67
click at [1424, 18] on icon "button" at bounding box center [1425, 16] width 9 height 9
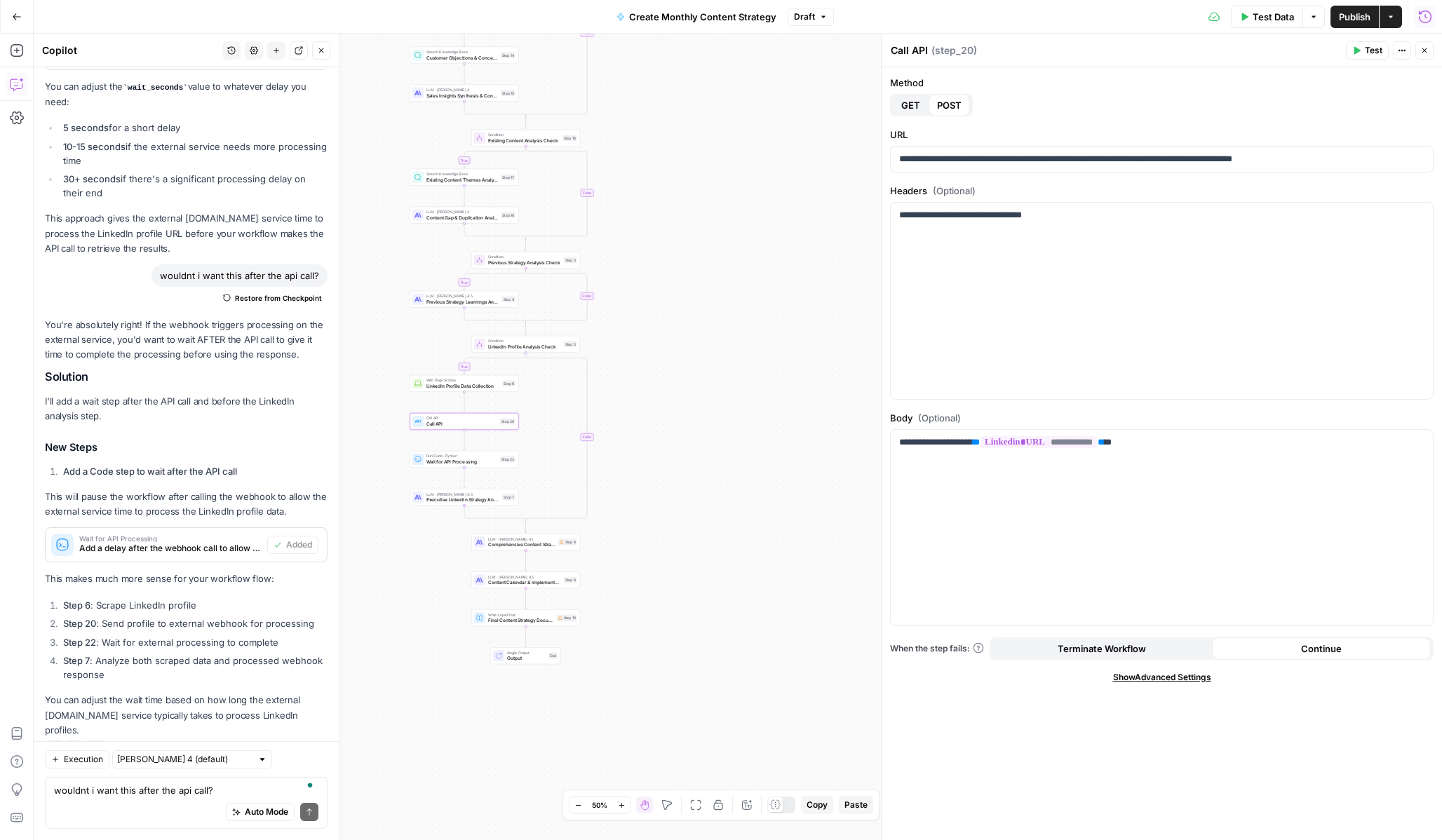
drag, startPoint x: 589, startPoint y: 271, endPoint x: 731, endPoint y: 329, distance: 153.4
click at [731, 329] on div "true true true true false false false false Workflow Input Settings Inputs Powe…" at bounding box center [737, 436] width 1408 height 806
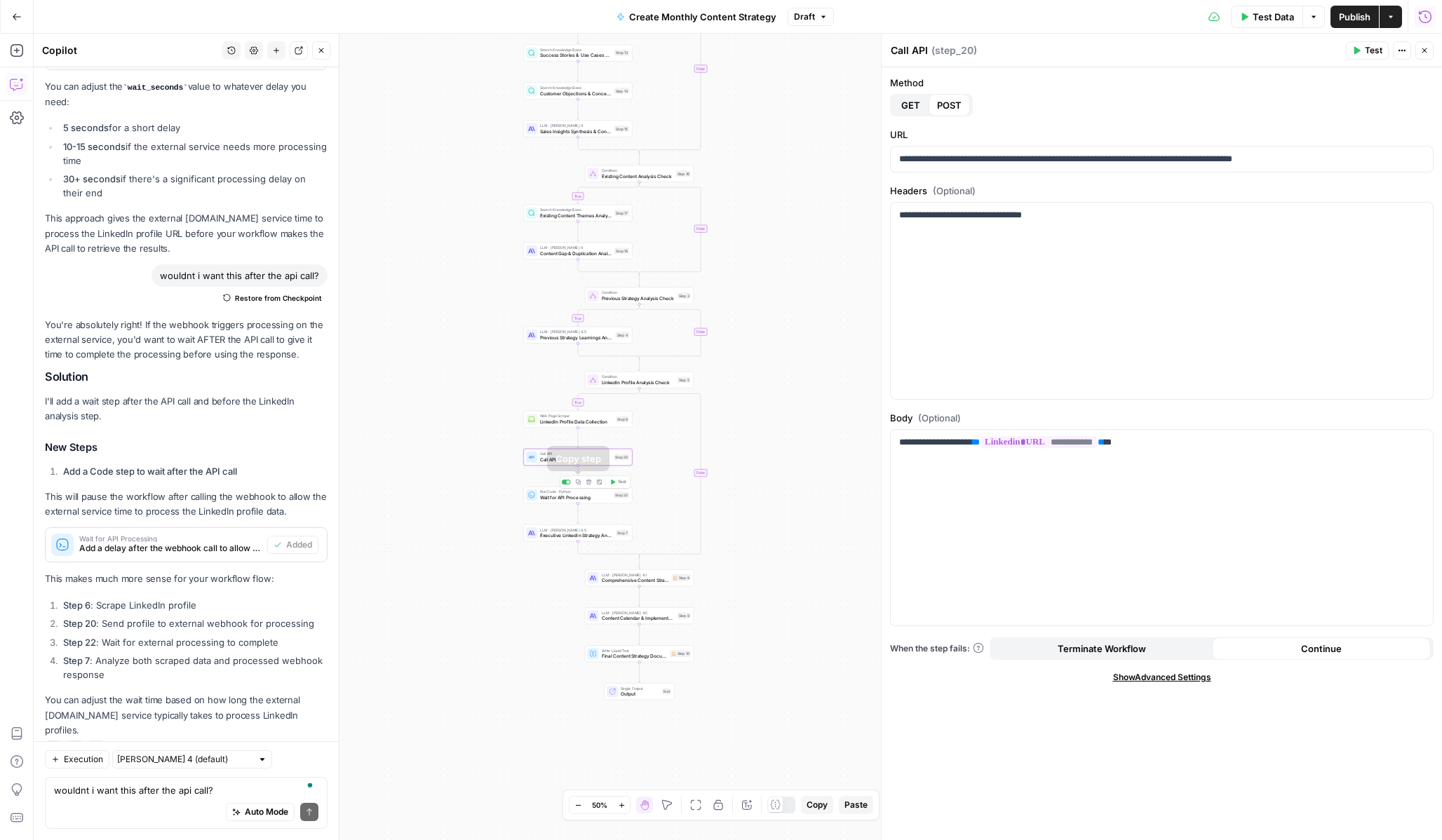
click at [586, 484] on icon "button" at bounding box center [589, 481] width 5 height 5
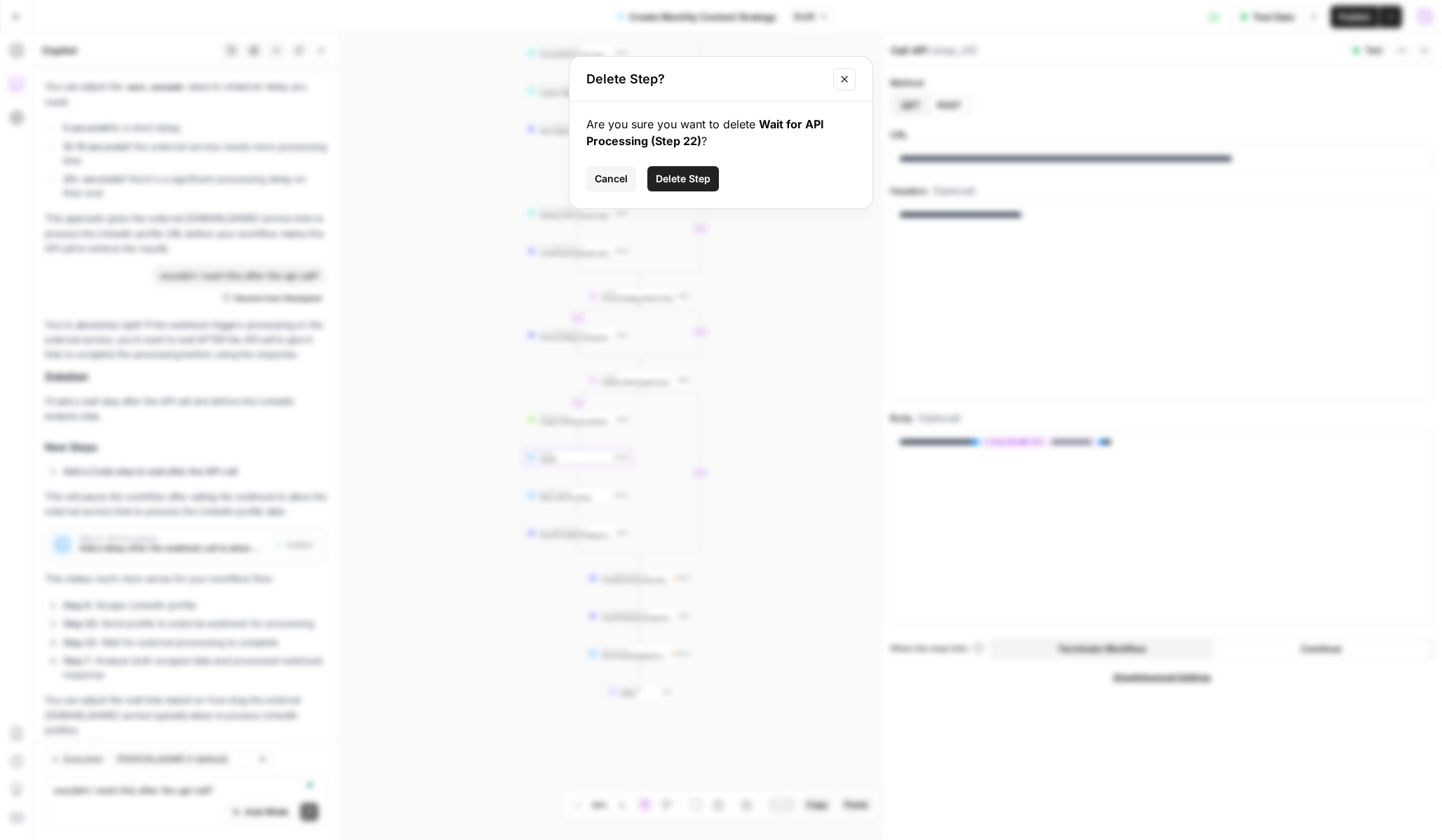
click at [695, 183] on span "Delete Step" at bounding box center [683, 179] width 54 height 14
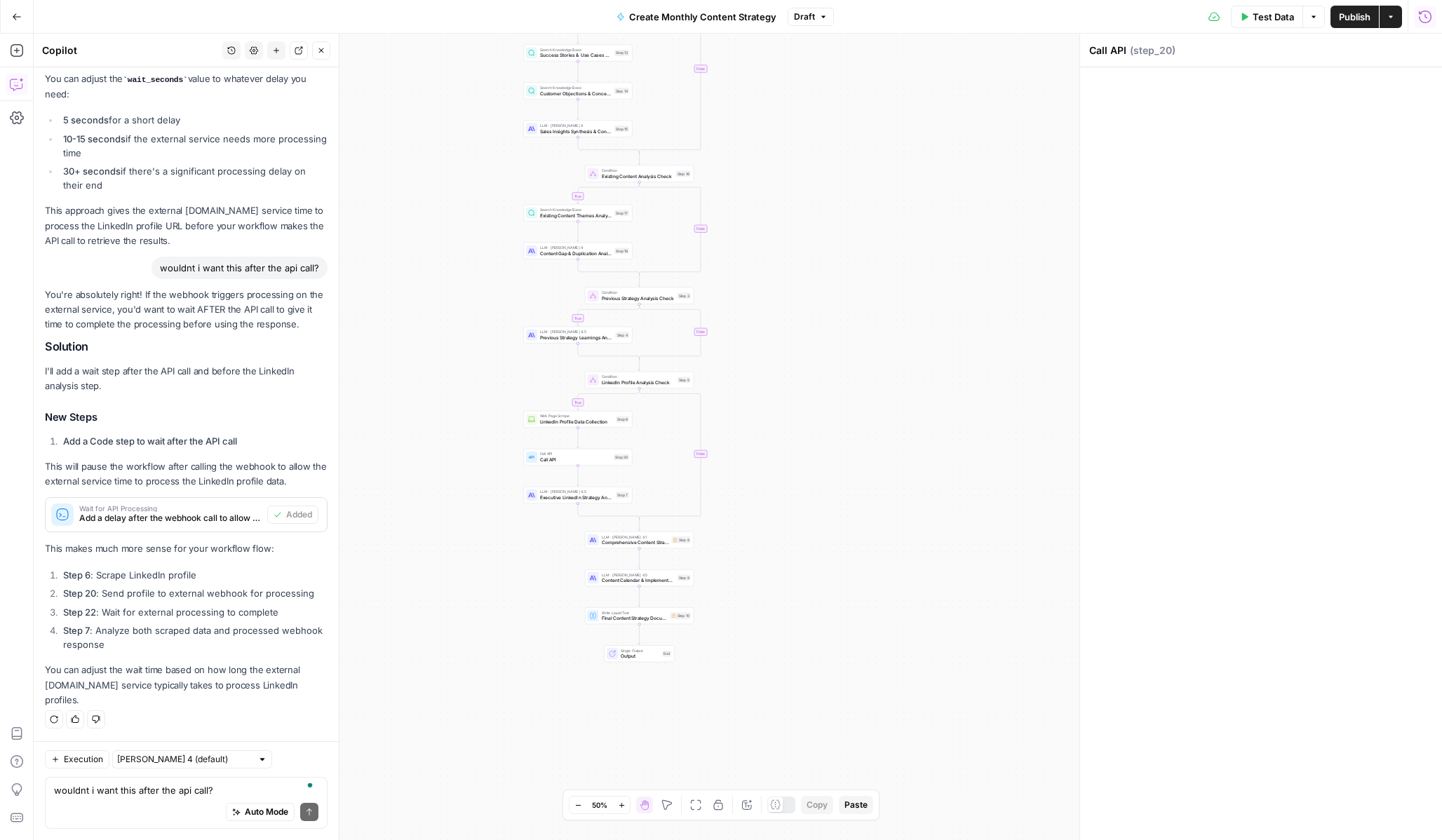
scroll to position [1768, 0]
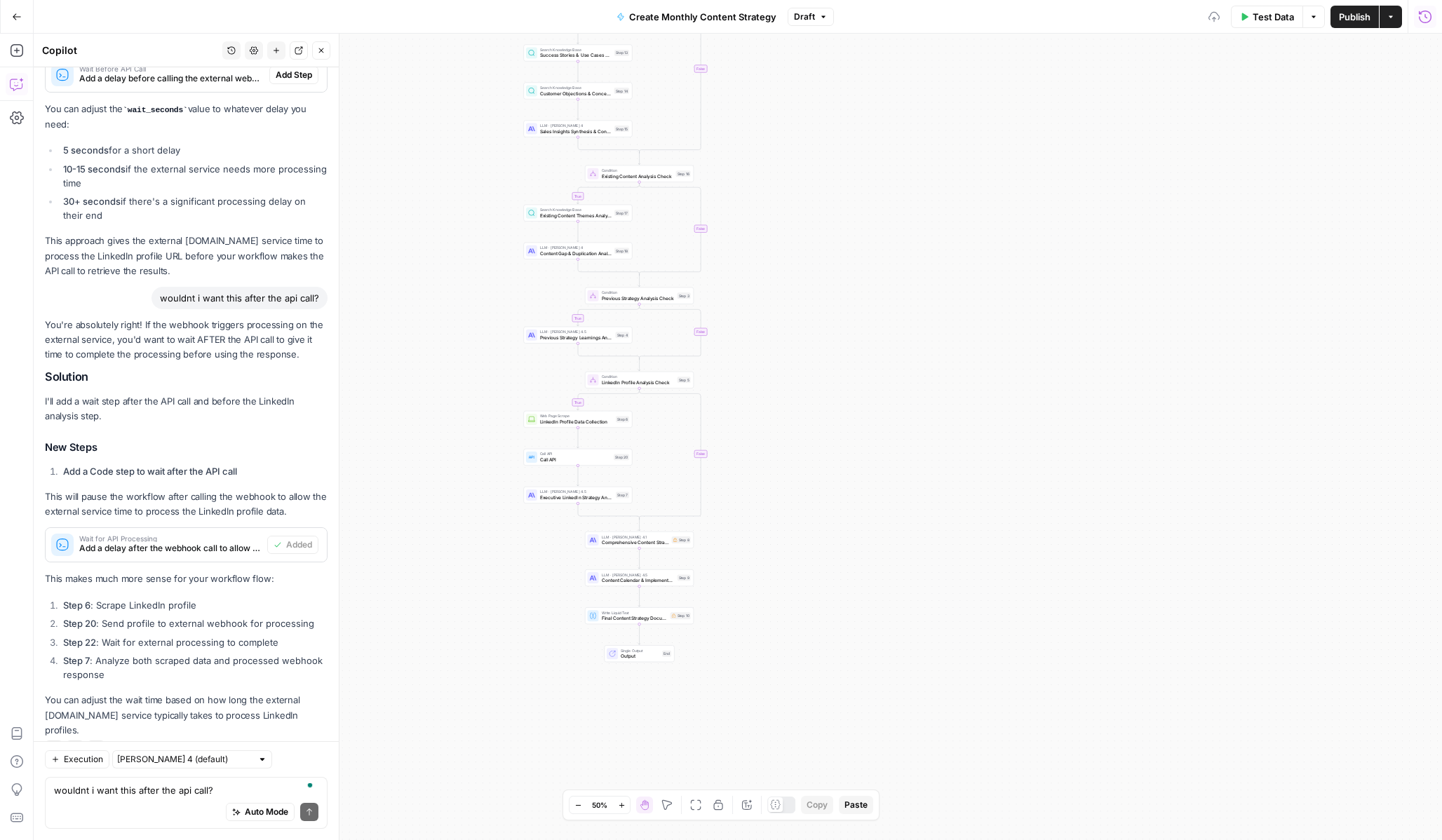
click at [561, 494] on span "Executive LinkedIn Strategy Analysis" at bounding box center [577, 497] width 73 height 7
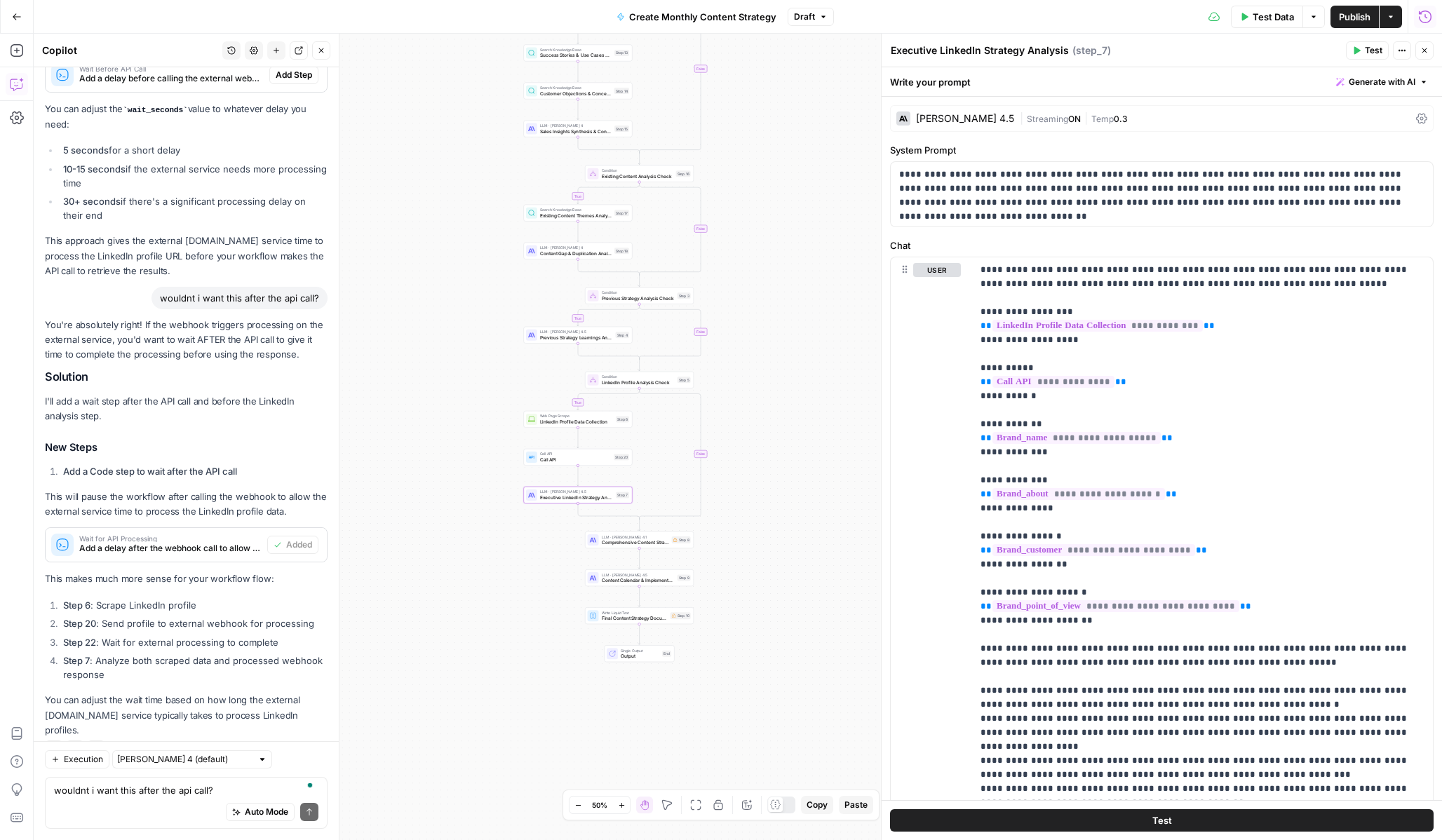
click at [1363, 12] on span "Publish" at bounding box center [1355, 16] width 32 height 14
click at [1426, 54] on icon "button" at bounding box center [1425, 51] width 9 height 9
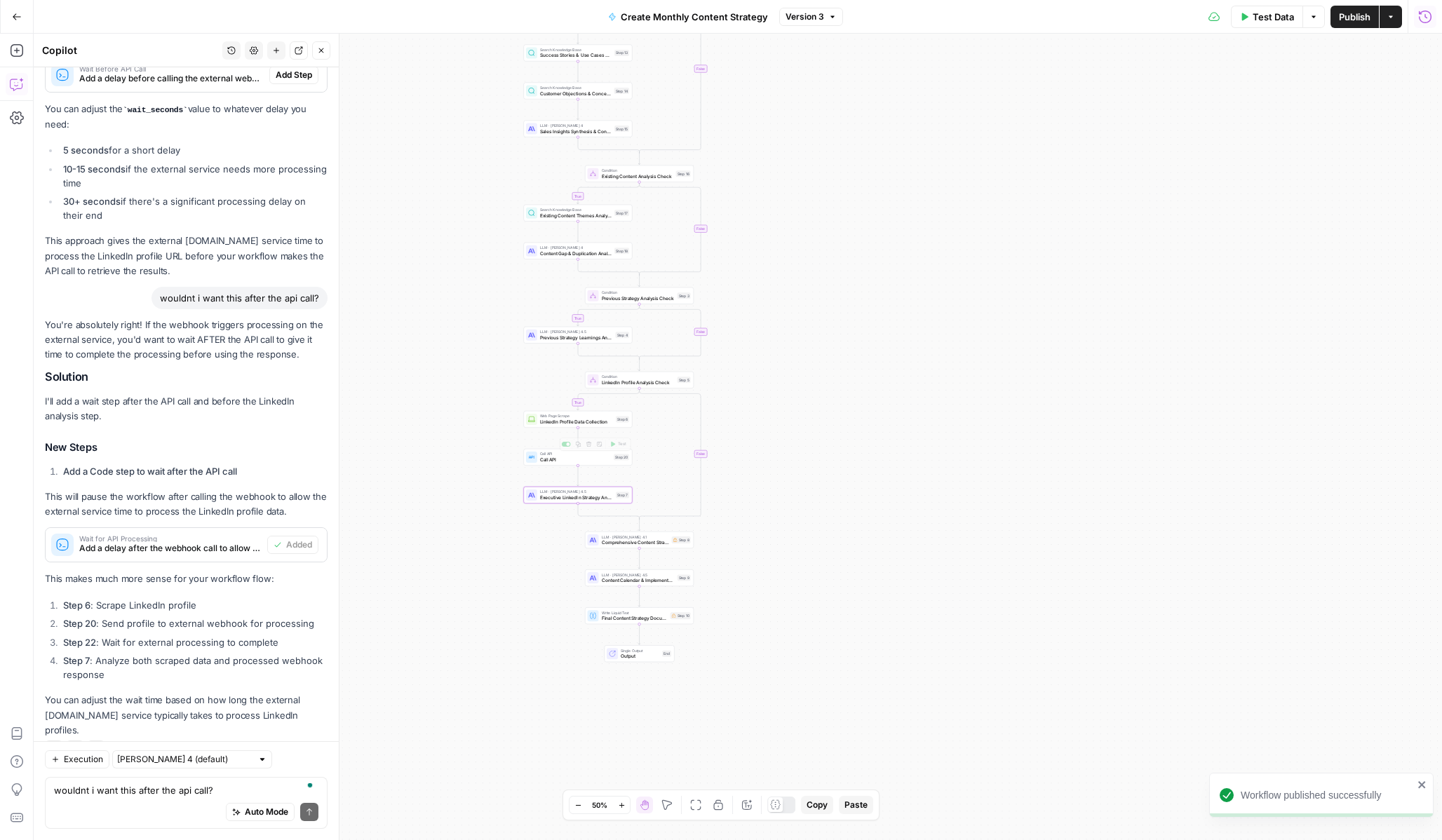
click at [478, 510] on div "true true true true false false false false Workflow Input Settings Inputs Powe…" at bounding box center [737, 436] width 1408 height 806
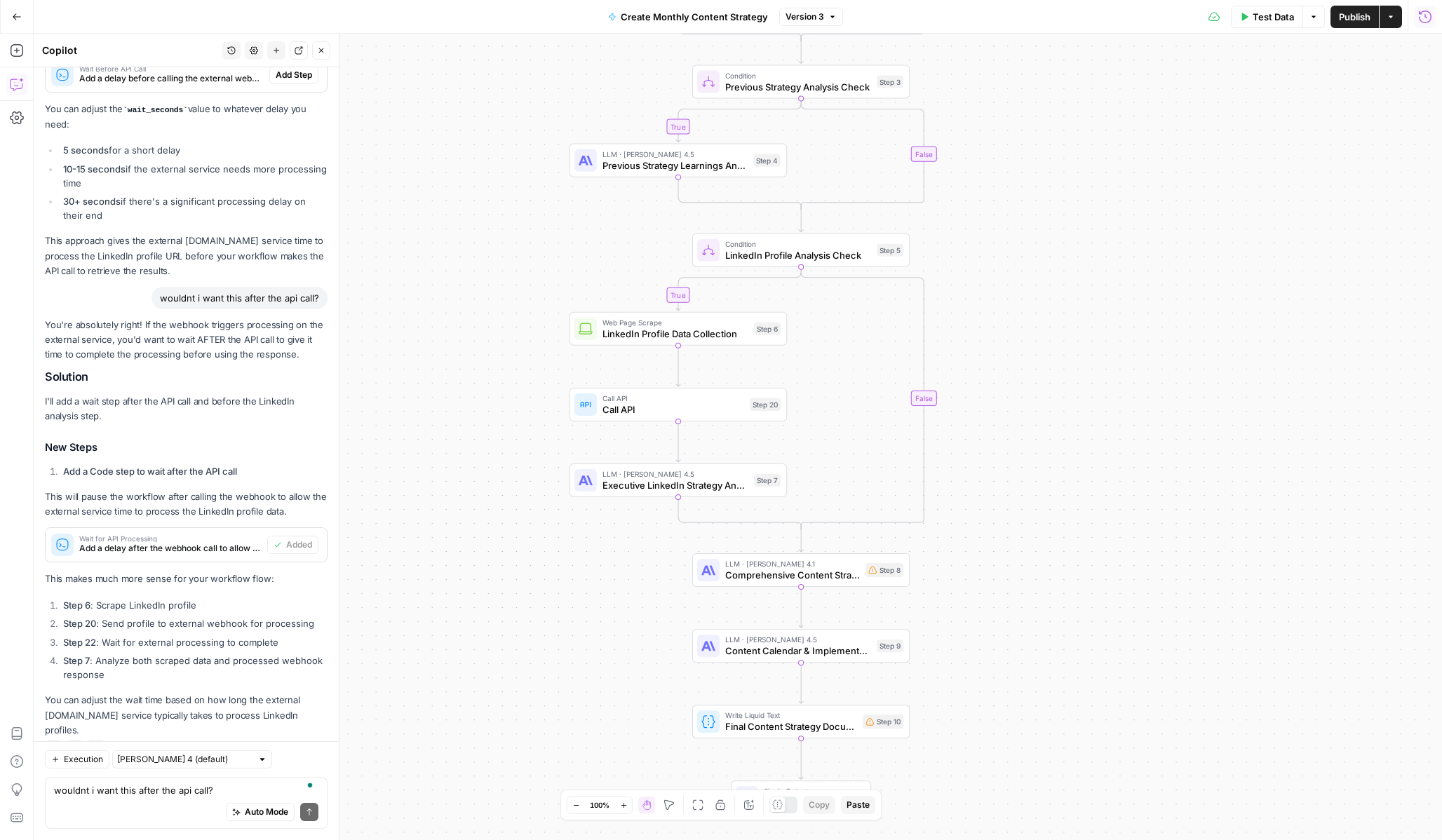
click at [628, 480] on span "Executive LinkedIn Strategy Analysis" at bounding box center [675, 485] width 146 height 14
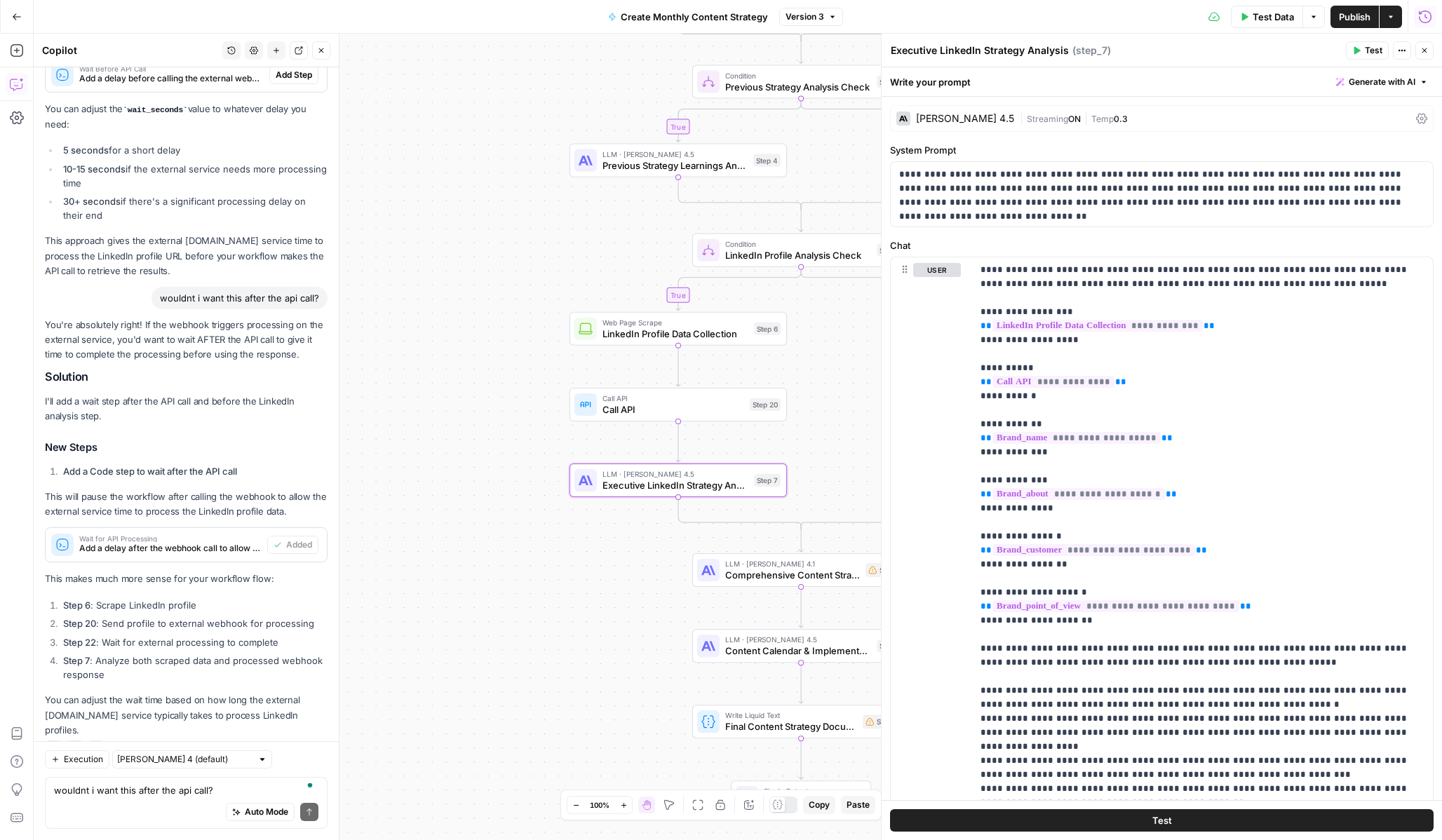
click at [1349, 39] on header "Executive LinkedIn Strategy Analysis Executive LinkedIn Strategy Analysis ( ste…" at bounding box center [1162, 50] width 560 height 34
click at [1371, 47] on span "Test" at bounding box center [1374, 50] width 17 height 13
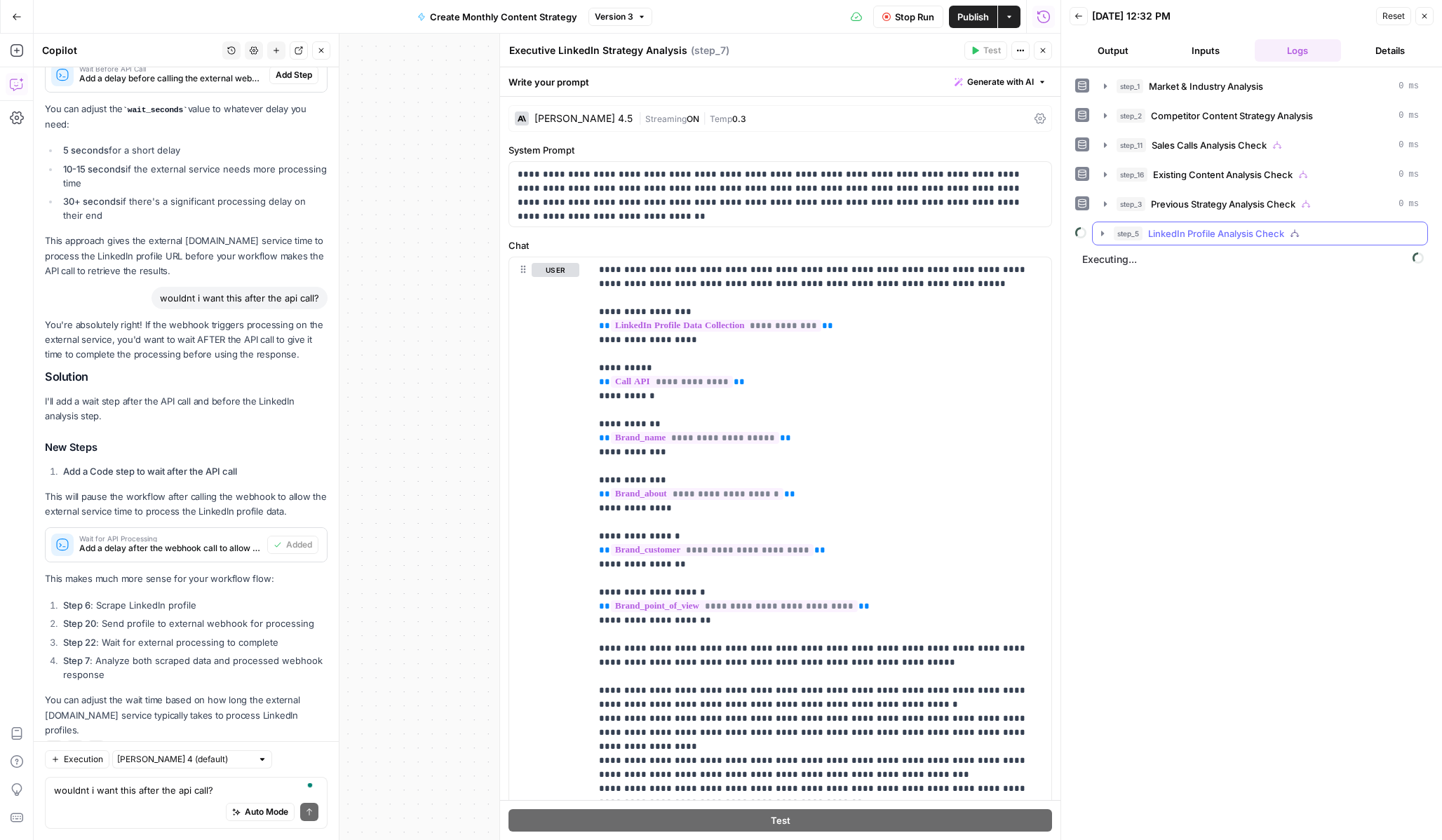
click at [1098, 226] on button "step_5 LinkedIn Profile Analysis Check" at bounding box center [1260, 233] width 335 height 22
click at [1129, 288] on icon "button" at bounding box center [1133, 292] width 11 height 11
